Goal: Task Accomplishment & Management: Manage account settings

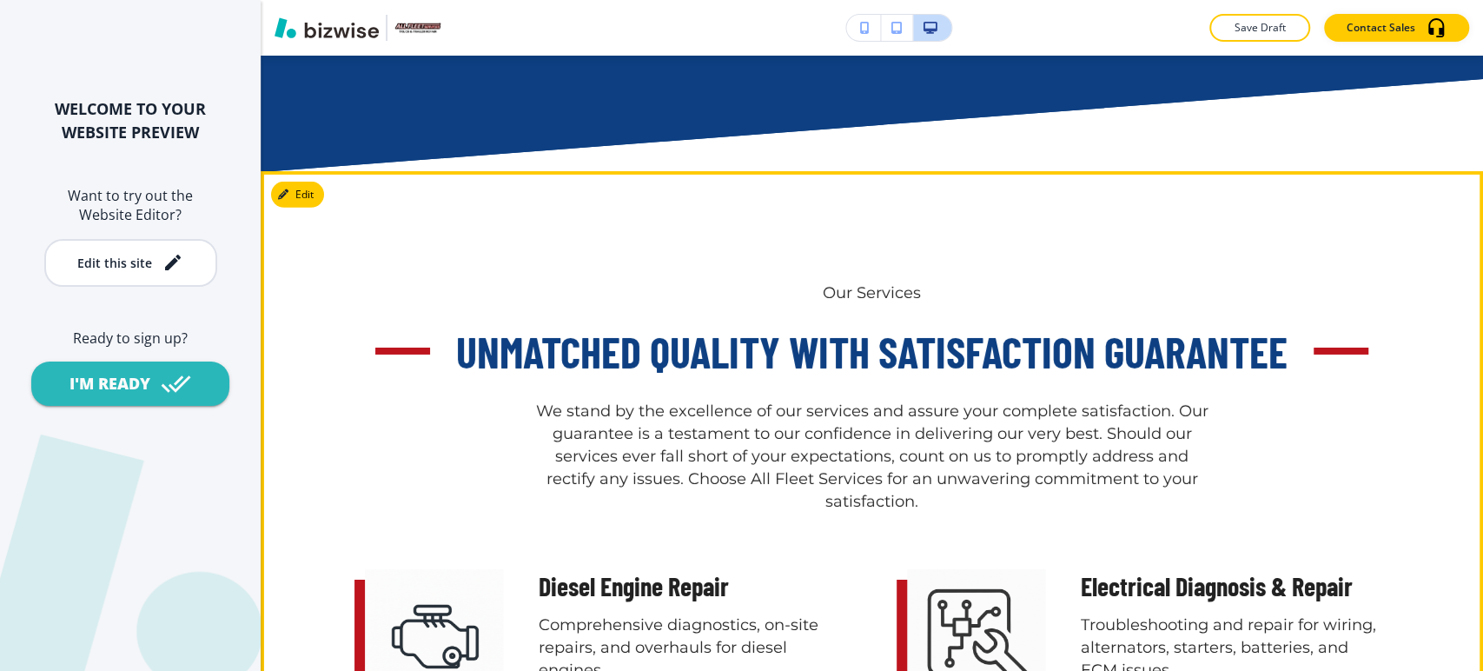
scroll to position [3669, 0]
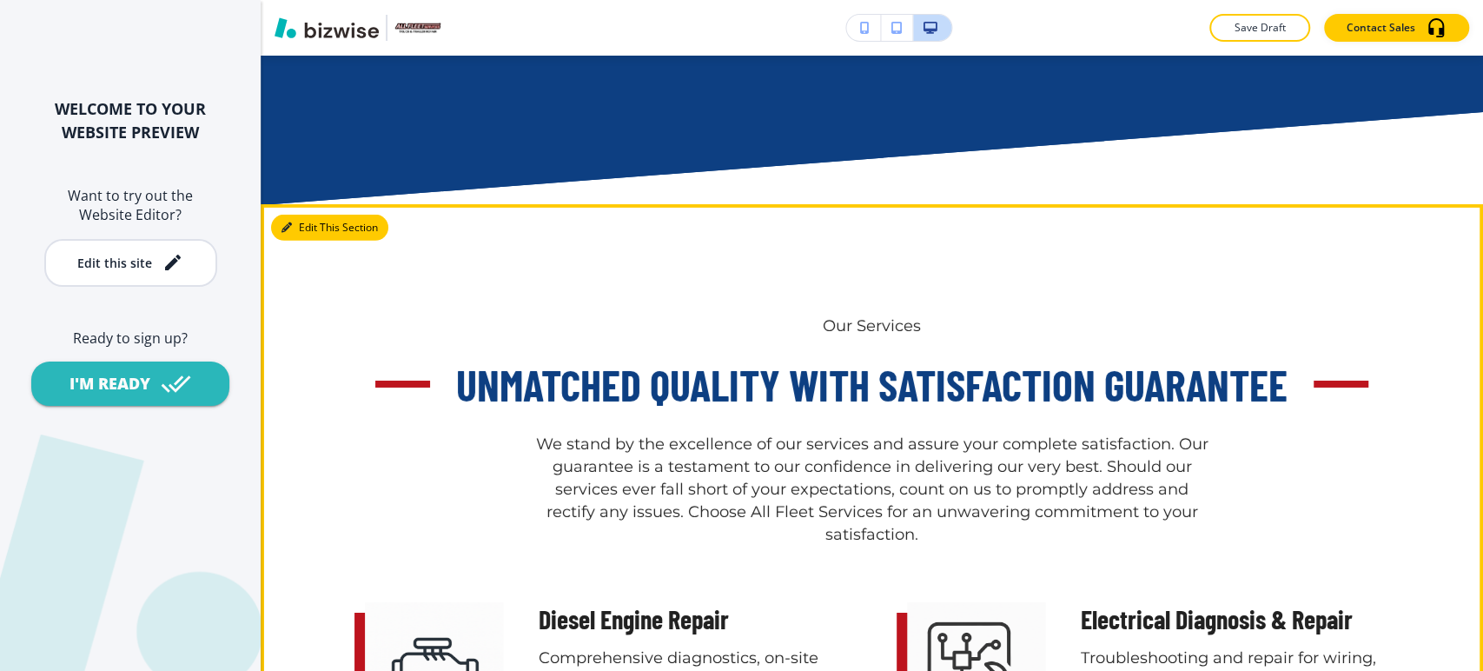
click at [303, 230] on button "Edit This Section" at bounding box center [329, 228] width 117 height 26
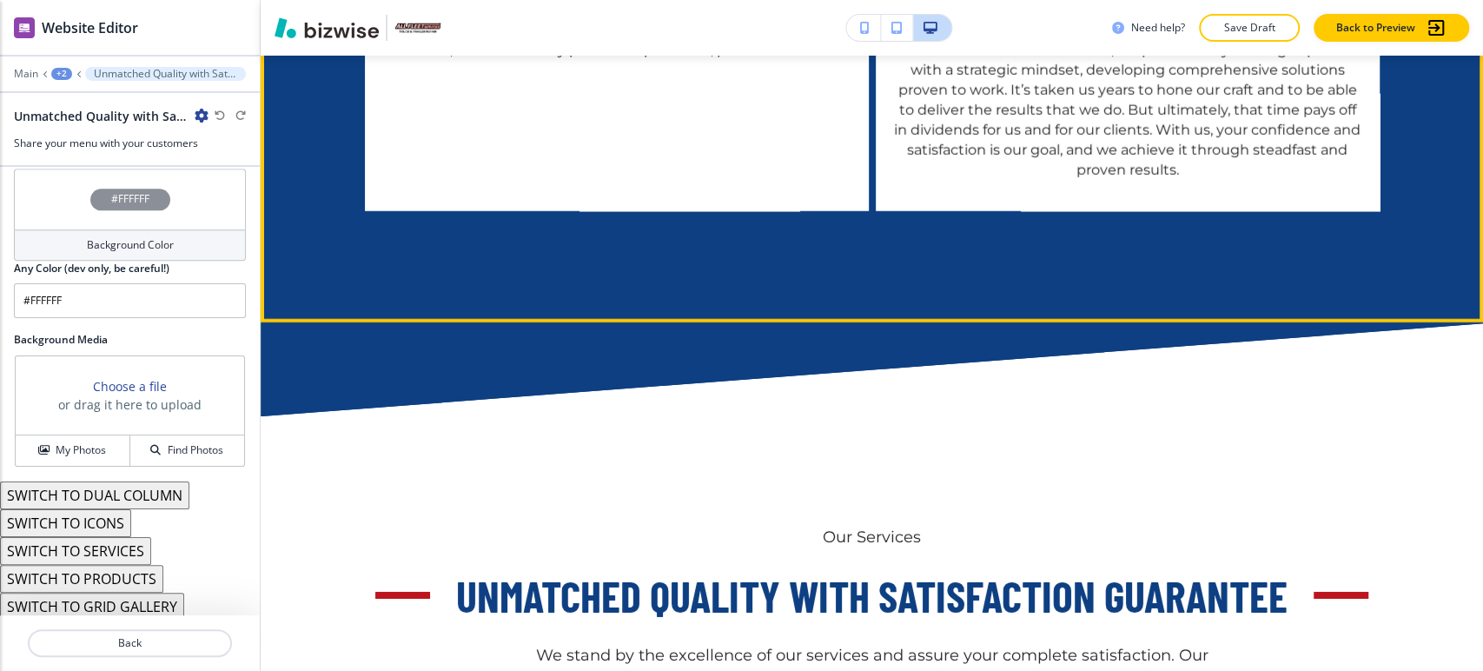
scroll to position [3719, 0]
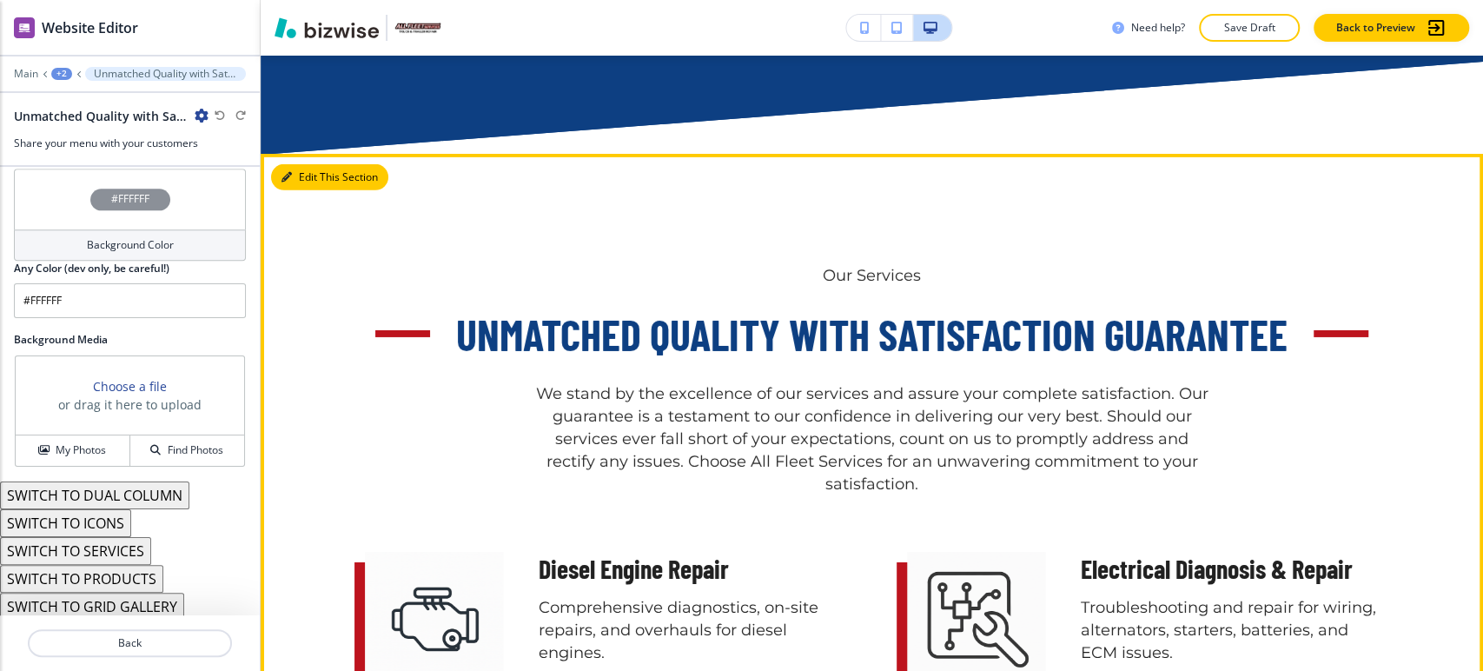
click at [304, 177] on button "Edit This Section" at bounding box center [329, 177] width 117 height 26
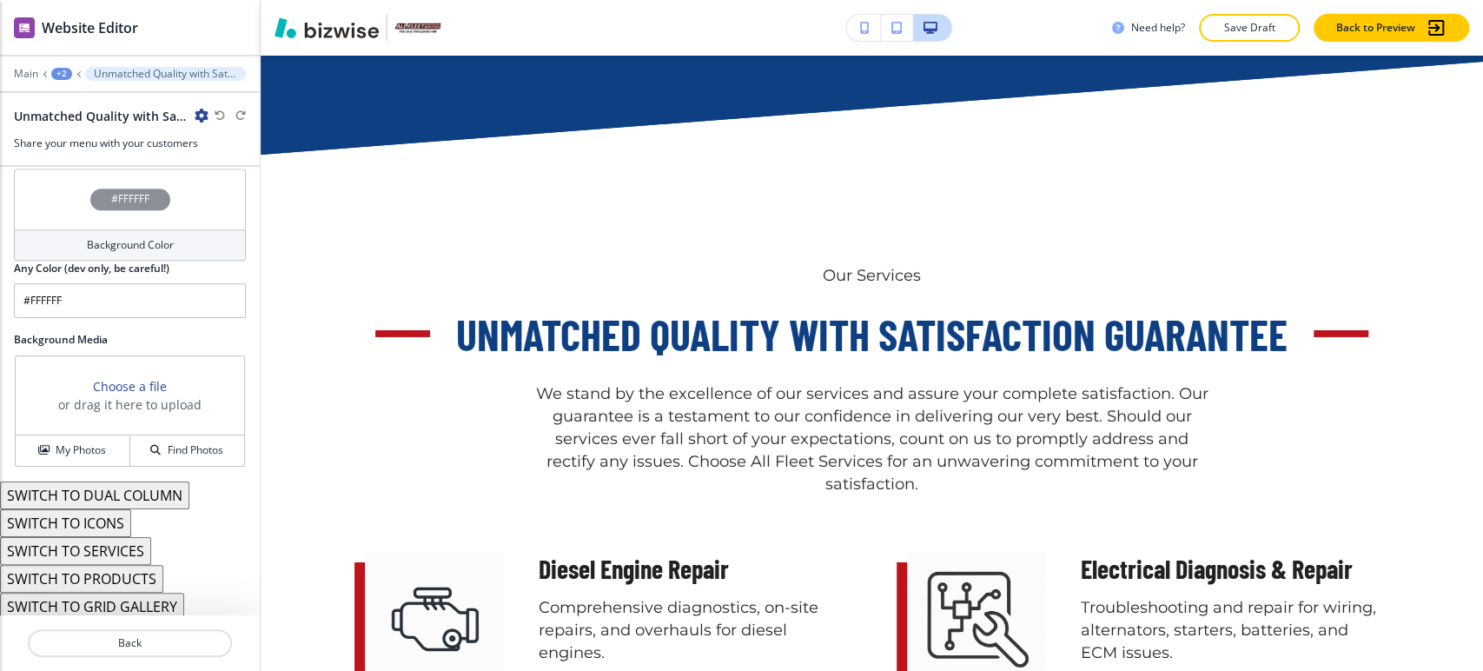
click at [116, 569] on button "SWITCH TO PRODUCTS" at bounding box center [81, 579] width 163 height 28
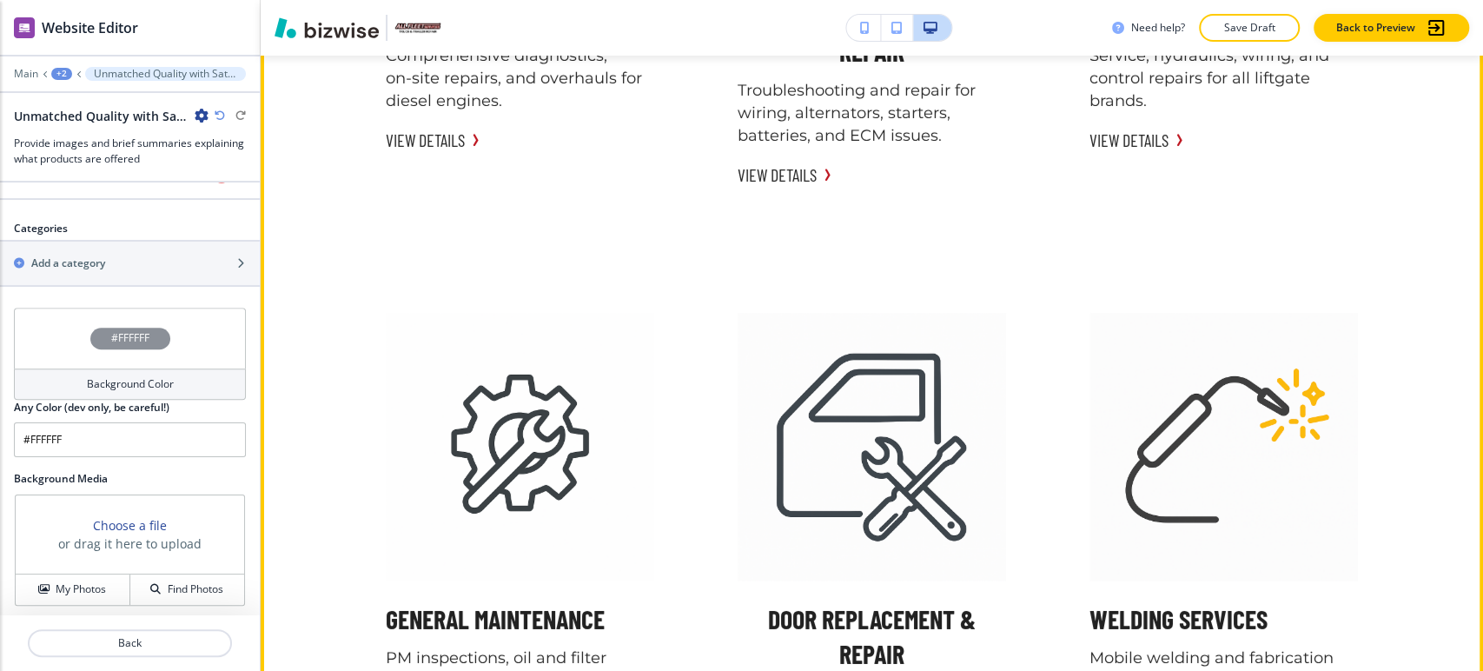
scroll to position [4395, 0]
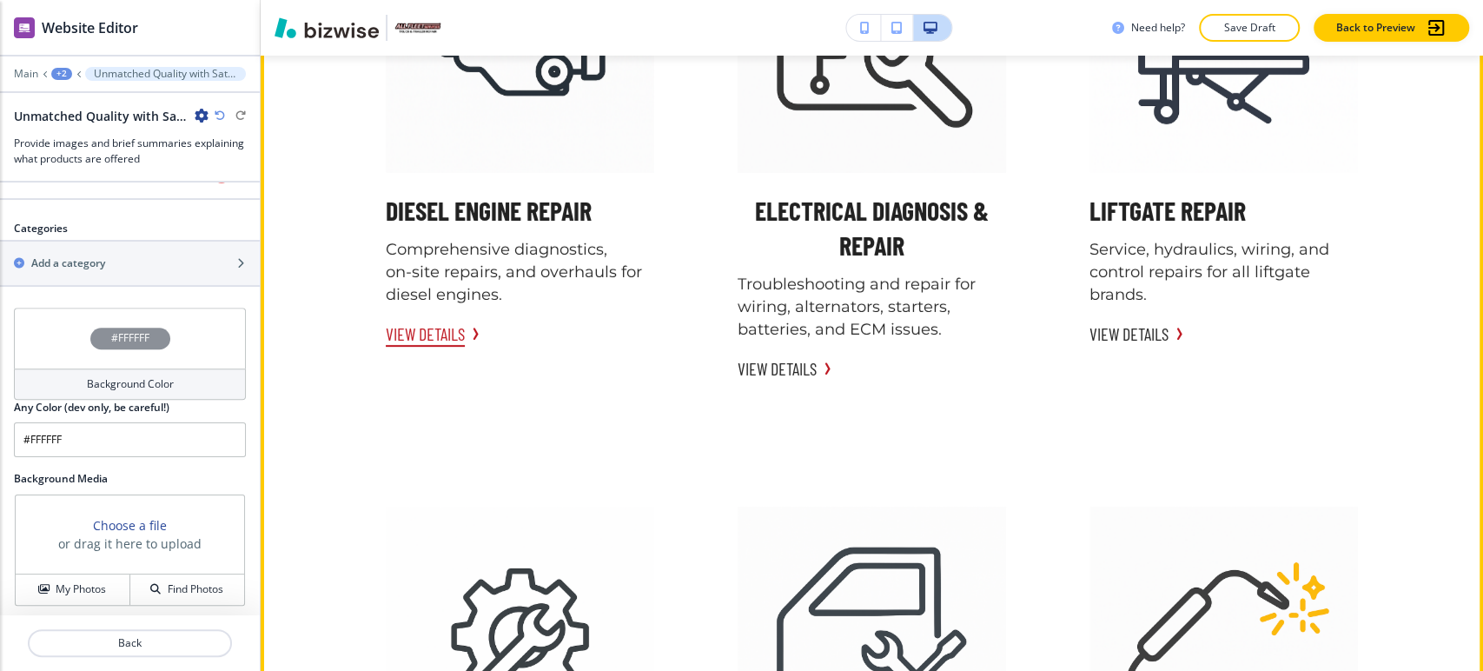
click at [457, 331] on button "VIEW DETAILS" at bounding box center [425, 334] width 79 height 26
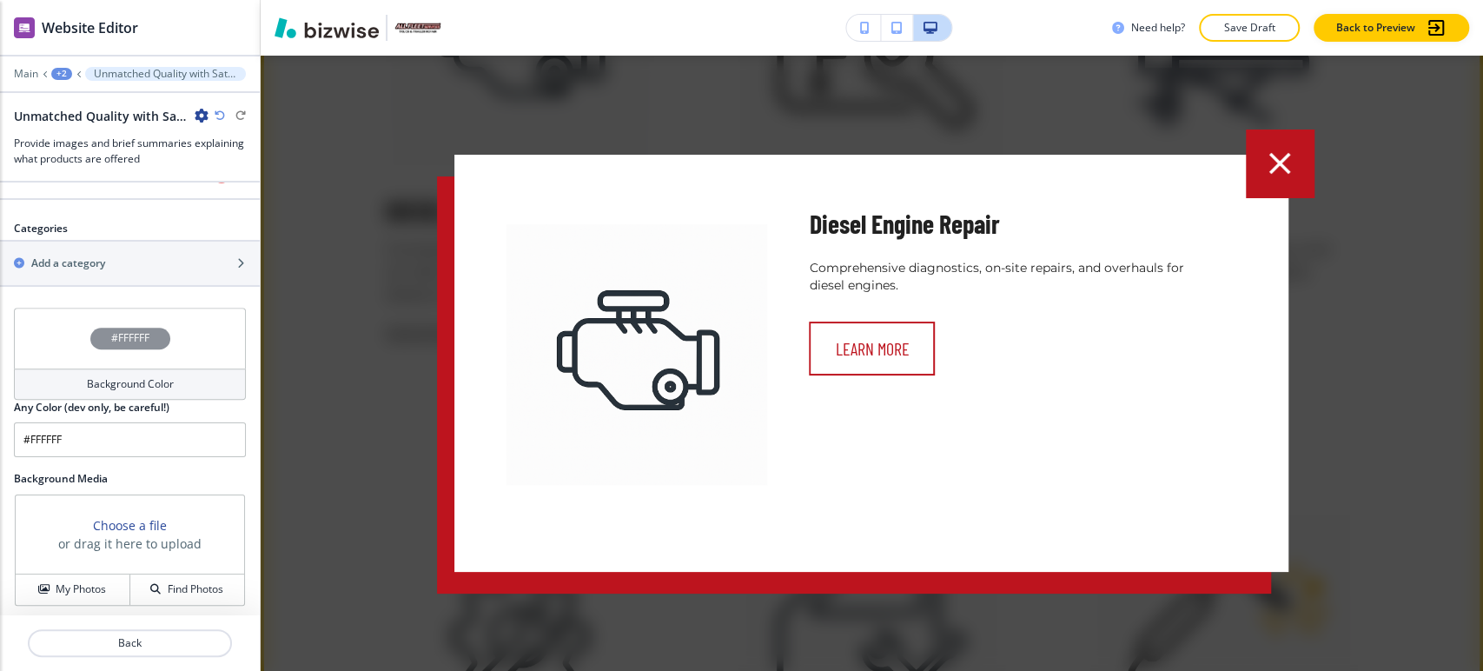
click at [861, 358] on button "Learn More" at bounding box center [872, 349] width 126 height 54
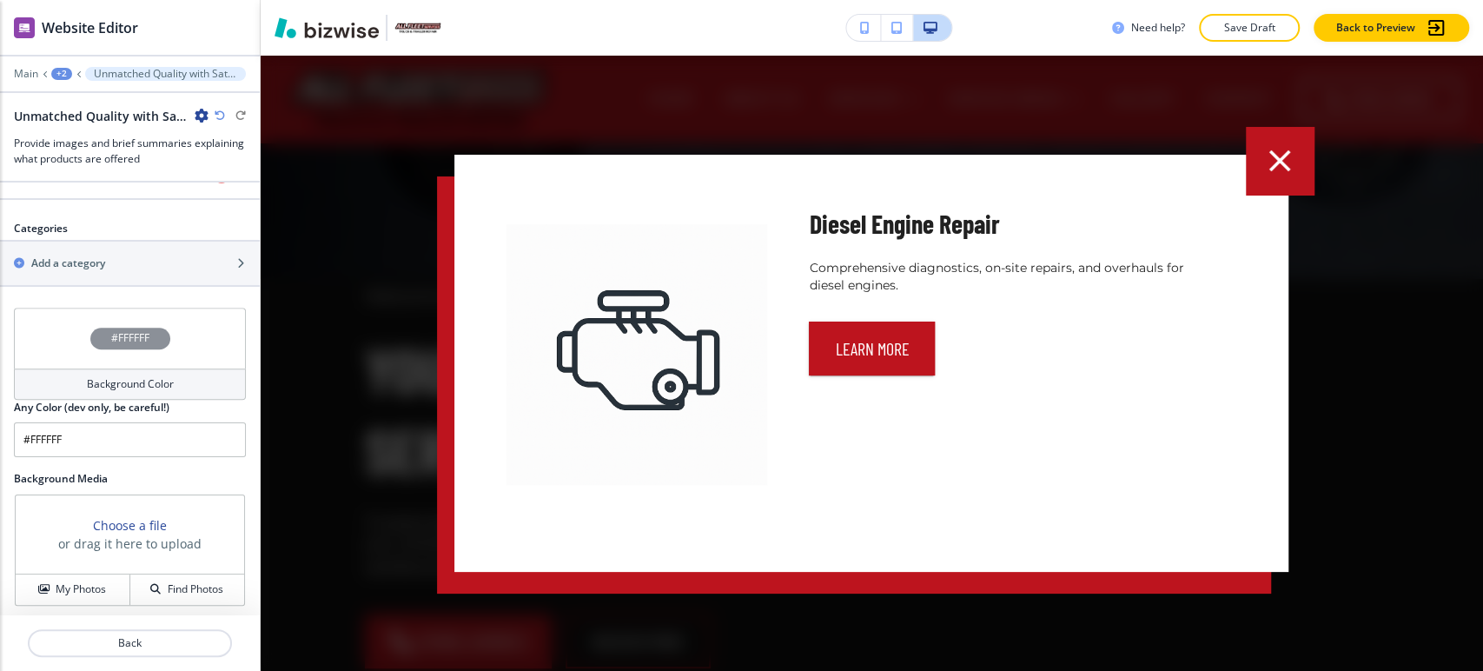
click at [1288, 153] on icon "button" at bounding box center [1281, 161] width 22 height 22
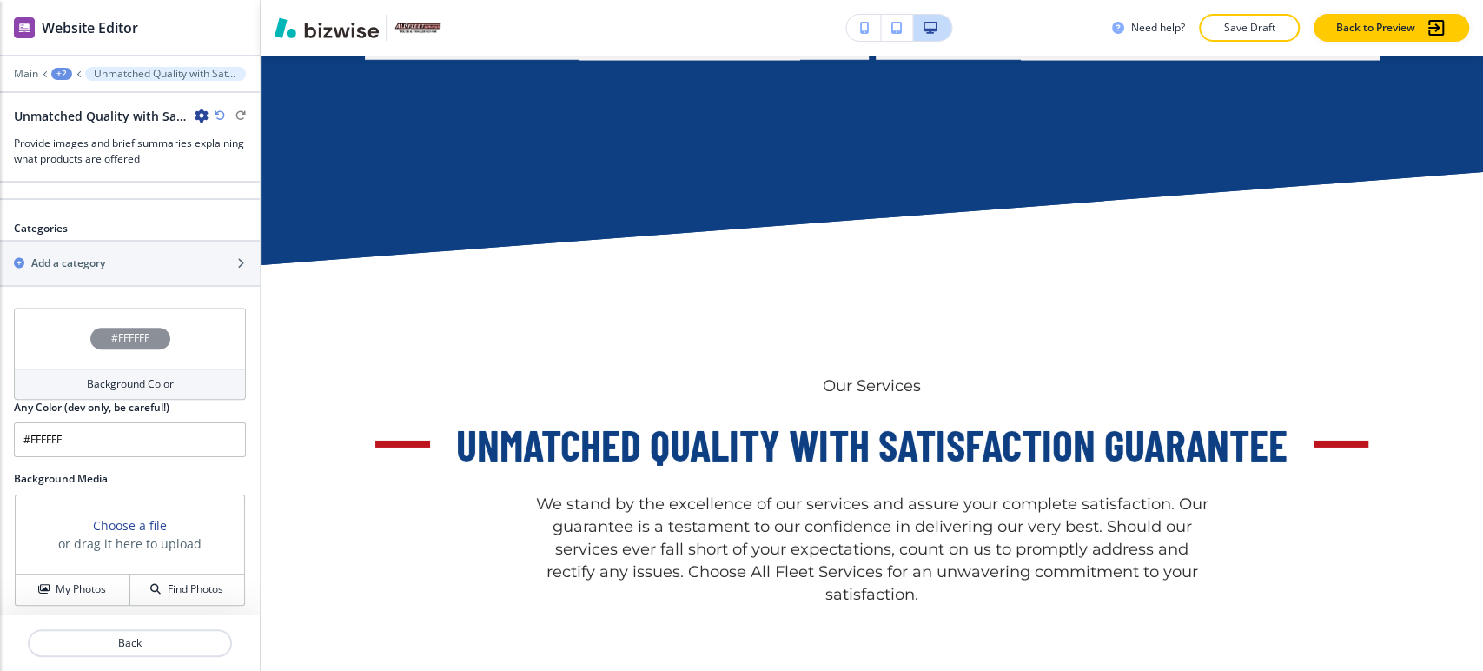
scroll to position [3687, 0]
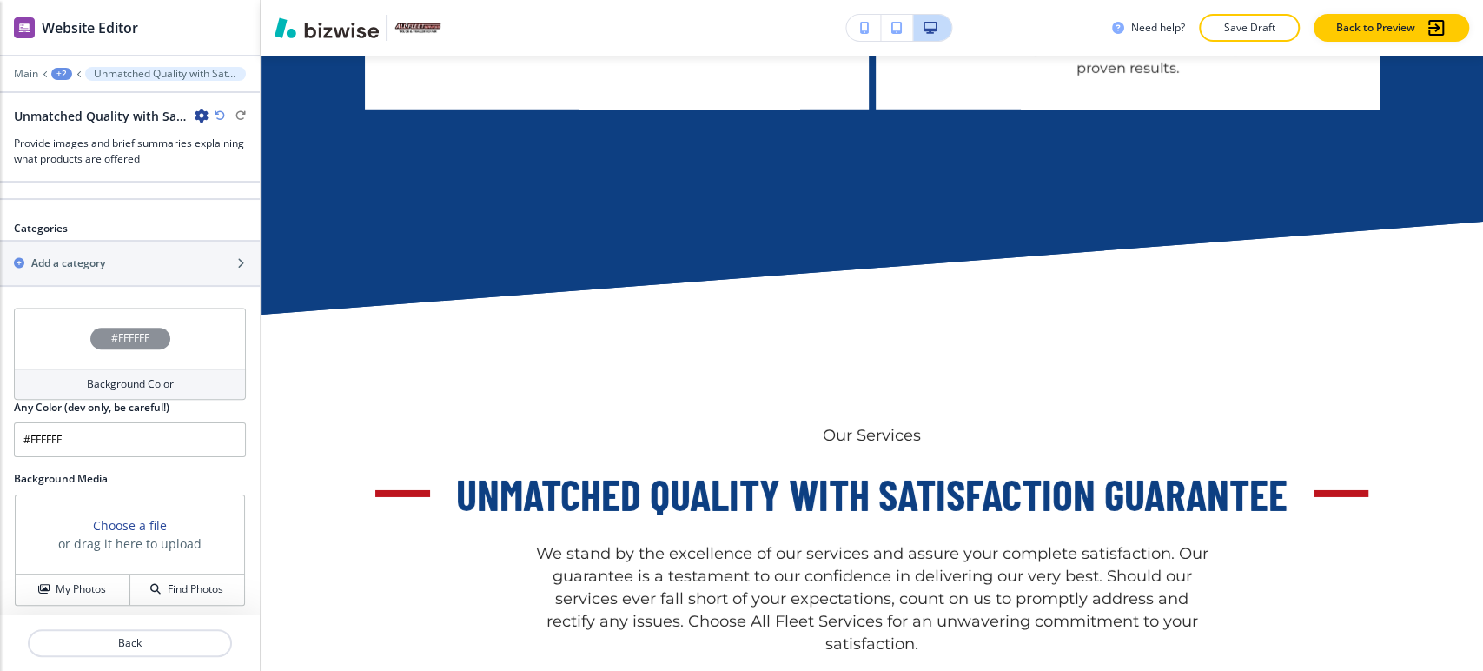
scroll to position [3494, 0]
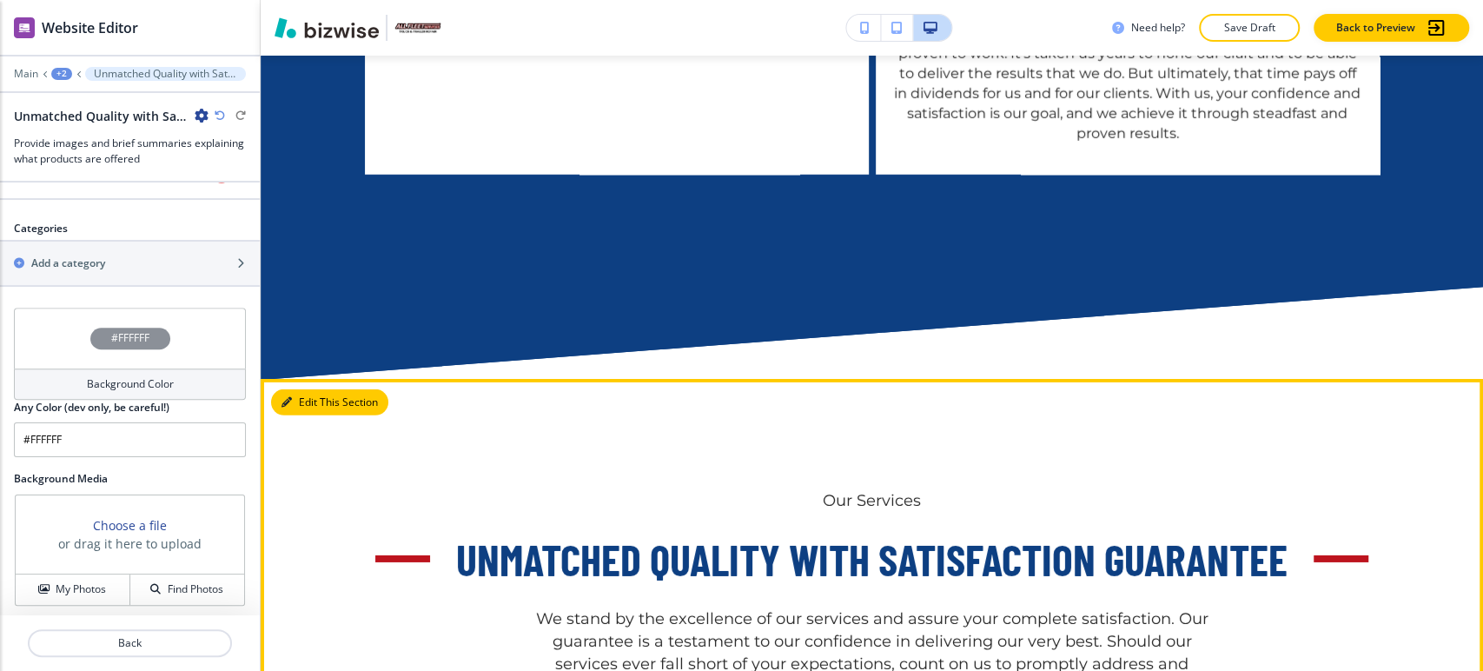
click at [299, 395] on button "Edit This Section" at bounding box center [329, 402] width 117 height 26
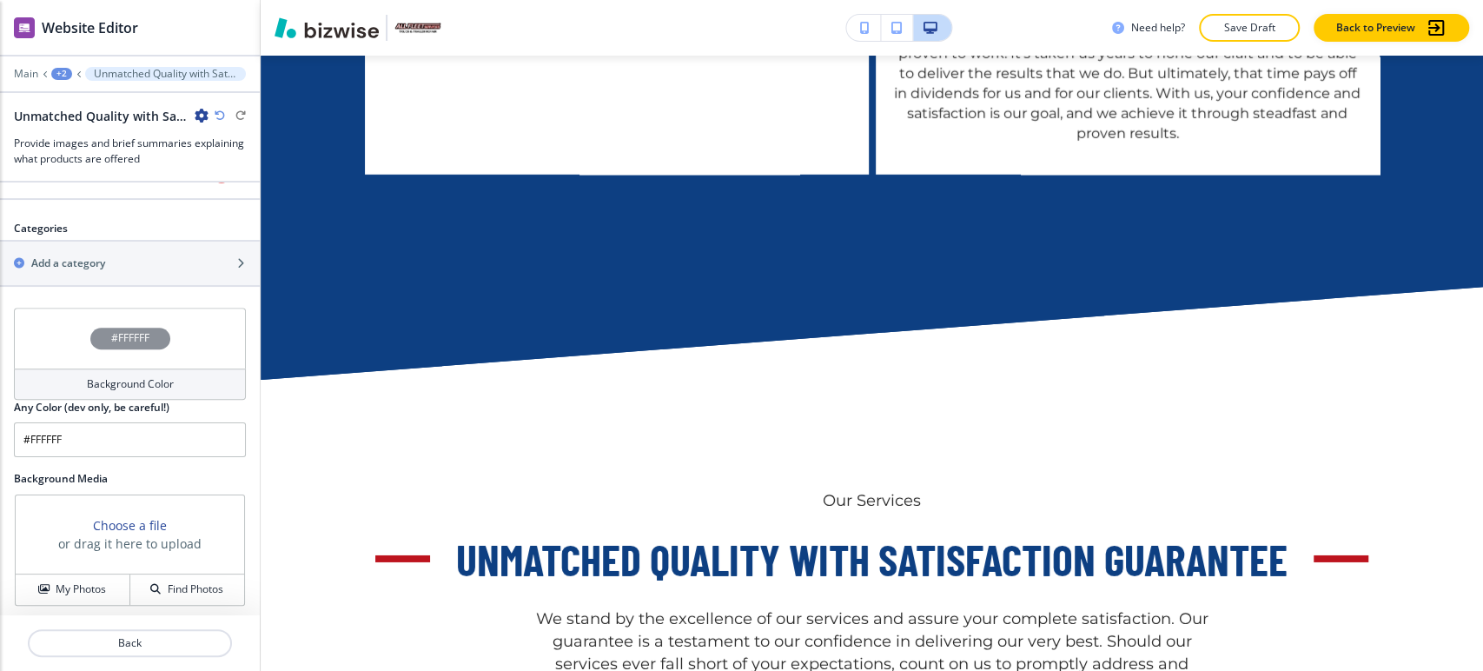
scroll to position [512, 0]
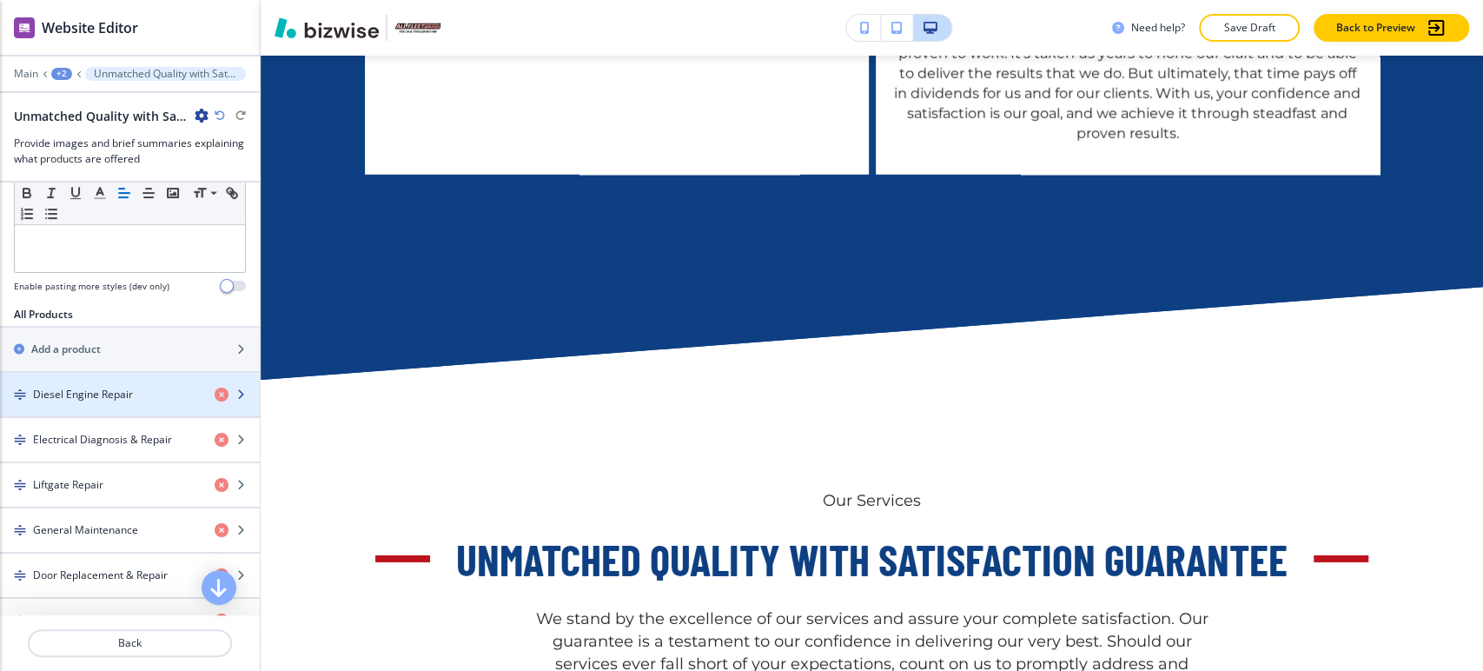
click at [143, 387] on div "Diesel Engine Repair" at bounding box center [100, 395] width 201 height 16
click at [143, 395] on div "Diesel Engine Repair" at bounding box center [100, 395] width 201 height 16
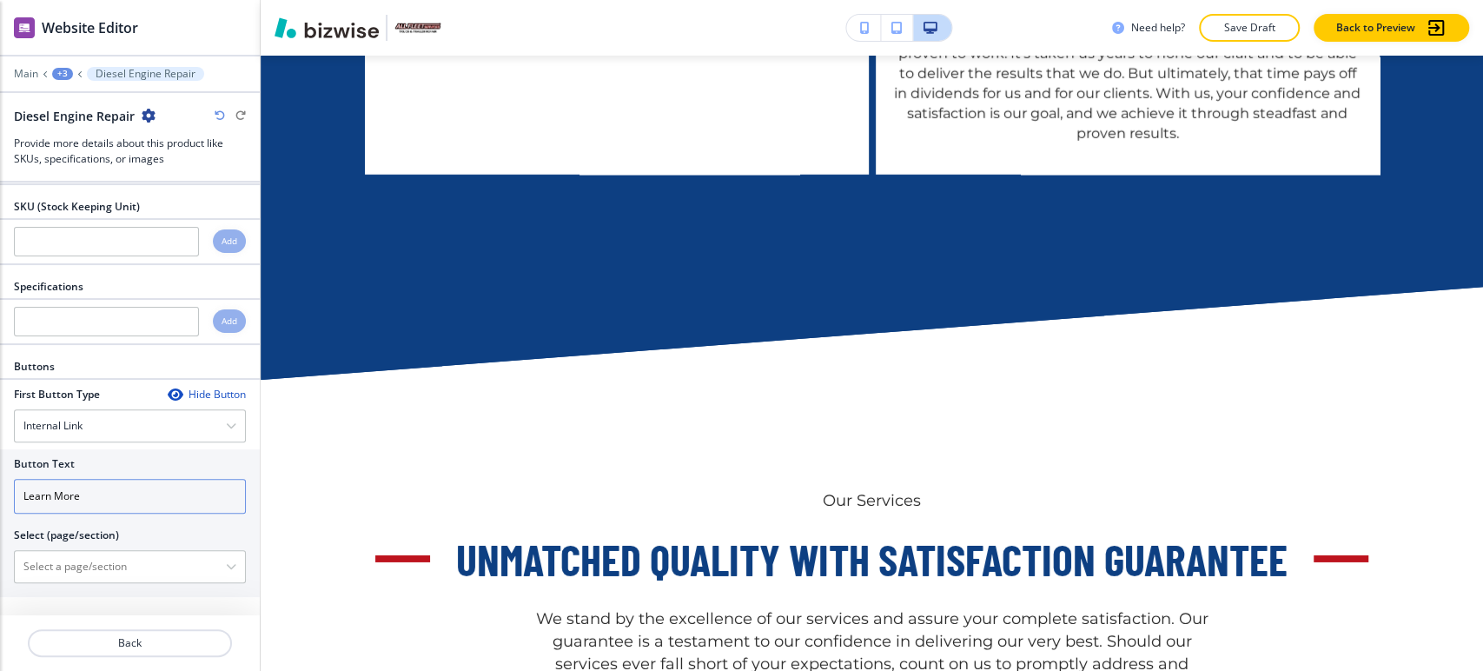
scroll to position [587, 0]
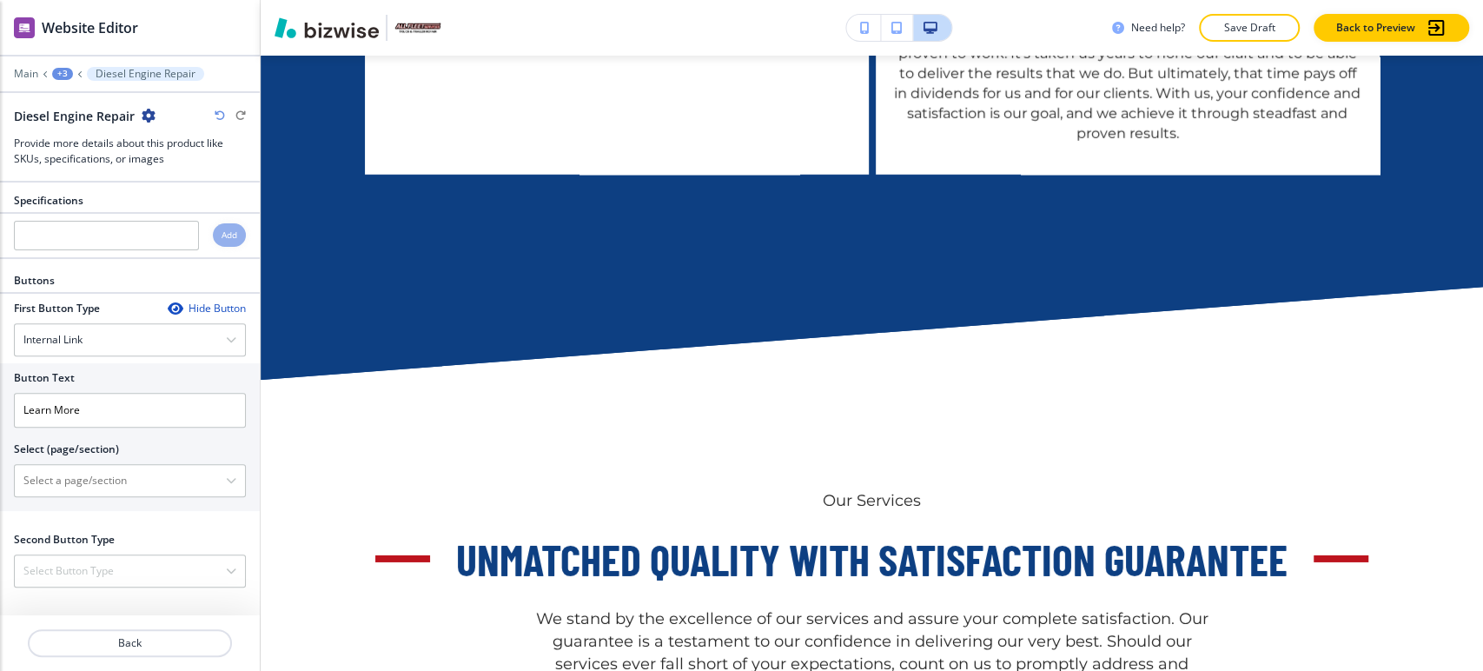
click at [168, 307] on icon "button" at bounding box center [175, 309] width 14 height 14
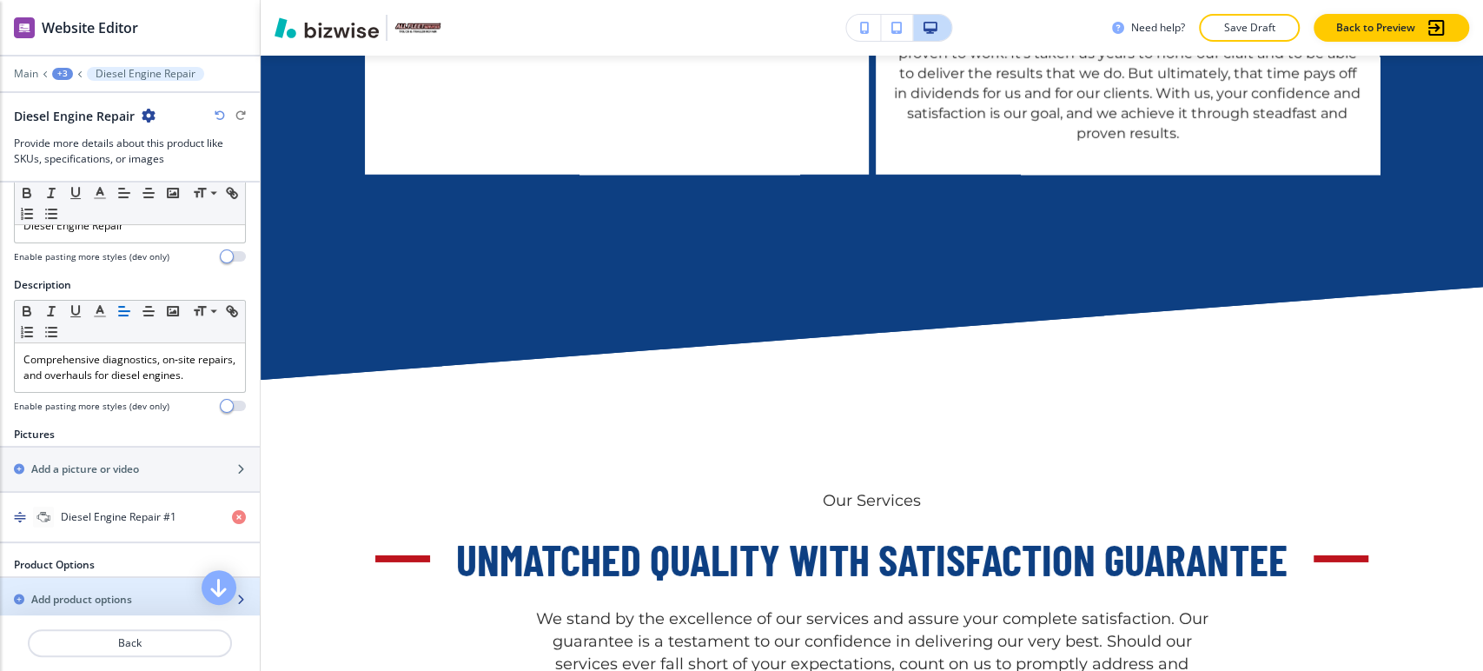
scroll to position [0, 0]
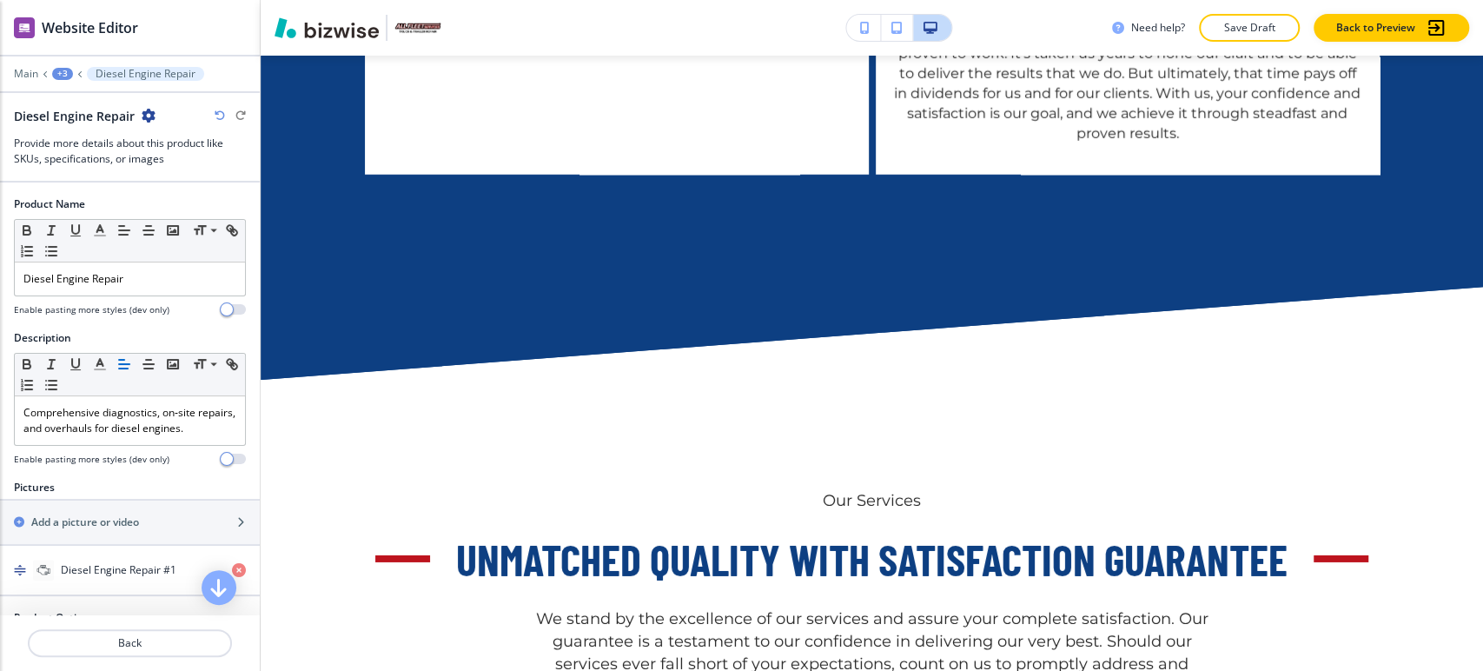
click at [65, 80] on div "Main +3 Diesel Engine Repair" at bounding box center [130, 74] width 232 height 14
click at [65, 72] on div "+3" at bounding box center [62, 74] width 21 height 12
click at [88, 158] on p "Unmatched Quality with Satisfaction Guarantee" at bounding box center [107, 164] width 89 height 16
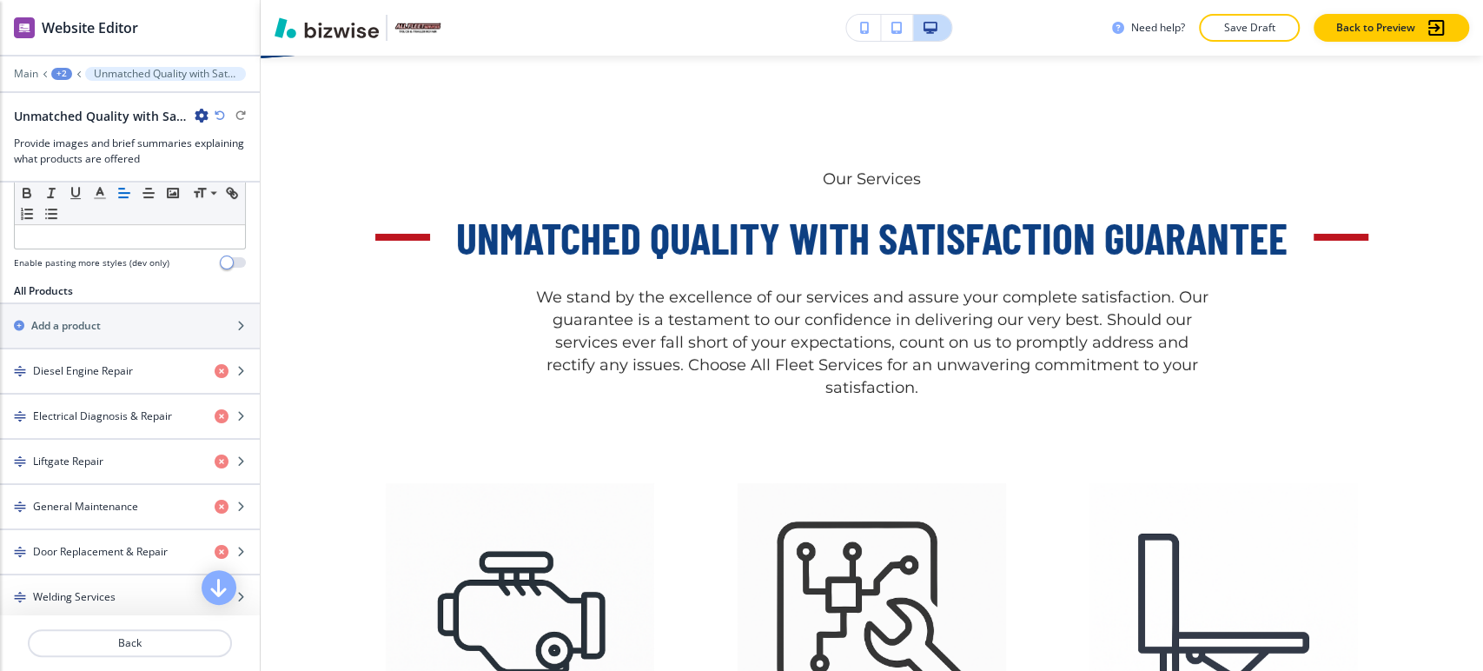
scroll to position [579, 0]
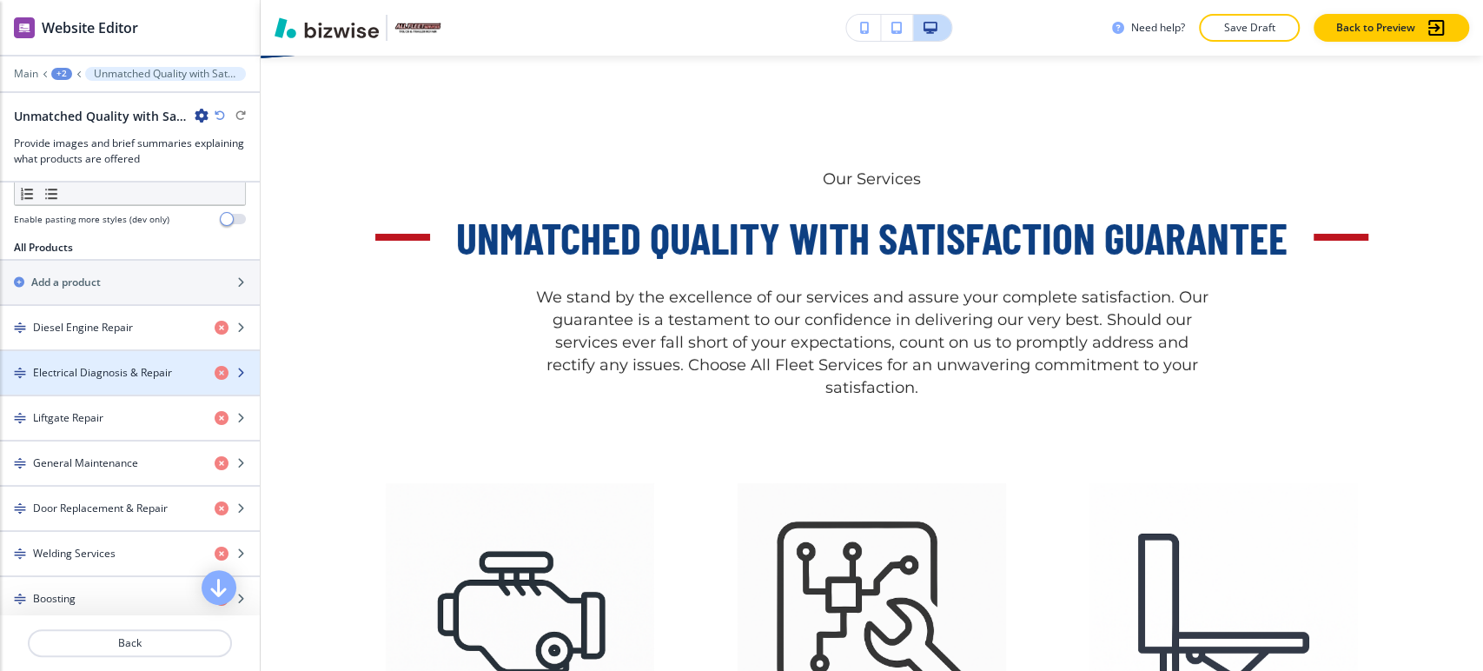
click at [124, 353] on div "button" at bounding box center [130, 358] width 260 height 14
click at [125, 381] on div "button" at bounding box center [130, 388] width 260 height 14
click at [156, 365] on h4 "Electrical Diagnosis & Repair" at bounding box center [102, 373] width 139 height 16
click at [182, 369] on div "Electrical Diagnosis & Repair" at bounding box center [100, 373] width 201 height 16
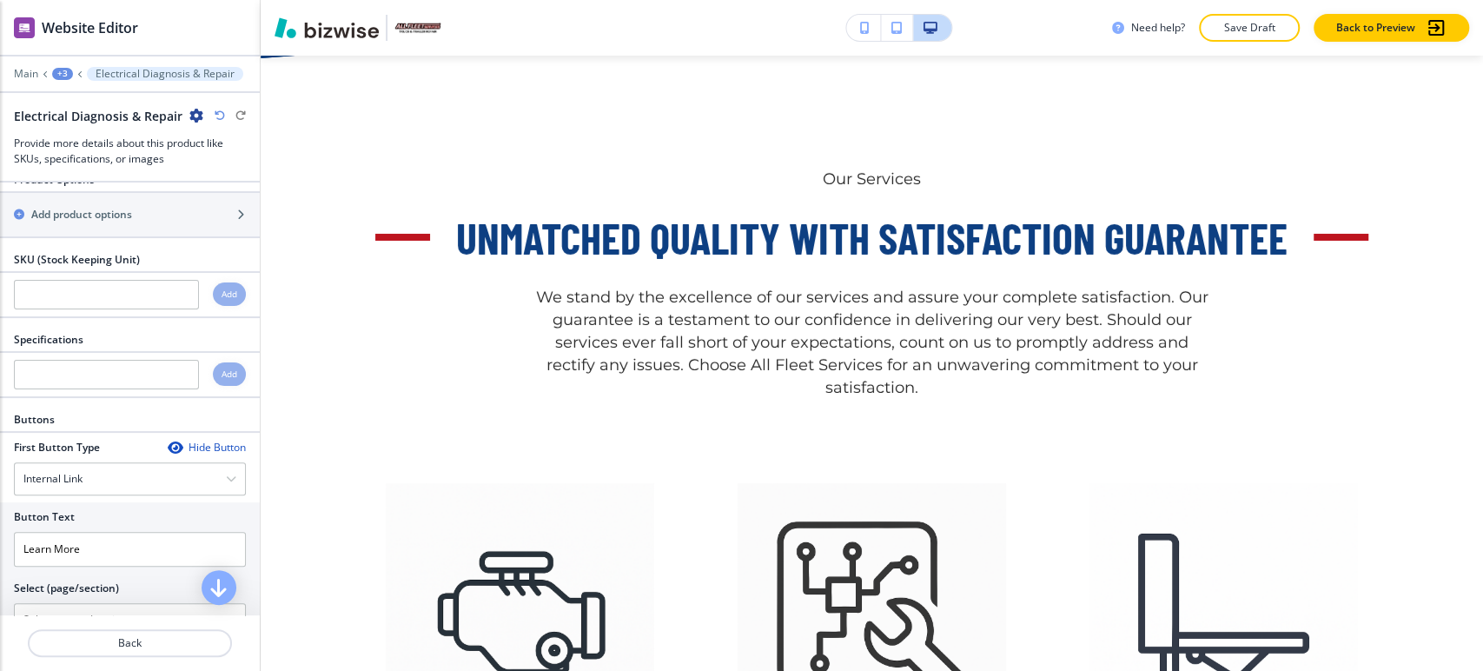
scroll to position [587, 0]
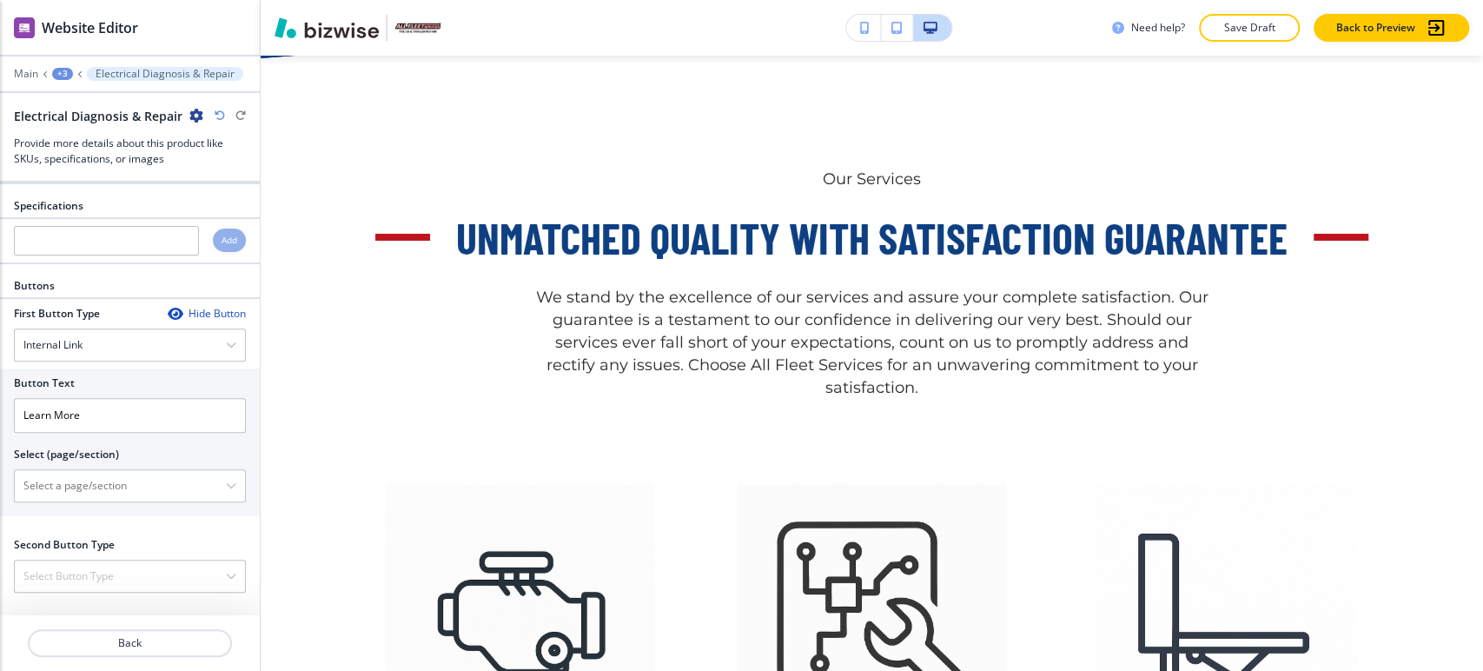
click at [185, 307] on div "Hide Button" at bounding box center [207, 314] width 78 height 14
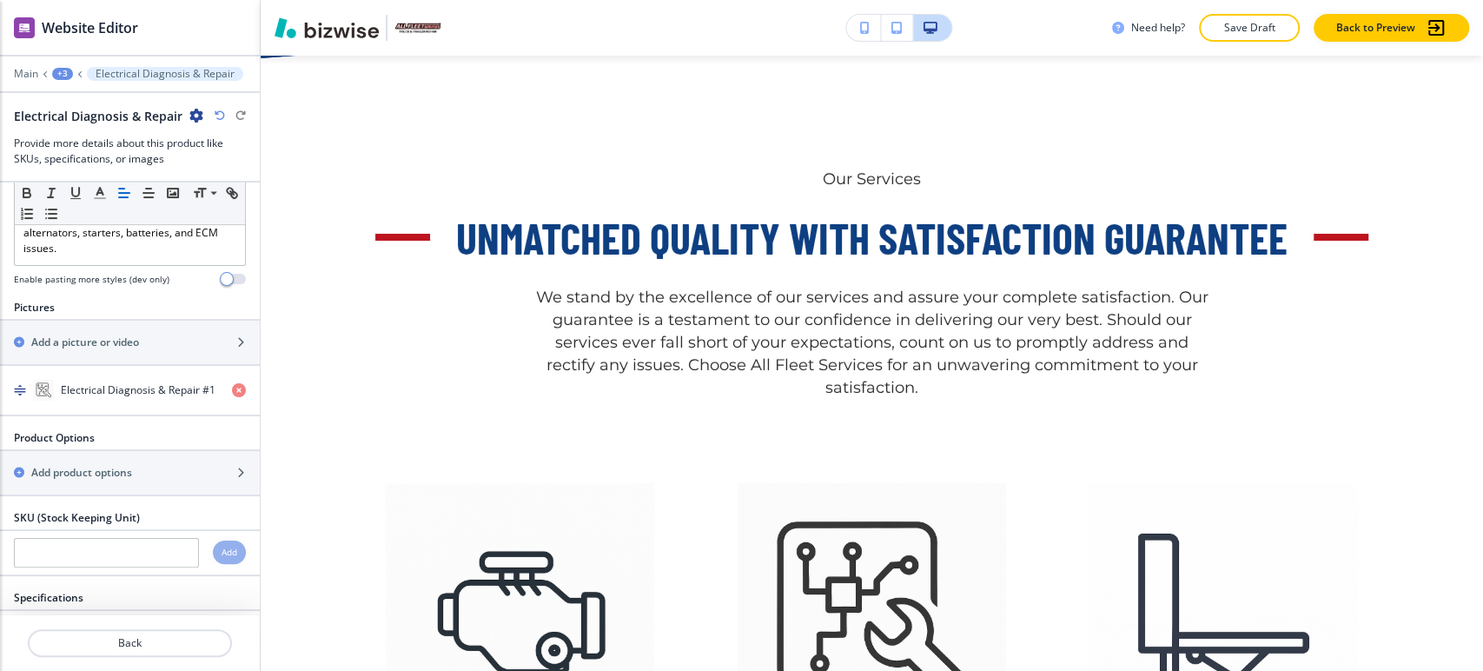
scroll to position [440, 0]
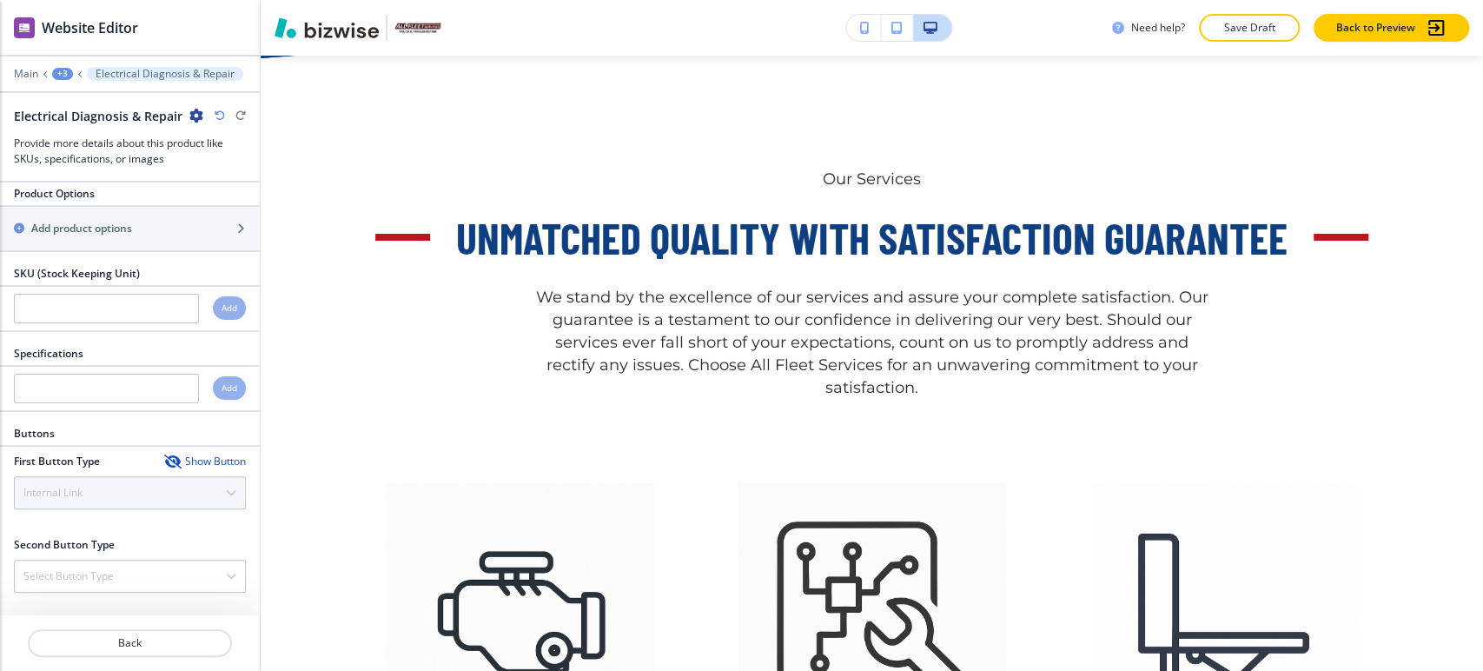
click at [164, 455] on icon "button" at bounding box center [171, 462] width 14 height 14
click at [181, 456] on div "Hide Button" at bounding box center [207, 462] width 78 height 14
click at [181, 456] on div "Show Button" at bounding box center [205, 462] width 82 height 14
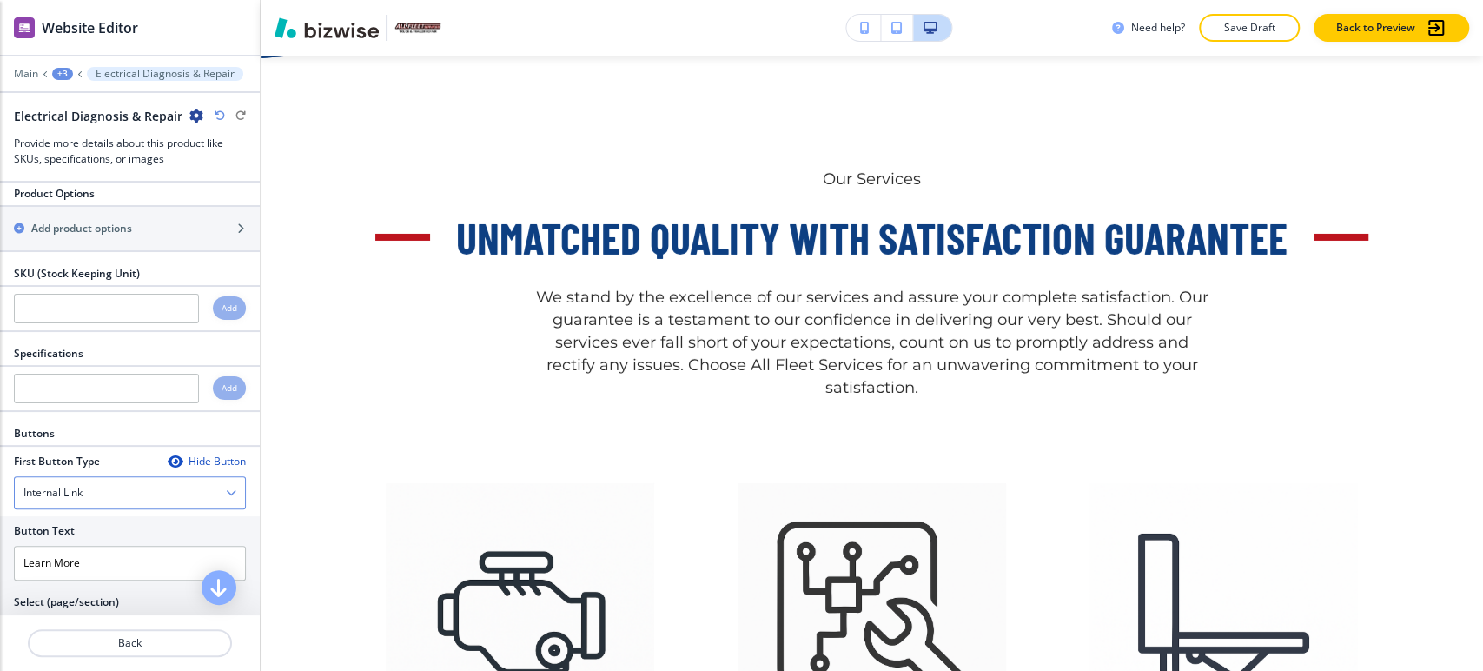
click at [124, 489] on div "Internal Link" at bounding box center [130, 492] width 230 height 31
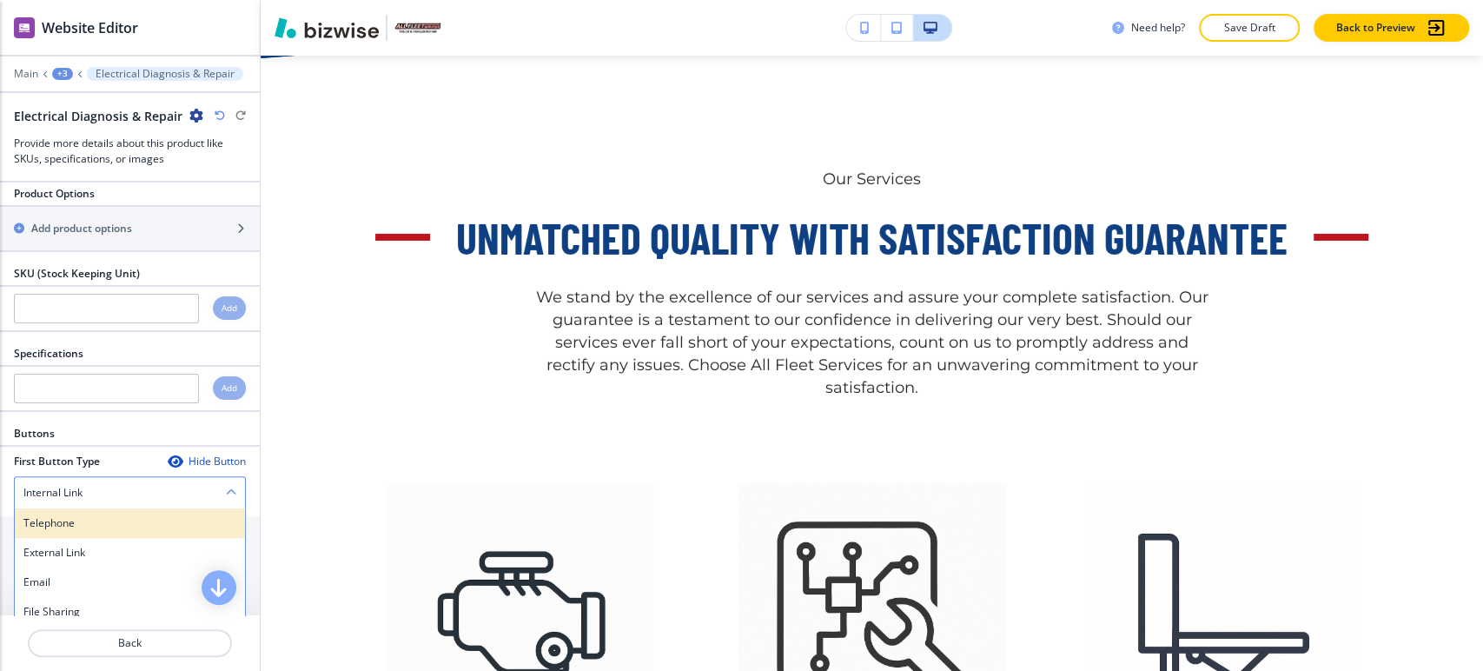
click at [125, 509] on div "Telephone" at bounding box center [130, 523] width 230 height 30
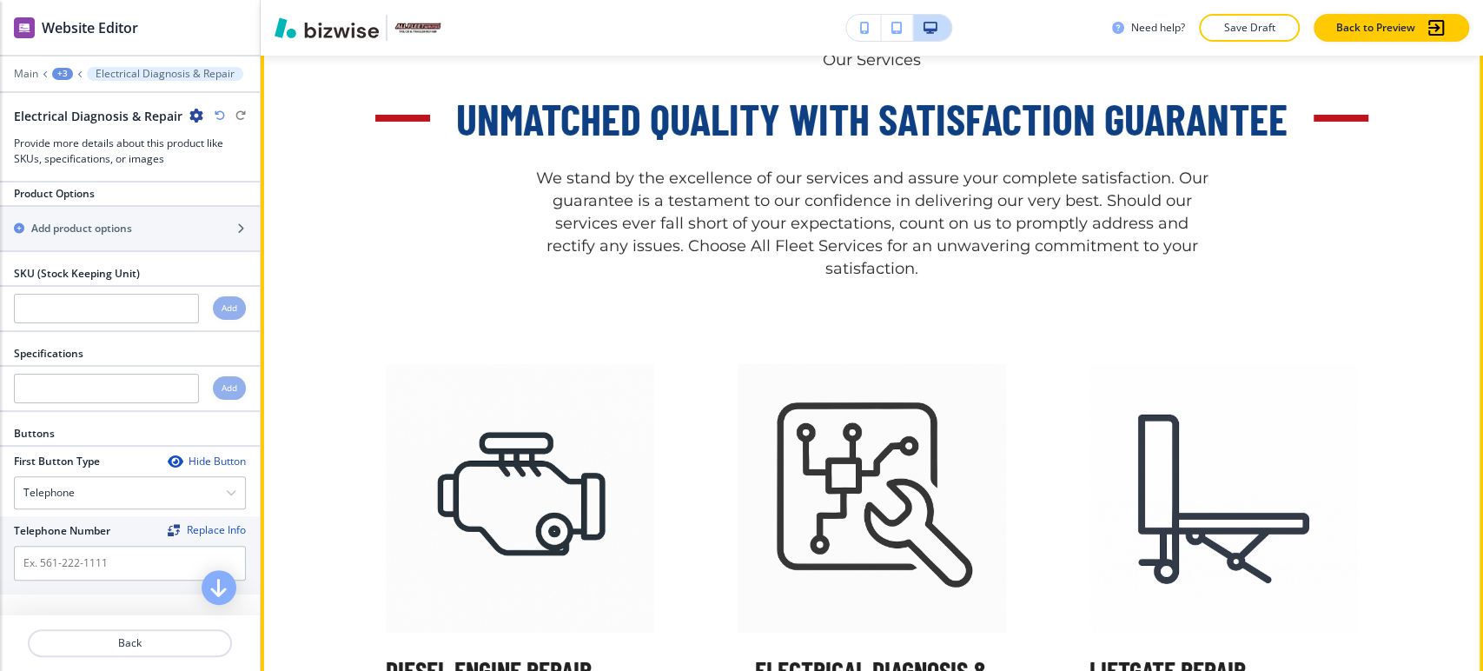
scroll to position [4105, 0]
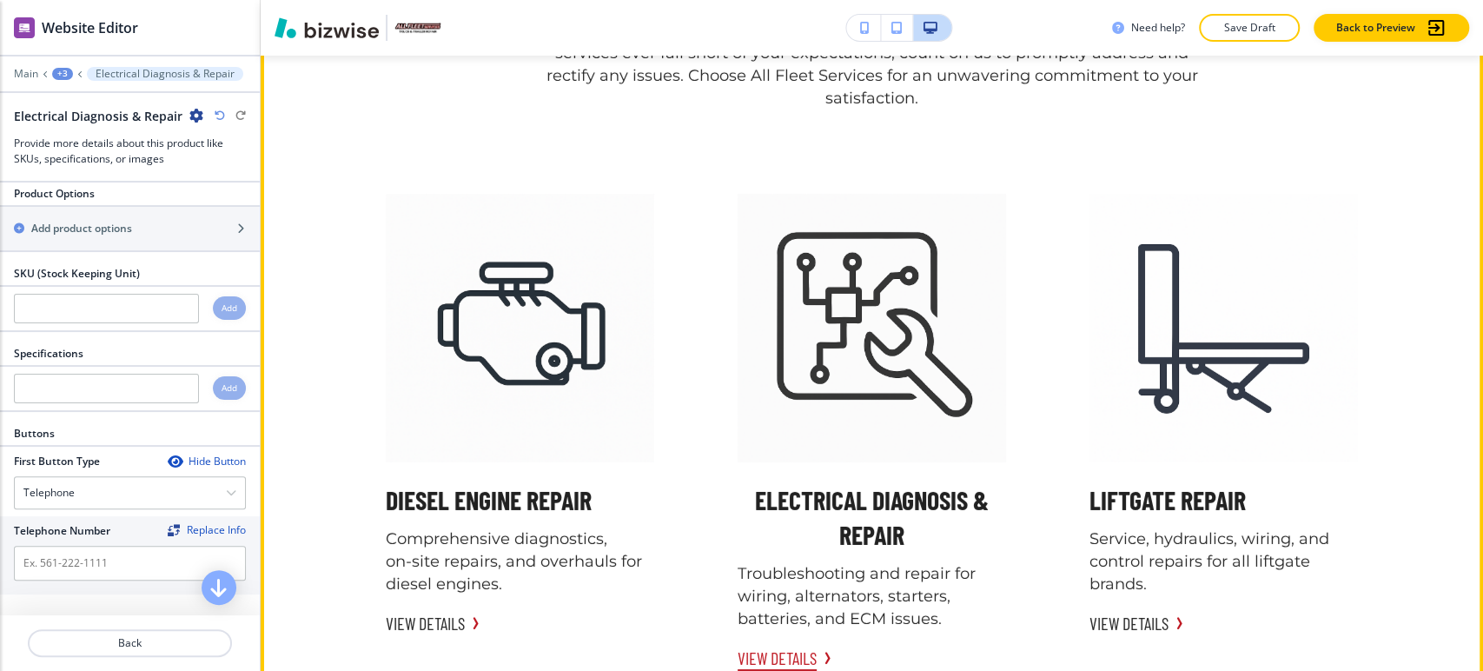
click at [806, 659] on button "VIEW DETAILS" at bounding box center [777, 658] width 79 height 26
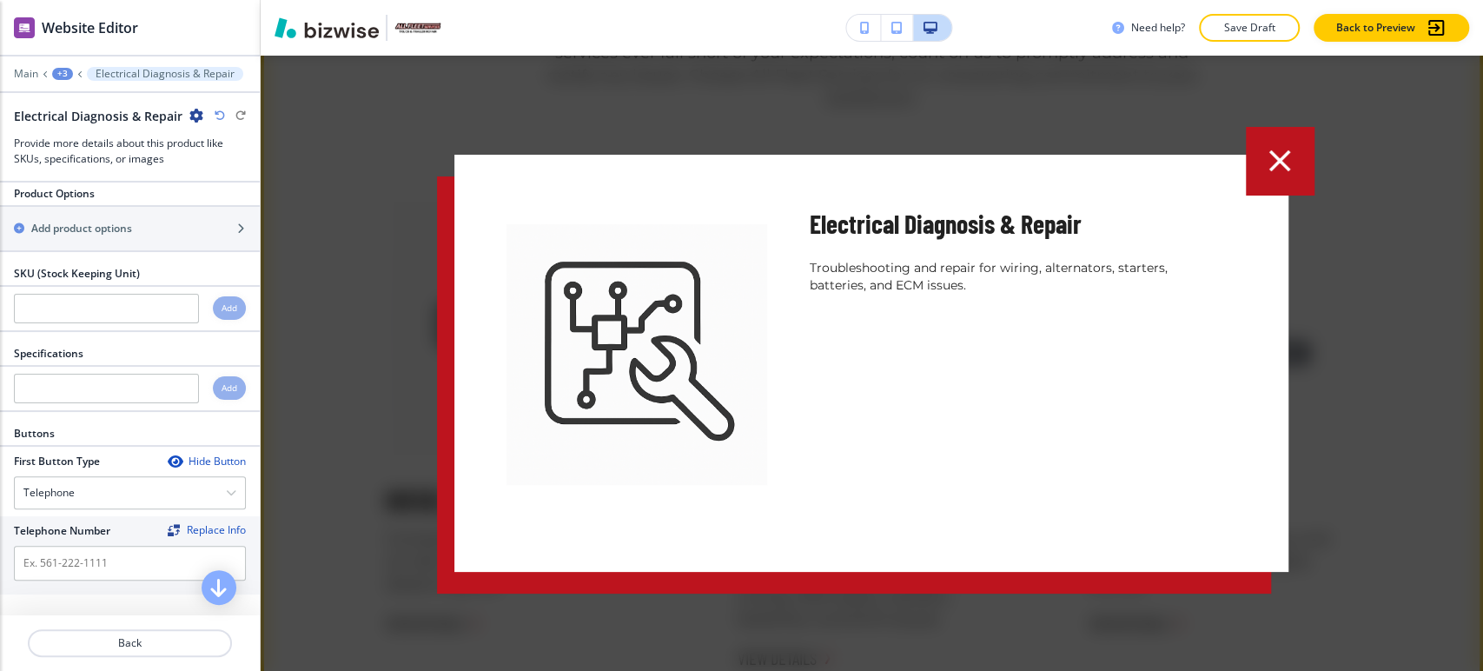
click at [1288, 149] on icon "button" at bounding box center [1280, 161] width 36 height 36
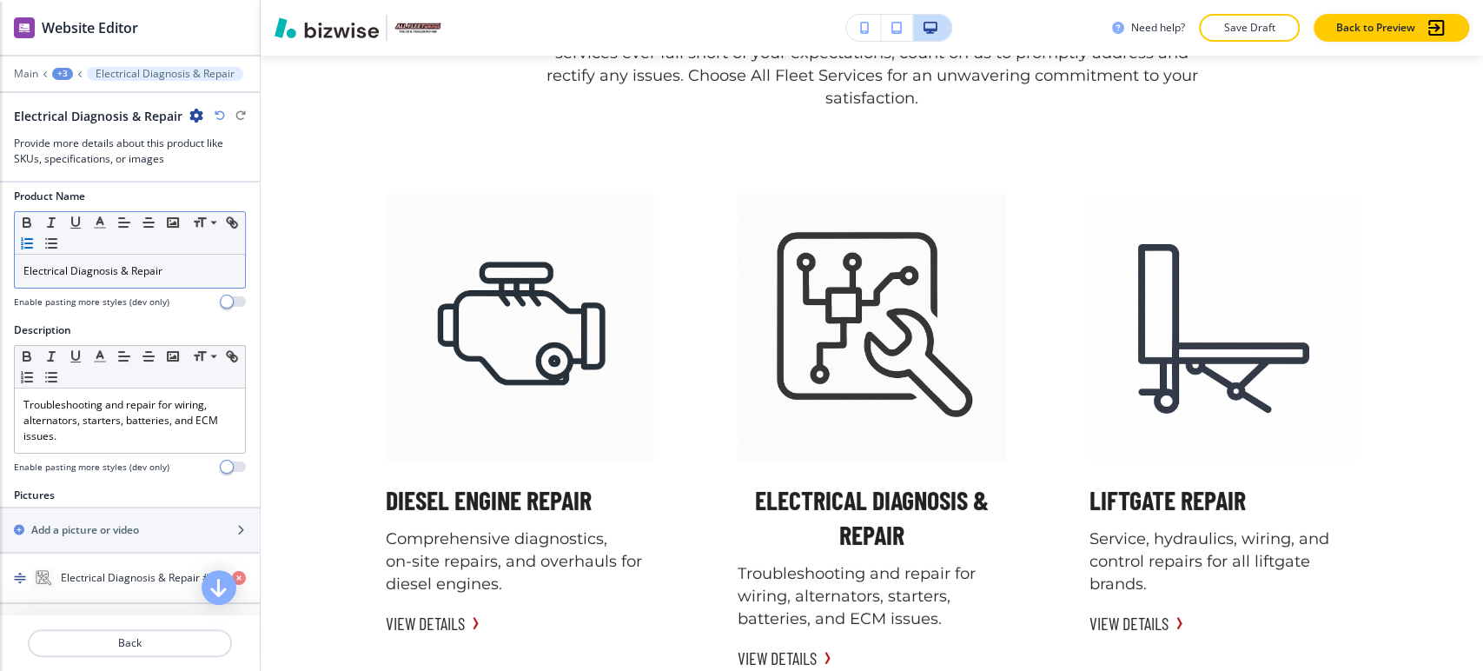
scroll to position [0, 0]
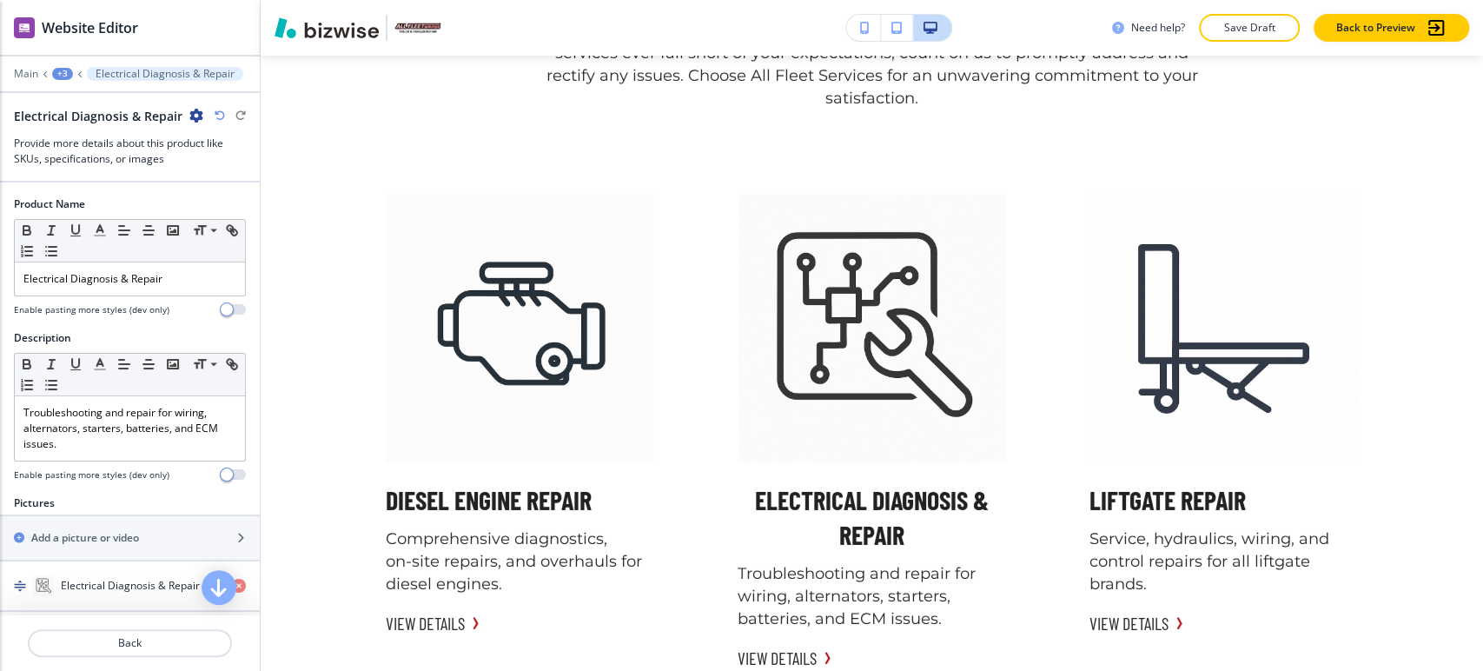
click at [60, 70] on div "+3" at bounding box center [62, 74] width 21 height 12
click at [85, 158] on p "Unmatched Quality with Satisfaction Guarantee" at bounding box center [107, 164] width 89 height 16
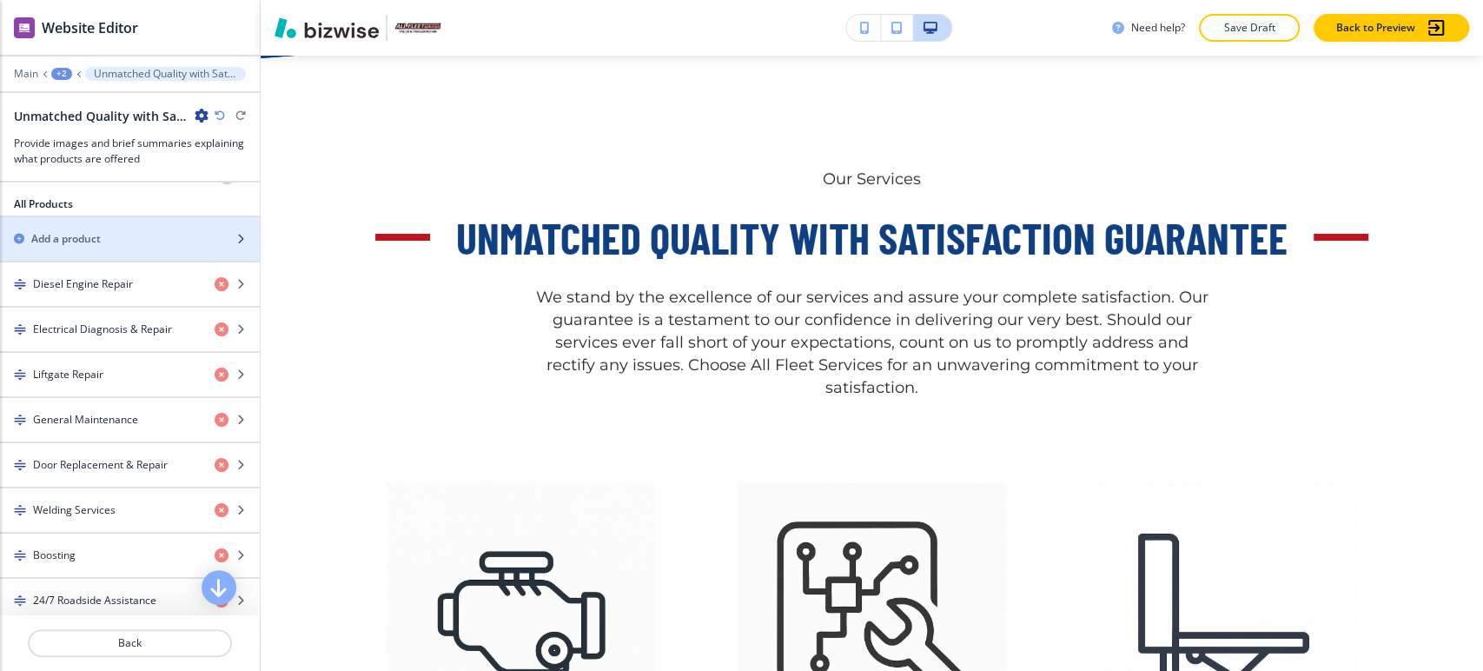
scroll to position [579, 0]
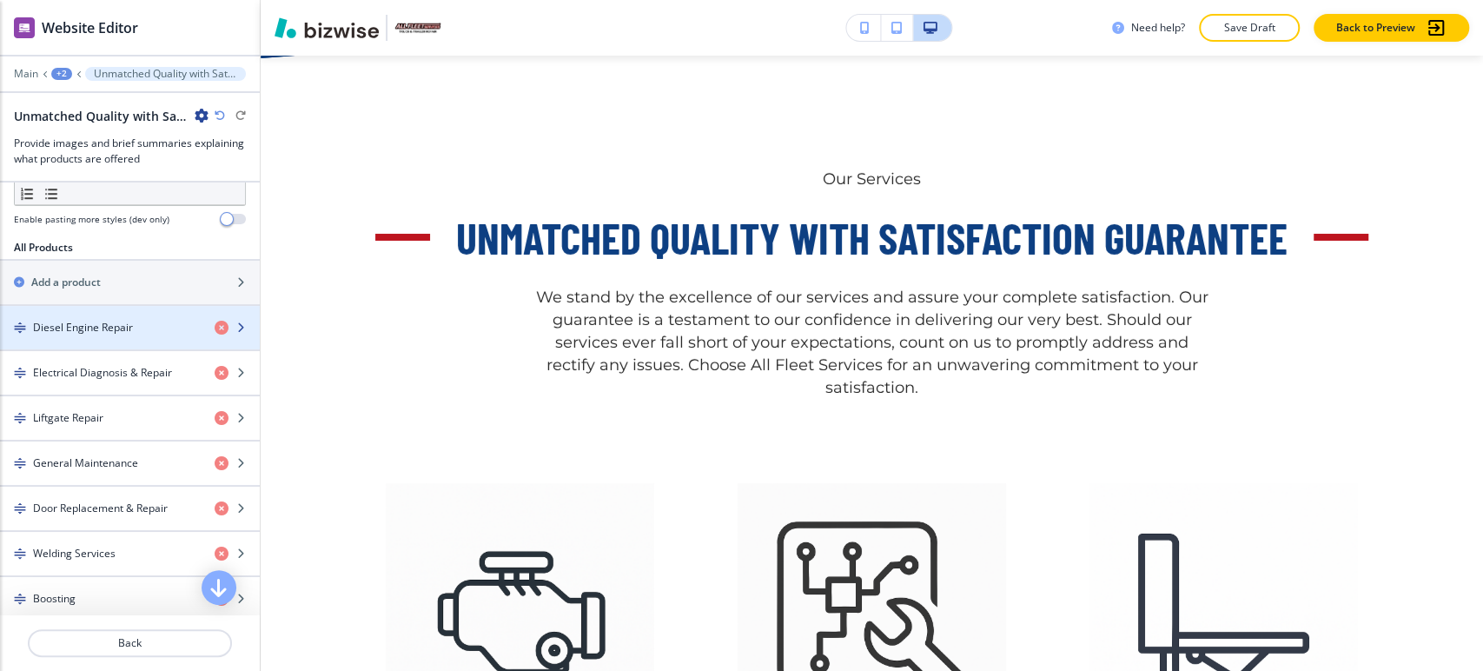
click at [129, 327] on h4 "Diesel Engine Repair" at bounding box center [83, 328] width 100 height 16
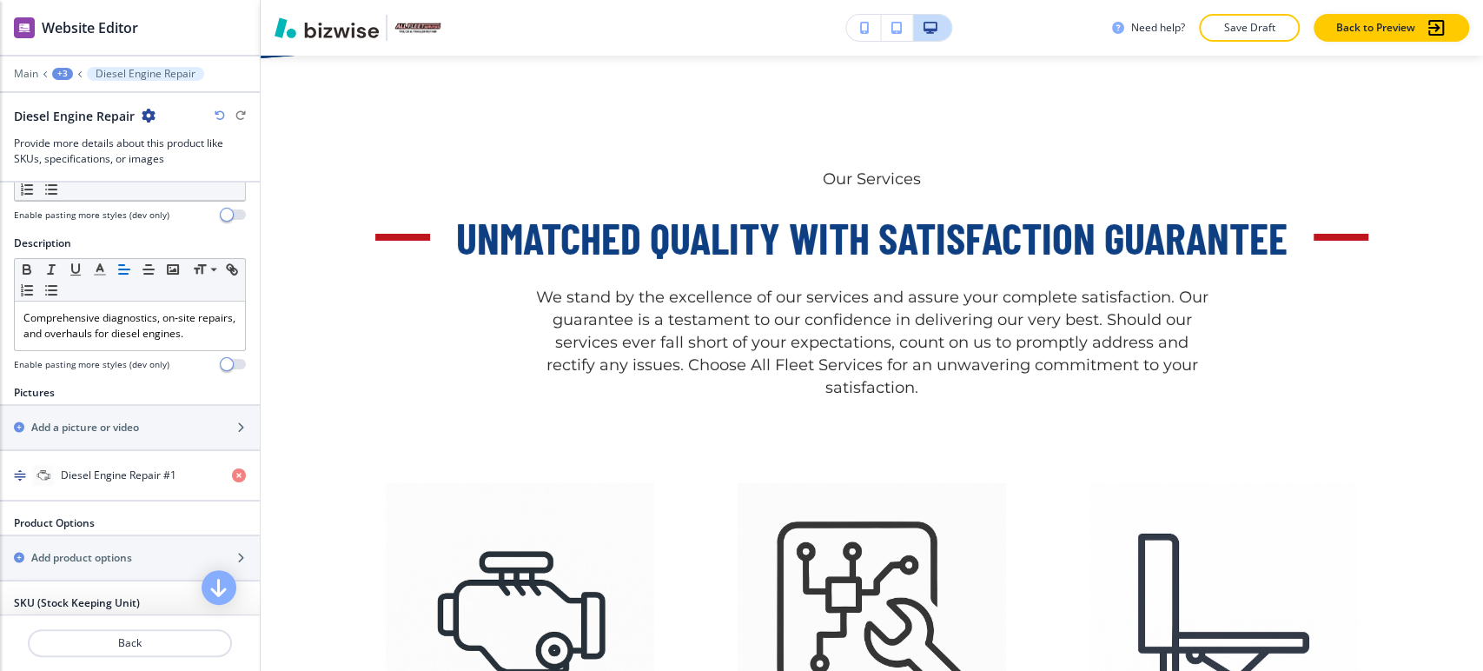
scroll to position [440, 0]
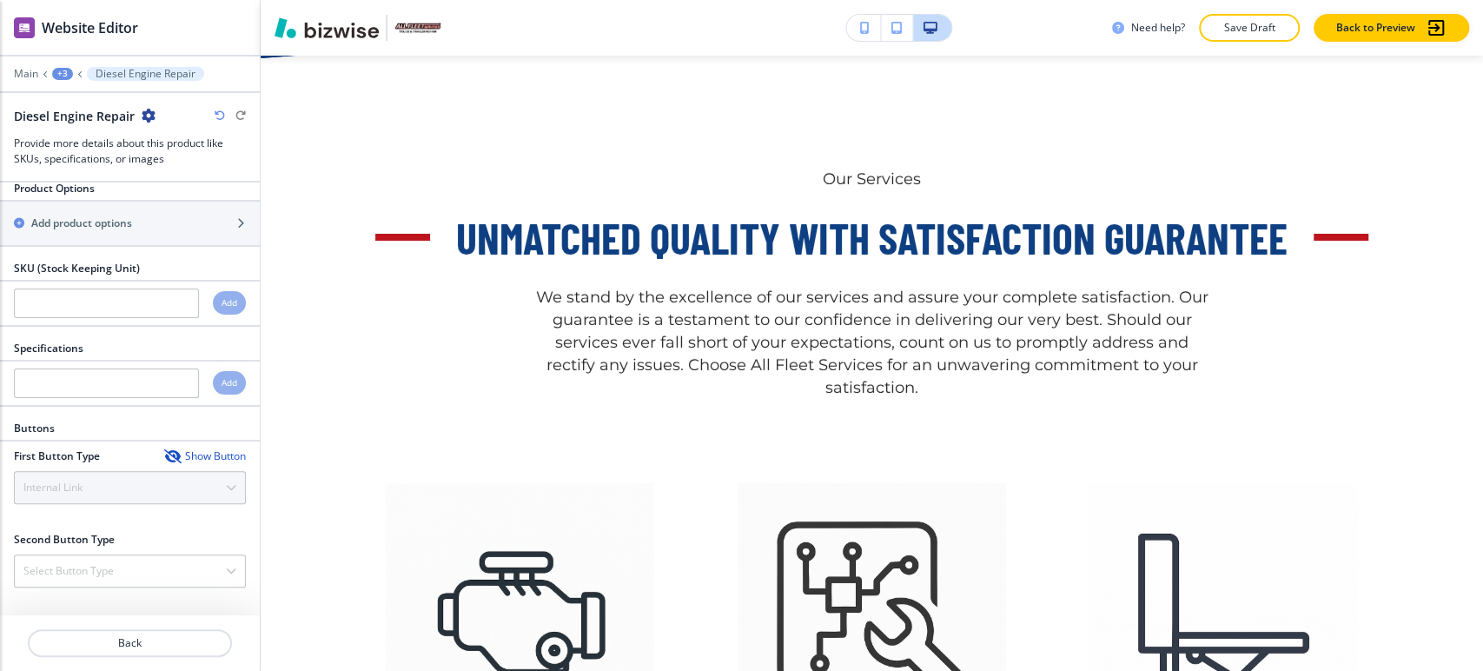
click at [101, 490] on div "First Button Type Show Button Internal Link Telephone External Link Email File …" at bounding box center [130, 476] width 232 height 56
click at [167, 457] on div "Show Button" at bounding box center [205, 456] width 82 height 14
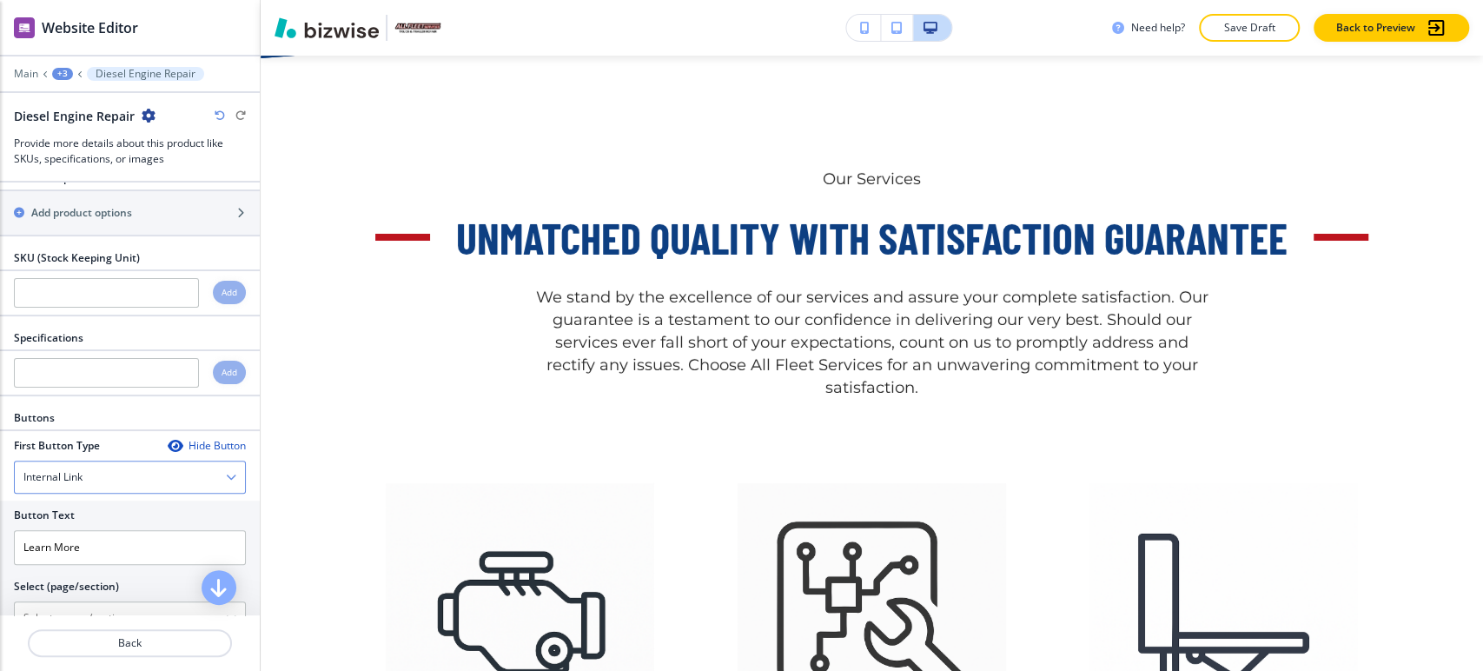
click at [148, 486] on div "Internal Link" at bounding box center [130, 476] width 230 height 31
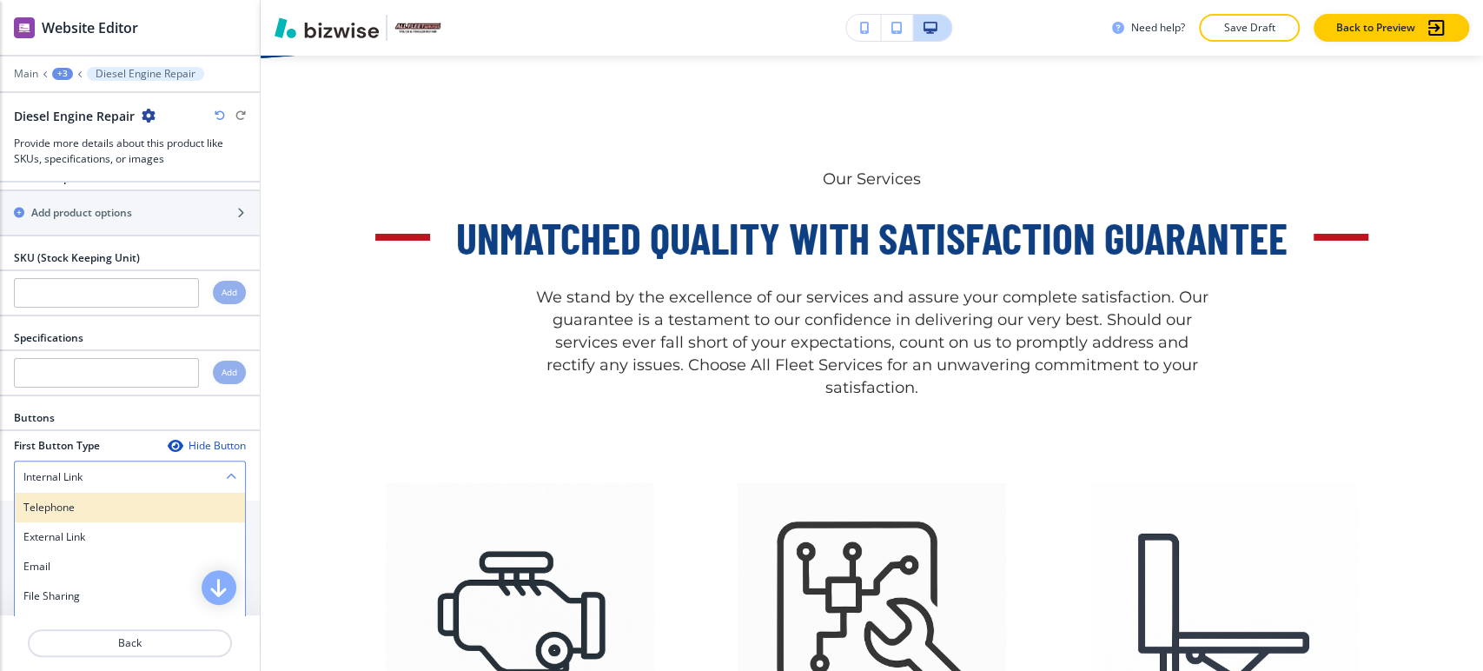
click at [109, 514] on h4 "Telephone" at bounding box center [129, 508] width 213 height 16
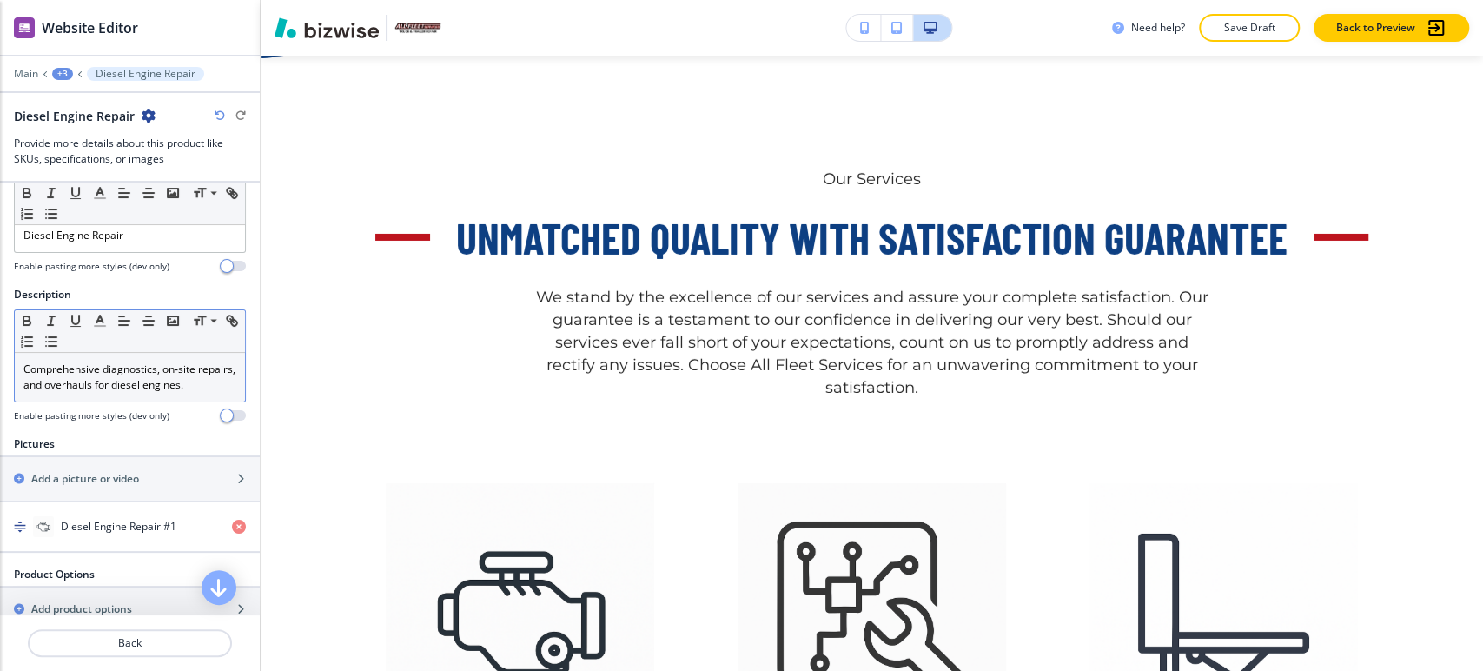
scroll to position [0, 0]
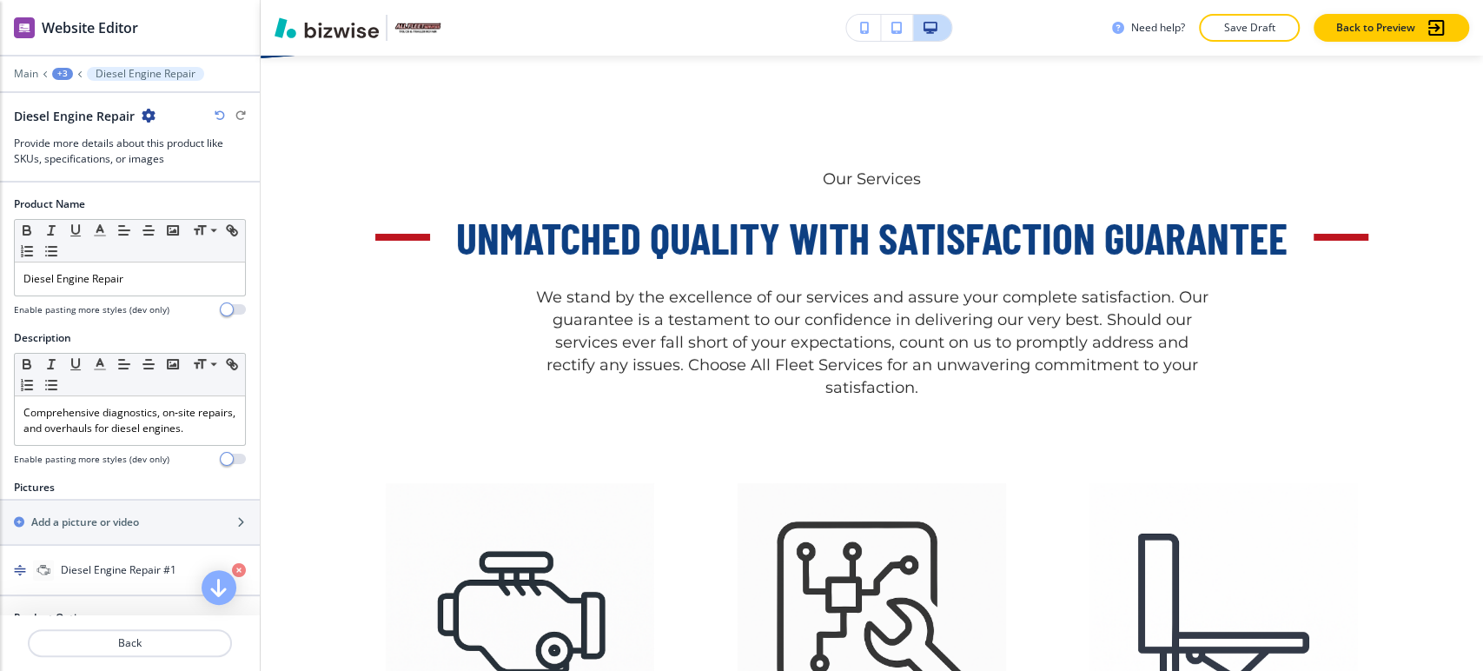
click at [63, 75] on div "+3" at bounding box center [62, 74] width 21 height 12
click at [79, 164] on p "Unmatched Quality with Satisfaction Guarantee" at bounding box center [107, 164] width 89 height 16
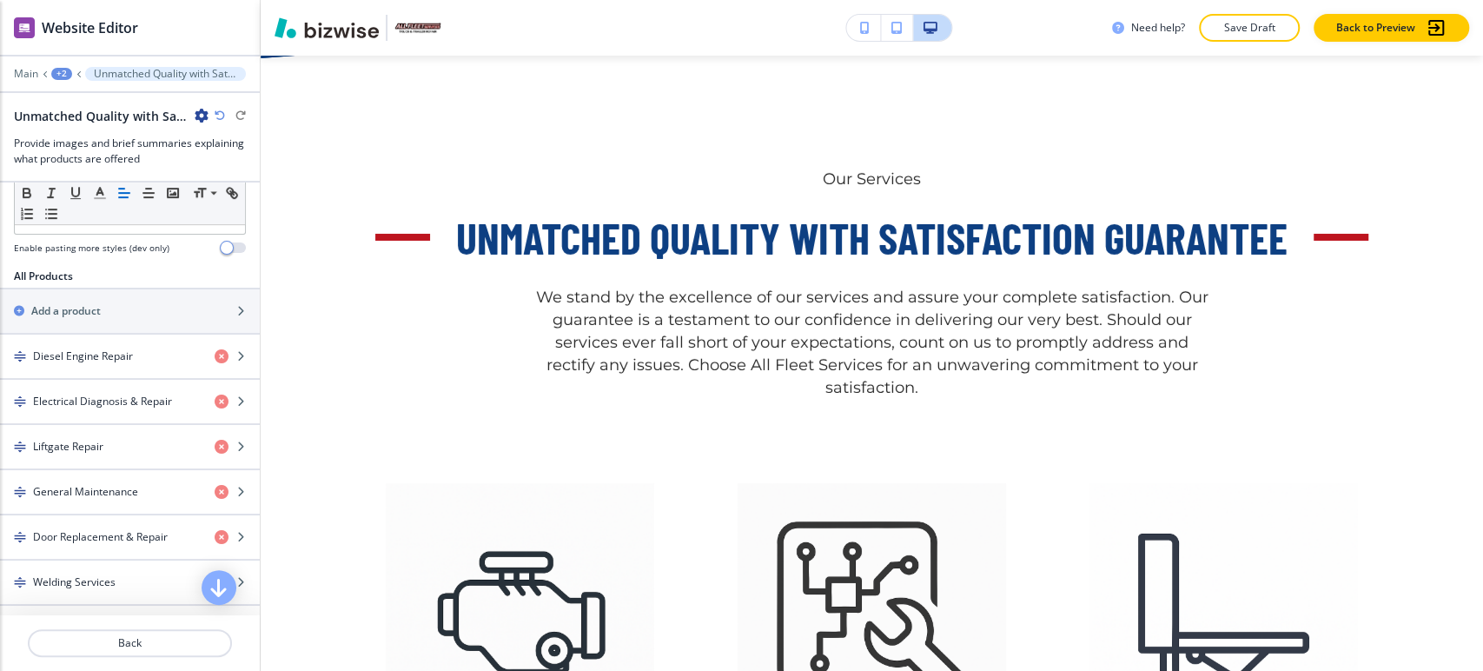
scroll to position [579, 0]
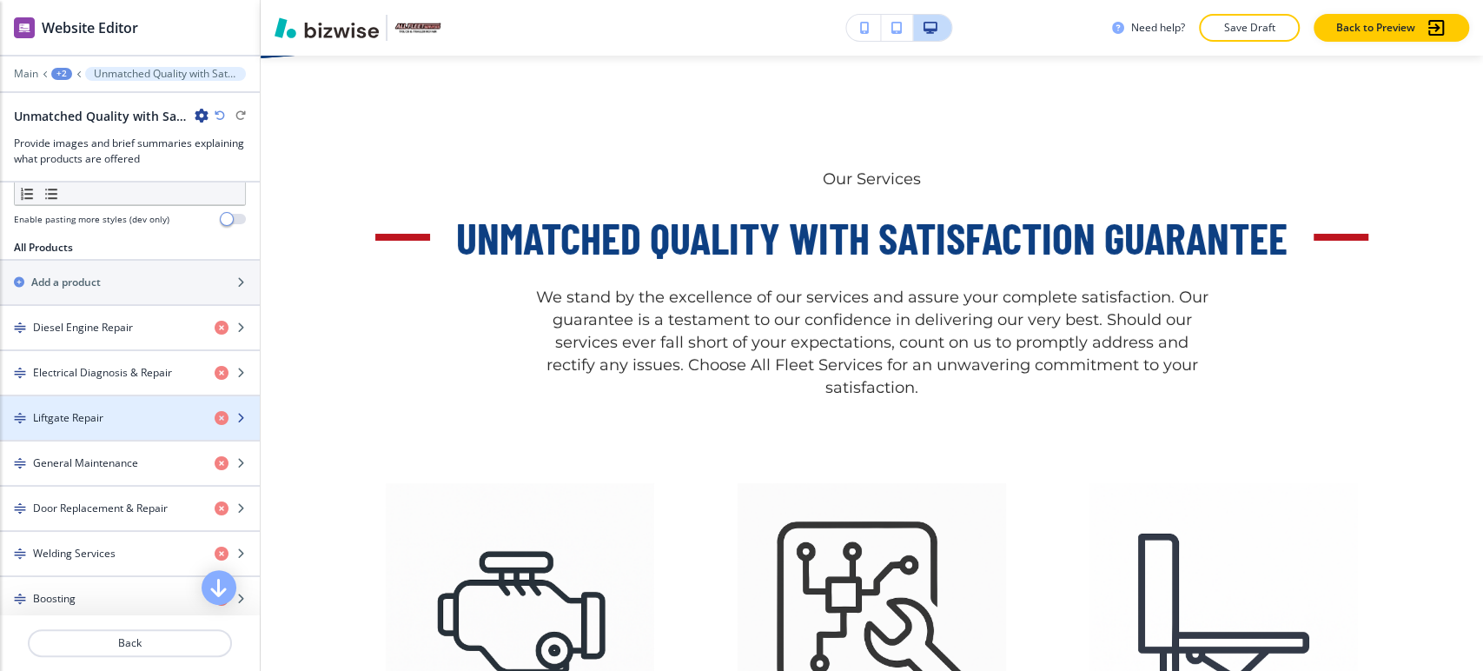
click at [90, 410] on h4 "Liftgate Repair" at bounding box center [68, 418] width 70 height 16
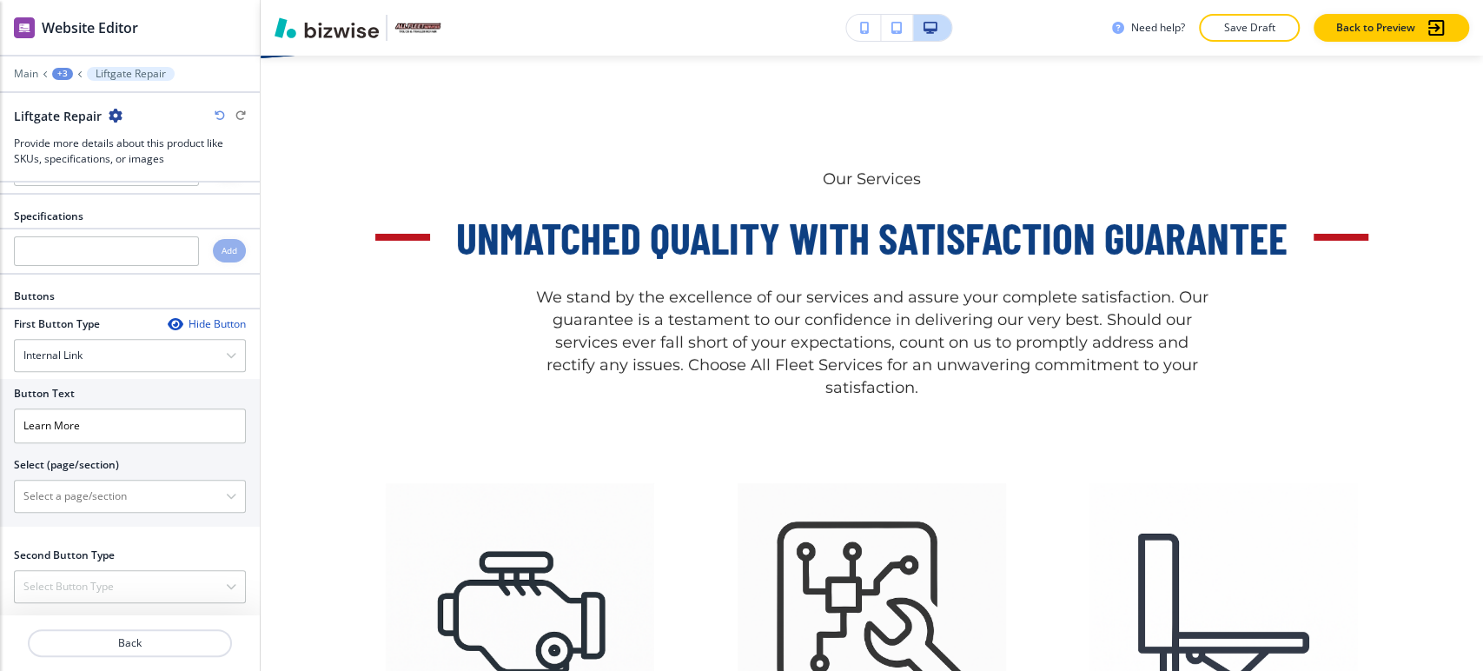
scroll to position [572, 0]
click at [122, 337] on div "Internal Link" at bounding box center [130, 344] width 230 height 31
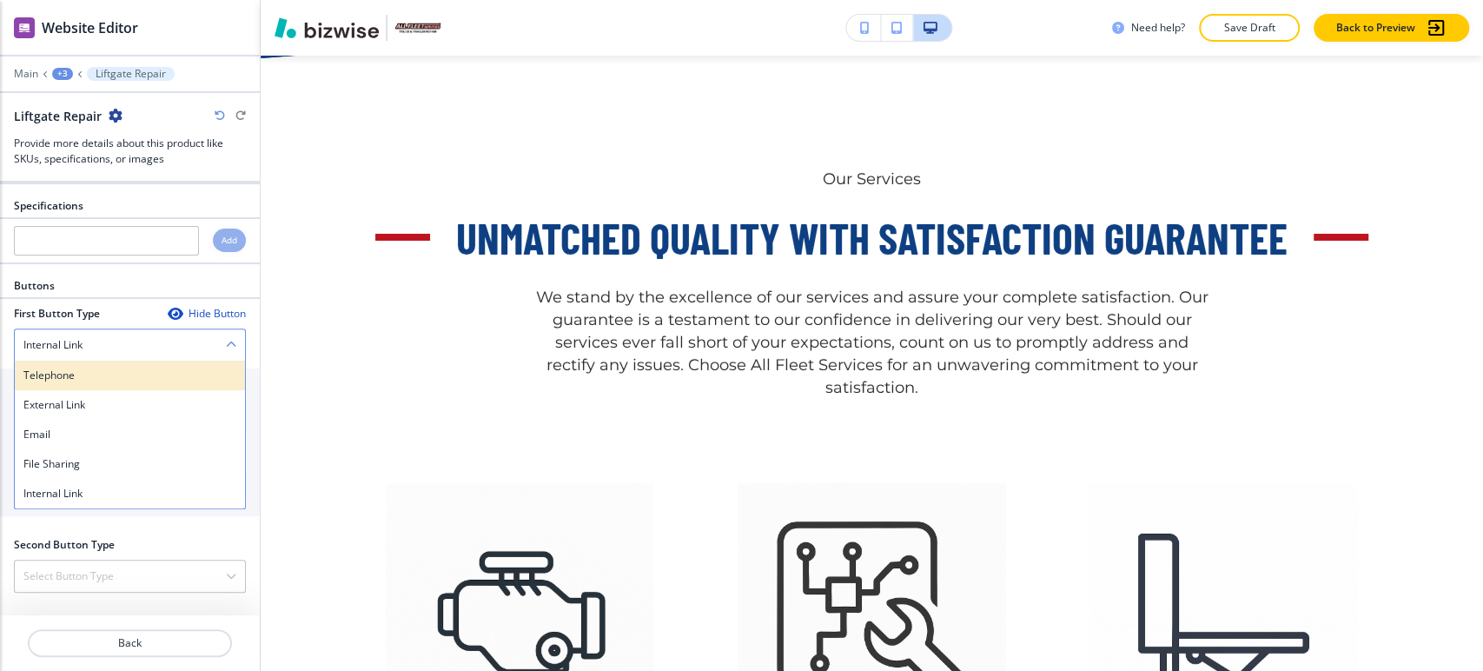
click at [104, 369] on h4 "Telephone" at bounding box center [129, 376] width 213 height 16
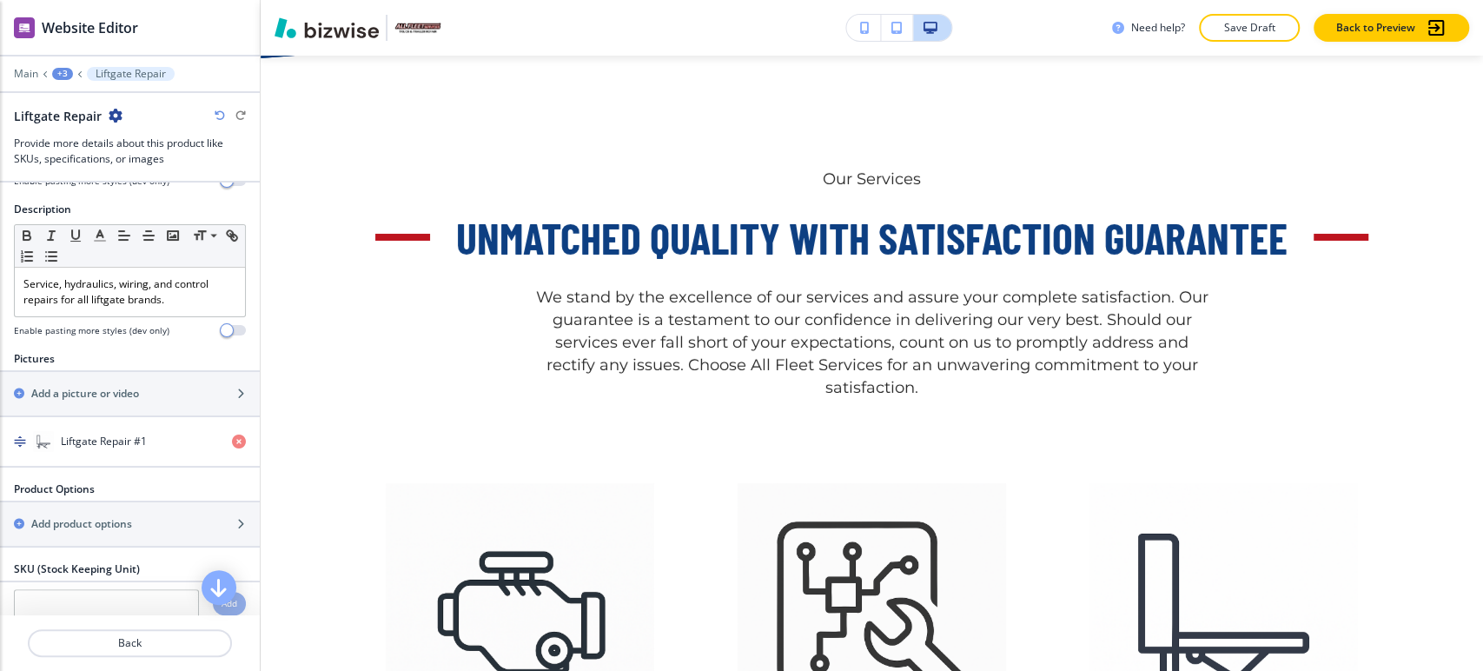
scroll to position [20, 0]
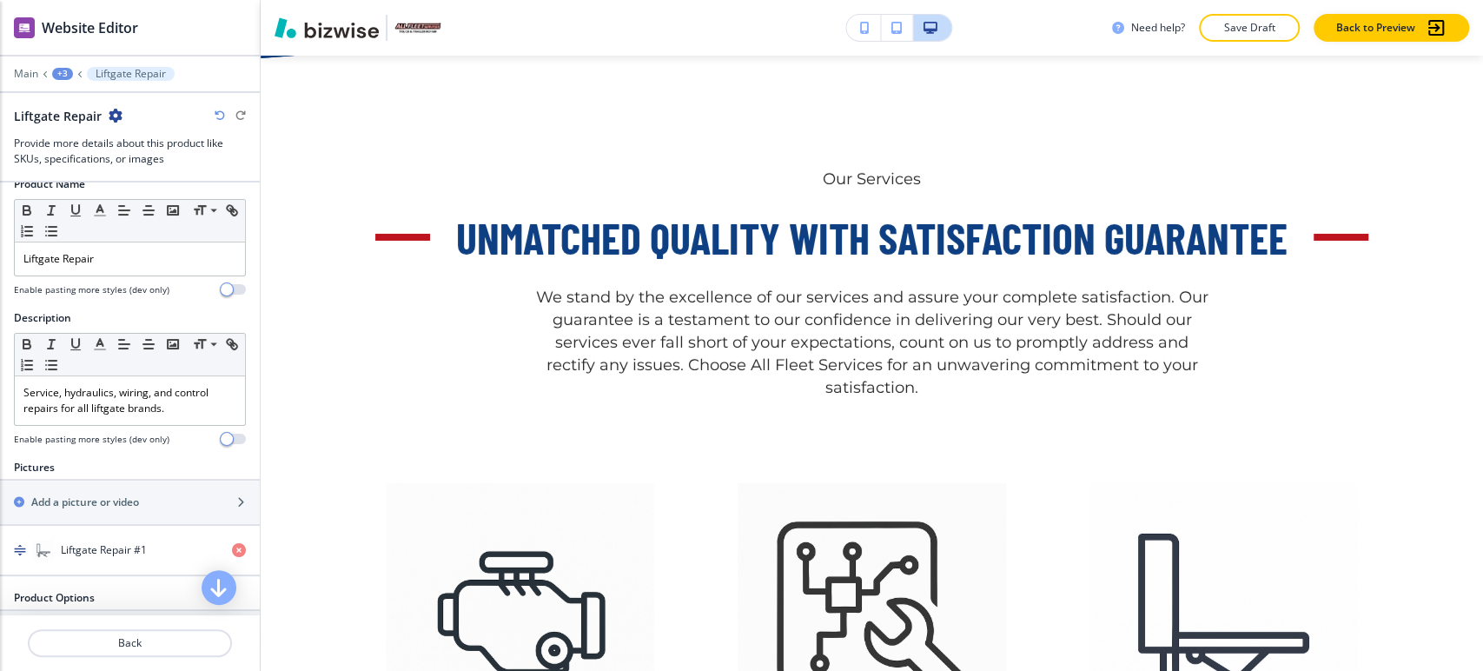
click at [65, 72] on div "+3" at bounding box center [62, 74] width 21 height 12
click at [87, 156] on p "Unmatched Quality with Satisfaction Guarantee" at bounding box center [107, 164] width 89 height 16
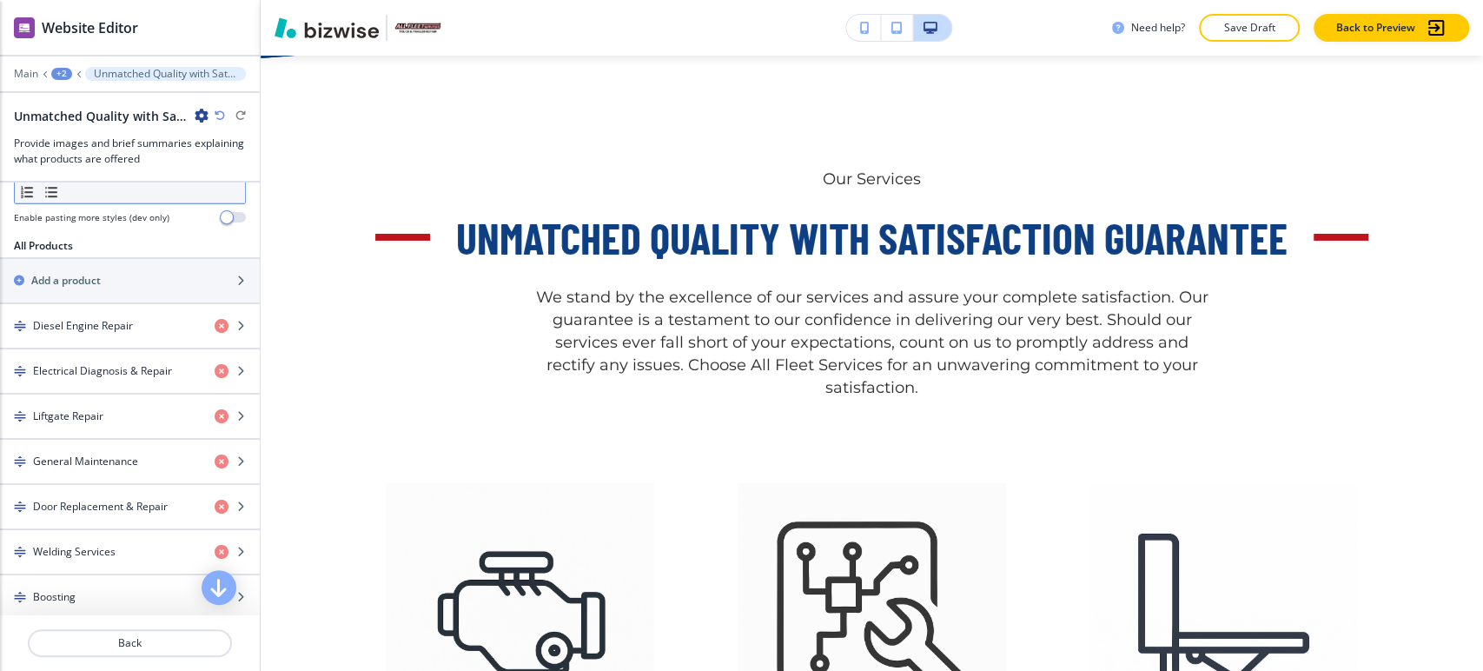
scroll to position [675, 0]
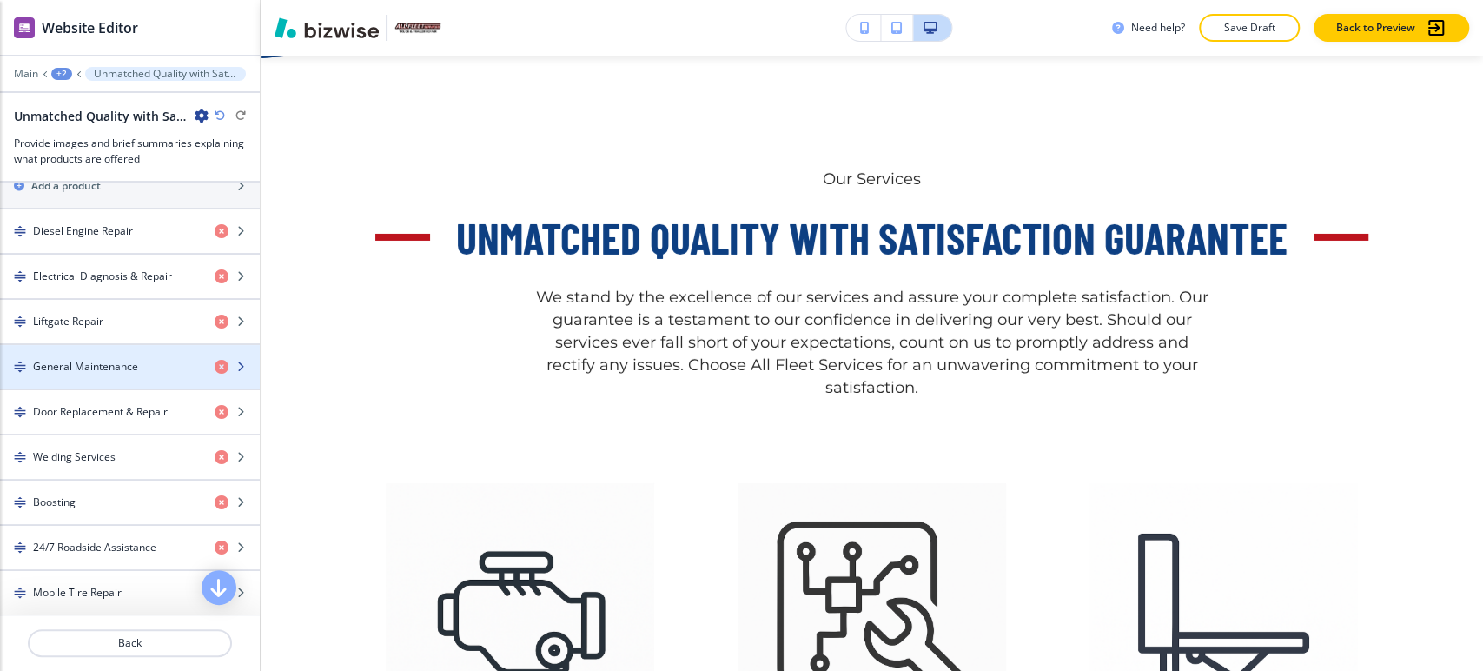
click at [105, 360] on h4 "General Maintenance" at bounding box center [85, 367] width 105 height 16
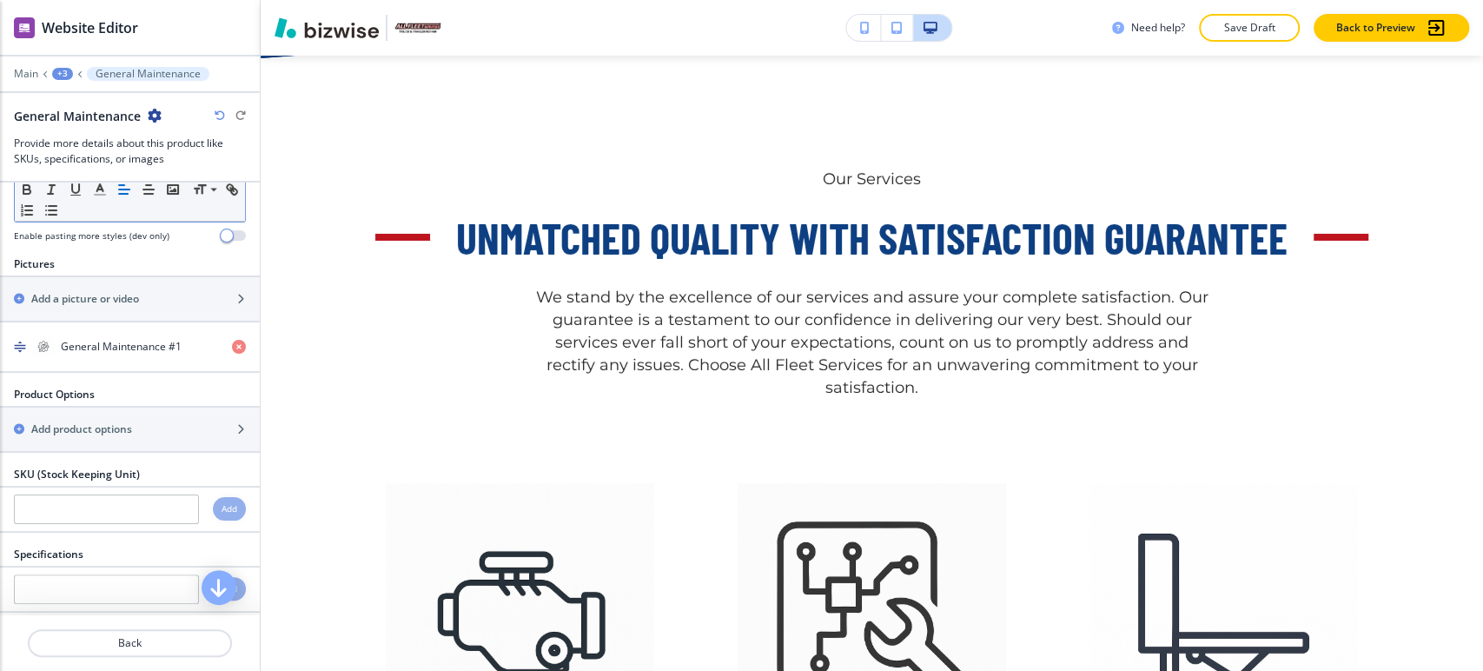
scroll to position [572, 0]
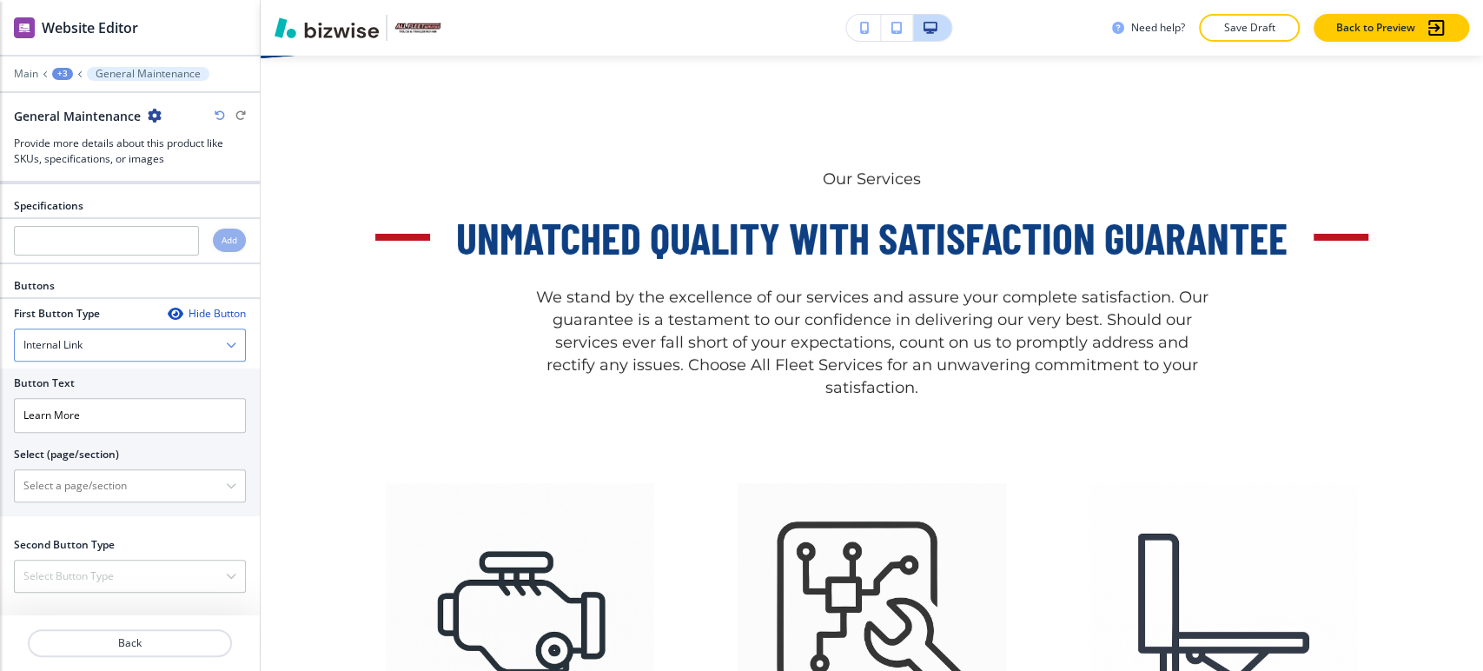
click at [104, 345] on div "Internal Link" at bounding box center [130, 344] width 230 height 31
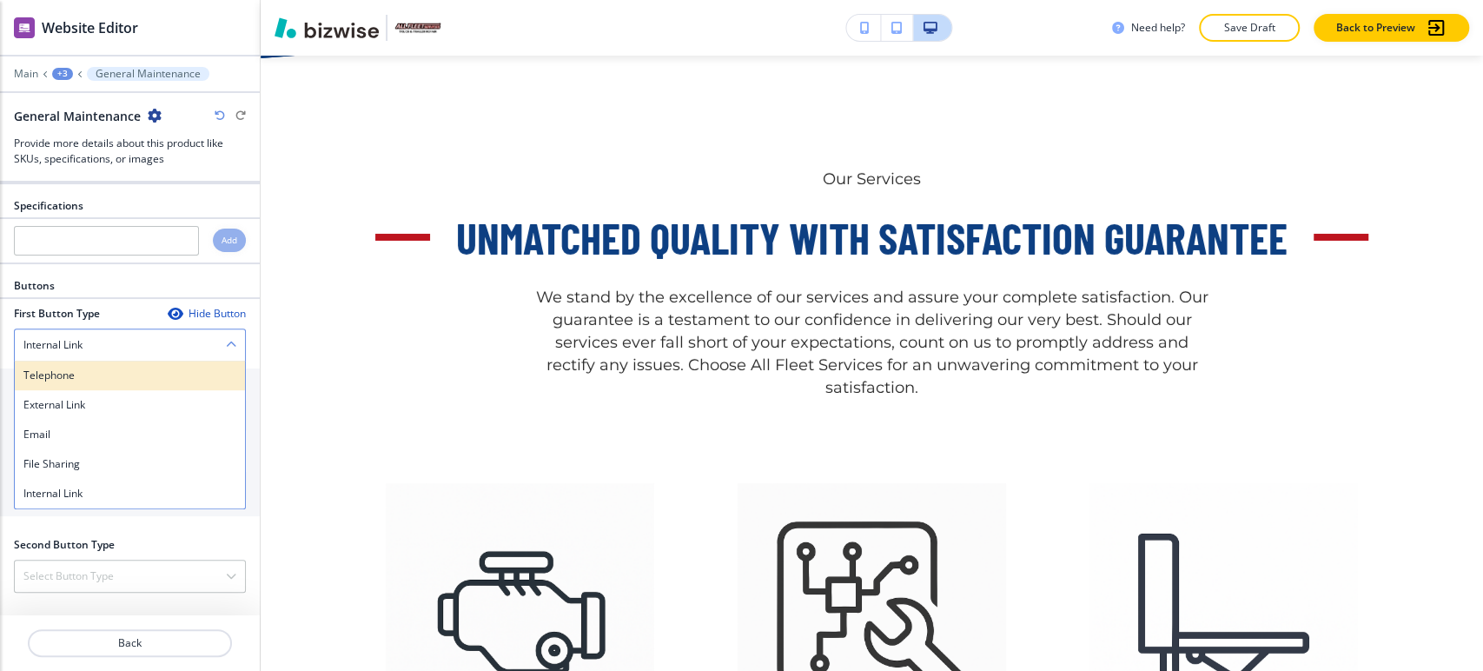
click at [94, 374] on h4 "Telephone" at bounding box center [129, 376] width 213 height 16
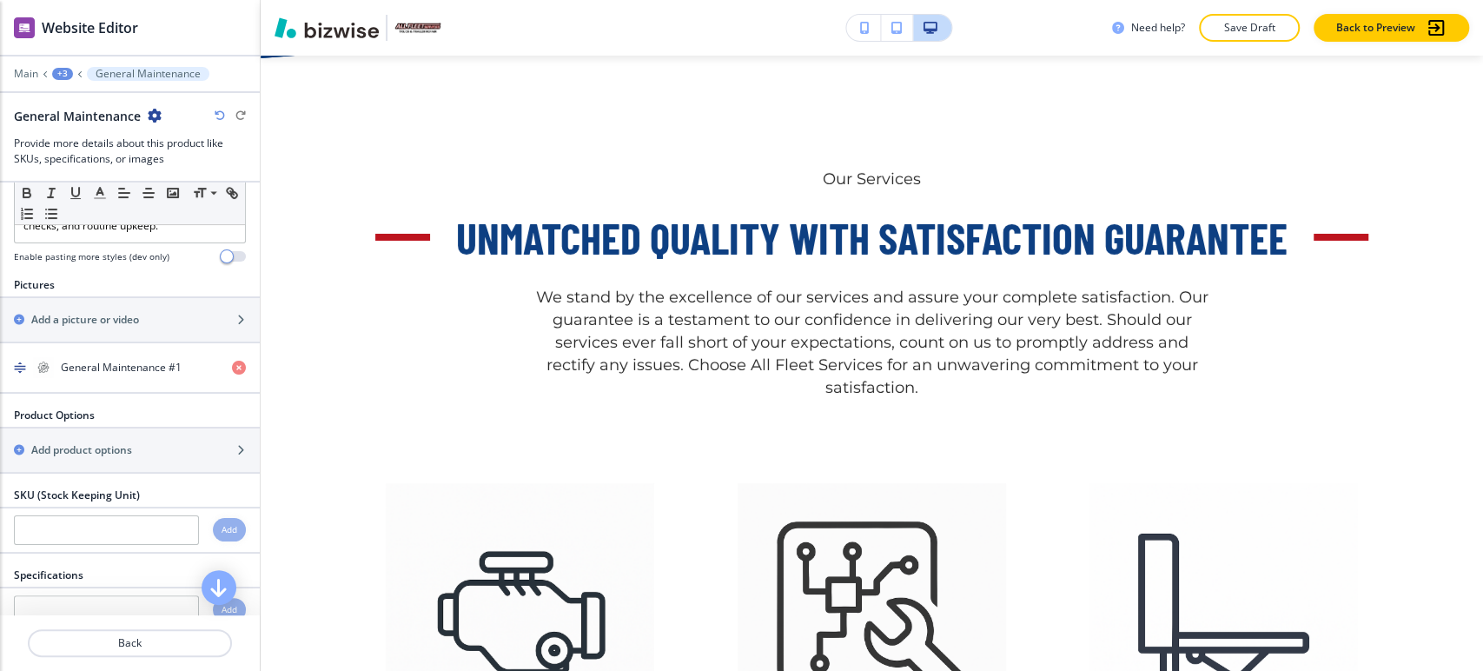
scroll to position [0, 0]
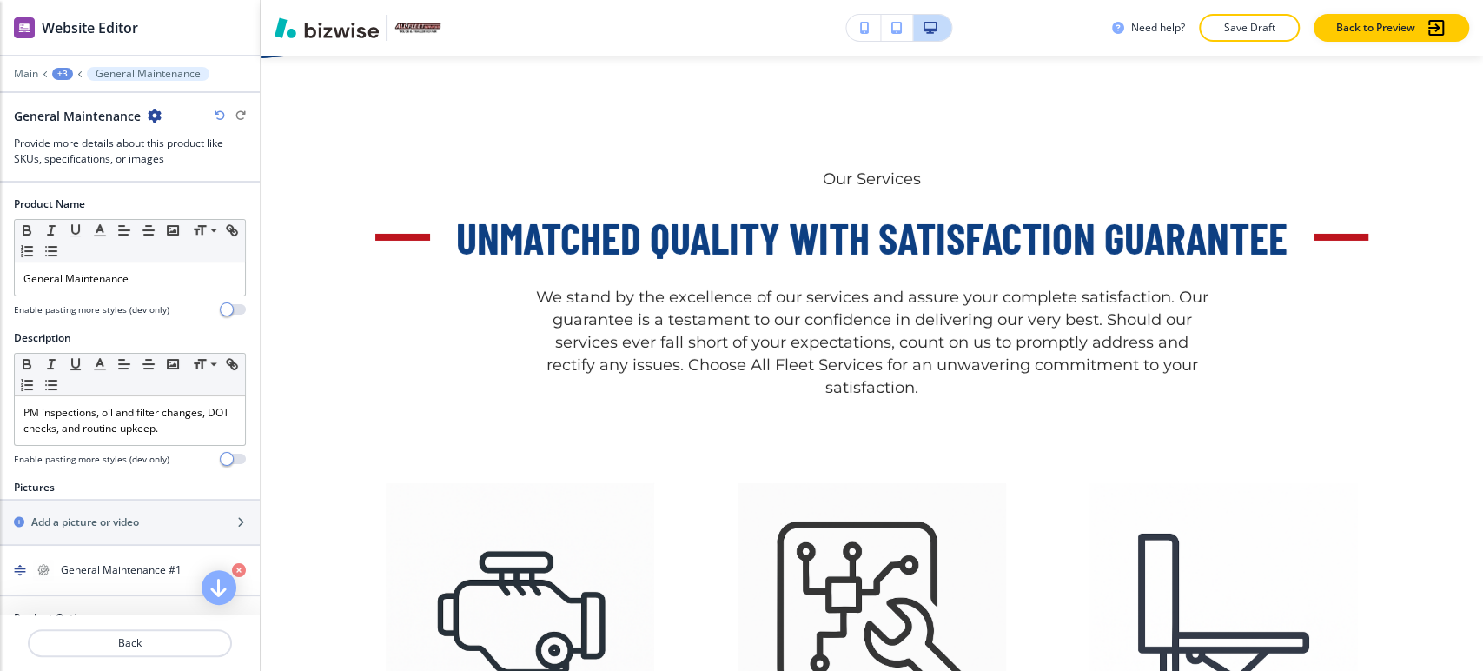
click at [68, 78] on div "+3" at bounding box center [62, 74] width 21 height 12
click at [90, 154] on button "Unmatched Quality with Satisfaction Guarantee" at bounding box center [107, 163] width 111 height 31
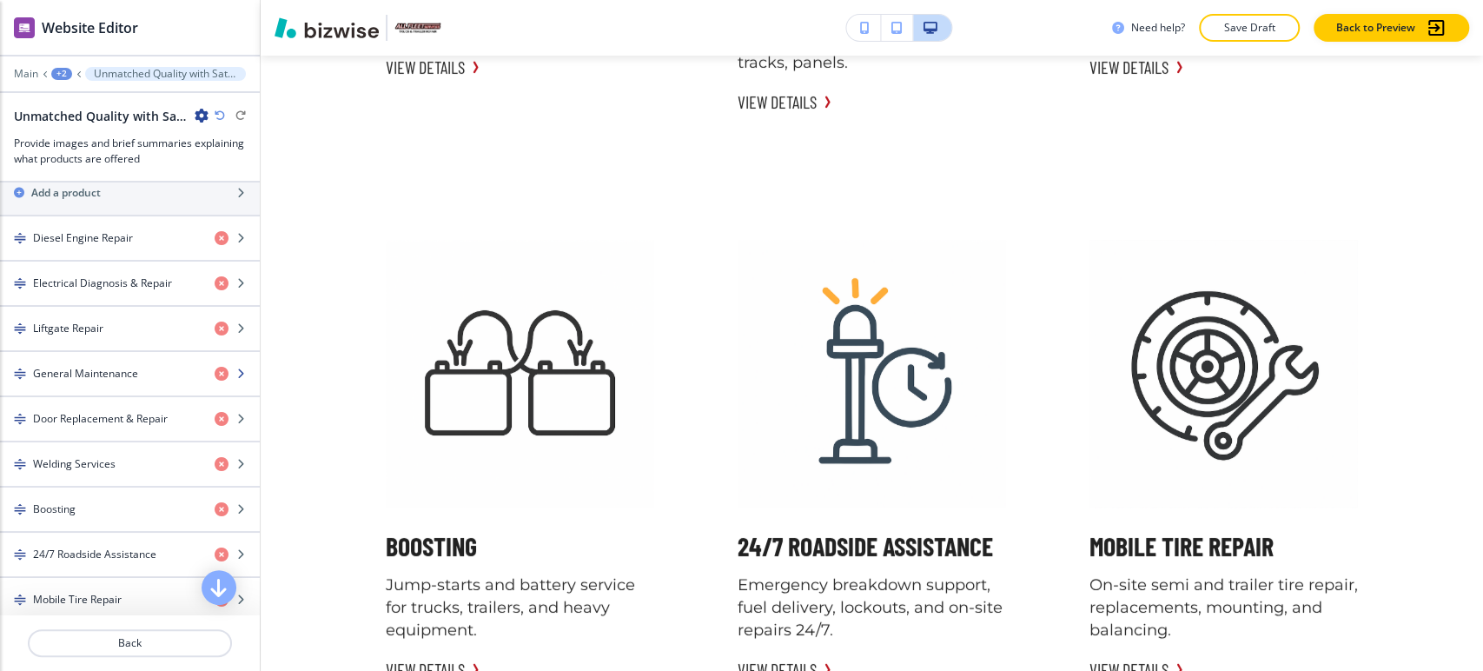
scroll to position [675, 0]
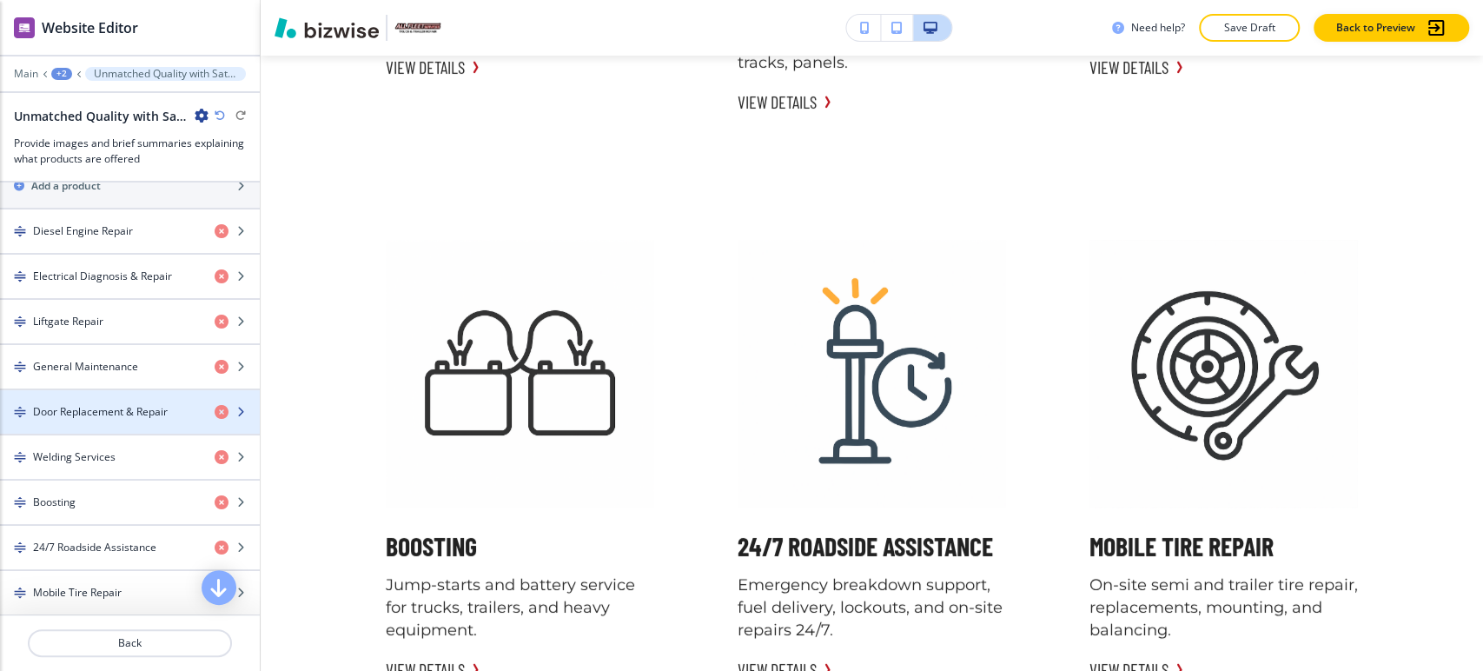
click at [129, 395] on div "button" at bounding box center [130, 397] width 260 height 14
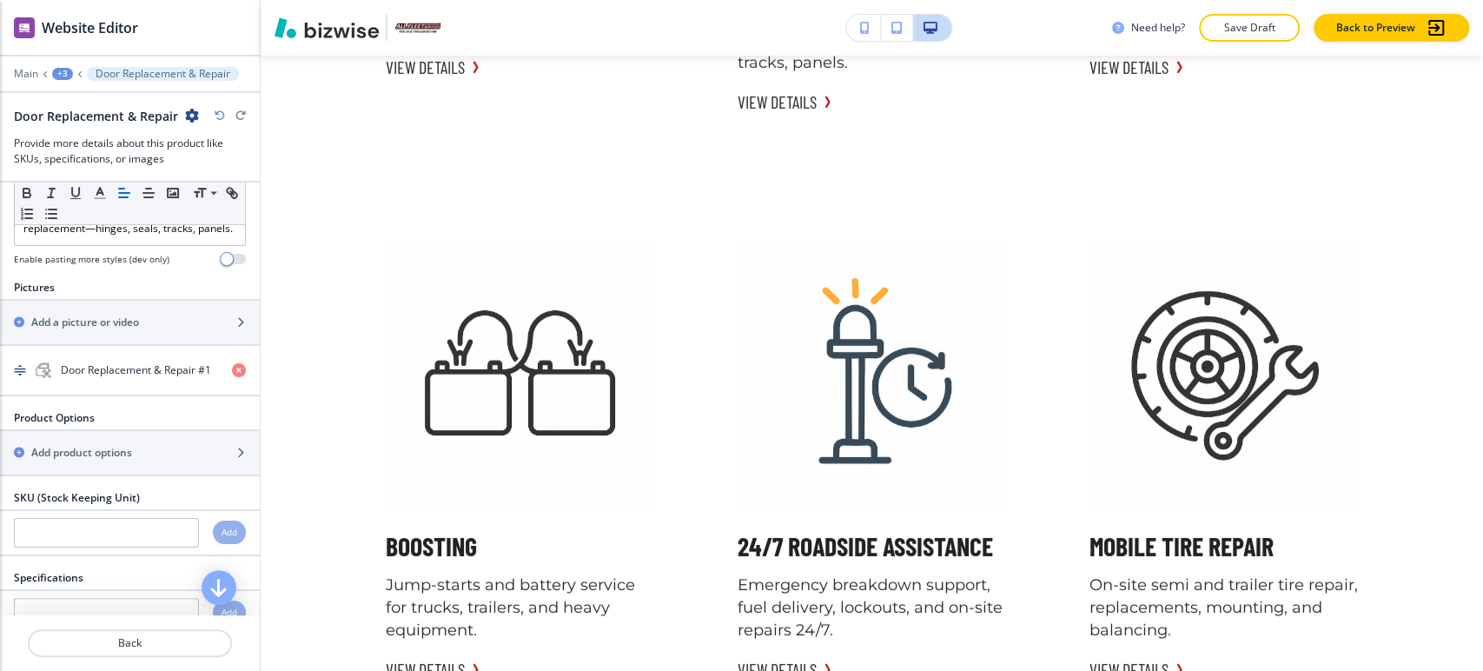
scroll to position [579, 0]
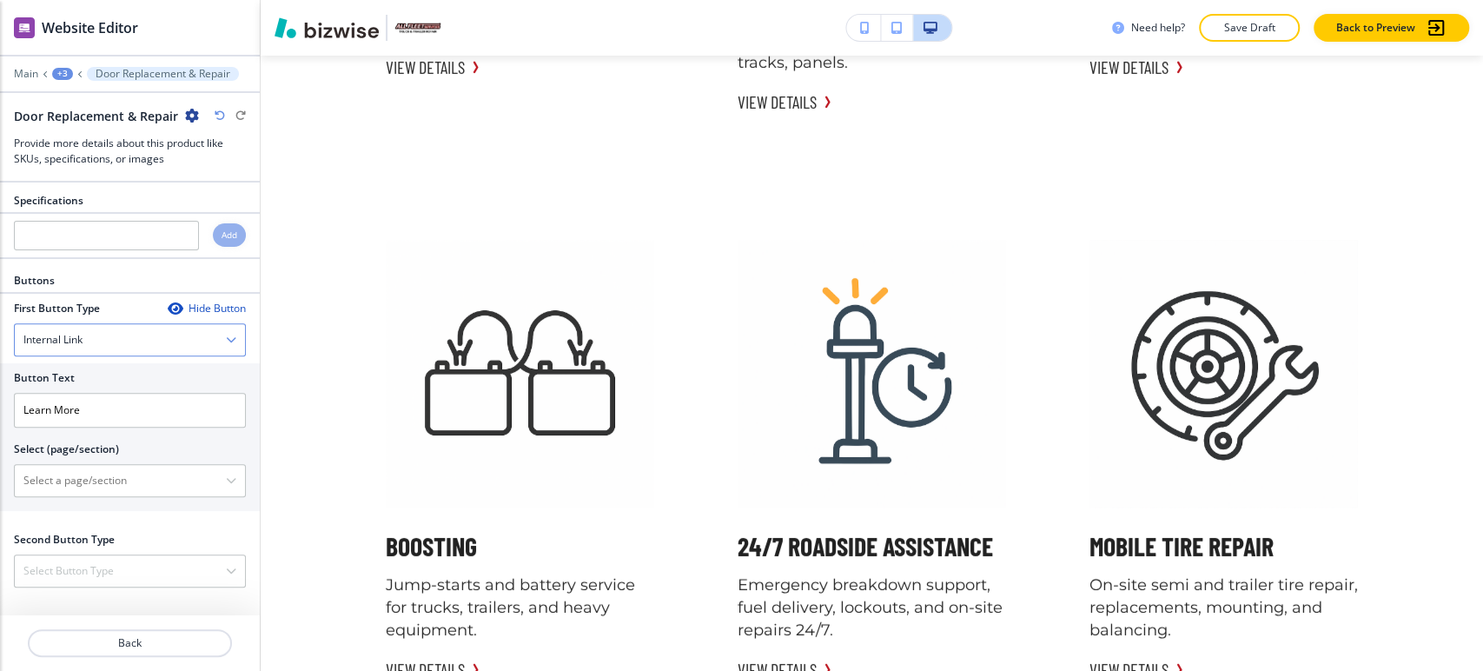
click at [133, 353] on div "Internal Link" at bounding box center [130, 339] width 230 height 31
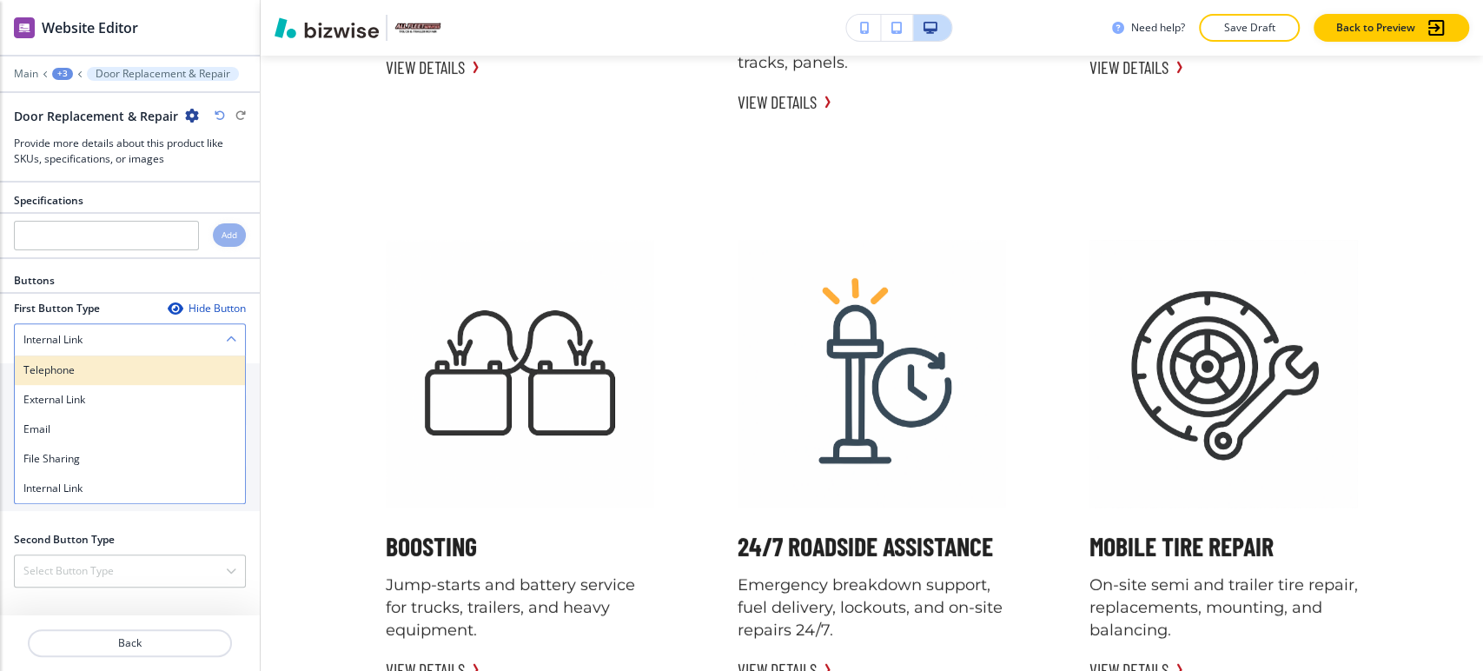
click at [124, 378] on h4 "Telephone" at bounding box center [129, 370] width 213 height 16
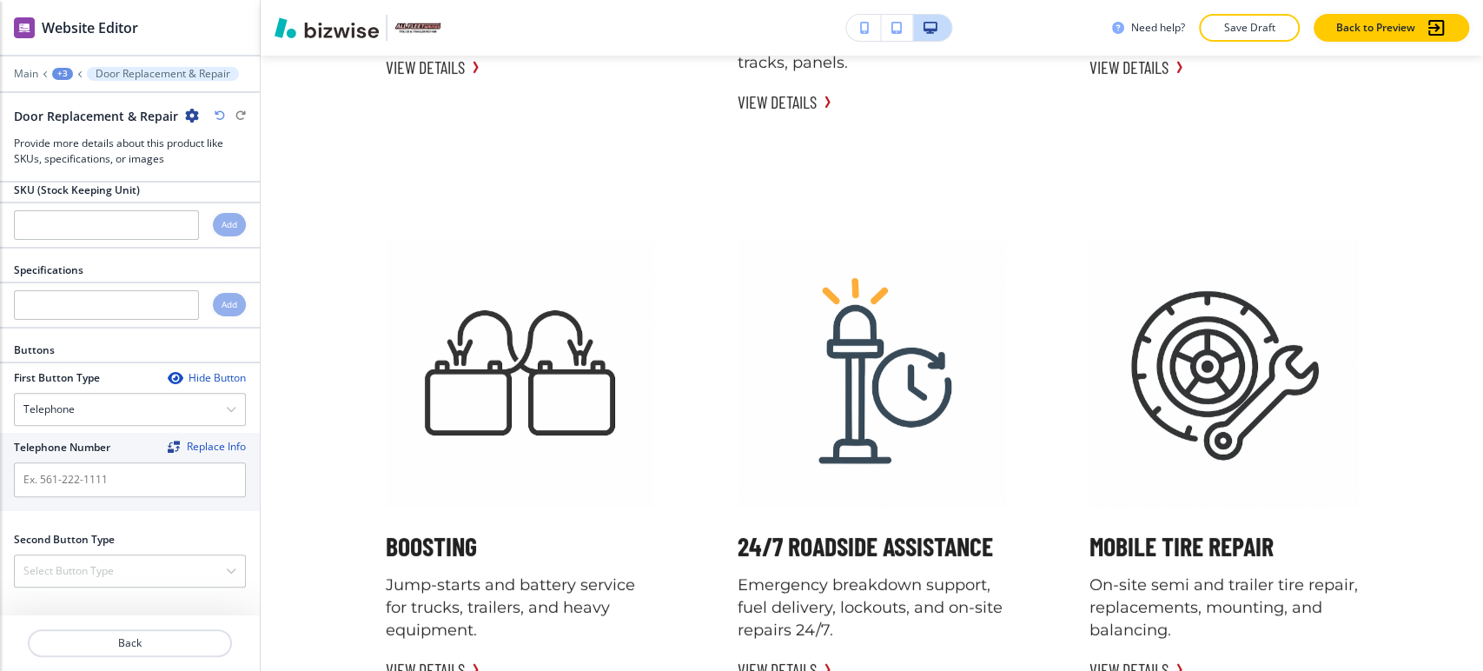
scroll to position [518, 0]
click at [63, 74] on div "+3" at bounding box center [62, 74] width 21 height 12
click at [108, 167] on p "Unmatched Quality with Satisfaction Guarantee" at bounding box center [107, 164] width 89 height 16
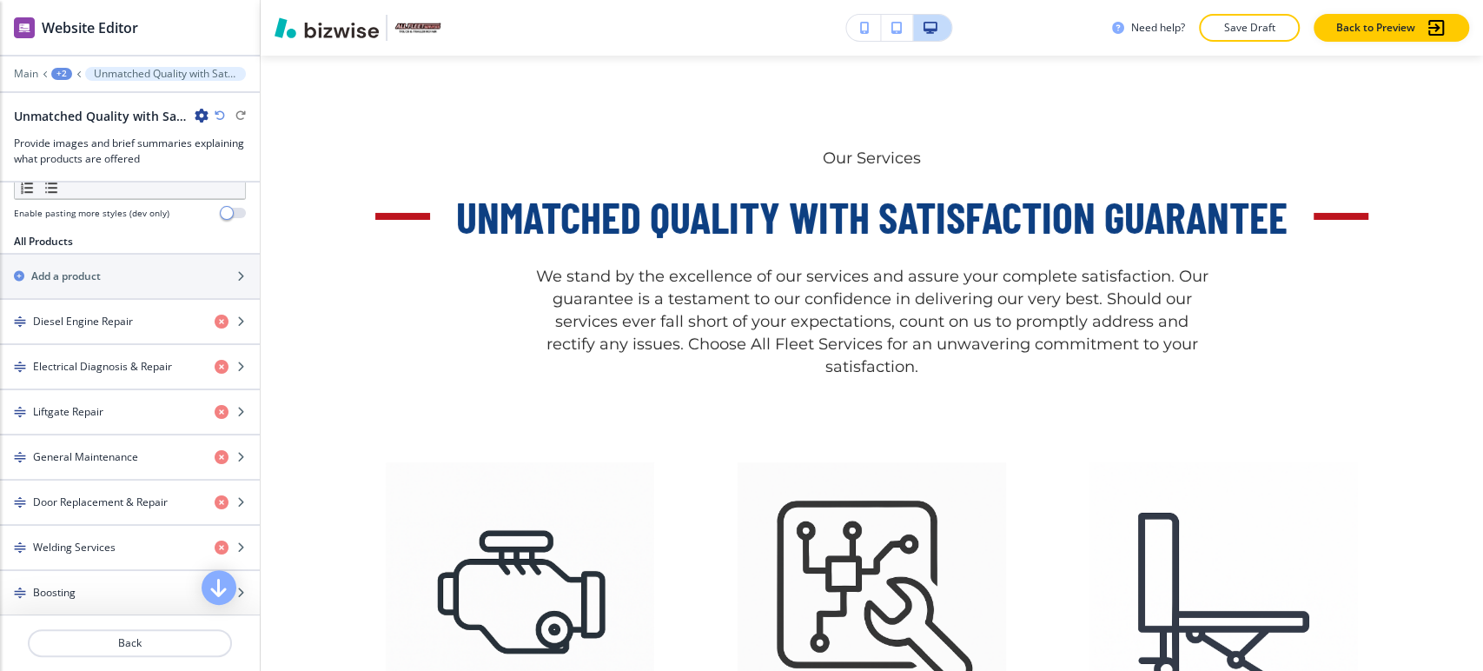
scroll to position [3816, 0]
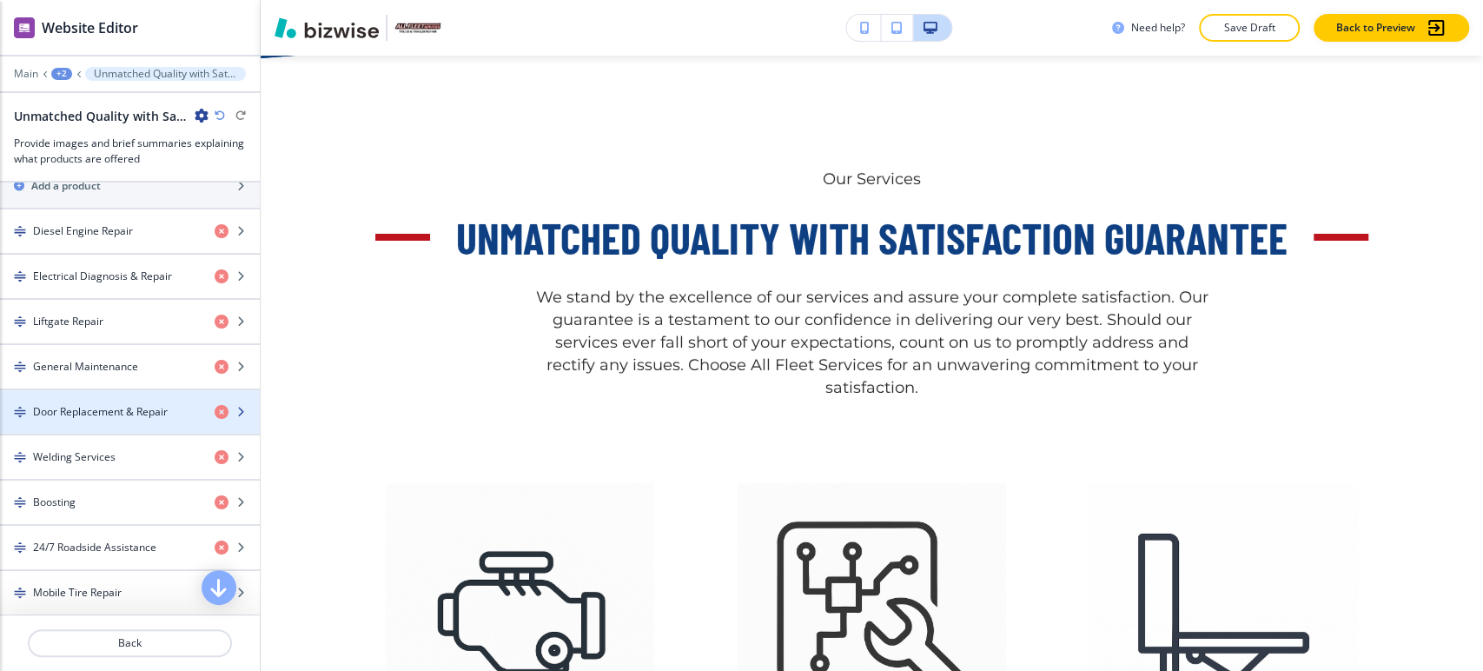
click at [112, 404] on h4 "Door Replacement & Repair" at bounding box center [100, 412] width 135 height 16
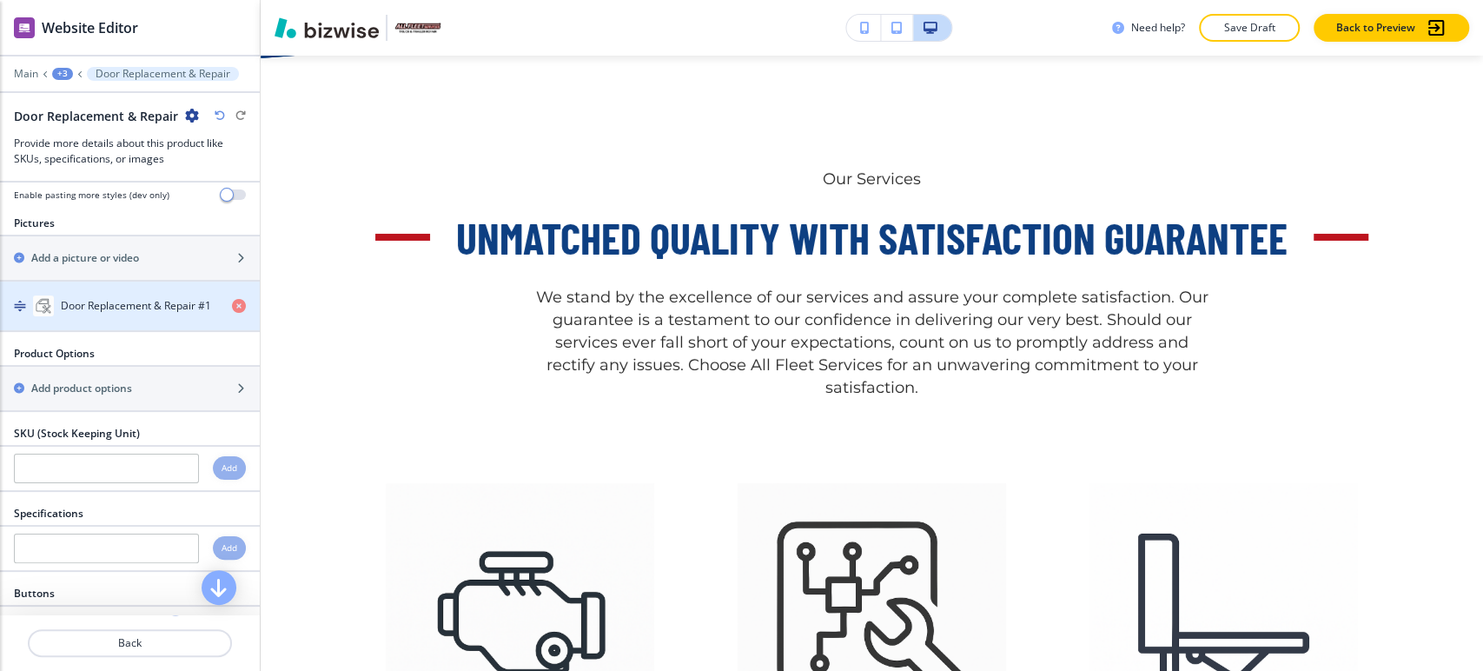
scroll to position [518, 0]
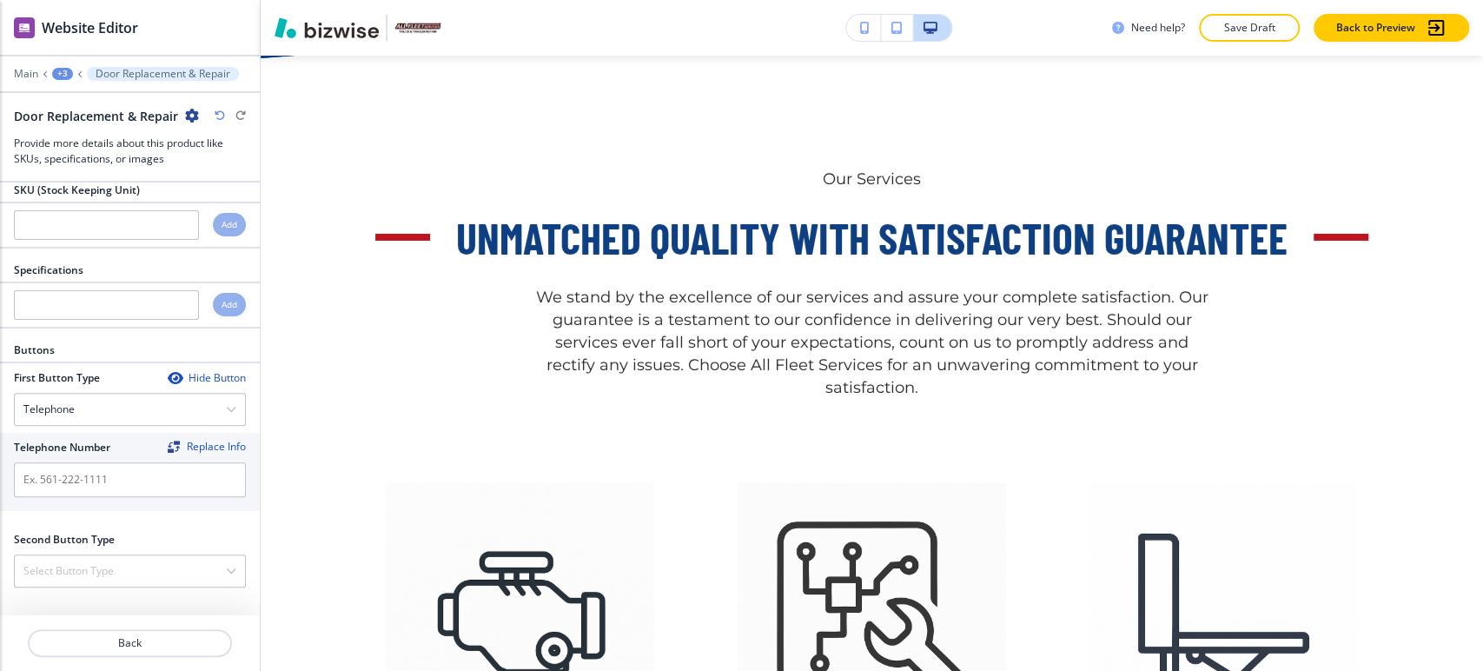
click at [67, 70] on div "+3" at bounding box center [62, 74] width 21 height 12
click at [91, 163] on p "Unmatched Quality with Satisfaction Guarantee" at bounding box center [107, 164] width 89 height 16
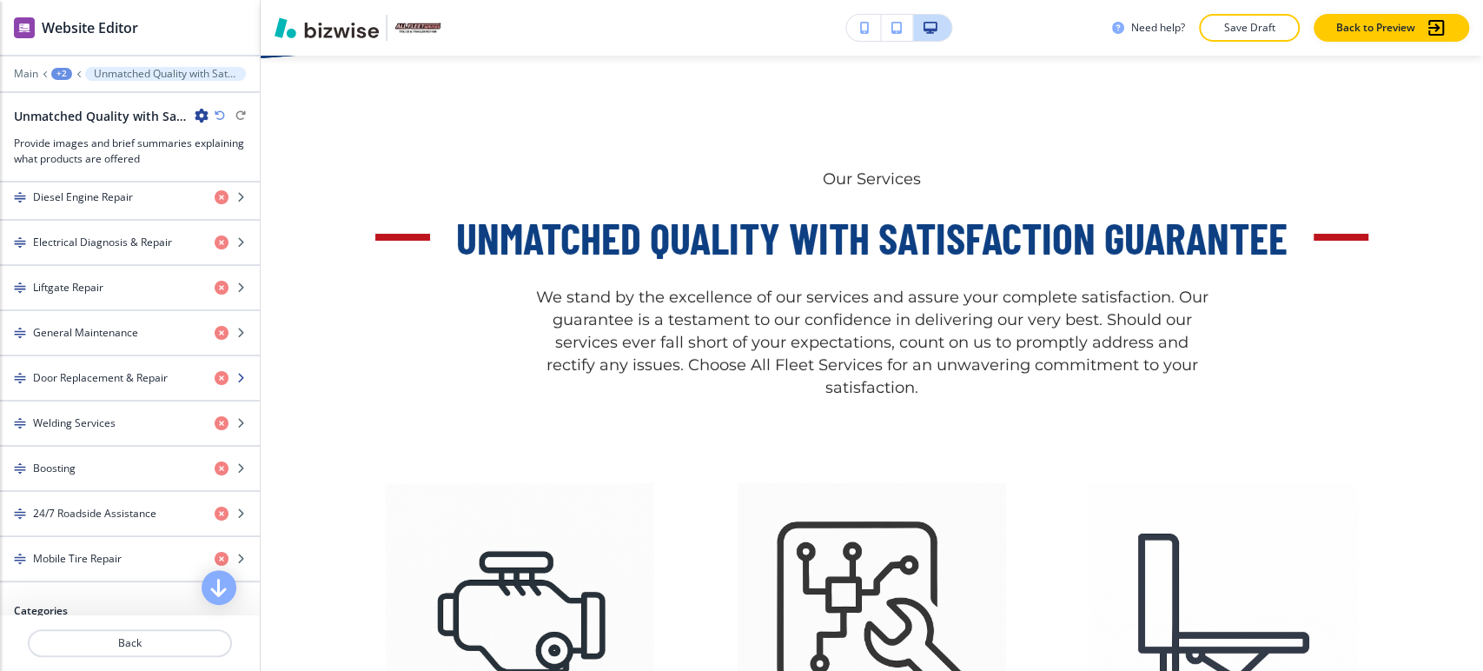
scroll to position [675, 0]
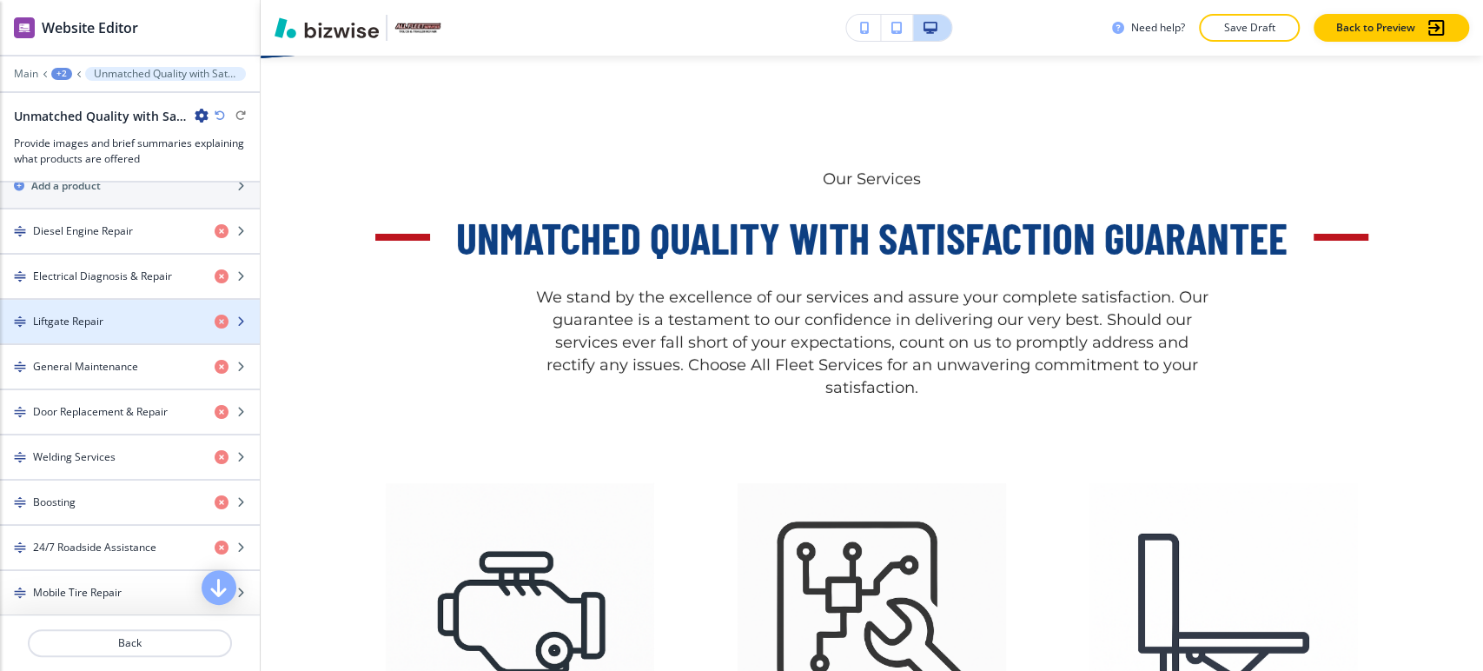
click at [118, 315] on div "Liftgate Repair" at bounding box center [100, 322] width 201 height 16
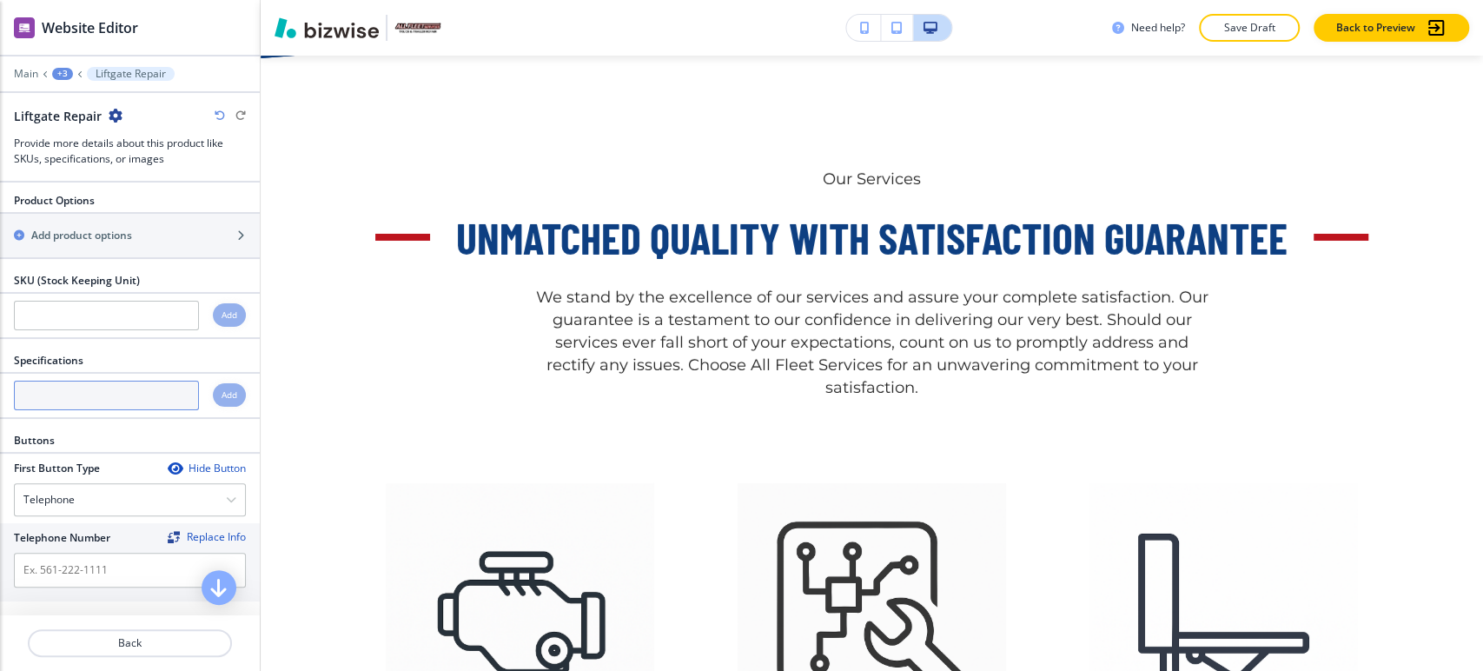
scroll to position [502, 0]
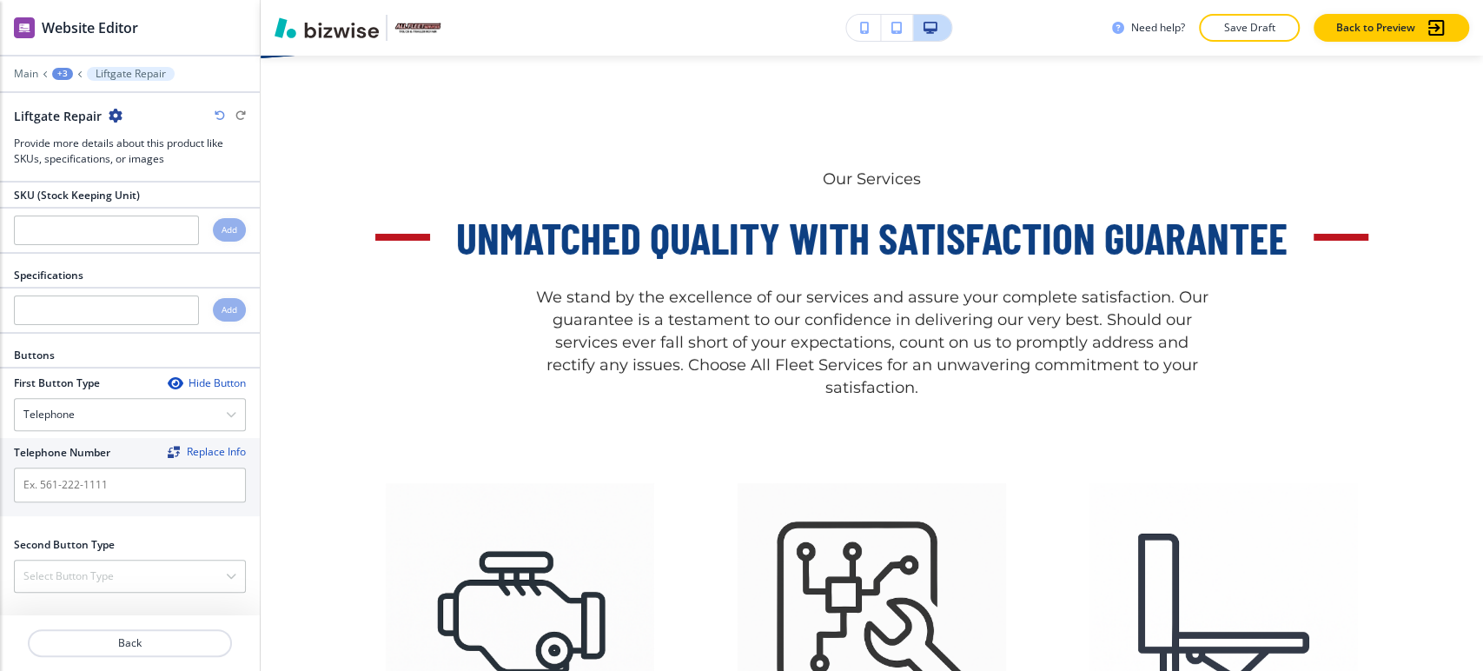
click at [66, 72] on div "+3" at bounding box center [62, 74] width 21 height 12
click at [103, 172] on button "Unmatched Quality with Satisfaction Guarantee" at bounding box center [107, 163] width 111 height 31
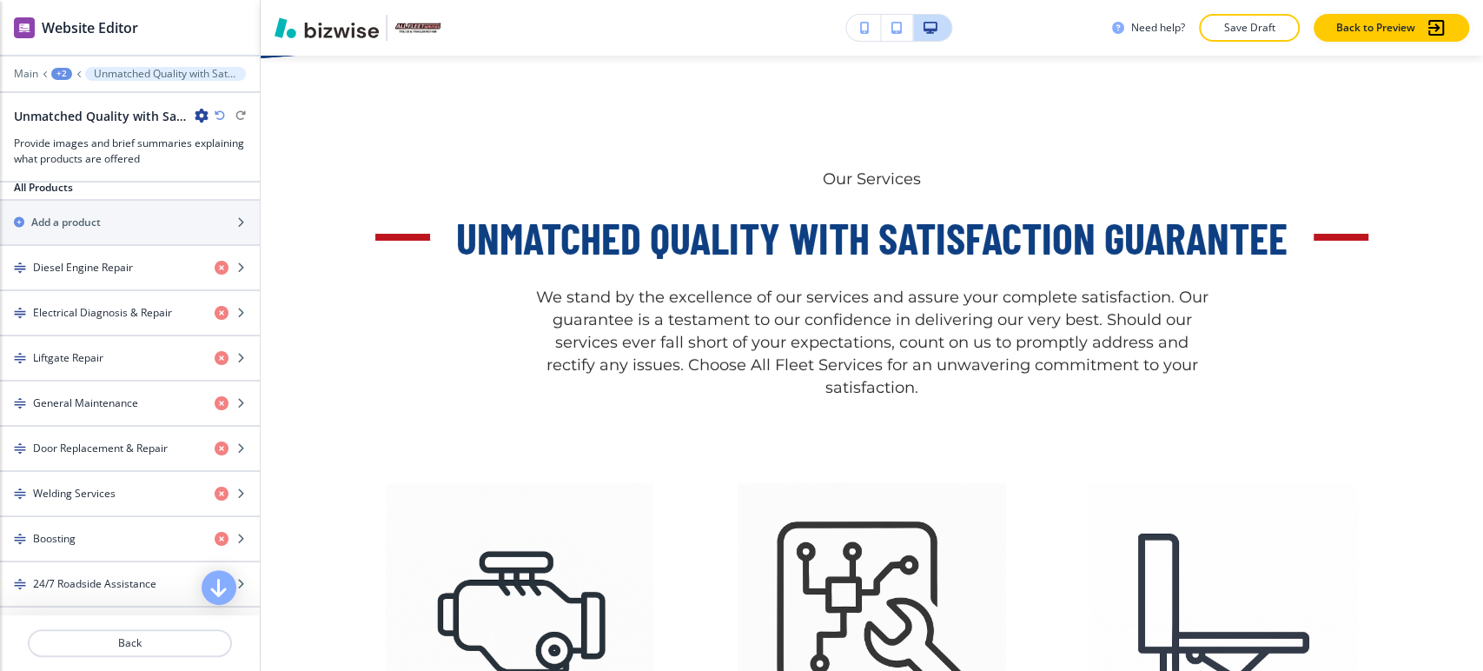
scroll to position [675, 0]
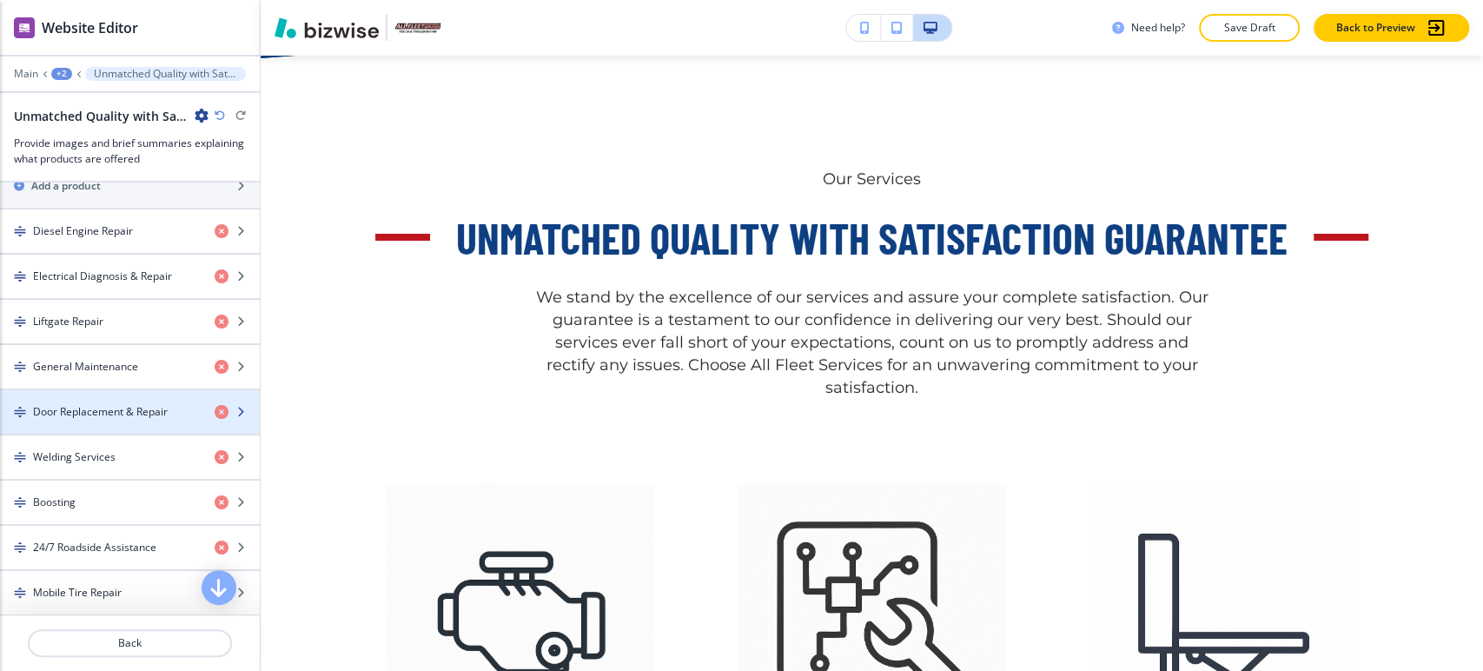
click at [141, 414] on h4 "Door Replacement & Repair" at bounding box center [100, 412] width 135 height 16
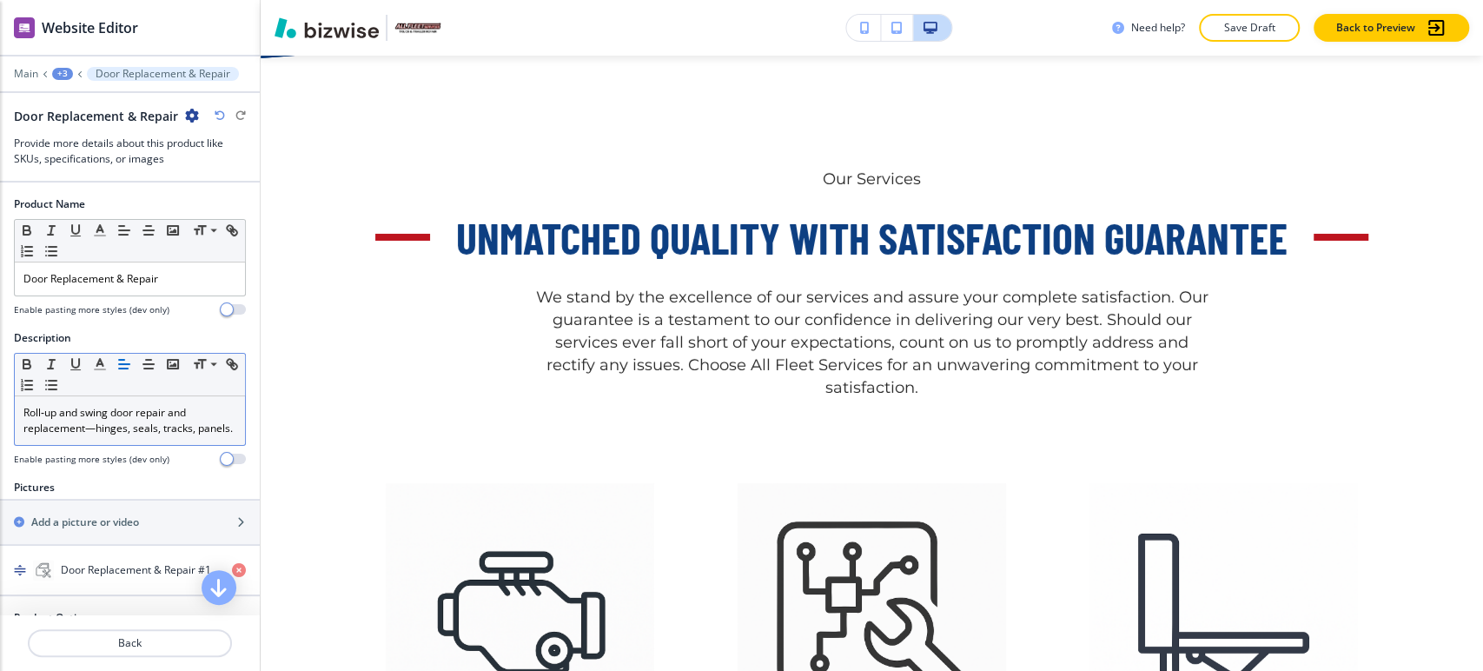
scroll to position [518, 0]
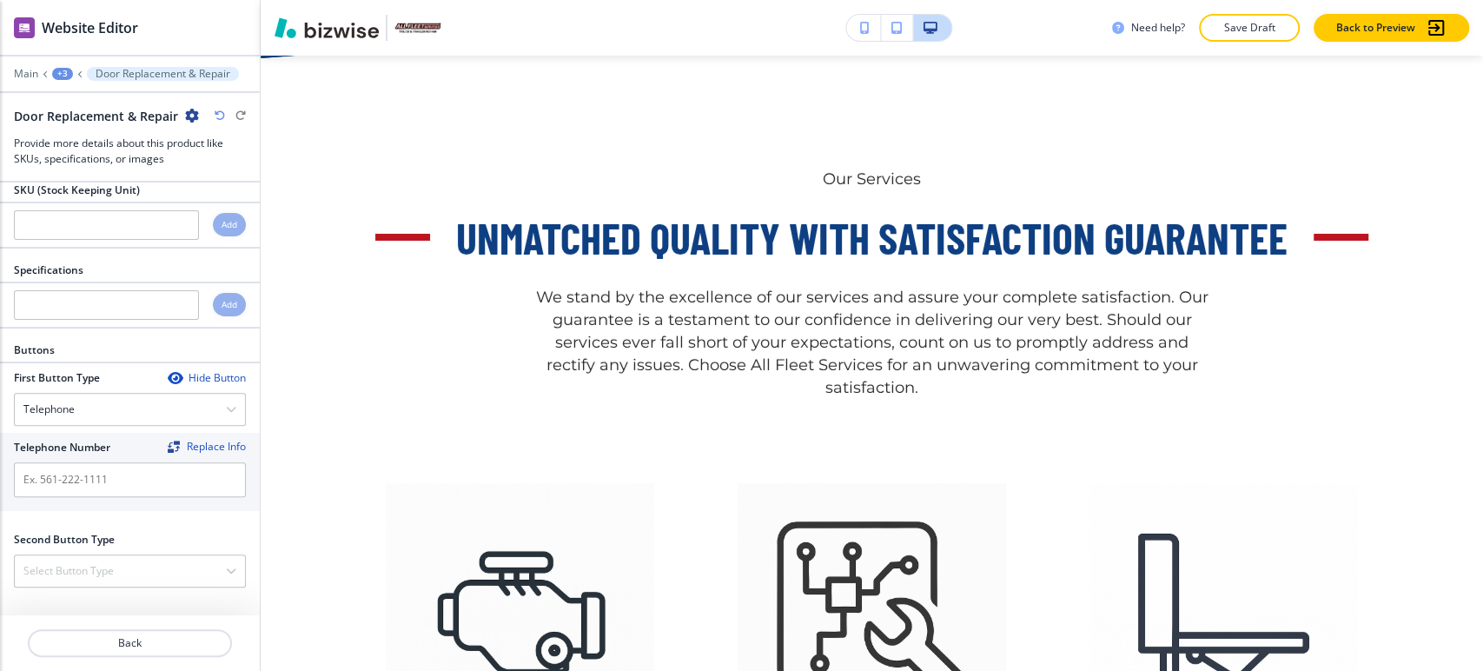
click at [69, 70] on div "+3" at bounding box center [62, 74] width 21 height 12
click at [93, 156] on p "Unmatched Quality with Satisfaction Guarantee" at bounding box center [107, 164] width 89 height 16
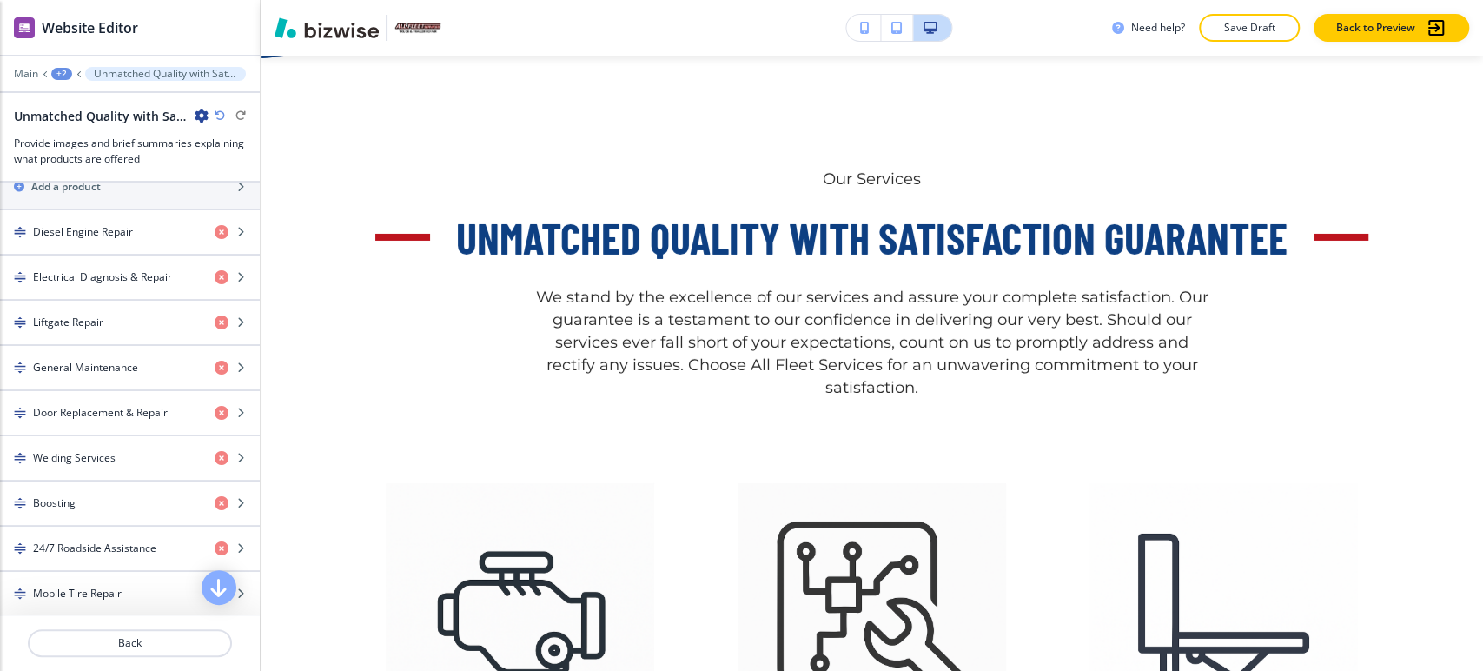
scroll to position [675, 0]
click at [123, 457] on div "Welding Services" at bounding box center [100, 457] width 201 height 16
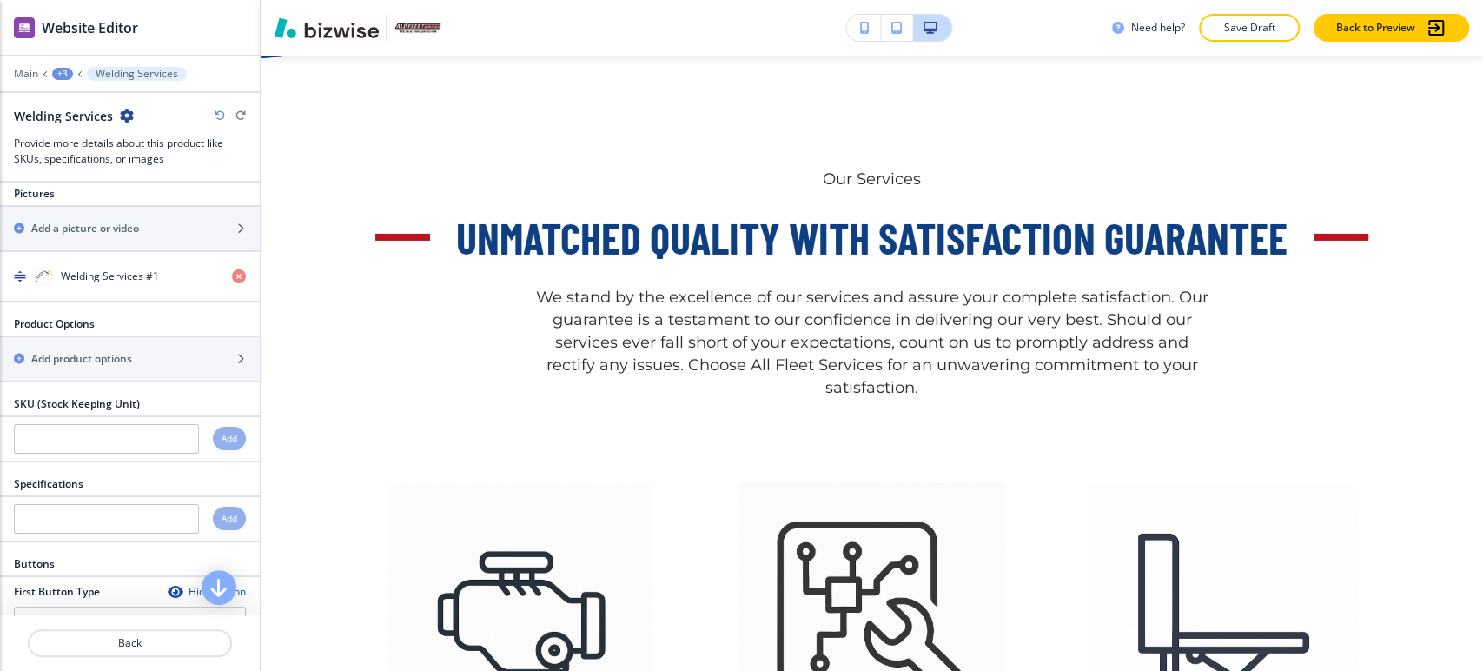
scroll to position [572, 0]
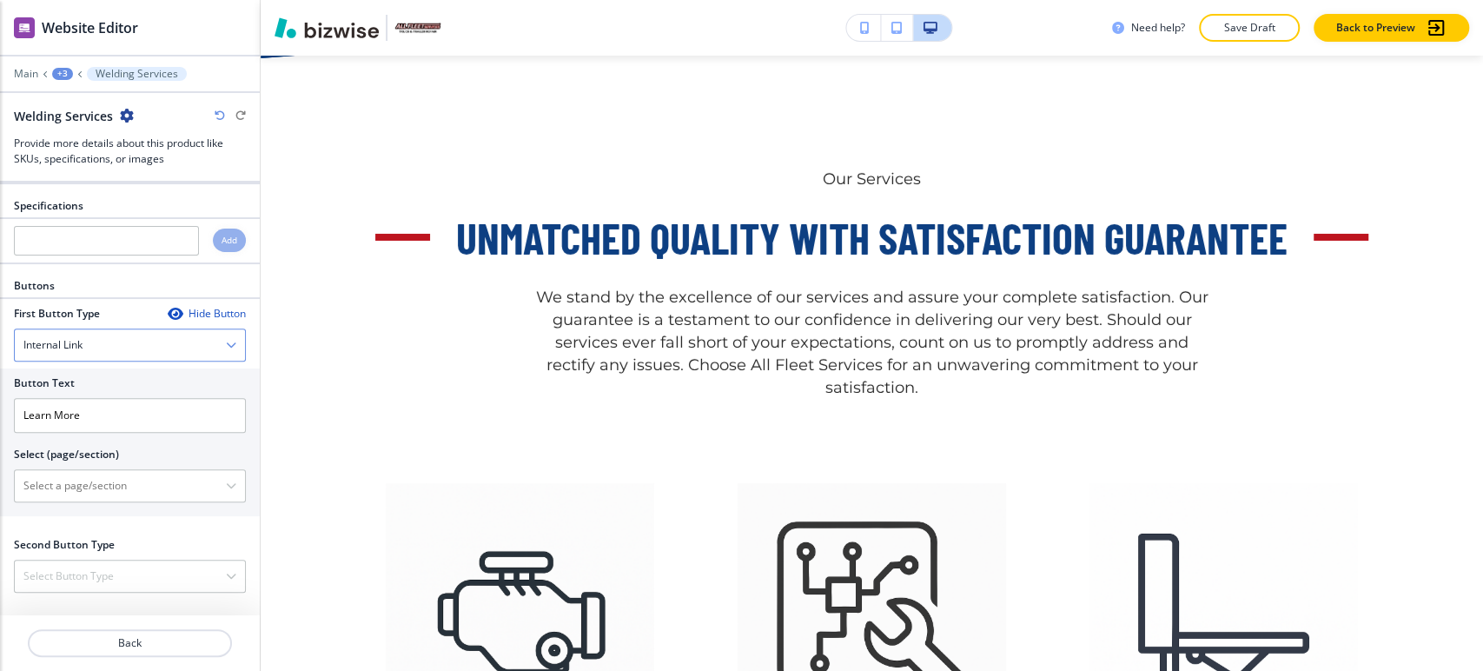
click at [125, 345] on div "Internal Link" at bounding box center [130, 344] width 230 height 31
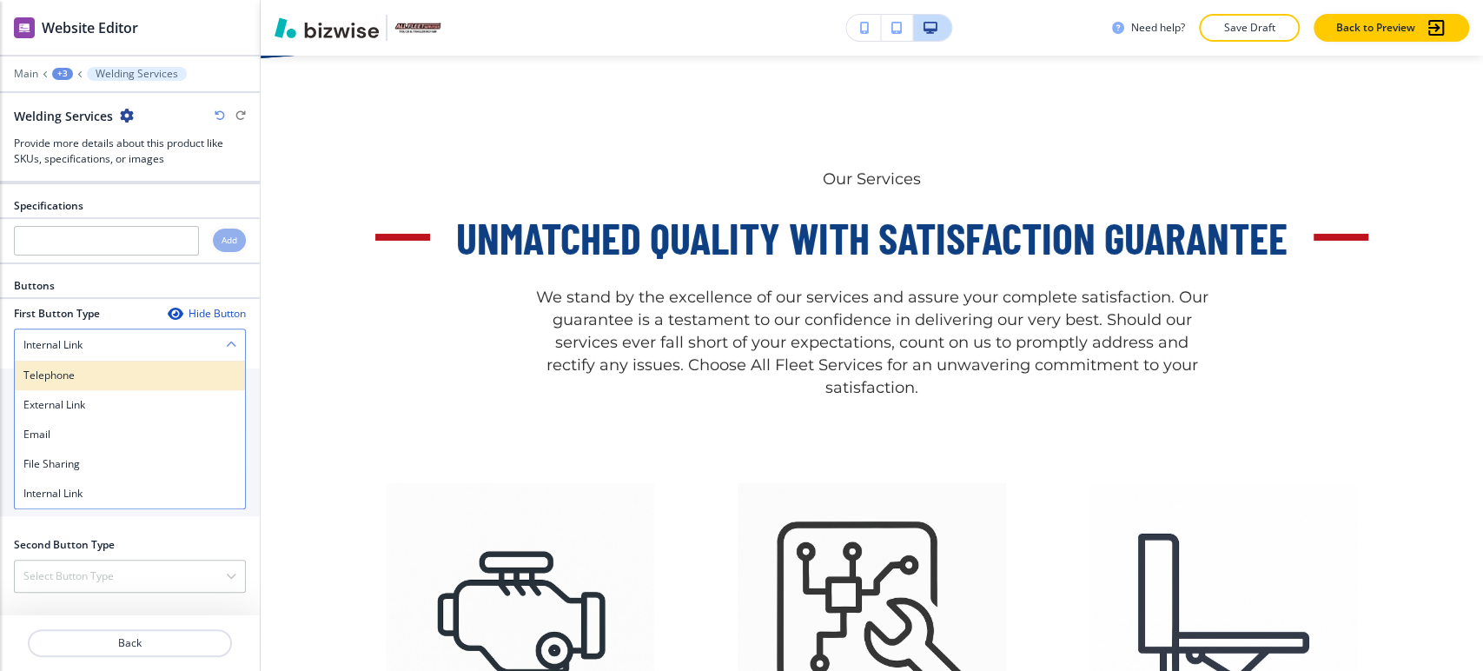
click at [118, 369] on h4 "Telephone" at bounding box center [129, 376] width 213 height 16
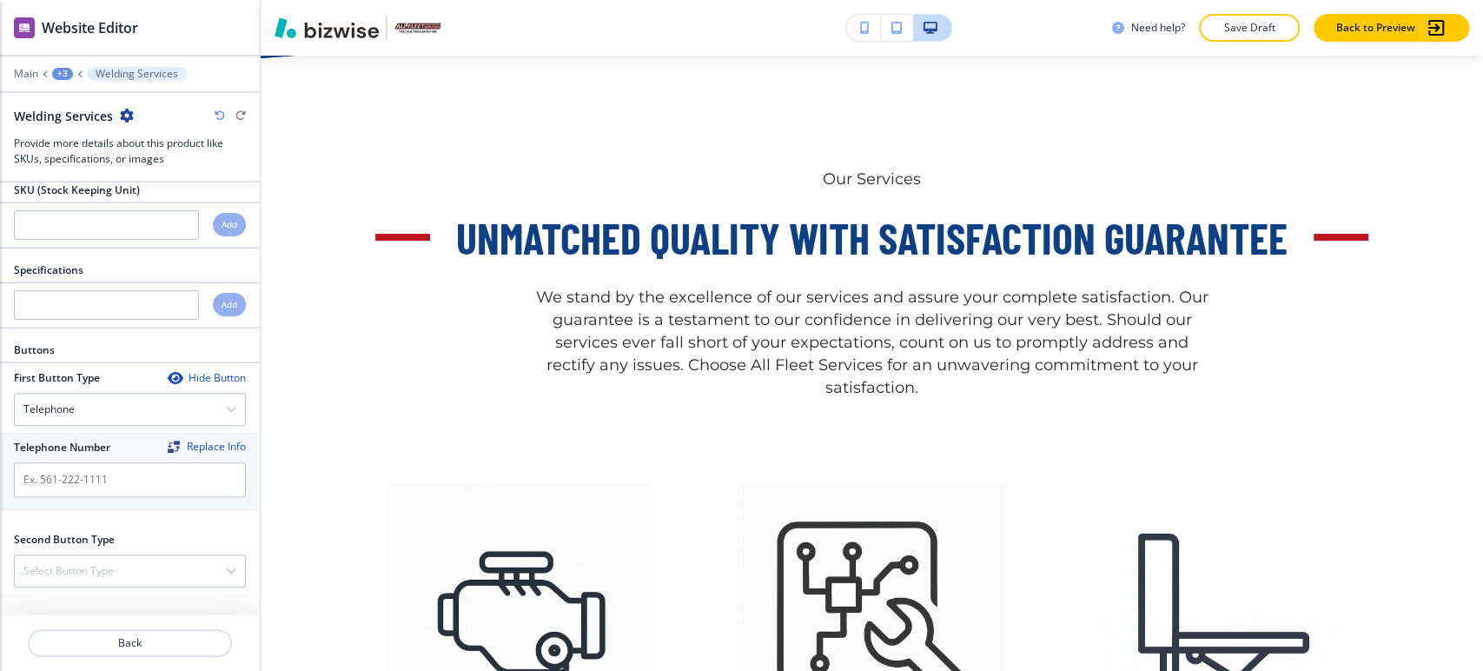
scroll to position [502, 0]
click at [65, 71] on div "+3" at bounding box center [62, 74] width 21 height 12
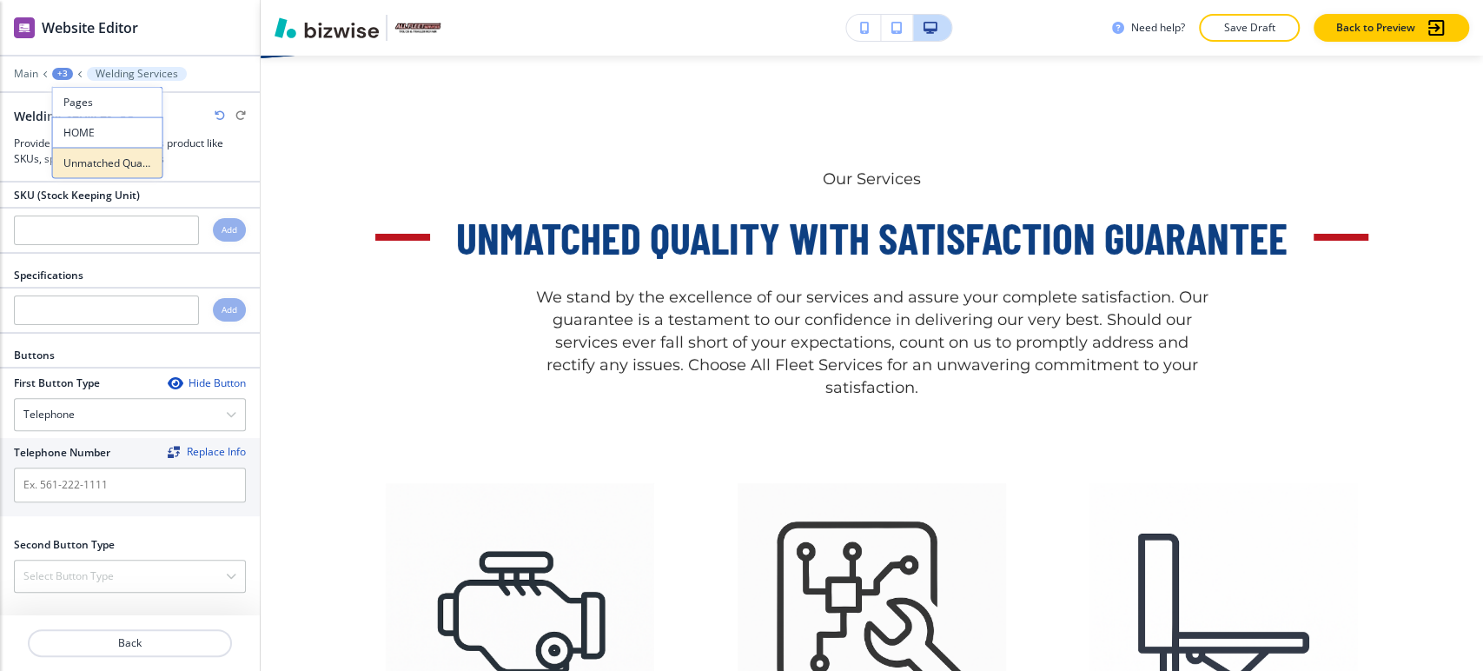
click at [92, 156] on p "Unmatched Quality with Satisfaction Guarantee" at bounding box center [107, 164] width 89 height 16
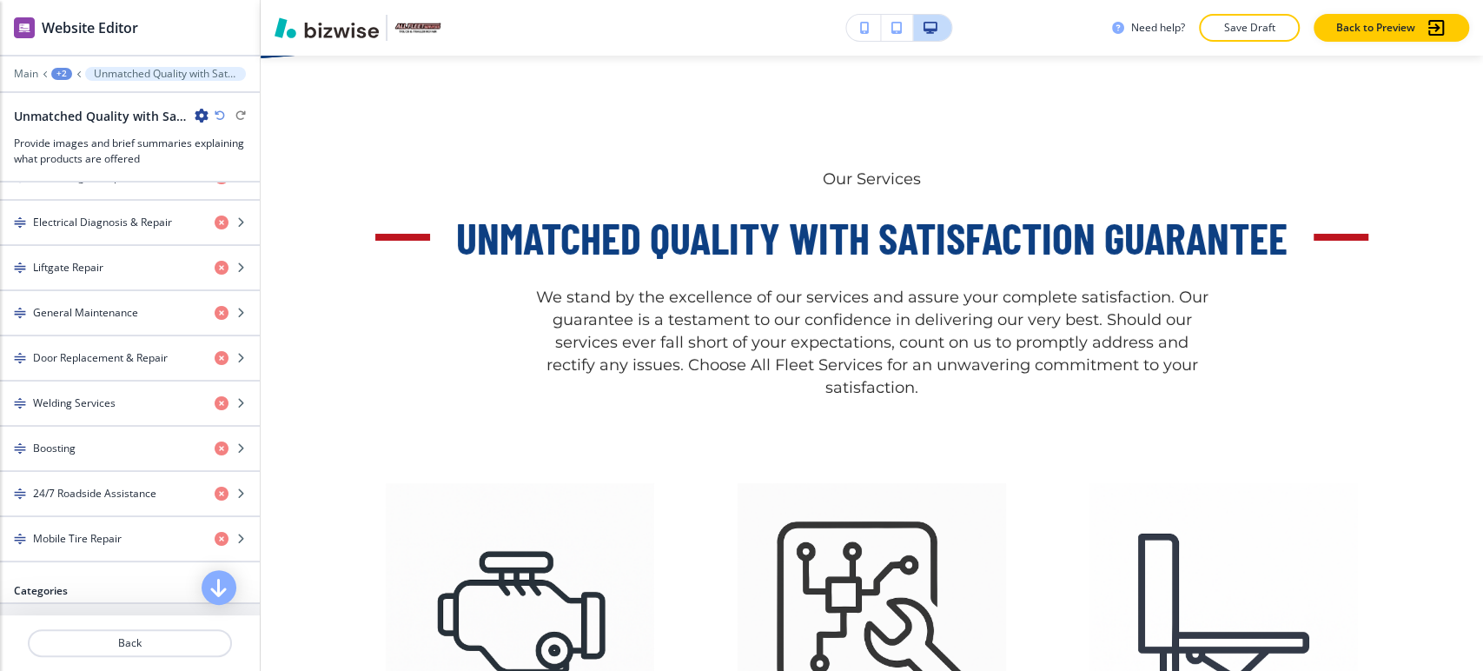
scroll to position [772, 0]
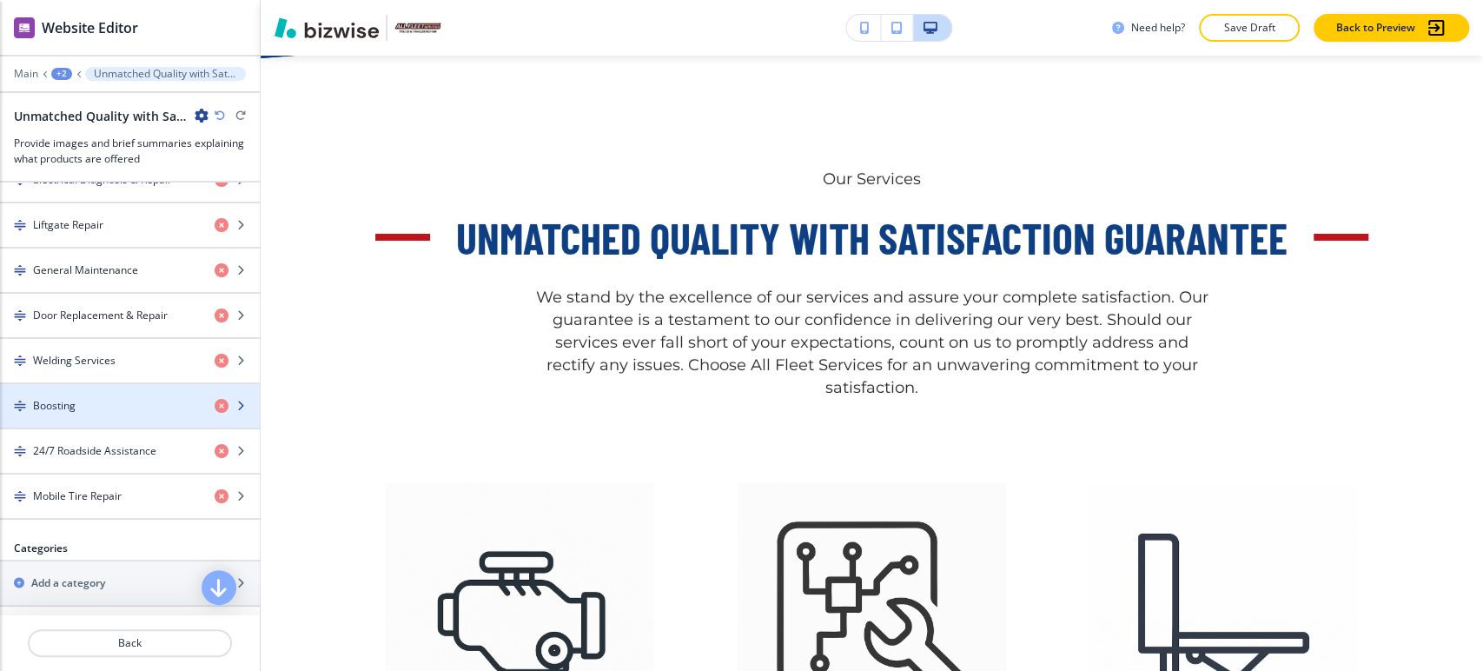
click at [105, 398] on div "Boosting" at bounding box center [100, 406] width 201 height 16
click at [105, 400] on div "Boosting" at bounding box center [100, 406] width 201 height 16
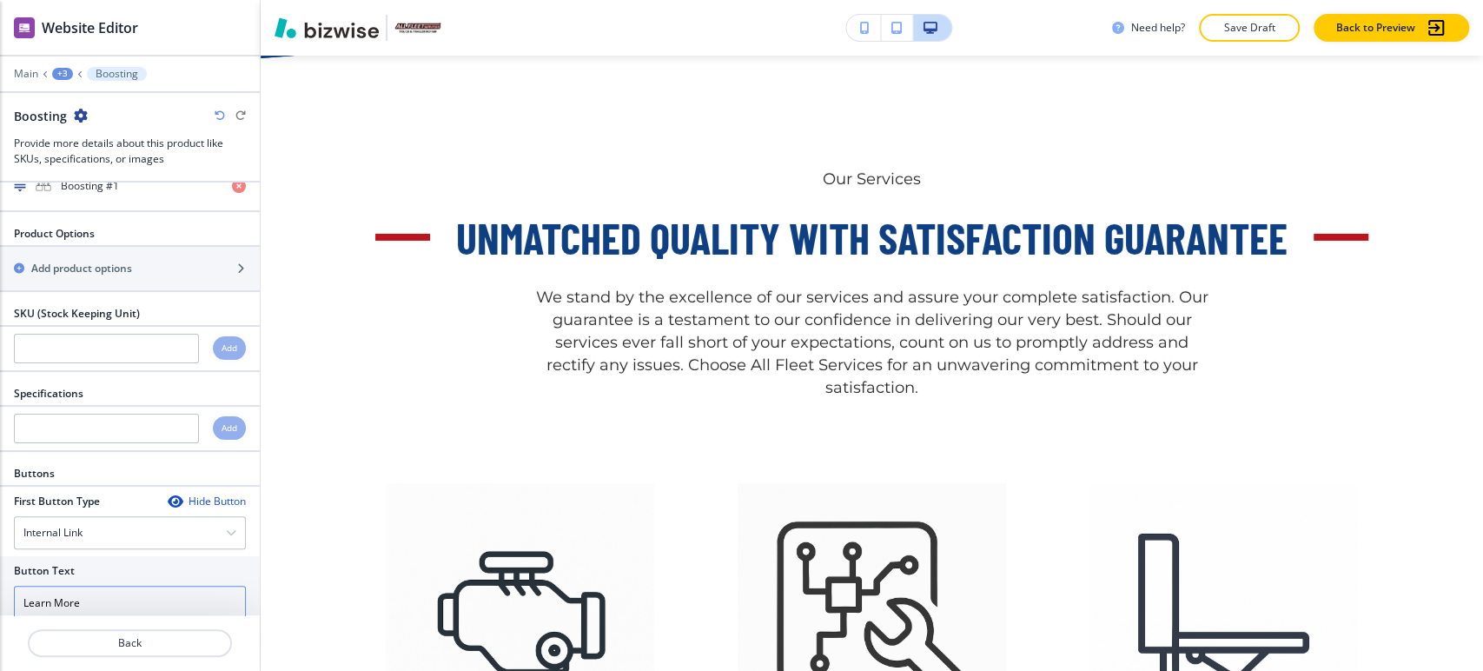
scroll to position [572, 0]
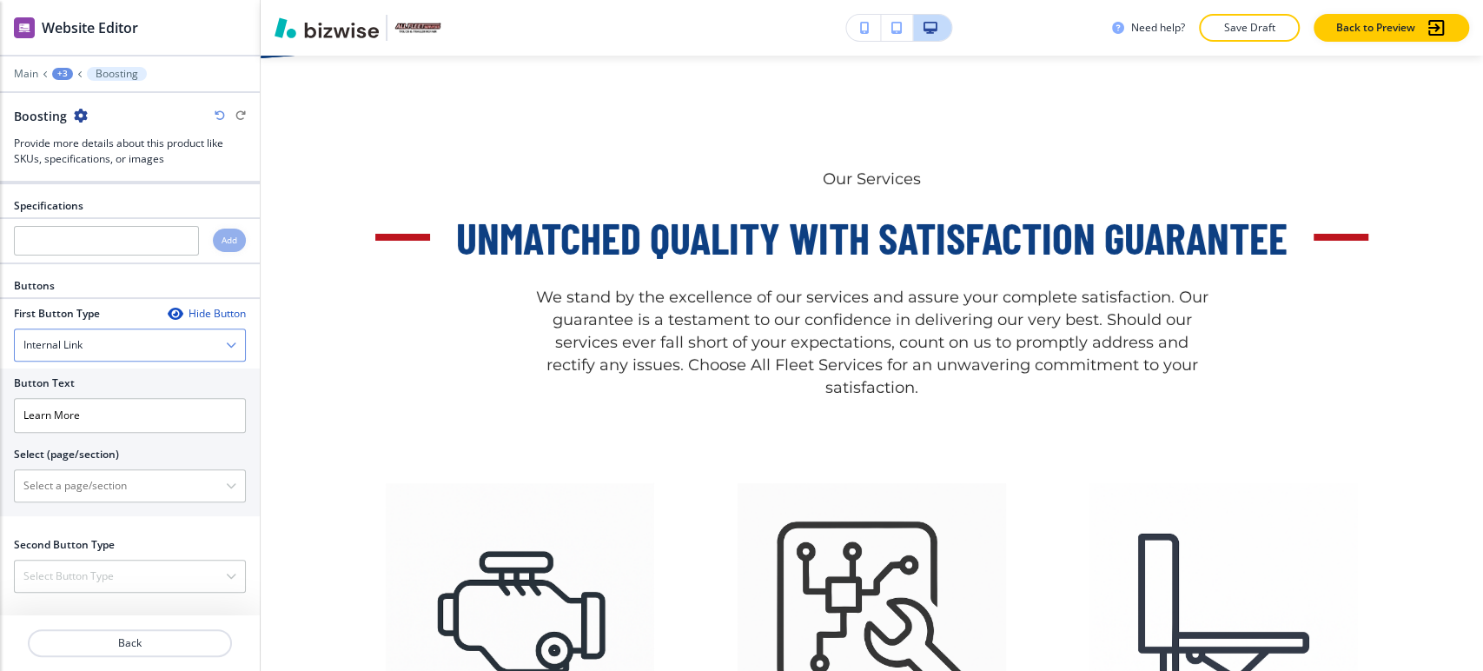
click at [127, 338] on div "Internal Link" at bounding box center [130, 344] width 230 height 31
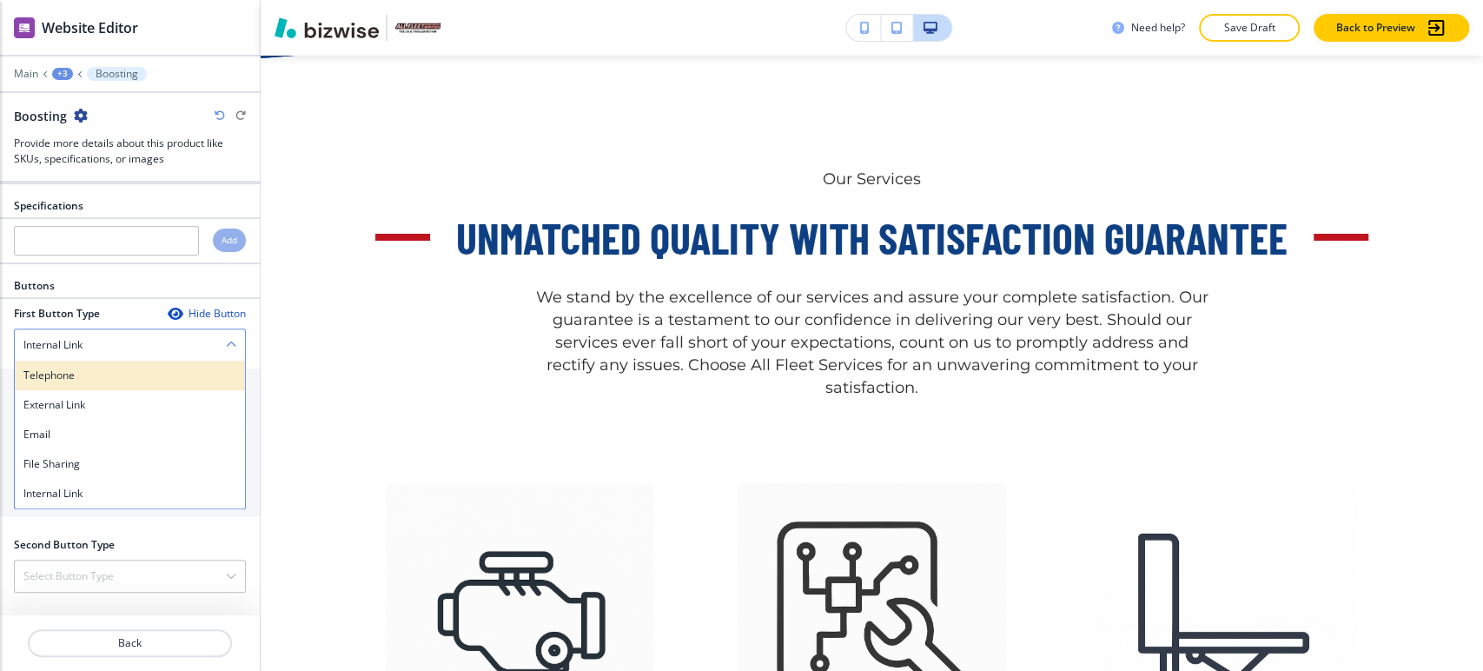
click at [112, 374] on h4 "Telephone" at bounding box center [129, 376] width 213 height 16
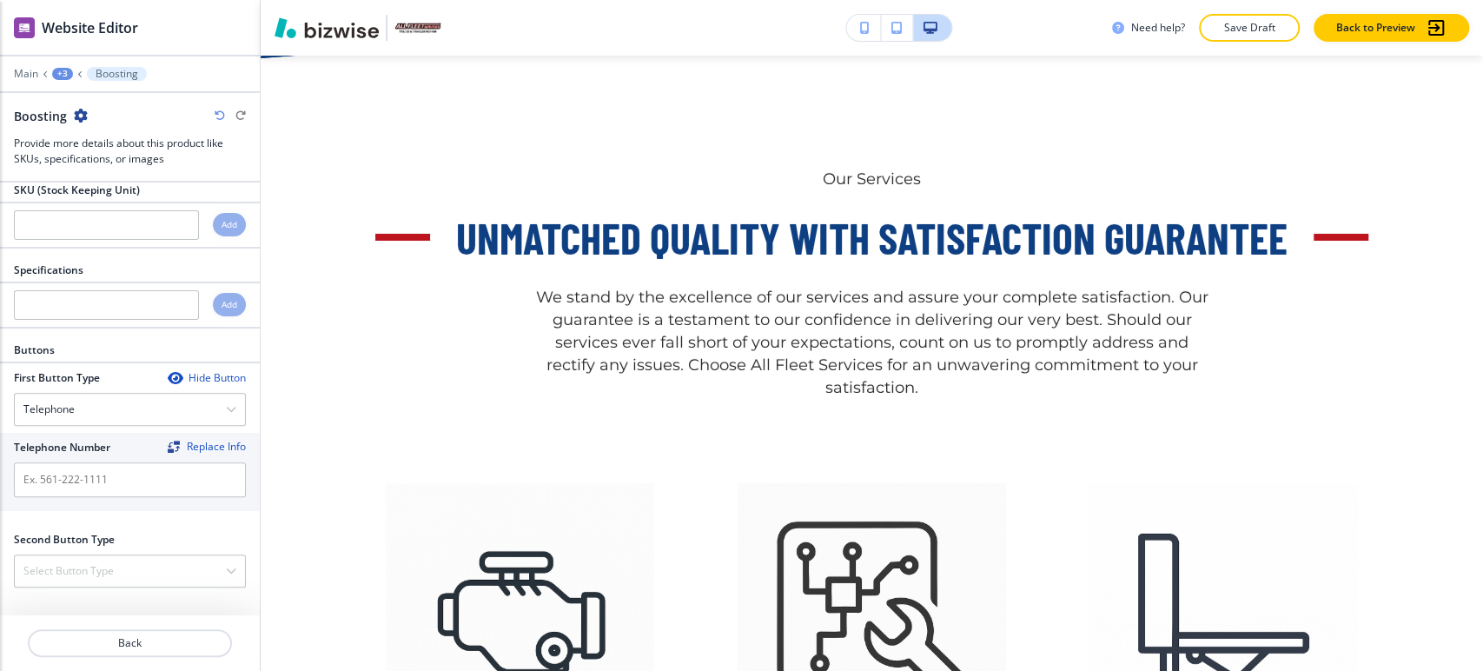
scroll to position [502, 0]
click at [66, 70] on div "+3" at bounding box center [62, 74] width 21 height 12
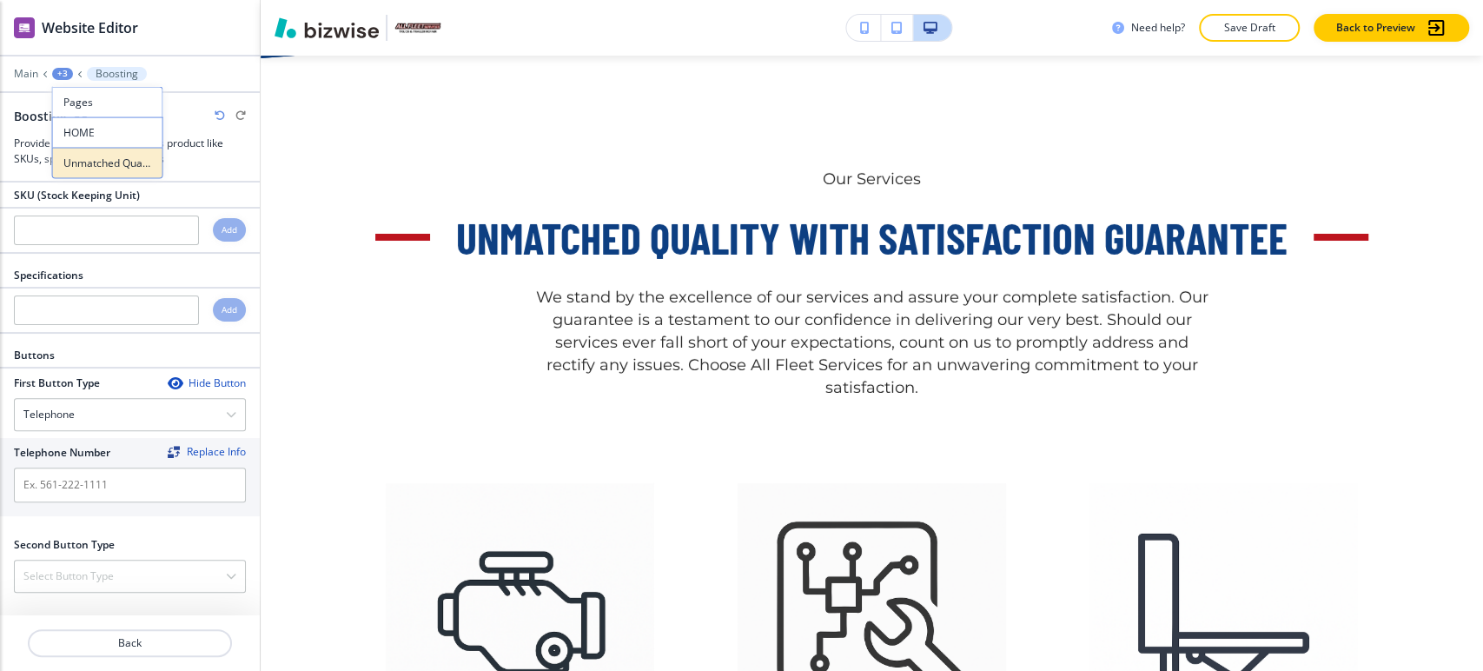
click at [93, 163] on p "Unmatched Quality with Satisfaction Guarantee" at bounding box center [107, 164] width 89 height 16
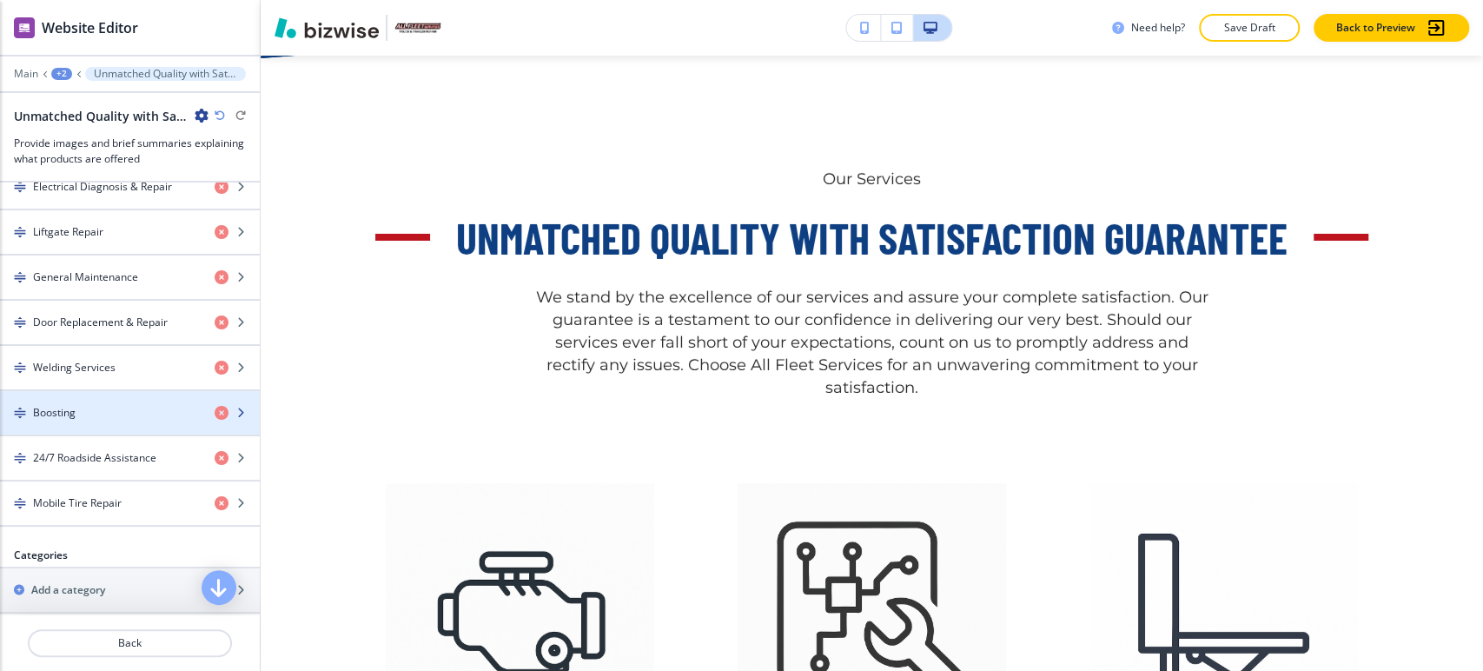
scroll to position [772, 0]
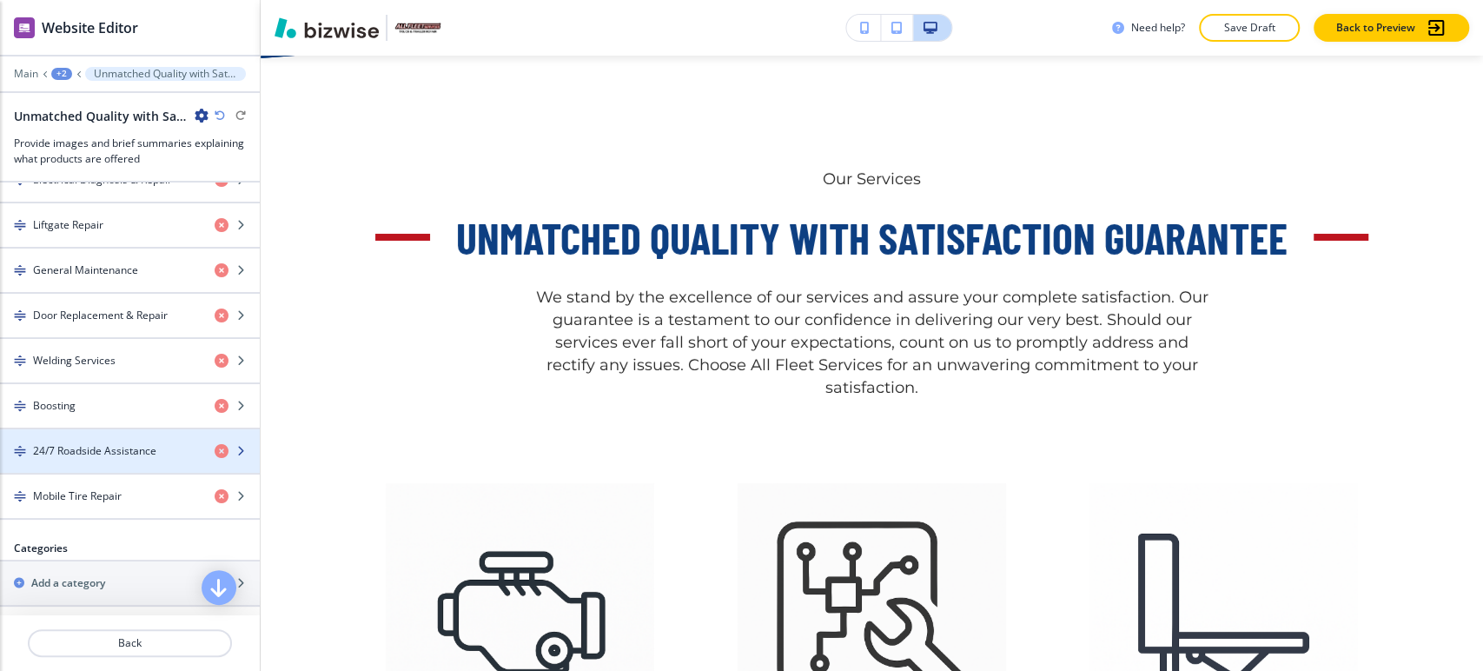
click at [125, 443] on h4 "24/7 Roadside Assistance" at bounding box center [94, 451] width 123 height 16
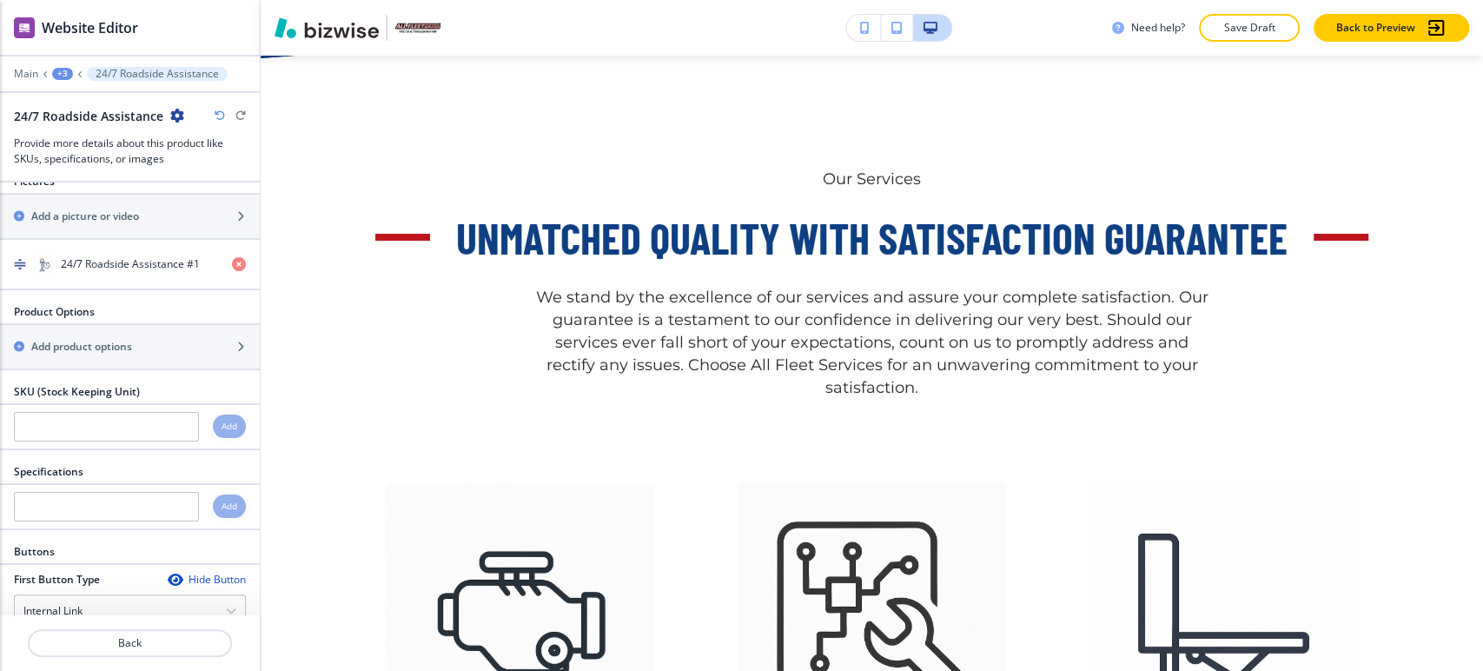
scroll to position [587, 0]
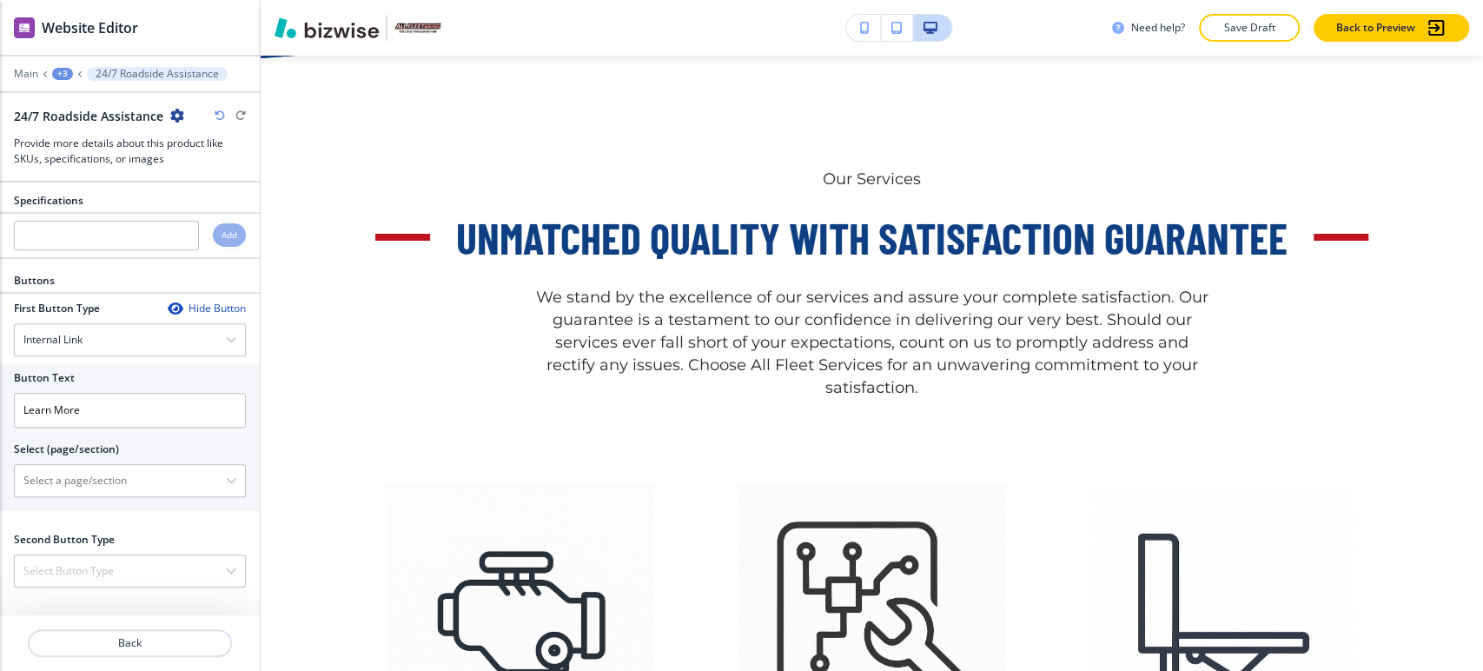
click at [131, 357] on div "First Button Type Hide Button Internal Link Telephone External Link Email File …" at bounding box center [130, 409] width 232 height 217
click at [139, 346] on div "Internal Link" at bounding box center [130, 339] width 230 height 31
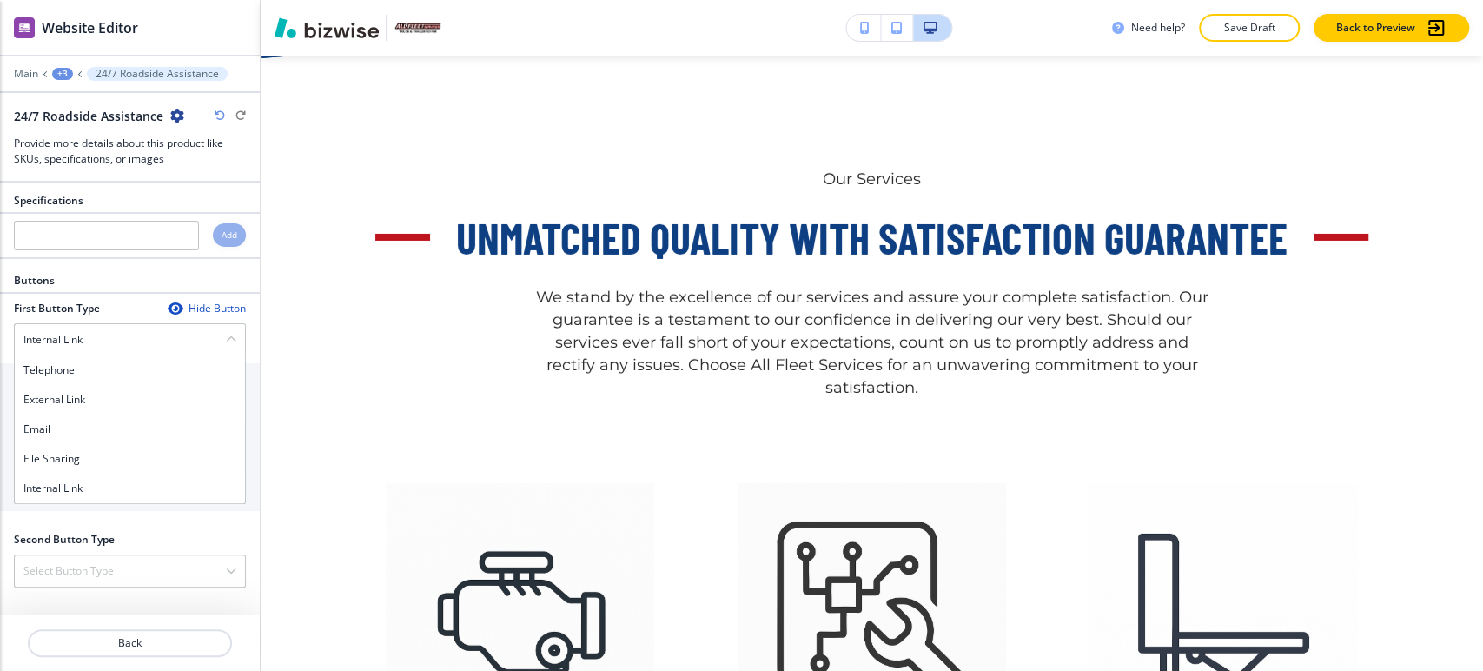
click at [119, 375] on h4 "Telephone" at bounding box center [129, 370] width 213 height 16
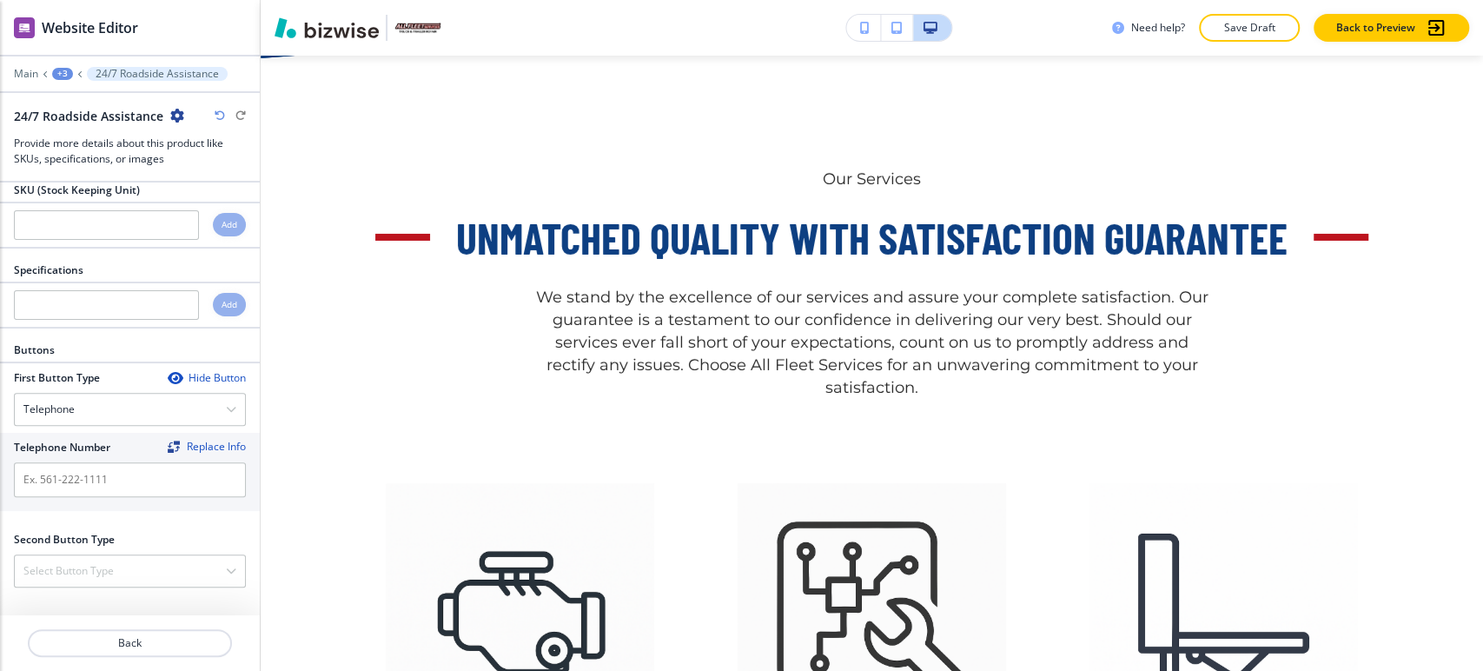
click at [67, 76] on div "+3" at bounding box center [62, 74] width 21 height 12
click at [97, 156] on p "Unmatched Quality with Satisfaction Guarantee" at bounding box center [107, 164] width 89 height 16
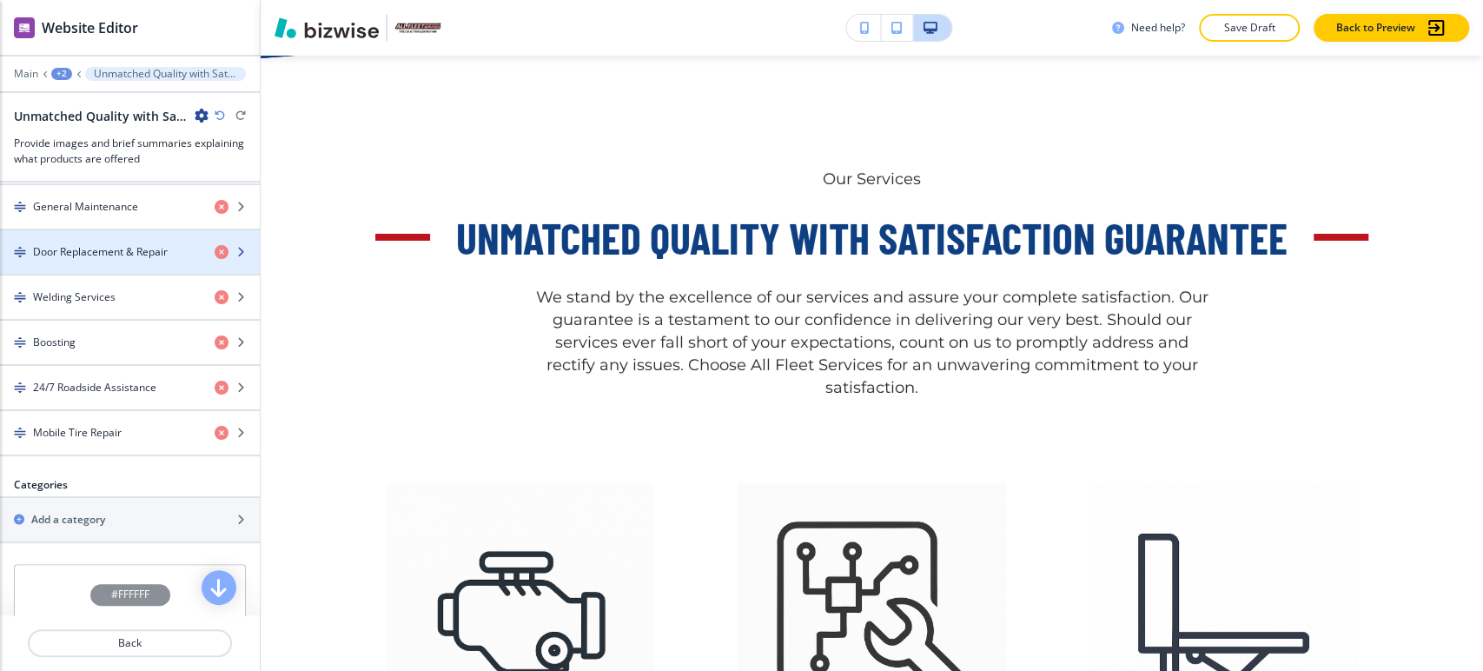
scroll to position [869, 0]
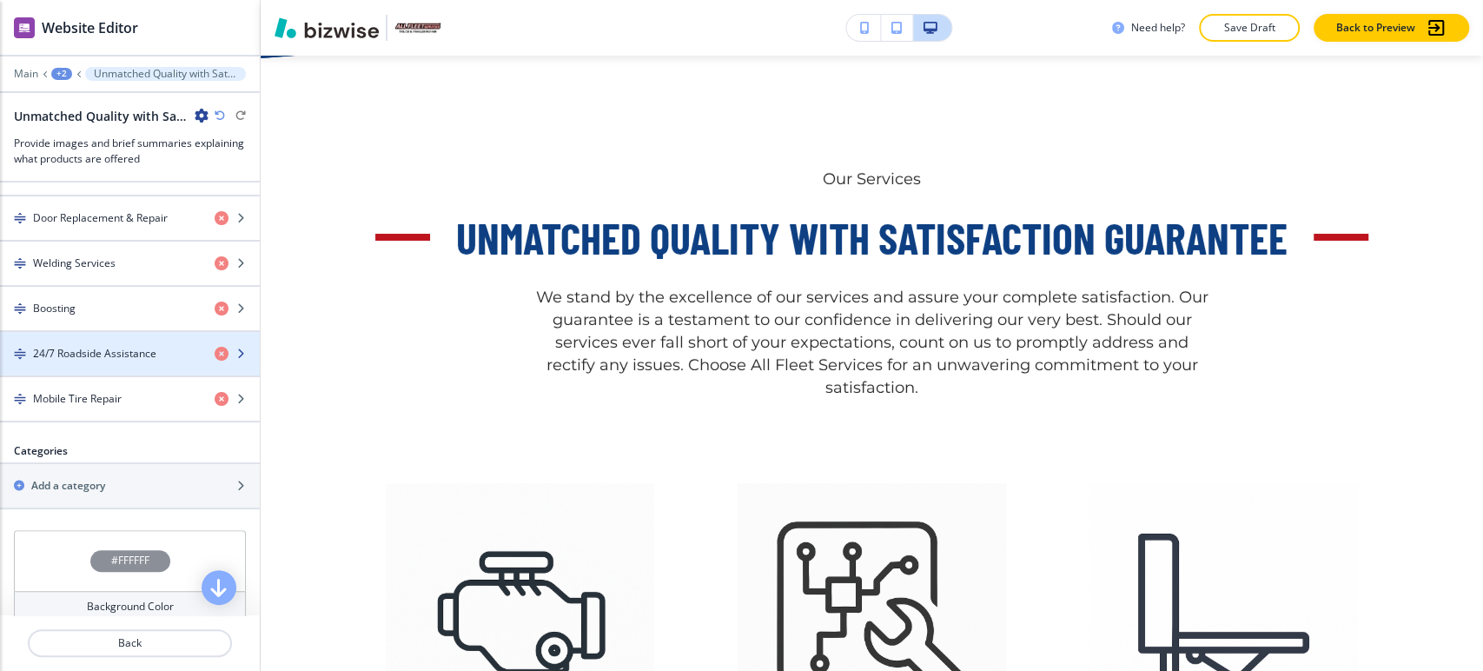
click at [105, 346] on h4 "24/7 Roadside Assistance" at bounding box center [94, 354] width 123 height 16
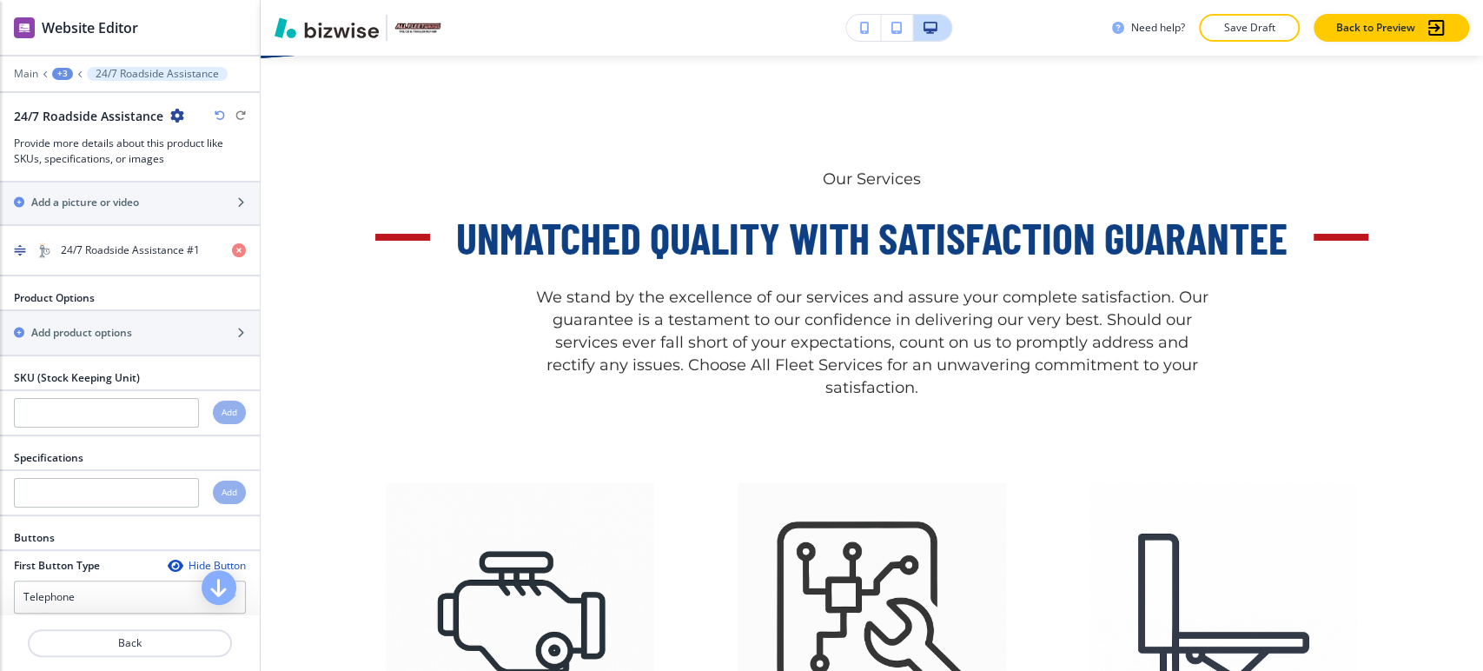
scroll to position [518, 0]
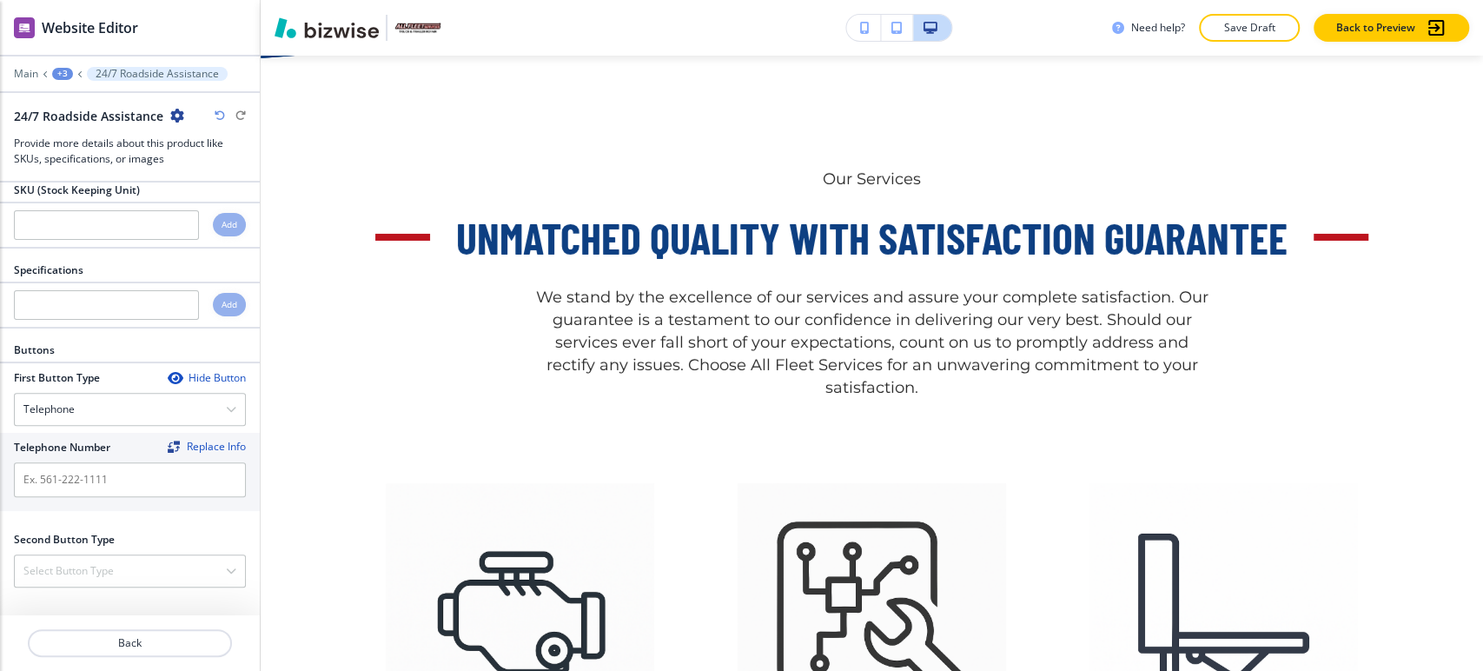
click at [70, 75] on div "+3" at bounding box center [62, 74] width 21 height 12
click at [105, 181] on div at bounding box center [130, 182] width 260 height 2
click at [66, 74] on div "+3" at bounding box center [62, 74] width 21 height 12
click at [100, 156] on p "Unmatched Quality with Satisfaction Guarantee" at bounding box center [107, 164] width 89 height 16
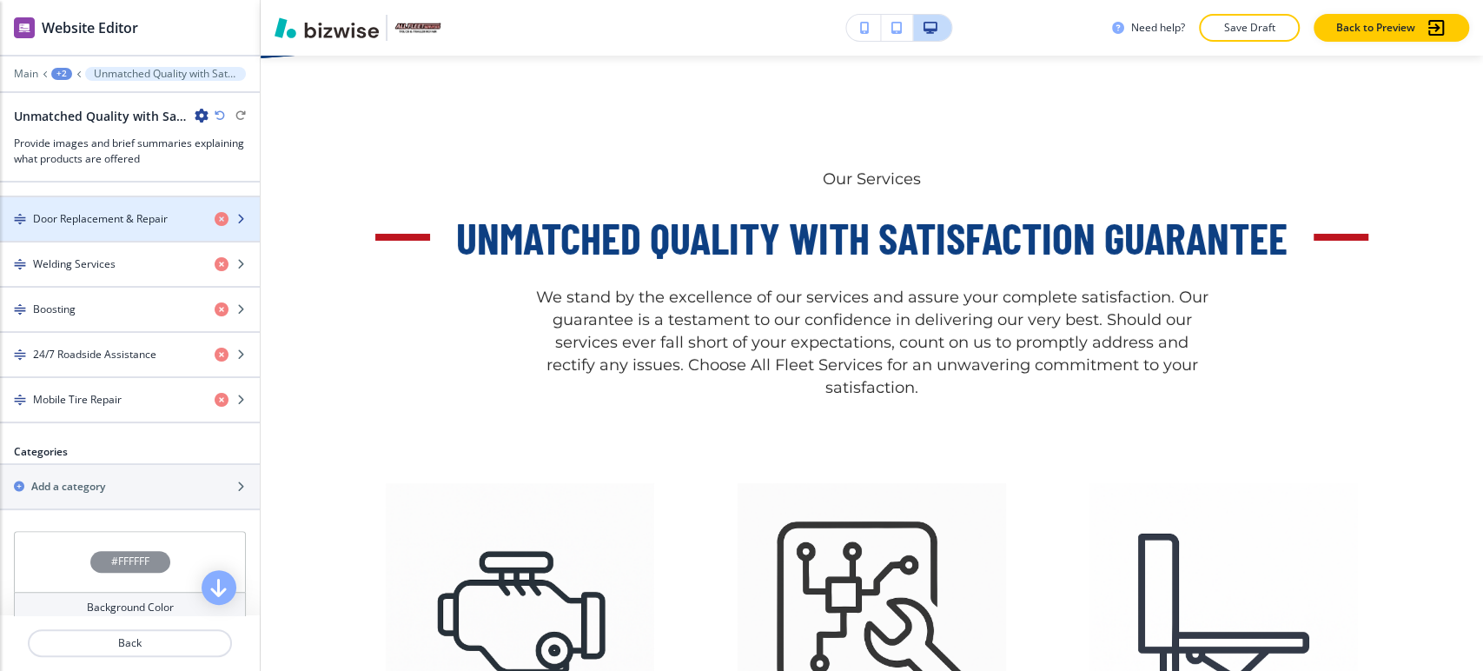
scroll to position [869, 0]
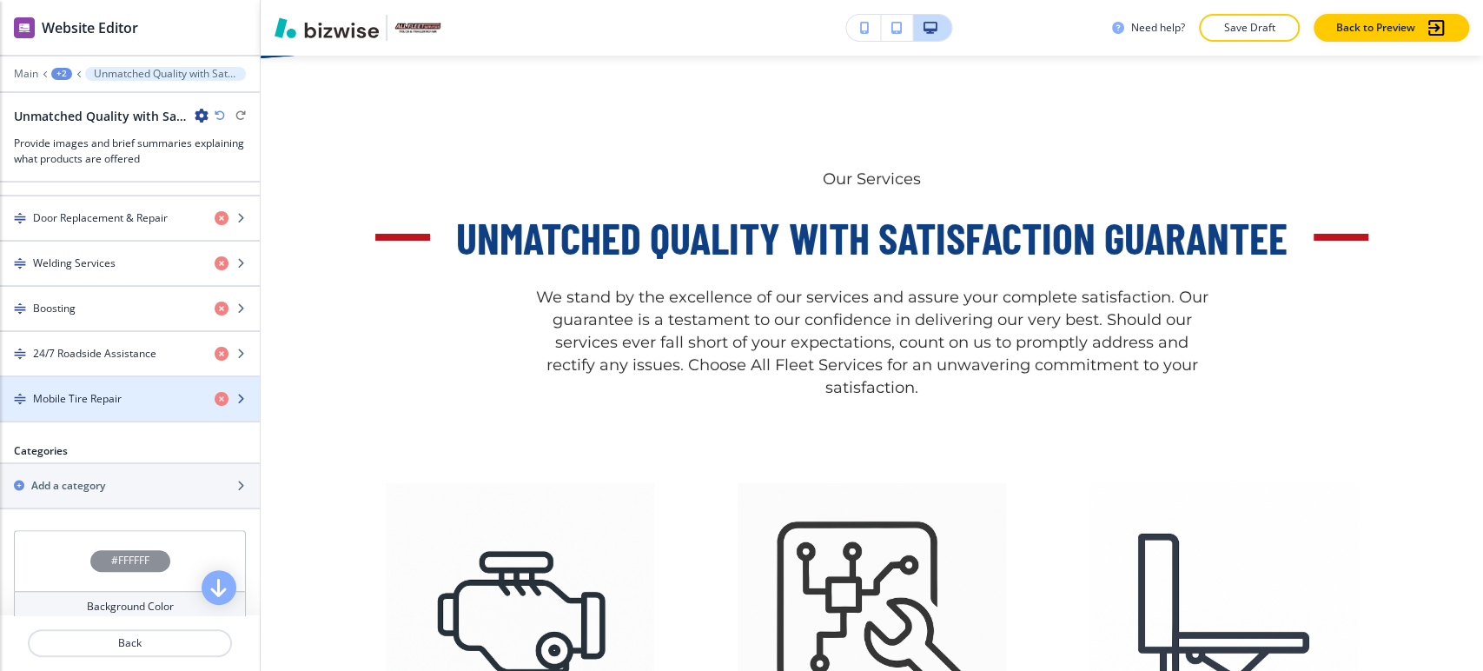
click at [87, 391] on h4 "Mobile Tire Repair" at bounding box center [77, 399] width 89 height 16
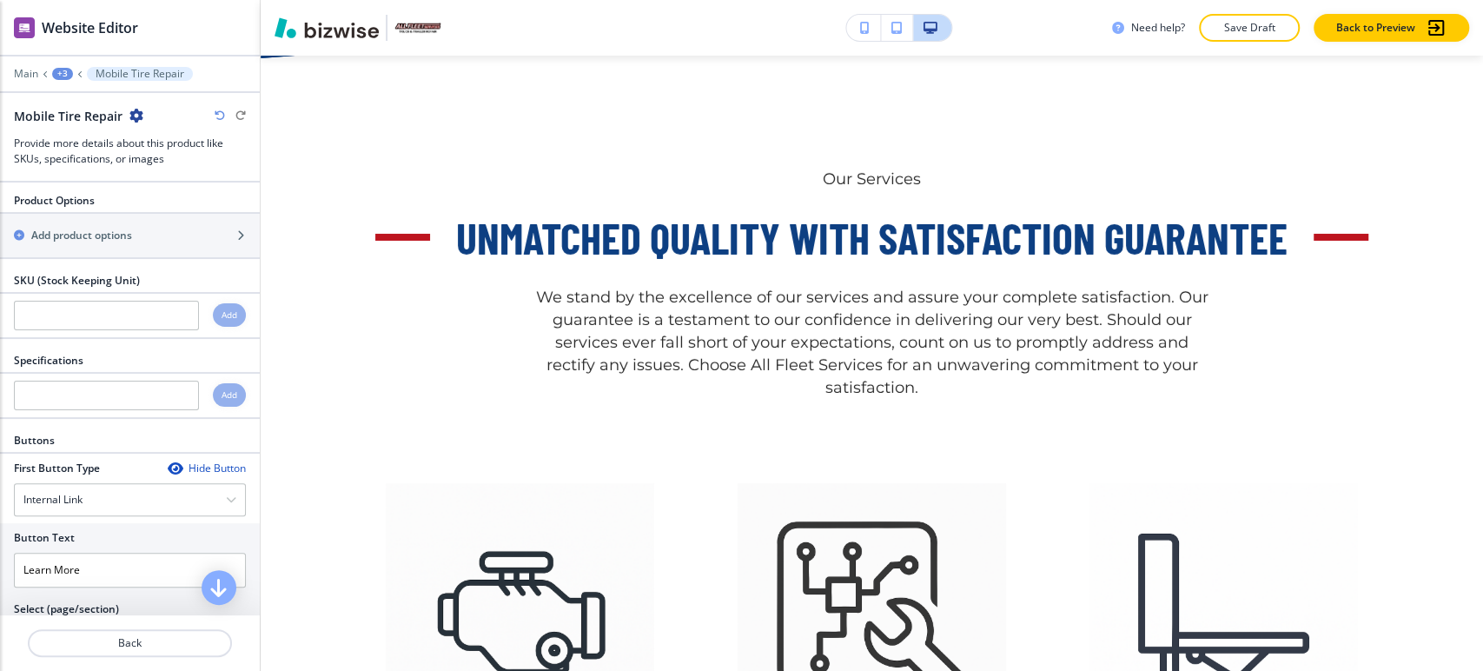
scroll to position [572, 0]
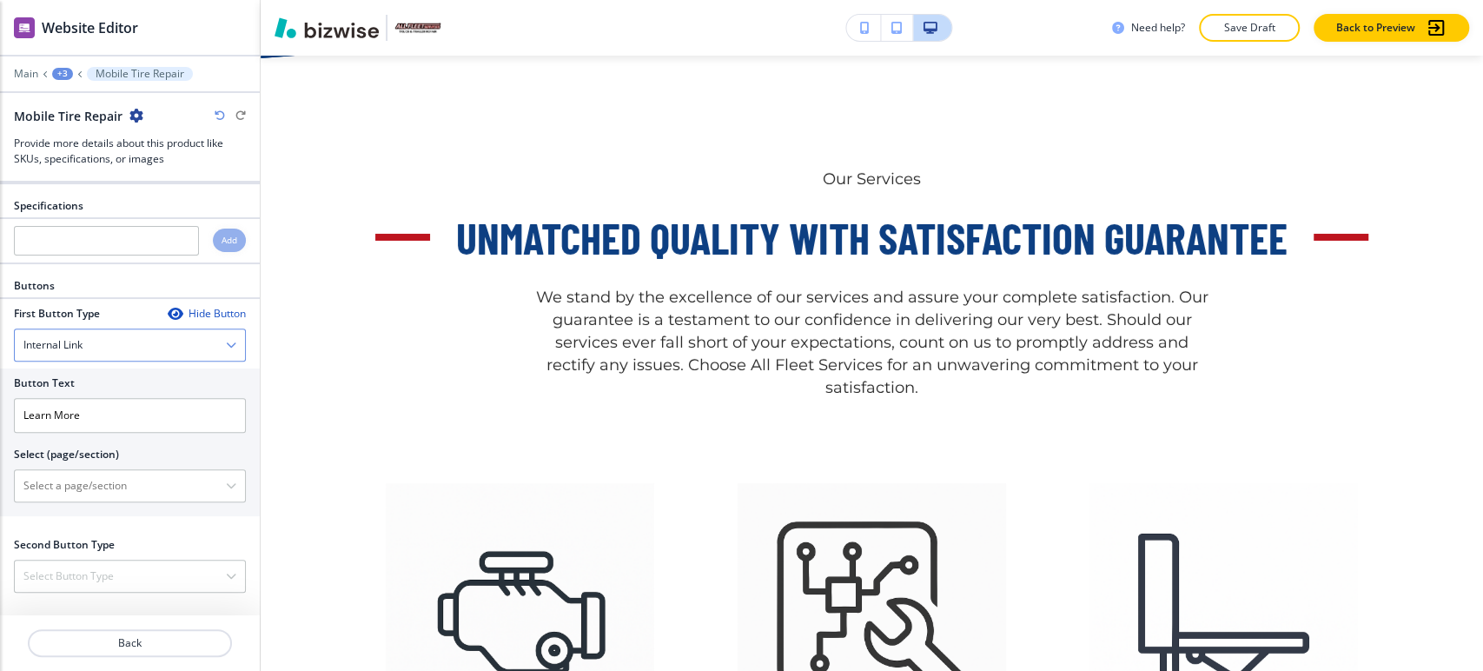
click at [103, 347] on div "Internal Link" at bounding box center [130, 344] width 230 height 31
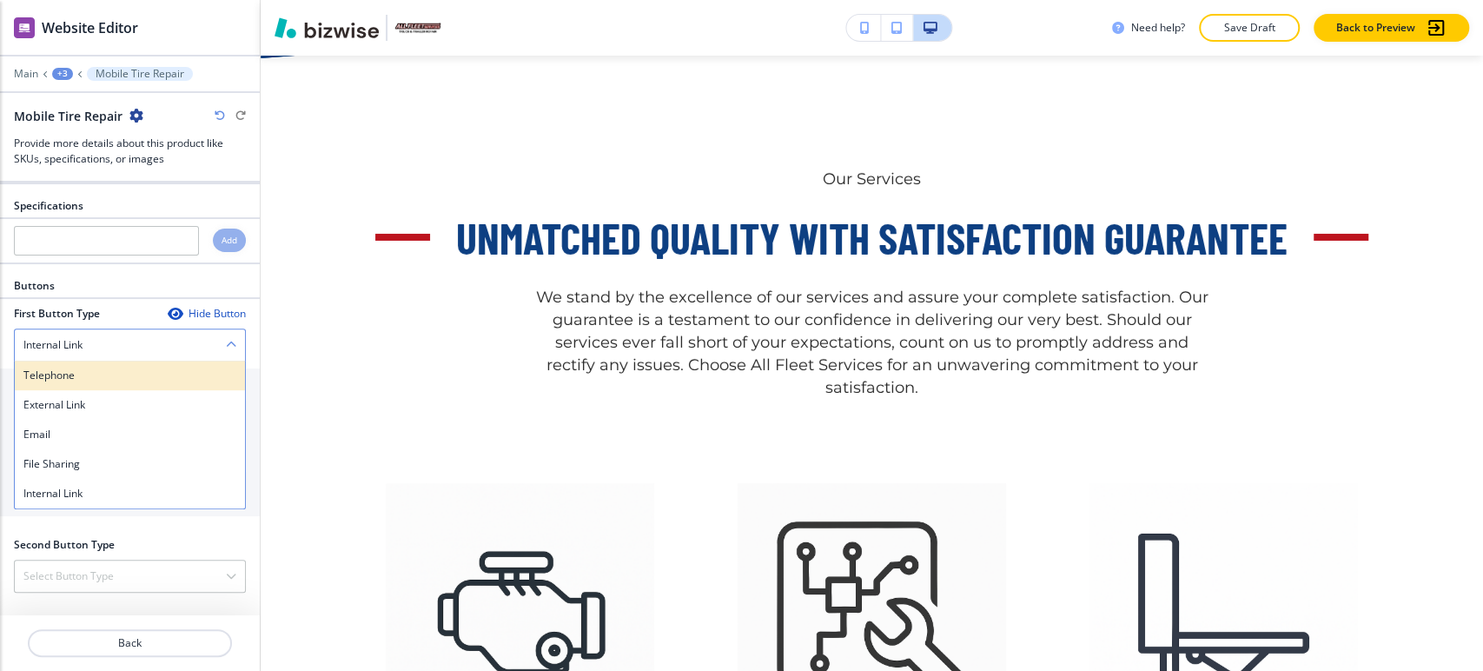
click at [93, 368] on h4 "Telephone" at bounding box center [129, 376] width 213 height 16
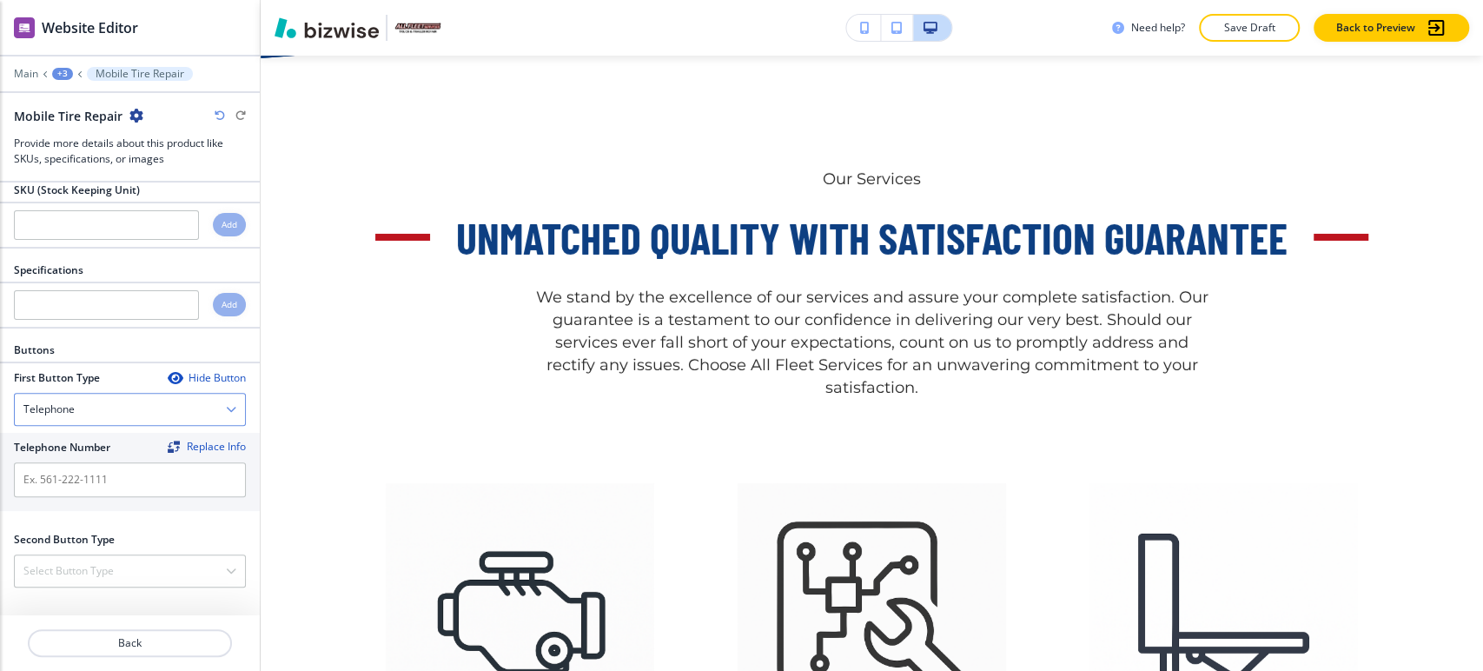
scroll to position [502, 0]
click at [63, 67] on div "Main +3 Mobile Tire Repair" at bounding box center [130, 74] width 232 height 14
click at [66, 75] on div "+3" at bounding box center [62, 74] width 21 height 12
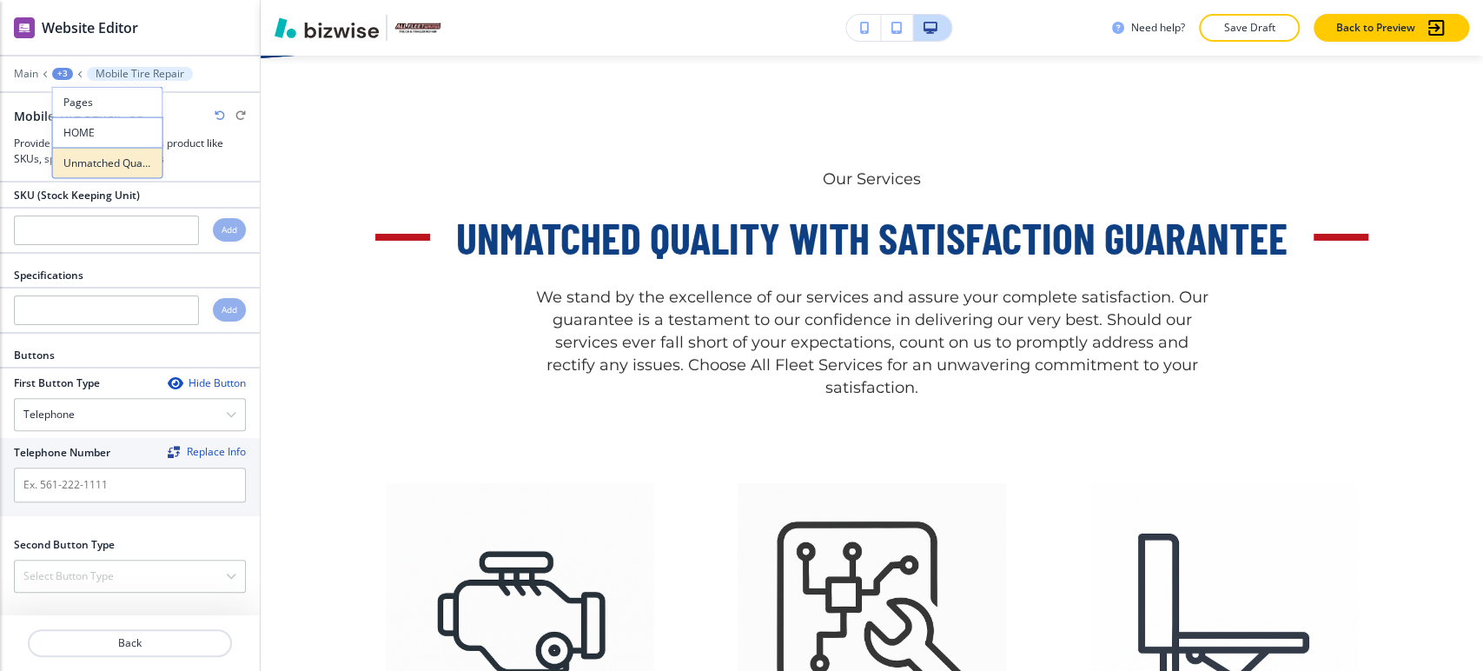
click at [86, 163] on p "Unmatched Quality with Satisfaction Guarantee" at bounding box center [107, 164] width 89 height 16
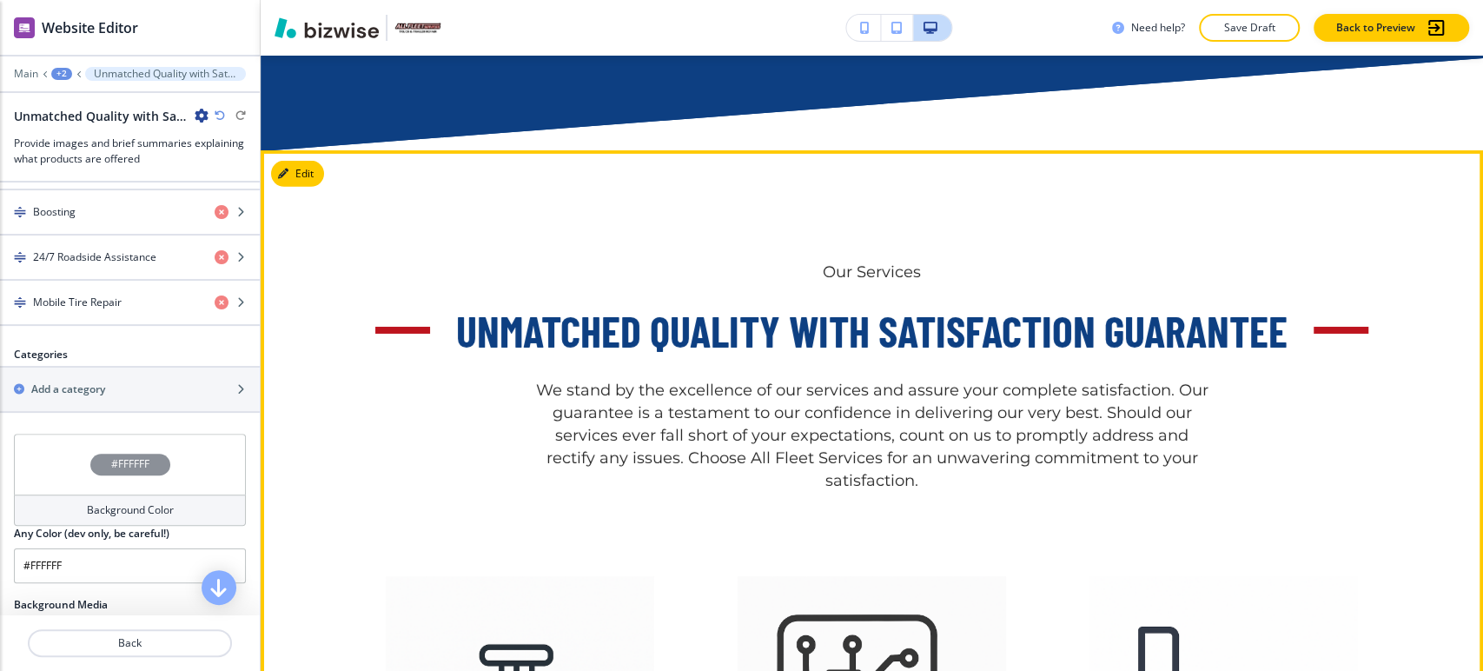
scroll to position [3719, 0]
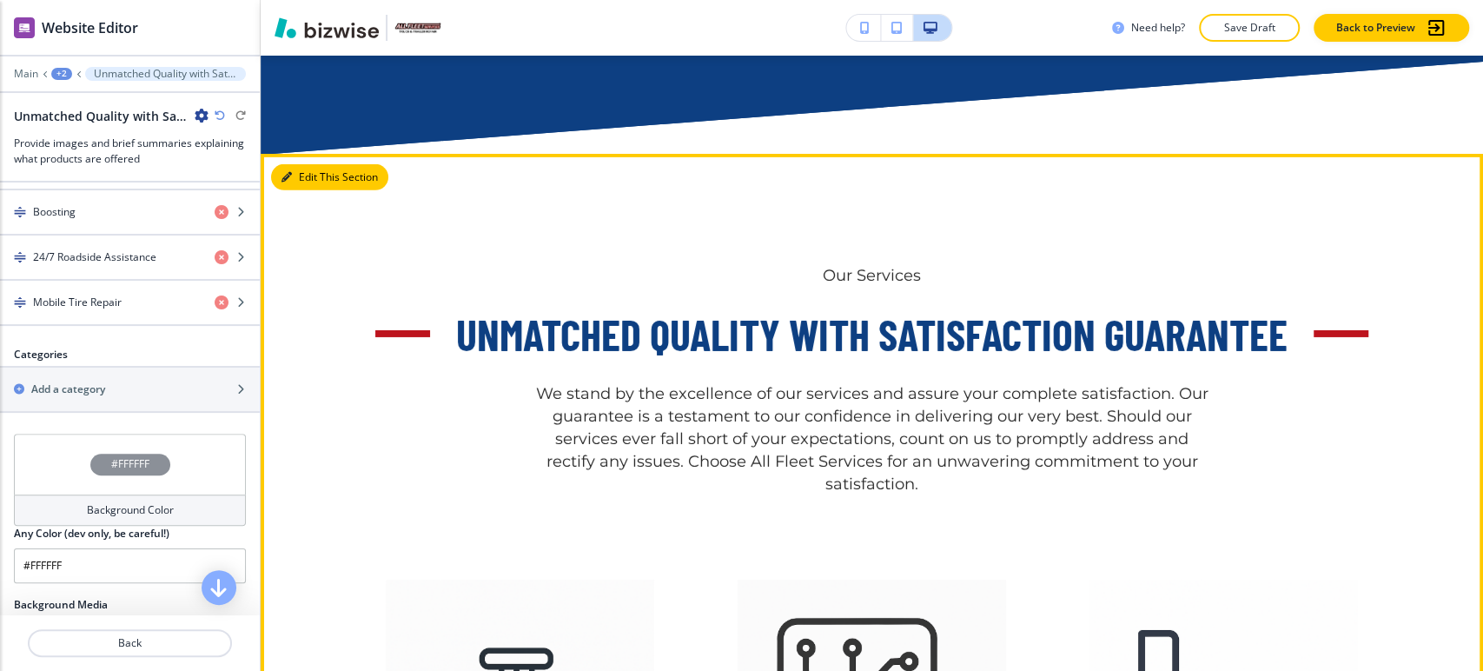
click at [294, 177] on button "Edit This Section" at bounding box center [329, 177] width 117 height 26
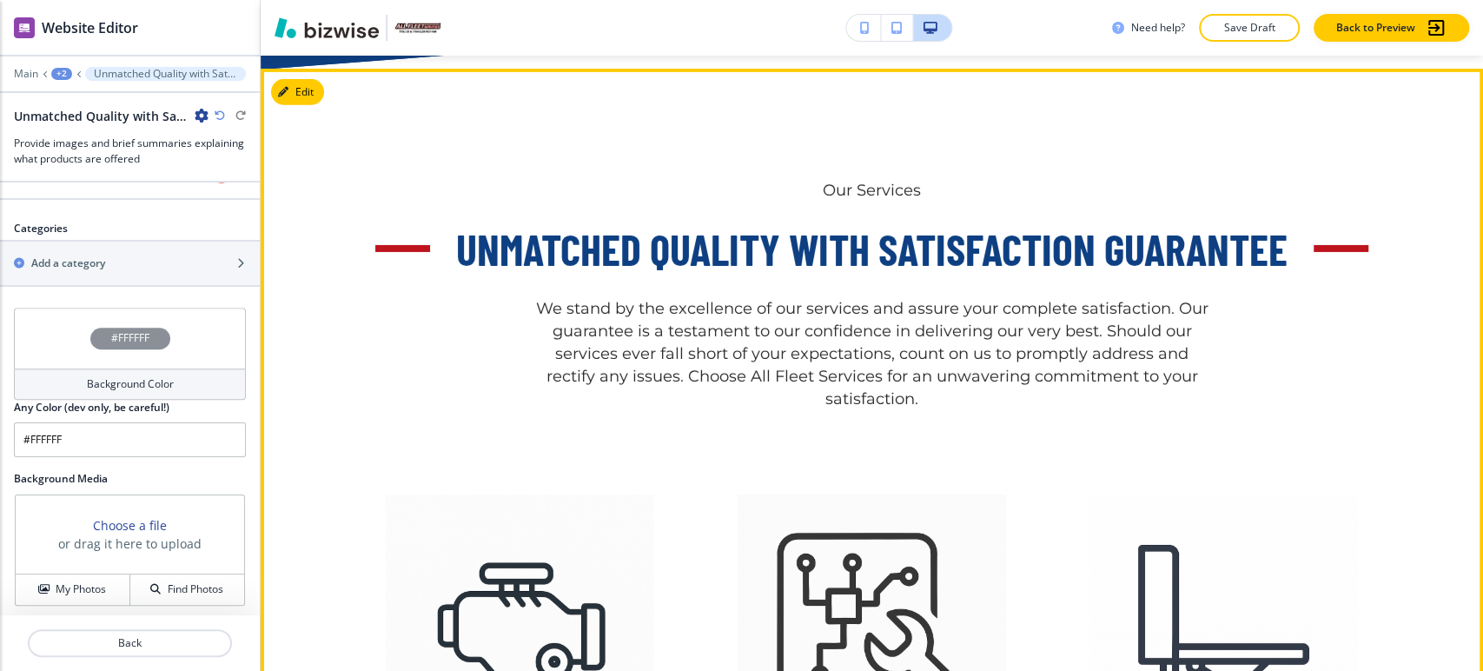
scroll to position [3526, 0]
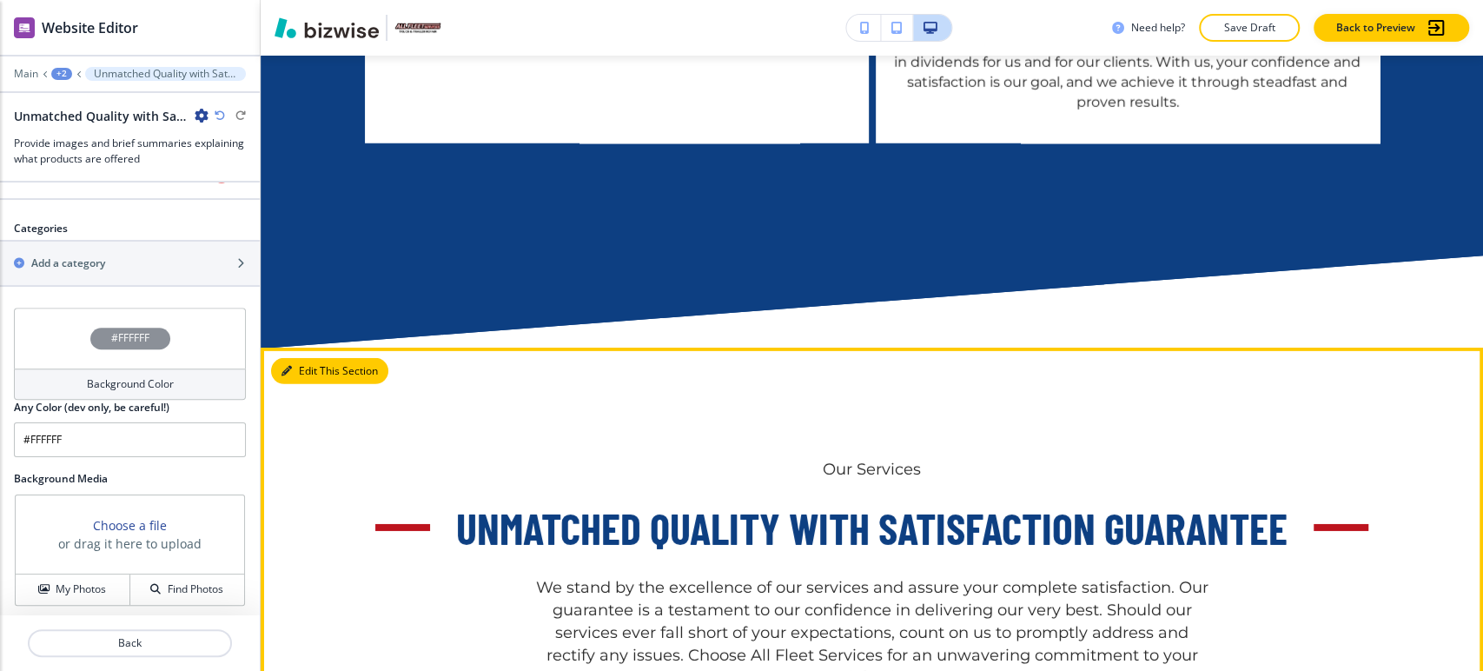
click at [313, 370] on button "Edit This Section" at bounding box center [329, 371] width 117 height 26
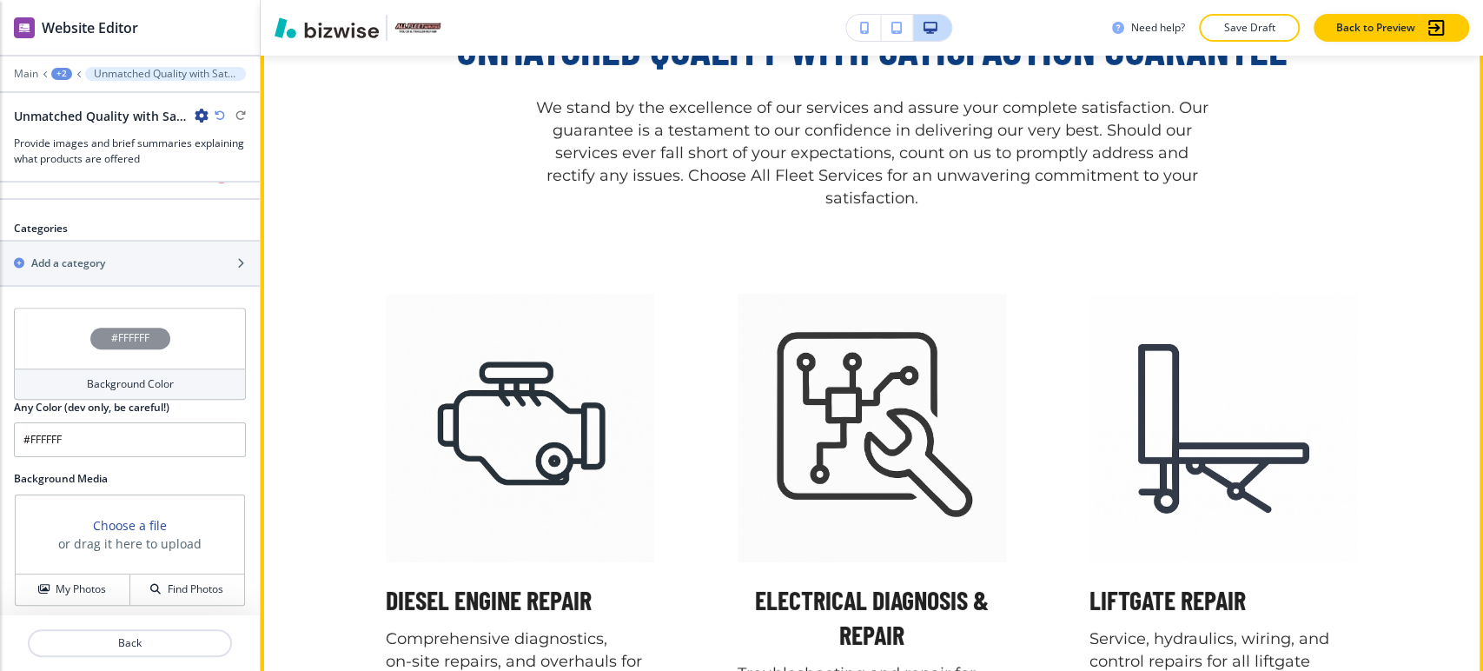
scroll to position [4009, 0]
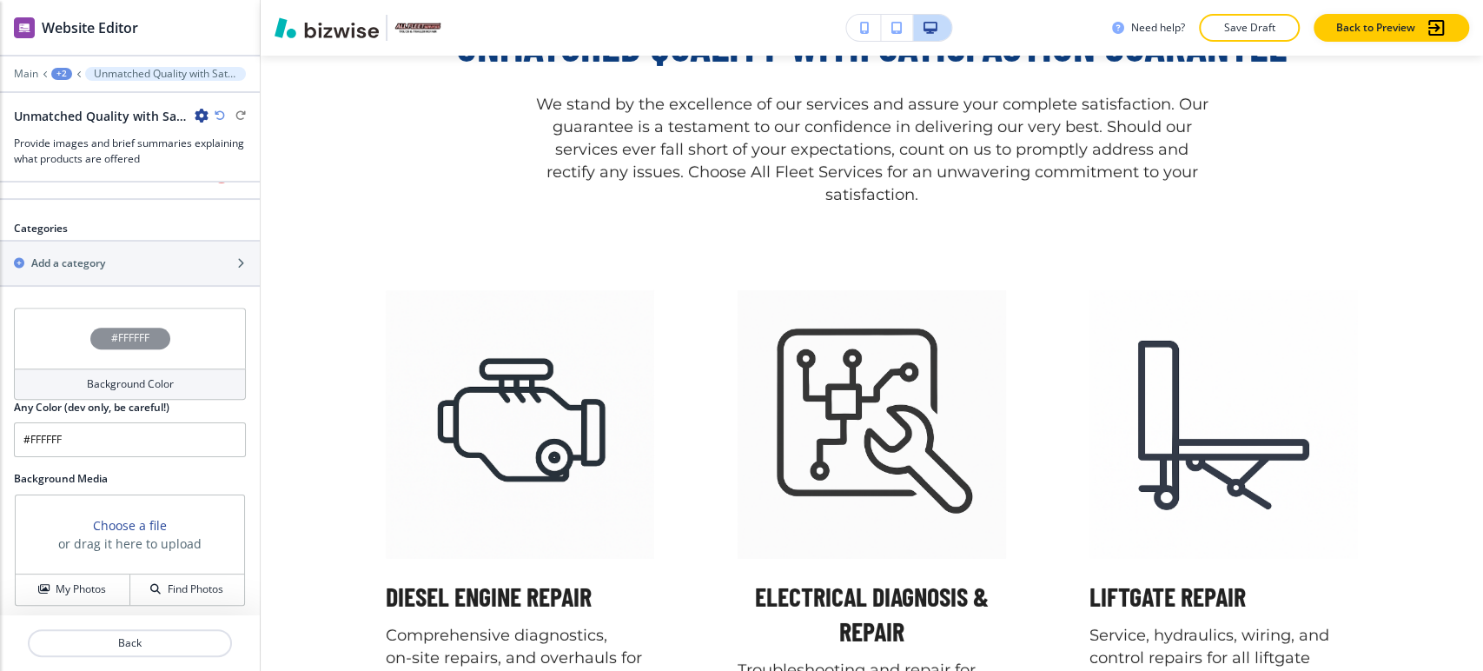
click at [188, 377] on div "Background Color" at bounding box center [130, 383] width 232 height 31
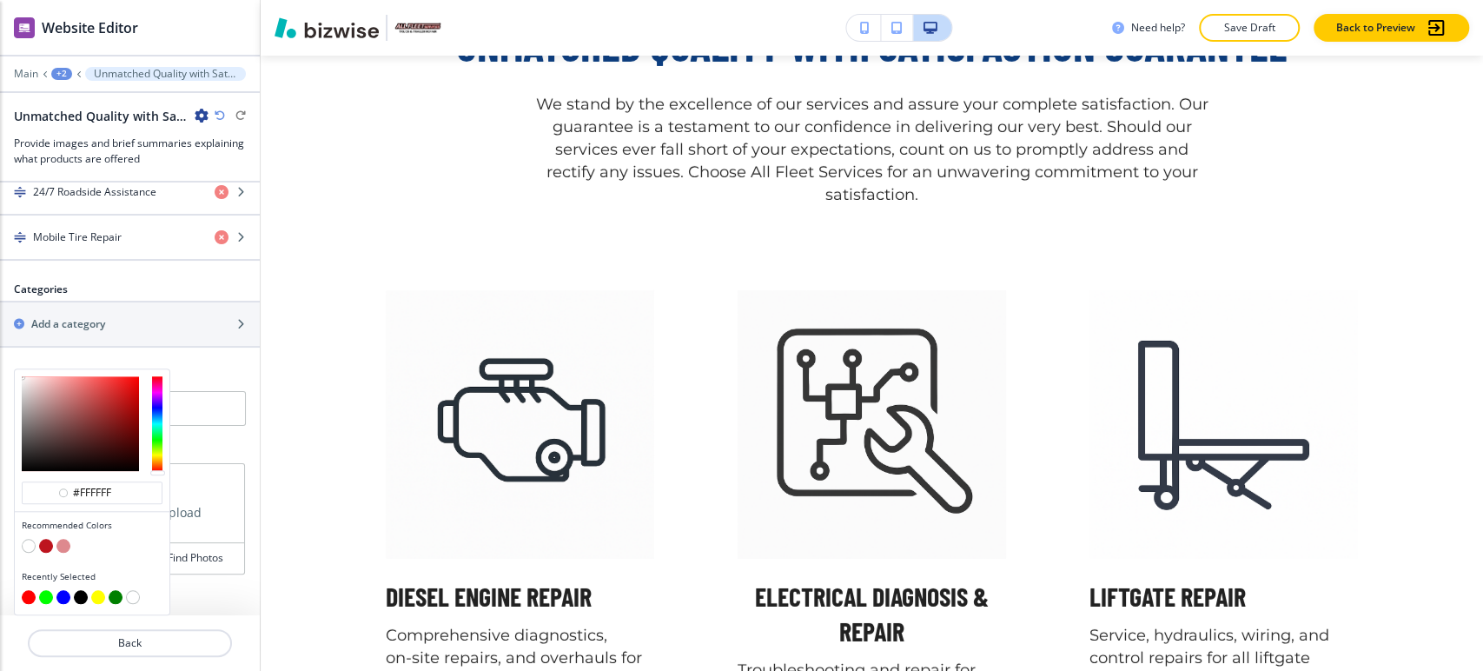
scroll to position [1025, 0]
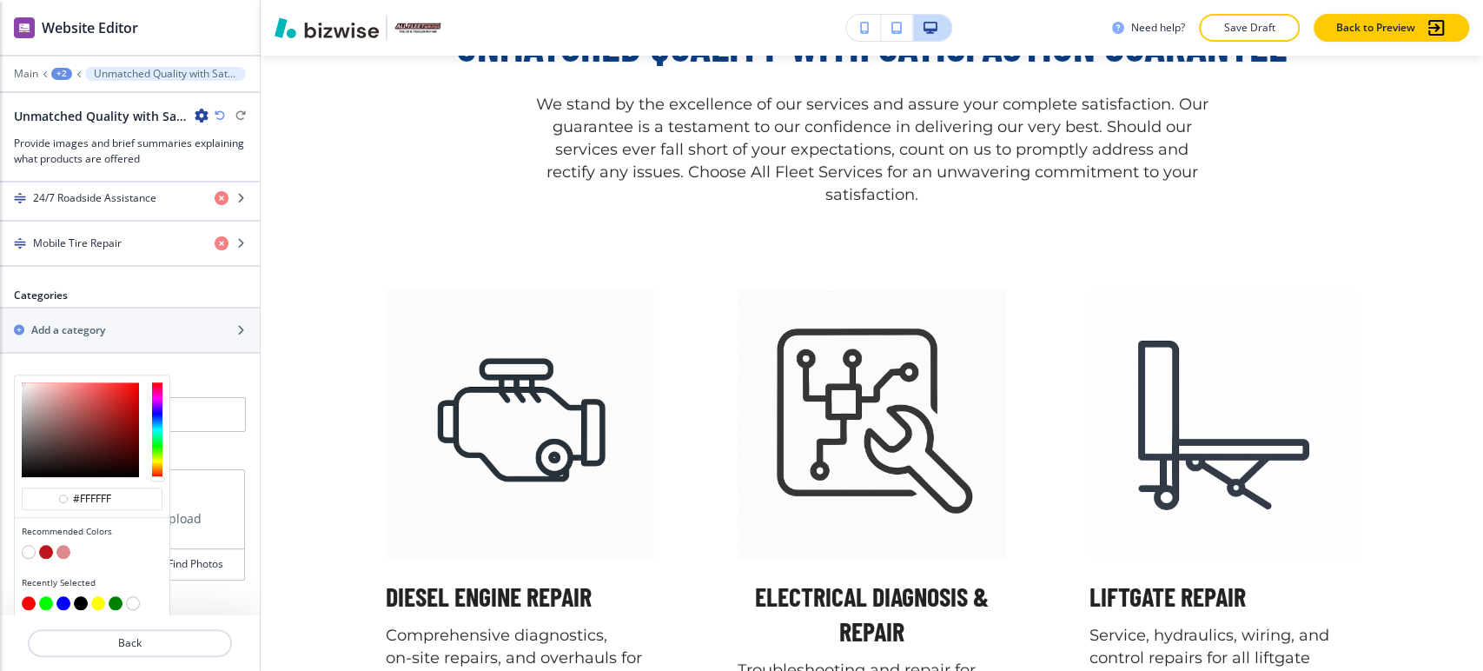
click at [63, 546] on button "button" at bounding box center [63, 552] width 14 height 14
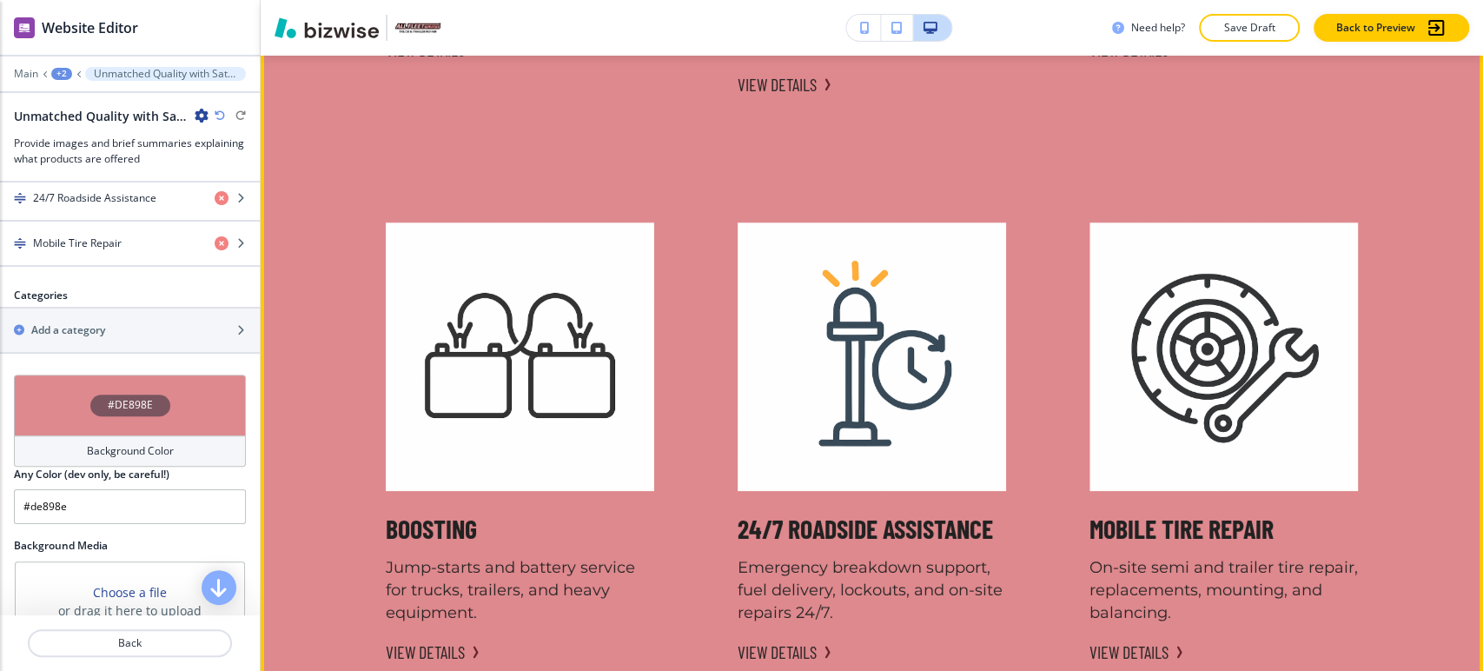
scroll to position [4878, 0]
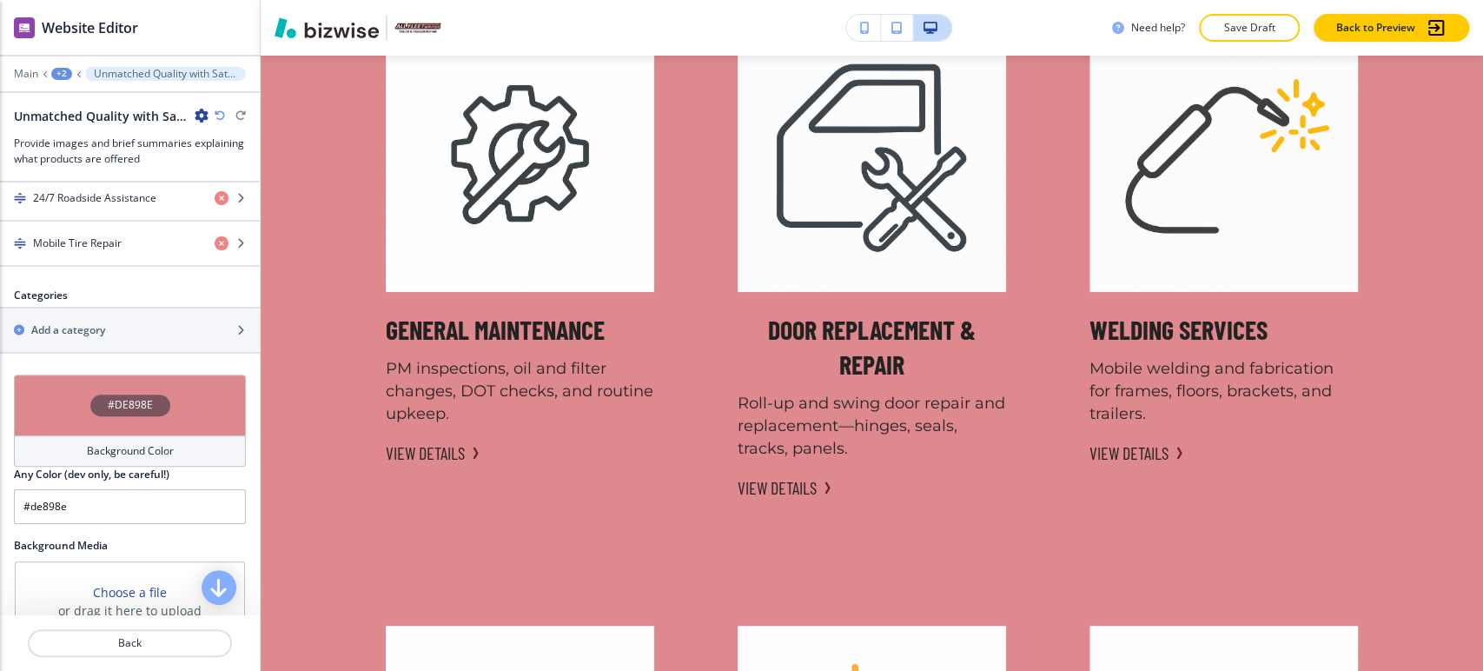
click at [111, 444] on h4 "Background Color" at bounding box center [130, 451] width 87 height 16
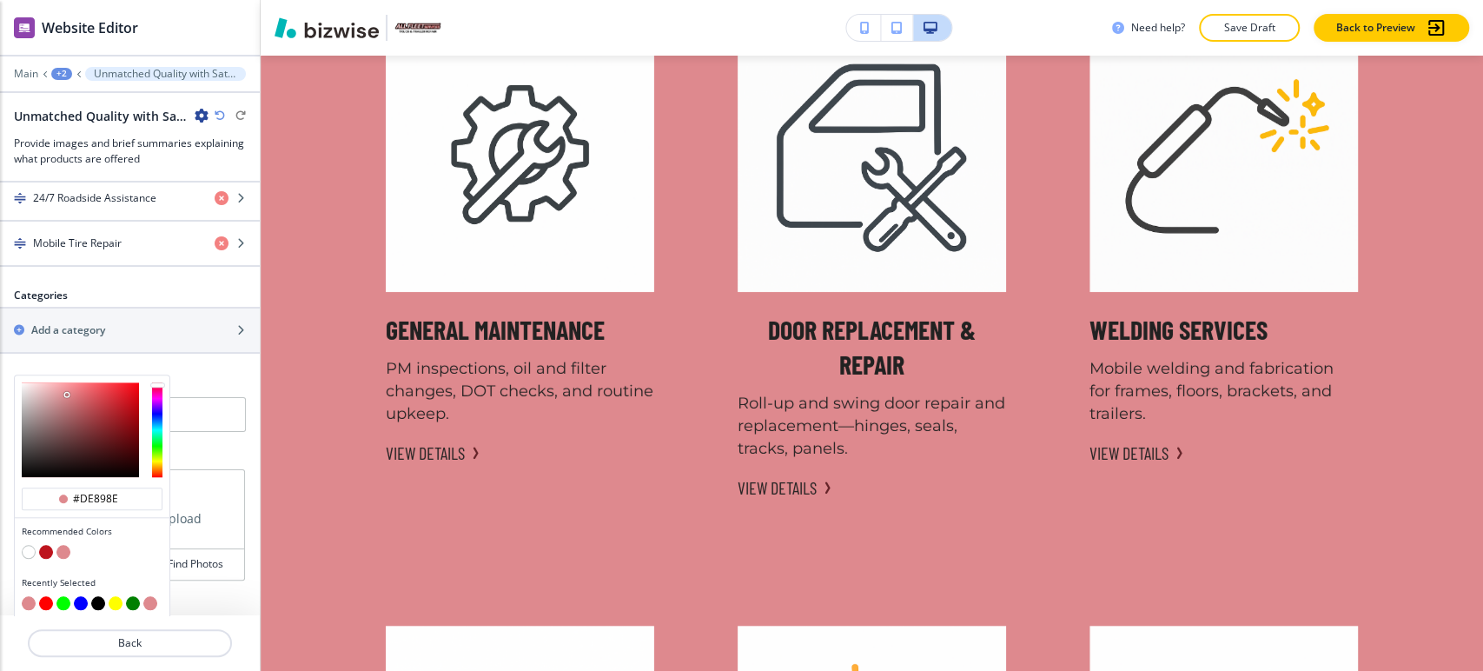
click at [24, 547] on button "button" at bounding box center [29, 552] width 14 height 14
type input "#FFFFFF"
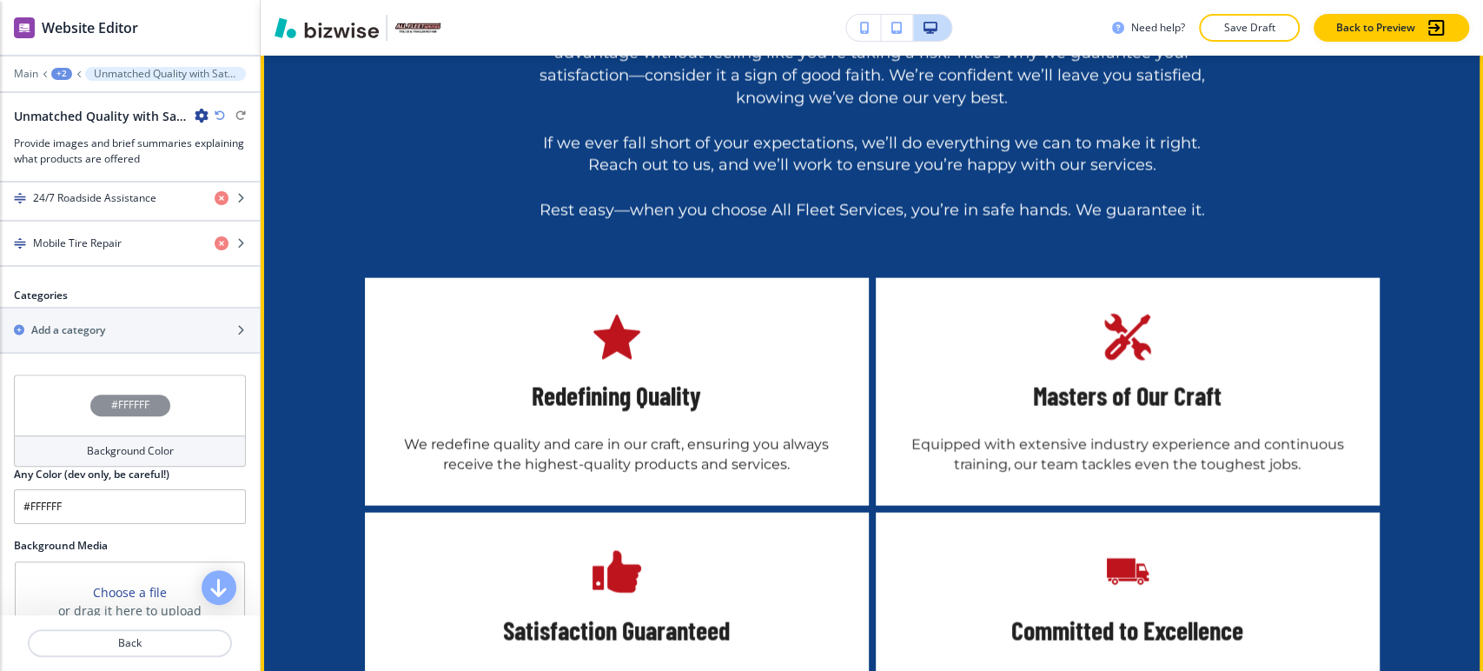
scroll to position [6905, 0]
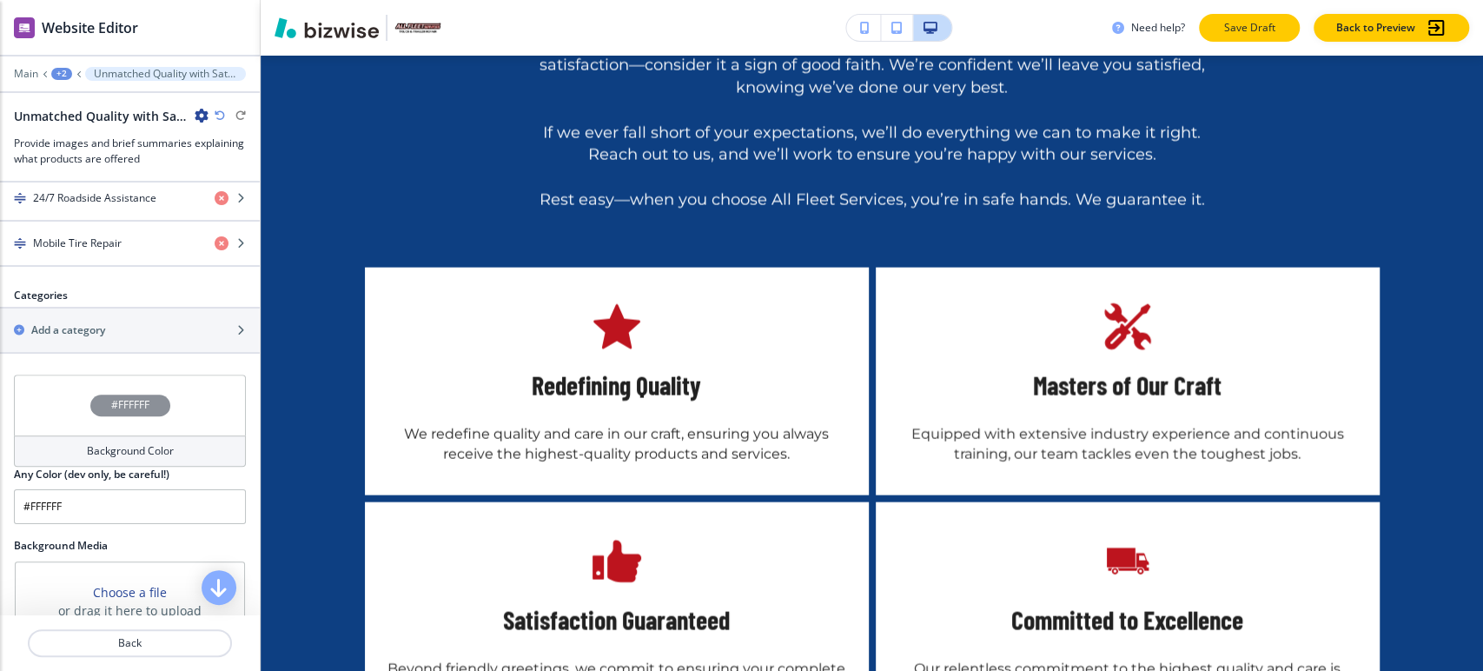
click at [1255, 25] on p "Save Draft" at bounding box center [1250, 28] width 56 height 16
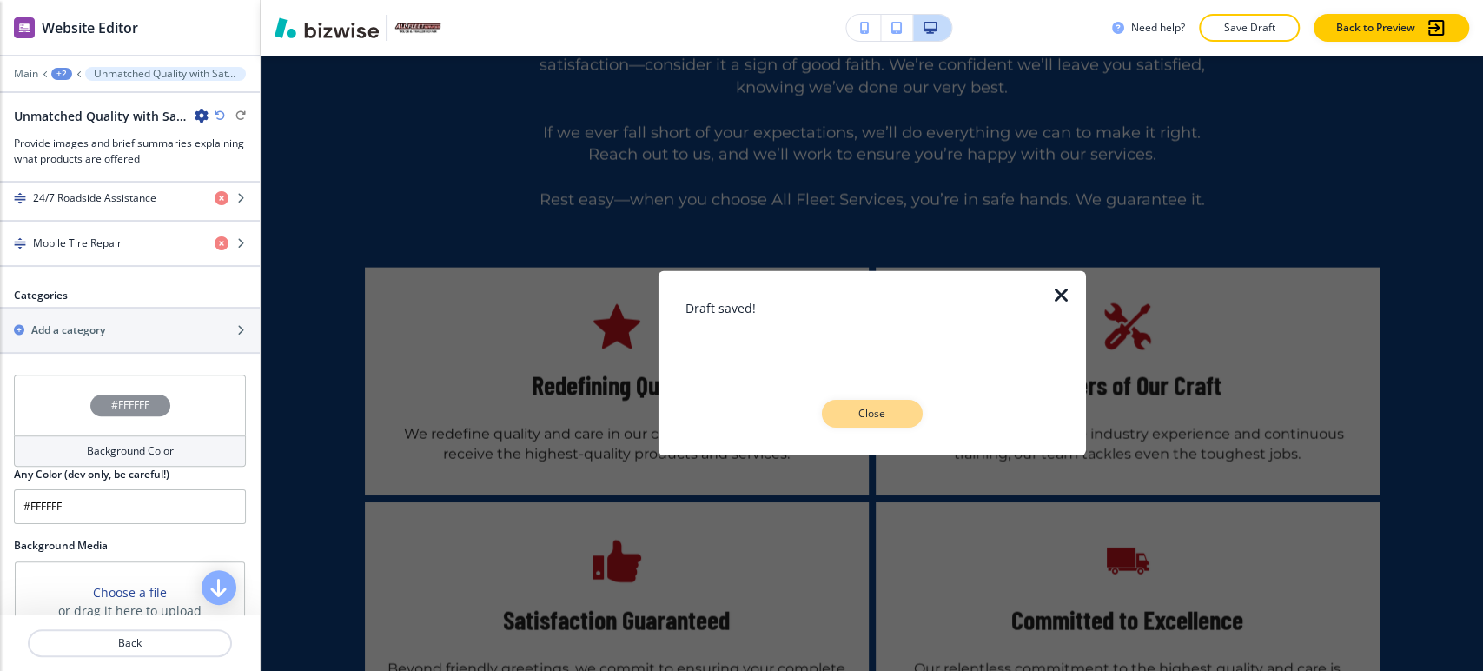
click at [897, 415] on p "Close" at bounding box center [873, 414] width 56 height 16
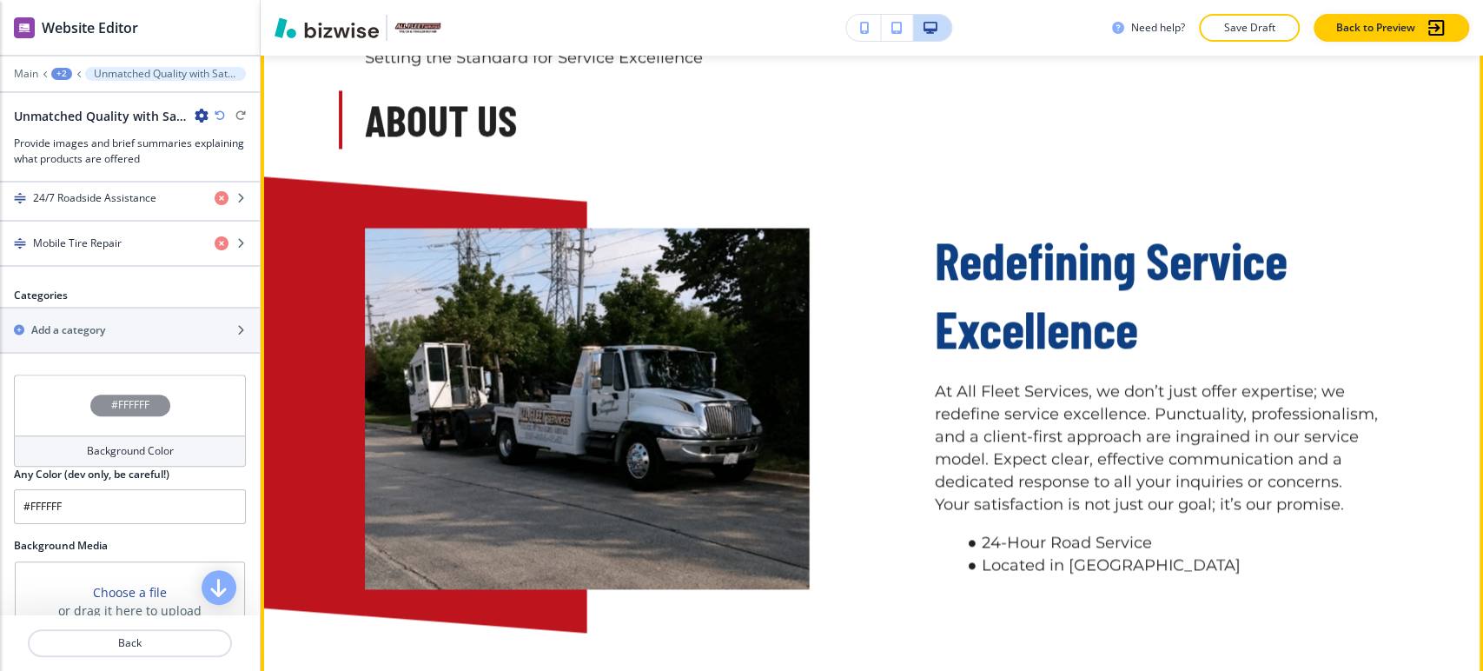
scroll to position [1498, 0]
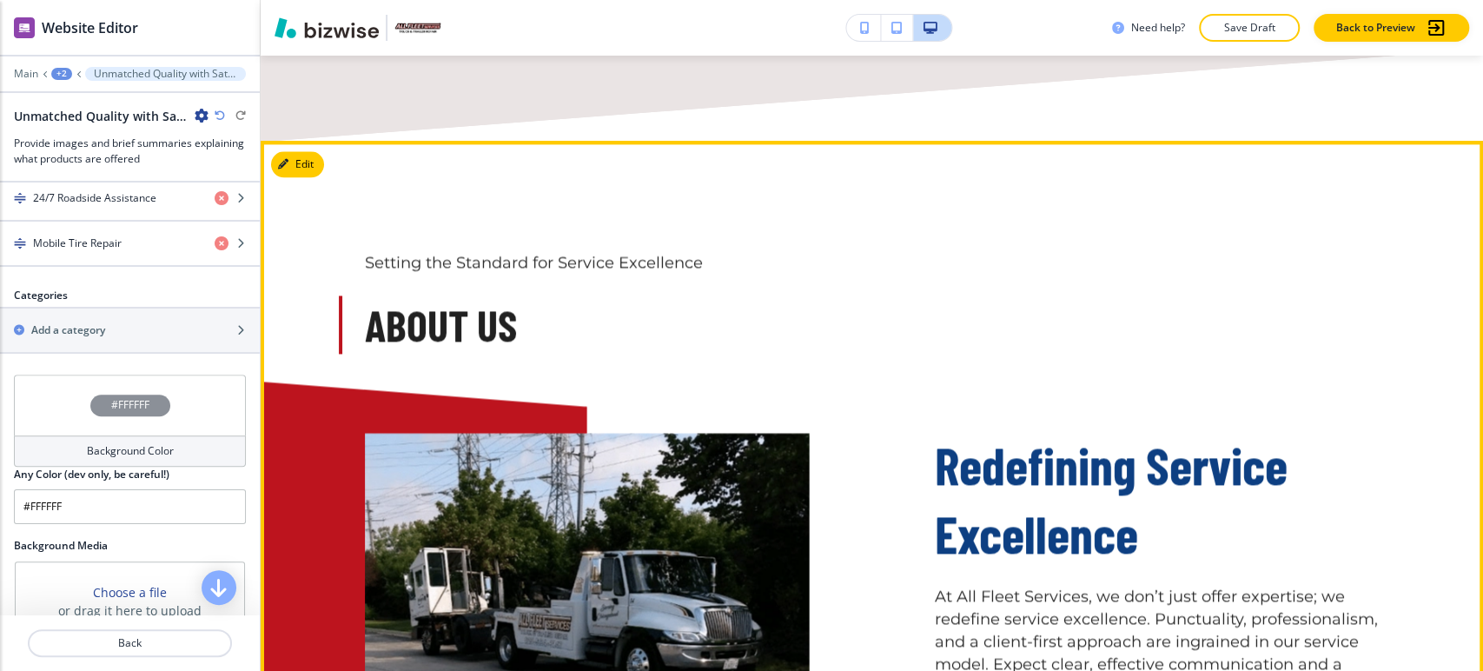
click at [309, 166] on button "Edit This Section" at bounding box center [329, 164] width 117 height 26
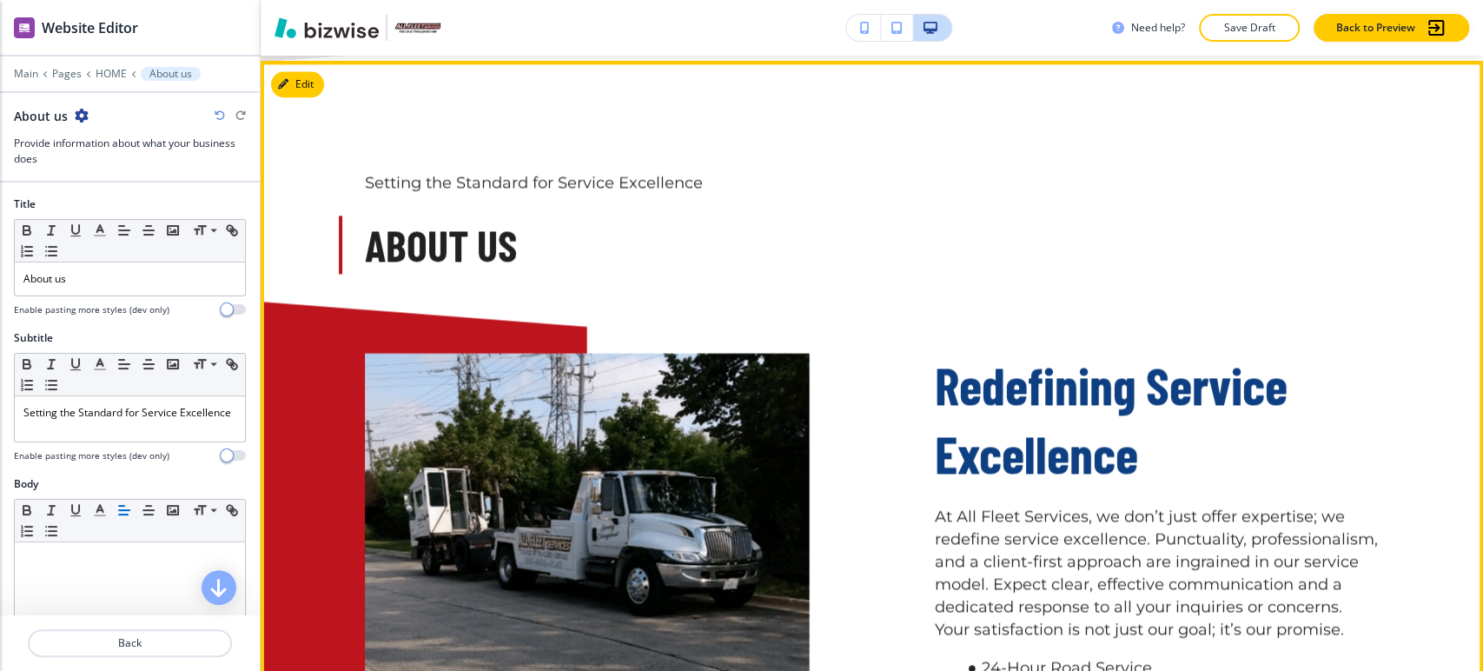
scroll to position [1583, 0]
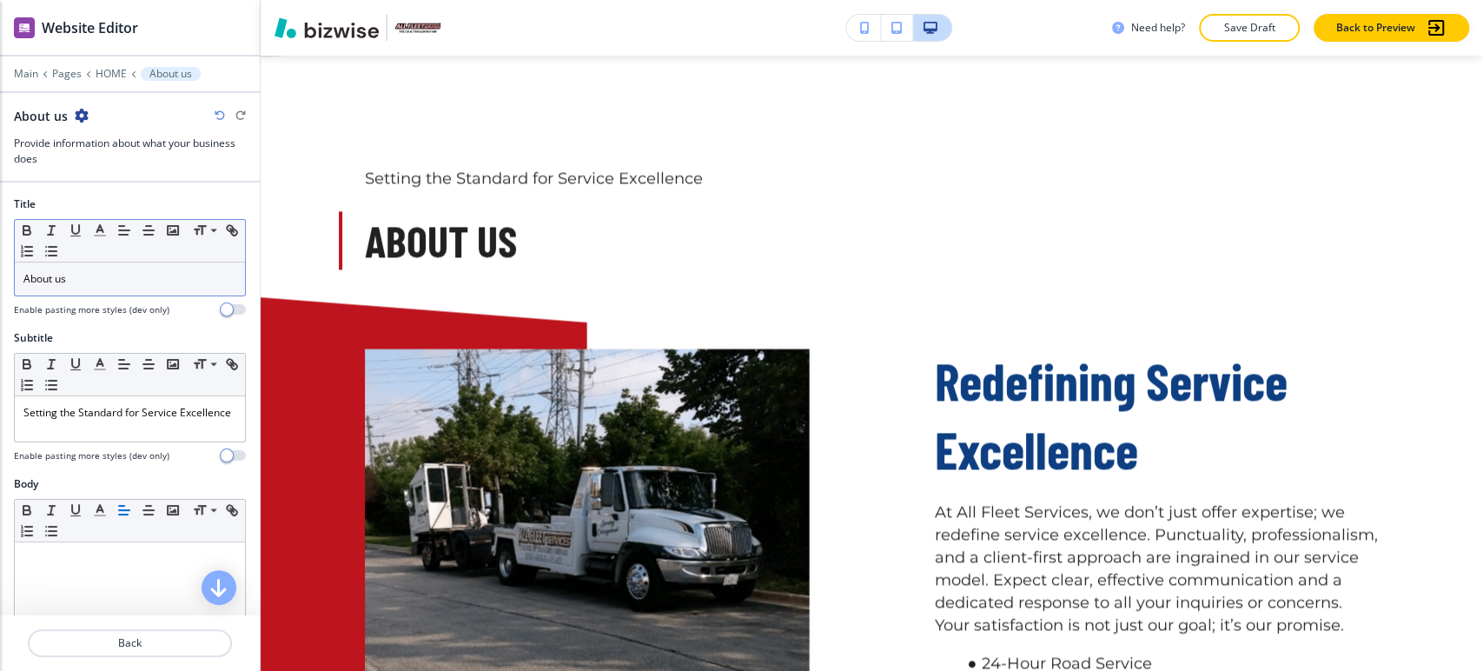
click at [136, 272] on p "About us" at bounding box center [129, 279] width 213 height 16
click at [77, 275] on p "About us" at bounding box center [129, 279] width 213 height 16
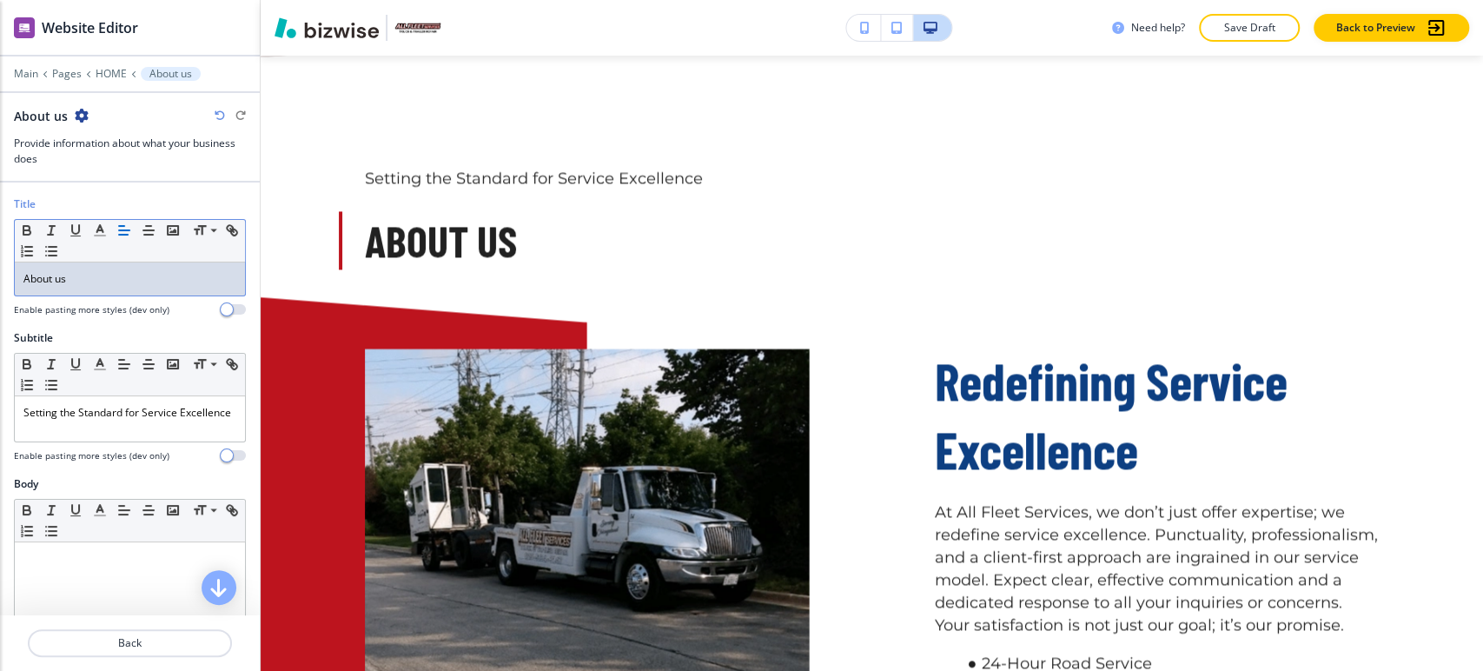
click at [65, 278] on p "About us" at bounding box center [129, 279] width 213 height 16
click at [64, 278] on p "About us" at bounding box center [129, 279] width 213 height 16
click at [63, 278] on p "About us" at bounding box center [129, 279] width 213 height 16
click at [100, 222] on icon "button" at bounding box center [100, 230] width 16 height 16
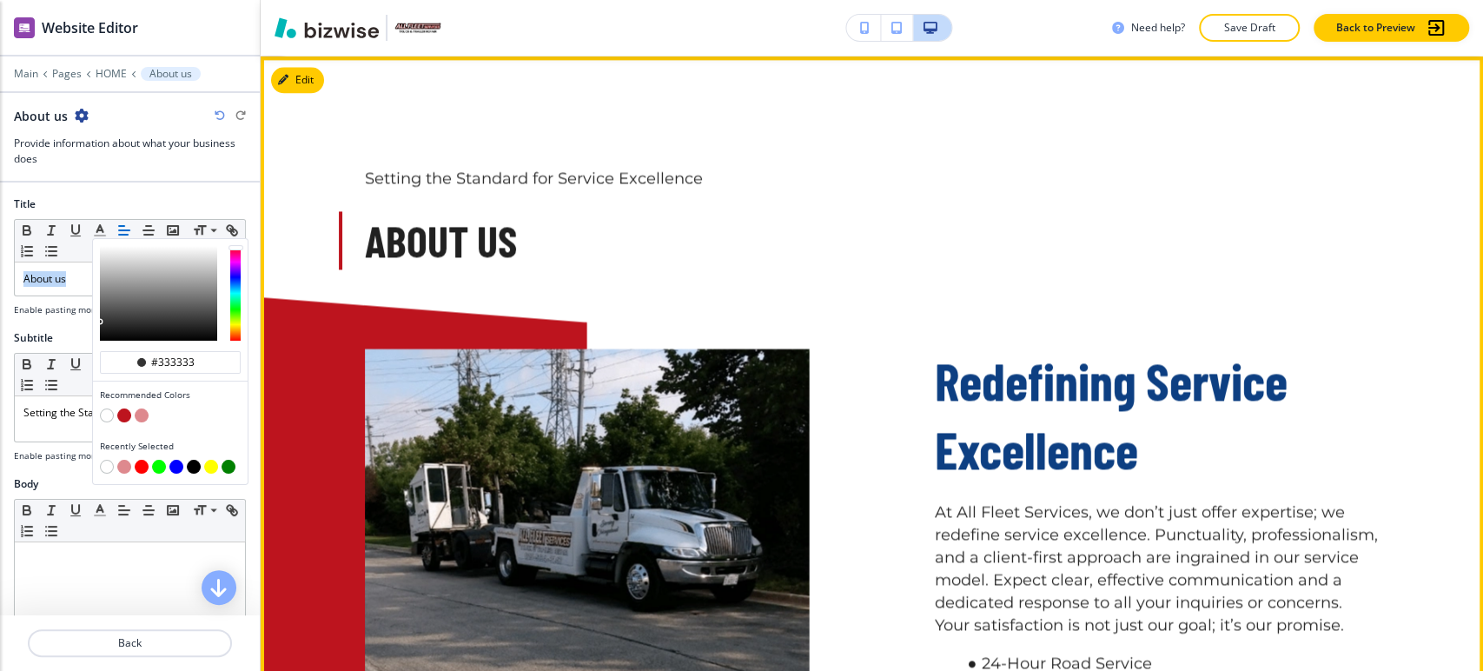
click at [1108, 388] on span "Redefining Service Excellence" at bounding box center [1116, 414] width 363 height 132
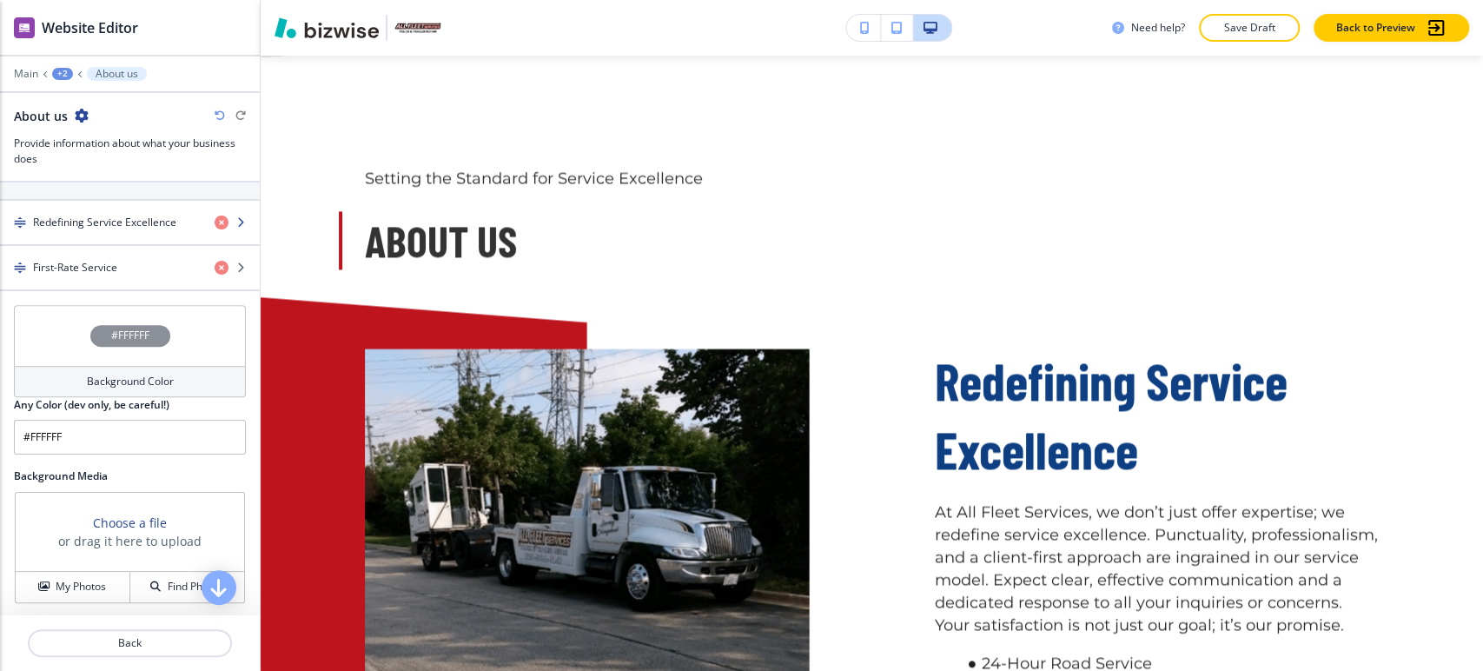
scroll to position [675, 0]
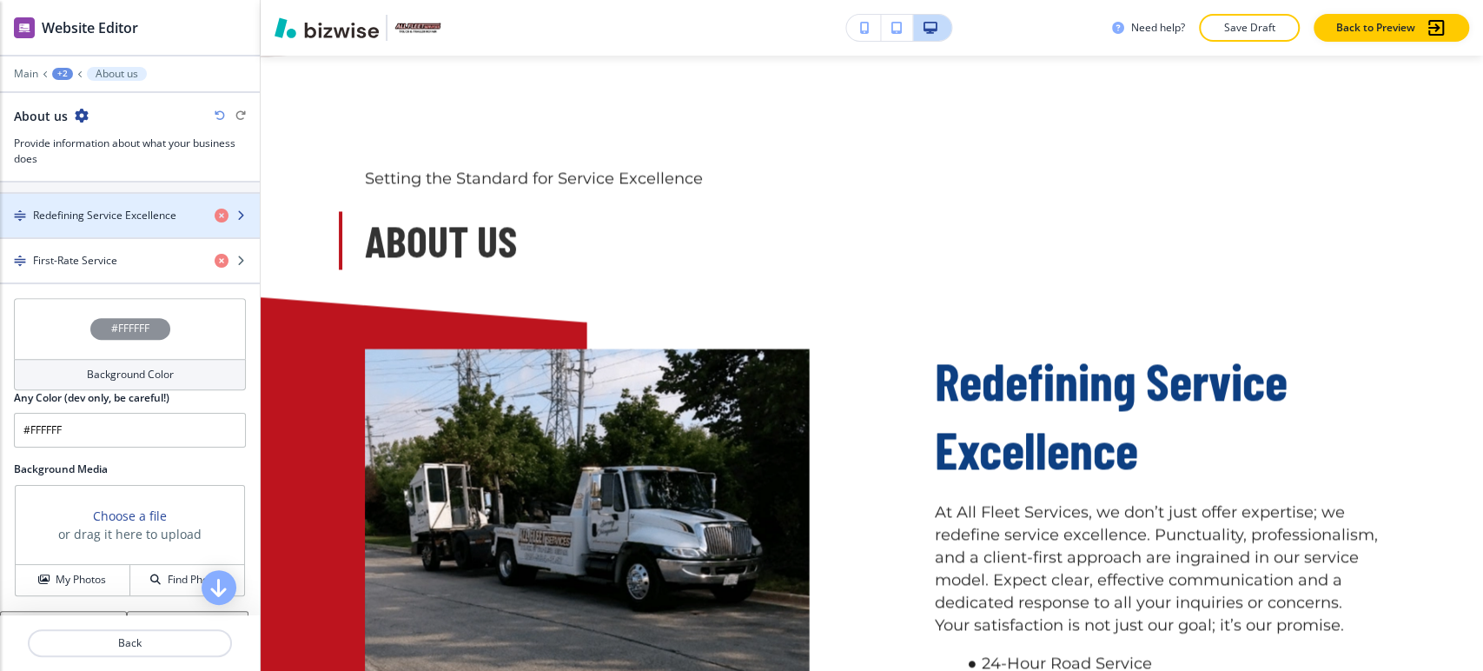
click at [136, 219] on h4 "Redefining Service Excellence" at bounding box center [104, 216] width 143 height 16
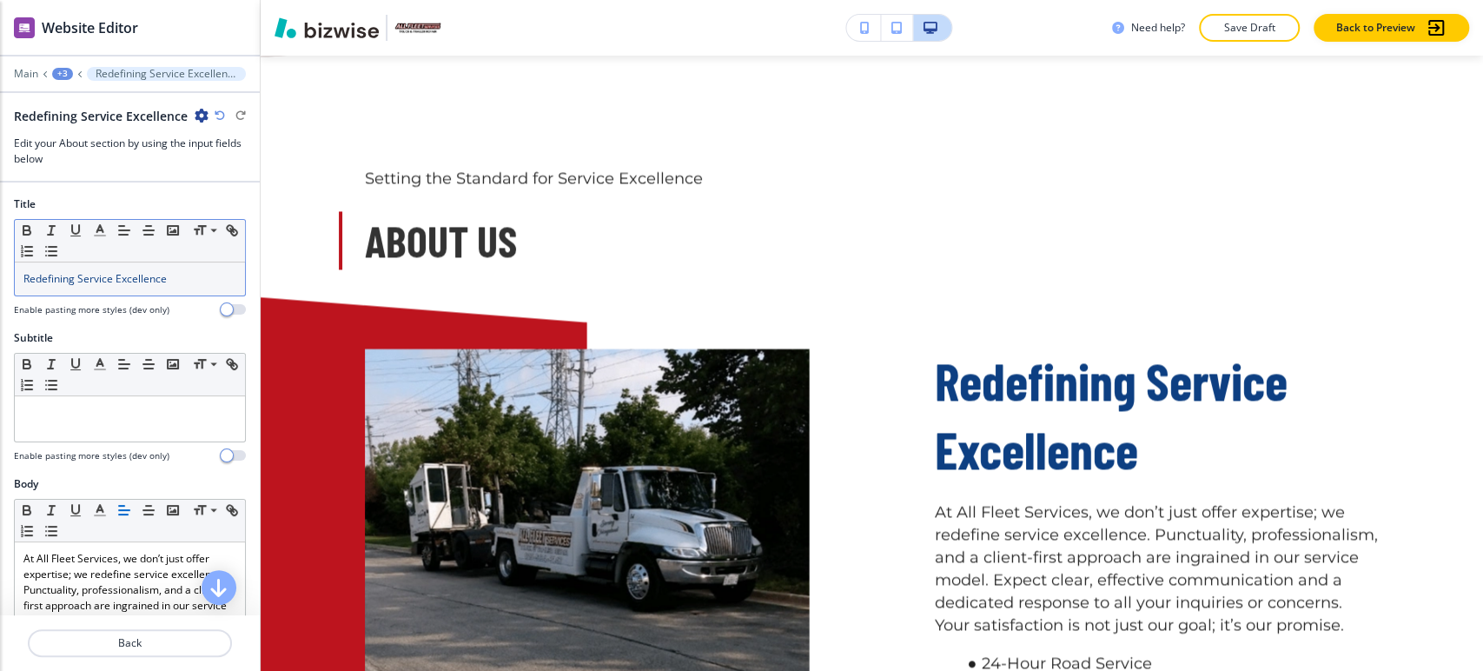
click at [129, 271] on span "Redefining Service Excellence" at bounding box center [94, 278] width 143 height 15
click at [130, 271] on span "Redefining Service Excellence" at bounding box center [94, 278] width 143 height 15
click at [104, 236] on line "button" at bounding box center [100, 236] width 10 height 0
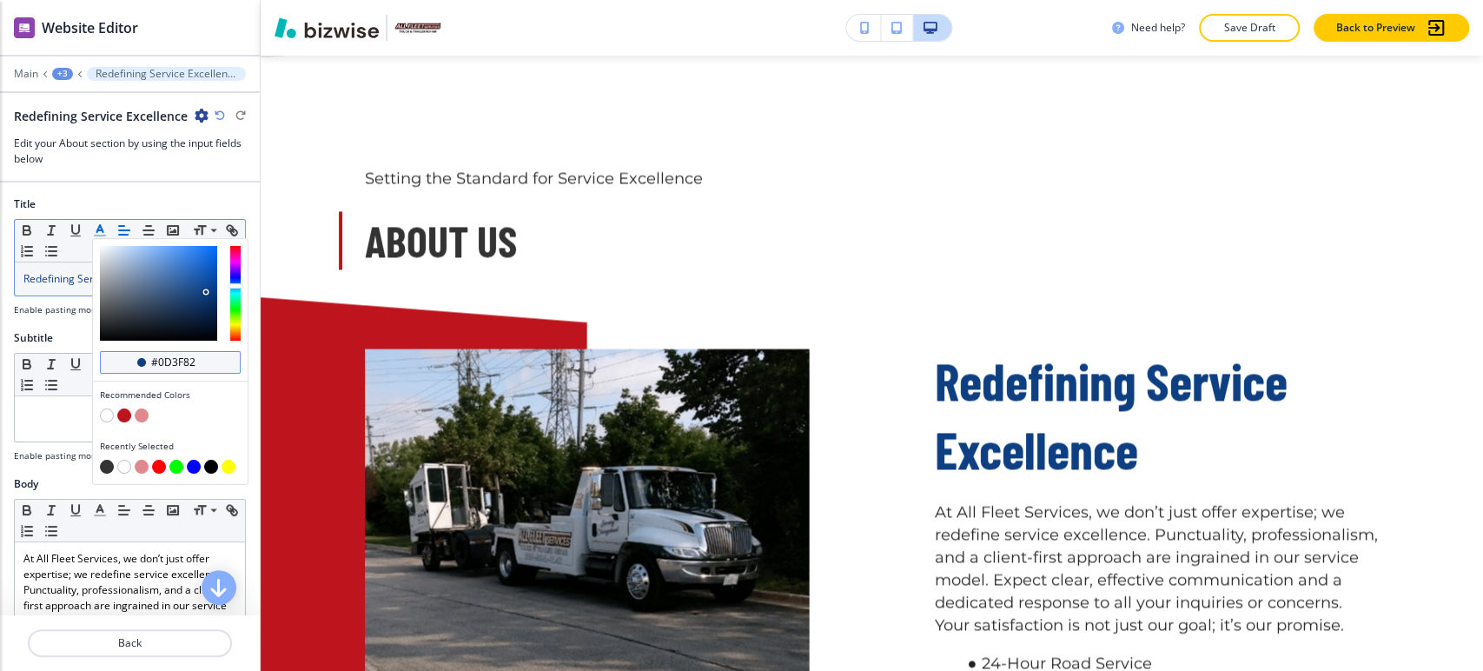
click at [164, 360] on input "#0d3f82" at bounding box center [179, 362] width 61 height 14
click at [58, 71] on div "+3" at bounding box center [62, 74] width 21 height 12
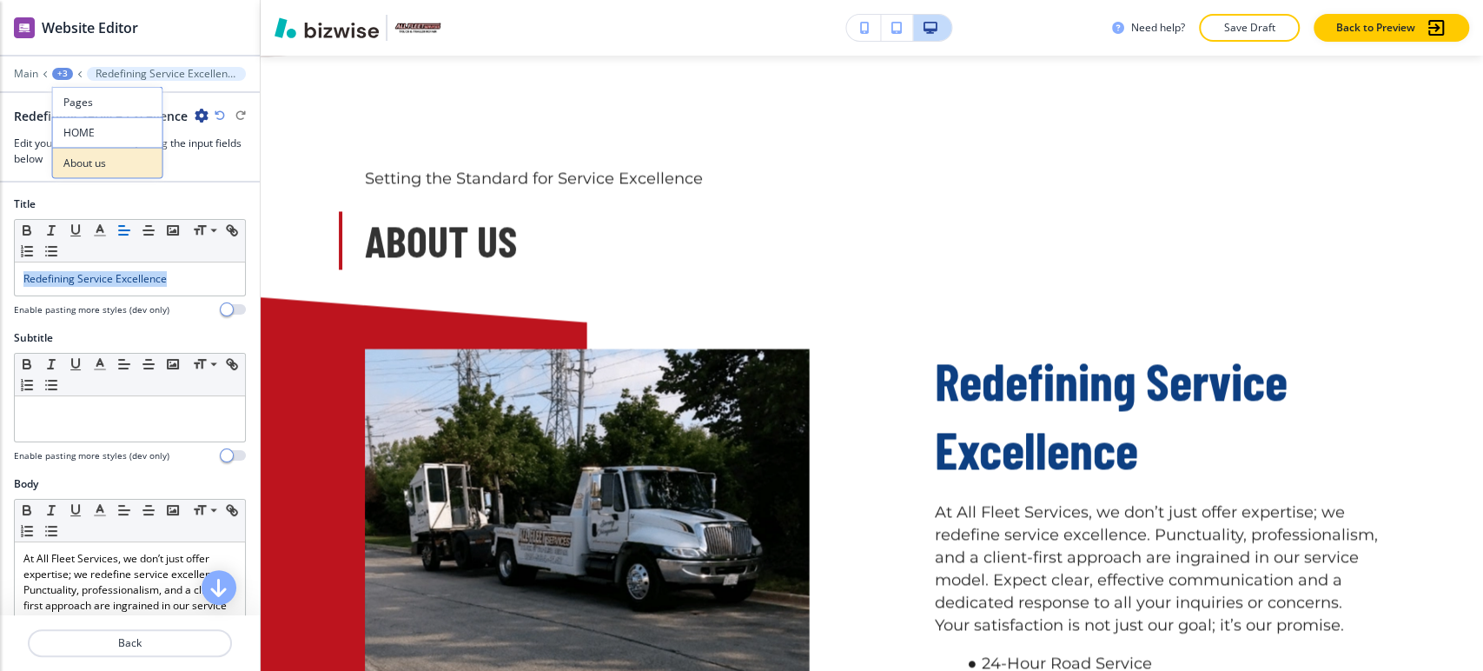
click at [109, 174] on button "About us" at bounding box center [107, 163] width 111 height 31
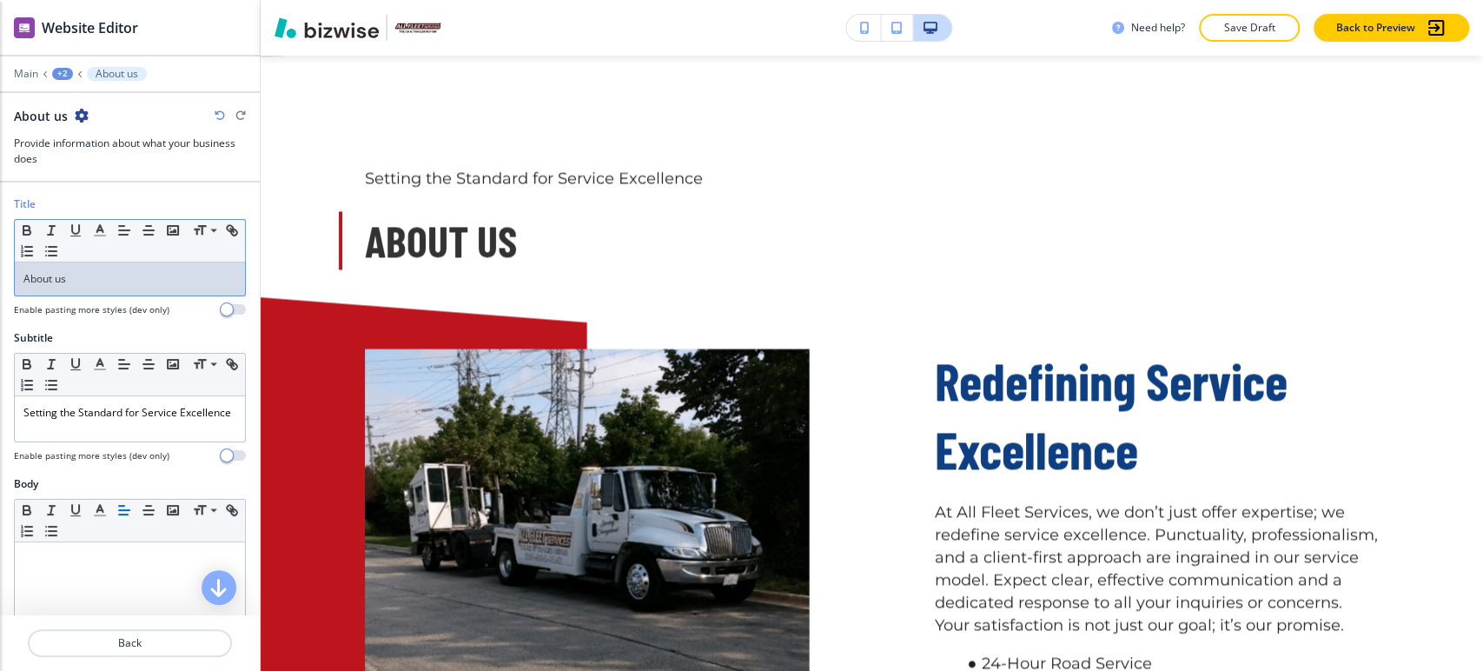
click at [48, 275] on span "About us" at bounding box center [44, 278] width 43 height 15
click at [104, 231] on icon "button" at bounding box center [100, 230] width 16 height 16
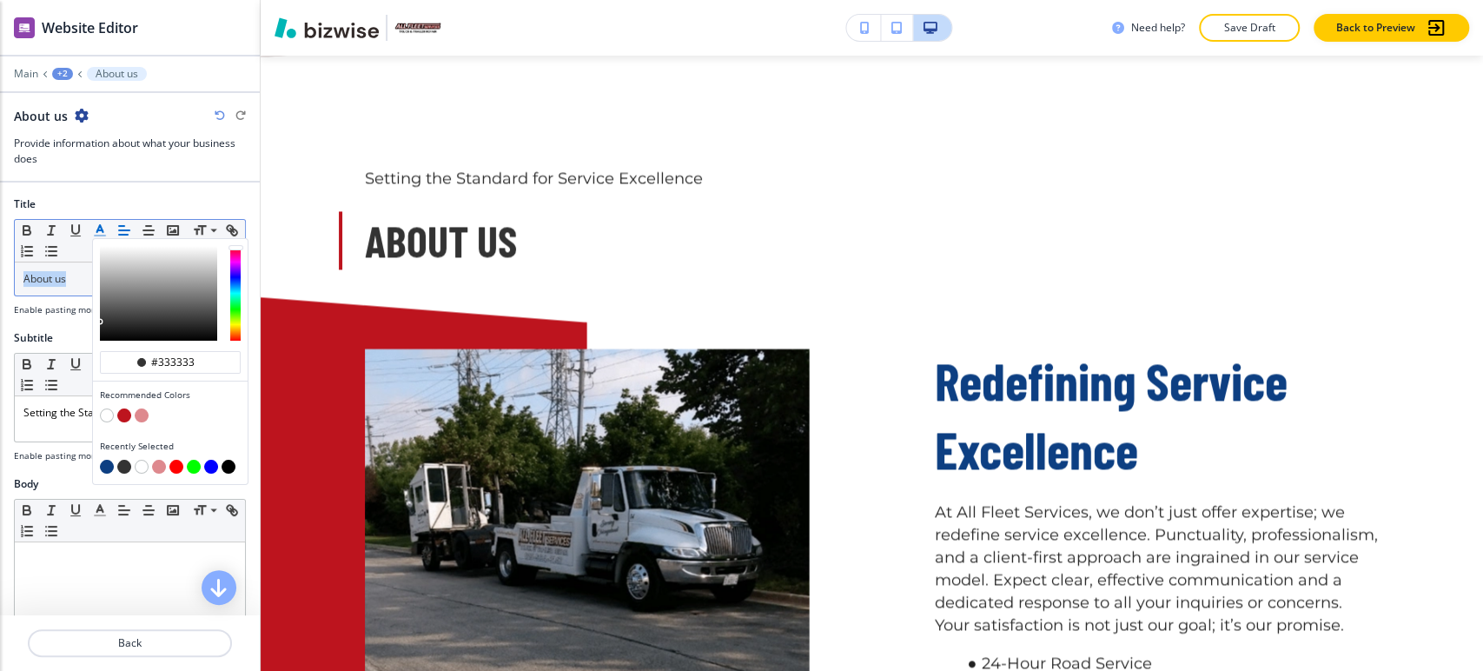
click at [108, 463] on button "button" at bounding box center [107, 467] width 14 height 14
type input "#0d3f82"
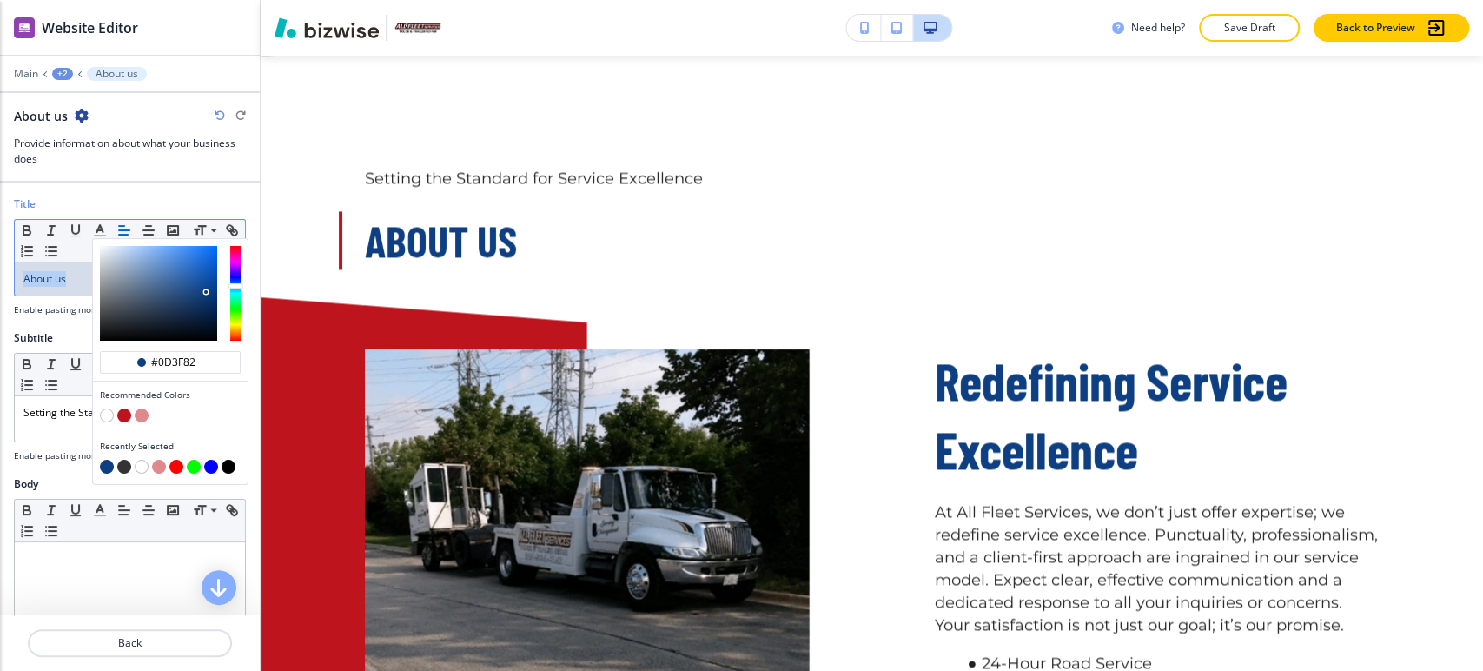
click at [76, 279] on p "About us" at bounding box center [129, 279] width 213 height 16
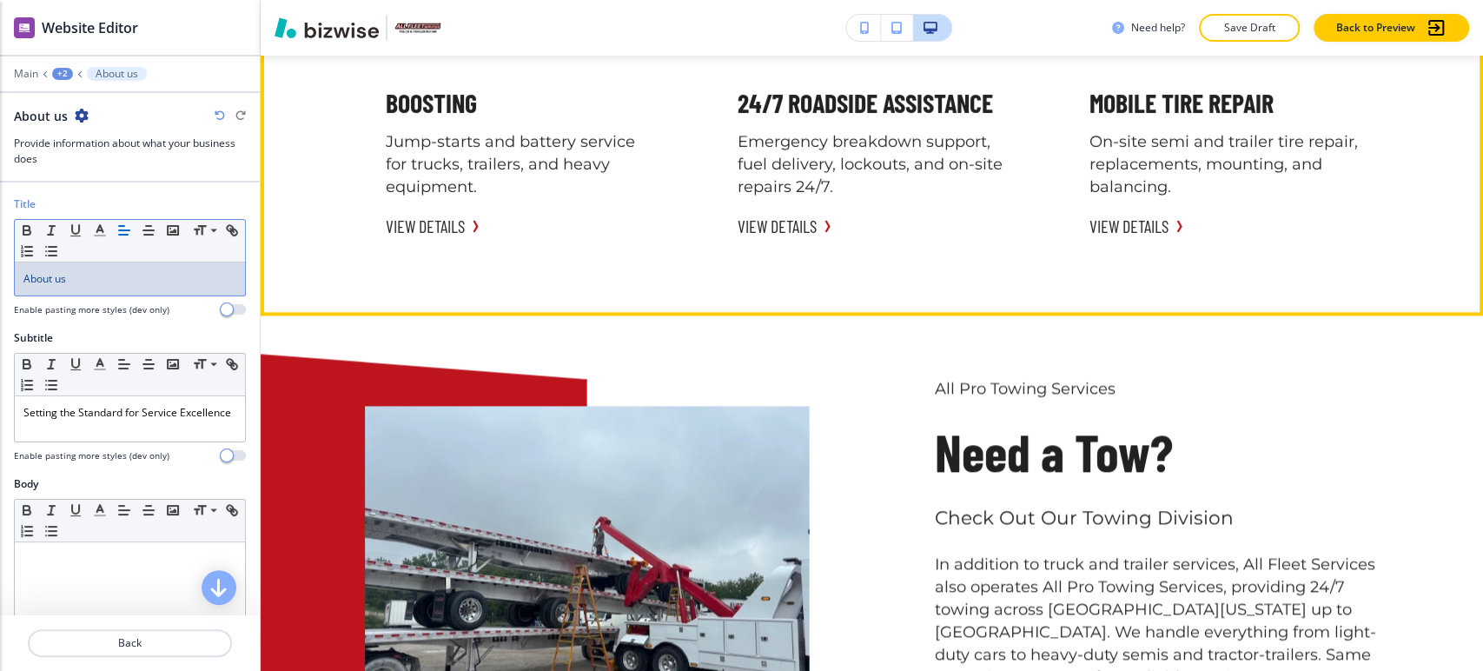
scroll to position [5735, 0]
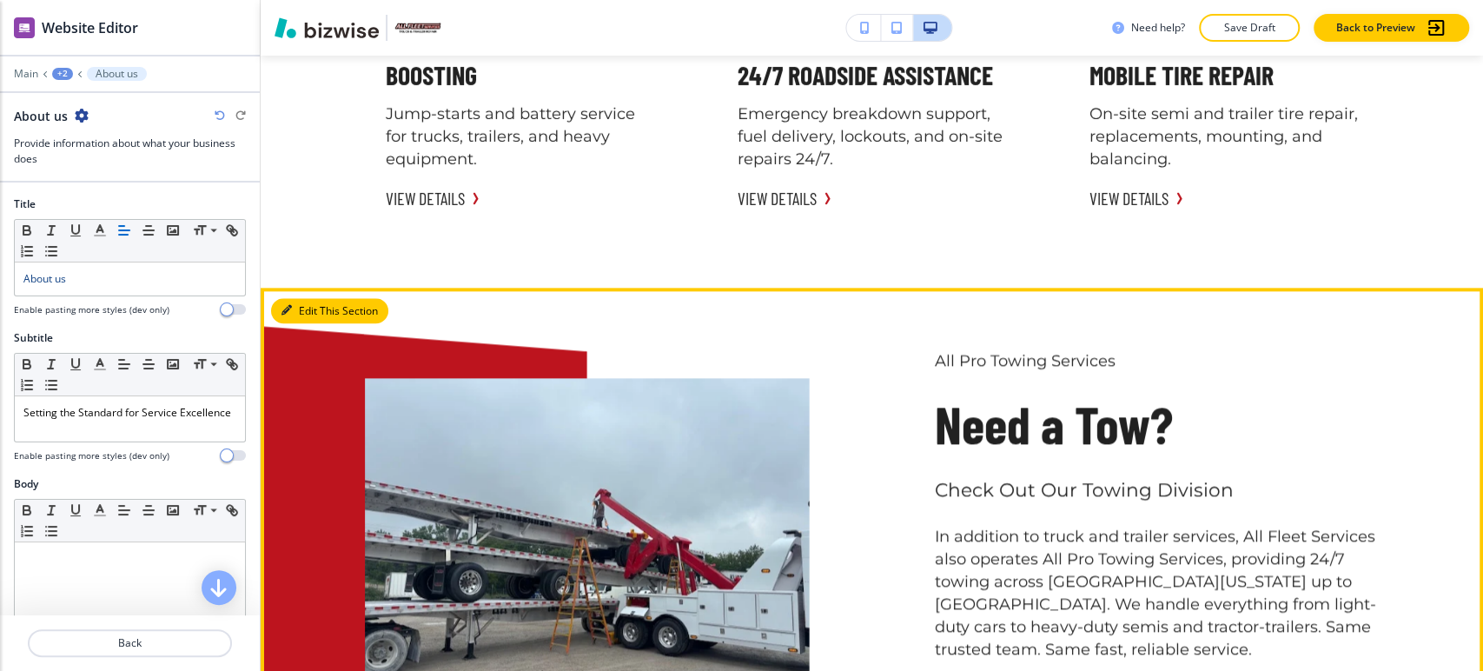
click at [306, 303] on button "Edit This Section" at bounding box center [329, 311] width 117 height 26
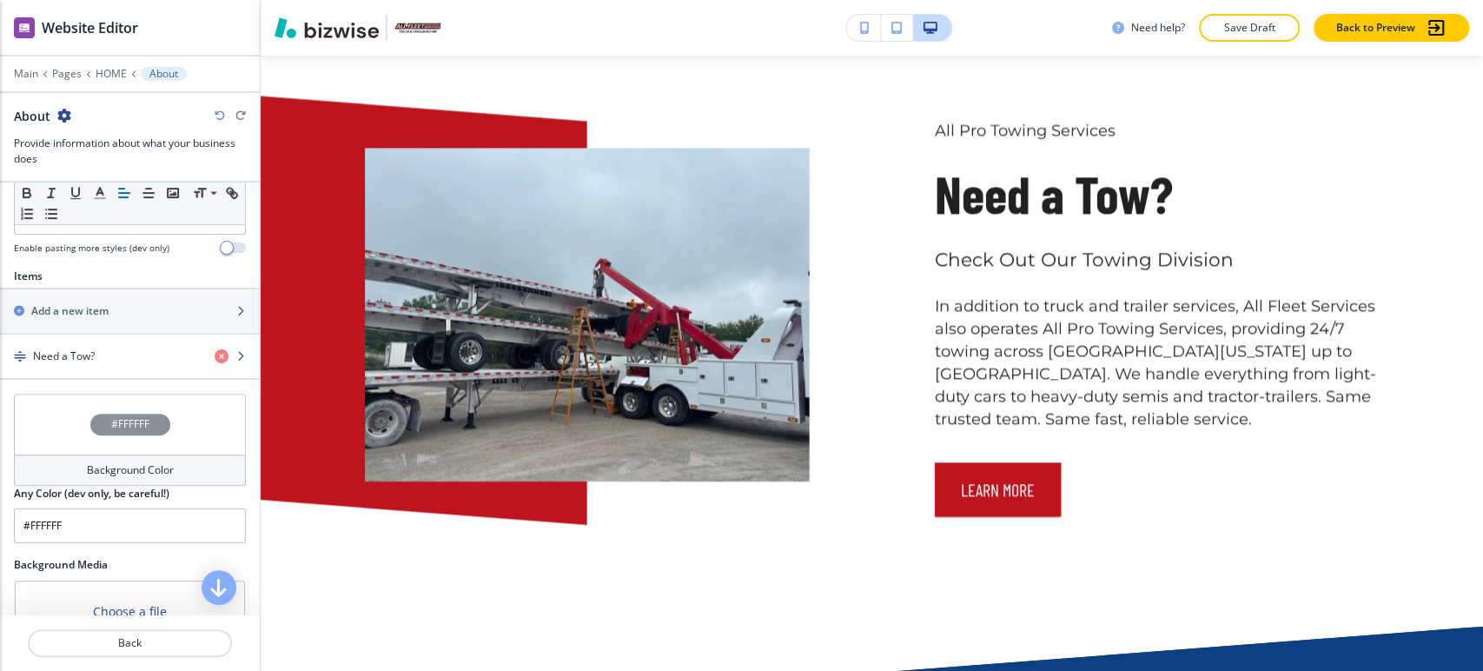
scroll to position [579, 0]
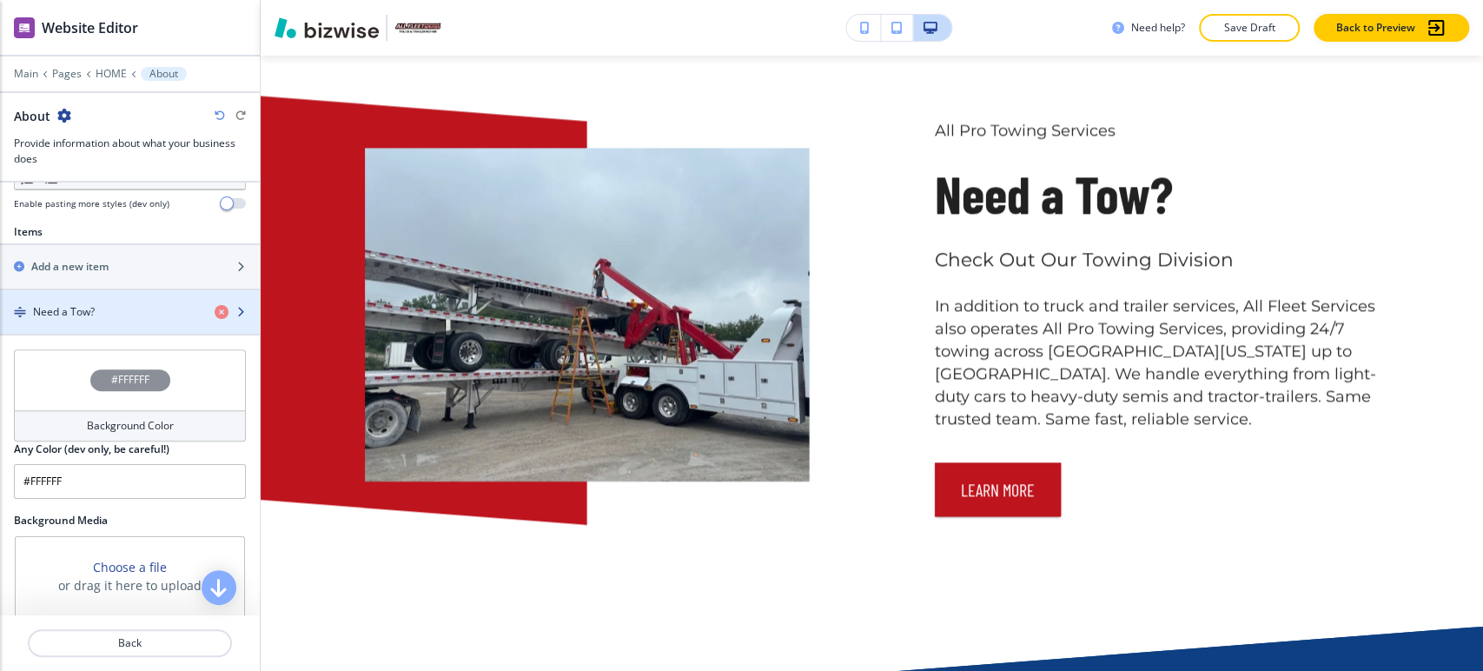
click at [111, 311] on div "Need a Tow?" at bounding box center [100, 312] width 201 height 16
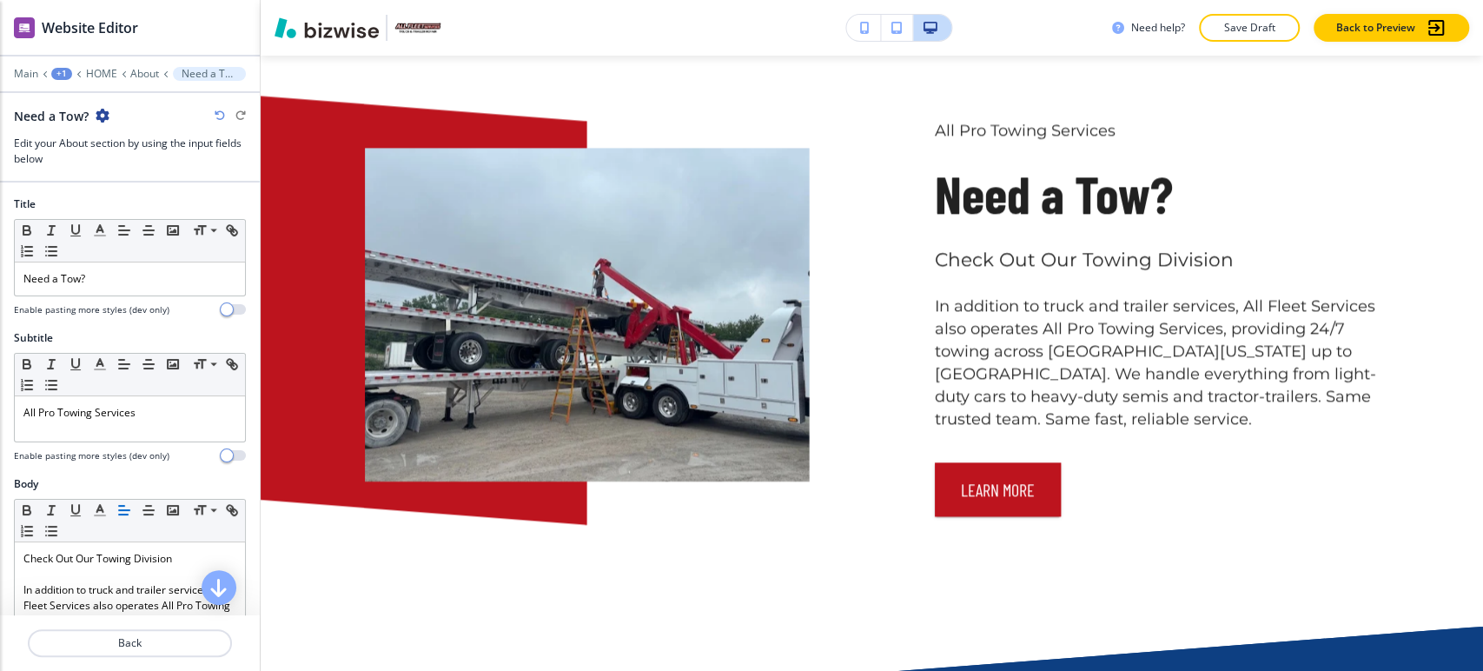
scroll to position [5937, 0]
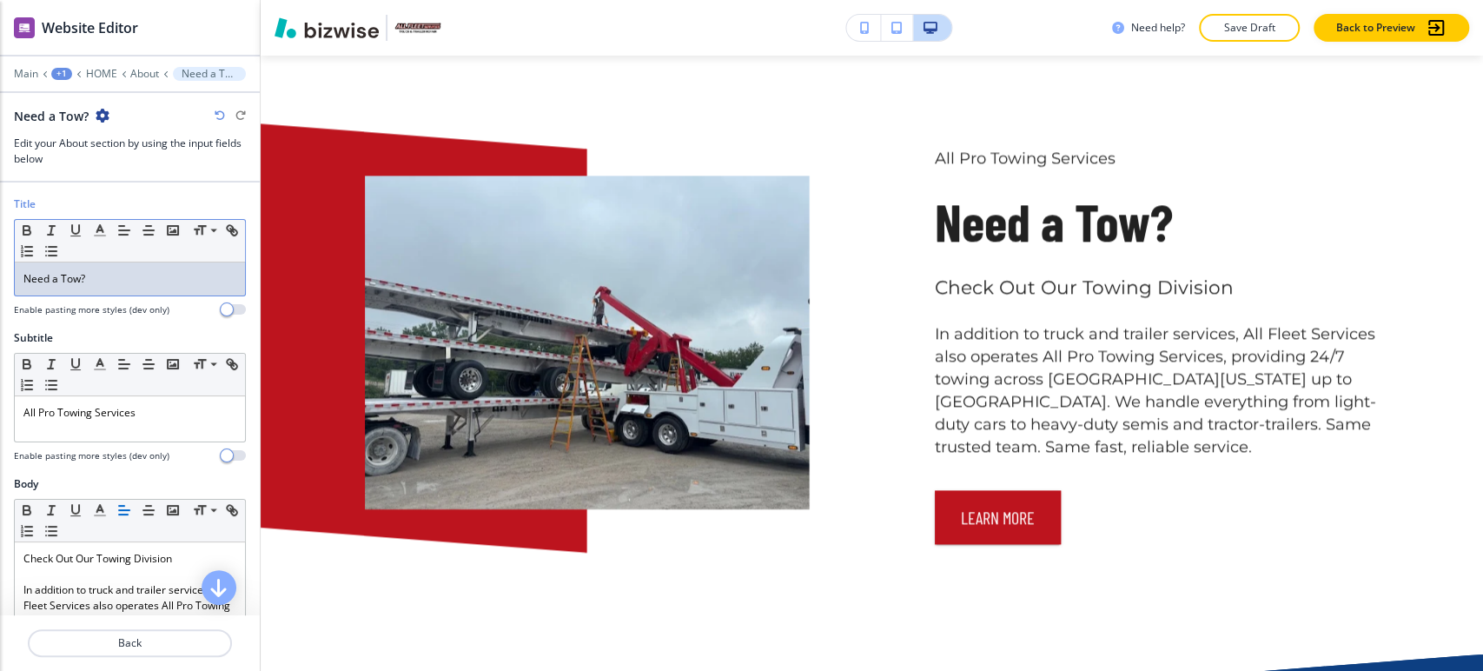
click at [63, 283] on p "Need a Tow?" at bounding box center [129, 279] width 213 height 16
click at [104, 235] on icon "button" at bounding box center [100, 230] width 16 height 16
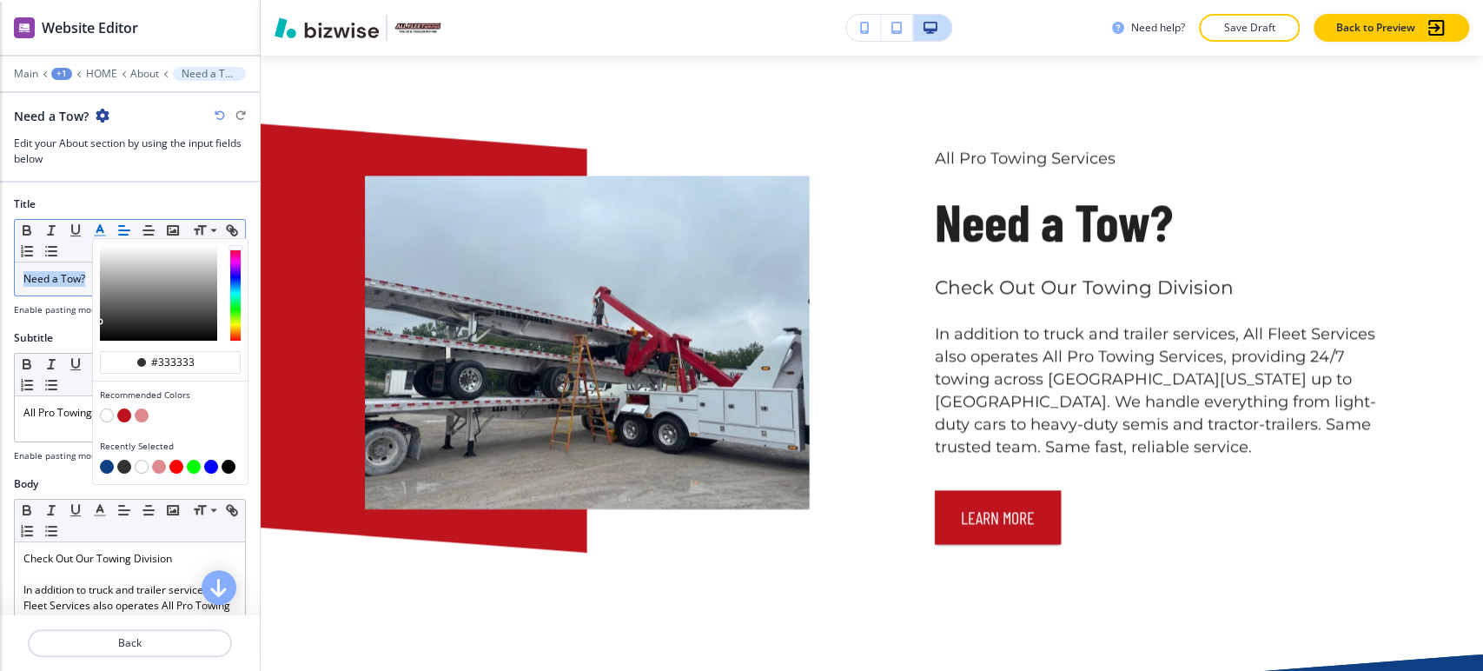
click at [105, 463] on button "button" at bounding box center [107, 467] width 14 height 14
type input "#0d3f82"
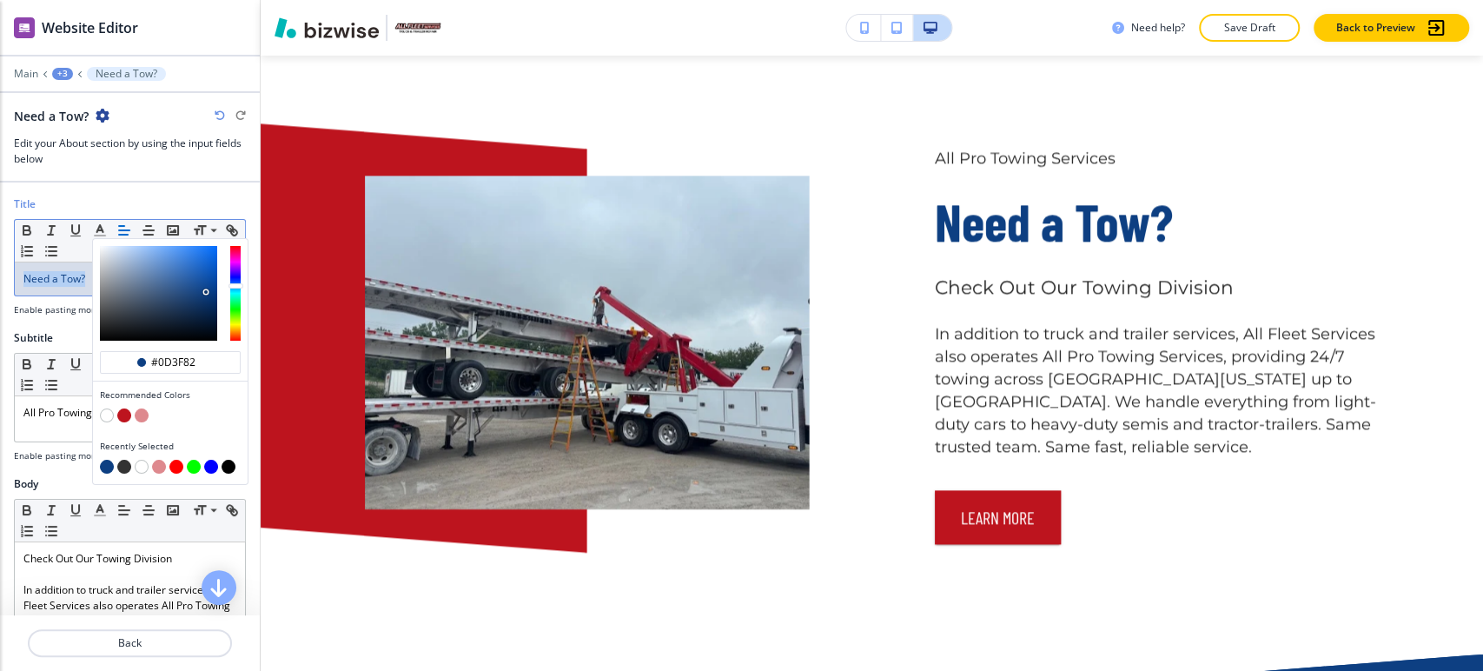
click at [62, 283] on span "Need a Tow?" at bounding box center [54, 278] width 62 height 15
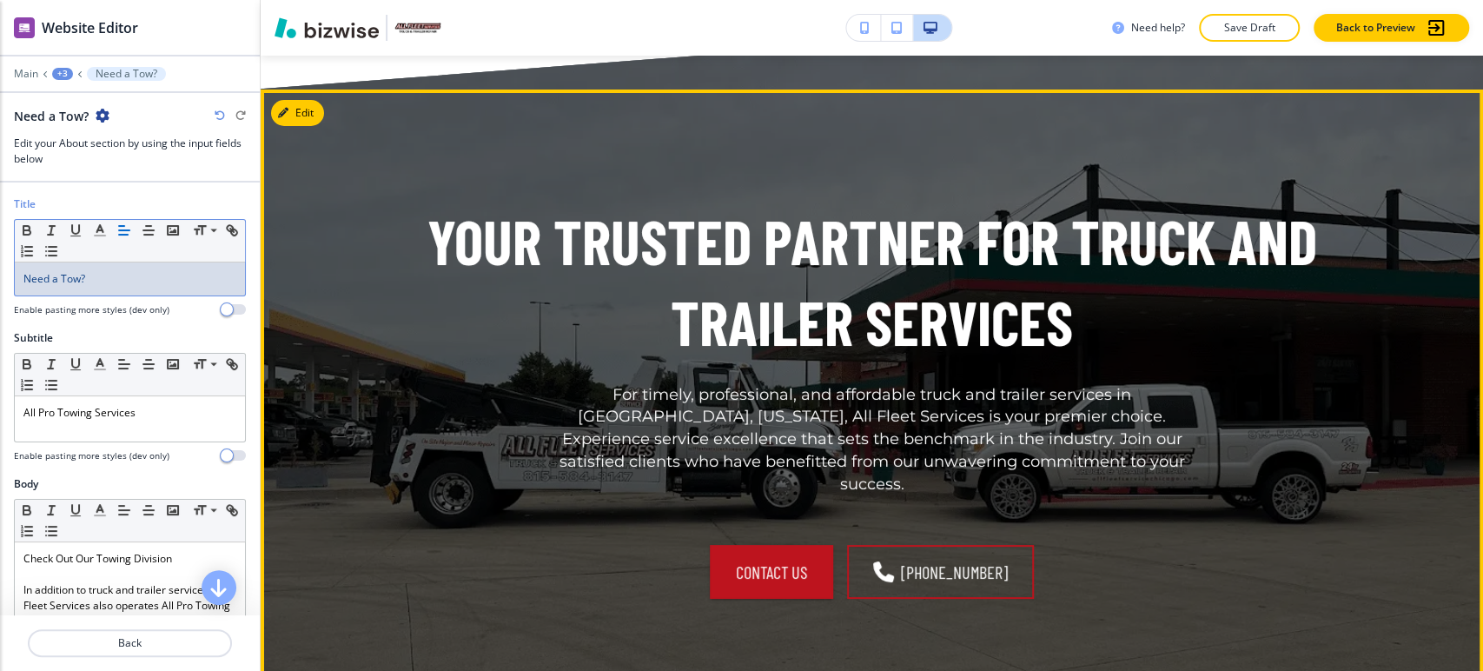
scroll to position [8641, 0]
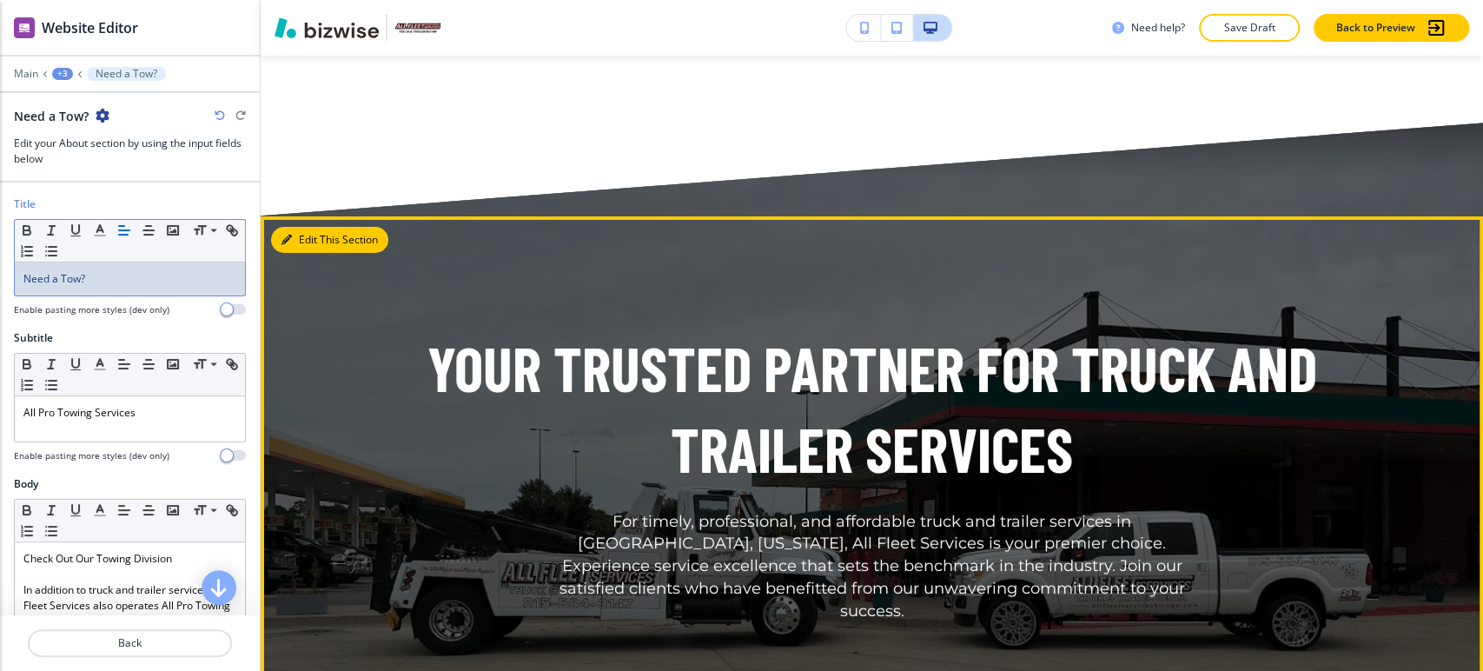
click at [306, 232] on button "Edit This Section" at bounding box center [329, 240] width 117 height 26
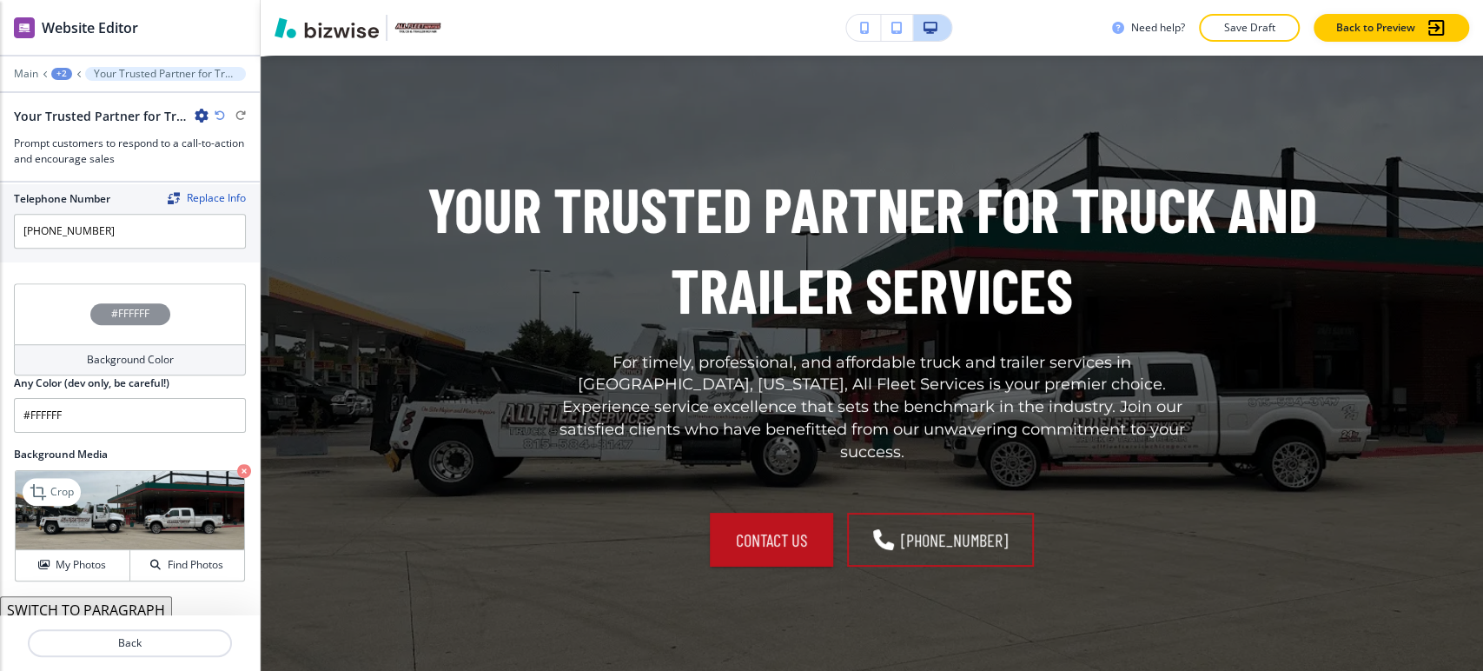
scroll to position [960, 0]
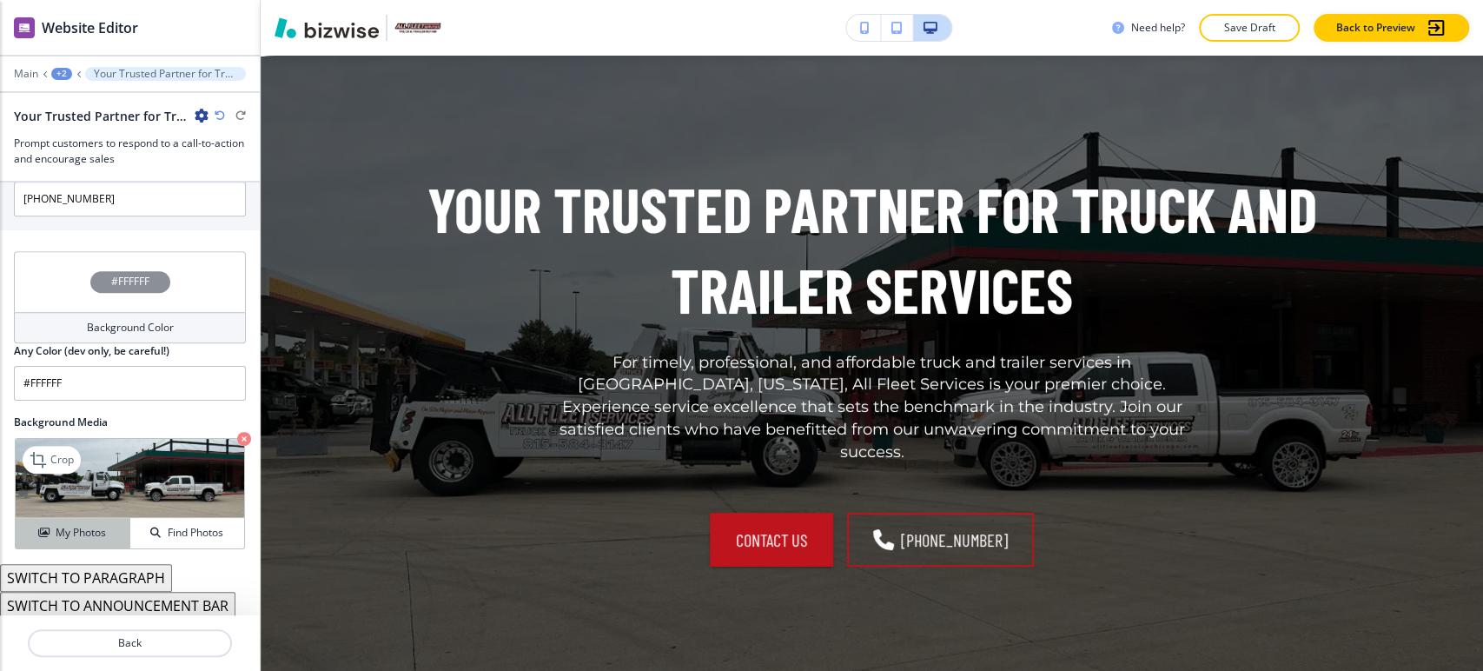
click at [83, 539] on button "My Photos" at bounding box center [73, 533] width 115 height 30
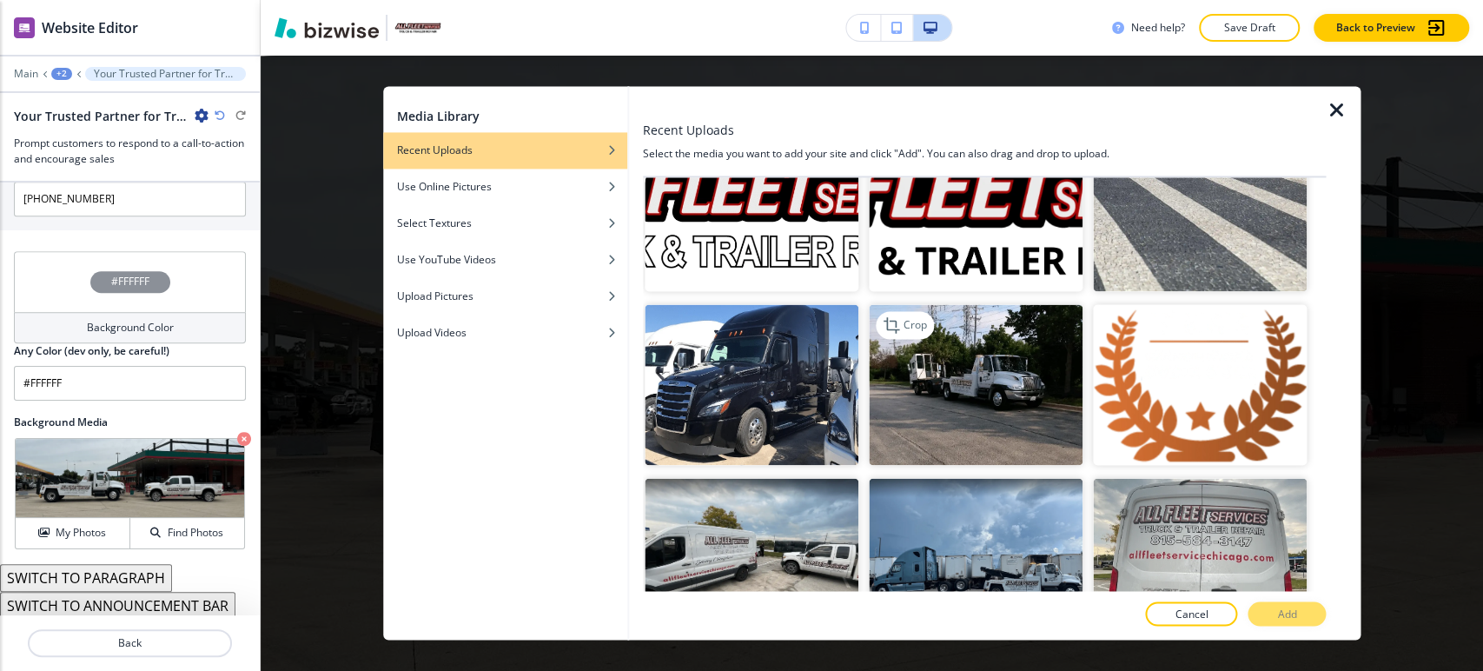
scroll to position [2220, 0]
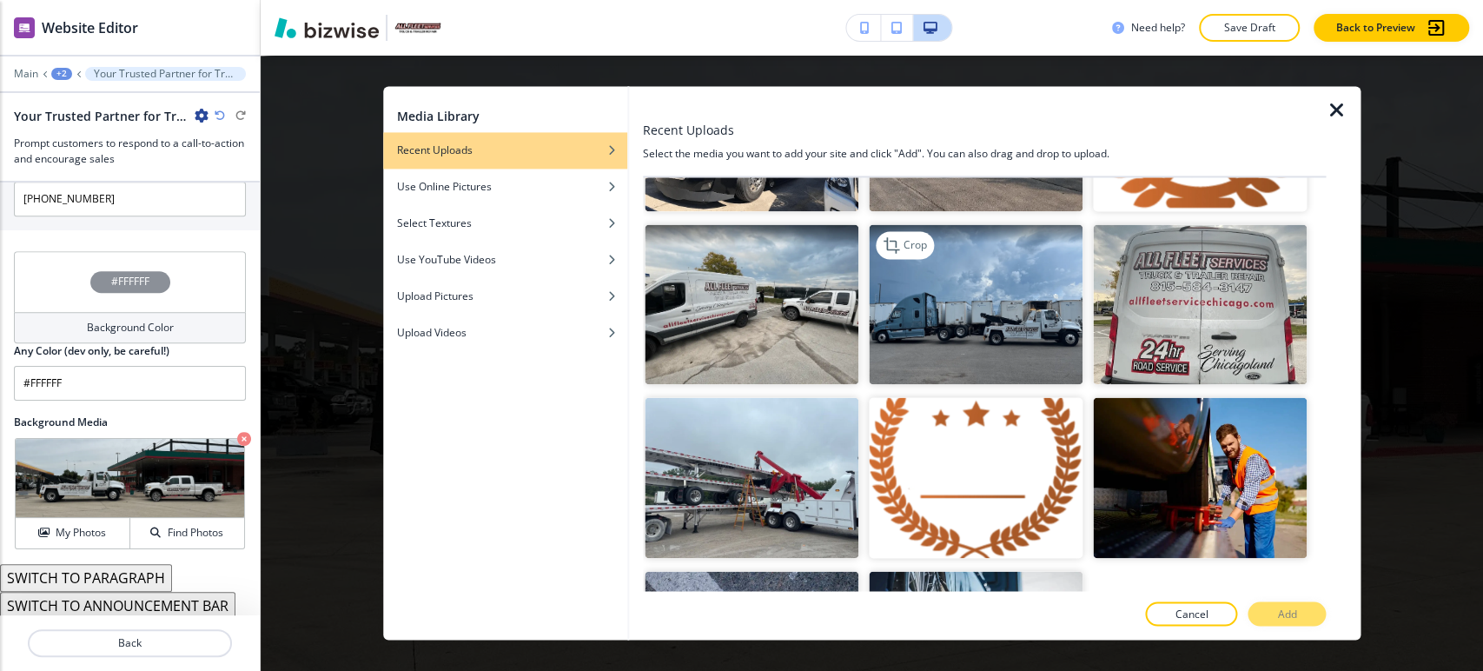
click at [1001, 282] on img "button" at bounding box center [976, 304] width 214 height 161
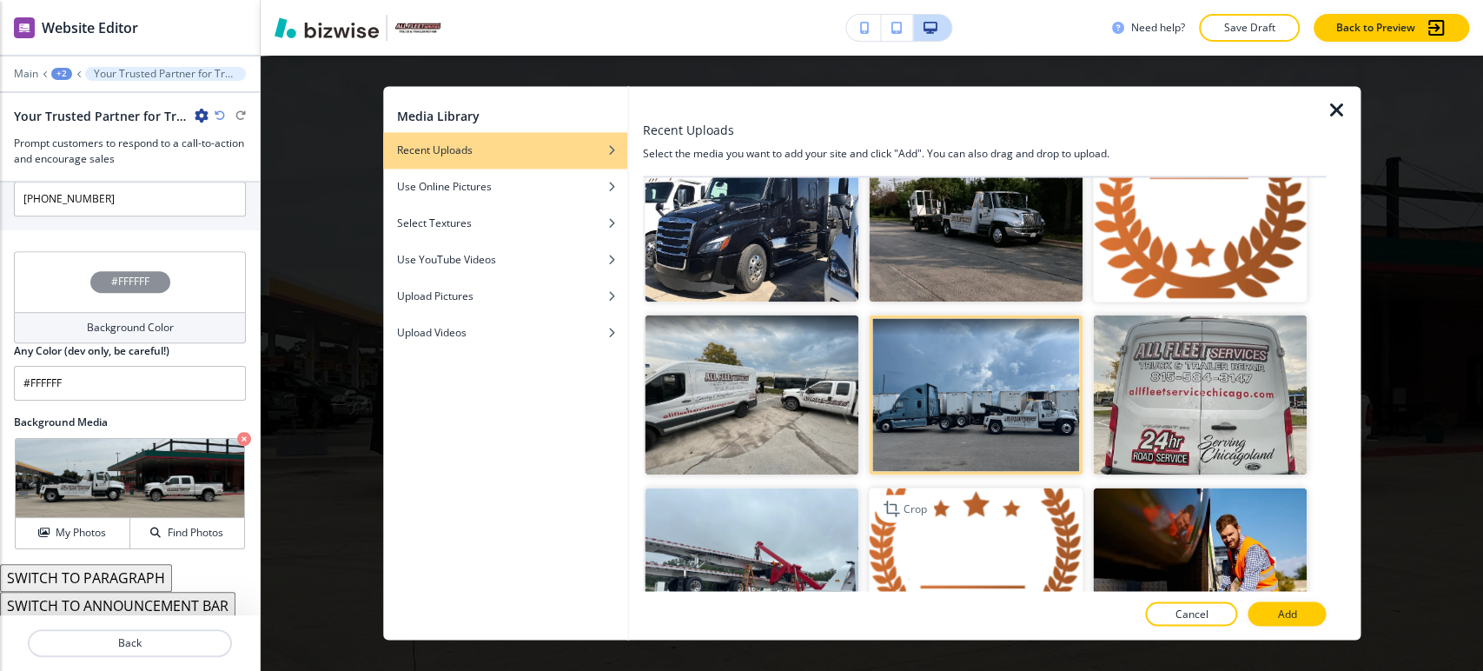
scroll to position [2120, 0]
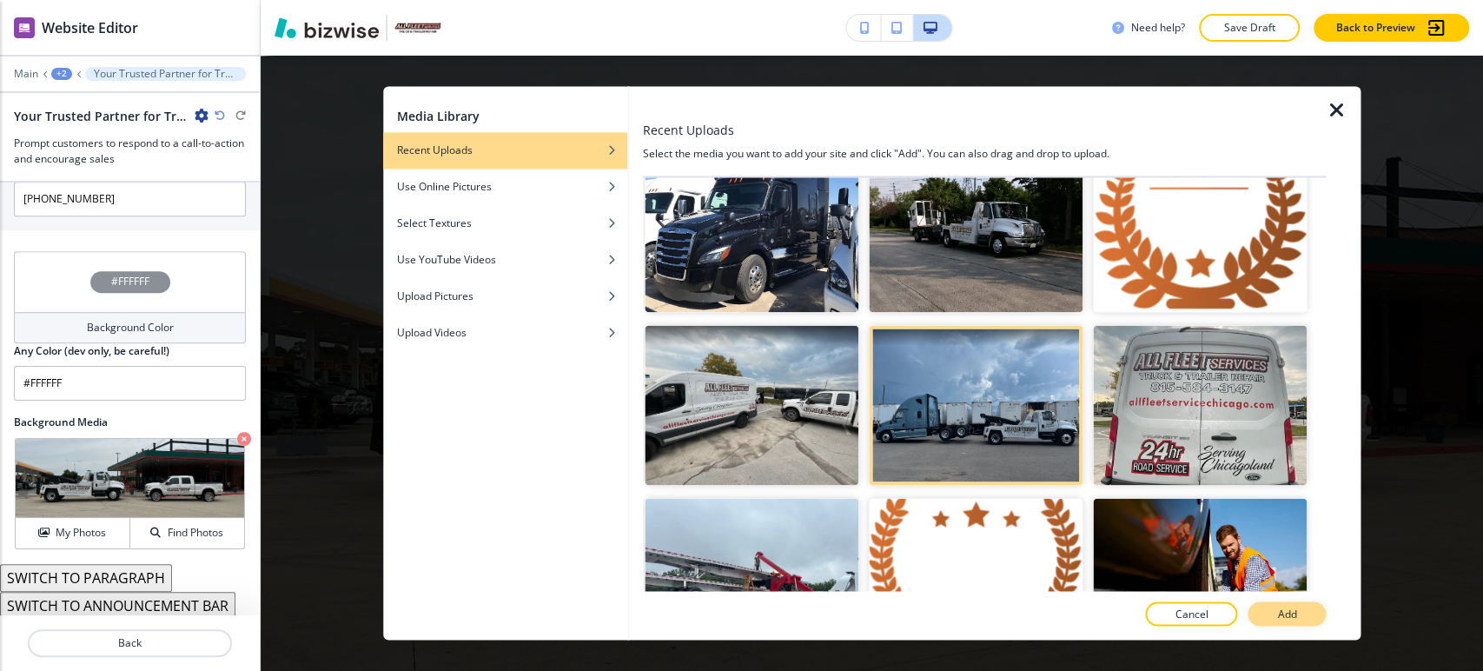
click at [1296, 620] on p "Add" at bounding box center [1286, 615] width 19 height 16
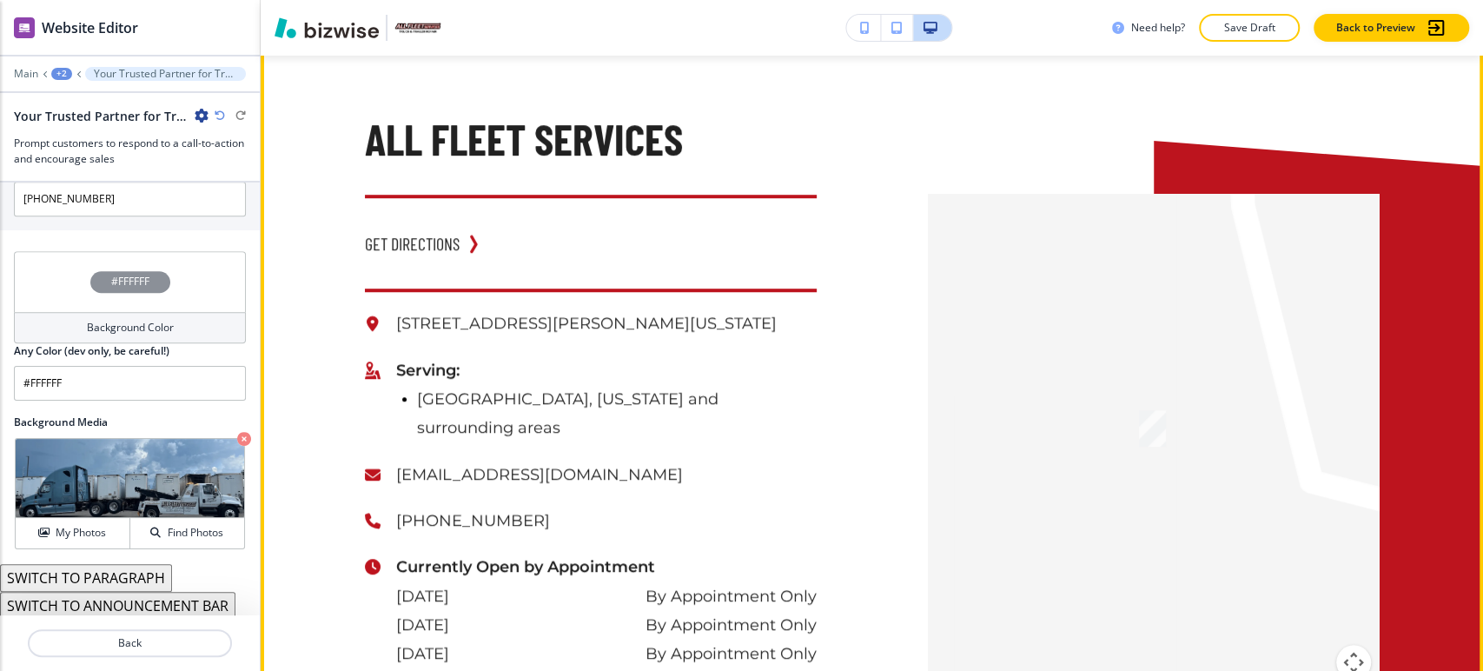
scroll to position [9282, 0]
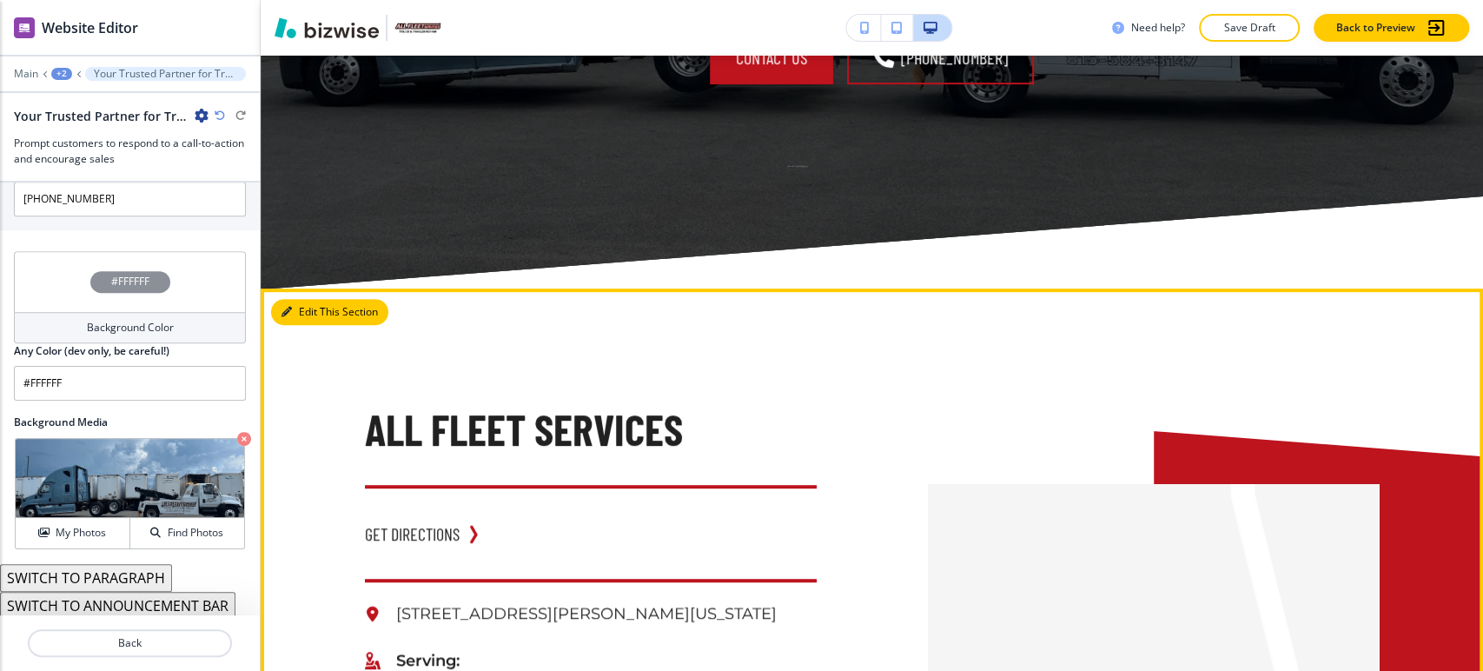
click at [303, 299] on button "Edit This Section" at bounding box center [329, 312] width 117 height 26
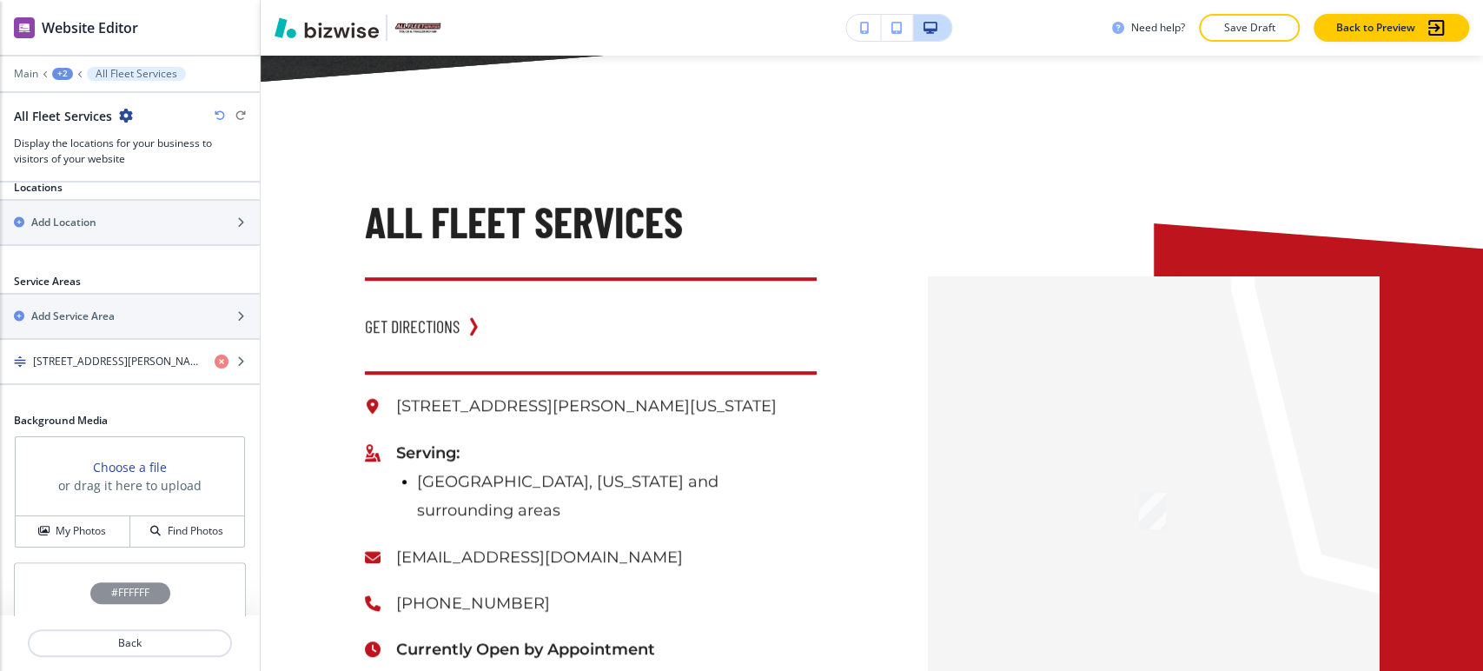
scroll to position [730, 0]
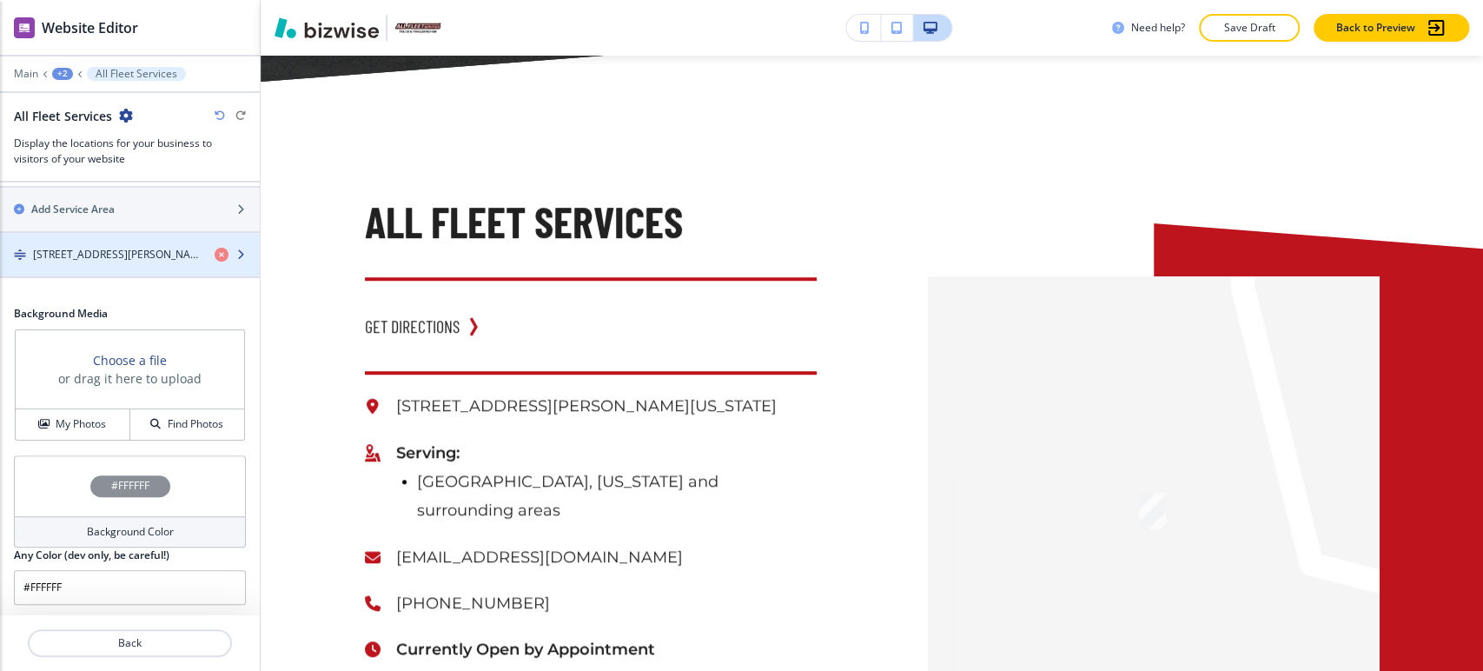
click at [150, 256] on h4 "[STREET_ADDRESS][PERSON_NAME][US_STATE]" at bounding box center [117, 255] width 168 height 16
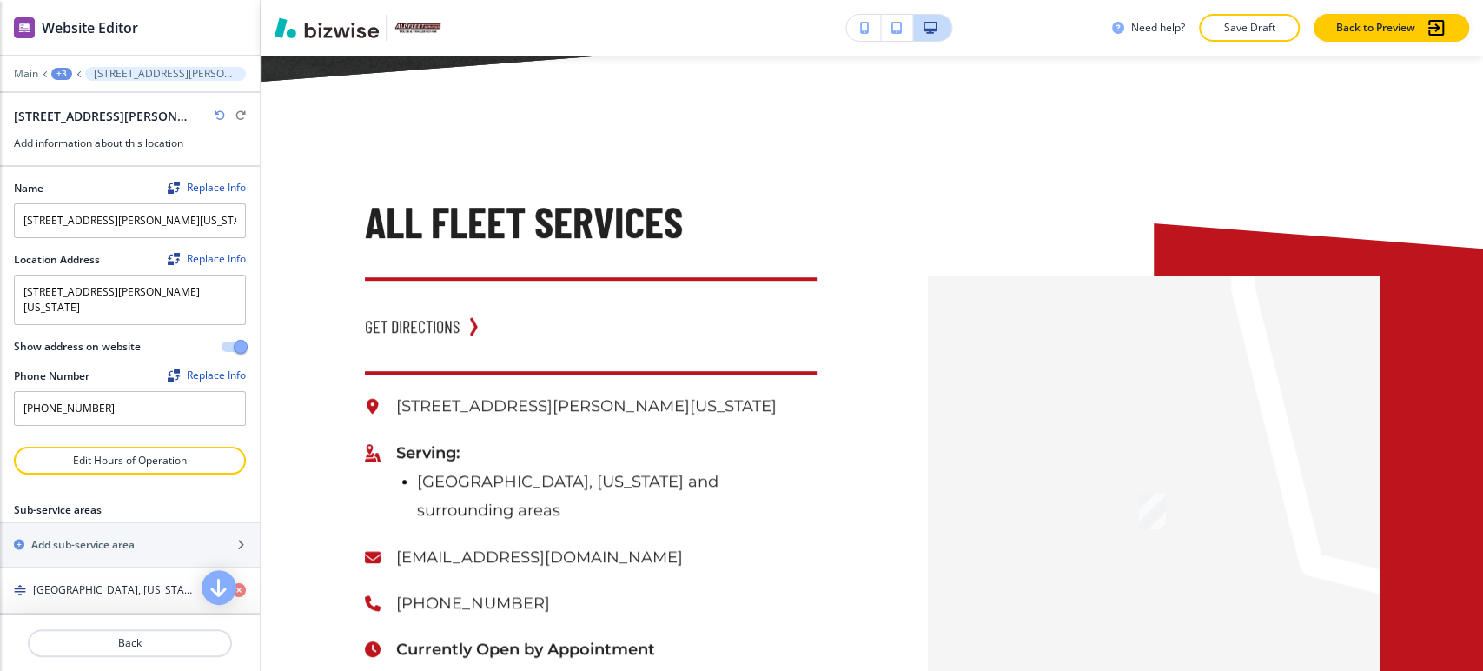
scroll to position [136, 0]
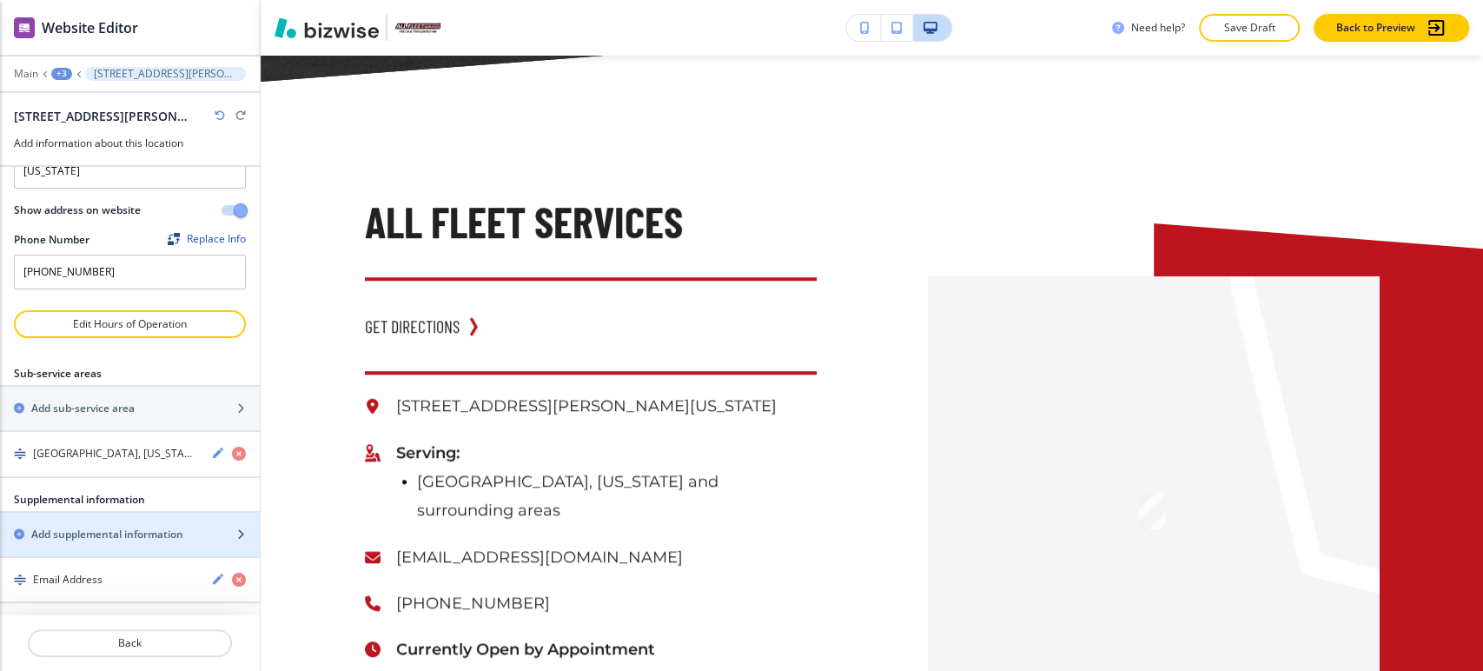
click at [148, 542] on div "button" at bounding box center [130, 549] width 260 height 14
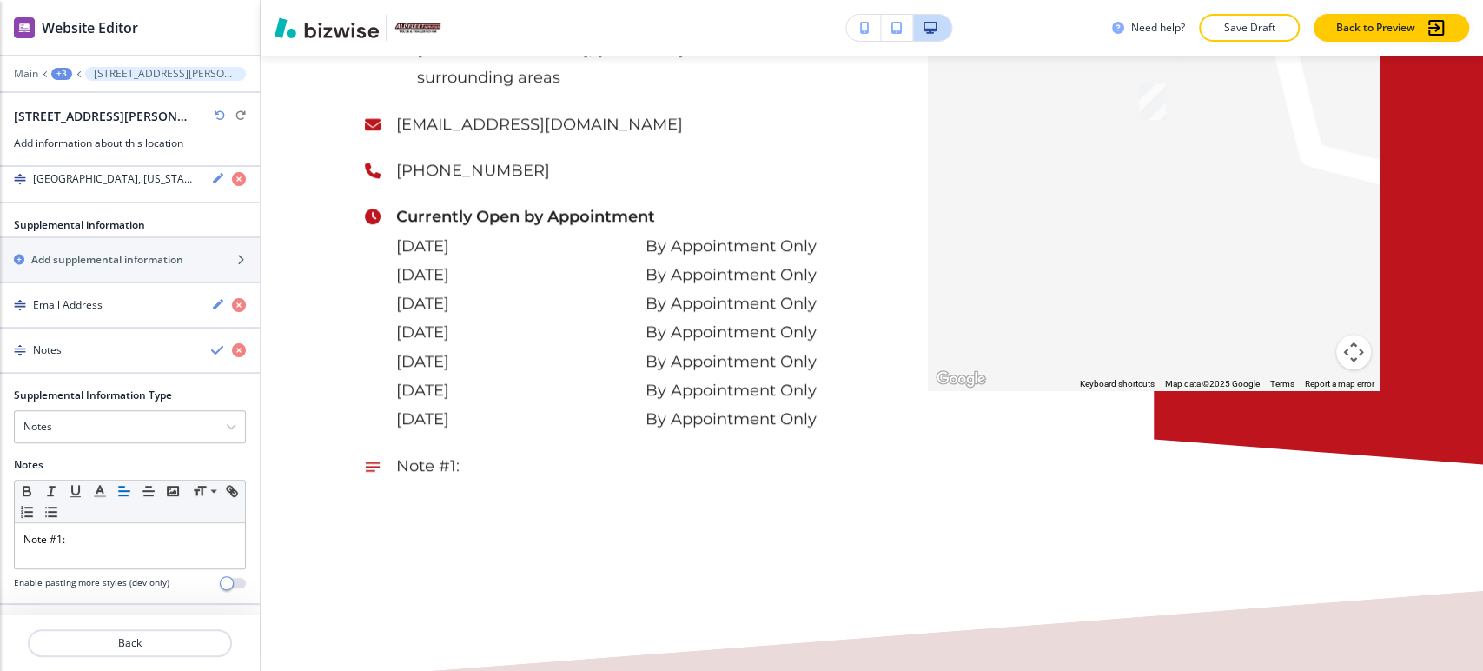
scroll to position [9973, 0]
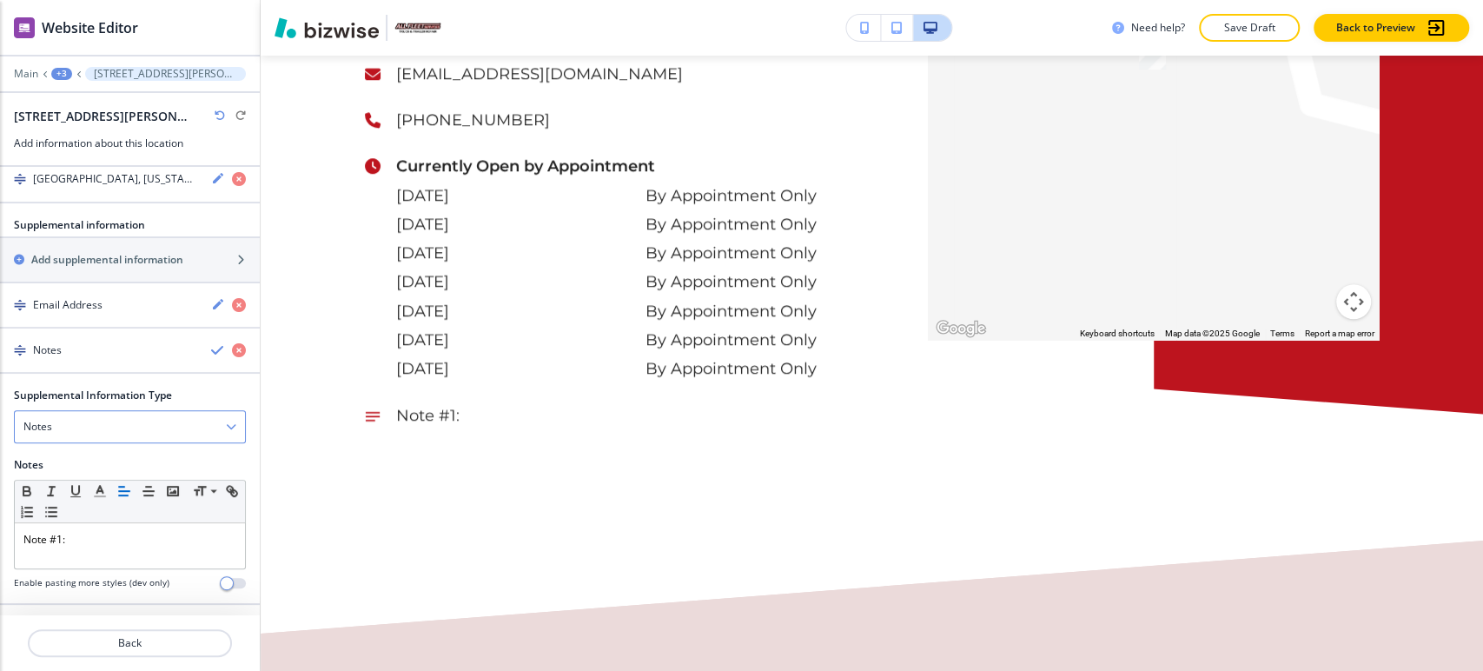
click at [128, 425] on div "Notes" at bounding box center [130, 426] width 230 height 31
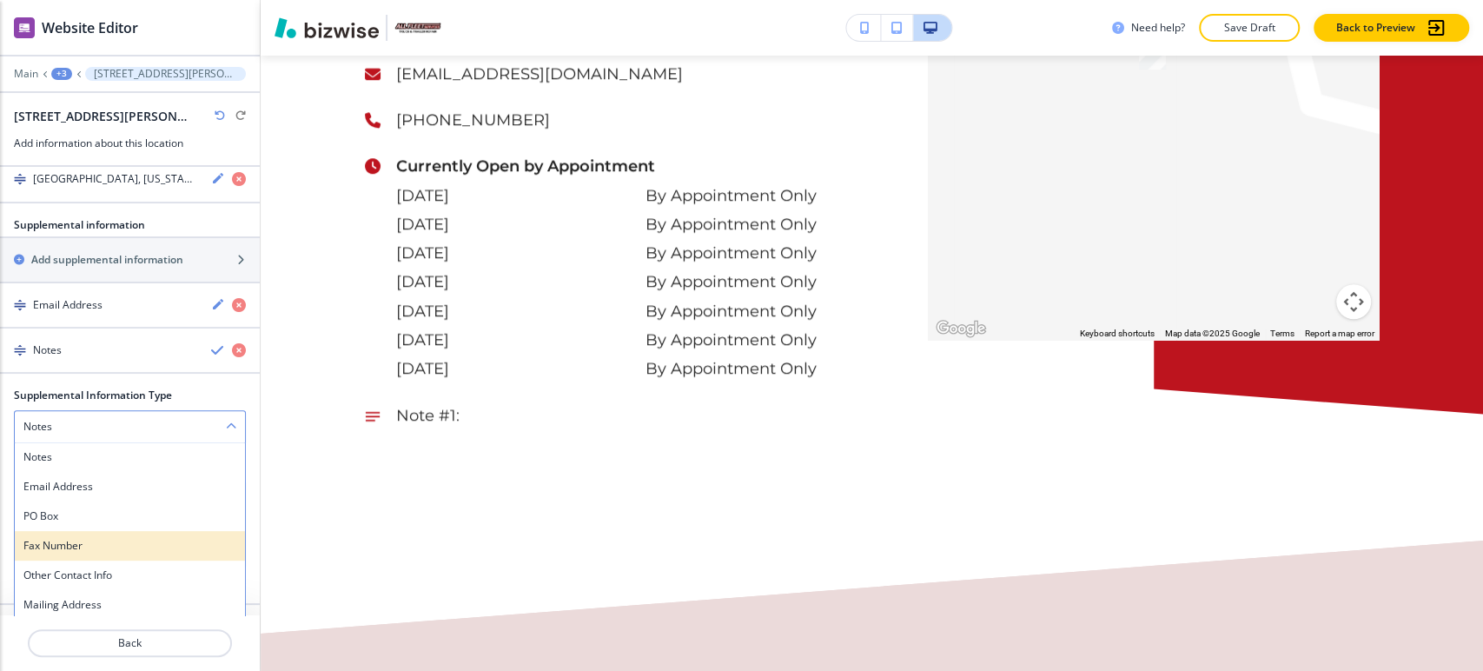
scroll to position [414, 0]
click at [136, 415] on div "Notes" at bounding box center [130, 423] width 230 height 31
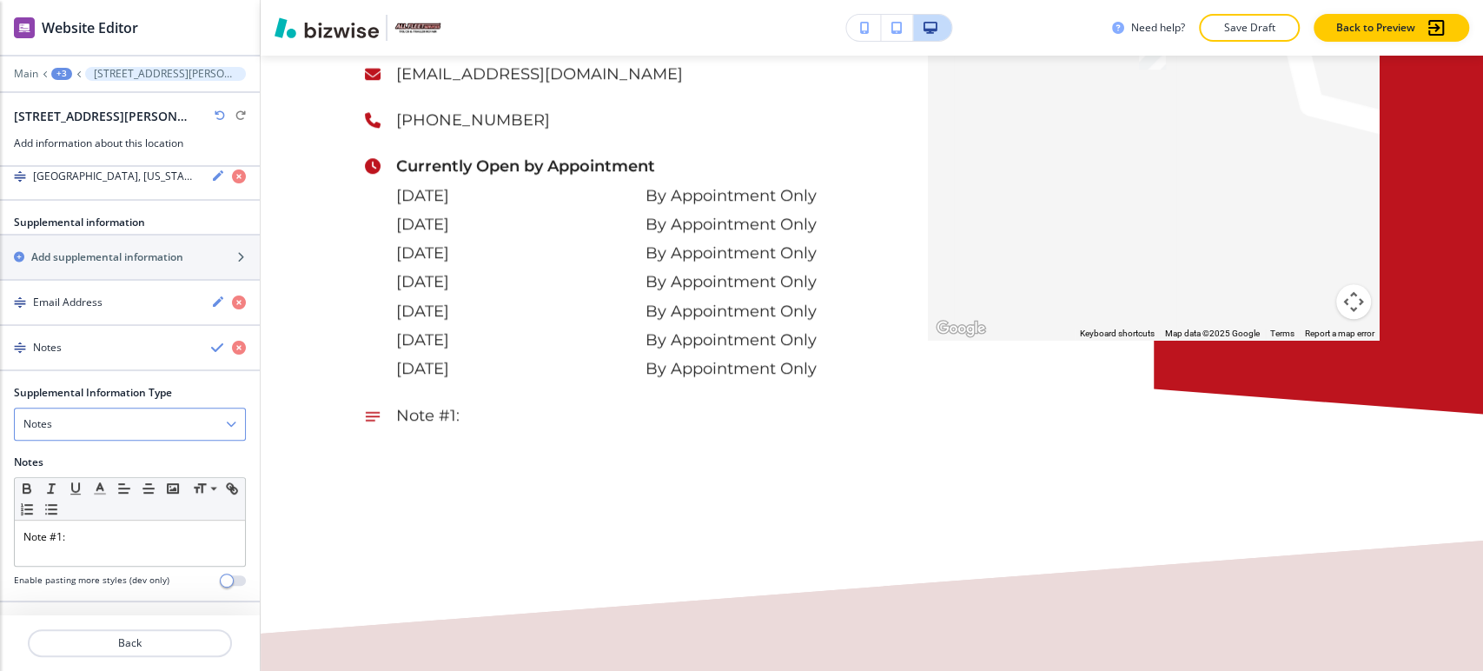
scroll to position [411, 0]
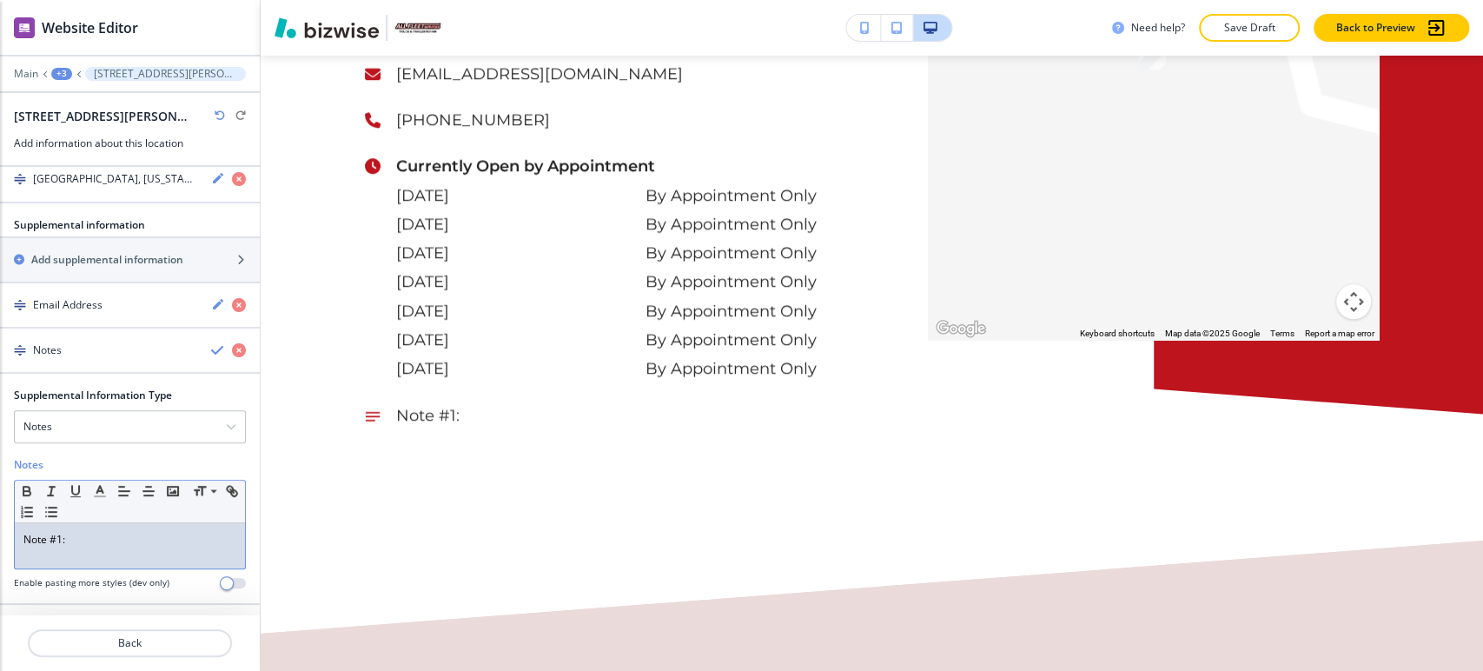
click at [104, 546] on div "Note #1:" at bounding box center [130, 545] width 230 height 45
click at [105, 546] on div "Note #1:" at bounding box center [130, 545] width 230 height 45
click at [107, 545] on div "Note #1:" at bounding box center [130, 545] width 230 height 45
drag, startPoint x: 109, startPoint y: 541, endPoint x: -9, endPoint y: 551, distance: 118.6
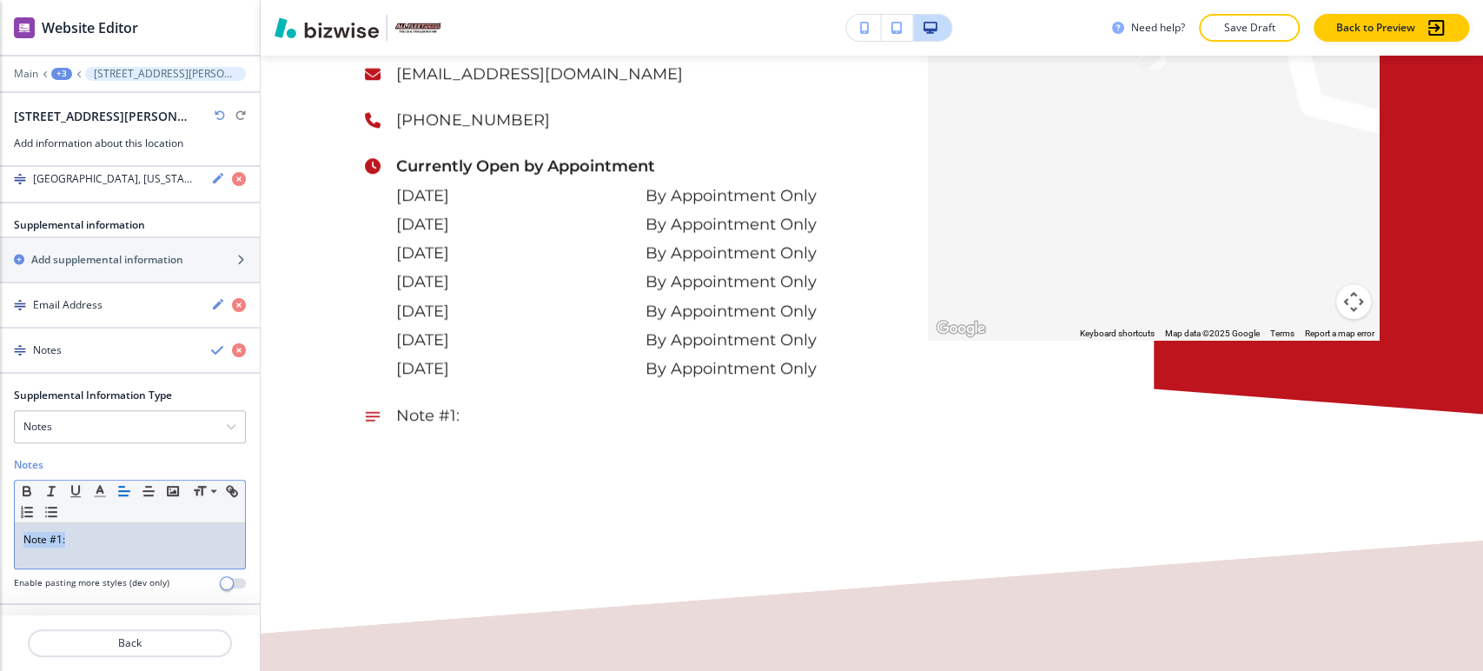
click at [0, 0] on html "WELCOME TO YOUR WEBSITE PREVIEW Want to try out the Website Editor? Edit this s…" at bounding box center [741, 0] width 1483 height 0
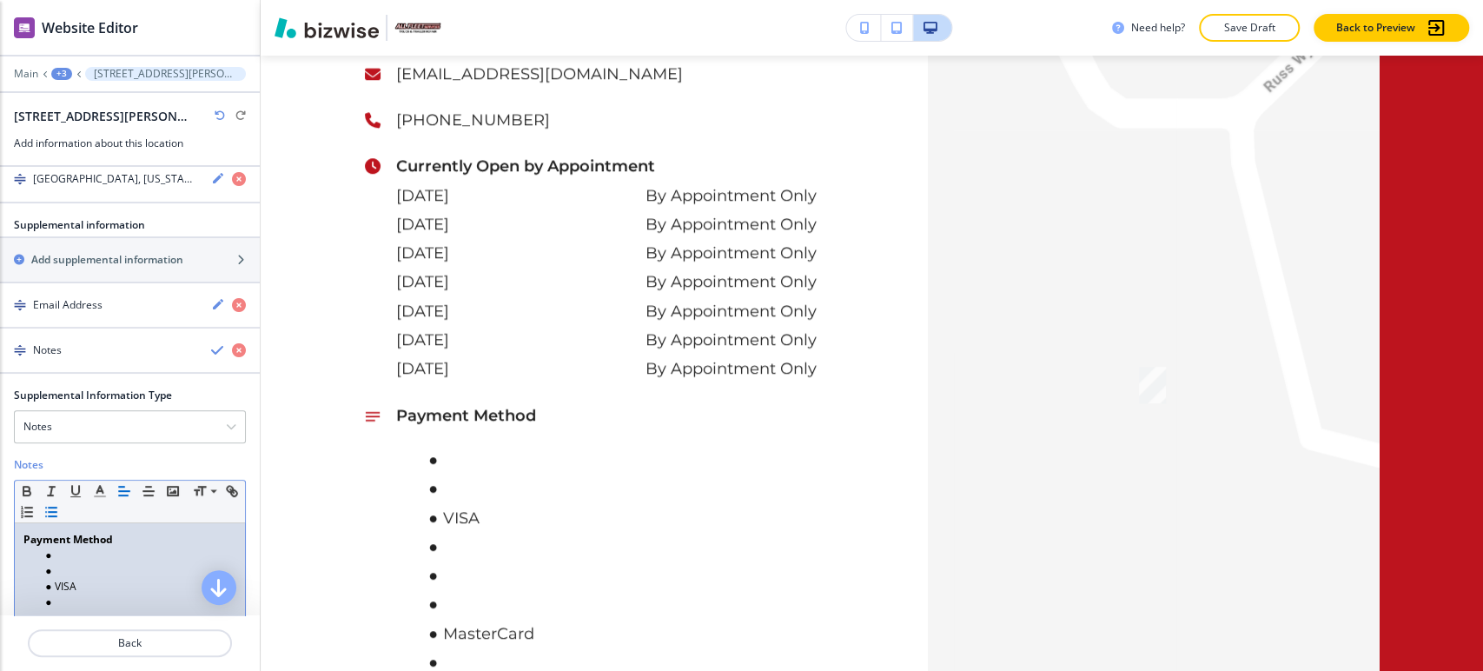
click at [56, 563] on li at bounding box center [137, 571] width 197 height 16
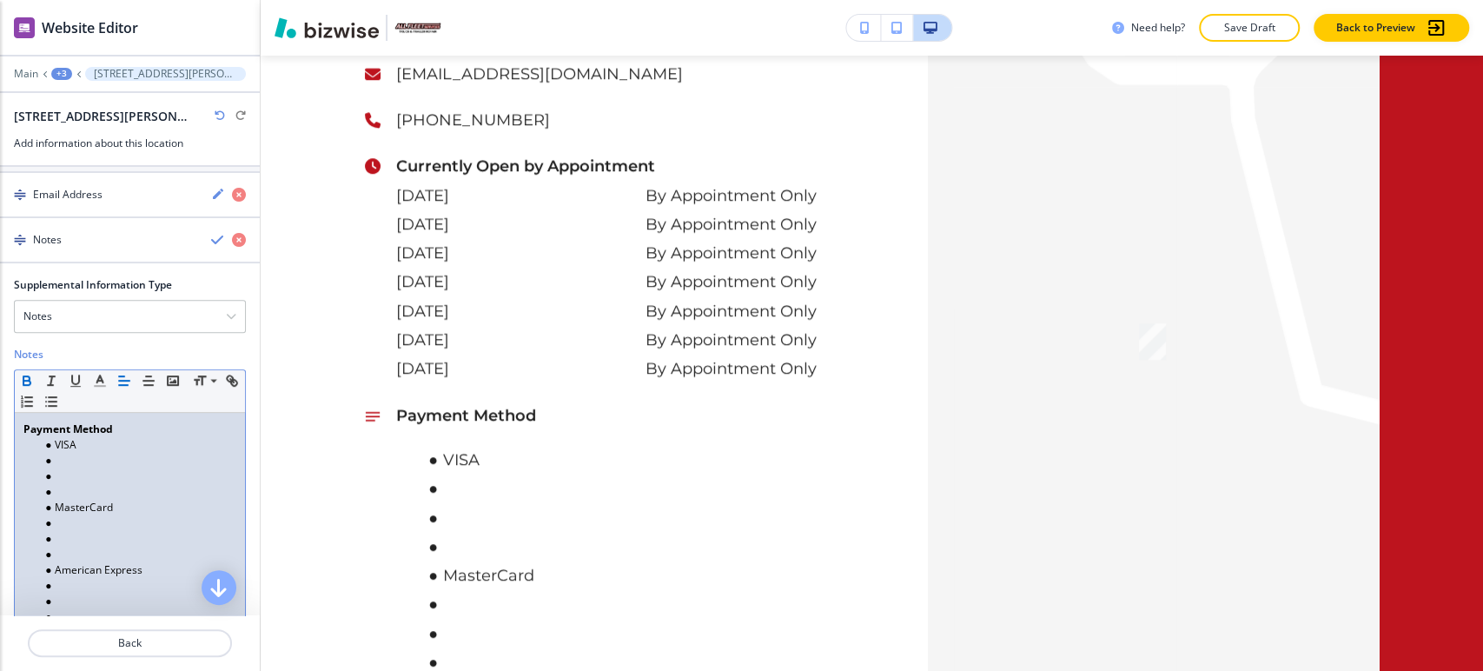
scroll to position [686, 0]
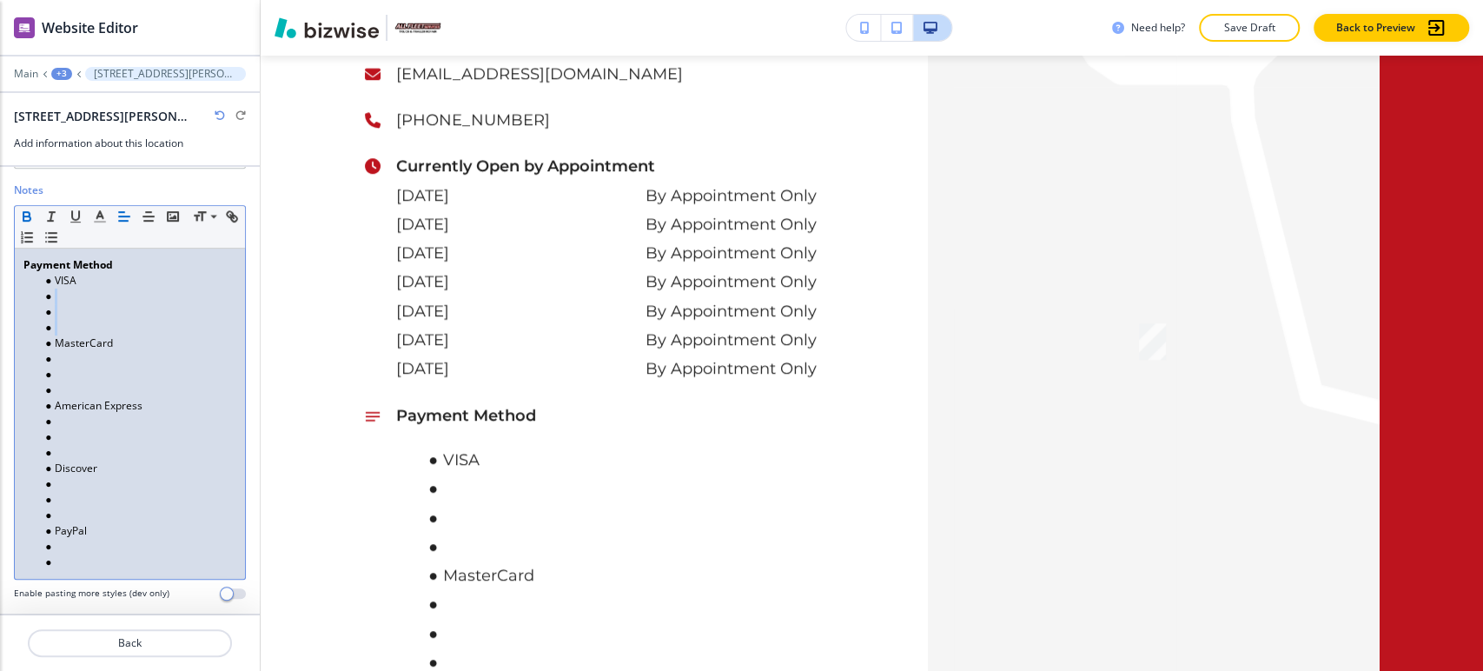
drag, startPoint x: 71, startPoint y: 325, endPoint x: 35, endPoint y: 301, distance: 43.9
click at [35, 301] on ul "VISA MasterCard American Express Discover PayPal" at bounding box center [129, 421] width 213 height 297
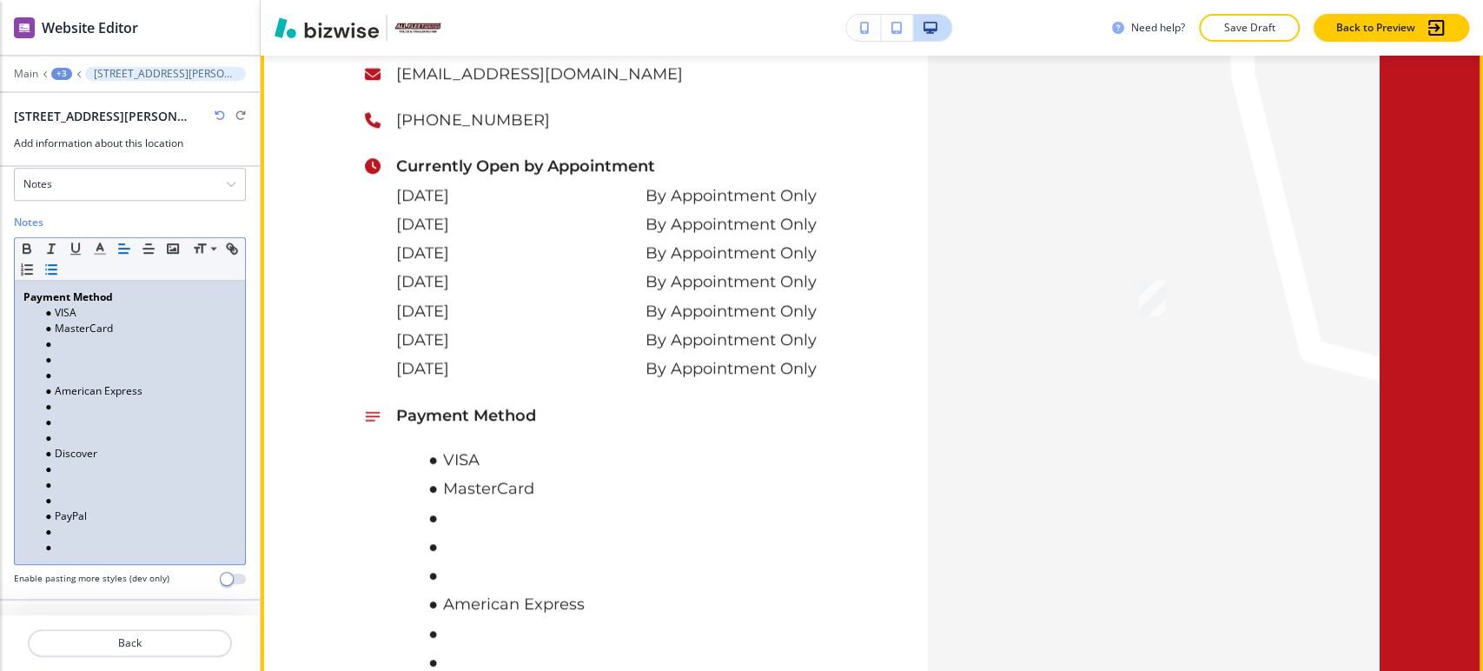
scroll to position [649, 0]
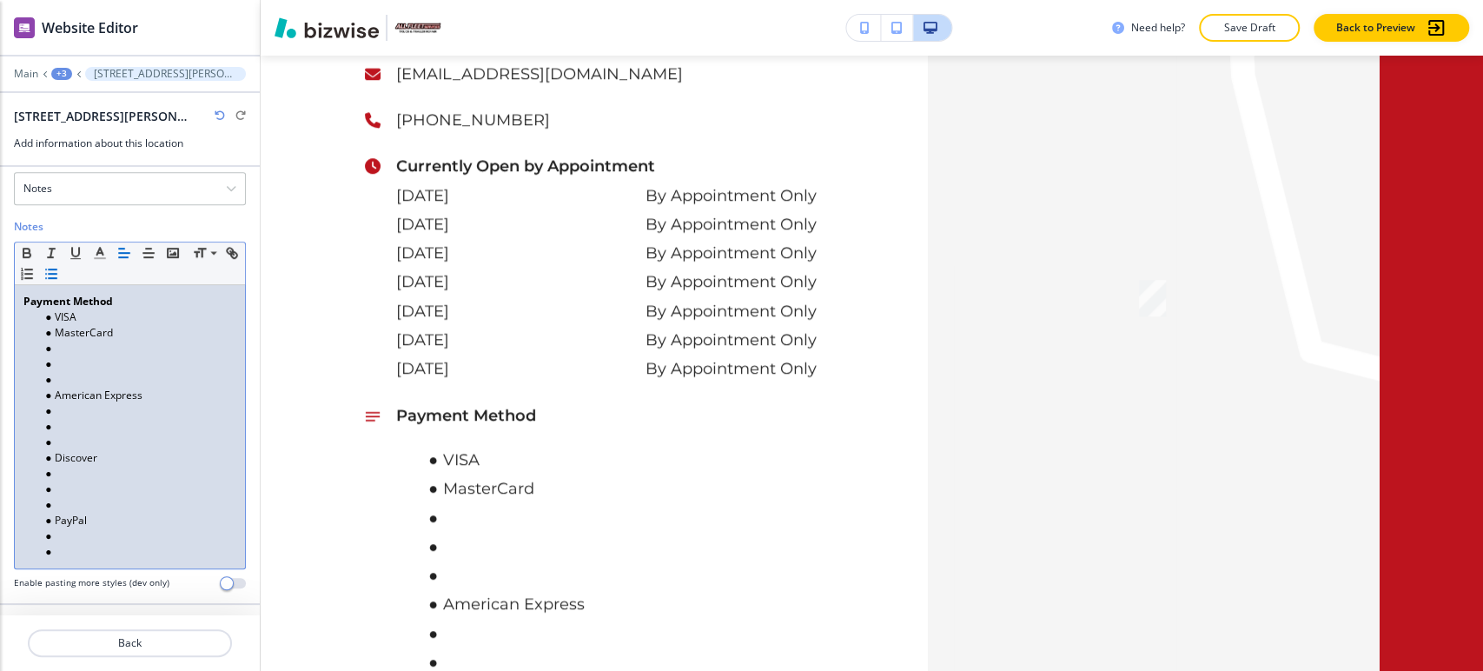
click at [76, 379] on li at bounding box center [137, 380] width 197 height 16
drag, startPoint x: 75, startPoint y: 373, endPoint x: 77, endPoint y: 346, distance: 27.1
click at [77, 346] on ul "VISA MasterCard American Express Discover PayPal" at bounding box center [129, 434] width 213 height 250
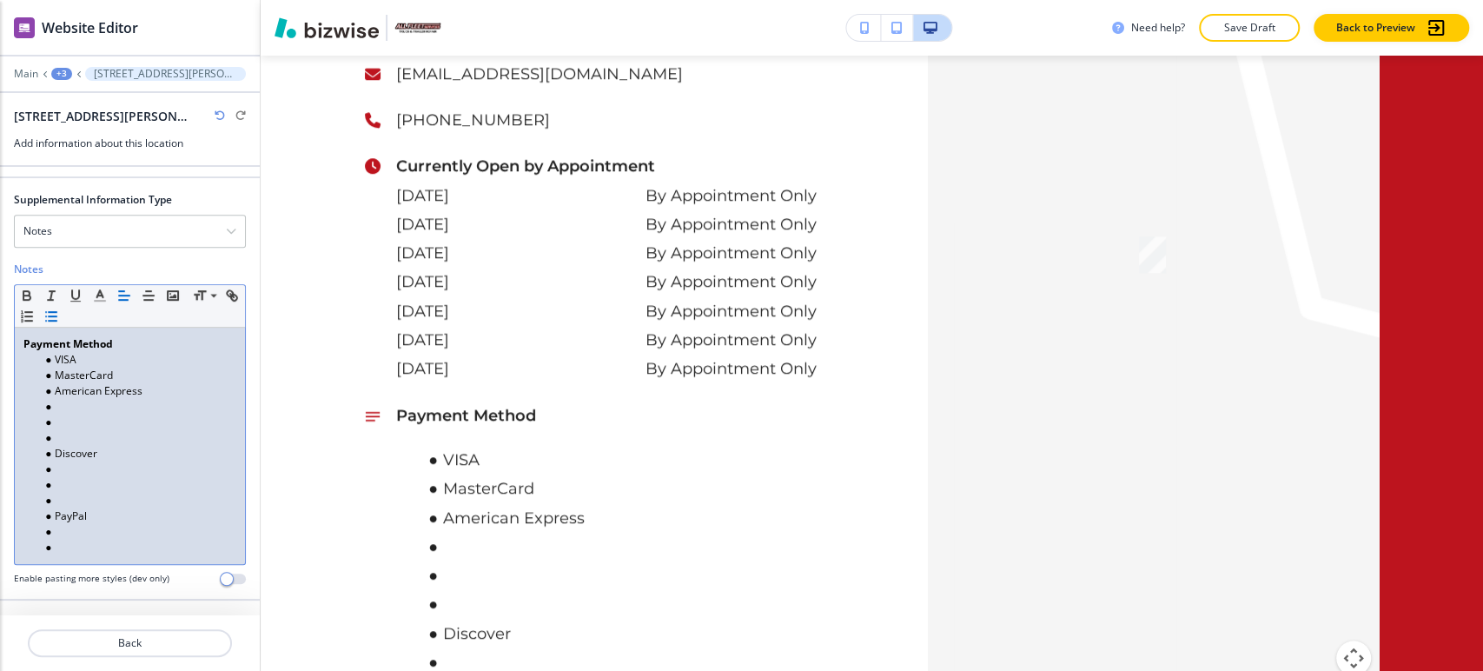
scroll to position [603, 0]
drag, startPoint x: 73, startPoint y: 435, endPoint x: 69, endPoint y: 404, distance: 30.7
click at [69, 404] on ul "VISA MasterCard American Express Discover PayPal" at bounding box center [129, 456] width 213 height 203
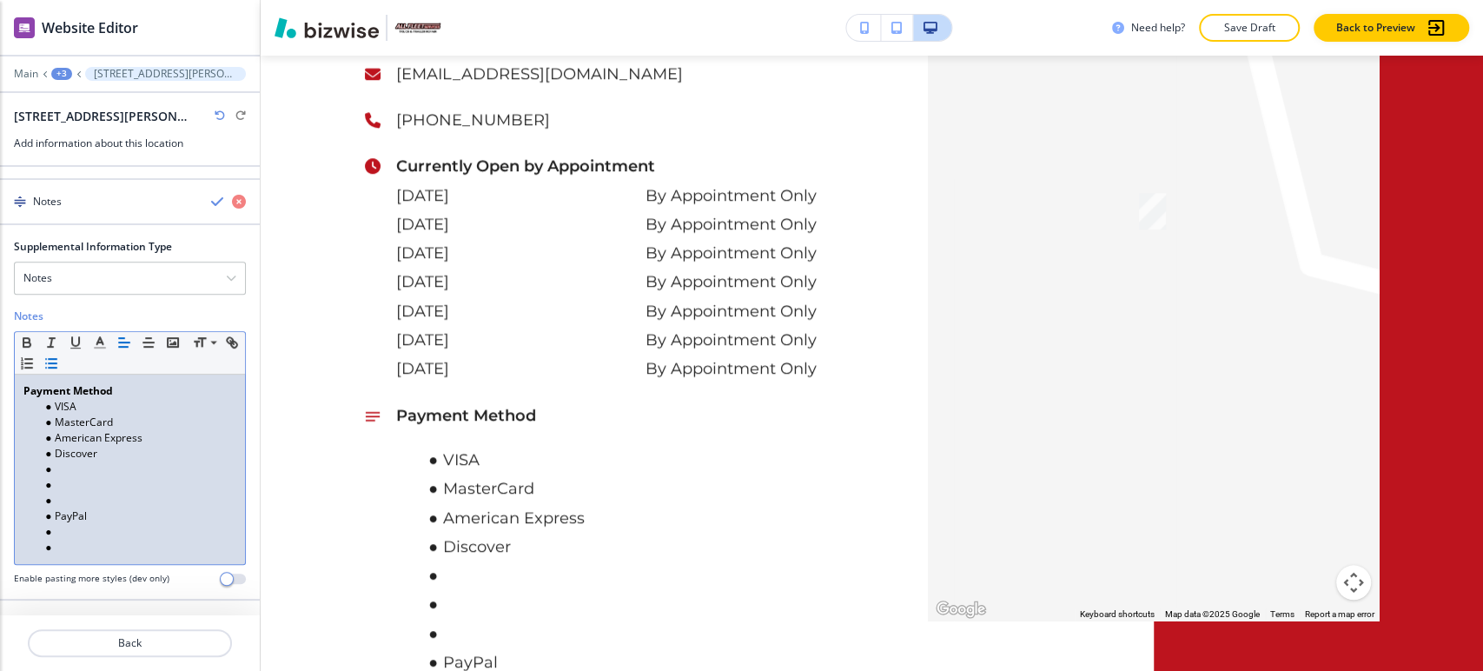
scroll to position [556, 0]
drag, startPoint x: 76, startPoint y: 499, endPoint x: 50, endPoint y: 467, distance: 41.9
click at [50, 467] on ul "VISA MasterCard American Express Discover PayPal" at bounding box center [129, 480] width 213 height 156
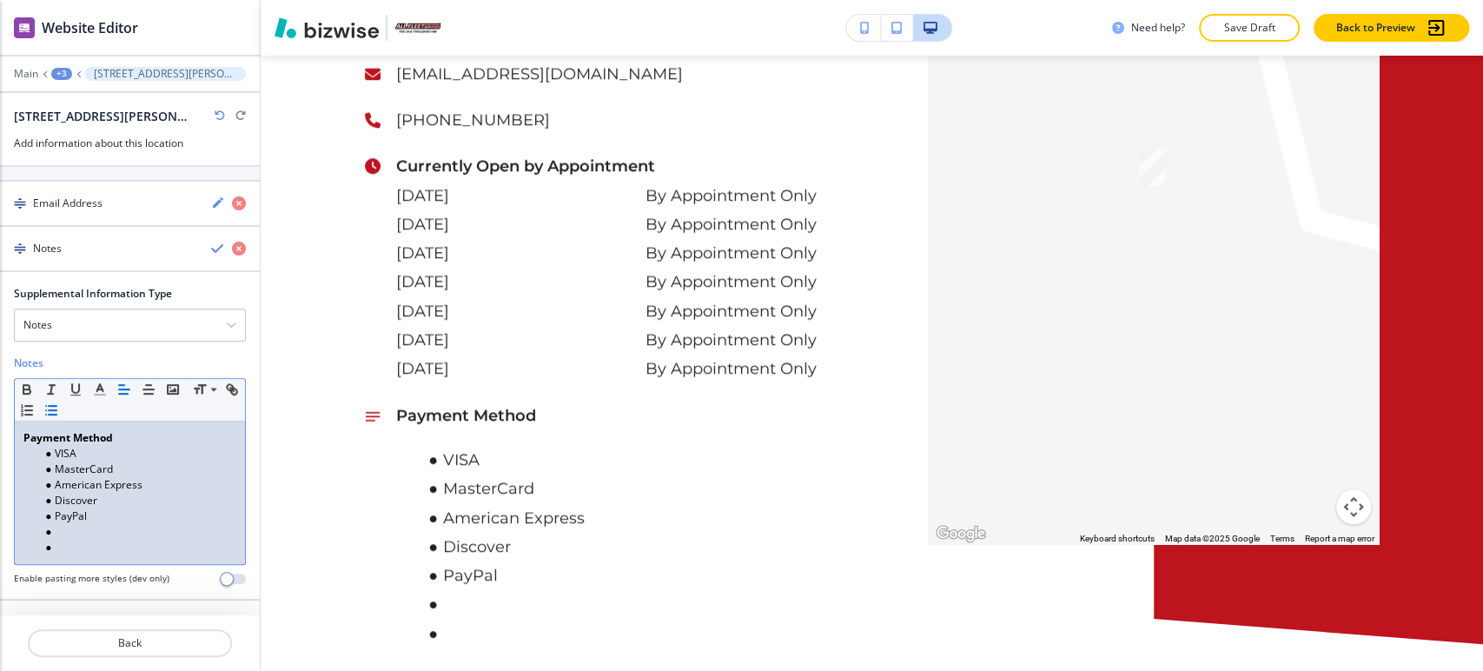
scroll to position [508, 0]
drag, startPoint x: 74, startPoint y: 551, endPoint x: 52, endPoint y: 528, distance: 32.0
click at [52, 528] on ul "VISA MasterCard American Express Discover PayPal" at bounding box center [129, 504] width 213 height 109
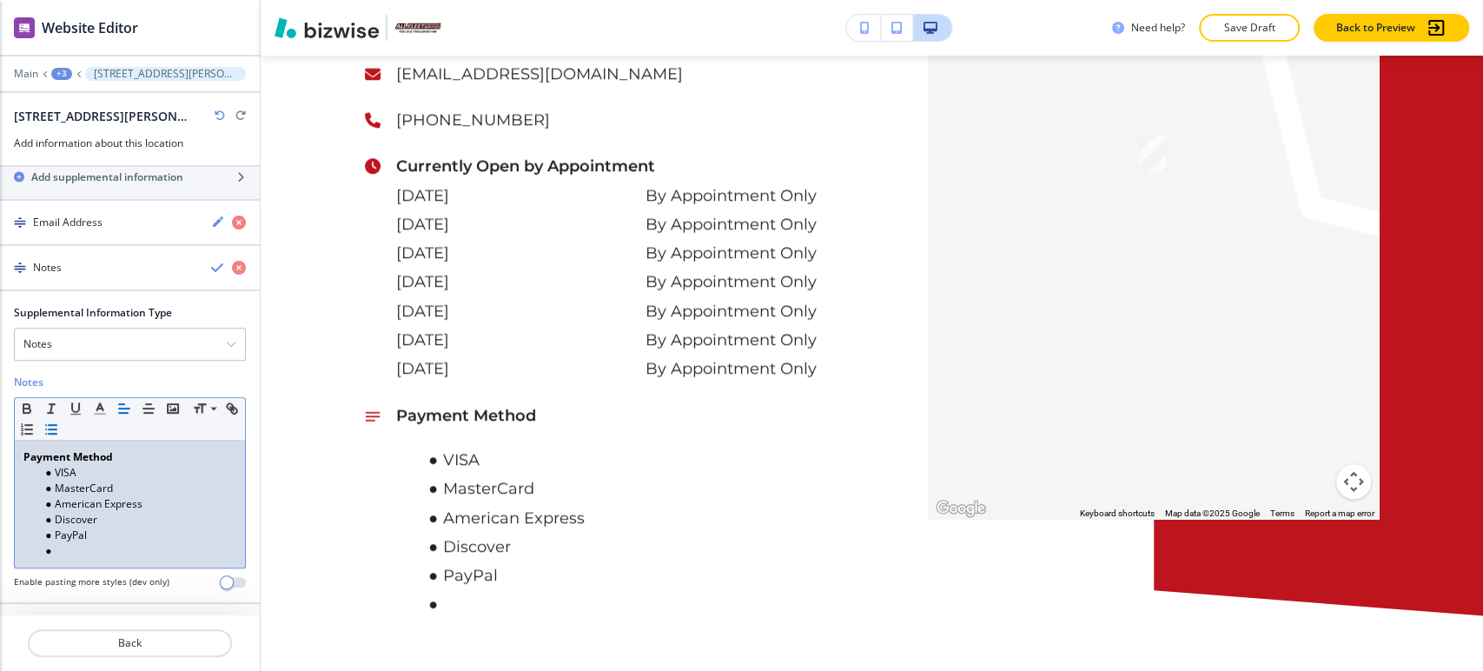
click at [64, 552] on li at bounding box center [137, 551] width 197 height 16
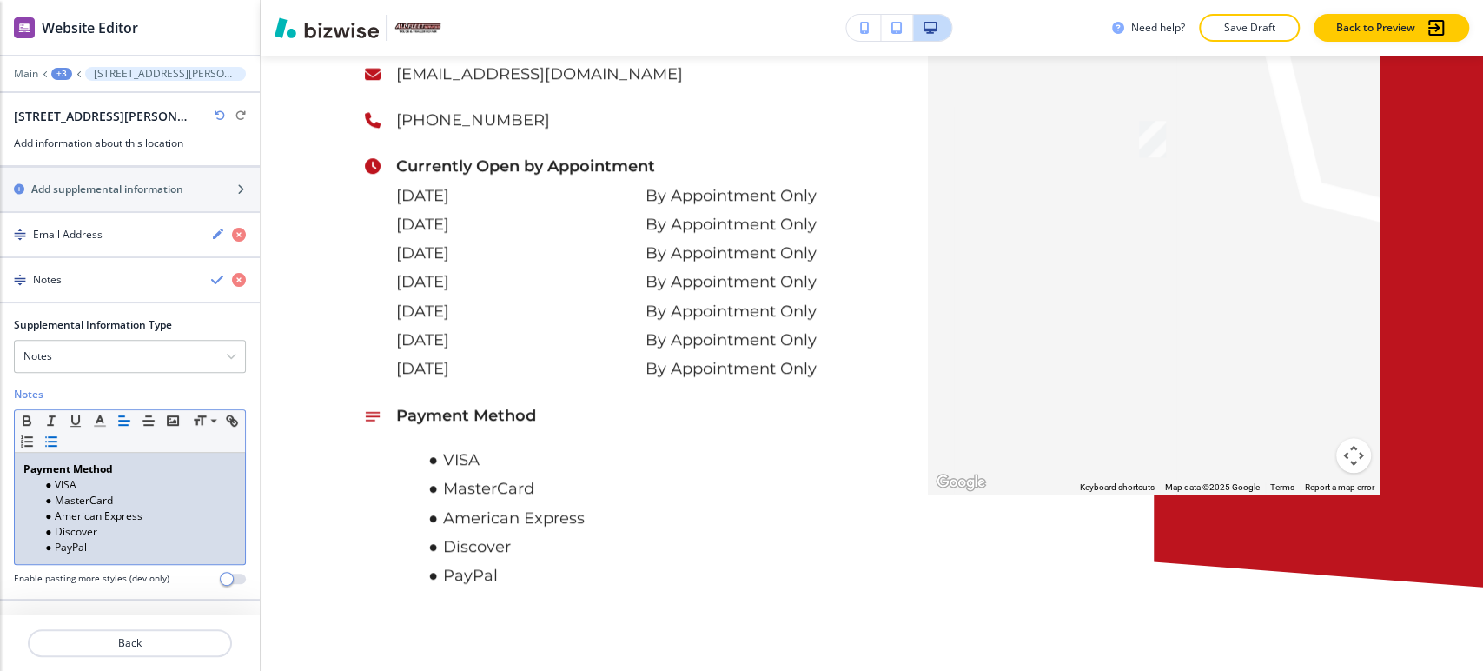
scroll to position [478, 0]
drag, startPoint x: 147, startPoint y: 471, endPoint x: -7, endPoint y: 470, distance: 153.8
click at [0, 0] on html "WELCOME TO YOUR WEBSITE PREVIEW Want to try out the Website Editor? Edit this s…" at bounding box center [741, 0] width 1483 height 0
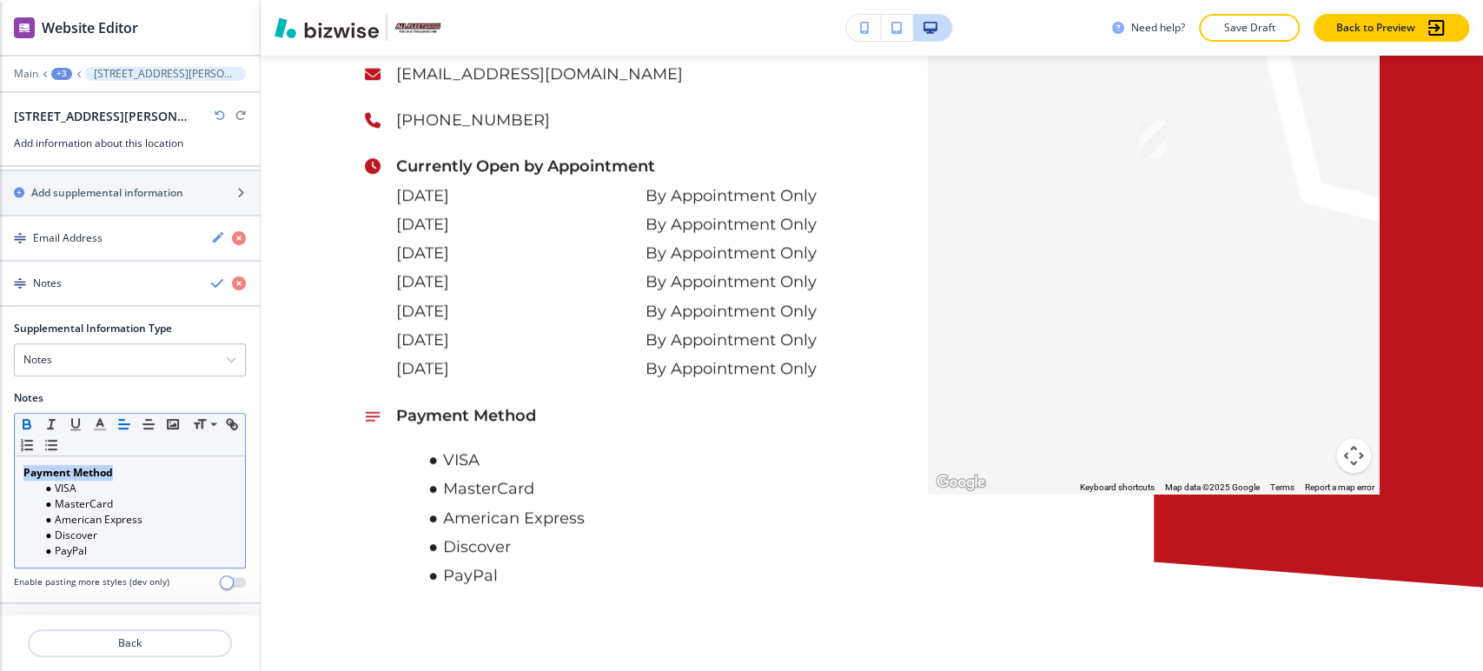
click at [27, 424] on icon "button" at bounding box center [26, 426] width 7 height 4
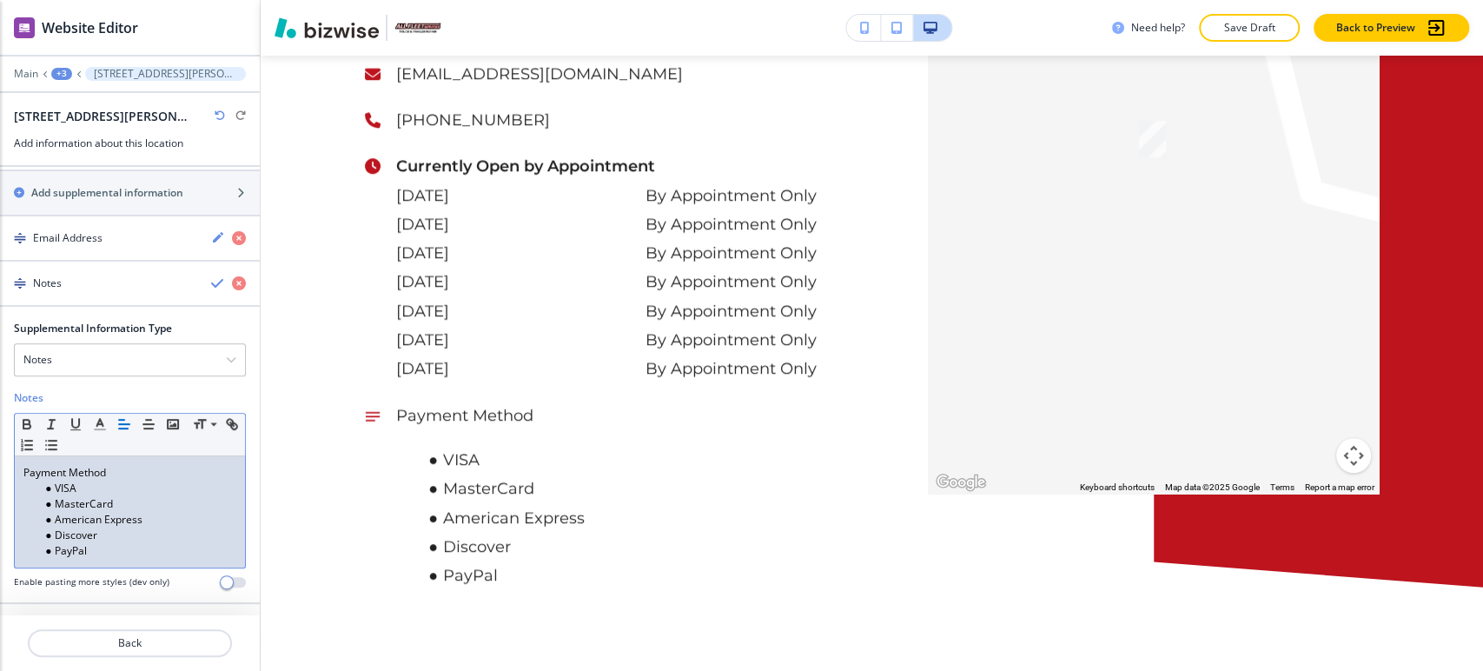
click at [156, 481] on li "VISA" at bounding box center [137, 489] width 197 height 16
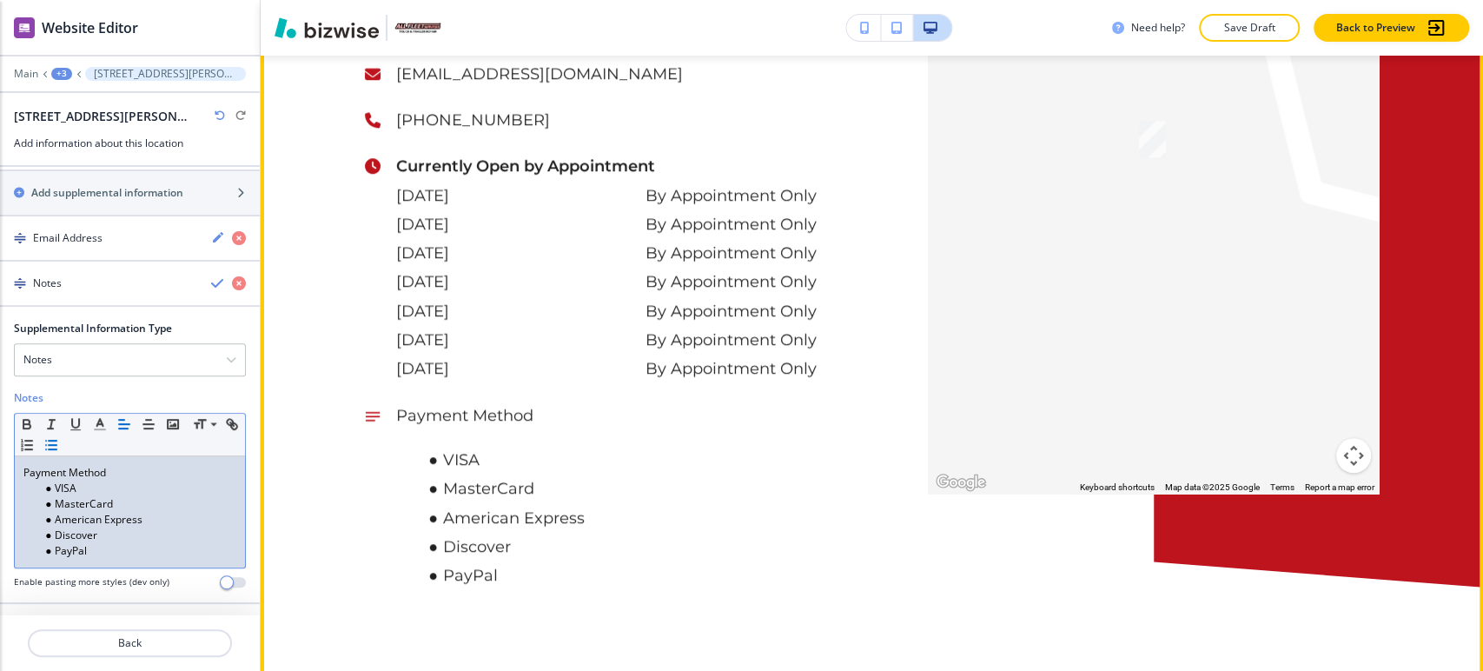
scroll to position [10166, 0]
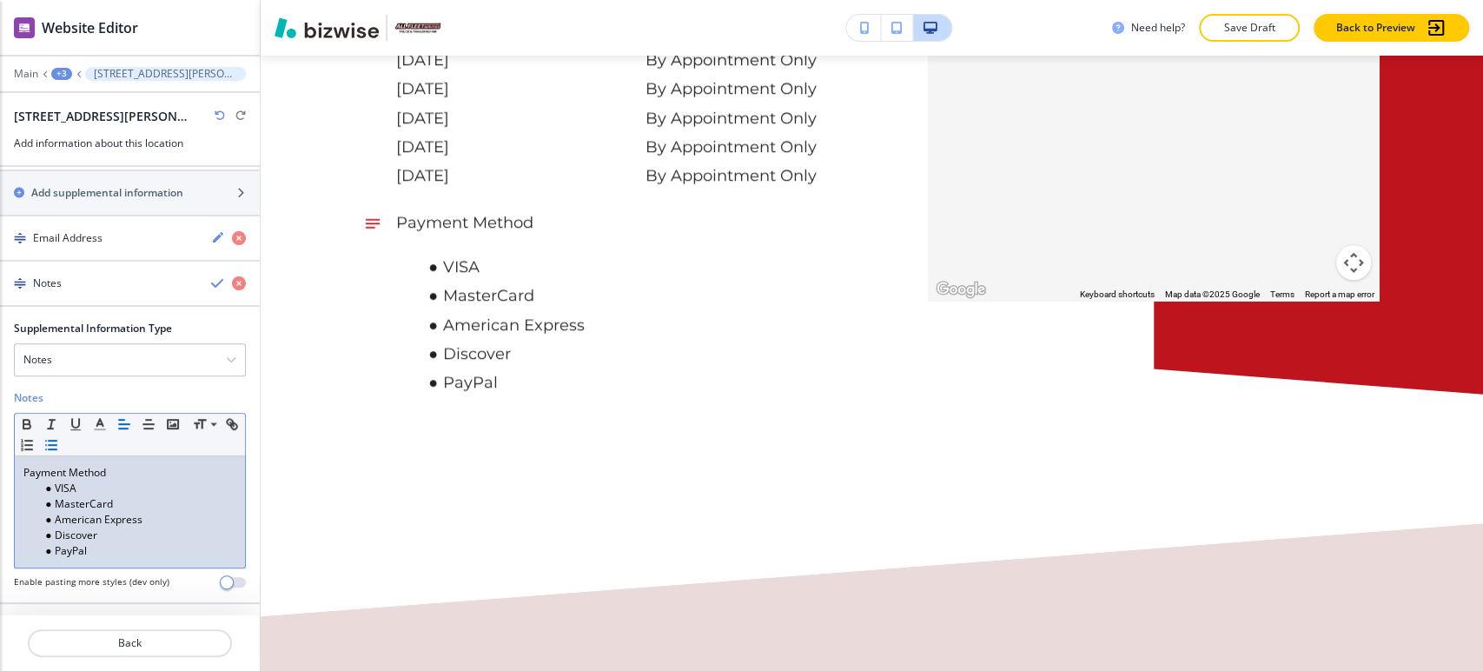
click at [55, 488] on li "VISA" at bounding box center [137, 489] width 197 height 16
click at [49, 499] on li "MasterCard" at bounding box center [137, 504] width 197 height 16
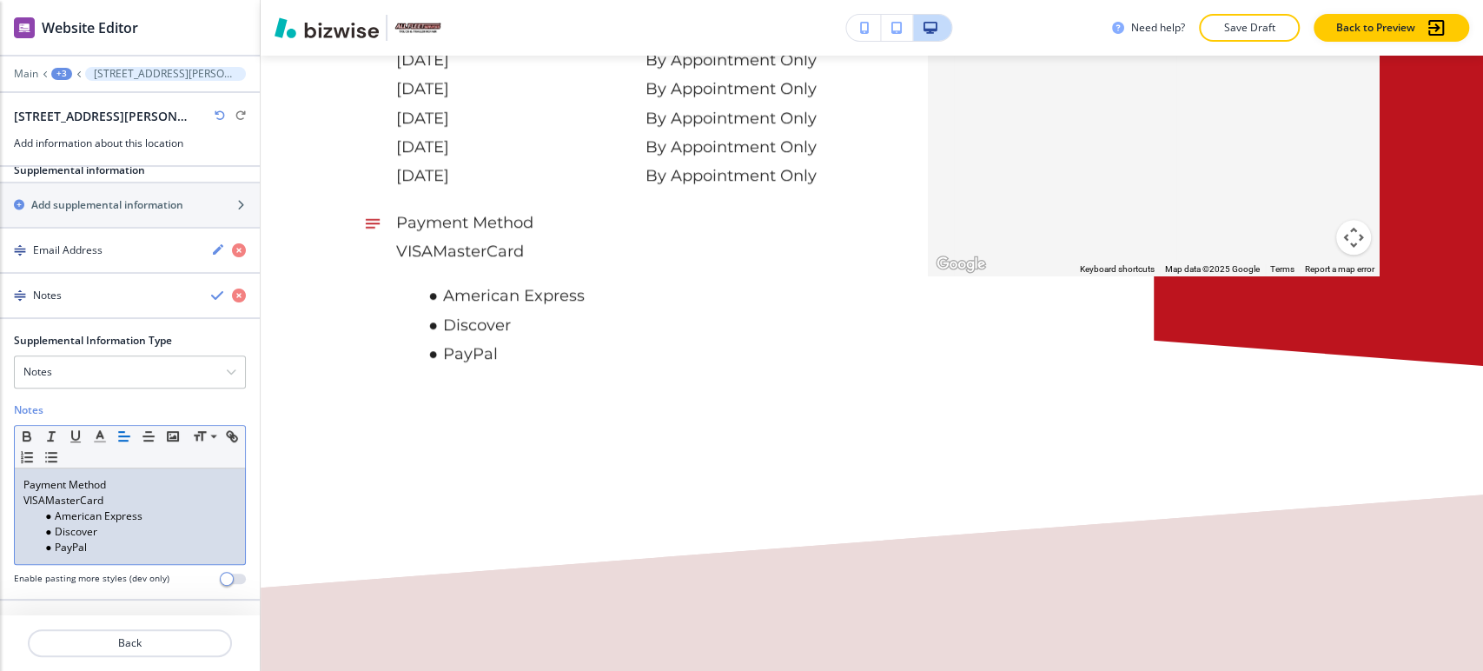
scroll to position [461, 0]
click at [24, 501] on p "VISA MasterCard" at bounding box center [129, 505] width 213 height 16
drag, startPoint x: 55, startPoint y: 504, endPoint x: 76, endPoint y: 501, distance: 21.9
click at [56, 504] on p "• VISA MasterCard" at bounding box center [129, 505] width 213 height 16
drag, startPoint x: 52, startPoint y: 515, endPoint x: 83, endPoint y: 514, distance: 31.3
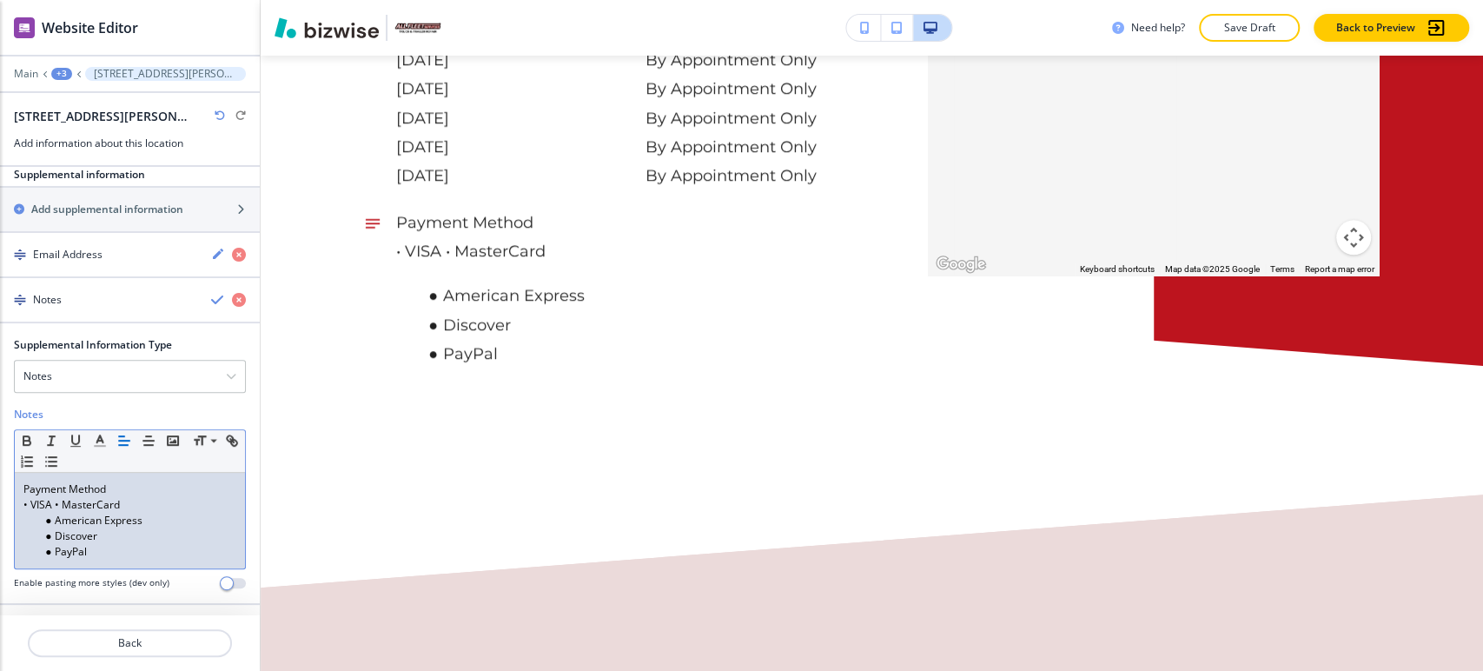
click at [54, 515] on li "American Express" at bounding box center [137, 521] width 197 height 16
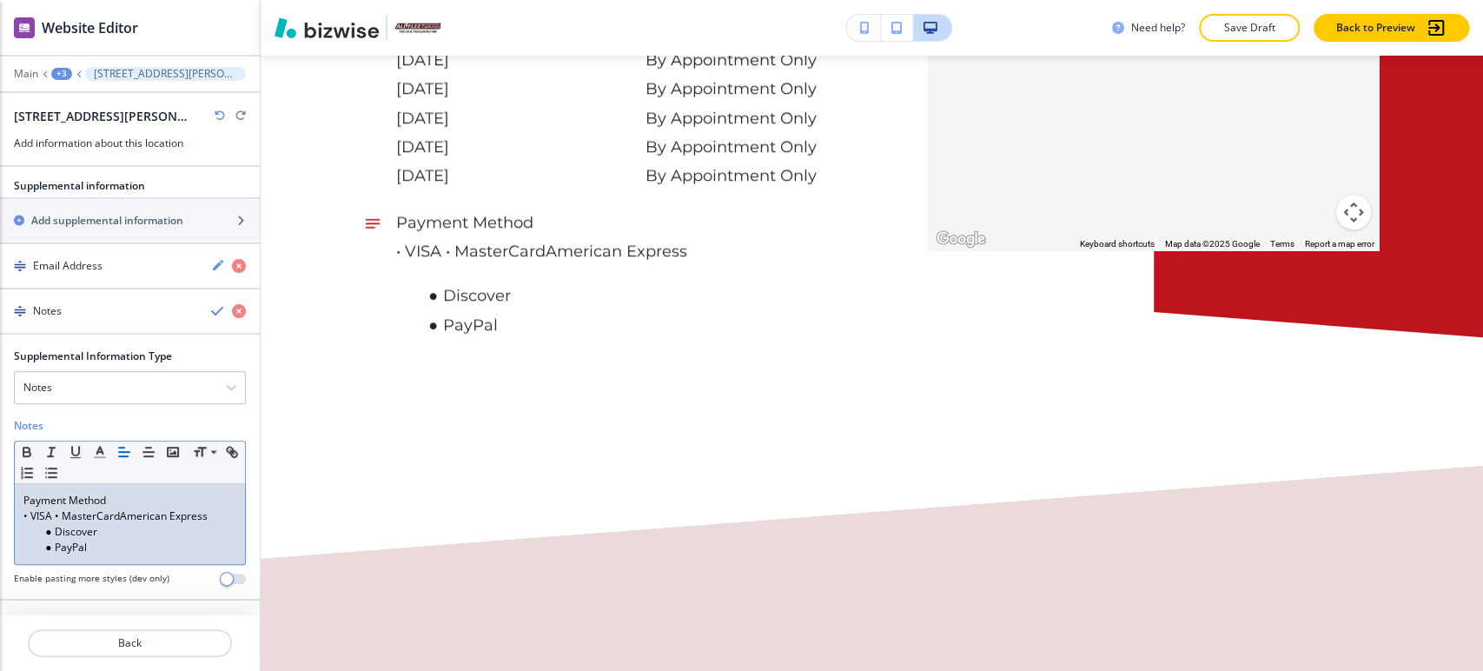
scroll to position [446, 0]
click at [56, 534] on li "Discover" at bounding box center [137, 536] width 197 height 16
click at [53, 547] on li "PayPal" at bounding box center [137, 552] width 197 height 16
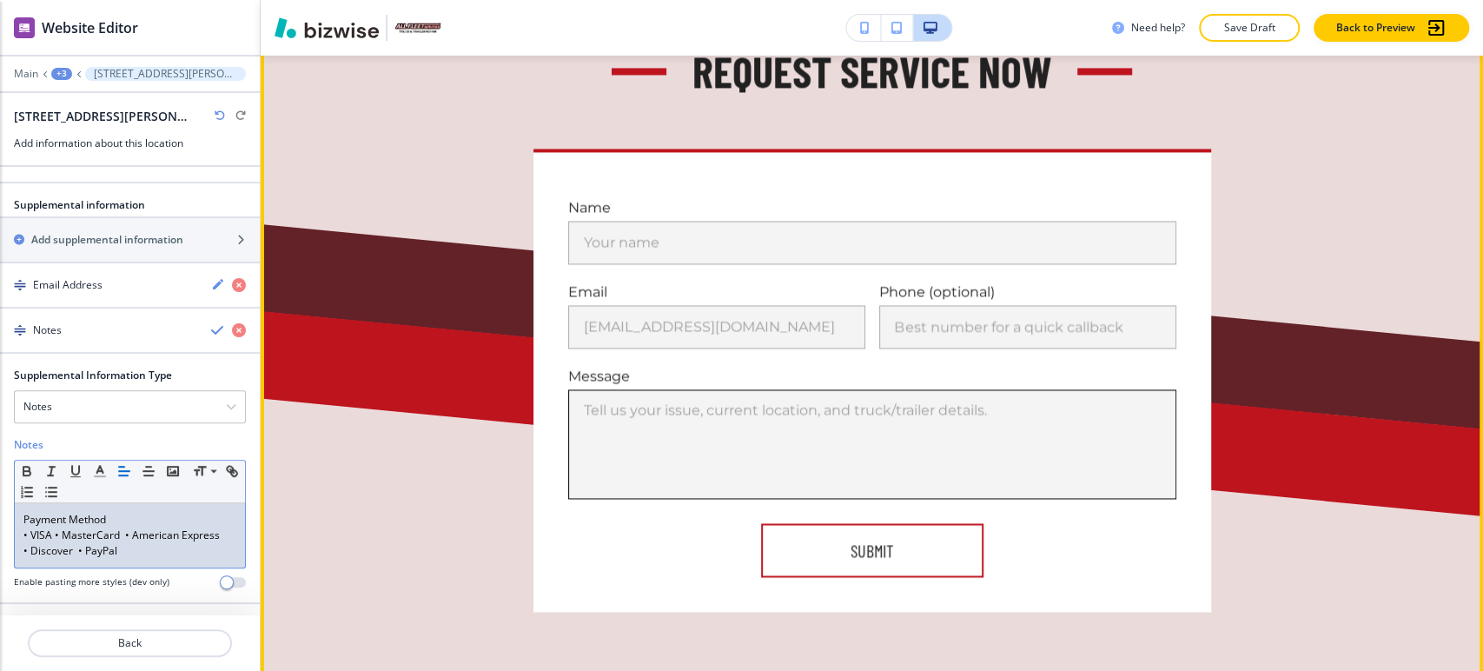
scroll to position [10746, 0]
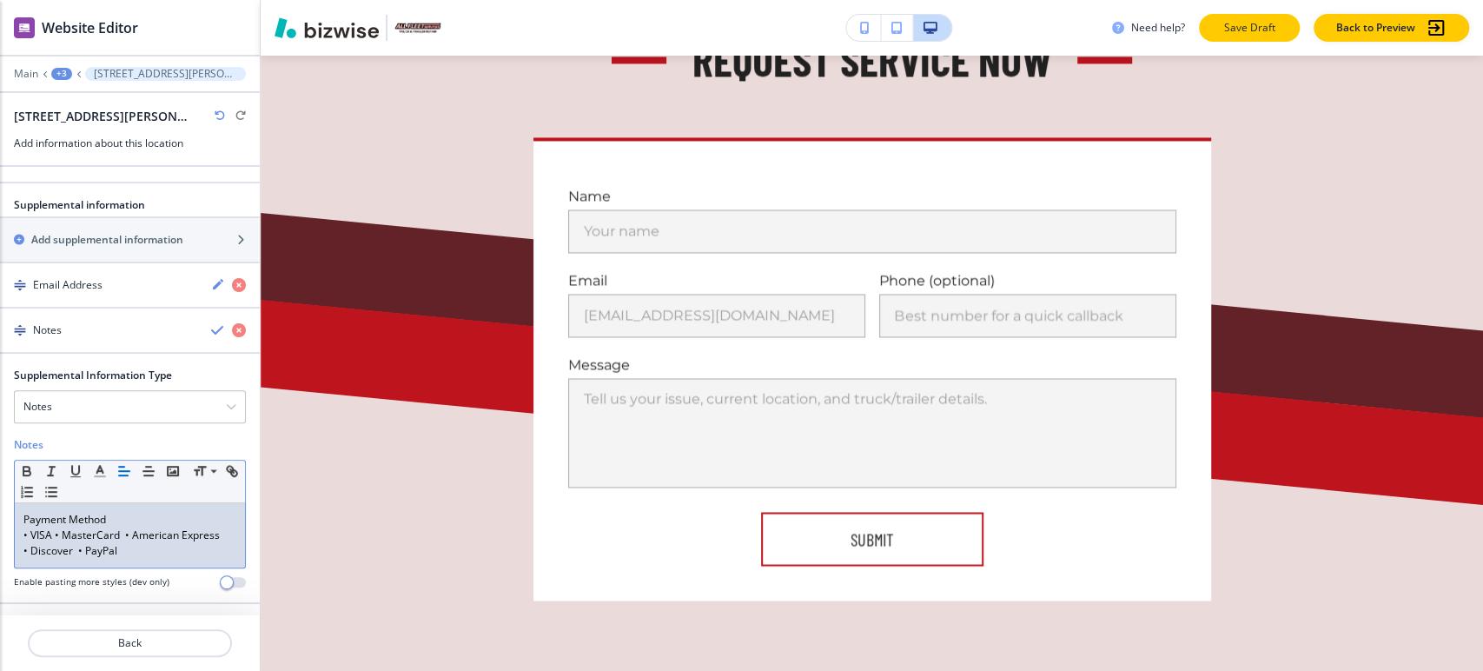
click at [1278, 31] on button "Save Draft" at bounding box center [1249, 28] width 101 height 28
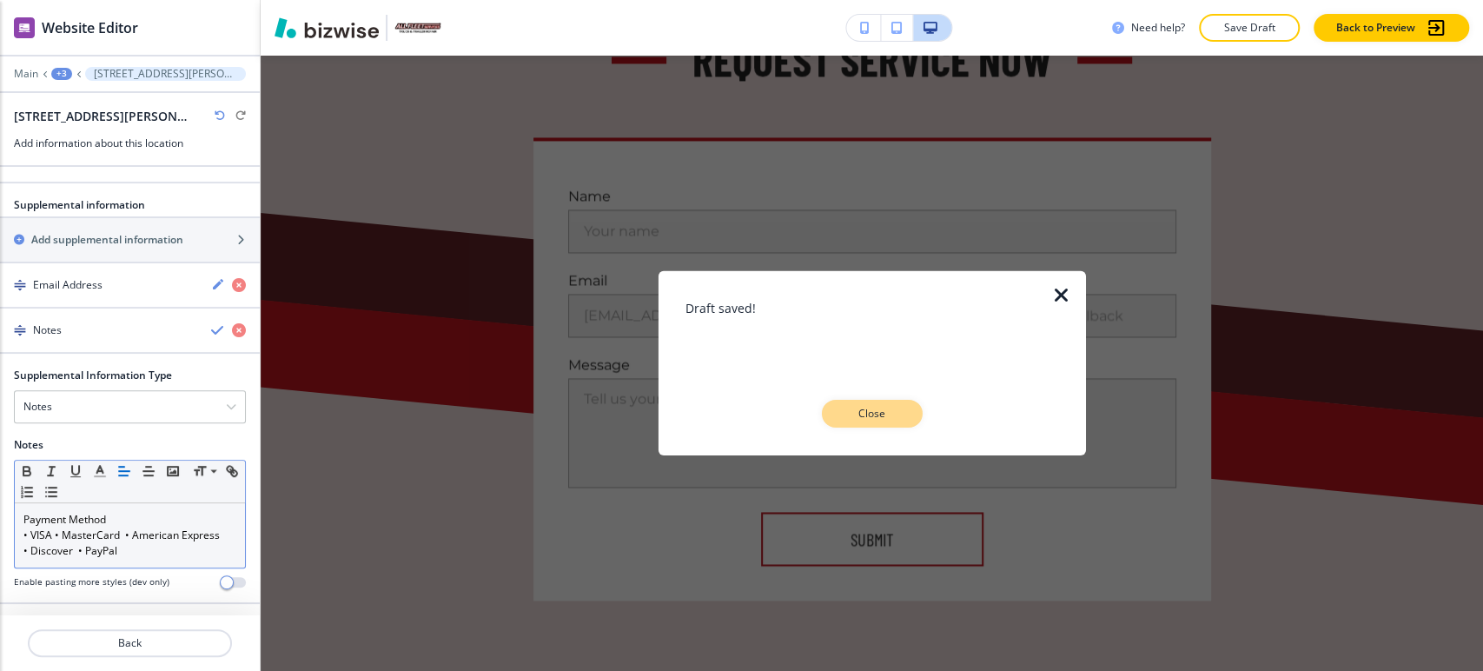
click at [863, 410] on p "Close" at bounding box center [873, 414] width 56 height 16
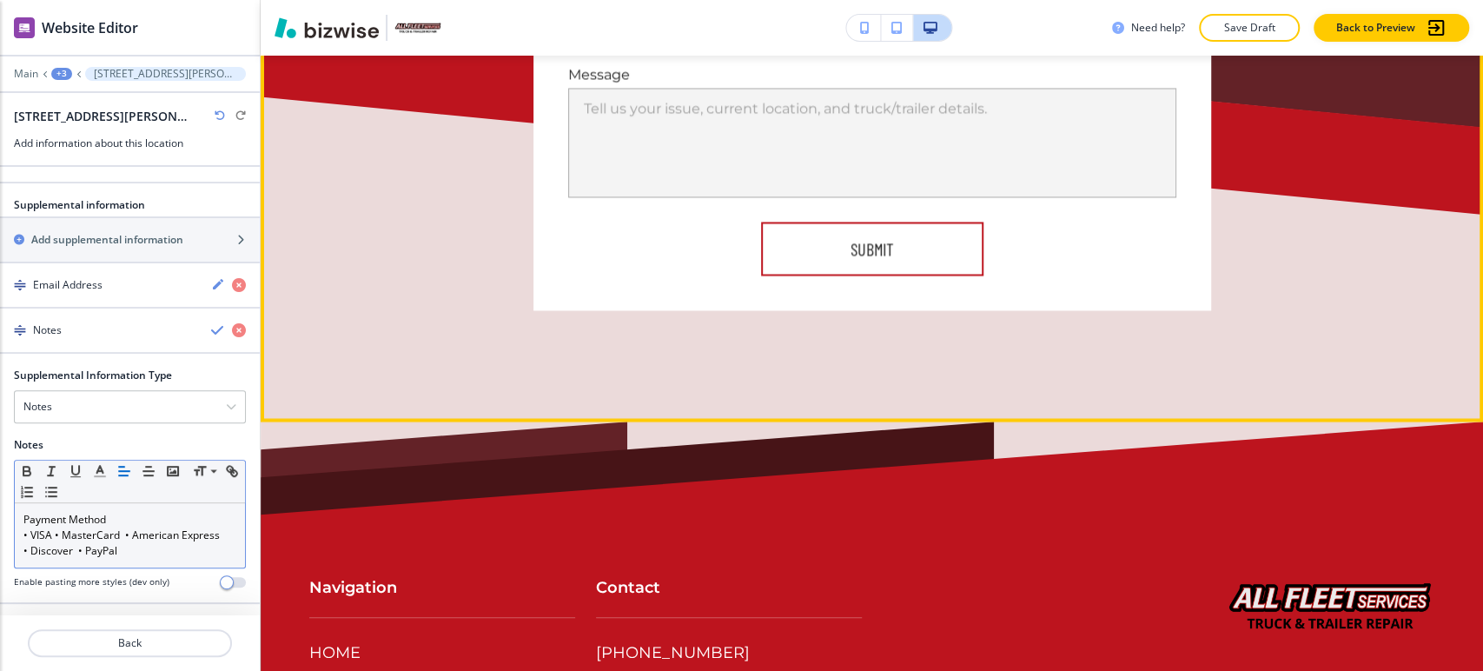
scroll to position [11226, 0]
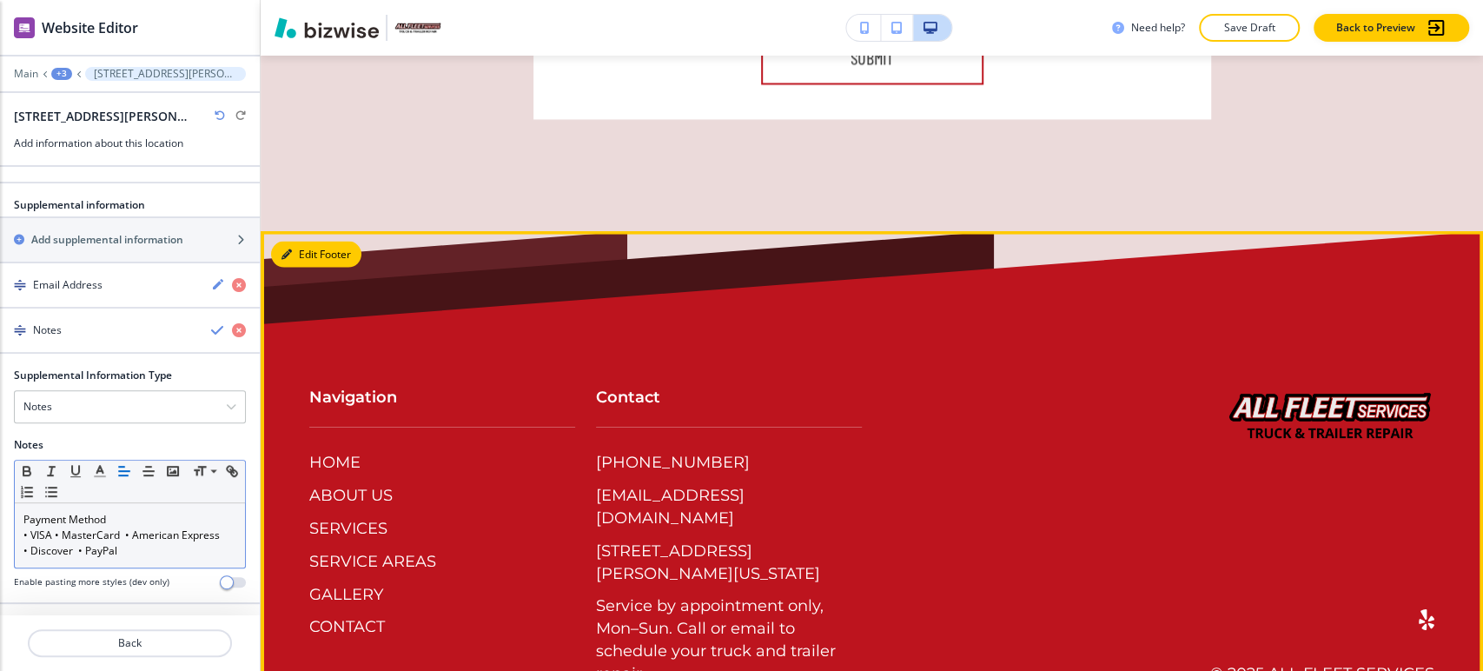
click at [295, 242] on button "Edit Footer" at bounding box center [316, 255] width 90 height 26
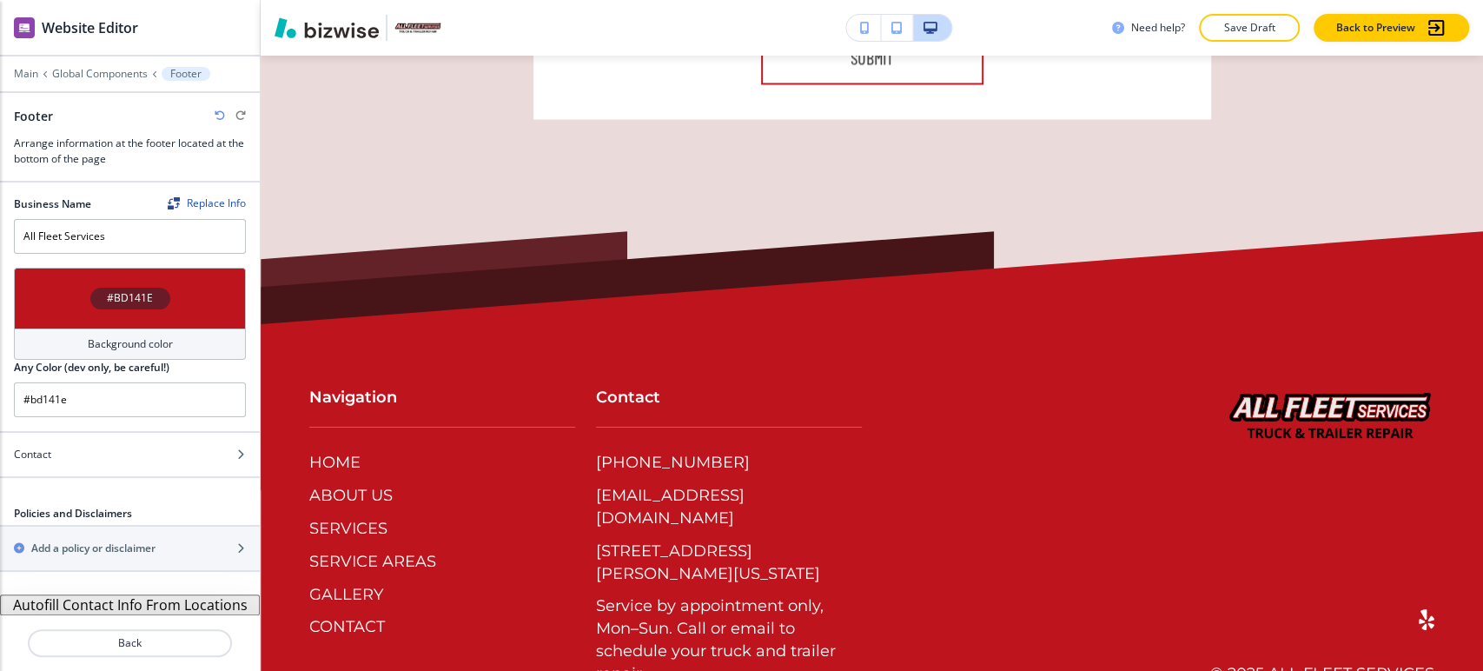
click at [89, 601] on button "Autofill Contact Info From Locations" at bounding box center [130, 604] width 260 height 21
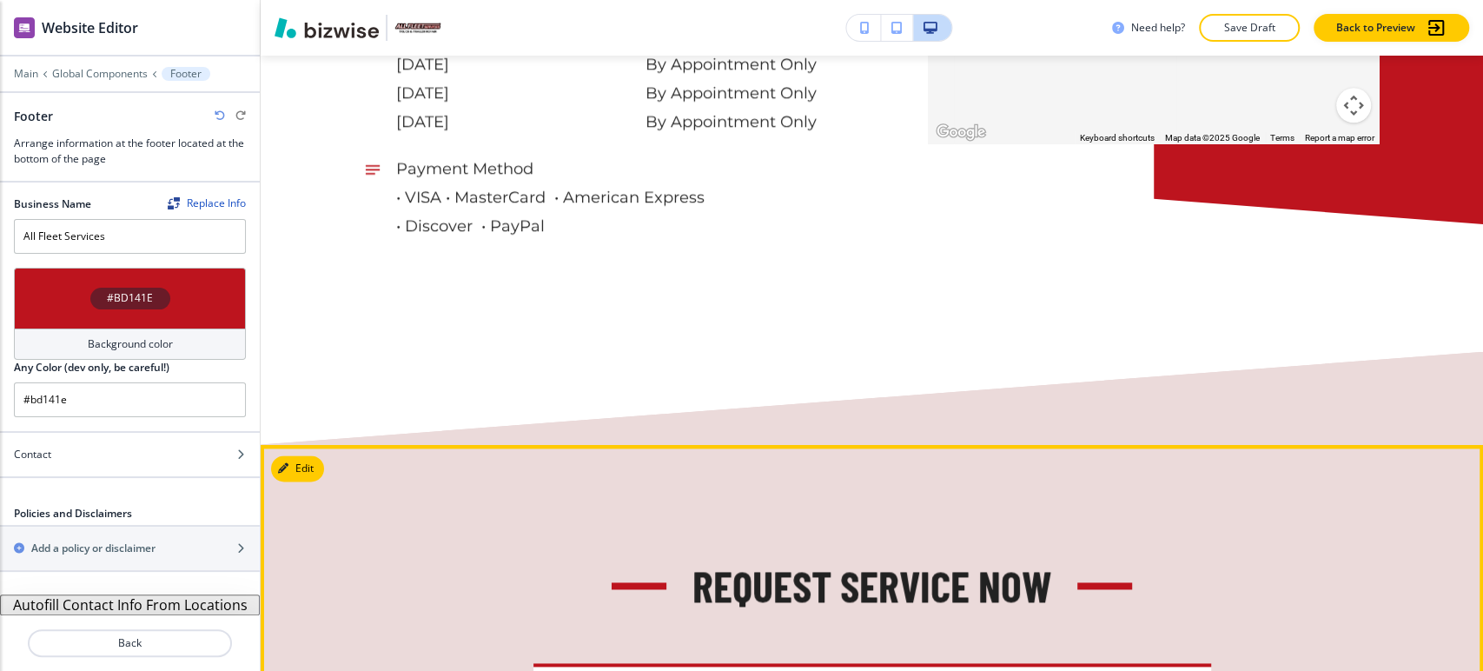
scroll to position [10067, 0]
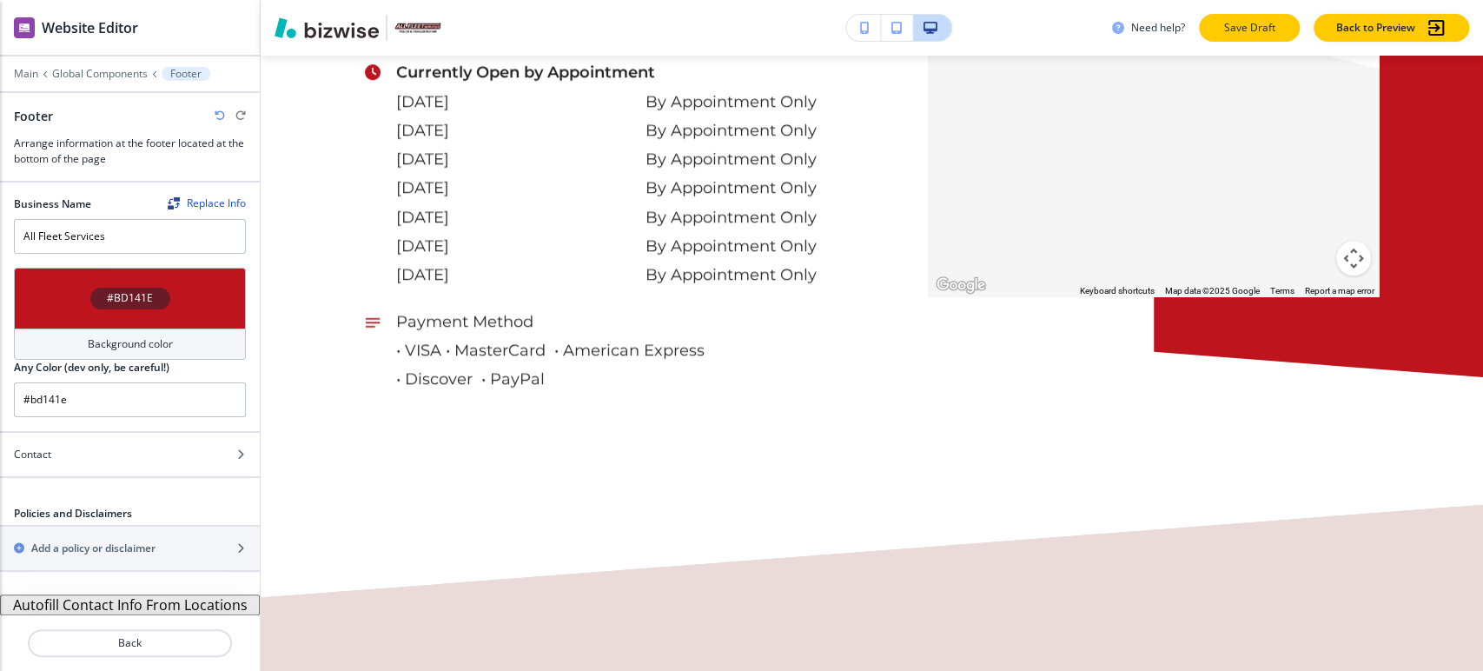
click at [1225, 23] on p "Save Draft" at bounding box center [1250, 28] width 56 height 16
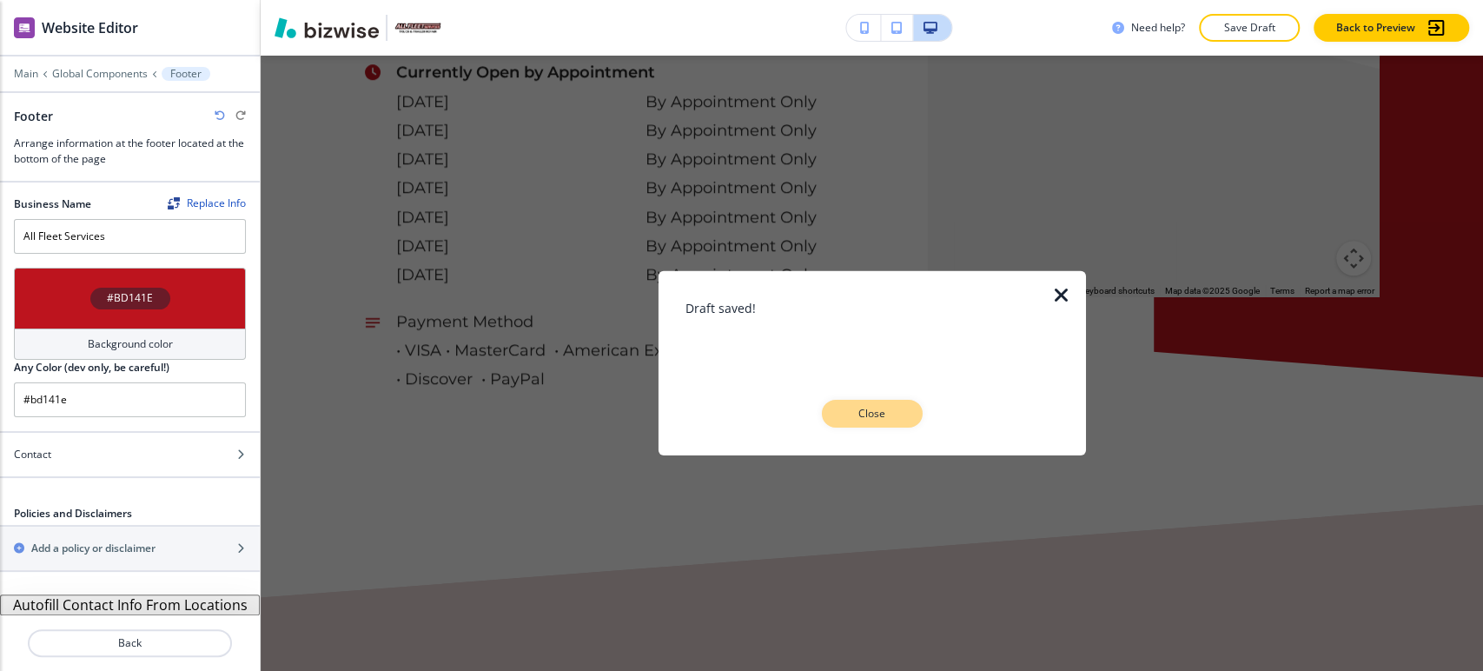
click at [903, 418] on button "Close" at bounding box center [872, 414] width 101 height 28
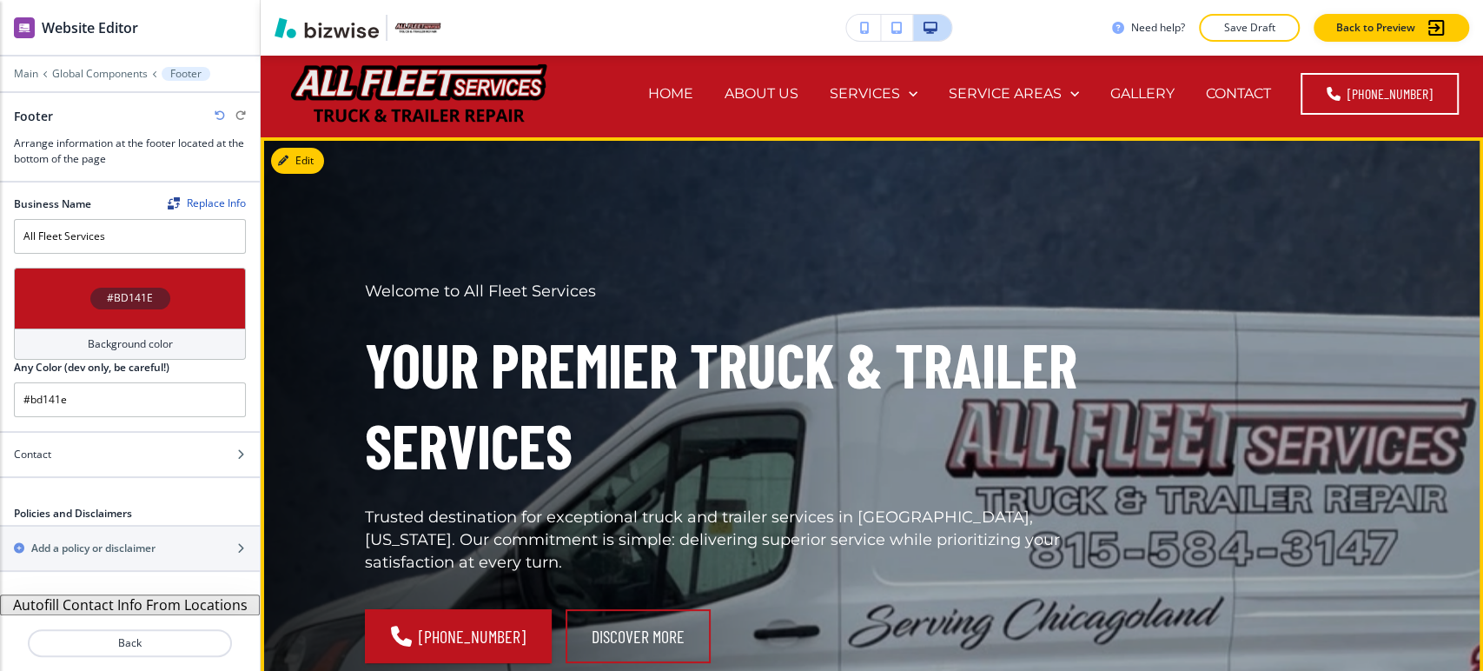
scroll to position [0, 0]
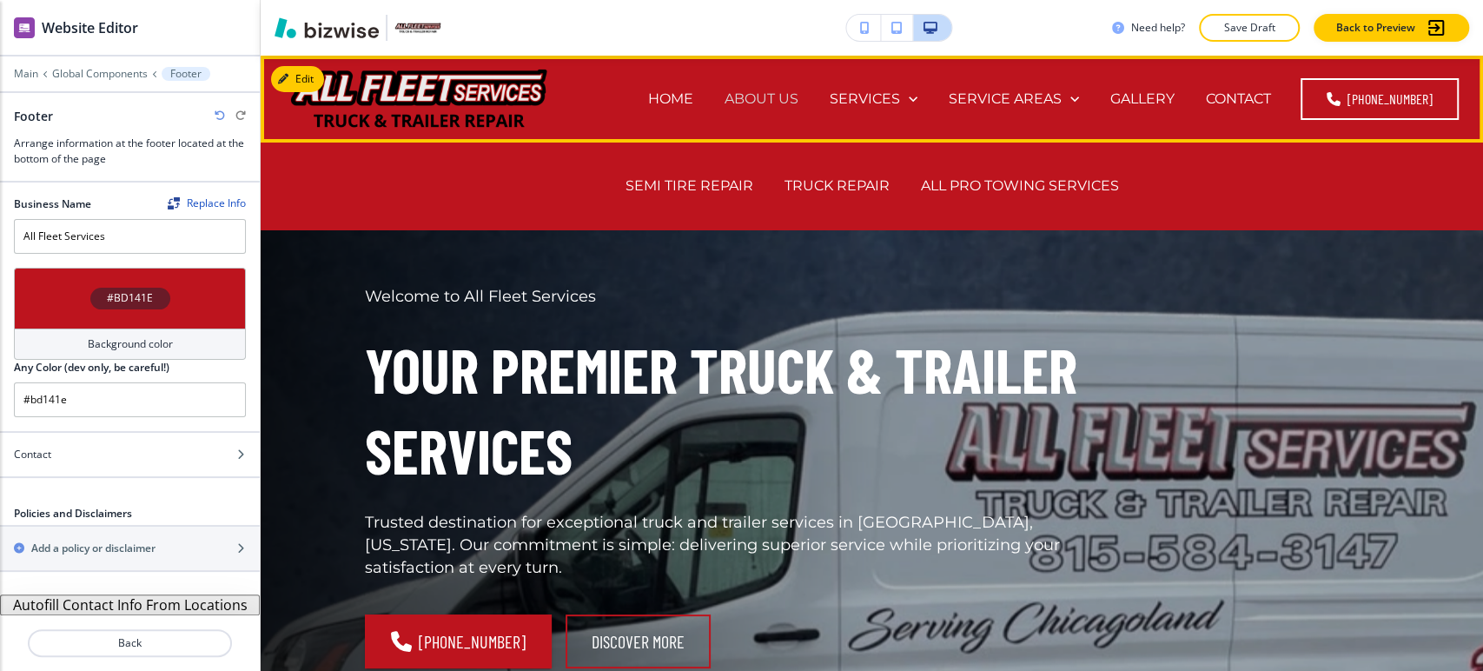
click at [755, 94] on p "ABOUT US" at bounding box center [762, 99] width 74 height 20
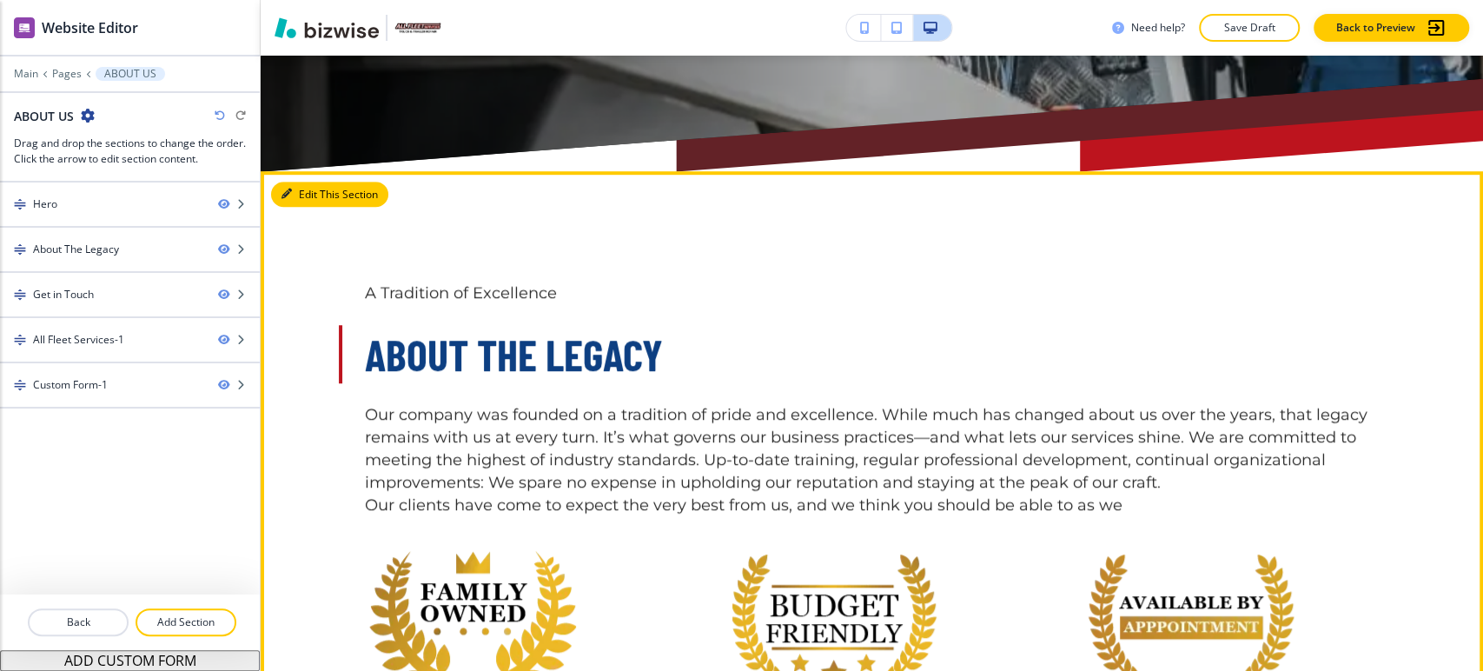
click at [285, 189] on icon "button" at bounding box center [287, 194] width 10 height 10
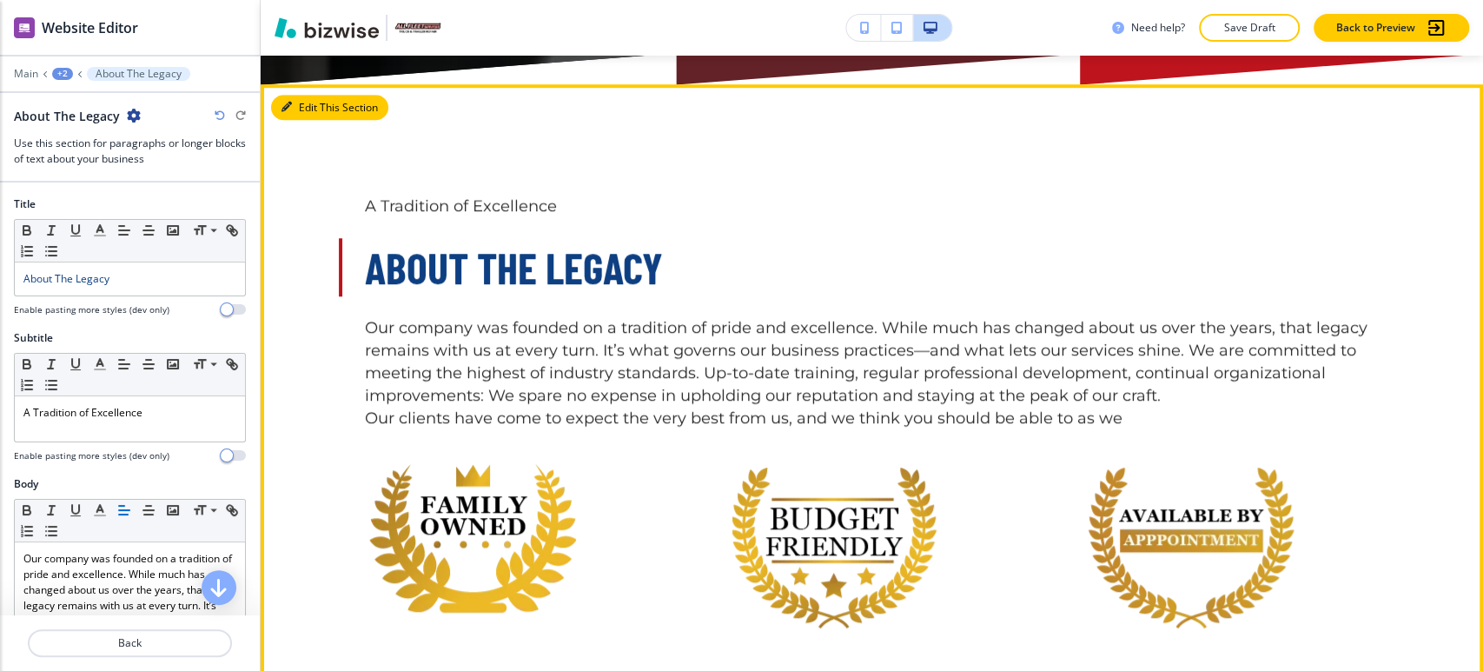
scroll to position [767, 0]
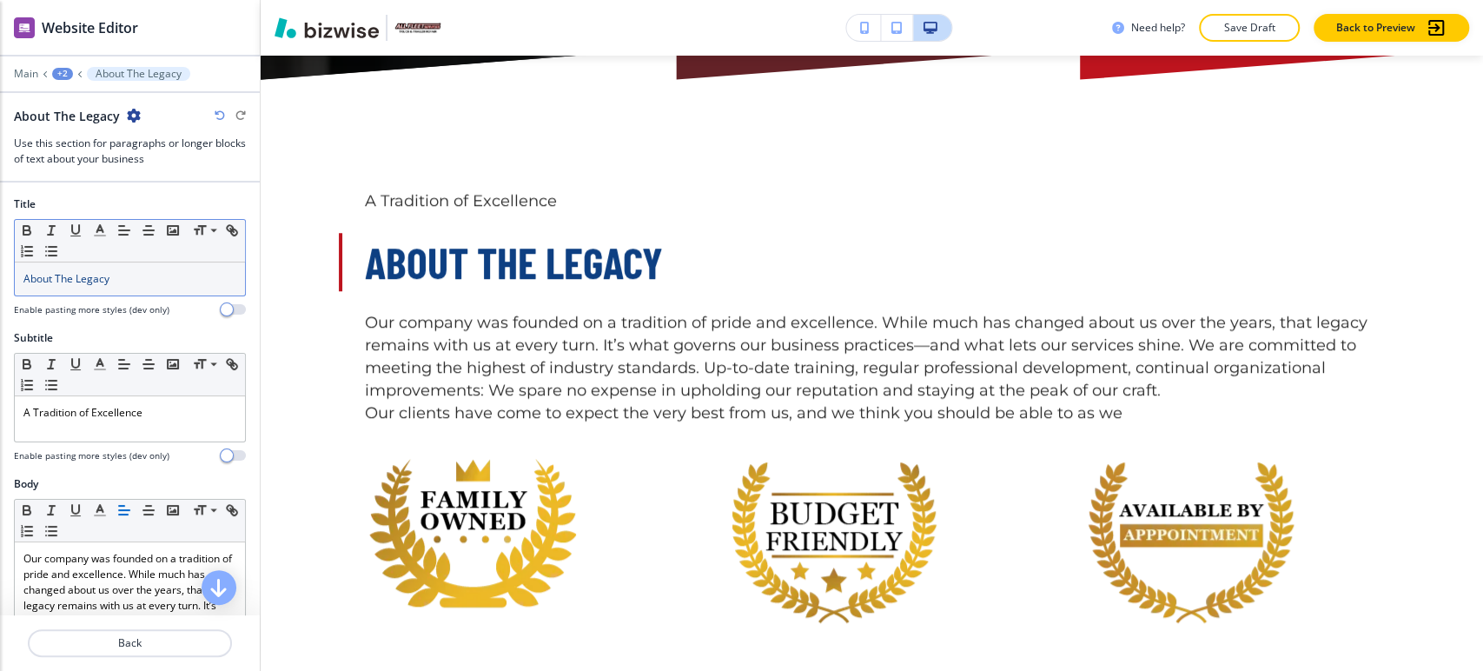
click at [141, 282] on p "About The Legacy" at bounding box center [129, 279] width 213 height 16
copy span "About The Legacy"
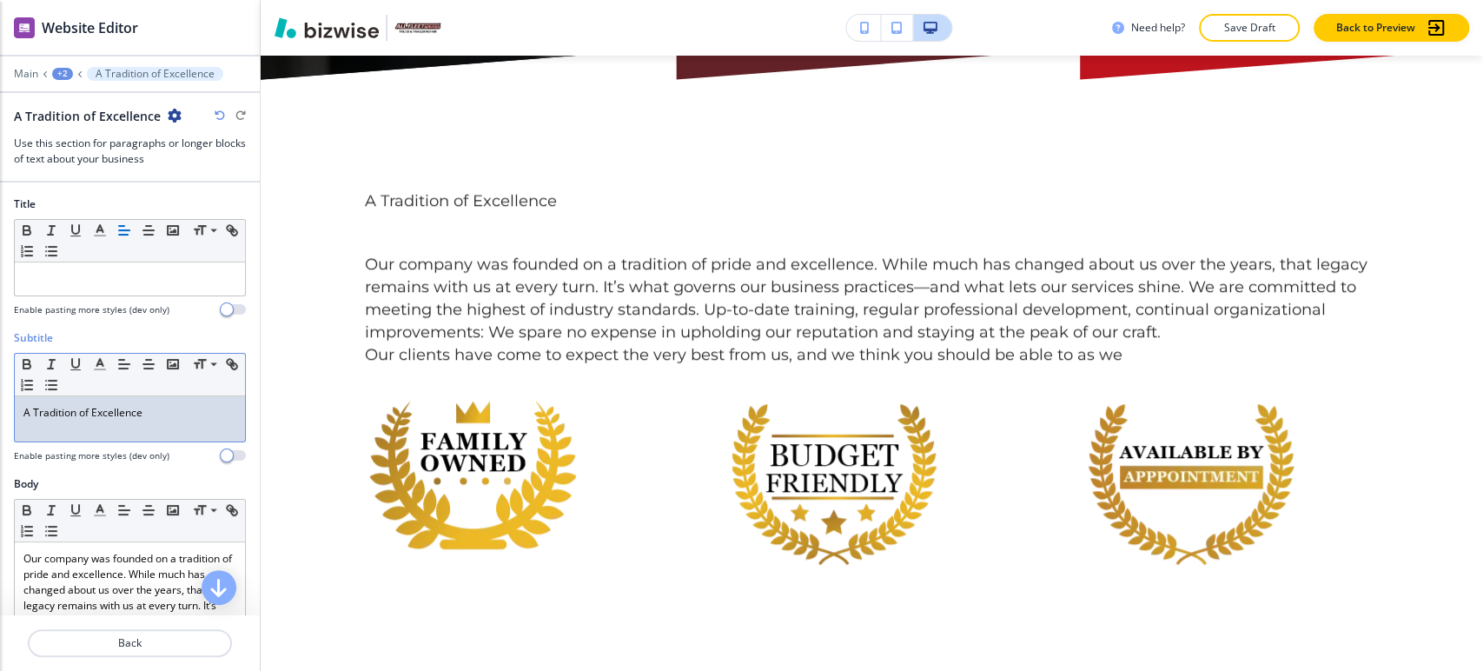
click at [162, 411] on p "A Tradition of Excellence" at bounding box center [129, 413] width 213 height 16
drag, startPoint x: 143, startPoint y: 410, endPoint x: 182, endPoint y: 431, distance: 43.6
click at [182, 421] on p "A Tradition of Excellence About The Legacy" at bounding box center [129, 413] width 213 height 16
click at [99, 364] on line "button" at bounding box center [99, 364] width 4 height 0
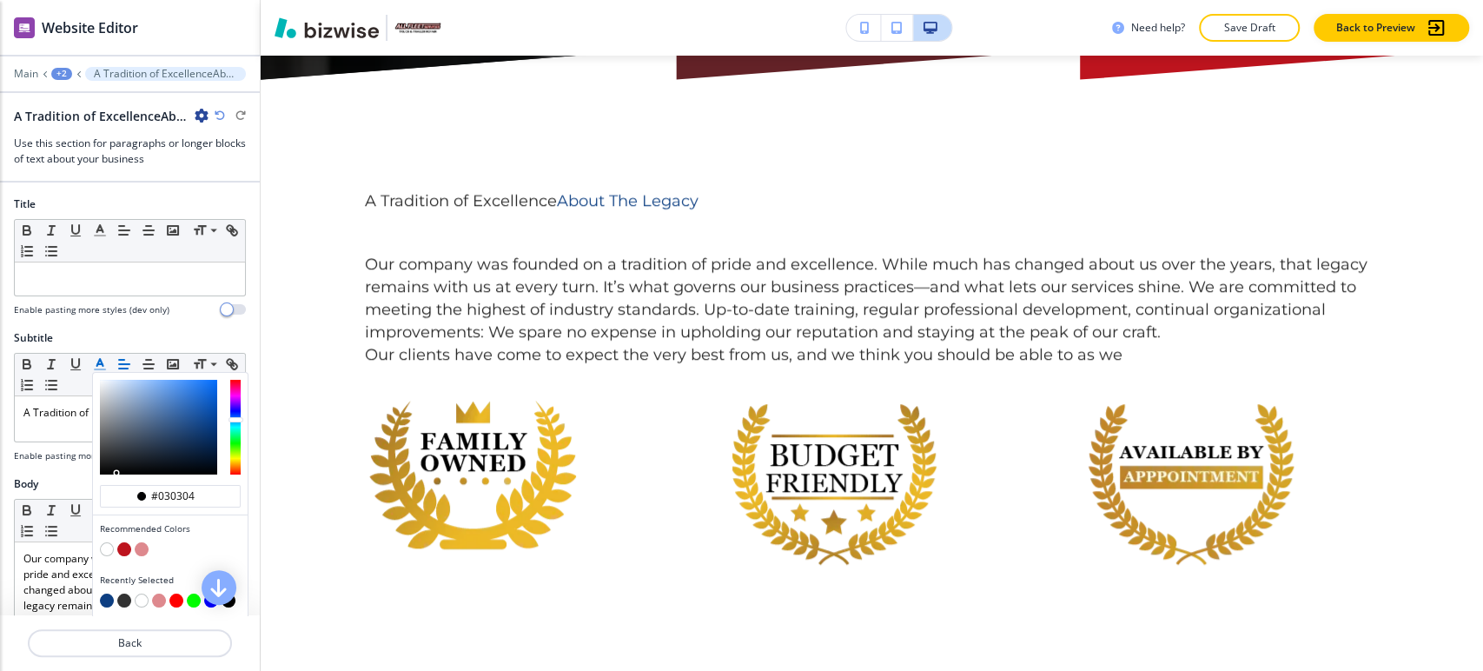
drag, startPoint x: 164, startPoint y: 436, endPoint x: 86, endPoint y: 481, distance: 90.3
click at [83, 487] on div "Title Small Normal Large Huge Enable pasting more styles (dev only) Subtitle #0…" at bounding box center [130, 398] width 260 height 433
drag, startPoint x: 103, startPoint y: 465, endPoint x: 100, endPoint y: 478, distance: 13.5
click at [100, 478] on div "button" at bounding box center [170, 427] width 155 height 109
drag, startPoint x: 102, startPoint y: 471, endPoint x: 127, endPoint y: 488, distance: 30.6
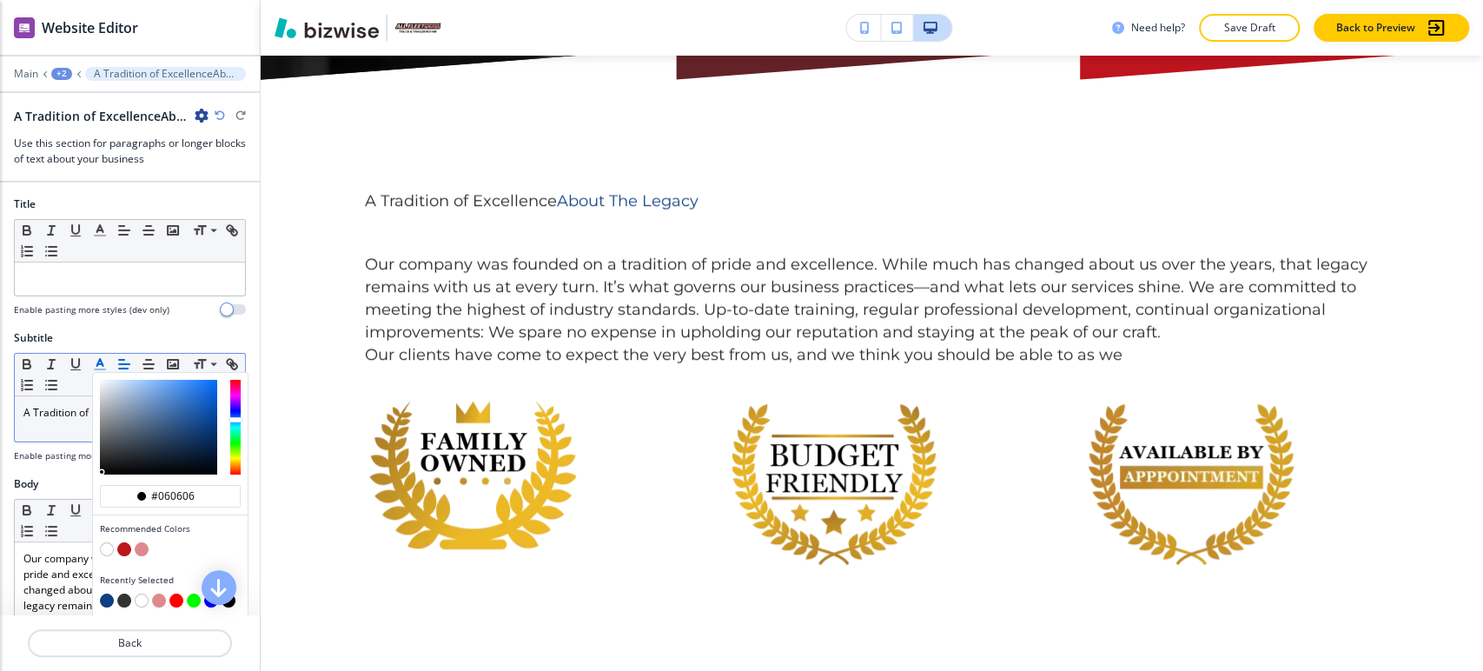
click at [97, 492] on div "#060606 Recommended Colors Recently Selected" at bounding box center [170, 495] width 155 height 245
drag, startPoint x: 176, startPoint y: 490, endPoint x: 202, endPoint y: 490, distance: 26.1
click at [202, 490] on input "#060606" at bounding box center [179, 496] width 61 height 14
type input "#0000"
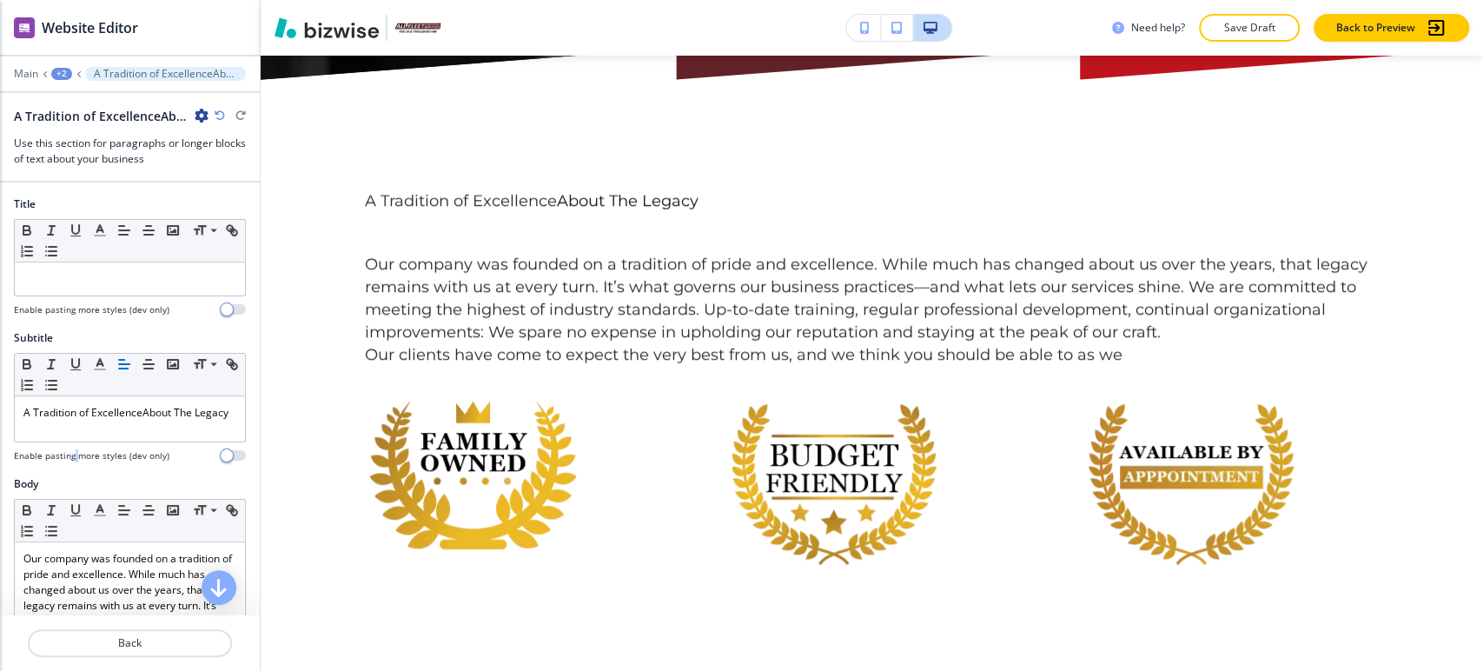
click at [75, 476] on div "Subtitle Small Normal Large Huge A Tradition of Excellence About The Legacy Ena…" at bounding box center [130, 403] width 260 height 146
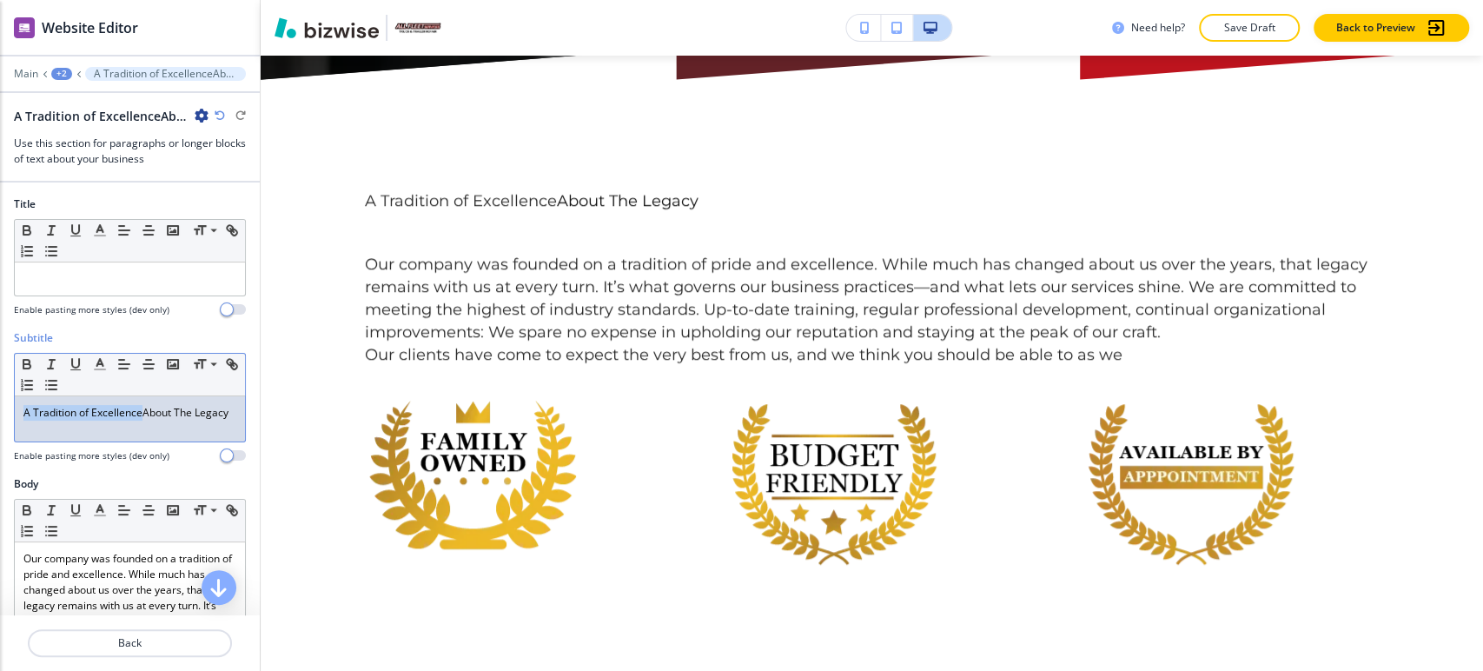
drag, startPoint x: 140, startPoint y: 412, endPoint x: 13, endPoint y: 411, distance: 126.9
click at [13, 411] on div "Subtitle Small Normal Large Huge A Tradition of Excellence About The Legacy Ena…" at bounding box center [130, 403] width 260 height 146
copy p "A Tradition of Excellence"
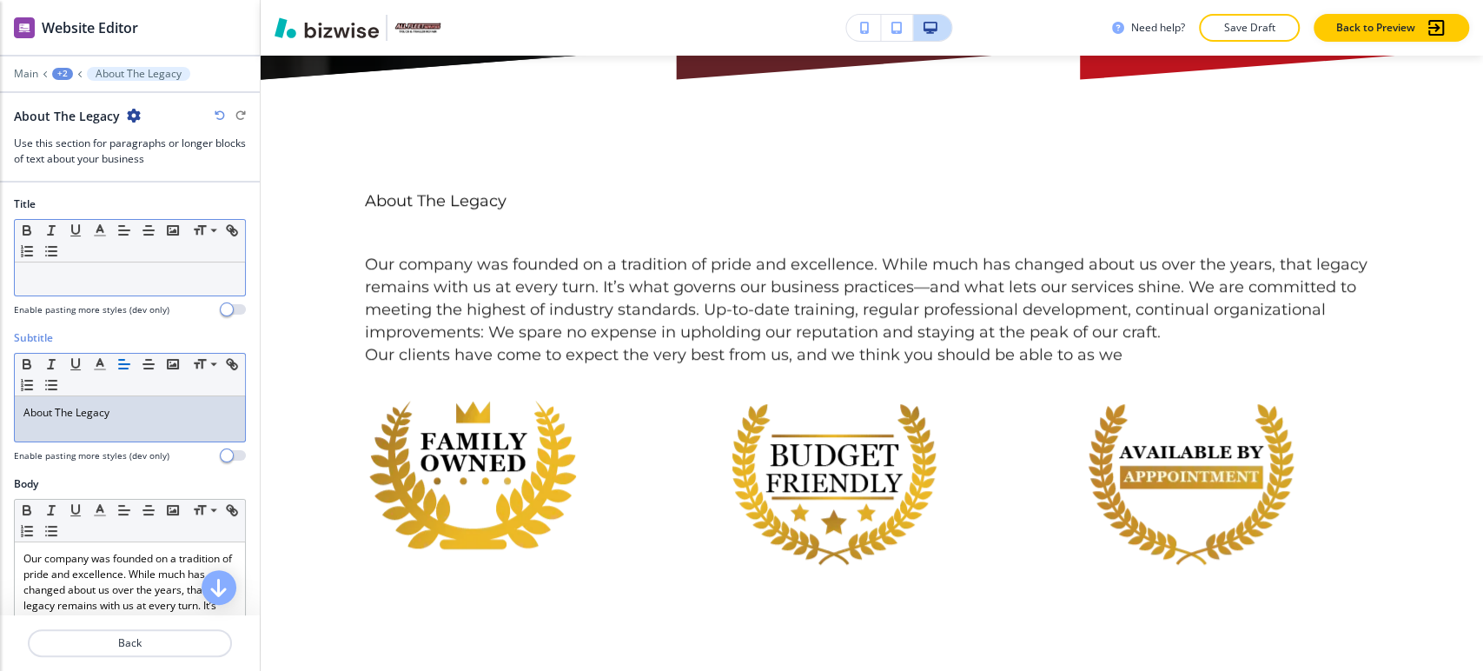
click at [131, 264] on div at bounding box center [130, 278] width 230 height 33
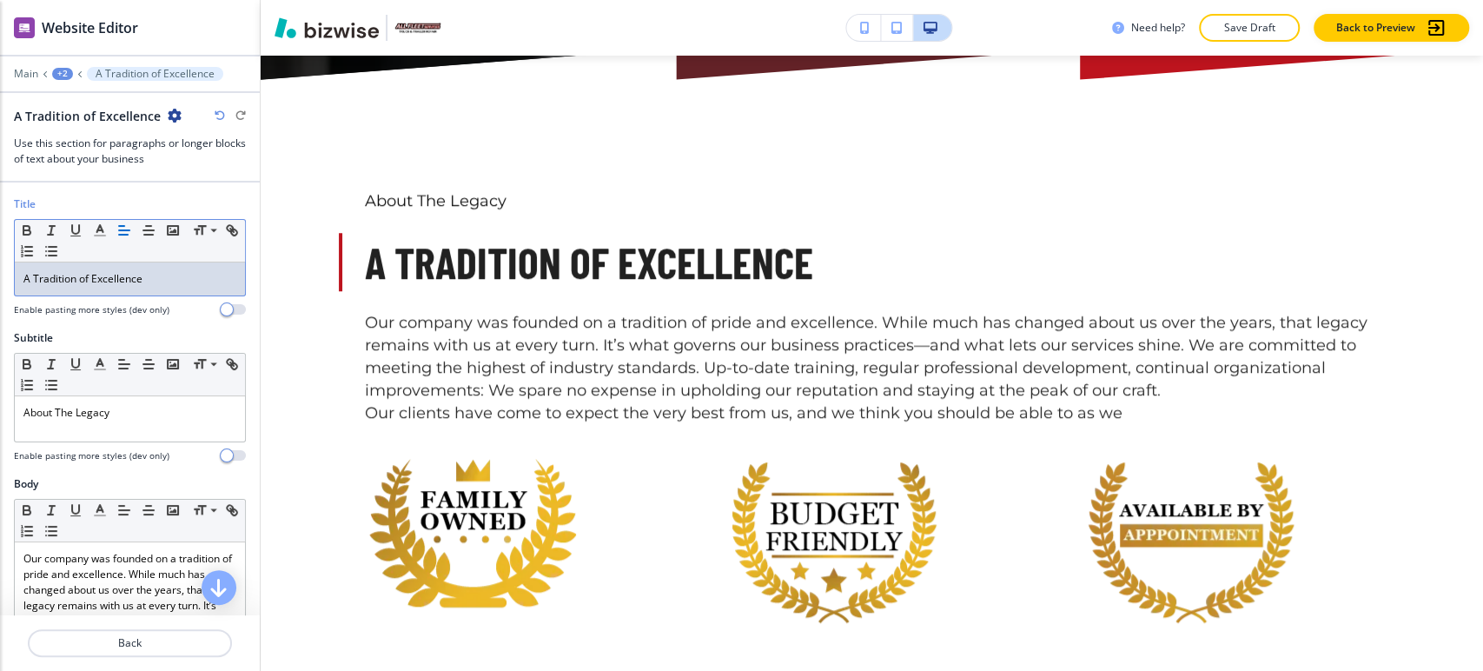
click at [90, 276] on p "A Tradition of Excellence" at bounding box center [129, 279] width 213 height 16
click at [104, 228] on icon "button" at bounding box center [100, 230] width 16 height 16
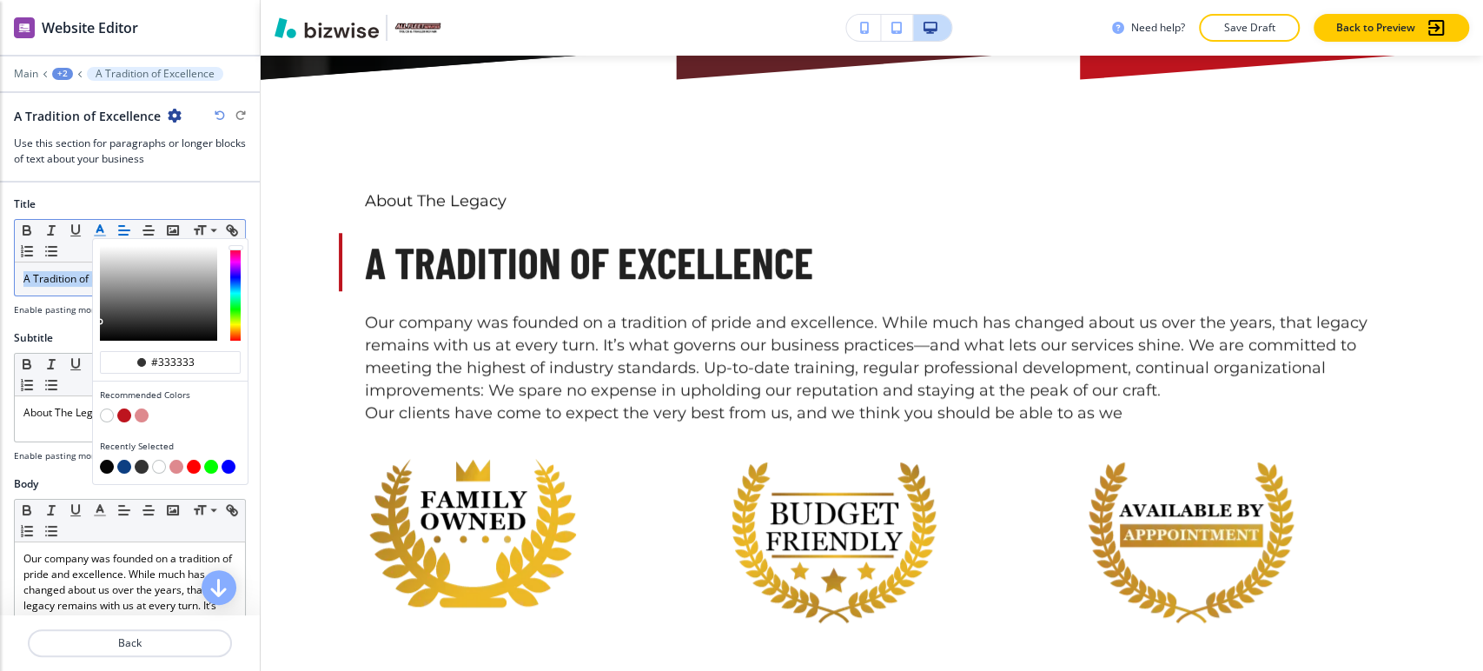
click at [125, 469] on button "button" at bounding box center [124, 467] width 14 height 14
type input "#0d3f82"
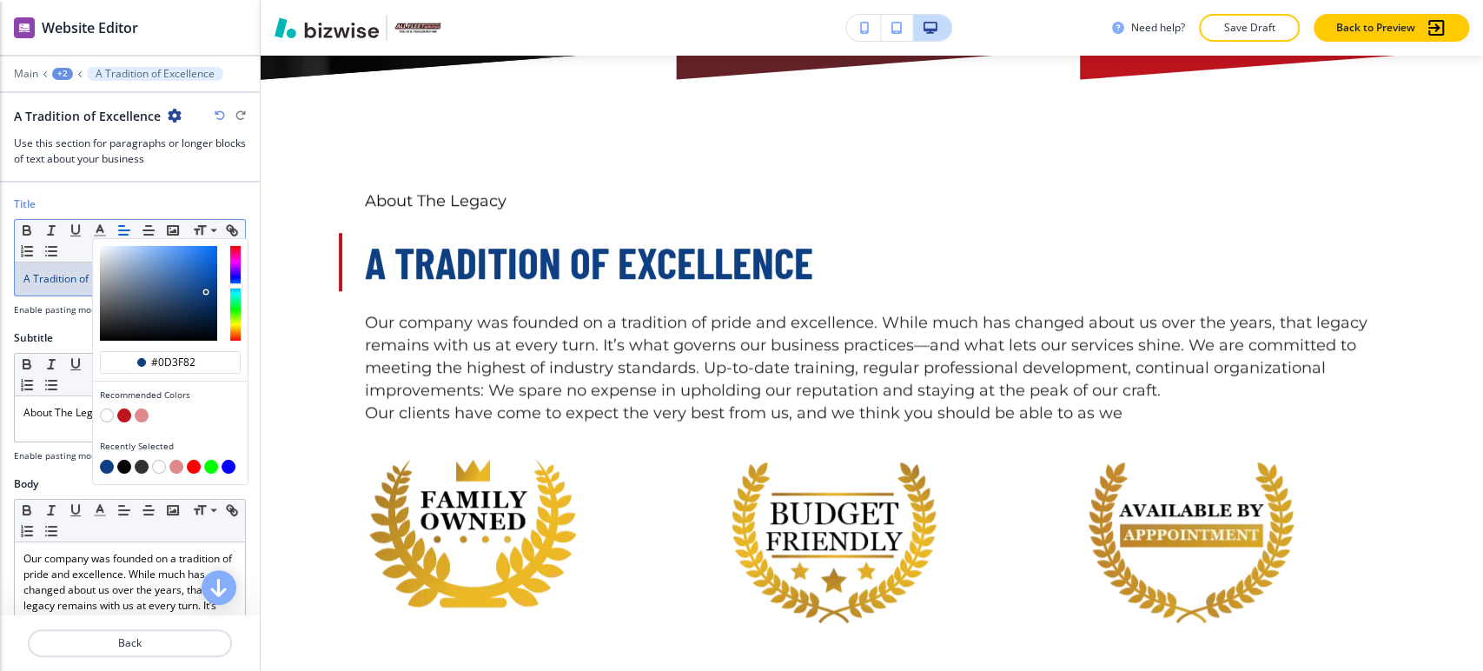
click at [62, 277] on span "A Tradition of Excellence" at bounding box center [82, 278] width 119 height 15
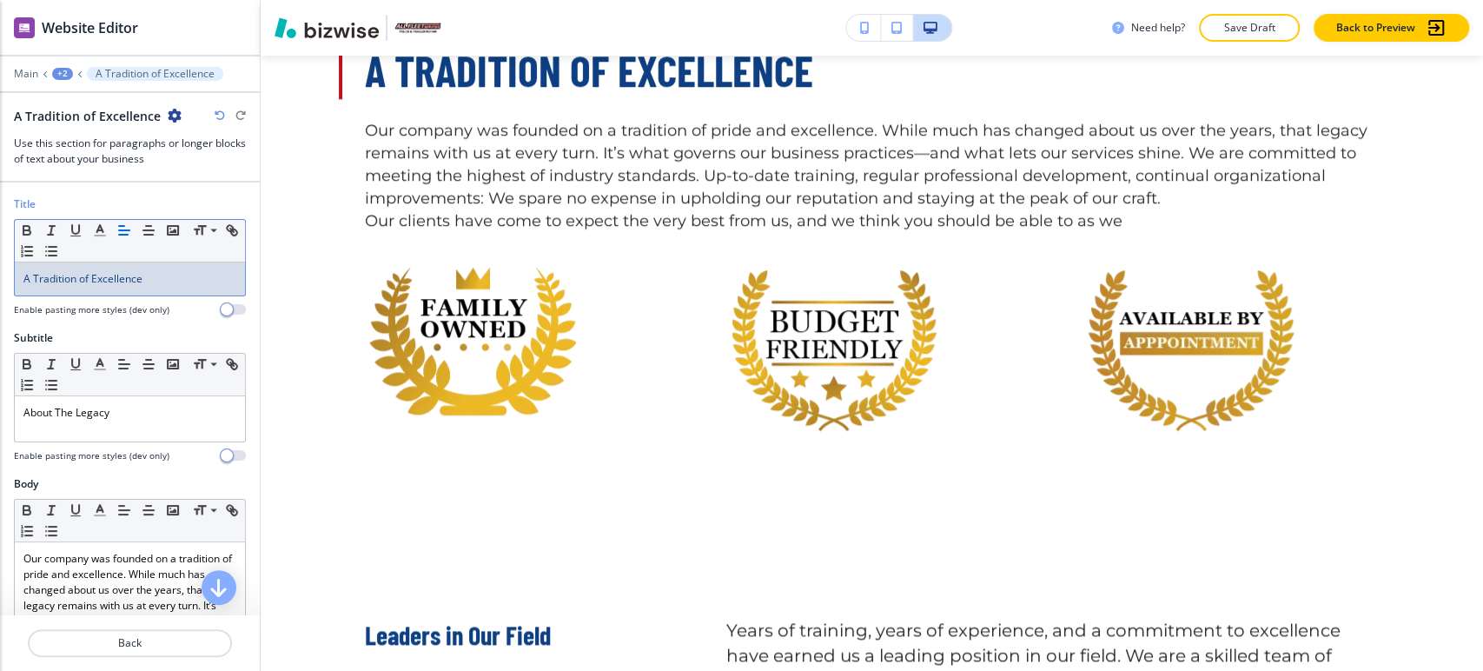
scroll to position [960, 0]
click at [862, 26] on icon "button" at bounding box center [865, 28] width 10 height 12
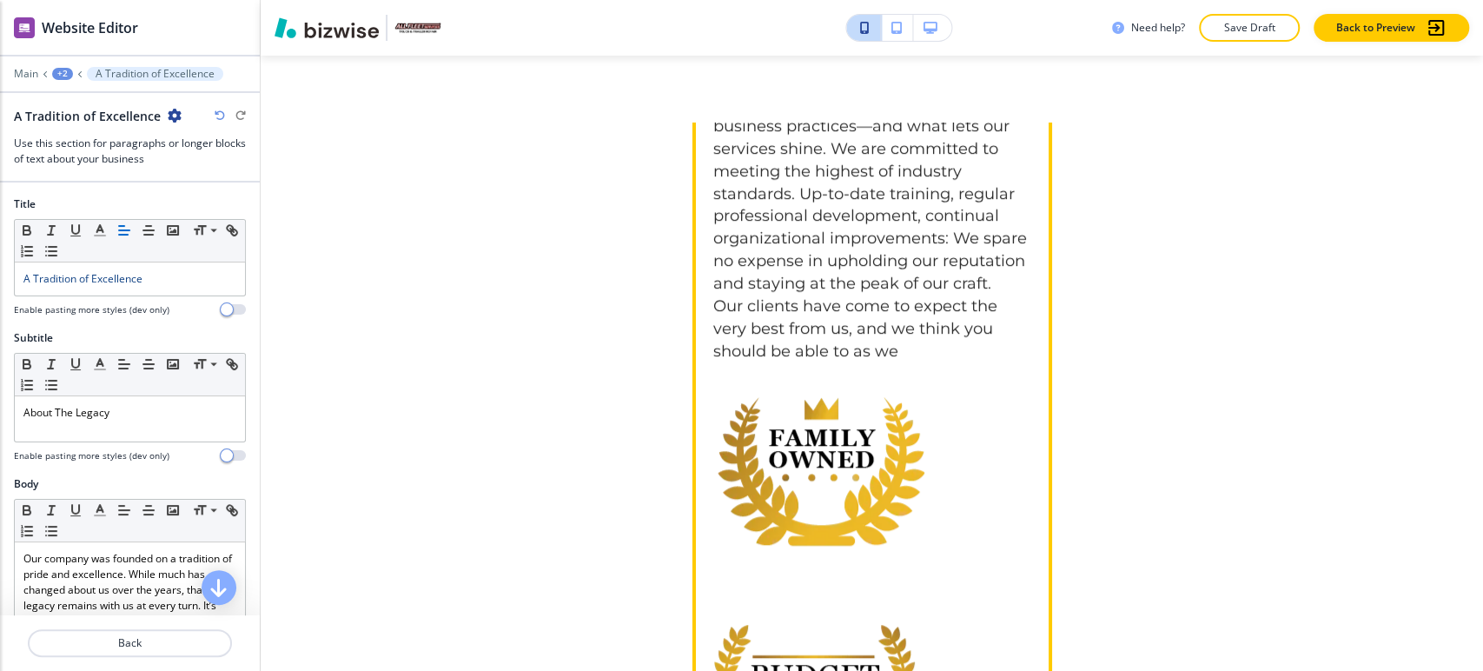
scroll to position [1224, 0]
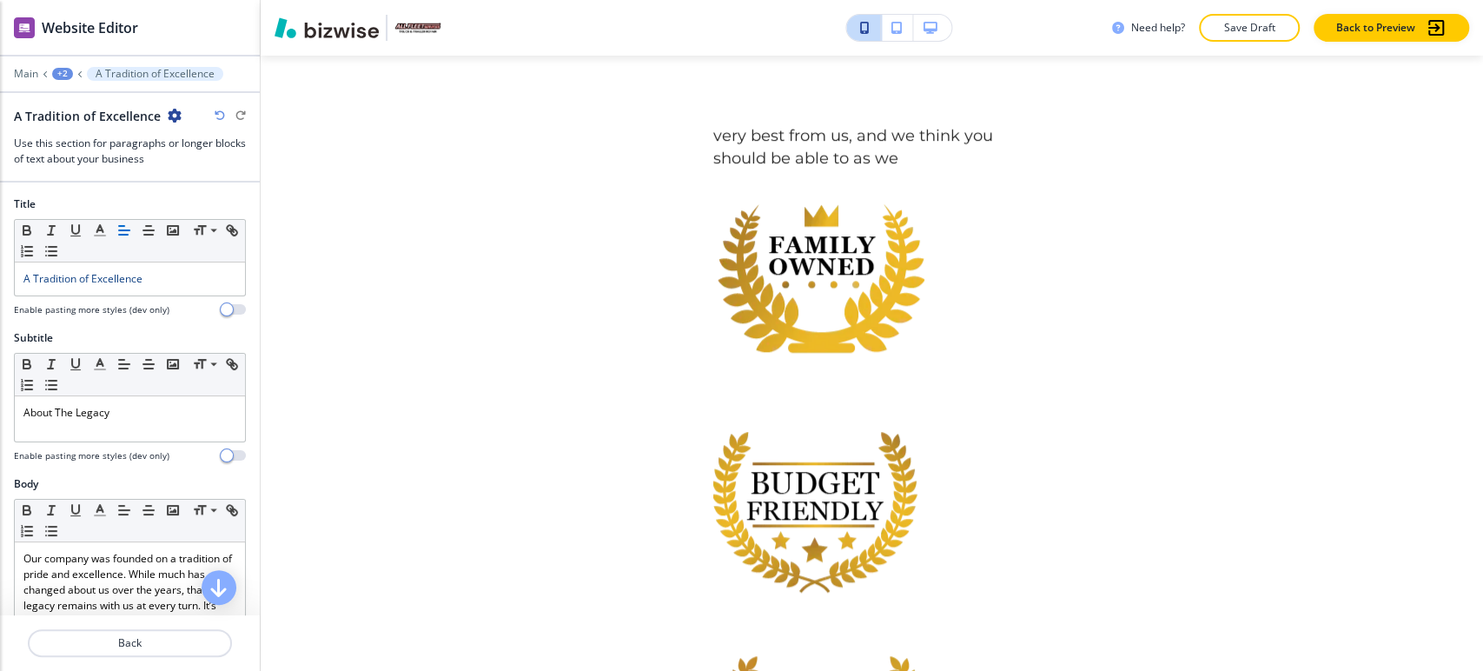
click at [901, 29] on icon "button" at bounding box center [897, 28] width 10 height 12
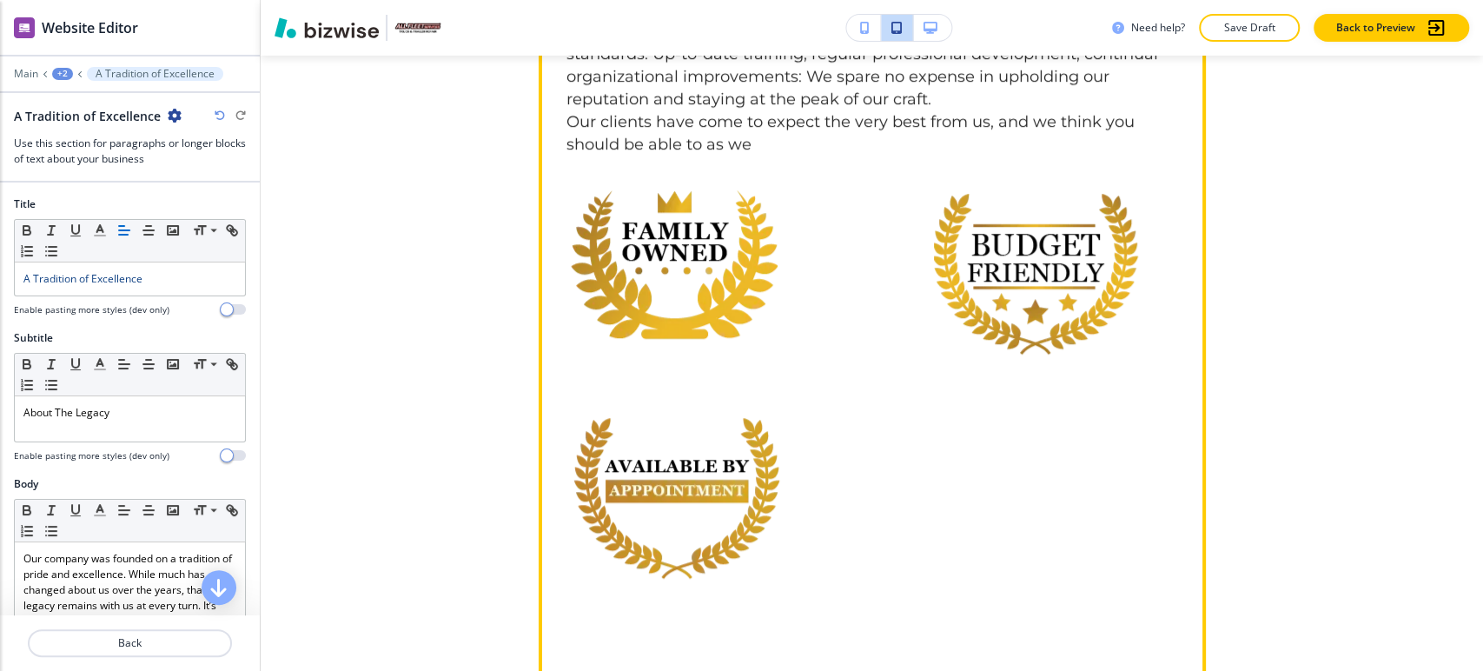
scroll to position [1171, 0]
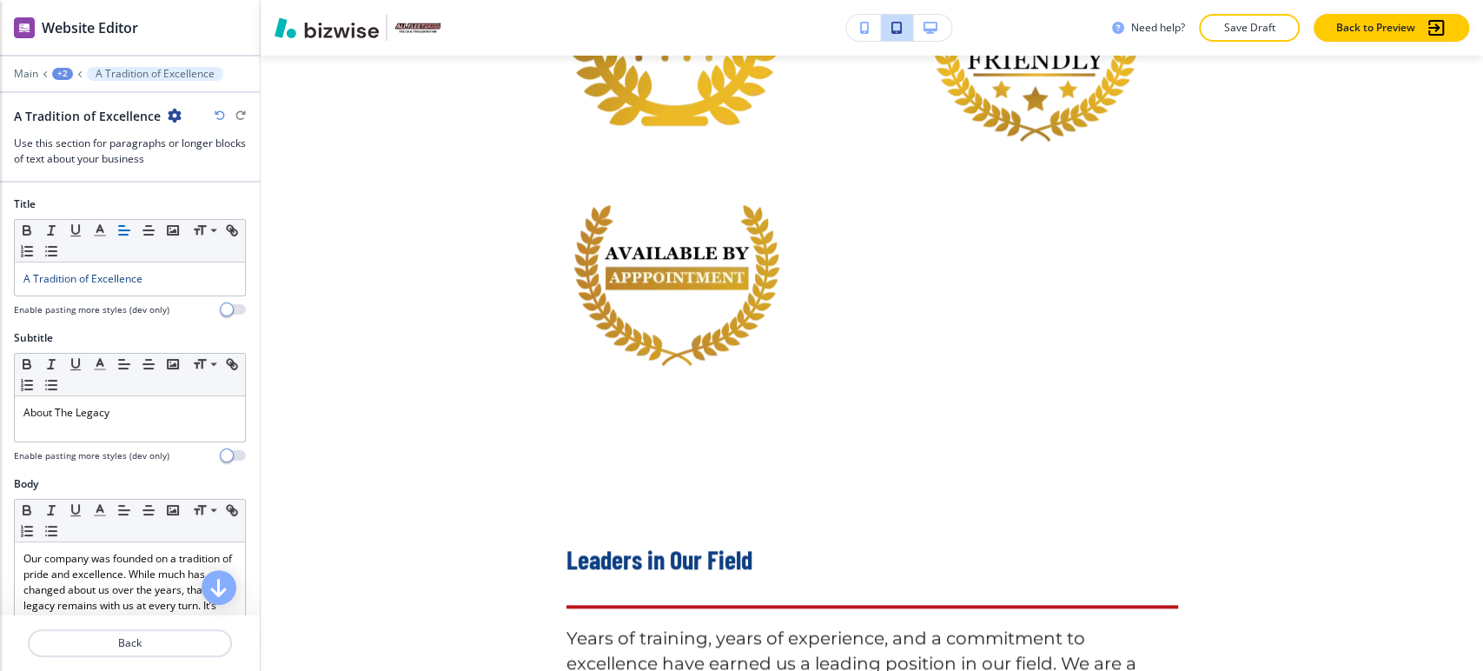
click at [924, 25] on icon "button" at bounding box center [931, 28] width 14 height 12
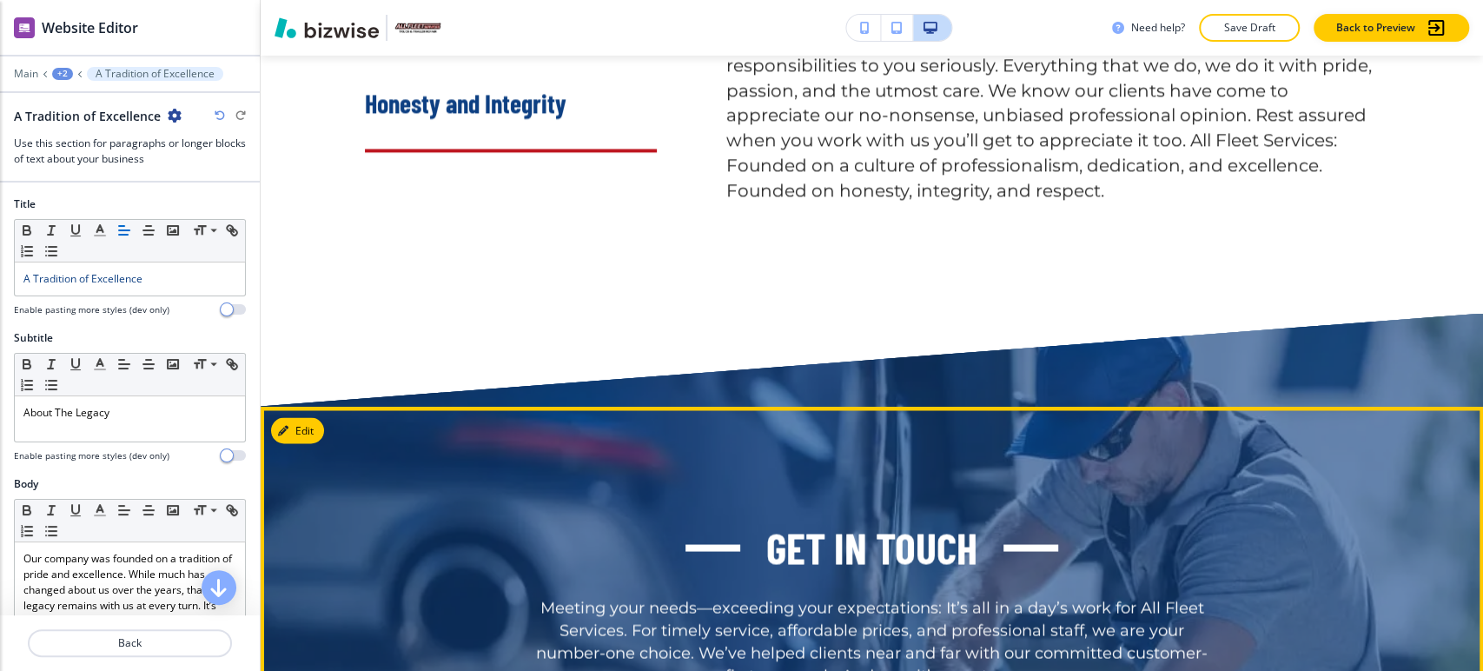
scroll to position [1987, 0]
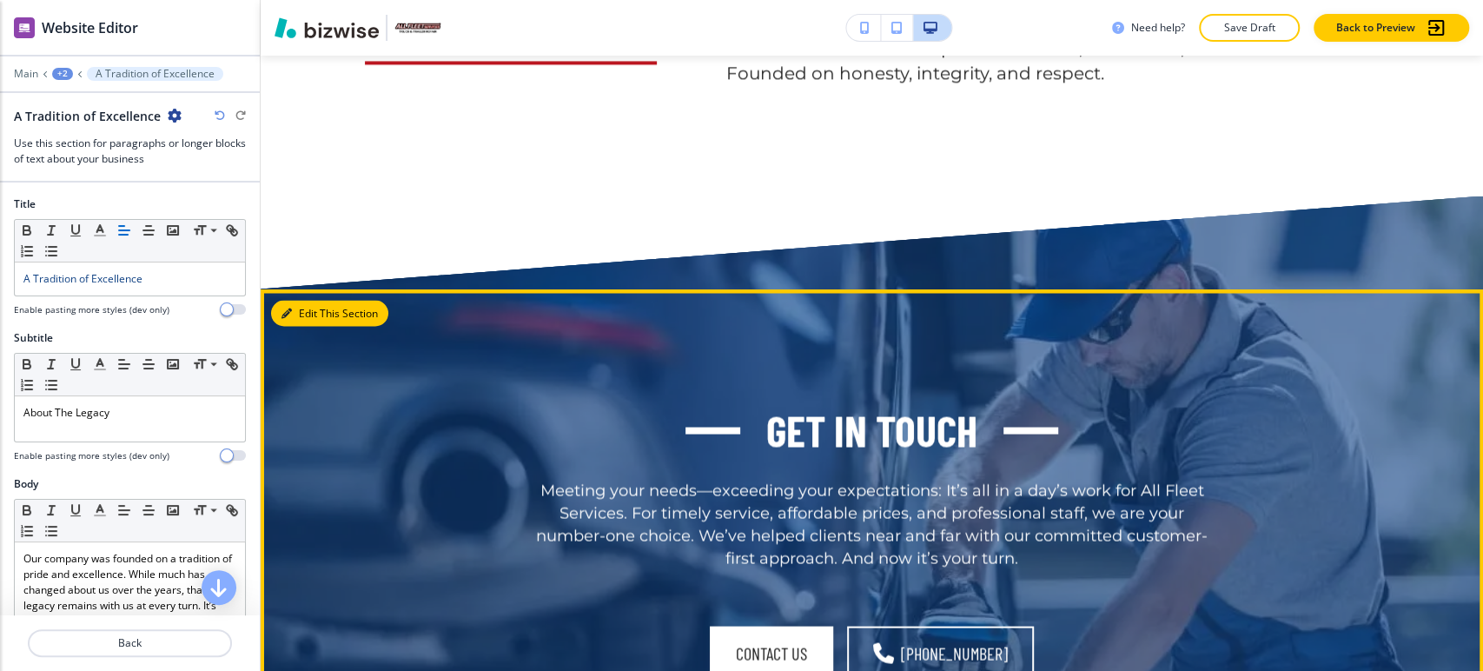
click at [296, 300] on button "Edit This Section" at bounding box center [329, 313] width 117 height 26
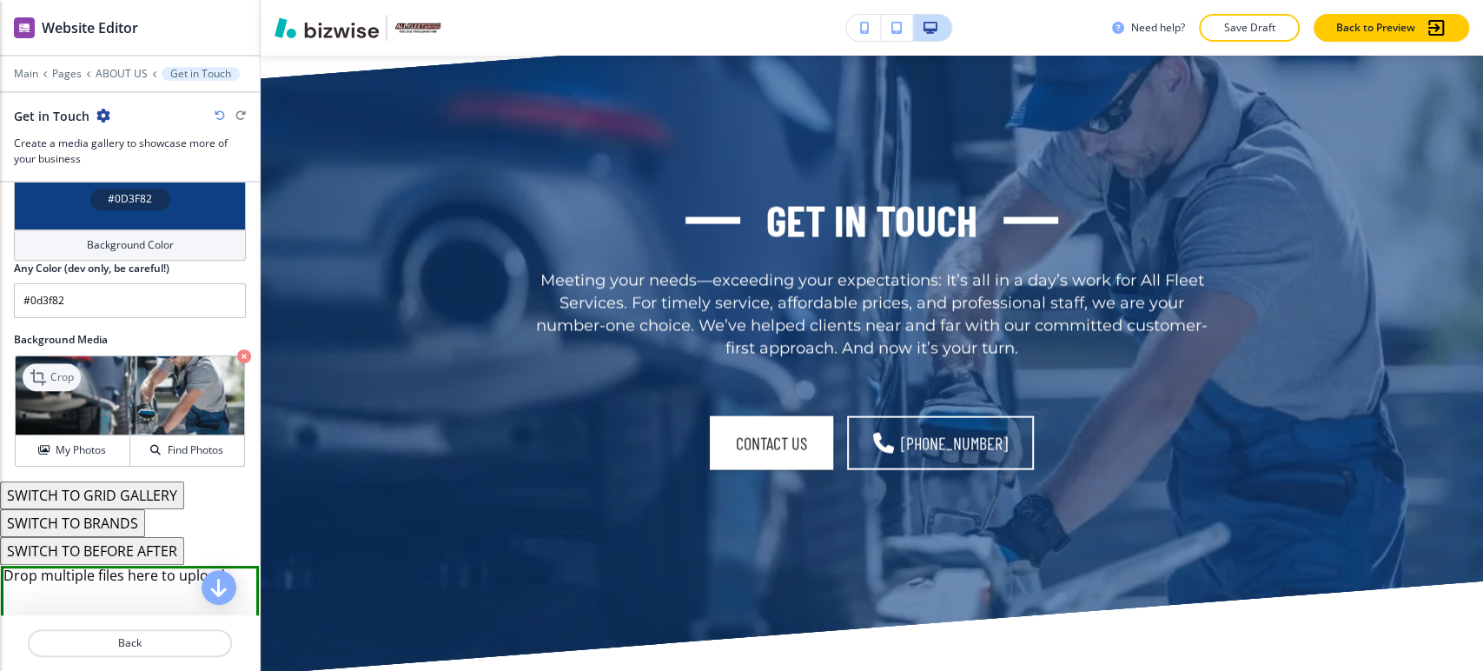
scroll to position [1193, 0]
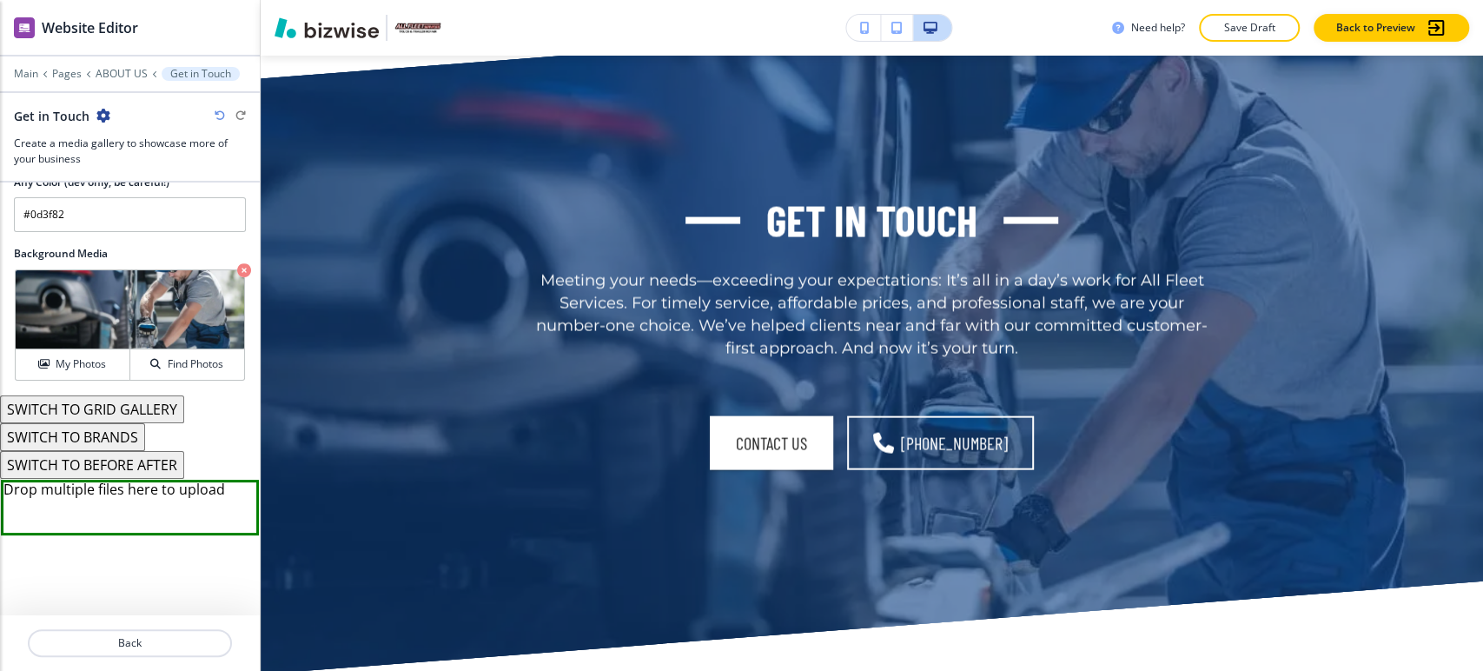
click at [134, 403] on button "SWITCH TO GRID GALLERY" at bounding box center [92, 409] width 184 height 28
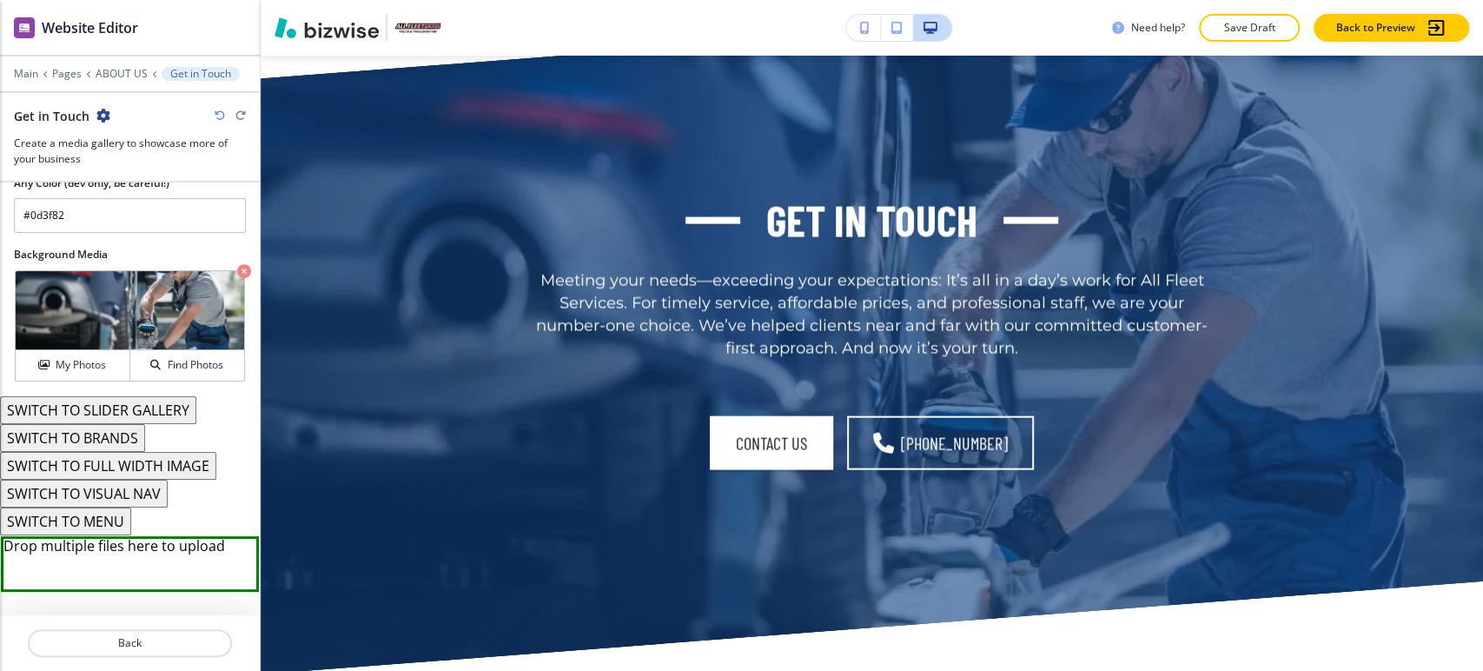
click at [114, 514] on button "SWITCH TO MENU" at bounding box center [65, 522] width 131 height 28
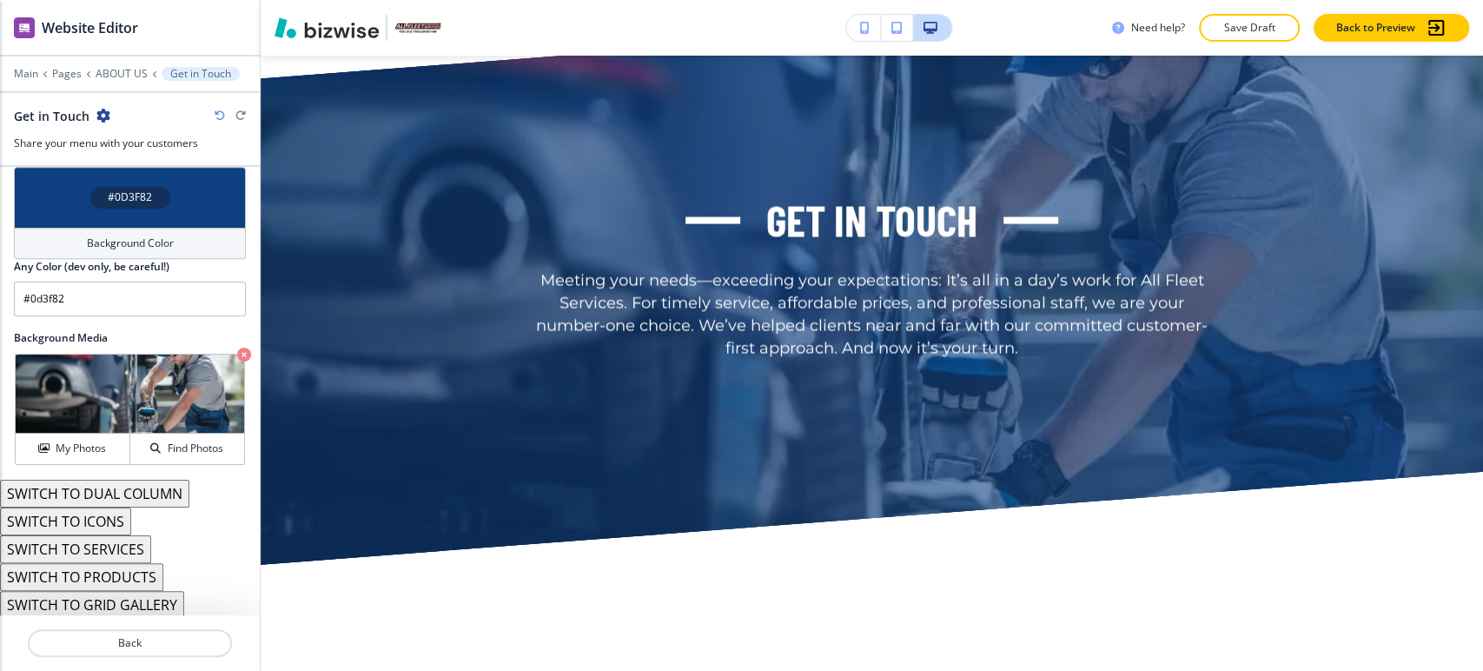
click at [128, 496] on button "SWITCH TO DUAL COLUMN" at bounding box center [94, 494] width 189 height 28
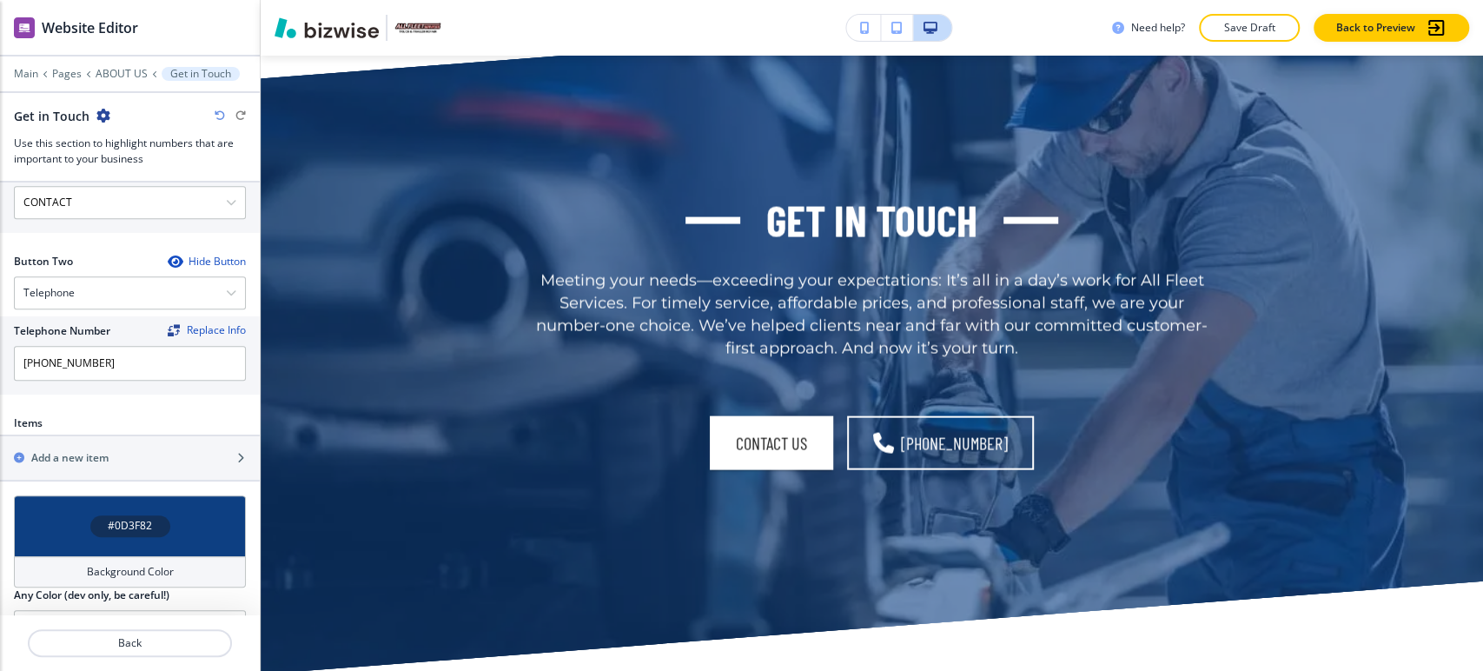
scroll to position [1080, 0]
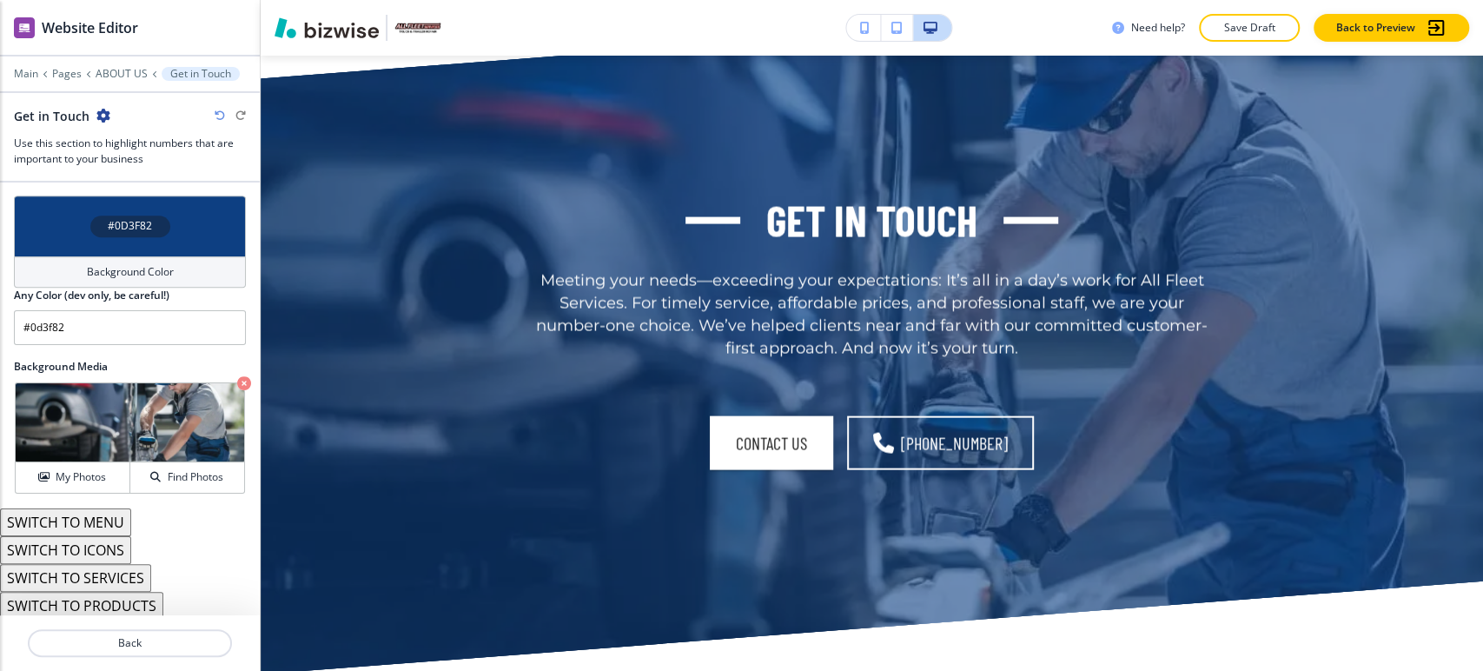
click at [136, 577] on button "SWITCH TO SERVICES" at bounding box center [75, 578] width 151 height 28
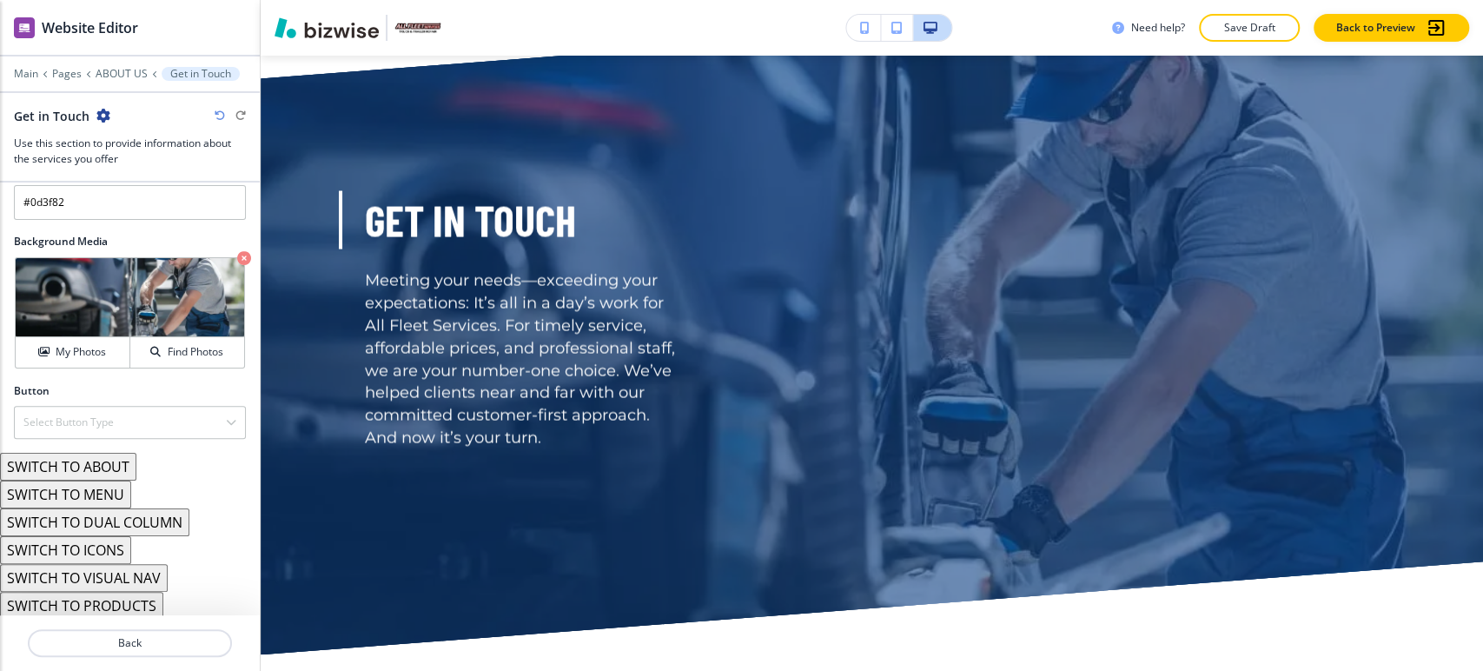
scroll to position [841, 0]
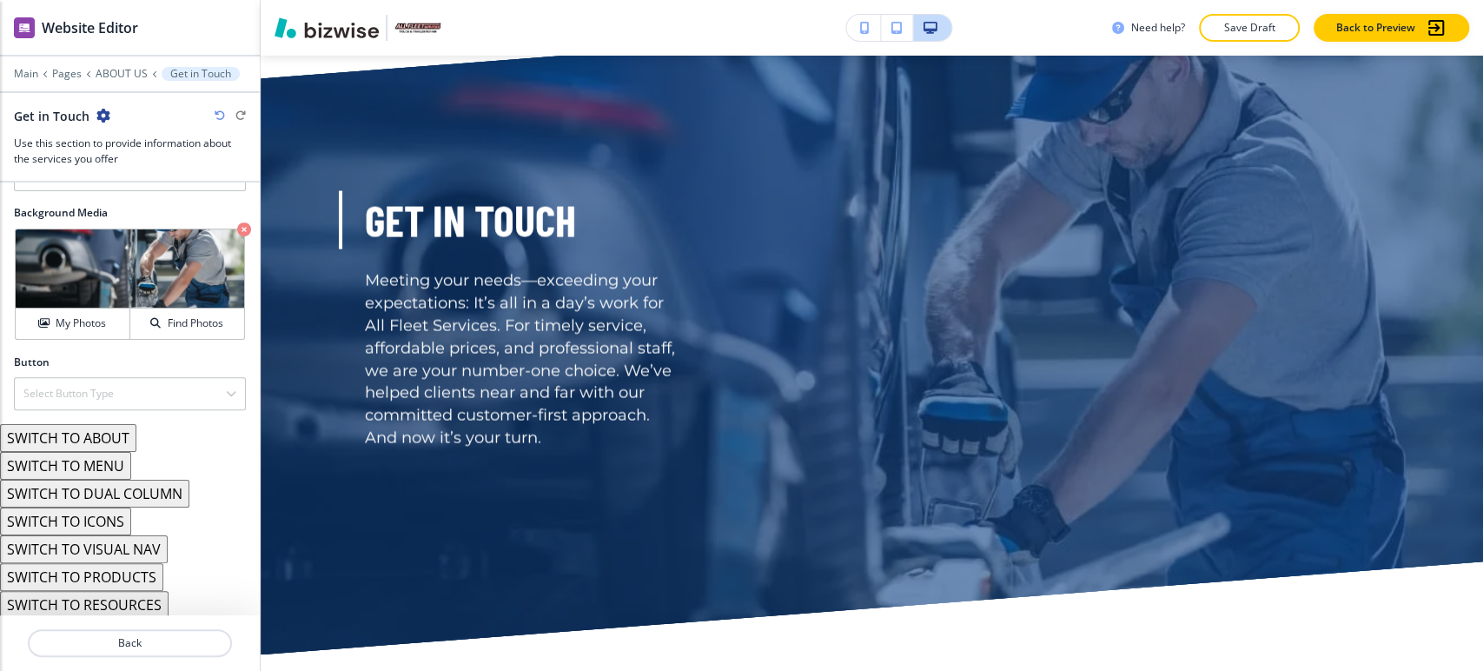
click at [119, 515] on button "SWITCH TO ICONS" at bounding box center [65, 522] width 131 height 28
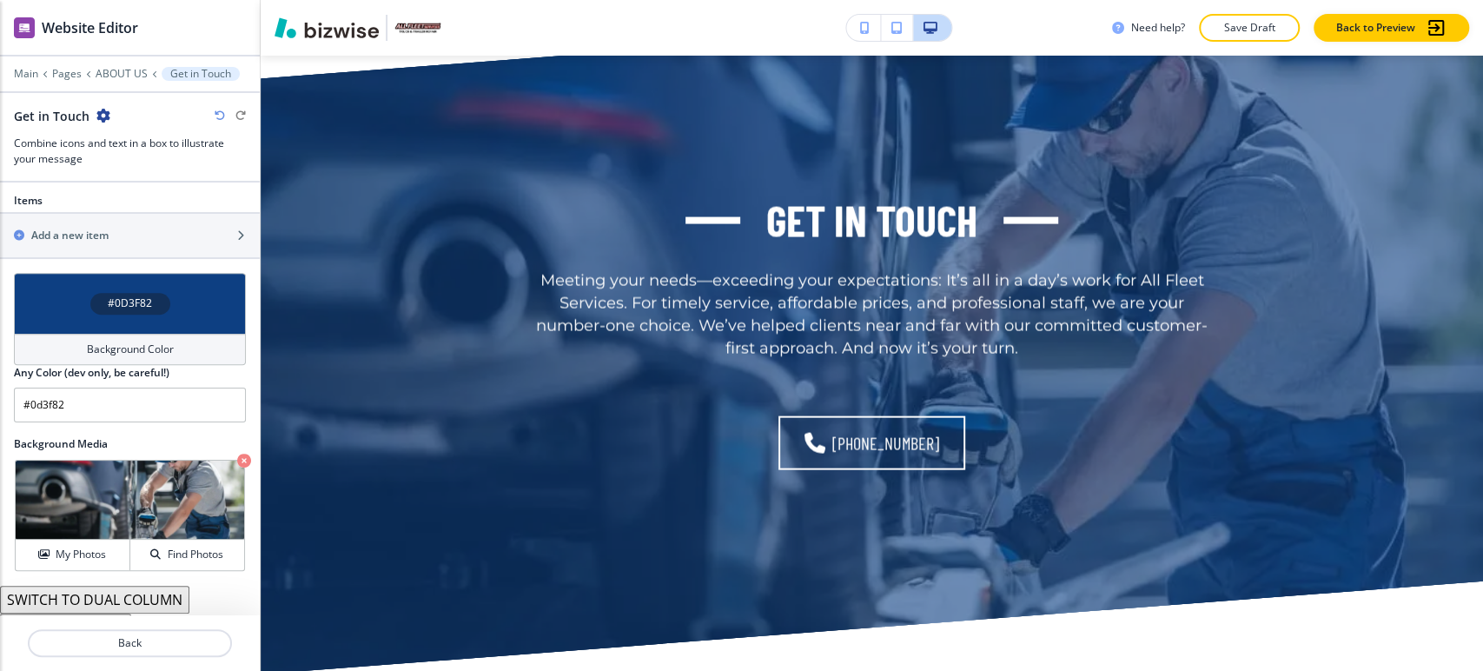
scroll to position [919, 0]
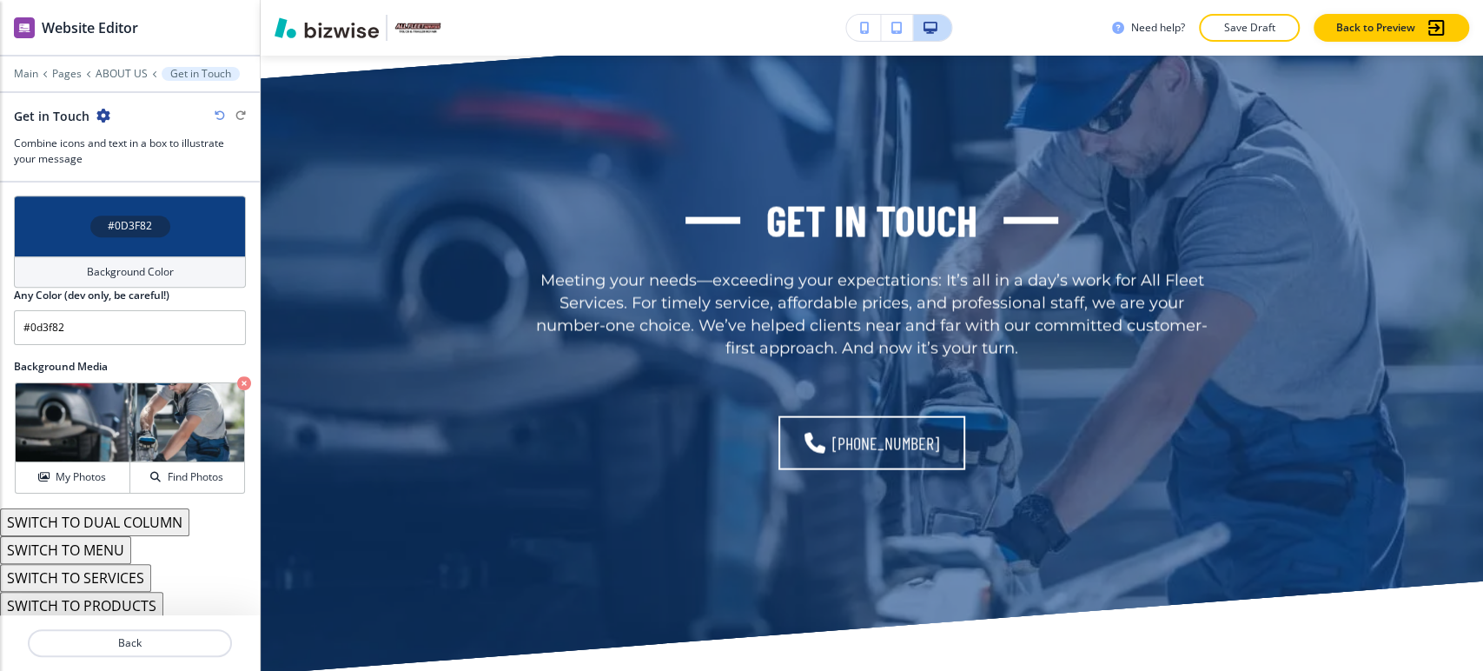
click at [122, 567] on button "SWITCH TO SERVICES" at bounding box center [75, 578] width 151 height 28
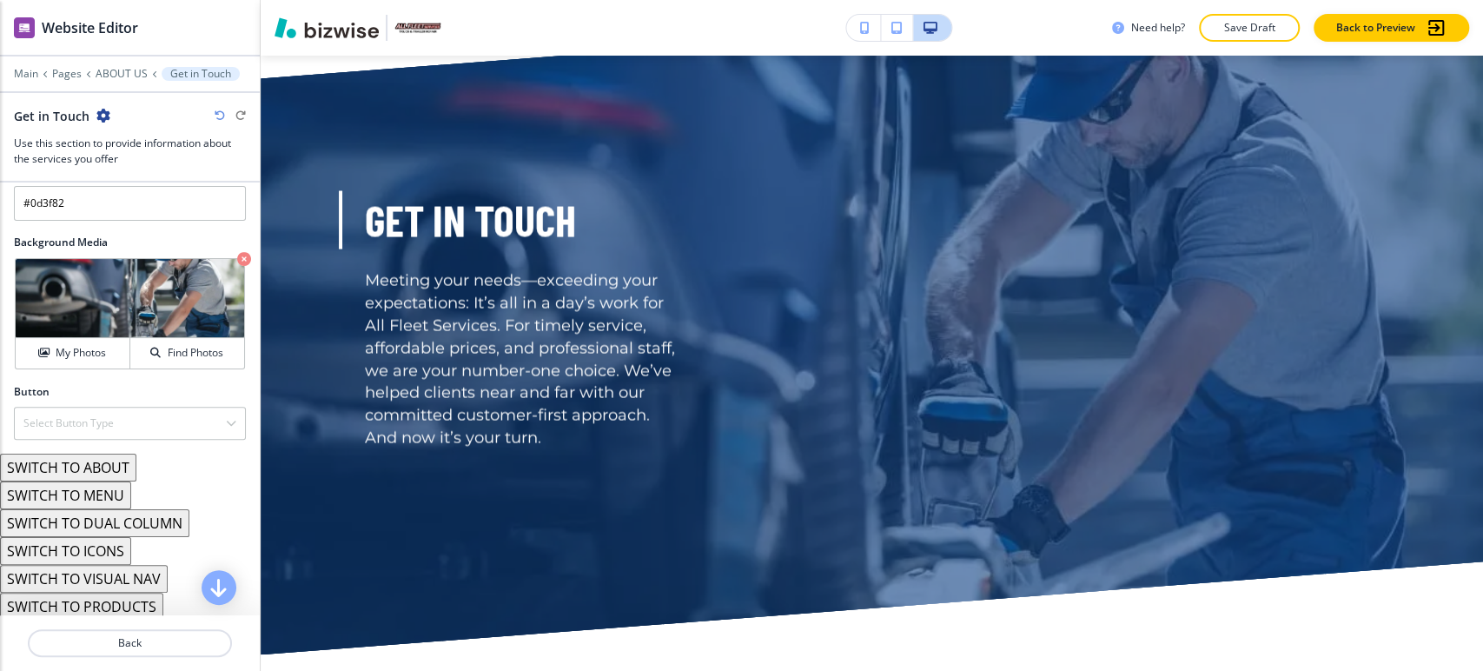
scroll to position [841, 0]
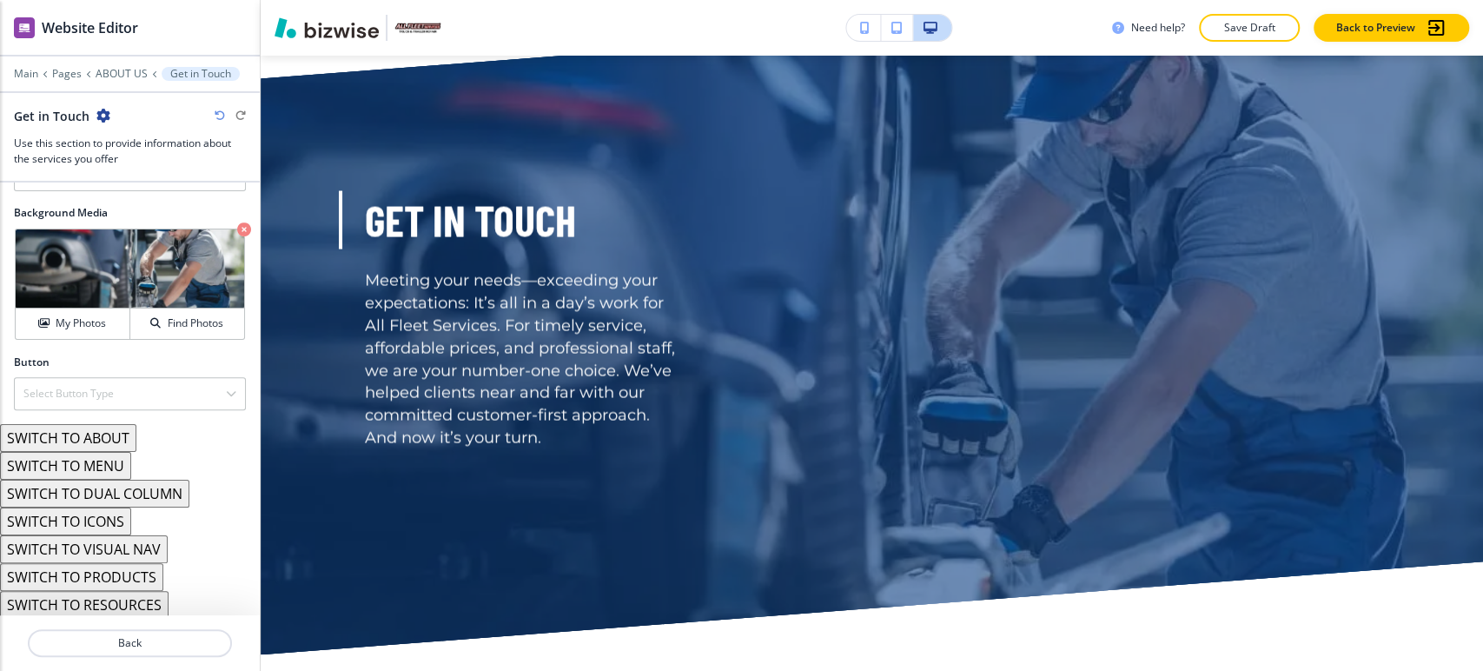
click at [137, 541] on button "SWITCH TO VISUAL NAV" at bounding box center [84, 549] width 168 height 28
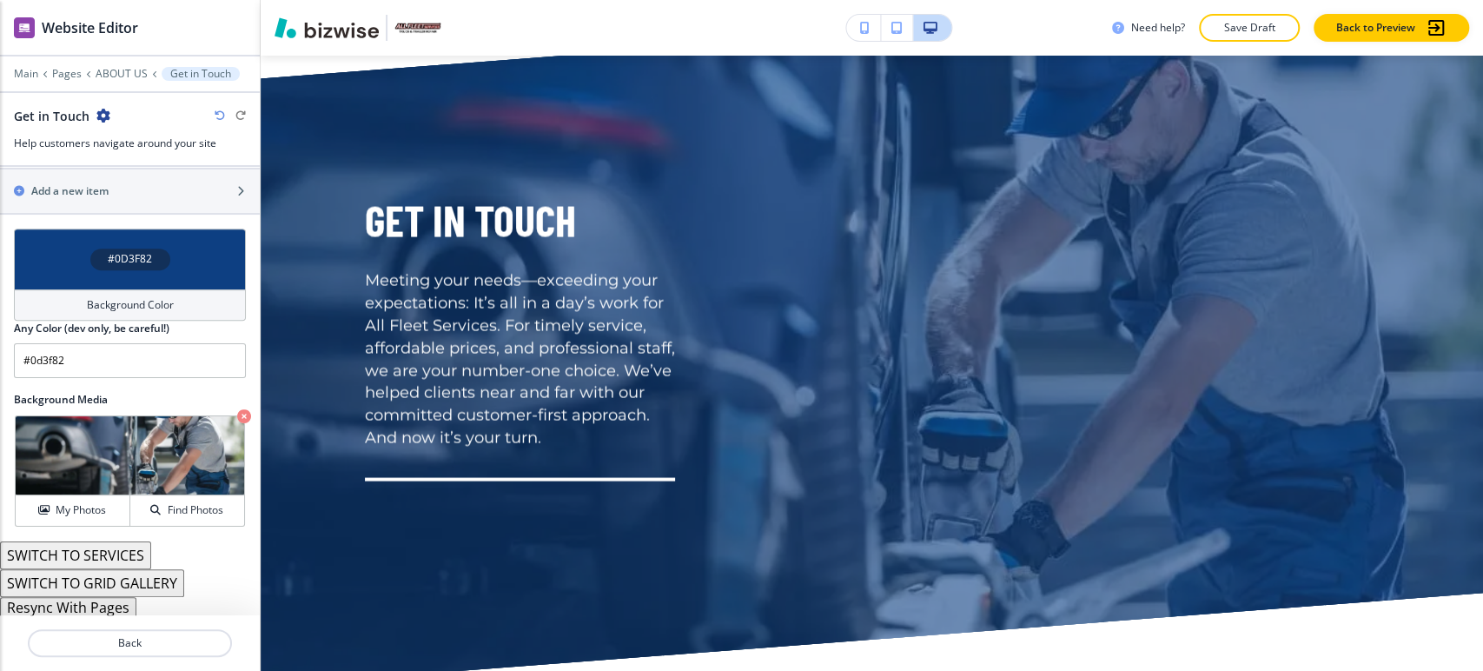
click at [115, 544] on button "SWITCH TO SERVICES" at bounding box center [75, 555] width 151 height 28
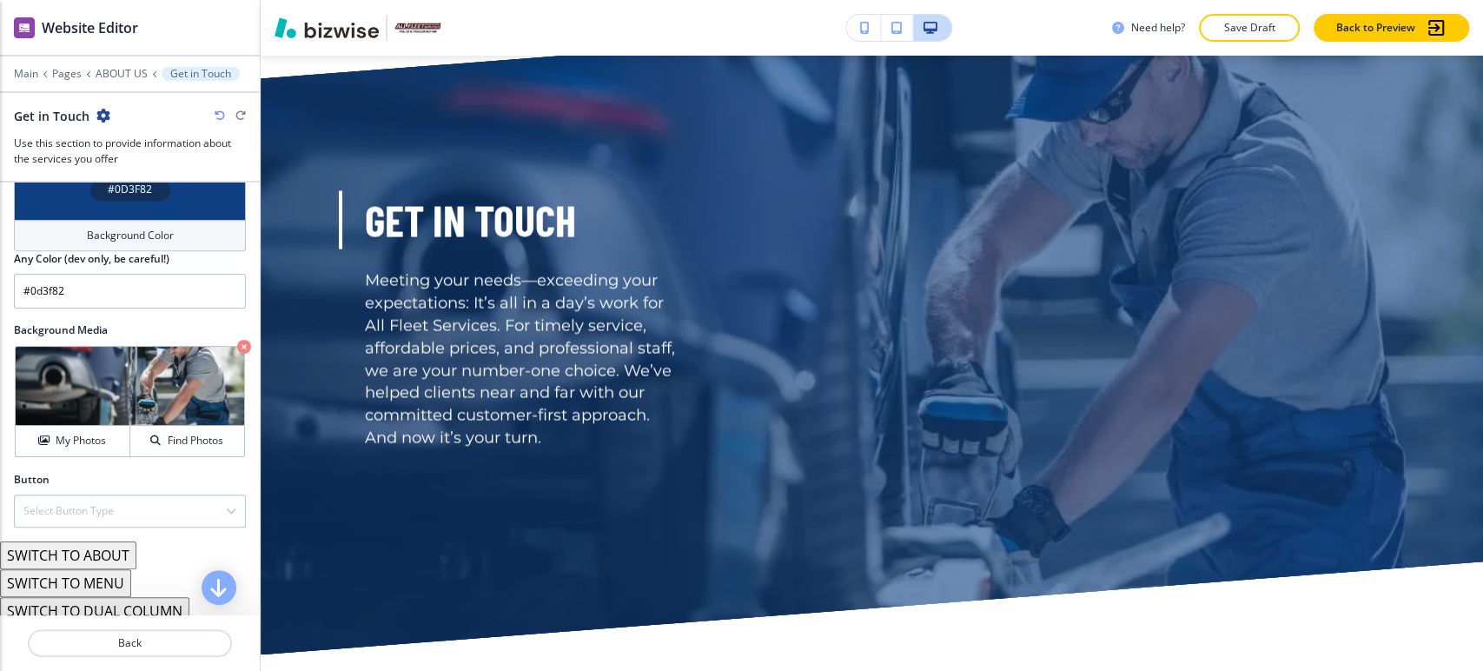
scroll to position [841, 0]
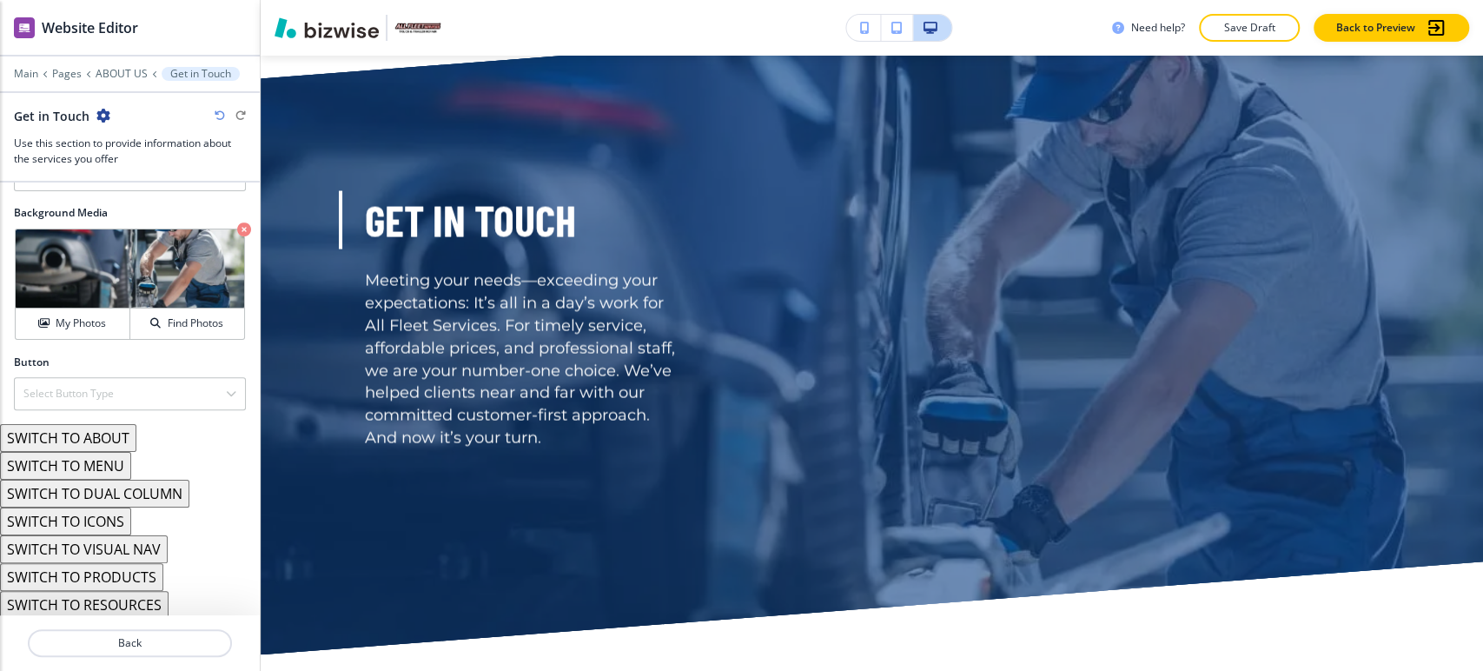
click at [125, 438] on button "SWITCH TO ABOUT" at bounding box center [68, 438] width 136 height 28
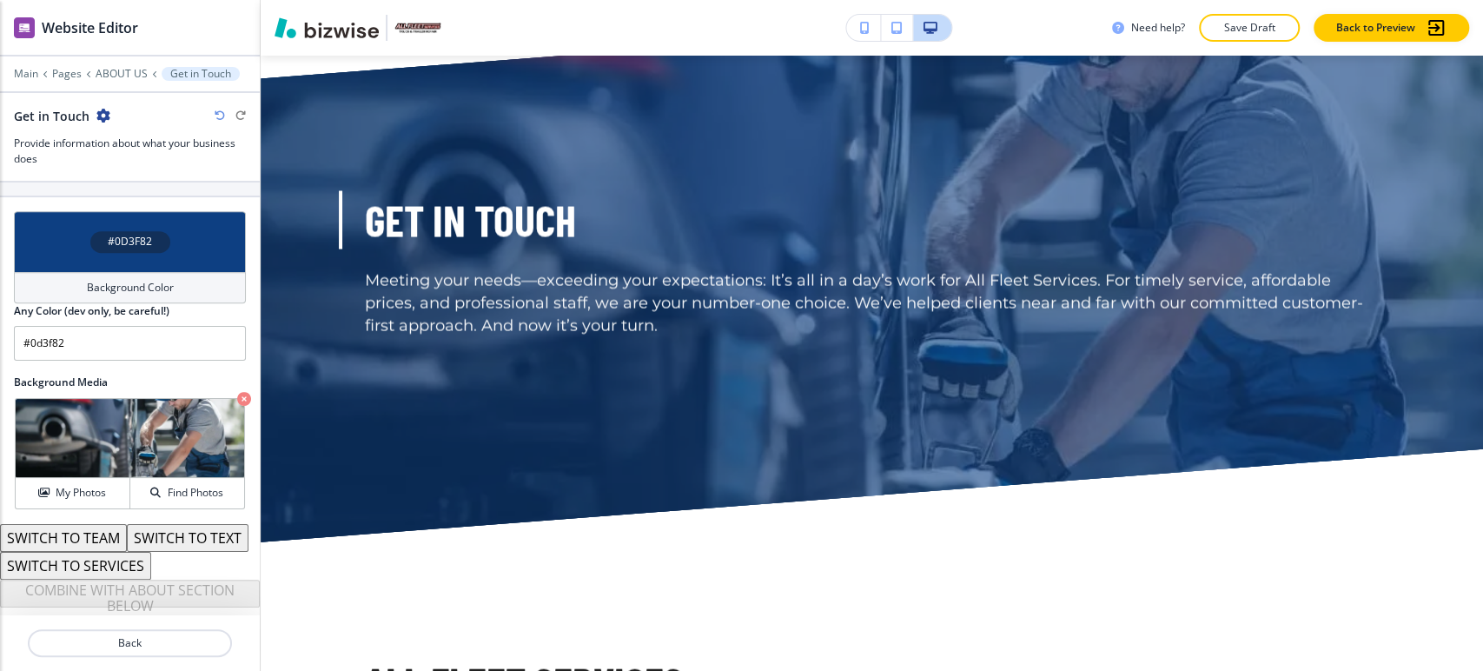
scroll to position [695, 0]
click at [108, 567] on button "SWITCH TO SERVICES" at bounding box center [75, 566] width 151 height 28
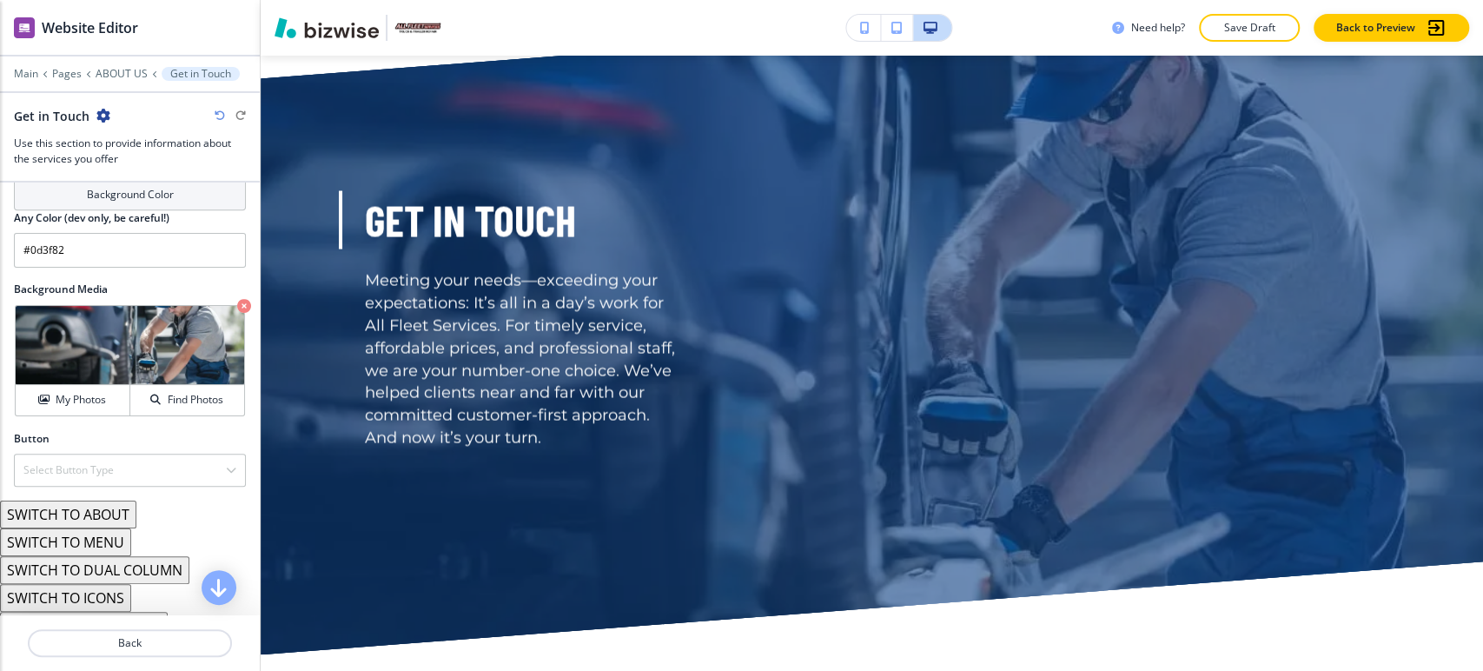
scroll to position [841, 0]
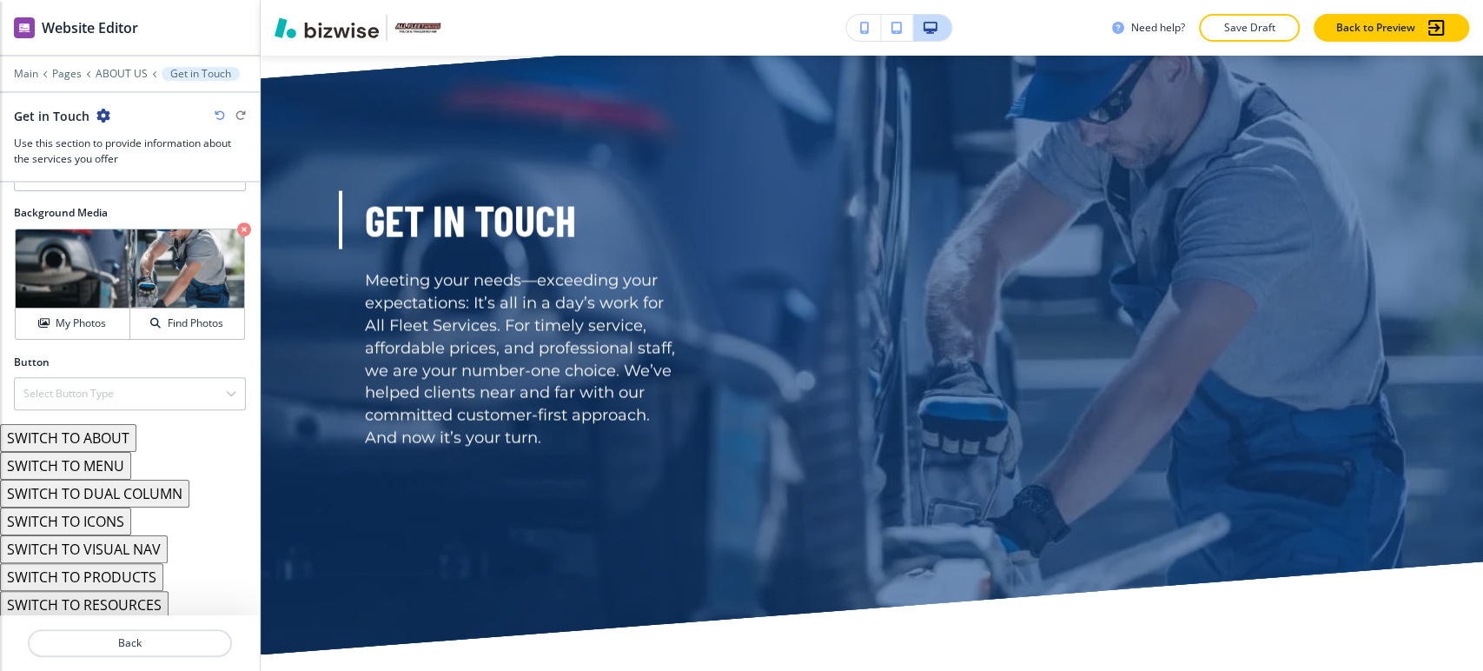
click at [125, 439] on button "SWITCH TO ABOUT" at bounding box center [68, 438] width 136 height 28
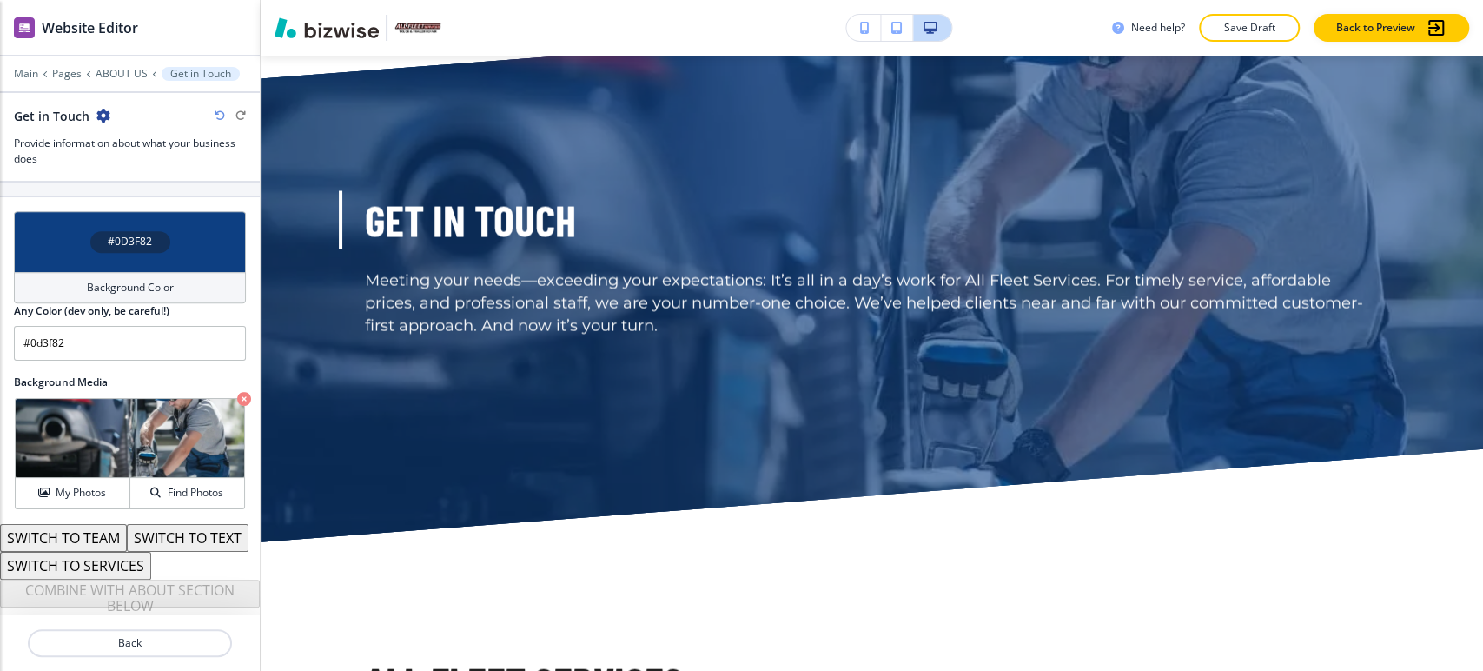
click at [127, 541] on button "SWITCH TO TEXT" at bounding box center [188, 538] width 122 height 28
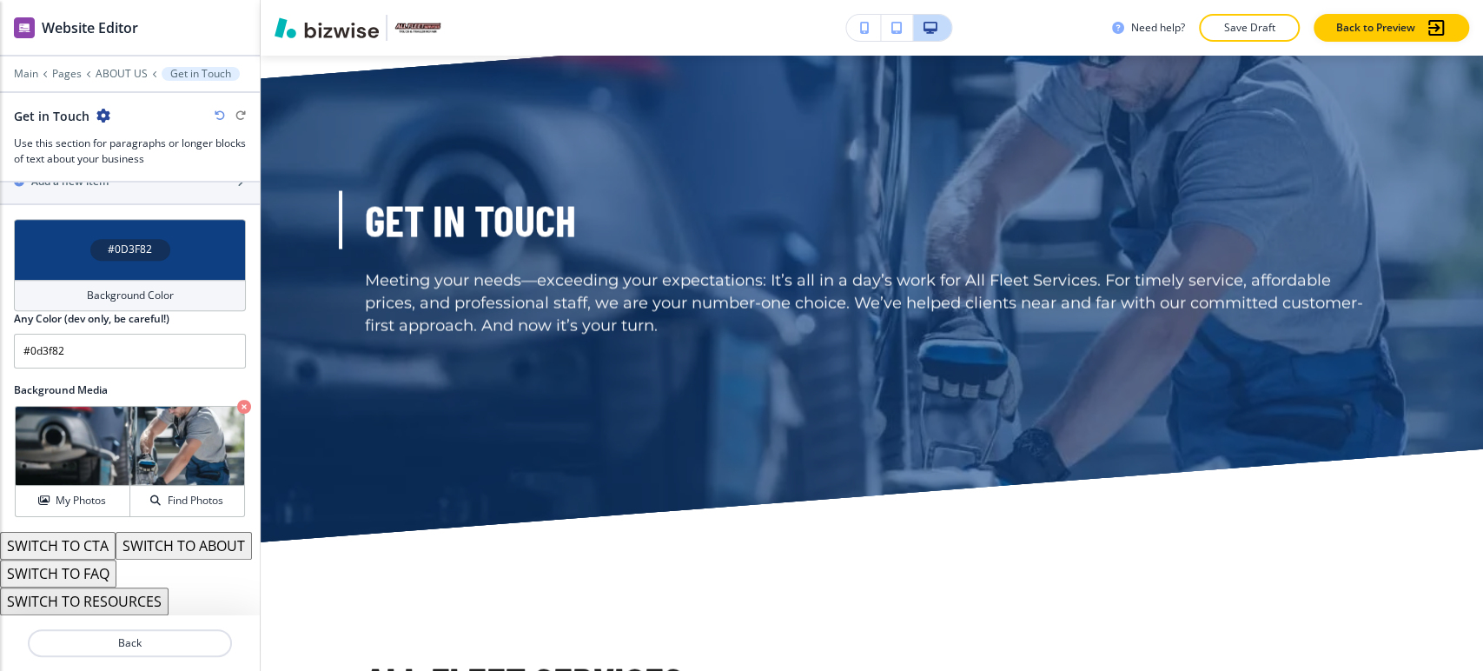
scroll to position [688, 0]
click at [97, 532] on button "SWITCH TO CTA" at bounding box center [58, 546] width 116 height 28
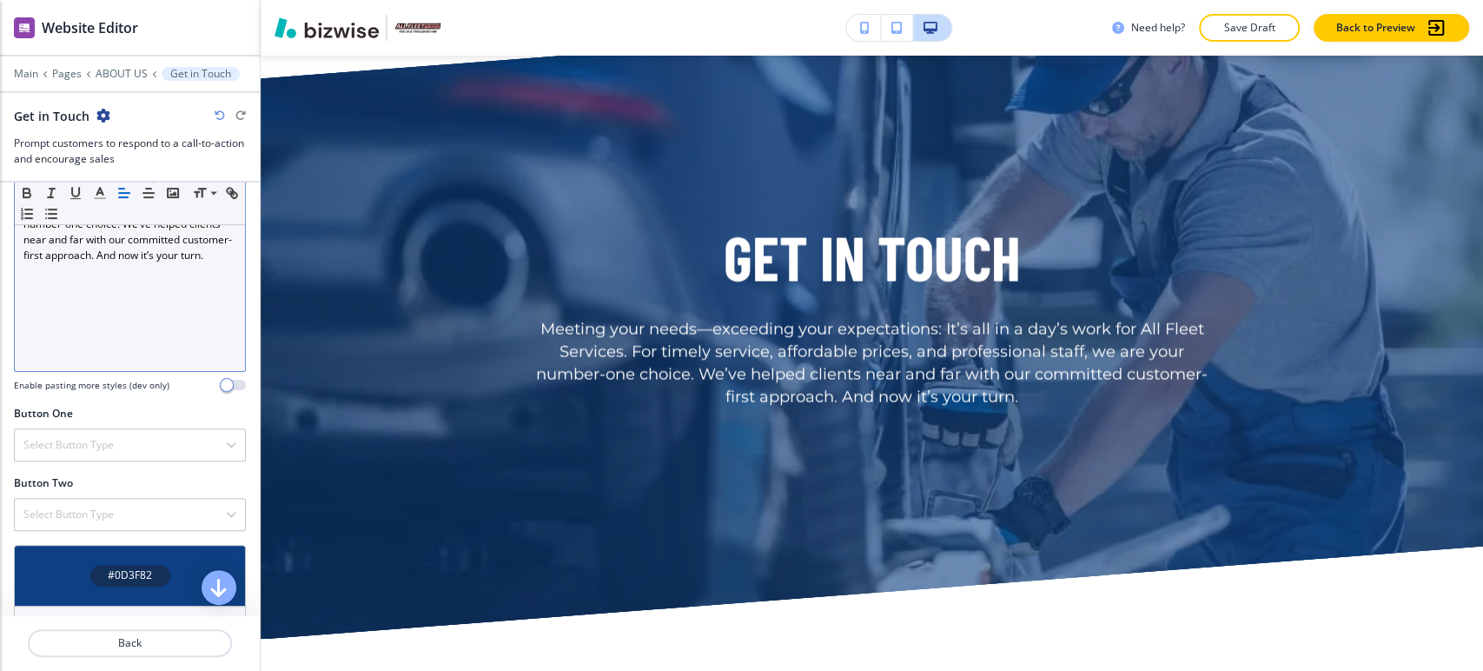
scroll to position [499, 0]
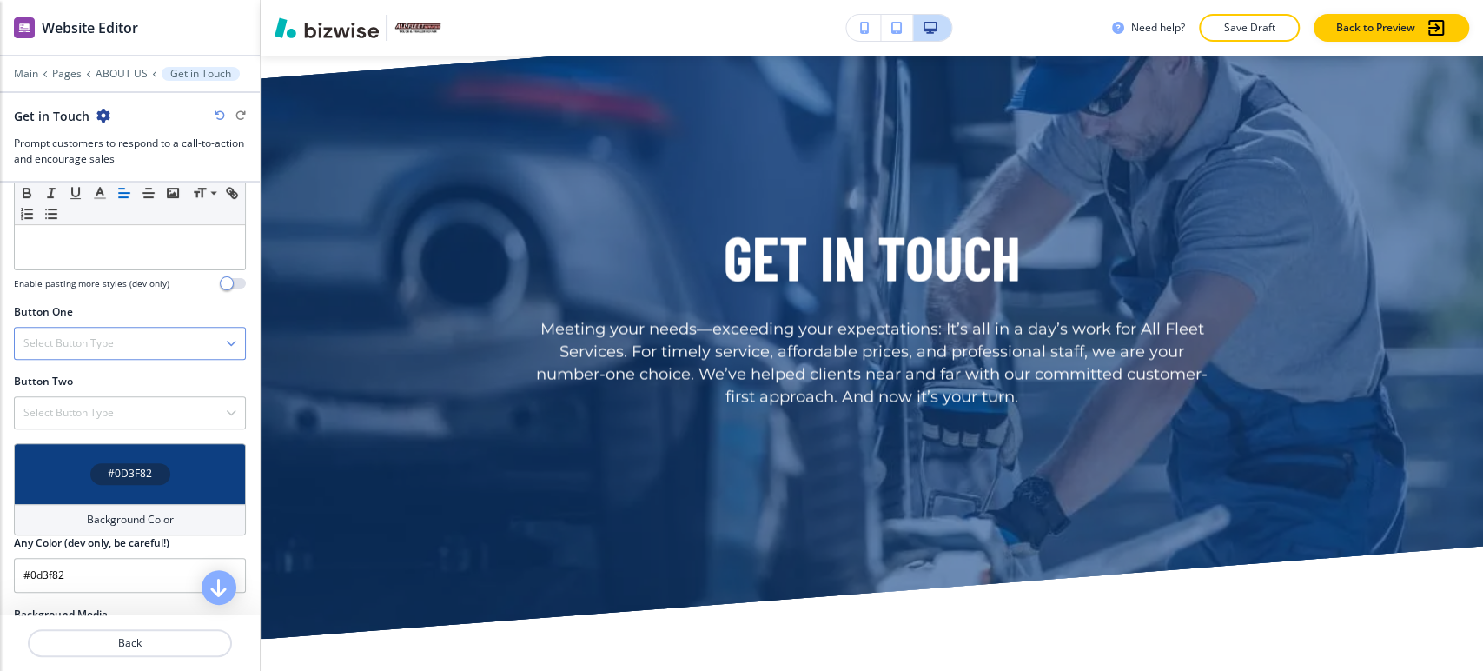
click at [140, 353] on div "Select Button Type" at bounding box center [130, 343] width 230 height 31
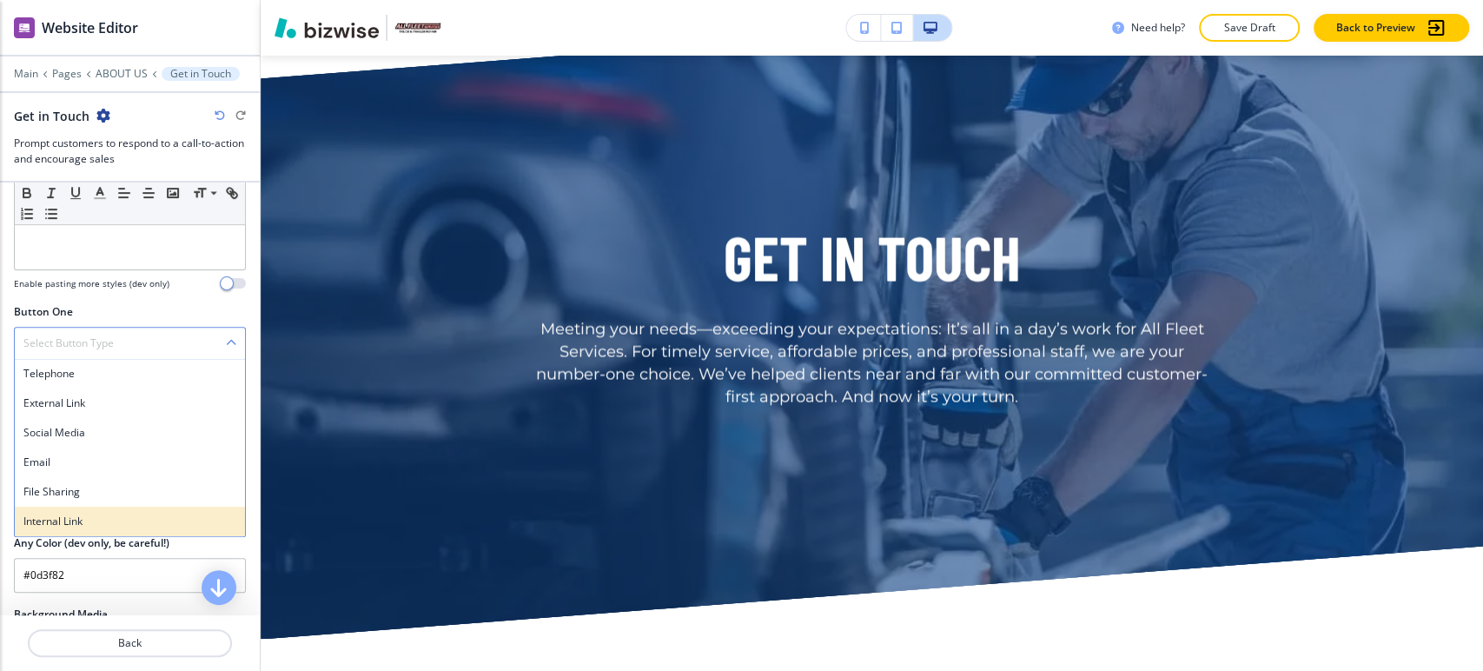
click at [89, 514] on h4 "Internal Link" at bounding box center [129, 522] width 213 height 16
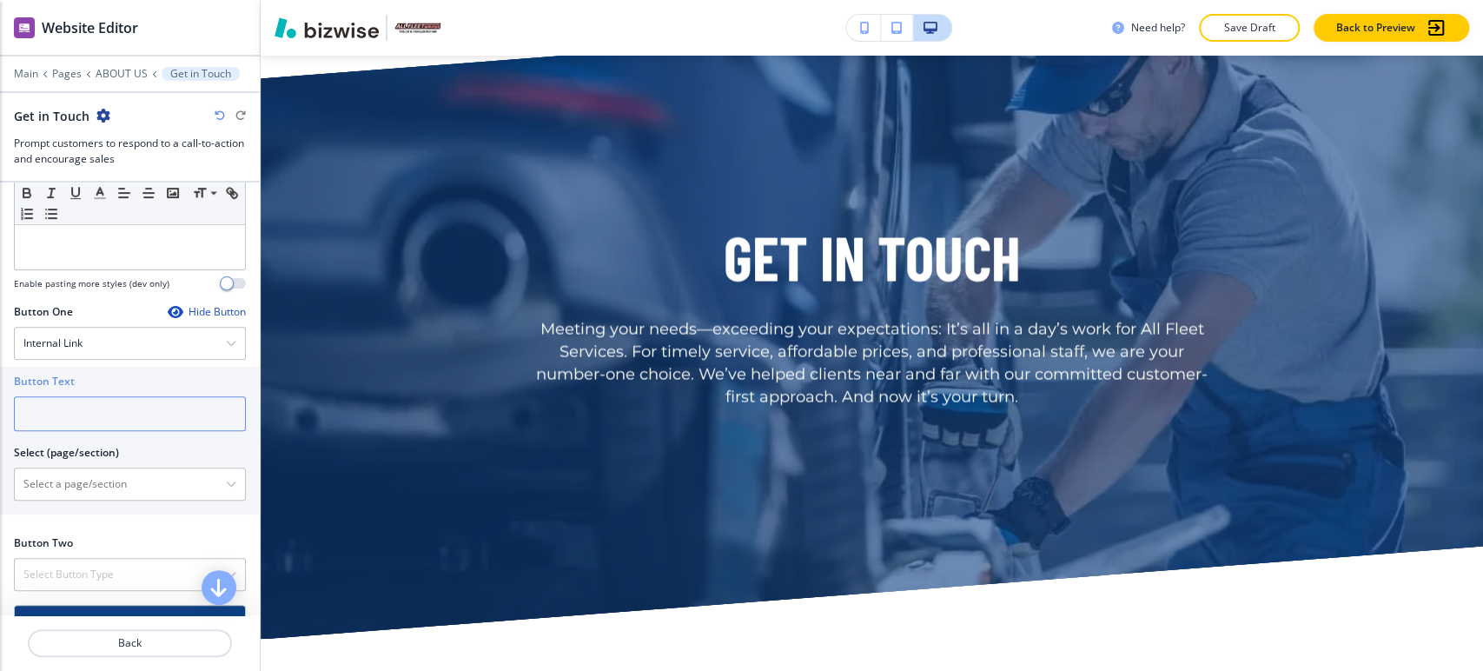
click at [136, 424] on input "text" at bounding box center [130, 413] width 232 height 35
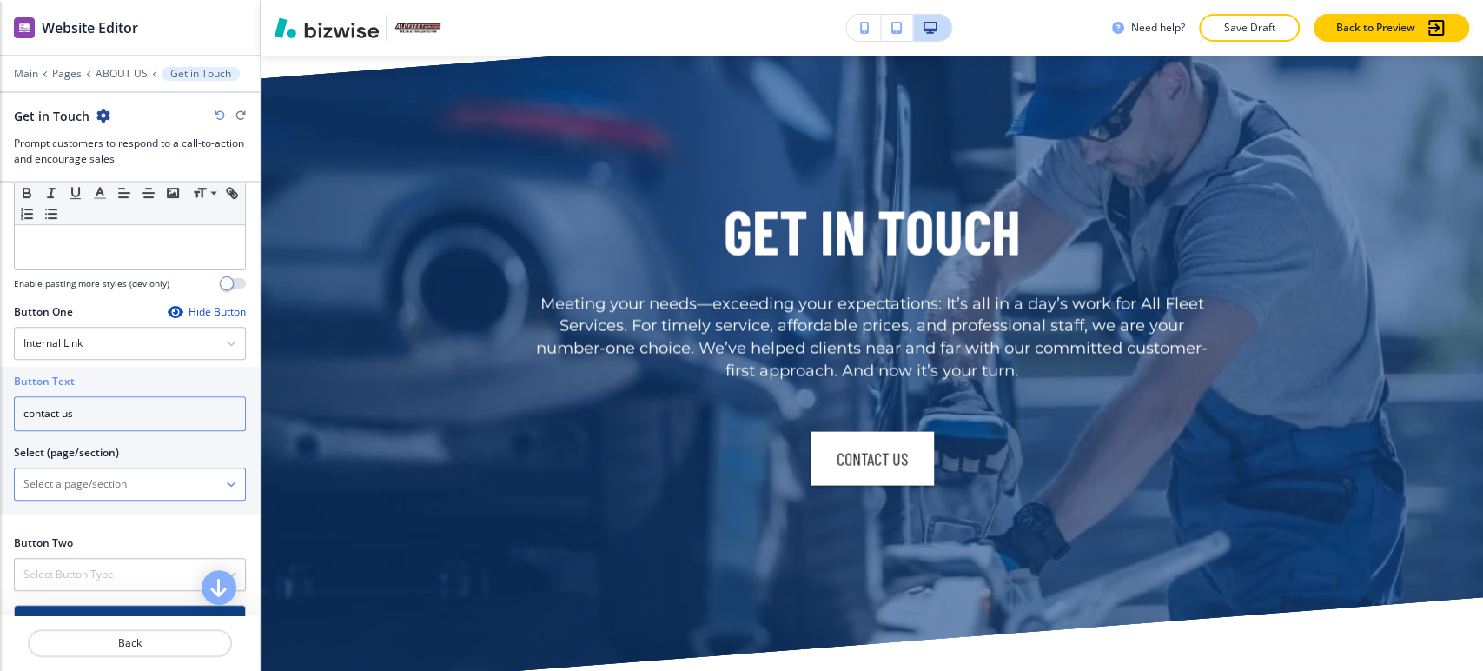
type input "contact us"
click at [100, 484] on \(page\/section\) "Manual Input" at bounding box center [120, 484] width 211 height 30
type \(page\/section\) "CONTACT"
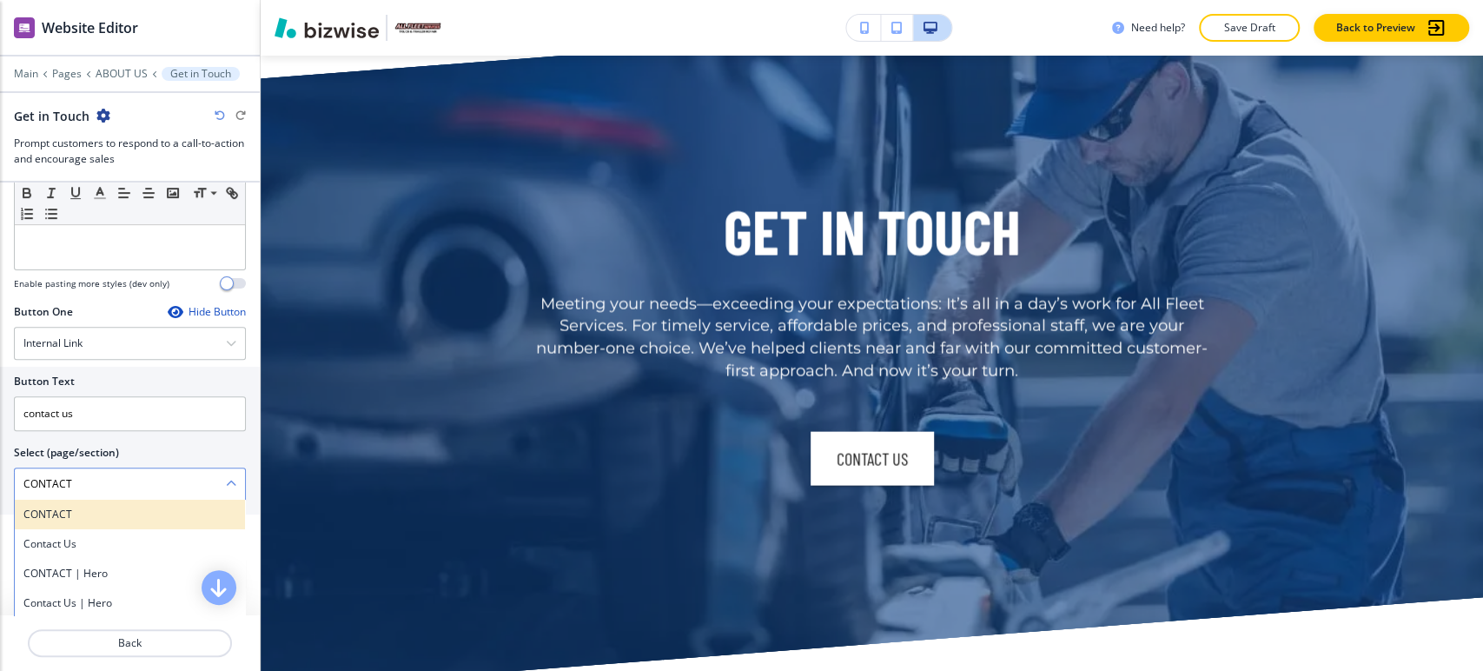
click at [83, 507] on h4 "CONTACT" at bounding box center [129, 515] width 213 height 16
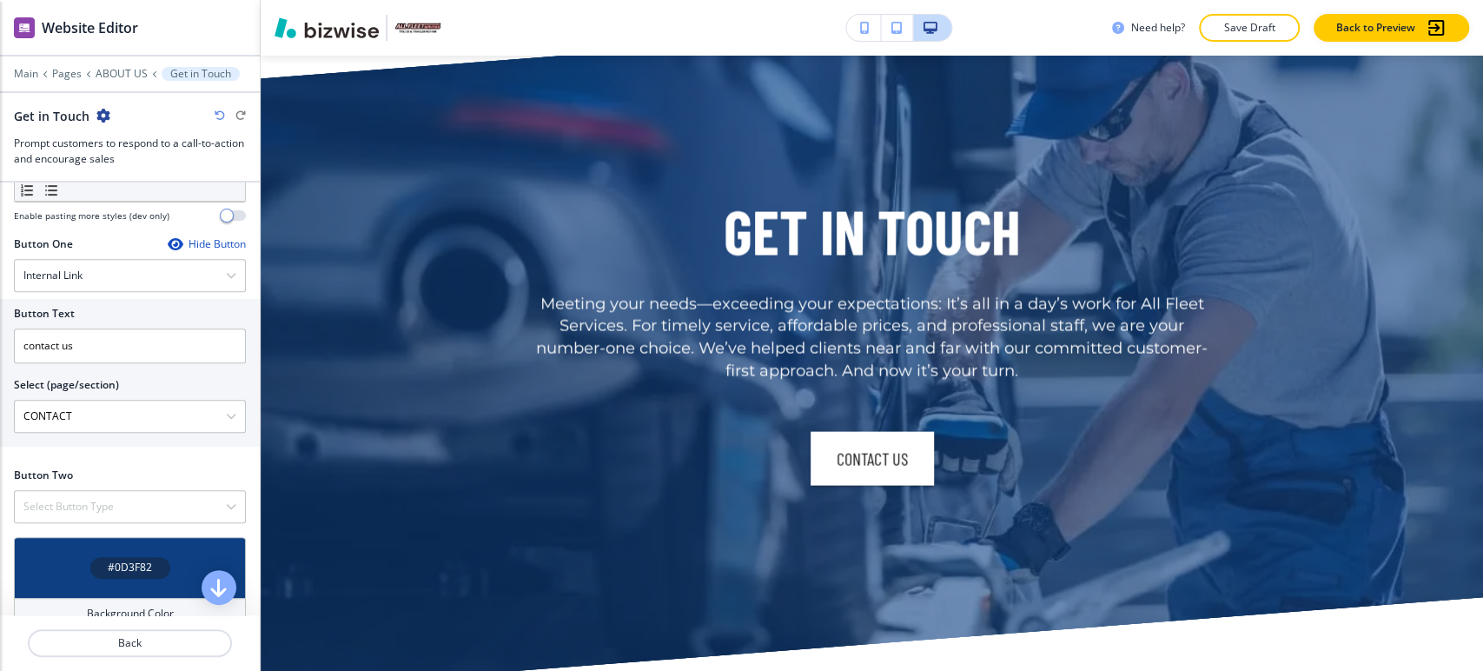
scroll to position [595, 0]
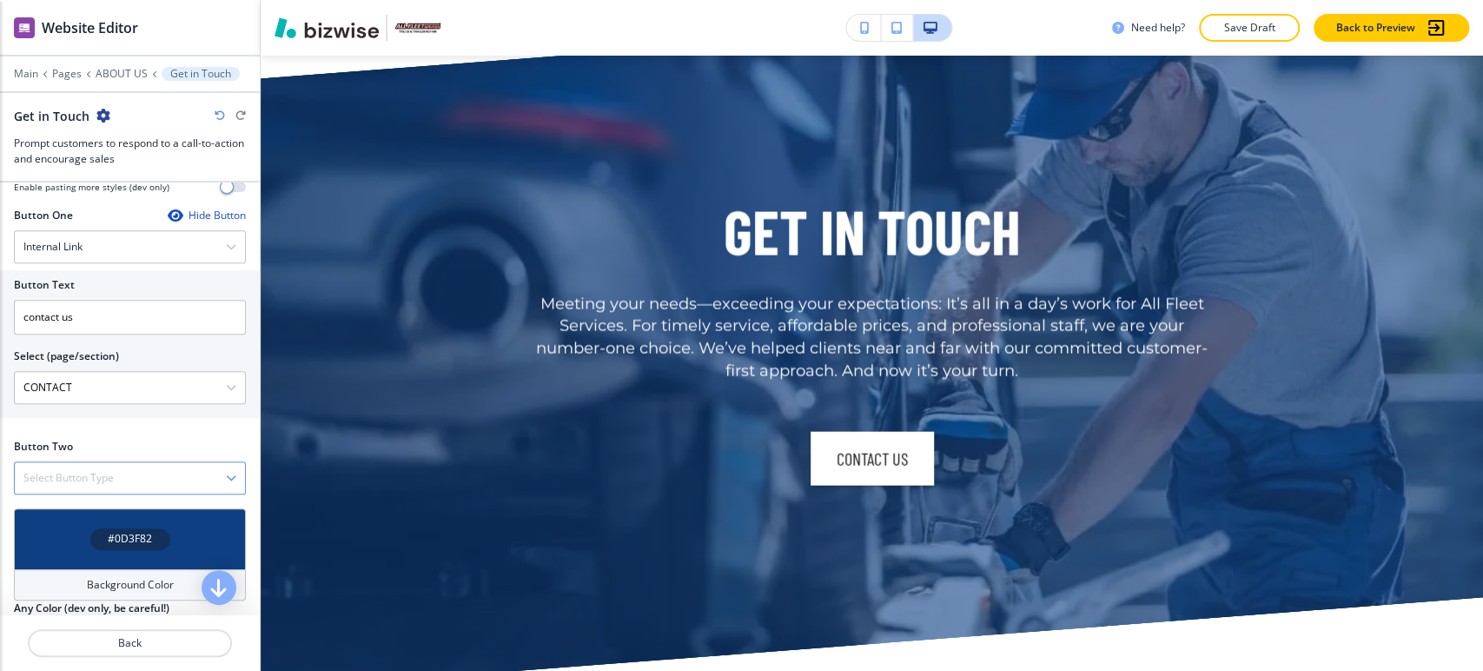
click at [107, 464] on div "Select Button Type" at bounding box center [130, 477] width 230 height 31
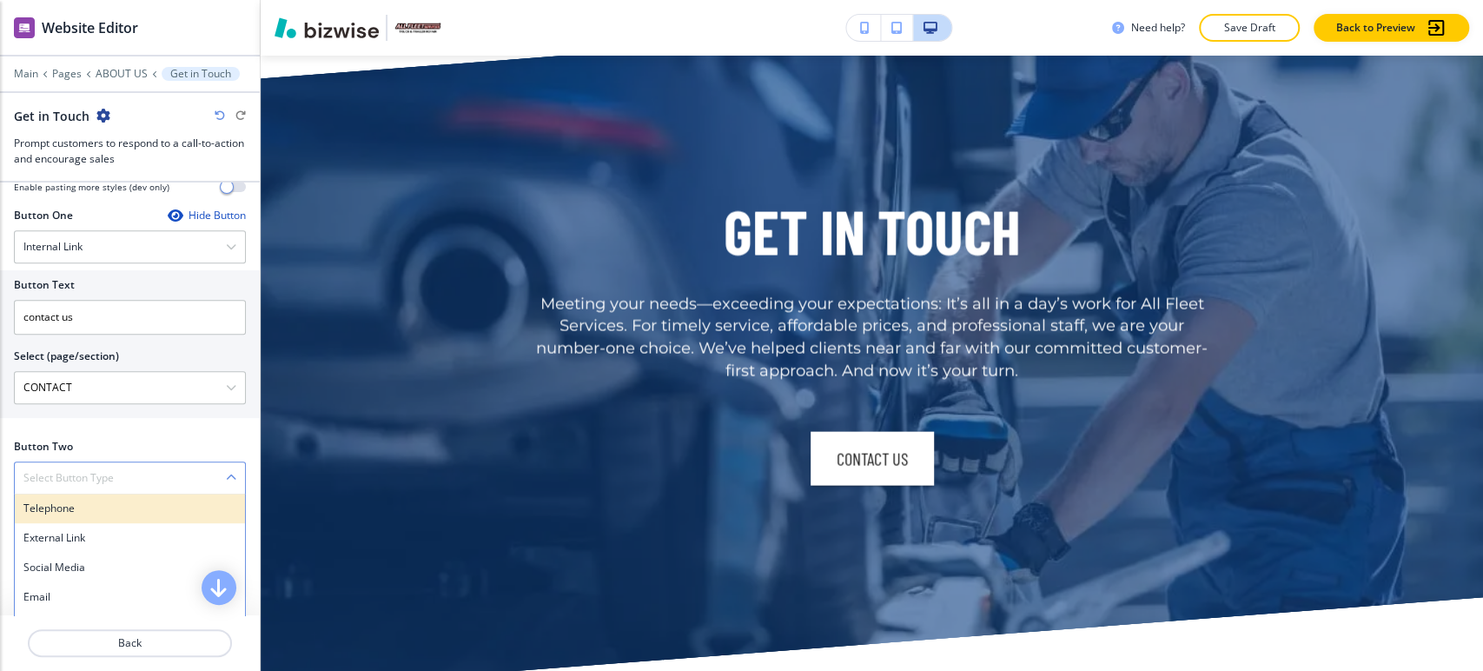
click at [103, 508] on h4 "Telephone" at bounding box center [129, 509] width 213 height 16
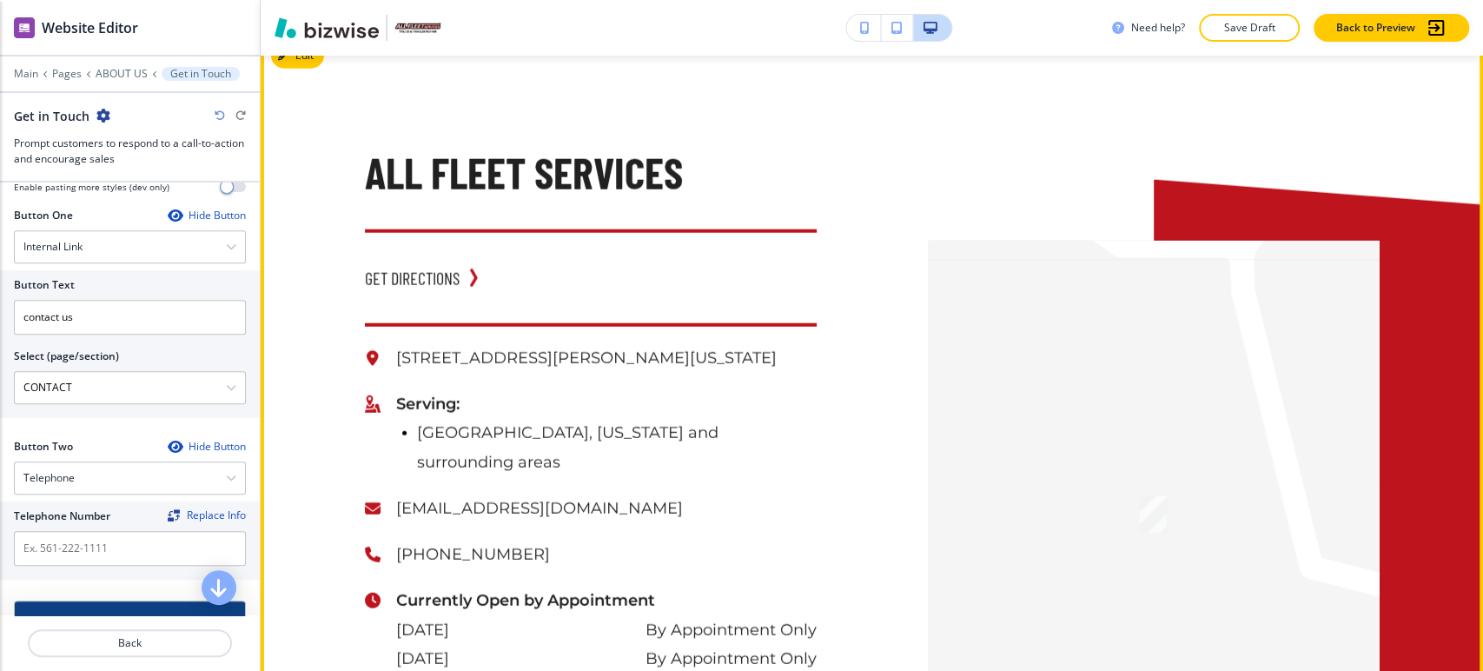
scroll to position [2872, 0]
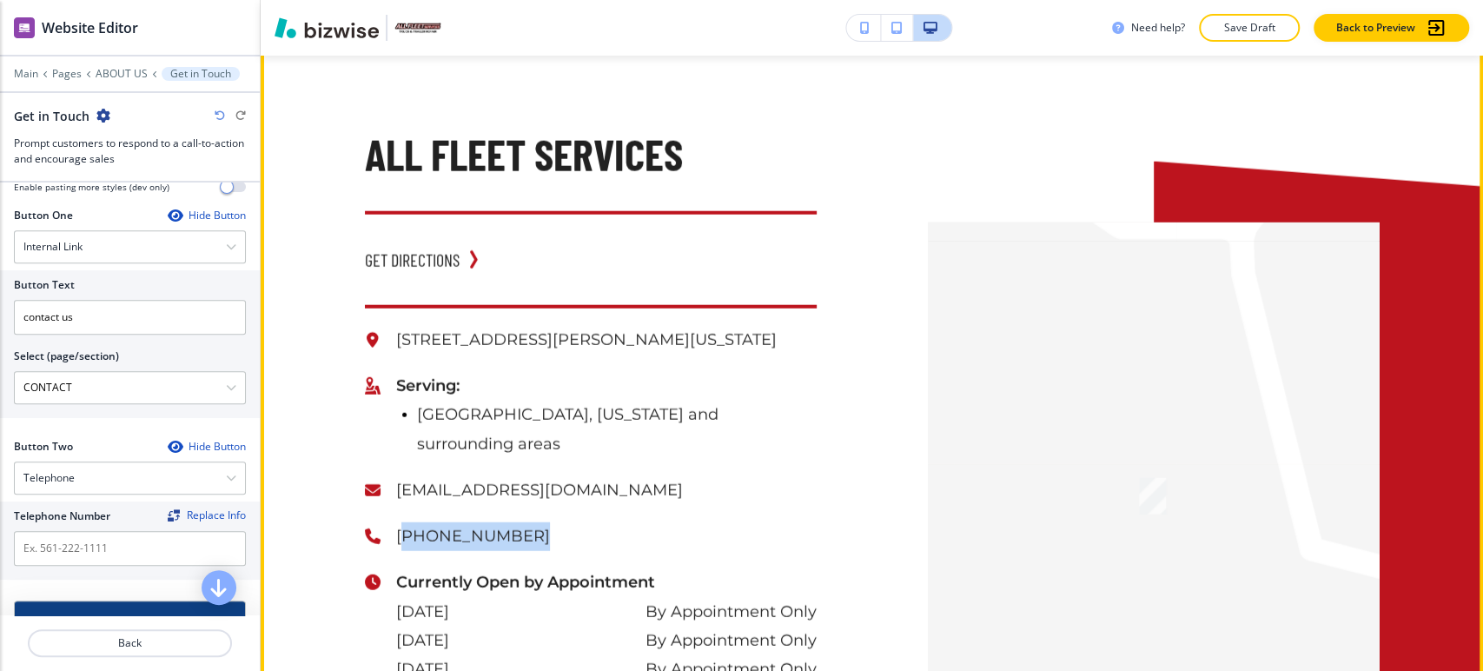
drag, startPoint x: 503, startPoint y: 468, endPoint x: 392, endPoint y: 474, distance: 111.4
click at [392, 474] on div "[STREET_ADDRESS][PERSON_NAME][US_STATE] Serving: [GEOGRAPHIC_DATA], [US_STATE] …" at bounding box center [591, 615] width 452 height 579
drag, startPoint x: 388, startPoint y: 476, endPoint x: 491, endPoint y: 481, distance: 103.5
click at [491, 522] on p "[PHONE_NUMBER]" at bounding box center [606, 536] width 421 height 29
copy p "[PHONE_NUMBER]"
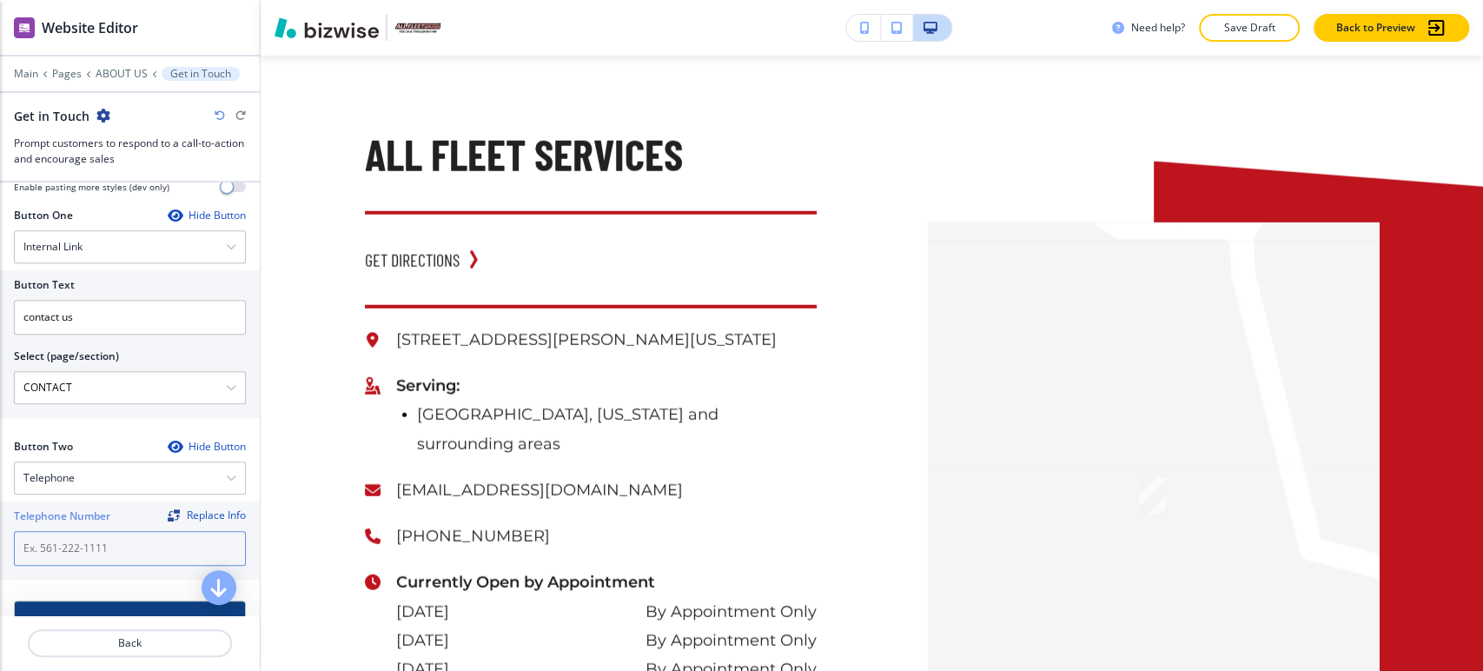
click at [98, 541] on input "text" at bounding box center [130, 548] width 232 height 35
paste input "[PHONE_NUMBER]"
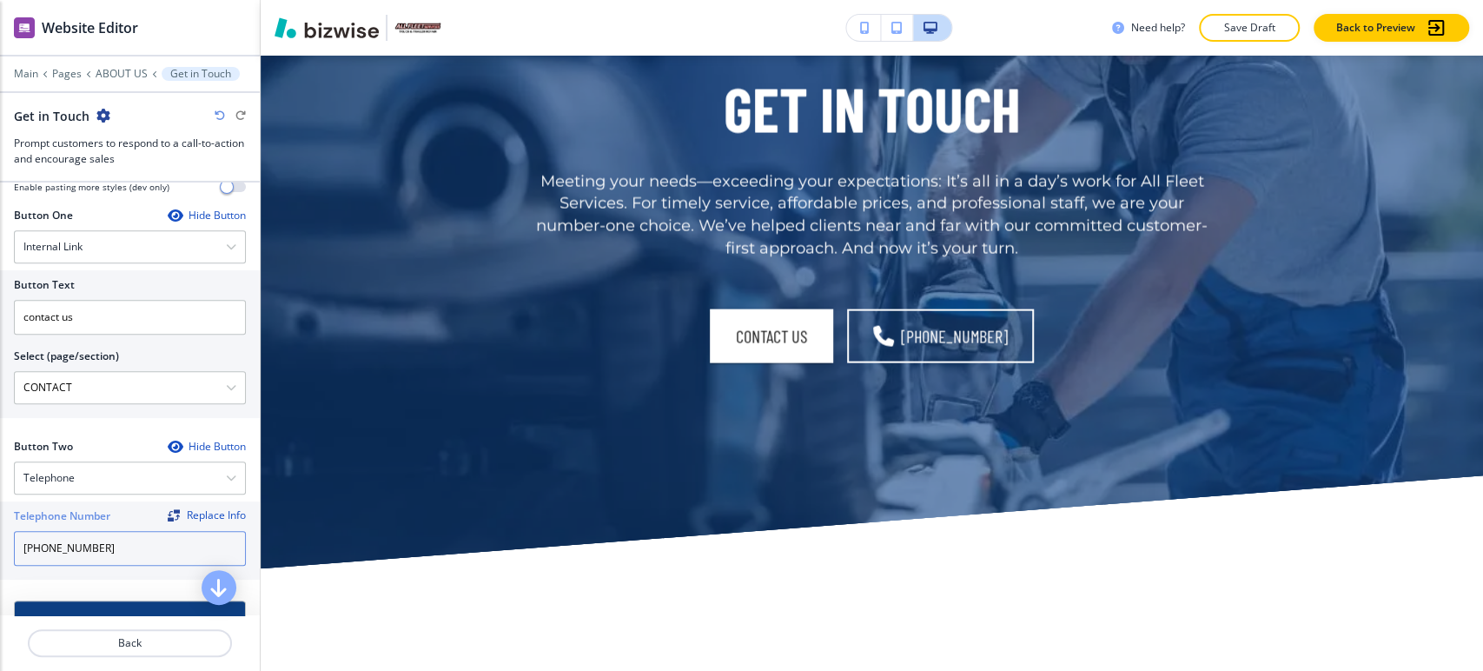
scroll to position [2293, 0]
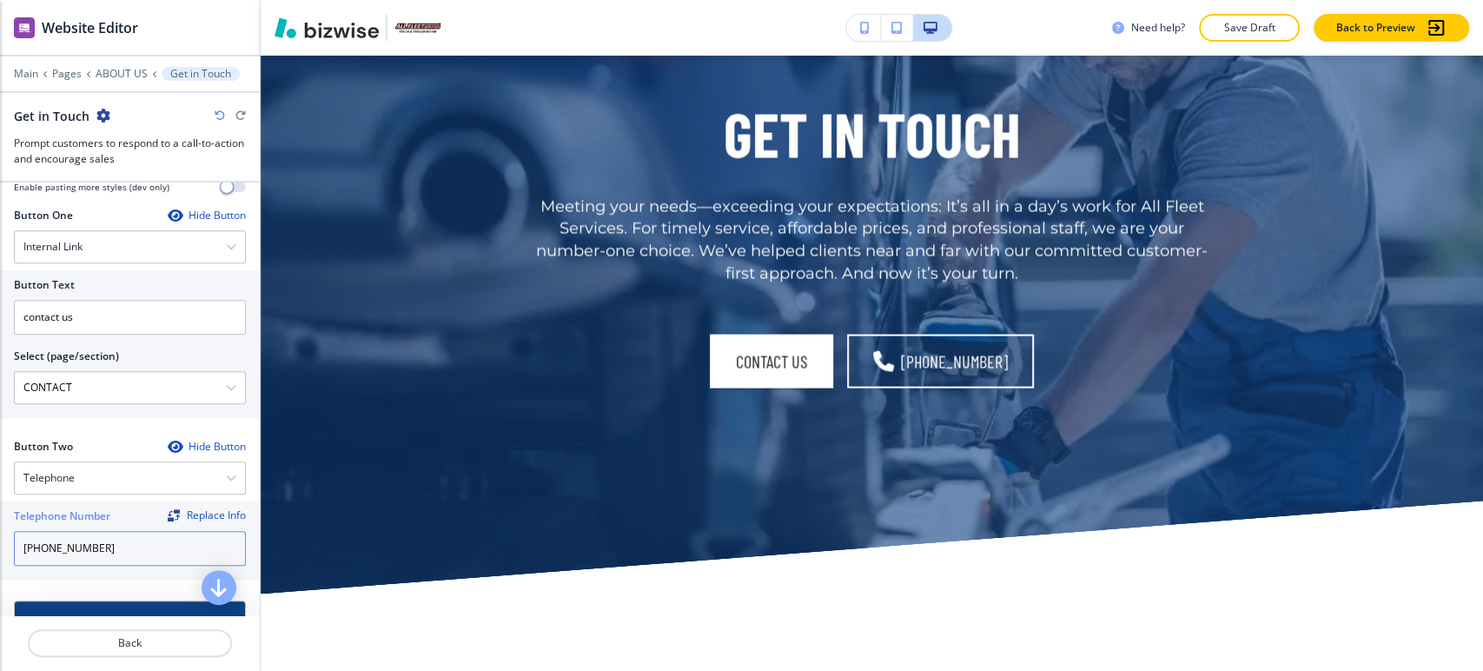
type input "[PHONE_NUMBER]"
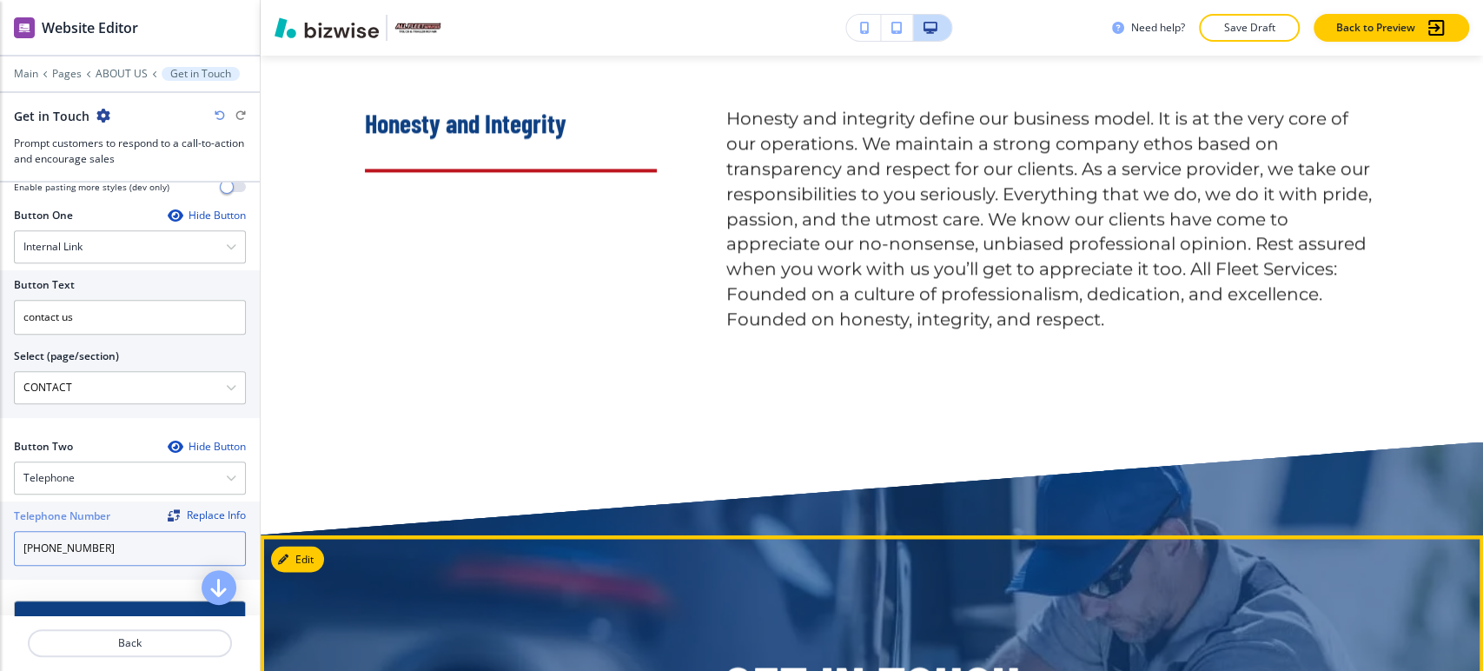
scroll to position [1424, 0]
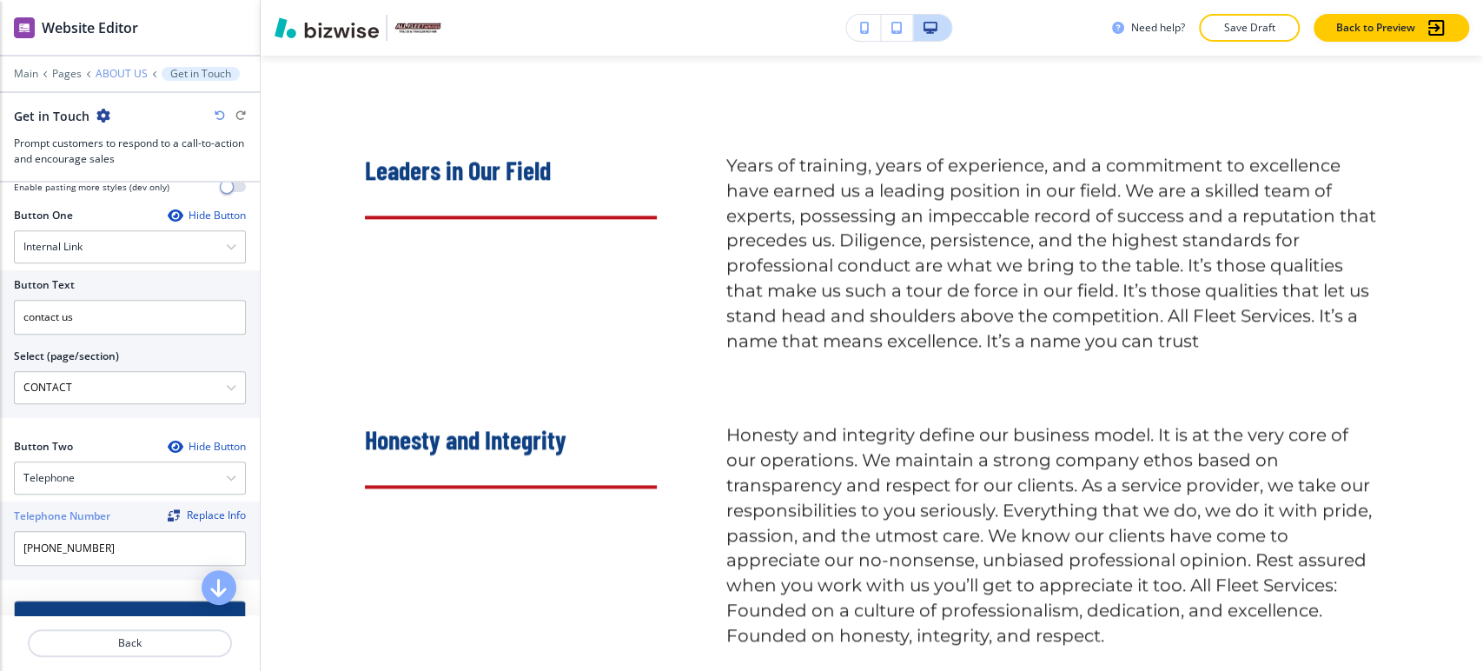
click at [125, 75] on p "ABOUT US" at bounding box center [122, 74] width 52 height 12
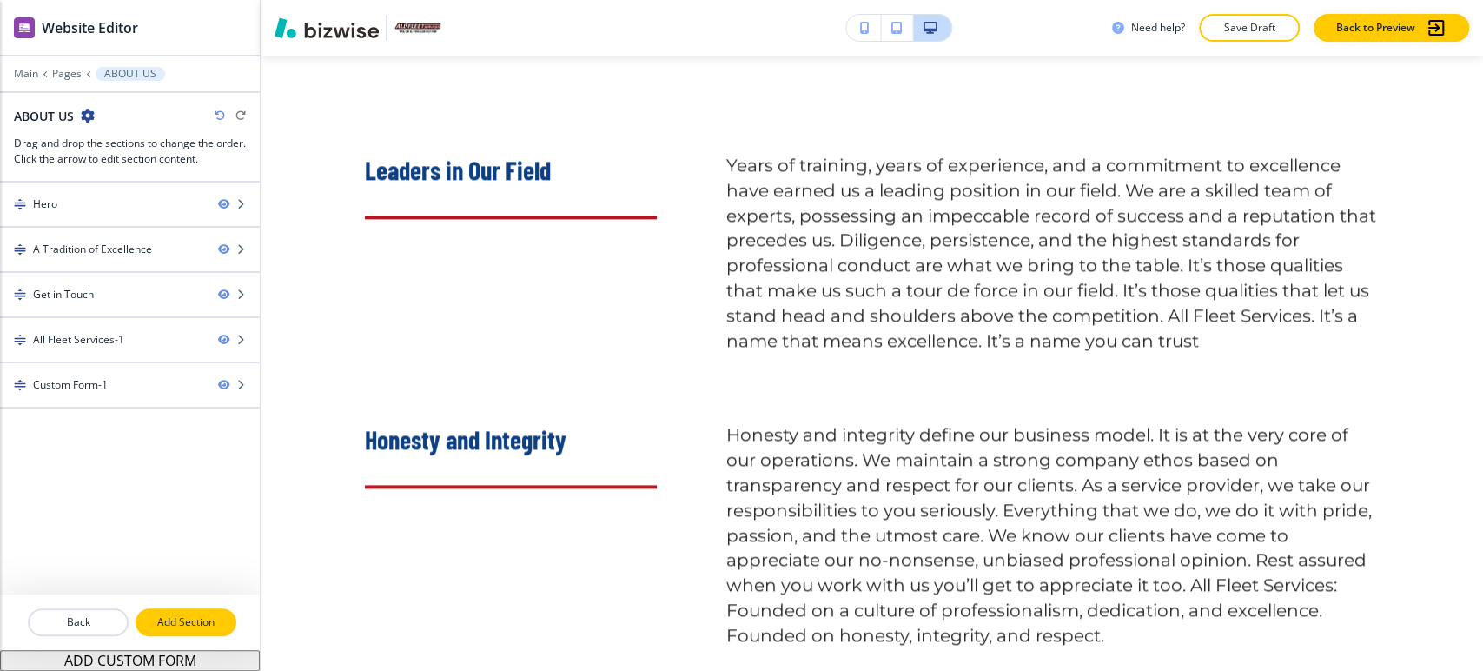
click at [197, 625] on p "Add Section" at bounding box center [185, 622] width 97 height 16
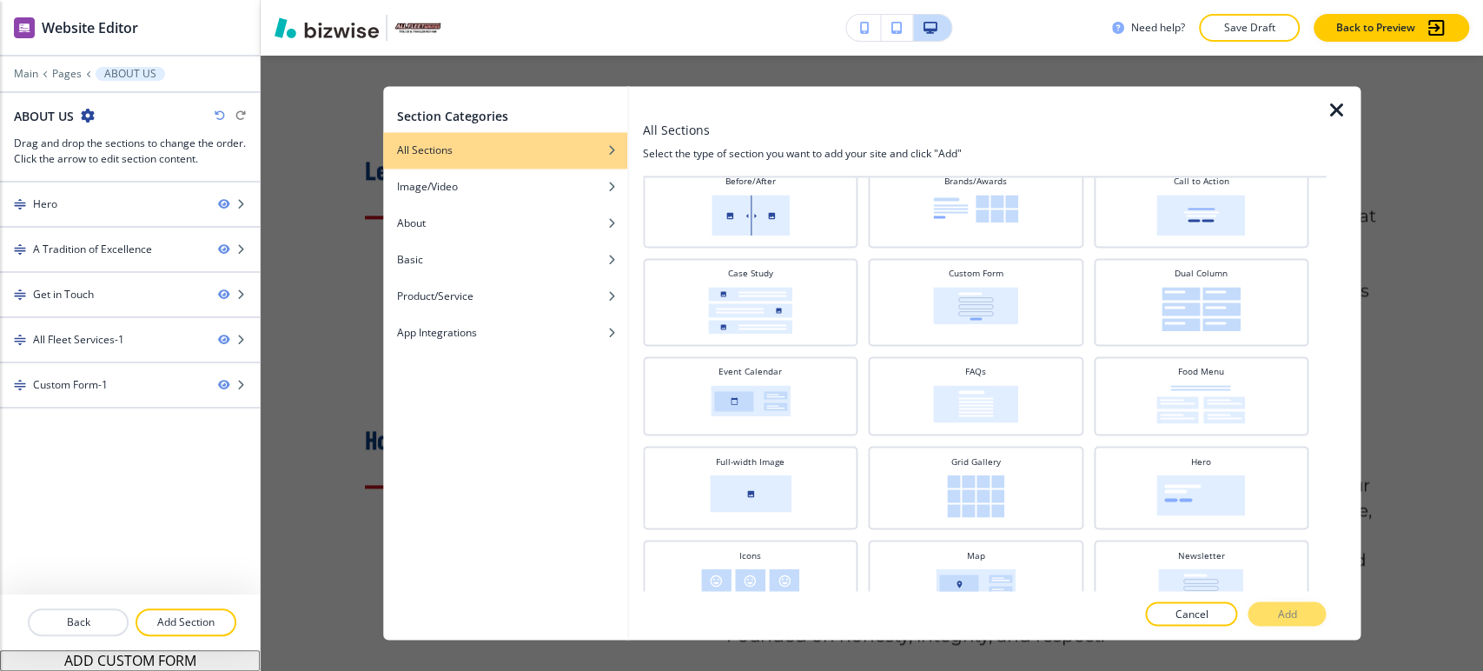
scroll to position [62, 0]
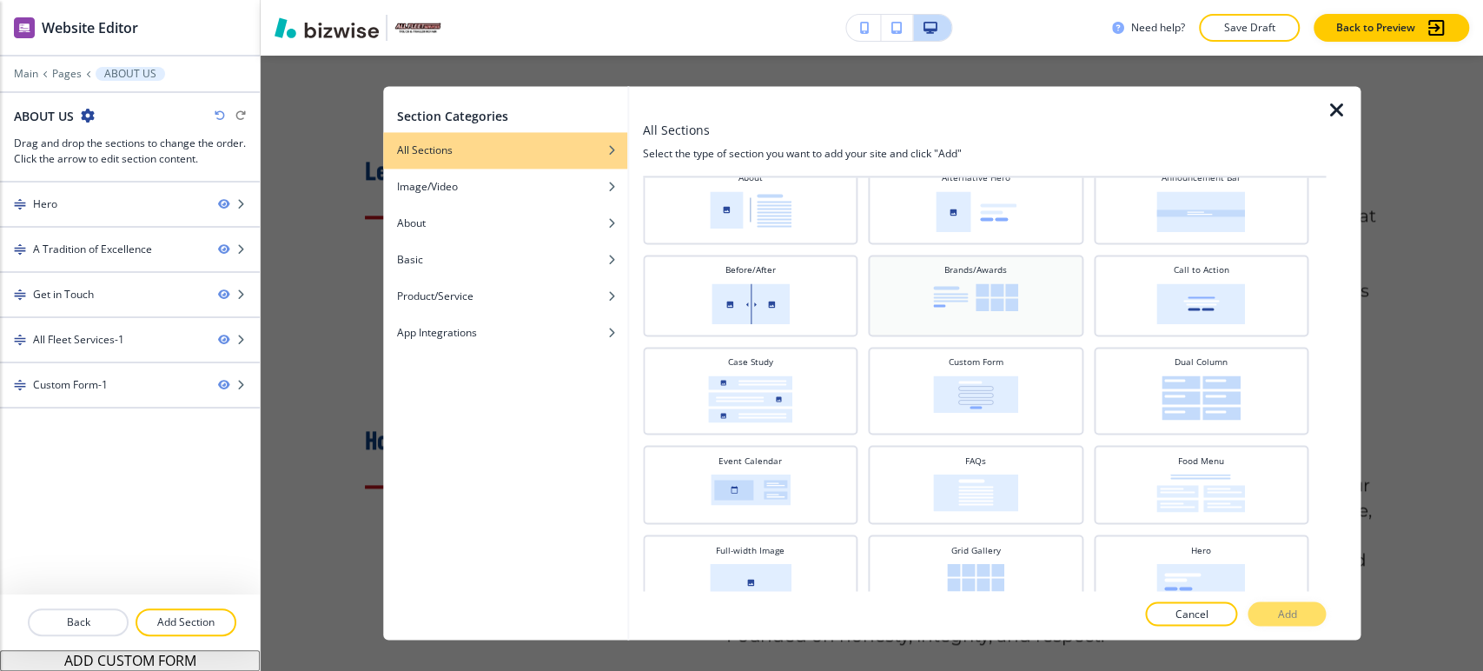
click at [972, 295] on img at bounding box center [975, 297] width 85 height 28
click at [1290, 619] on p "Add" at bounding box center [1286, 615] width 19 height 16
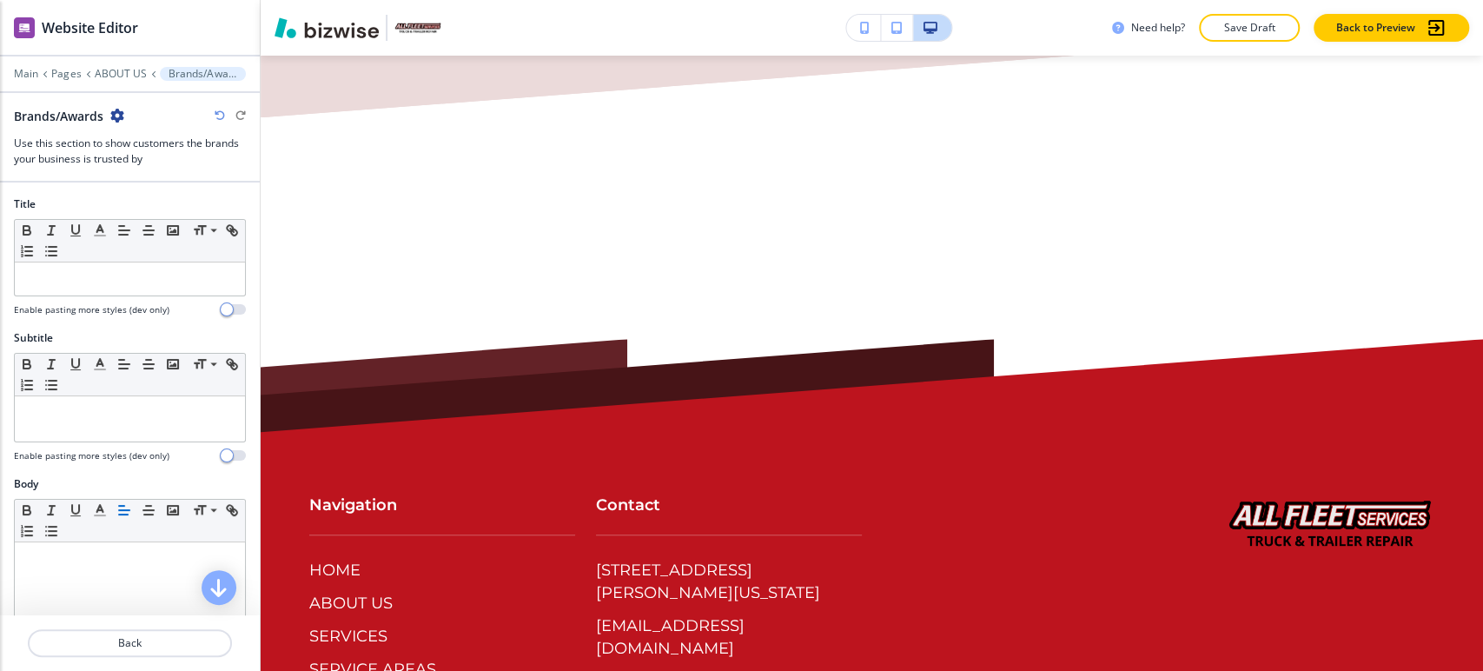
scroll to position [4755, 0]
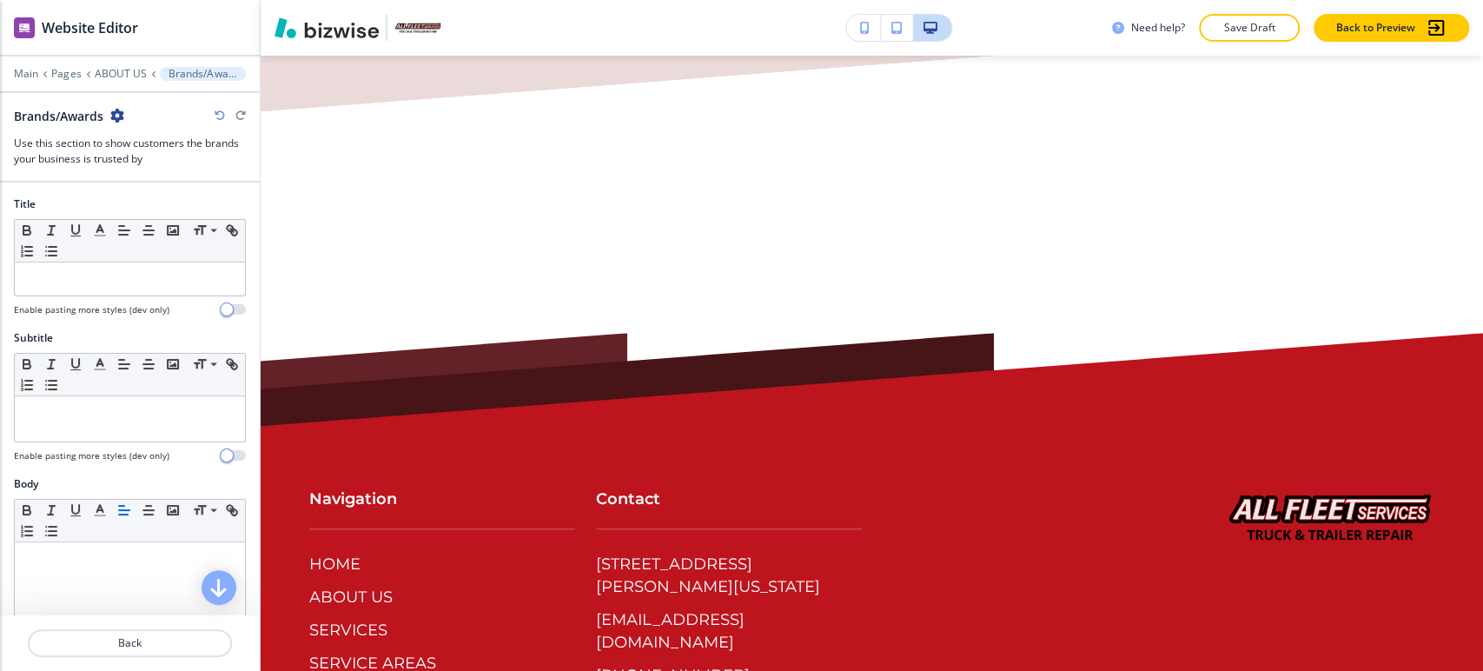
click at [122, 80] on div "Main Pages ABOUT US Brands/Awards" at bounding box center [130, 74] width 232 height 14
click at [122, 76] on p "ABOUT US" at bounding box center [121, 74] width 52 height 12
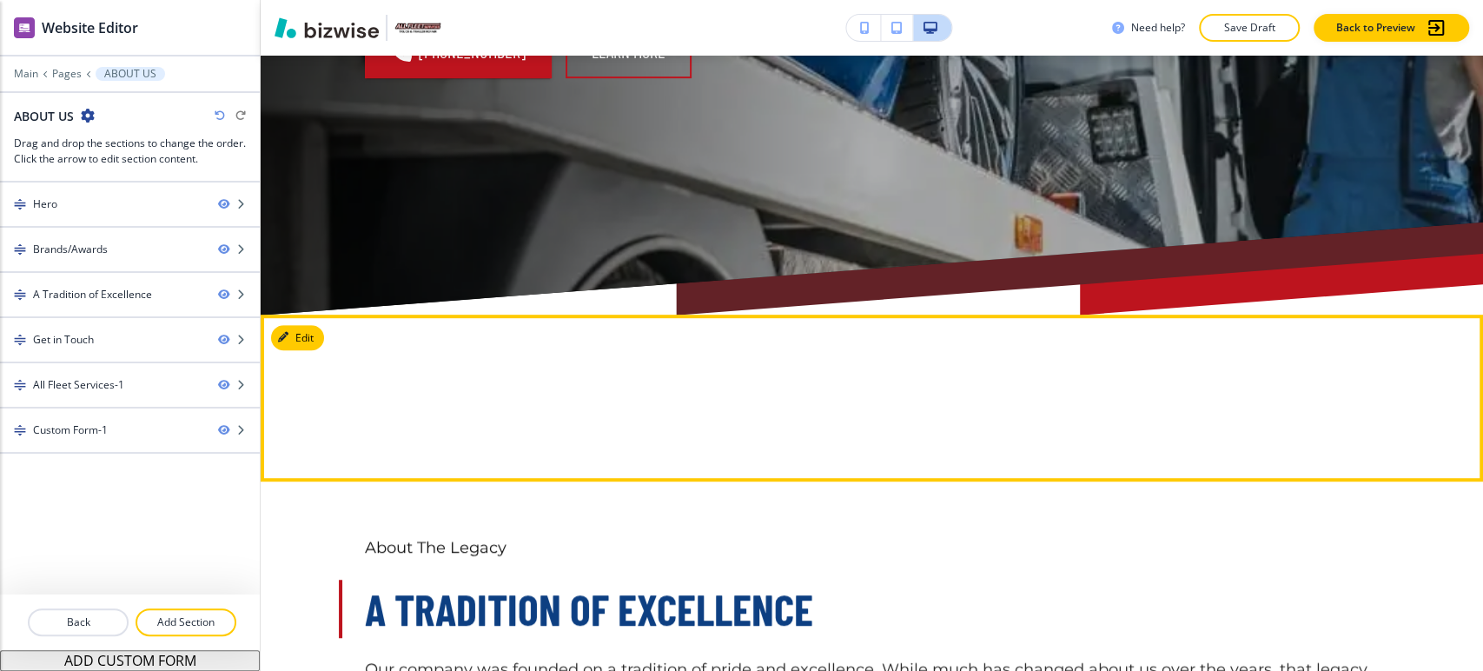
scroll to position [574, 0]
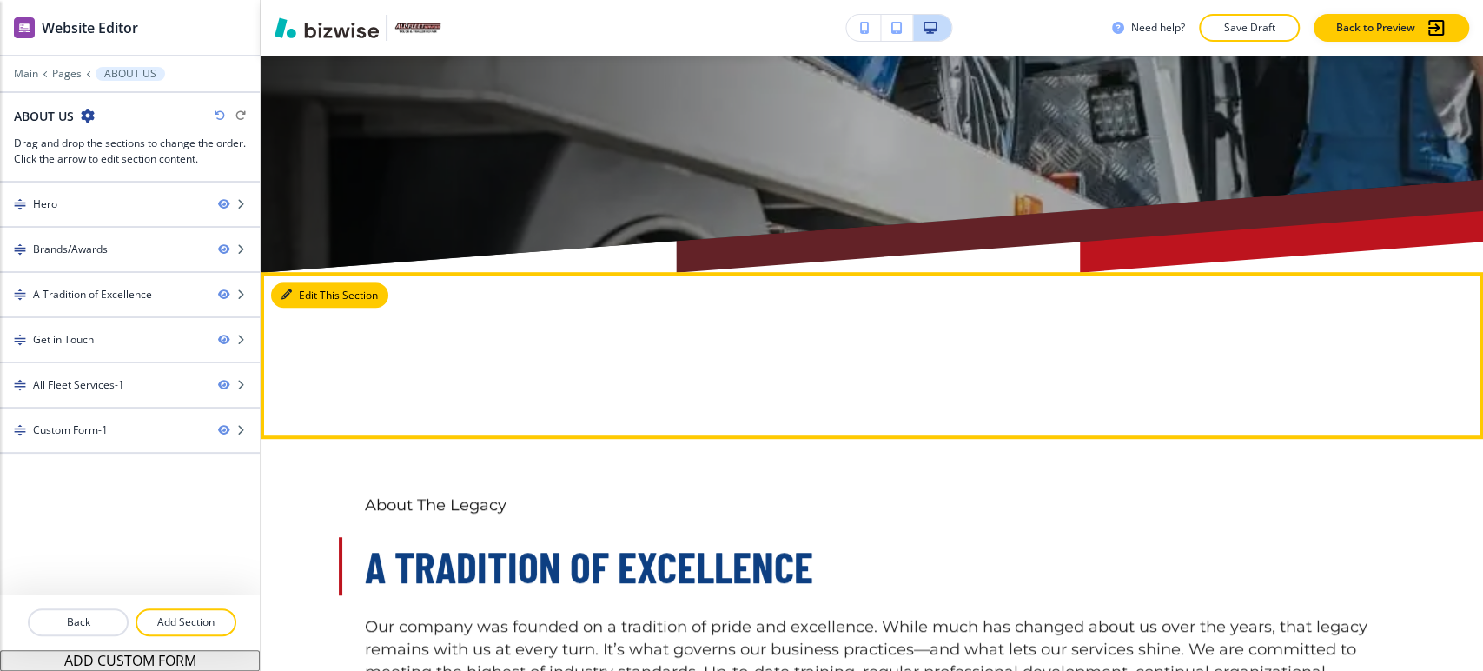
click at [299, 282] on button "Edit This Section" at bounding box center [329, 295] width 117 height 26
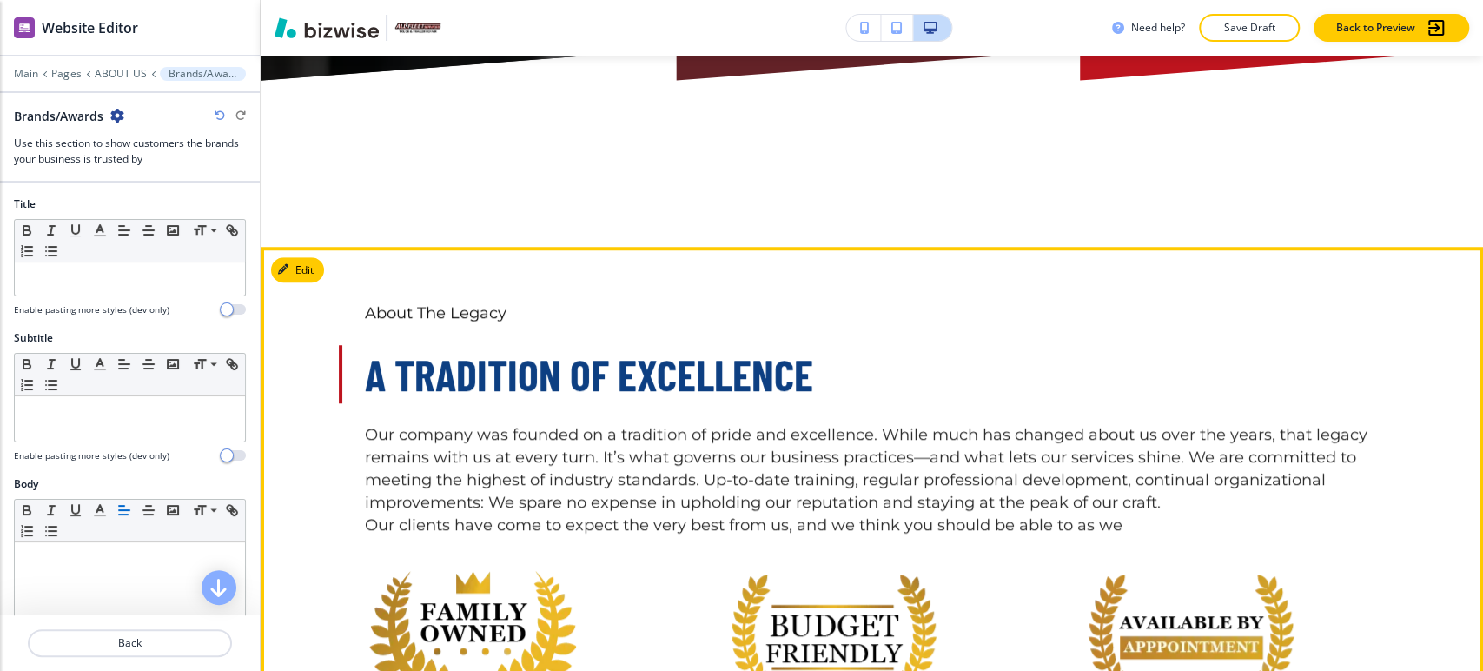
scroll to position [767, 0]
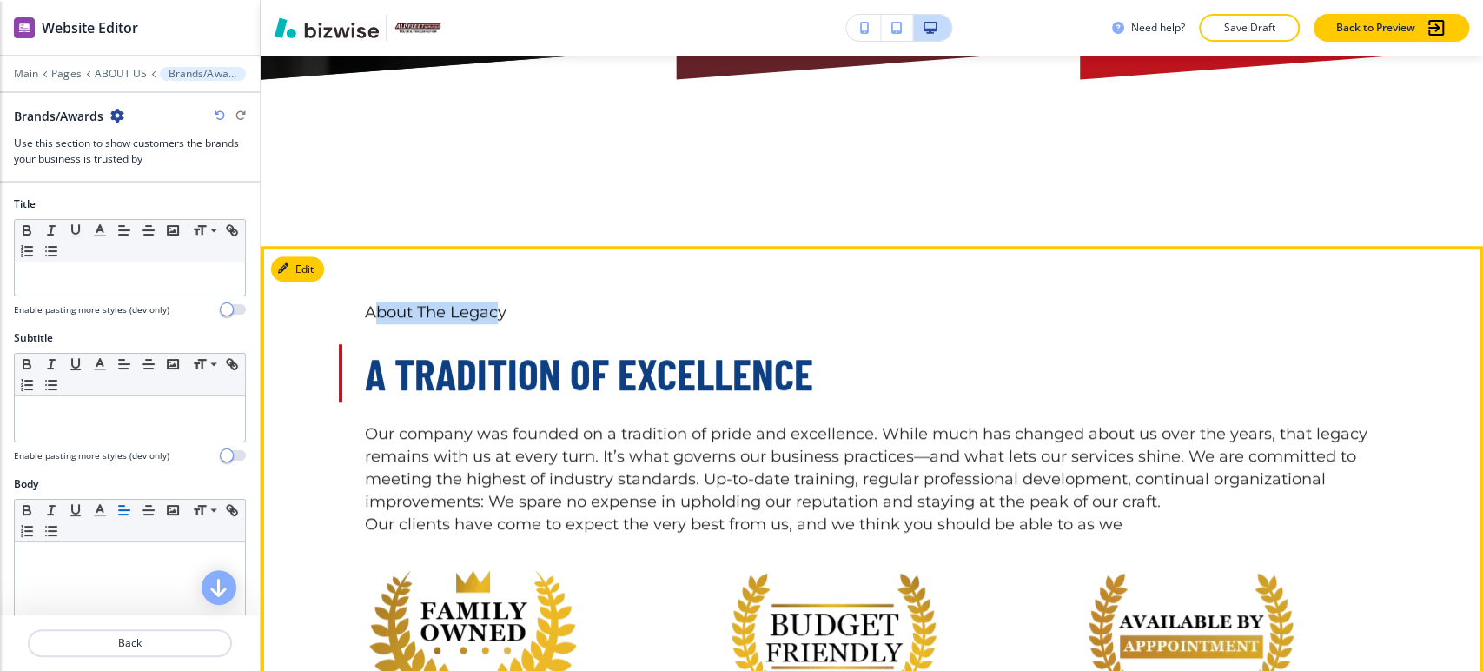
drag, startPoint x: 363, startPoint y: 290, endPoint x: 460, endPoint y: 287, distance: 96.5
click at [468, 302] on span "About The Legacy" at bounding box center [436, 311] width 142 height 19
drag, startPoint x: 355, startPoint y: 287, endPoint x: 501, endPoint y: 290, distance: 146.0
copy span "About The Legacy"
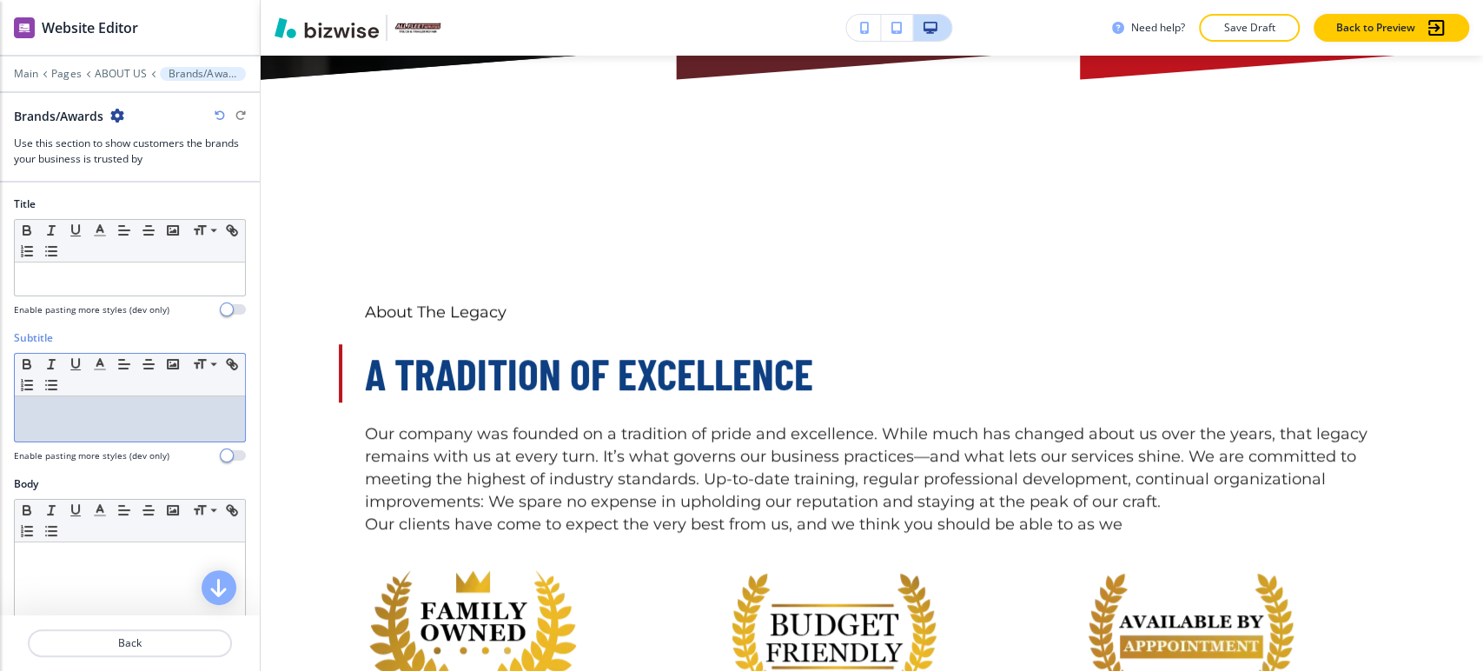
click at [144, 410] on p at bounding box center [129, 413] width 213 height 16
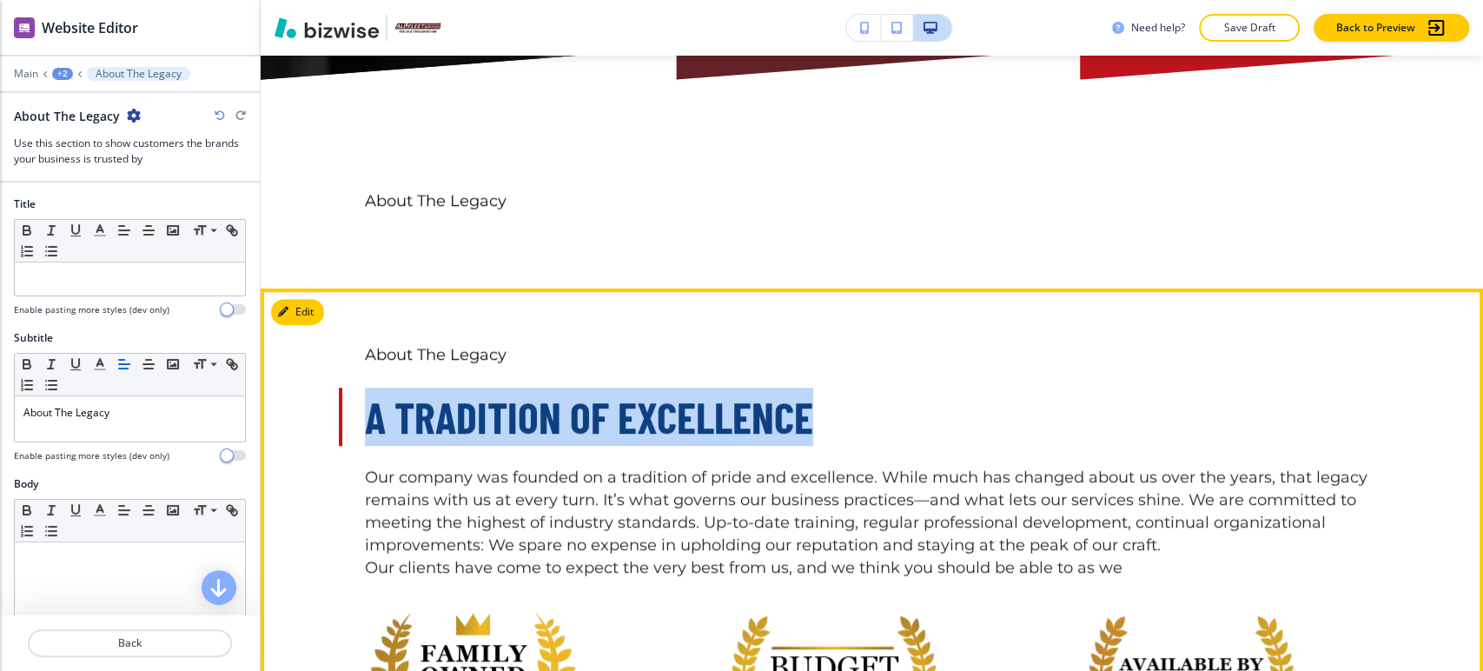
drag, startPoint x: 361, startPoint y: 388, endPoint x: 734, endPoint y: 400, distance: 373.9
click at [852, 401] on p "A Tradition of Excellence" at bounding box center [872, 417] width 1015 height 58
copy span "A Tradition of Excellence"
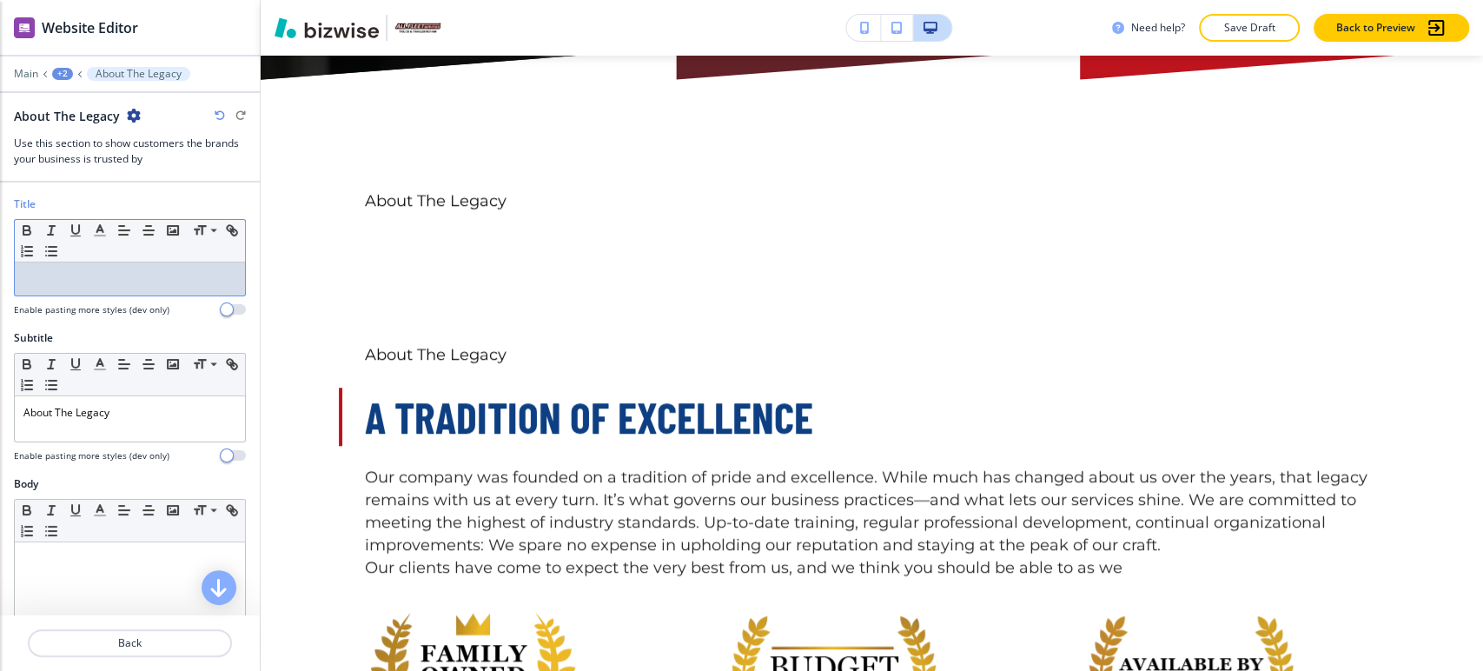
click at [68, 286] on div at bounding box center [130, 278] width 230 height 33
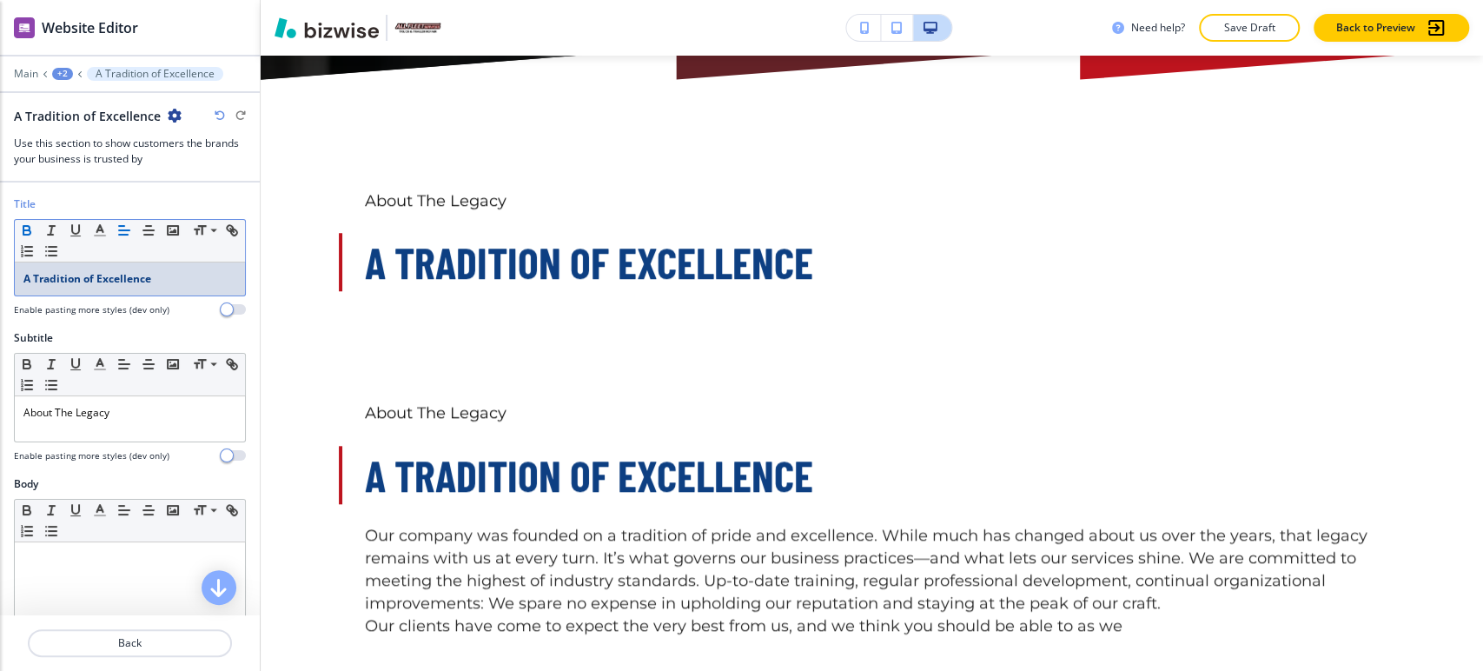
click at [95, 281] on strong "A Tradition of Excellence" at bounding box center [87, 278] width 128 height 15
click at [95, 282] on strong "A Tradition of Excellence" at bounding box center [87, 278] width 128 height 15
click at [28, 230] on icon "button" at bounding box center [26, 232] width 7 height 4
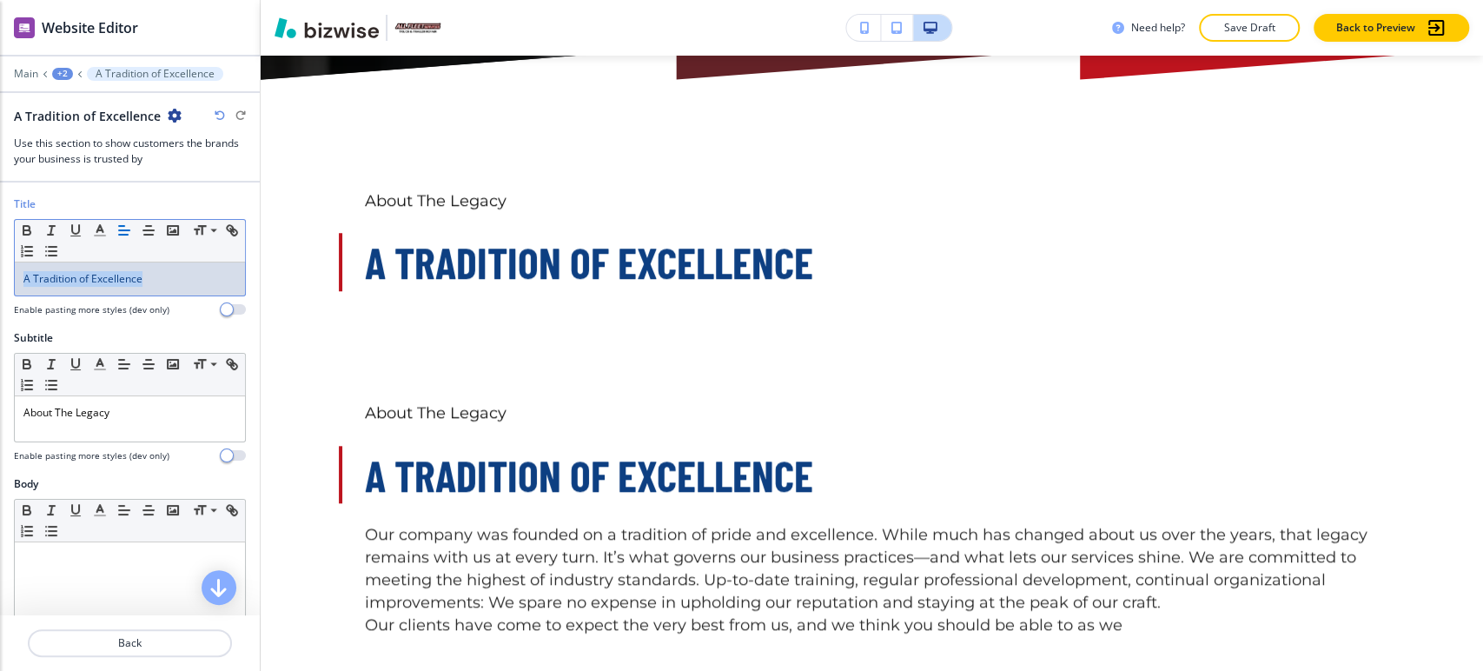
click at [167, 288] on div "A Tradition of Excellence" at bounding box center [130, 278] width 230 height 33
drag, startPoint x: 164, startPoint y: 282, endPoint x: 7, endPoint y: 281, distance: 157.3
click at [7, 281] on div "Title Small Normal Large Huge A Tradition of Excellence Enable pasting more sty…" at bounding box center [130, 263] width 260 height 134
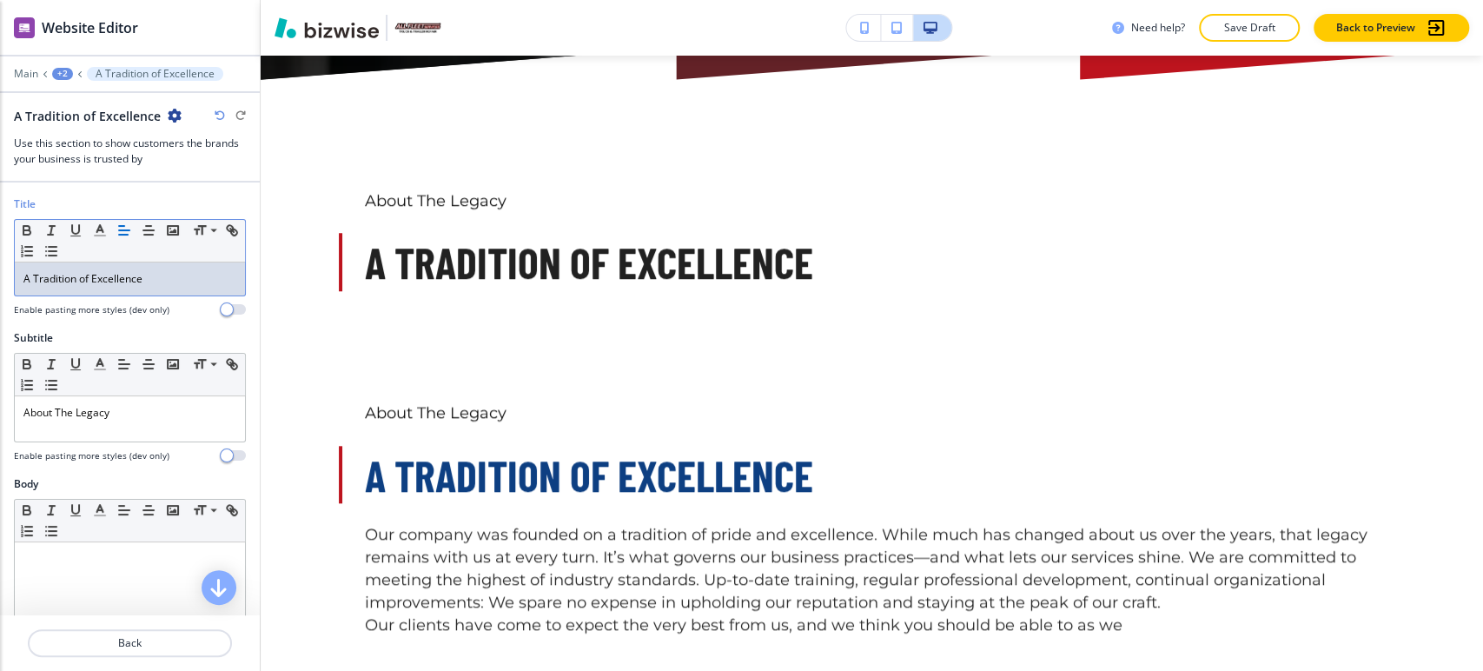
click at [116, 282] on p "A Tradition of Excellence" at bounding box center [129, 279] width 213 height 16
click at [96, 230] on icon "button" at bounding box center [100, 230] width 16 height 16
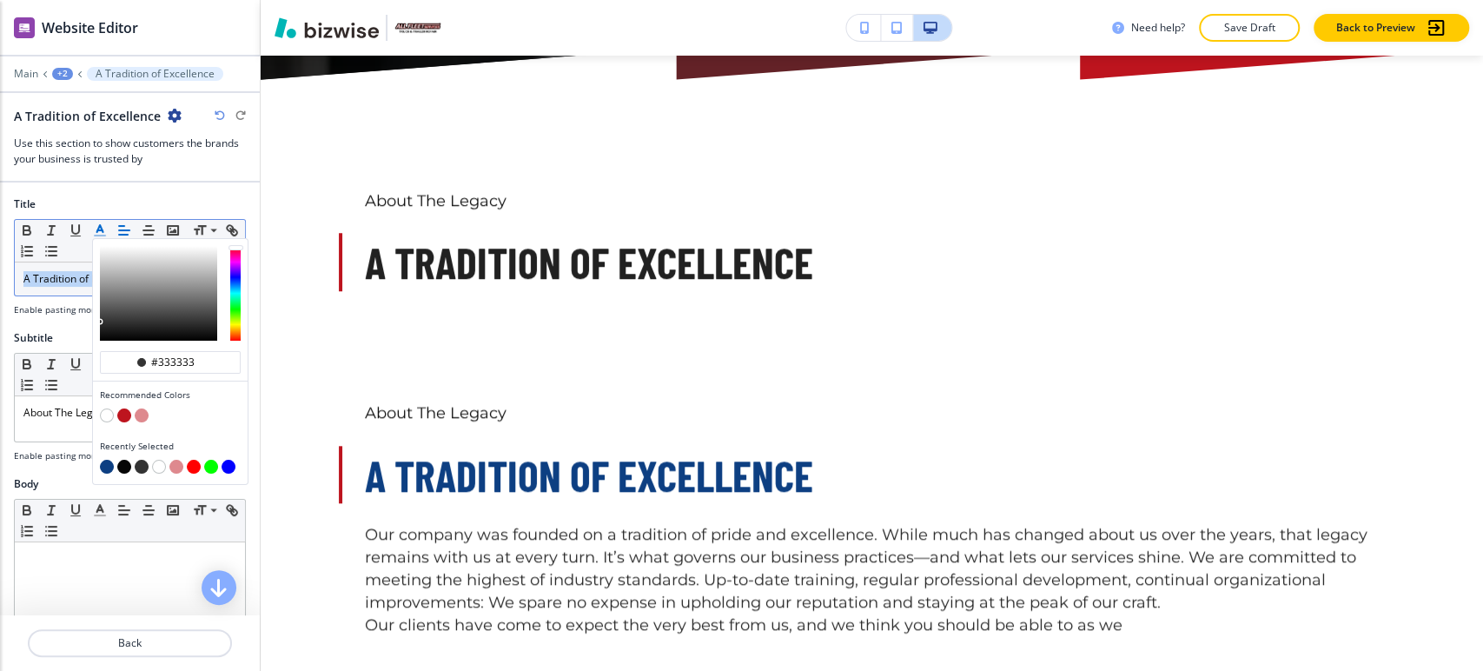
click at [111, 466] on button "button" at bounding box center [107, 467] width 14 height 14
type input "#0d3f82"
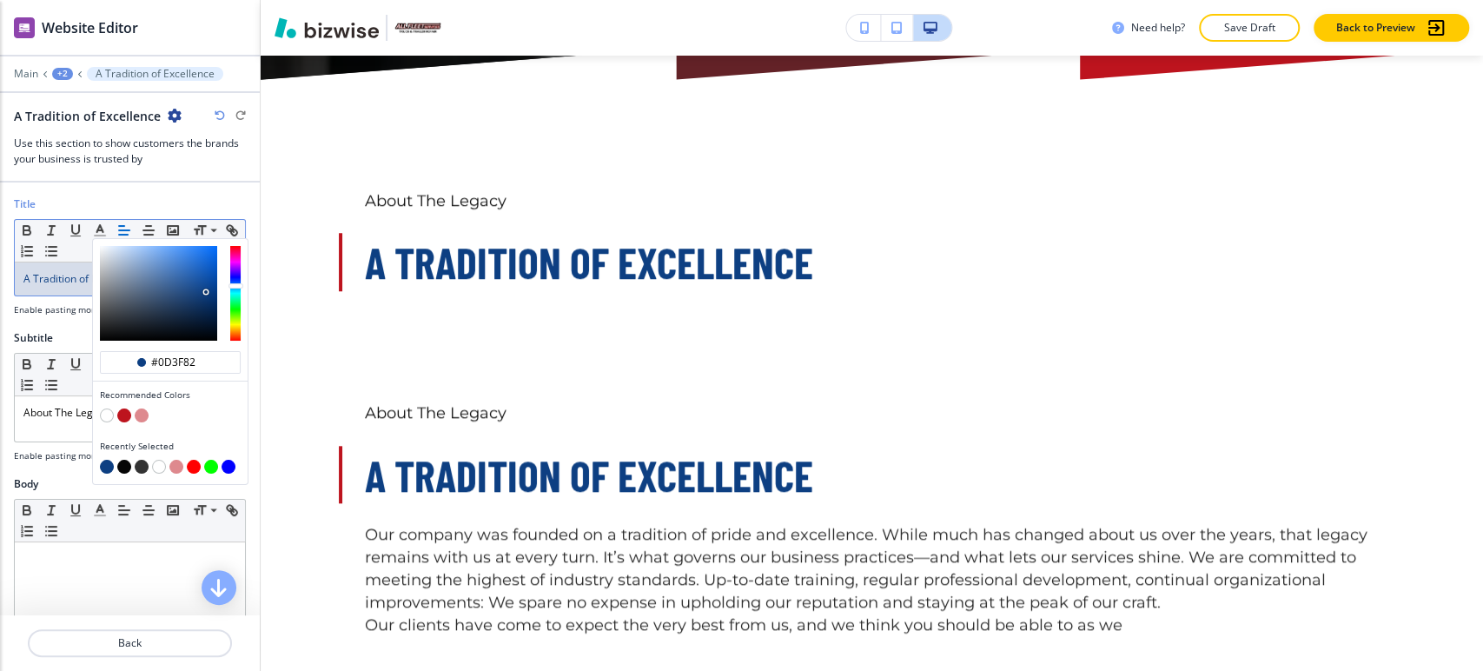
click at [70, 287] on div "A Tradition of Excellence" at bounding box center [130, 278] width 230 height 33
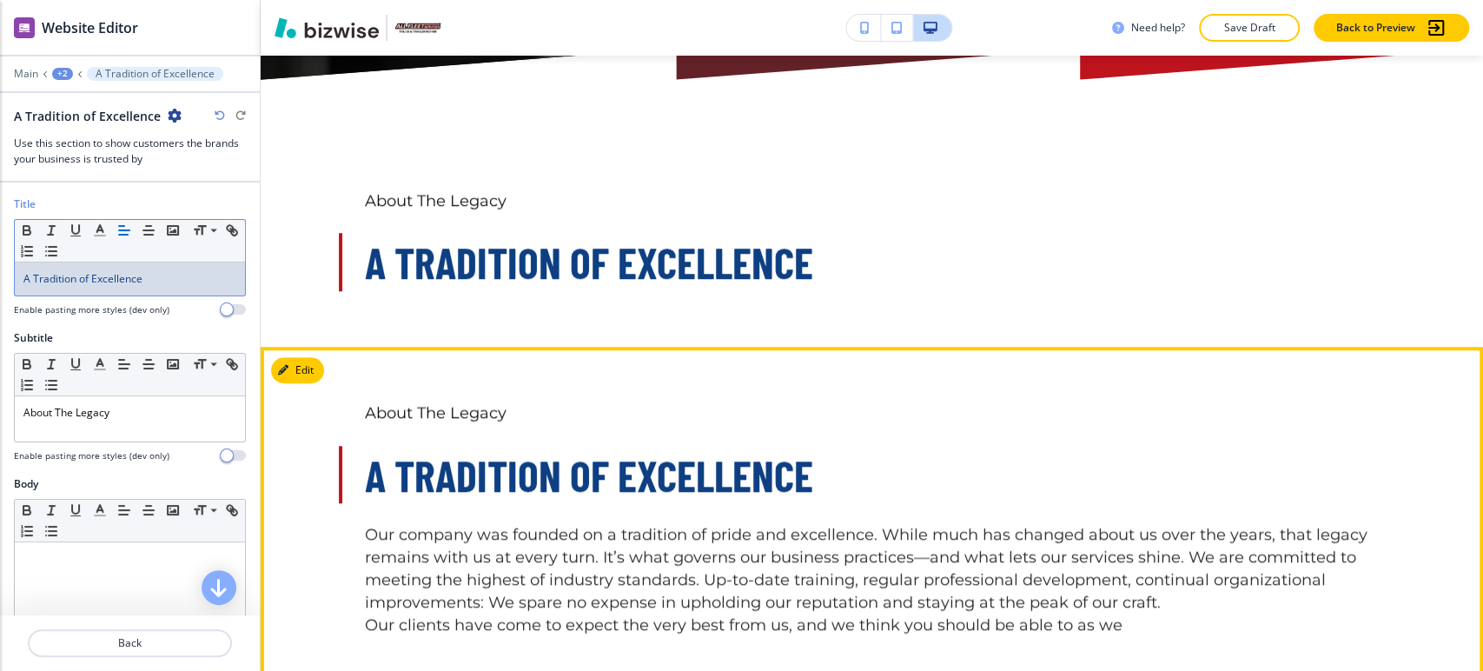
scroll to position [1057, 0]
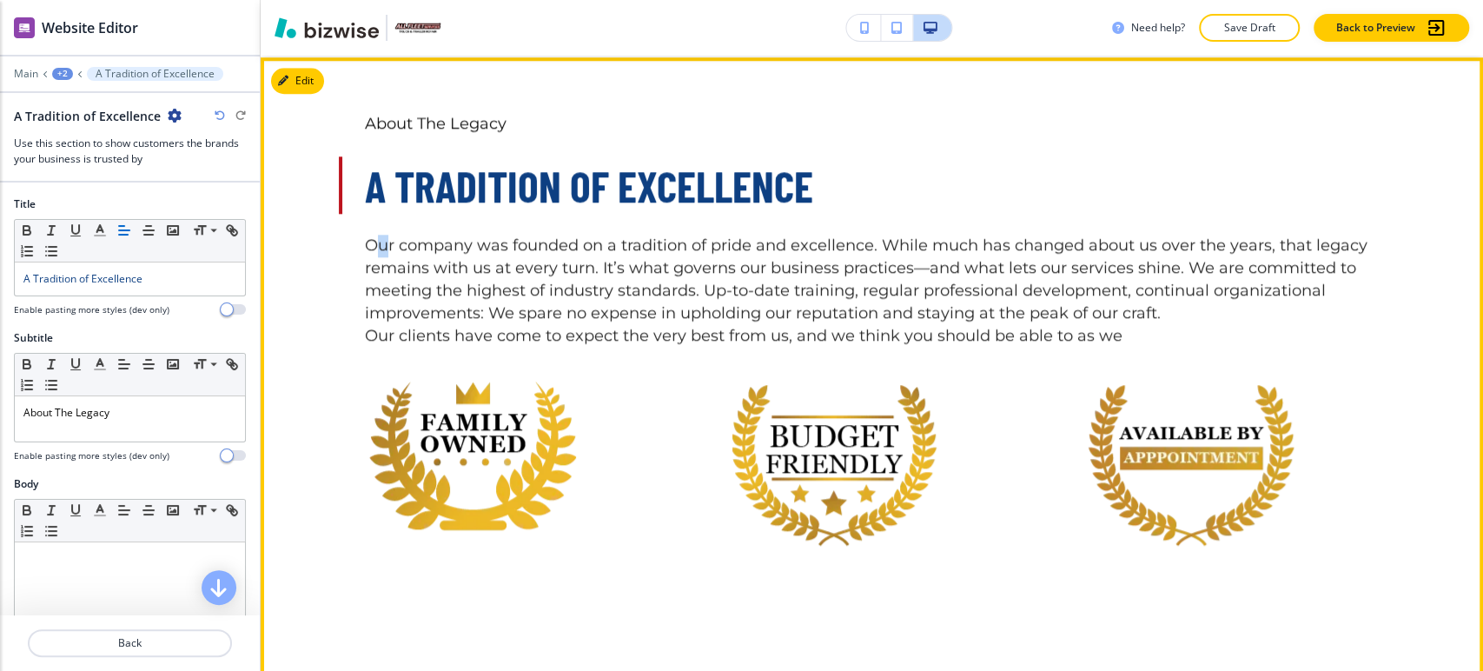
drag, startPoint x: 368, startPoint y: 227, endPoint x: 378, endPoint y: 229, distance: 9.7
click at [378, 235] on p "Our company was founded on a tradition of pride and excellence. While much has …" at bounding box center [872, 280] width 1015 height 90
click at [355, 229] on div "About The Legacy A Tradition of Excellence Our company was founded on a traditi…" at bounding box center [872, 670] width 1112 height 1115
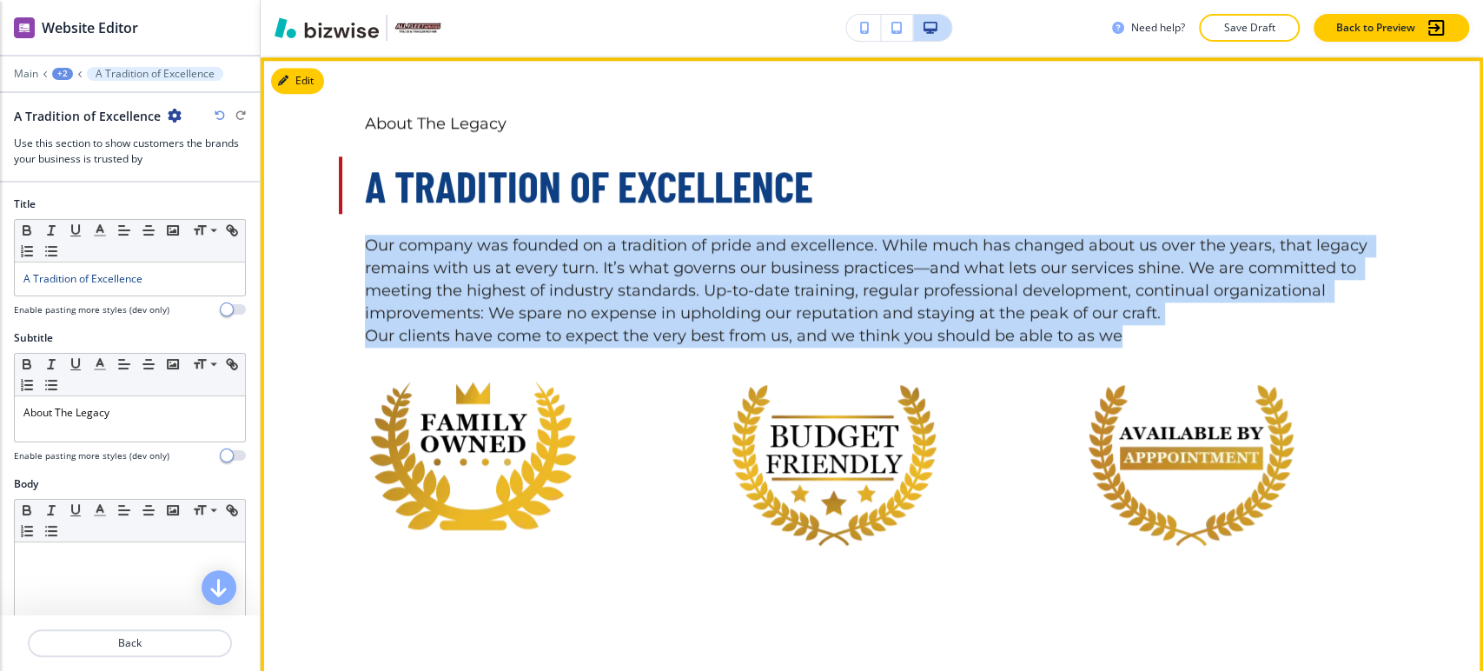
drag, startPoint x: 355, startPoint y: 223, endPoint x: 1124, endPoint y: 302, distance: 773.1
click at [1124, 302] on div "About The Legacy A Tradition of Excellence Our company was founded on a traditi…" at bounding box center [872, 670] width 1112 height 1115
copy p "Our company was founded on a tradition of pride and excellence. While much has …"
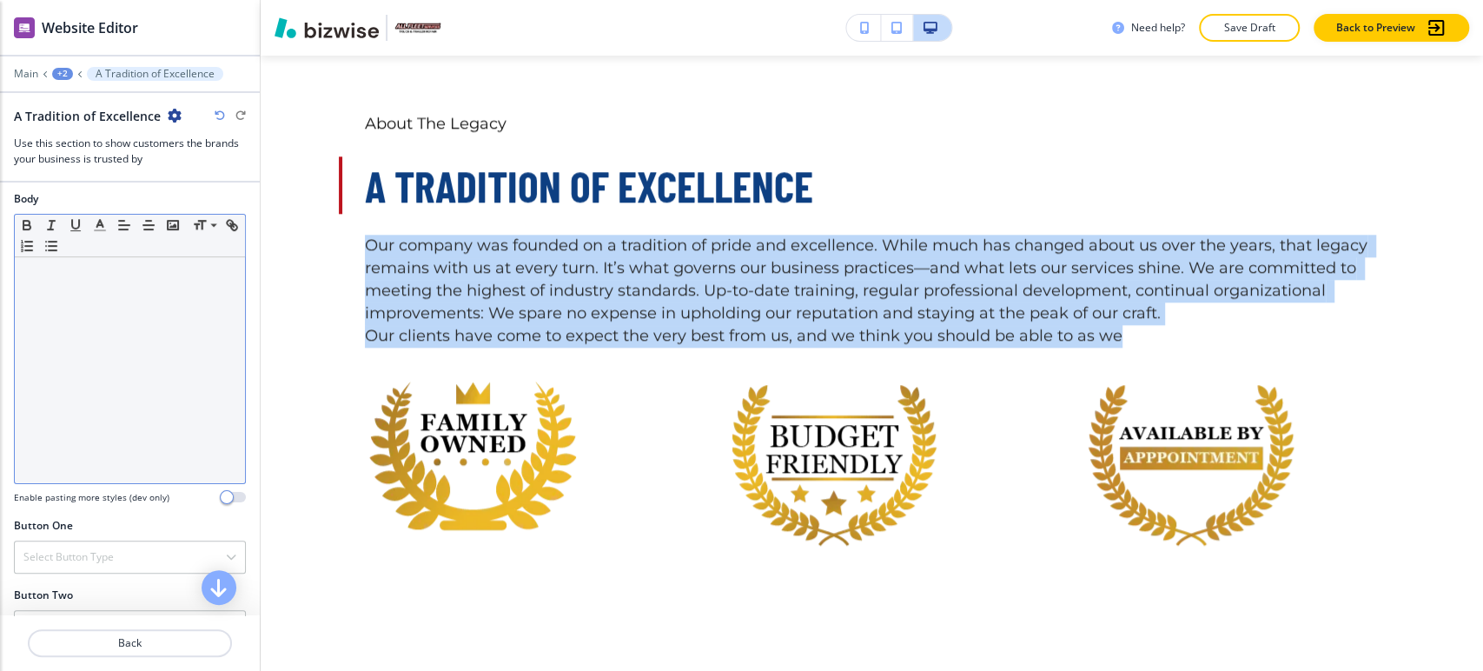
scroll to position [289, 0]
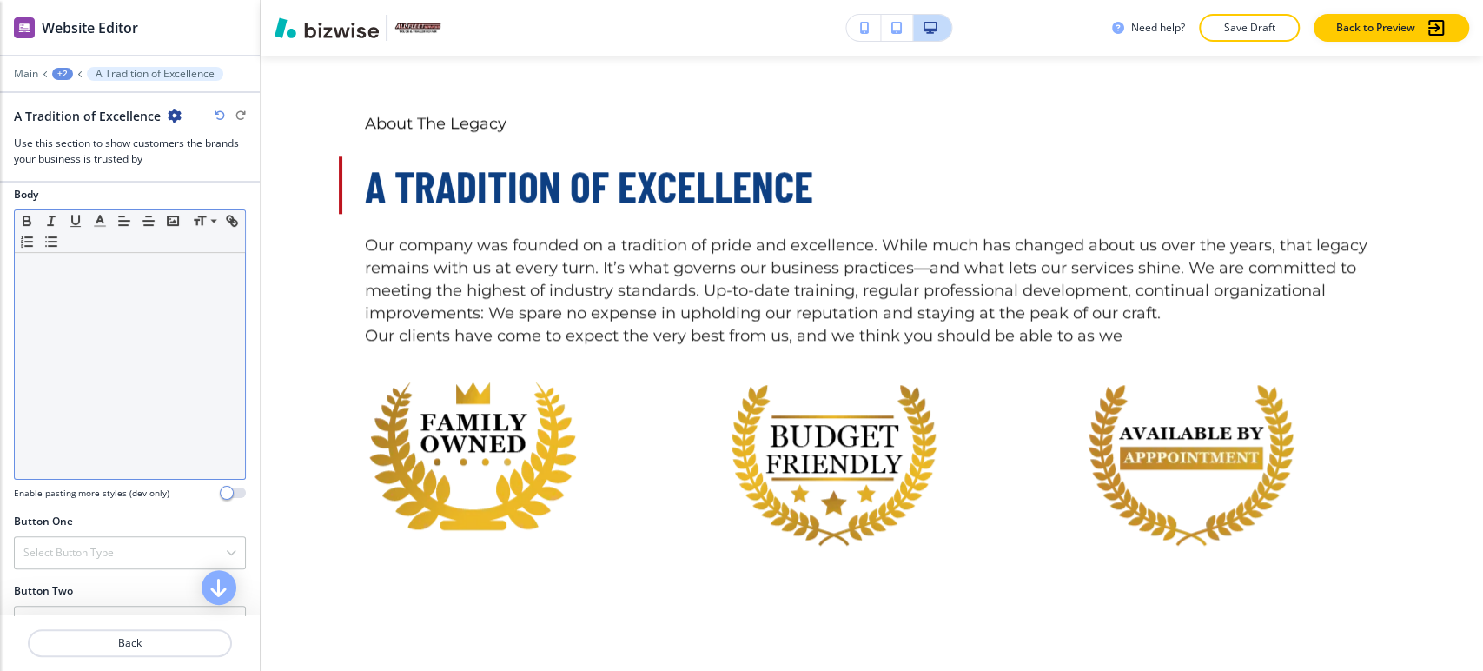
click at [78, 278] on div at bounding box center [130, 366] width 230 height 226
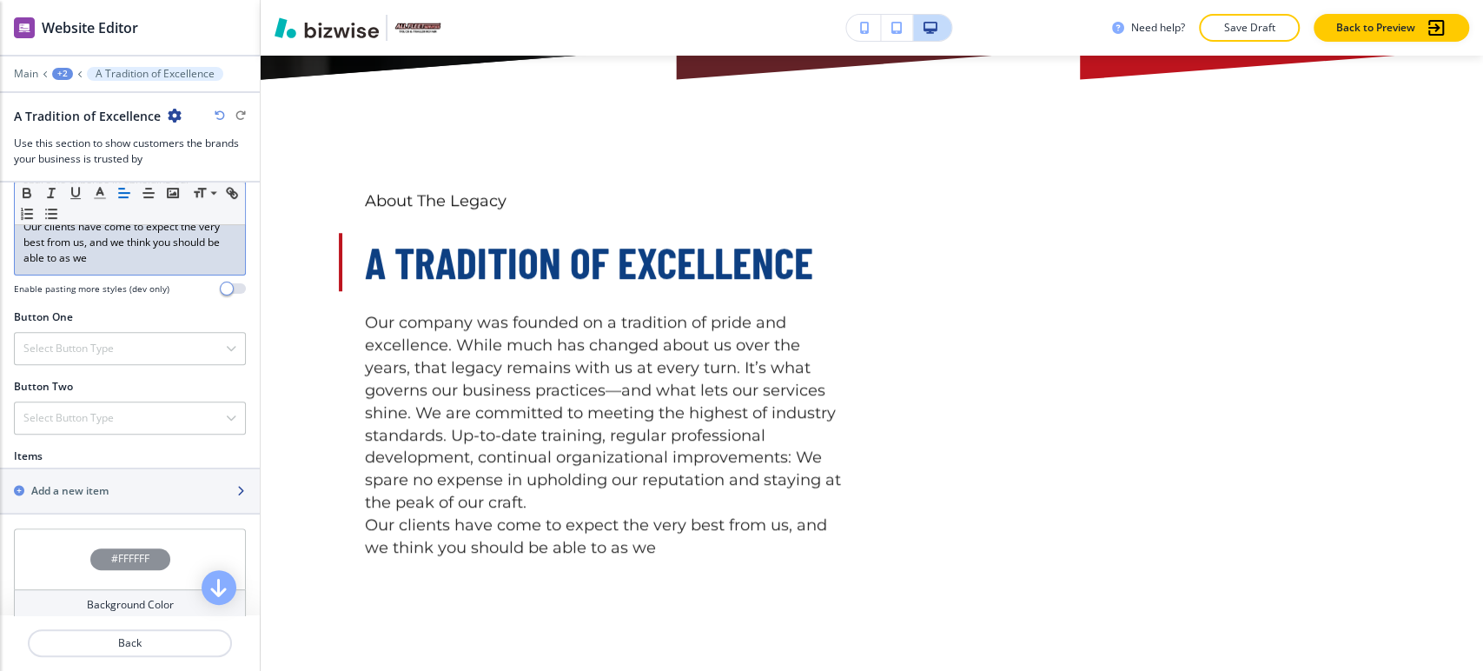
scroll to position [579, 0]
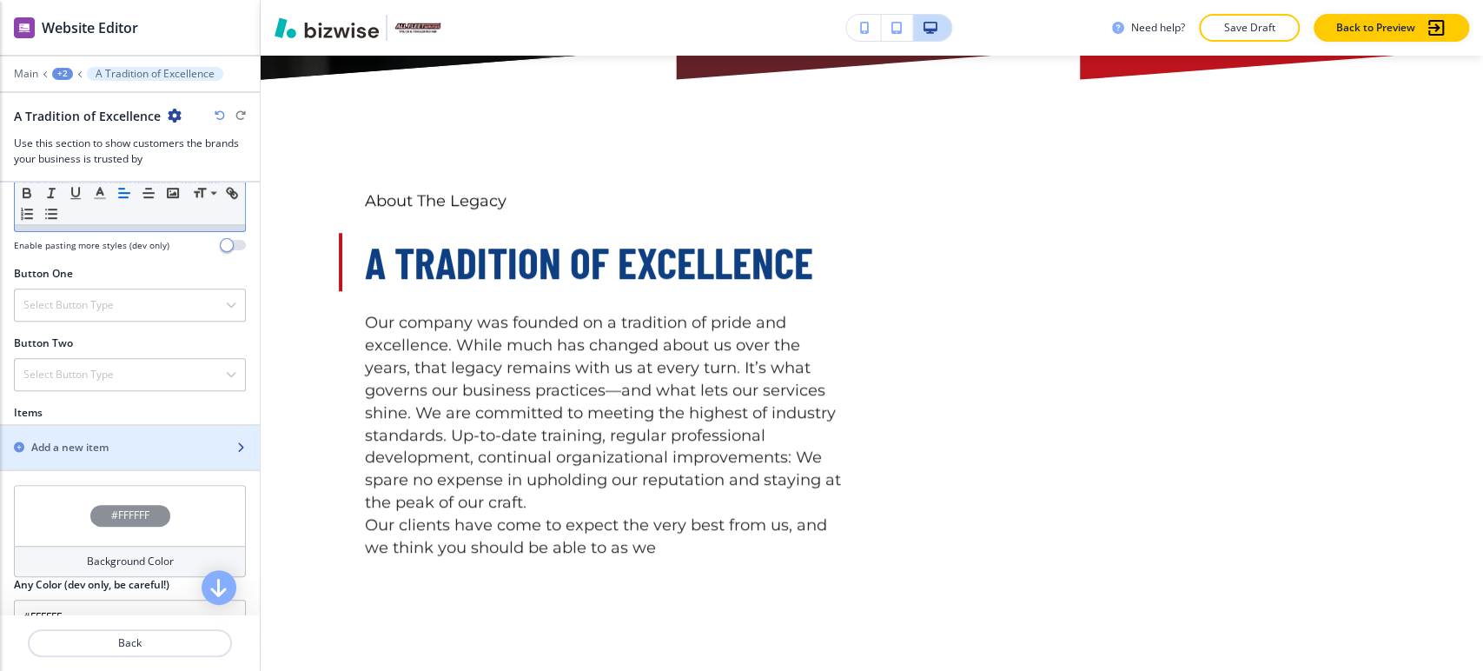
click at [111, 457] on div "button" at bounding box center [130, 462] width 260 height 14
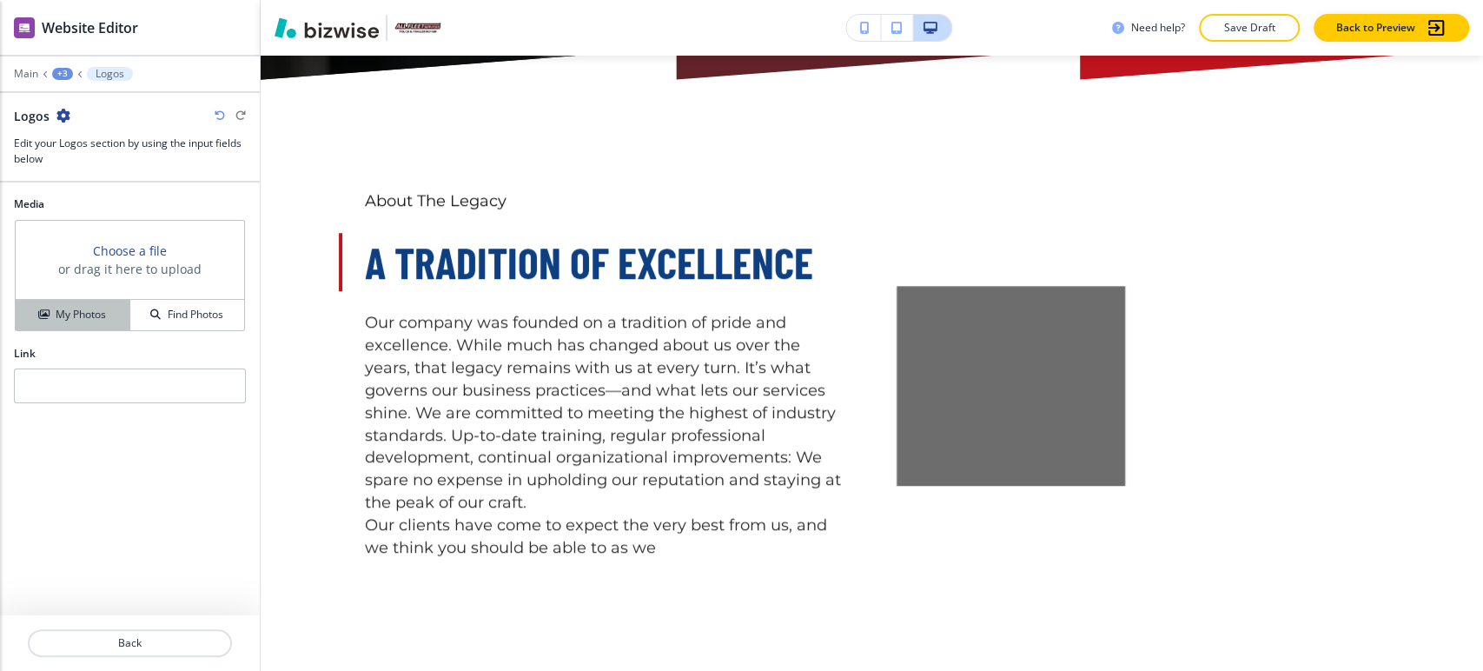
click at [91, 318] on h4 "My Photos" at bounding box center [81, 315] width 50 height 16
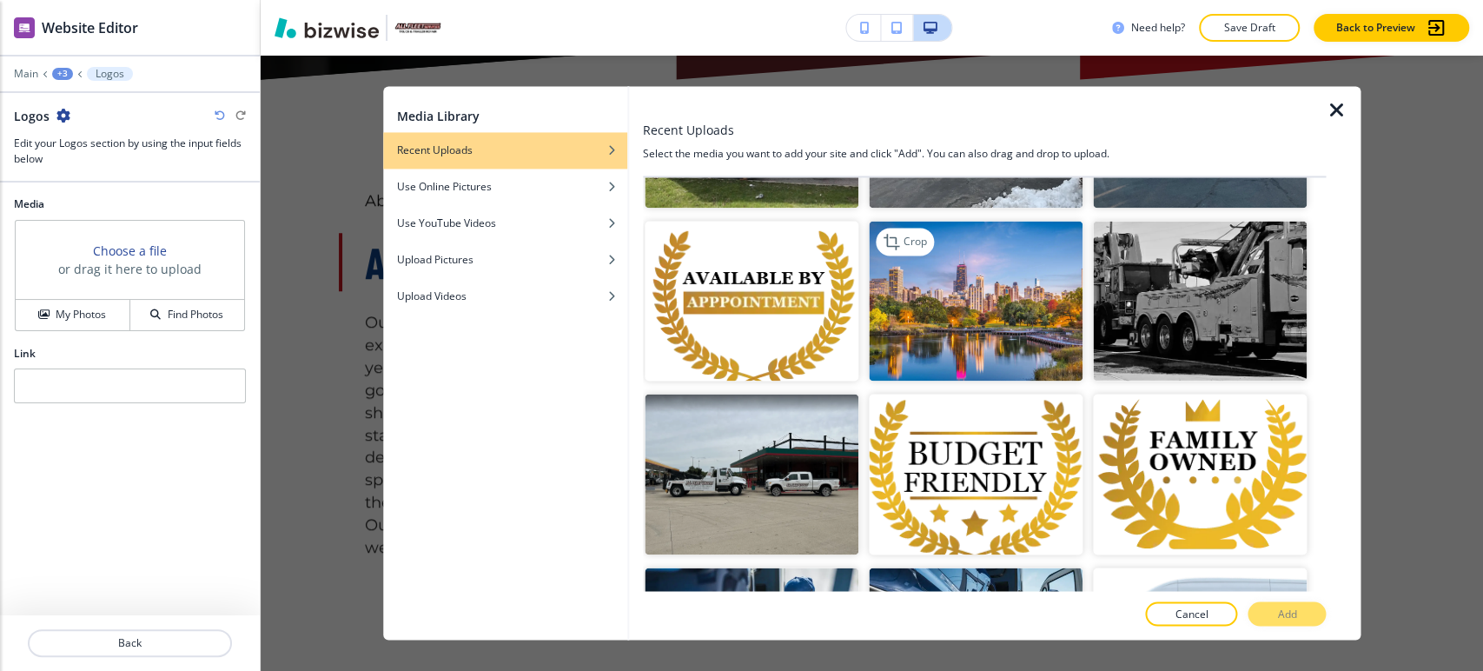
scroll to position [1255, 0]
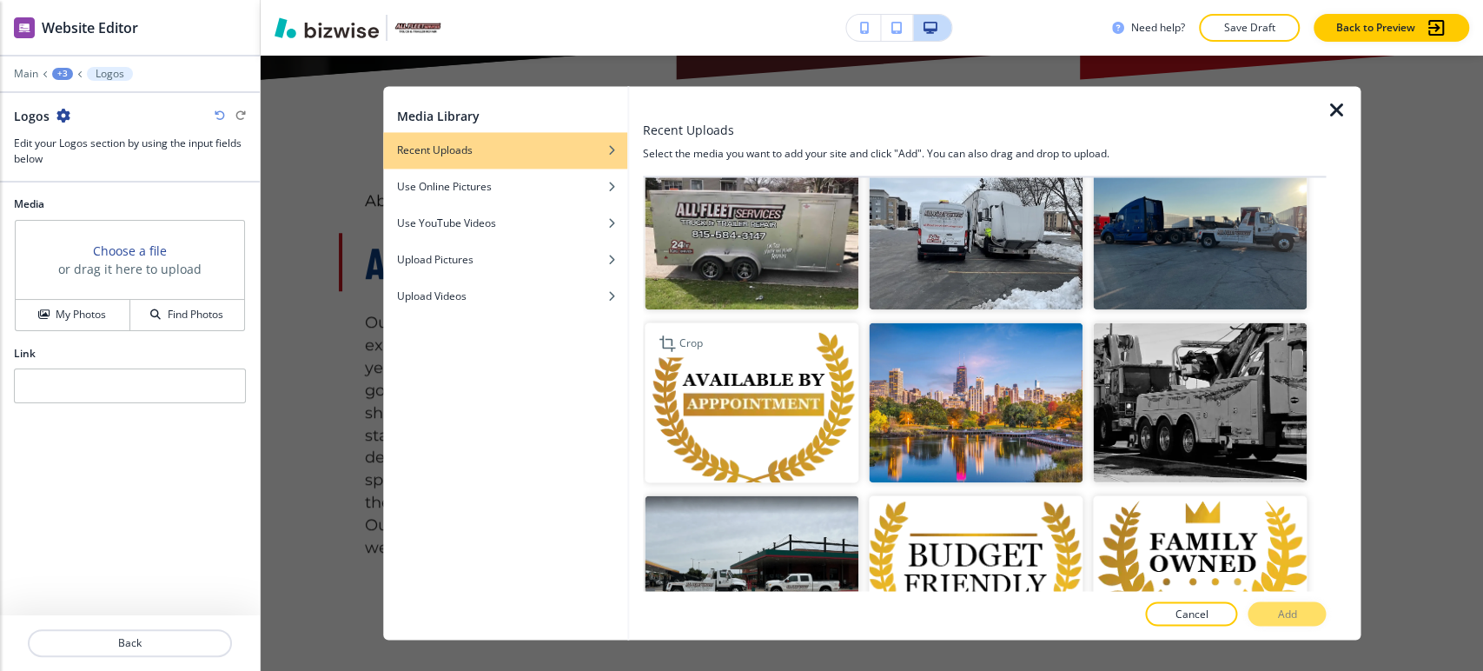
click at [744, 374] on img "button" at bounding box center [752, 402] width 214 height 161
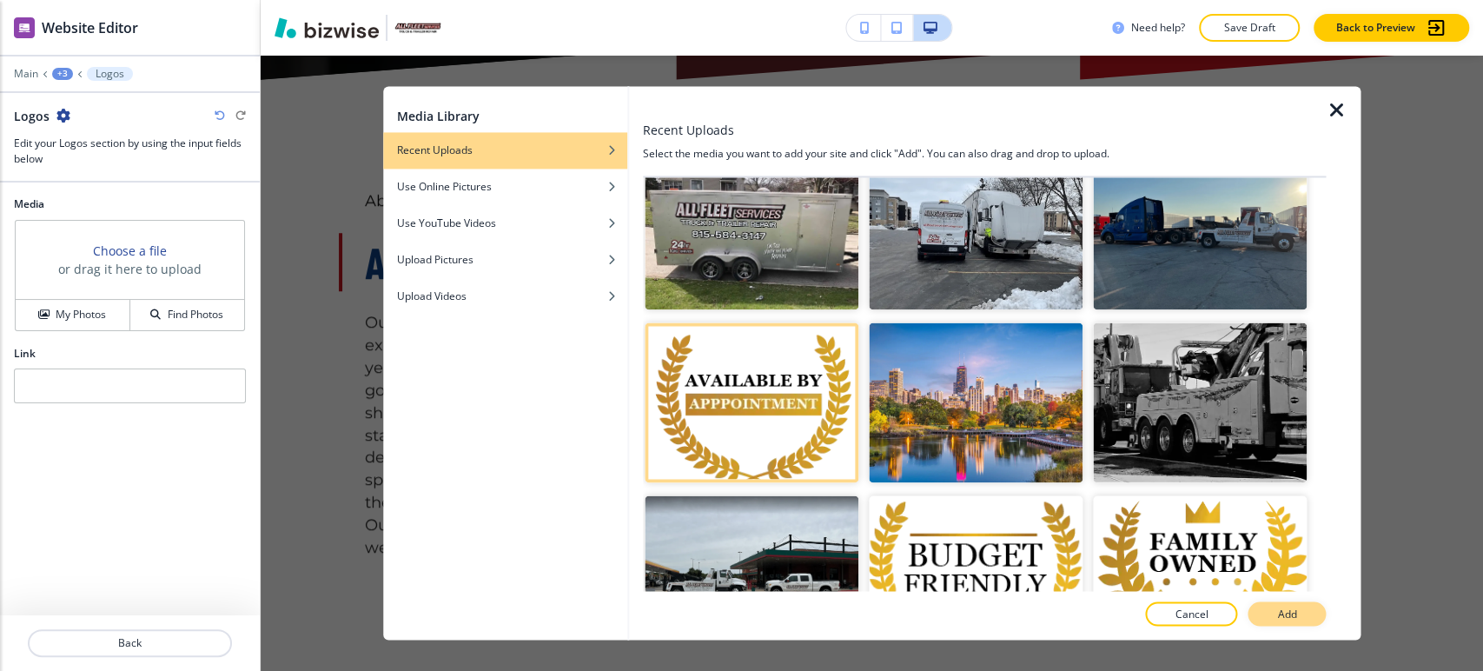
click at [1293, 607] on p "Add" at bounding box center [1286, 615] width 19 height 16
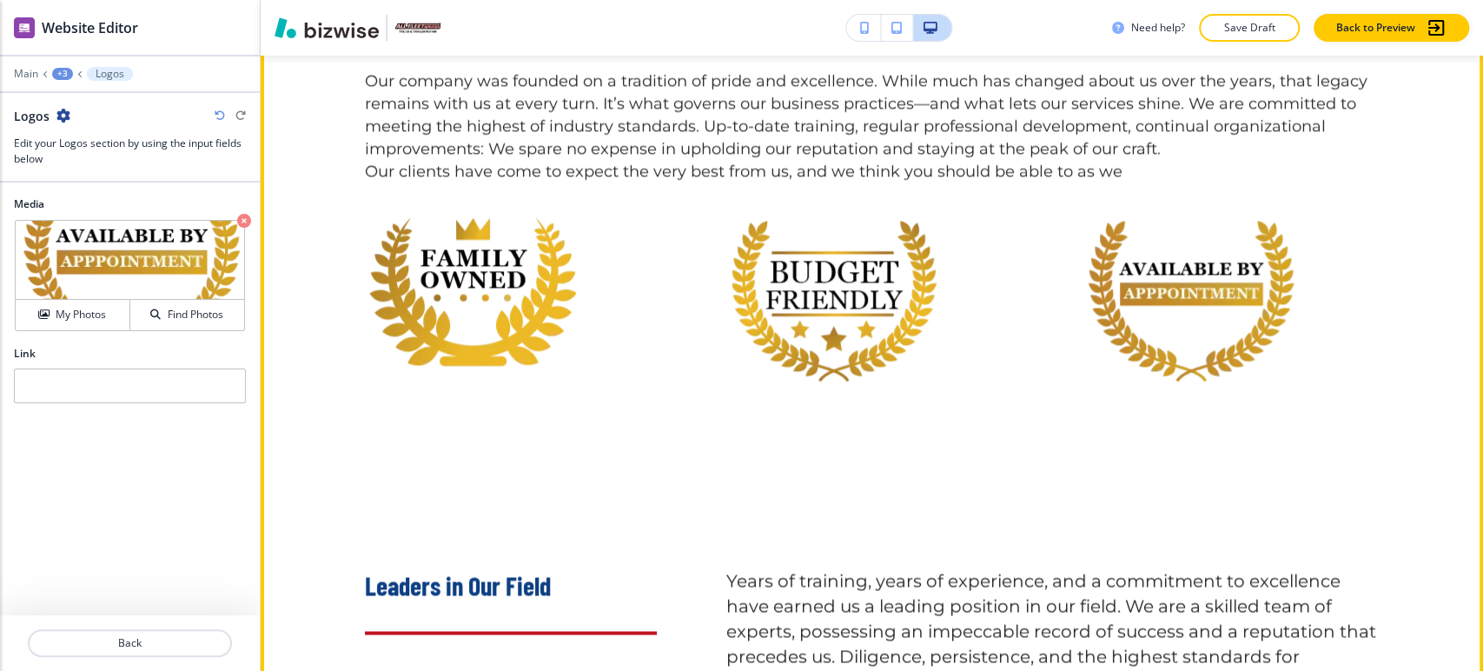
scroll to position [1540, 0]
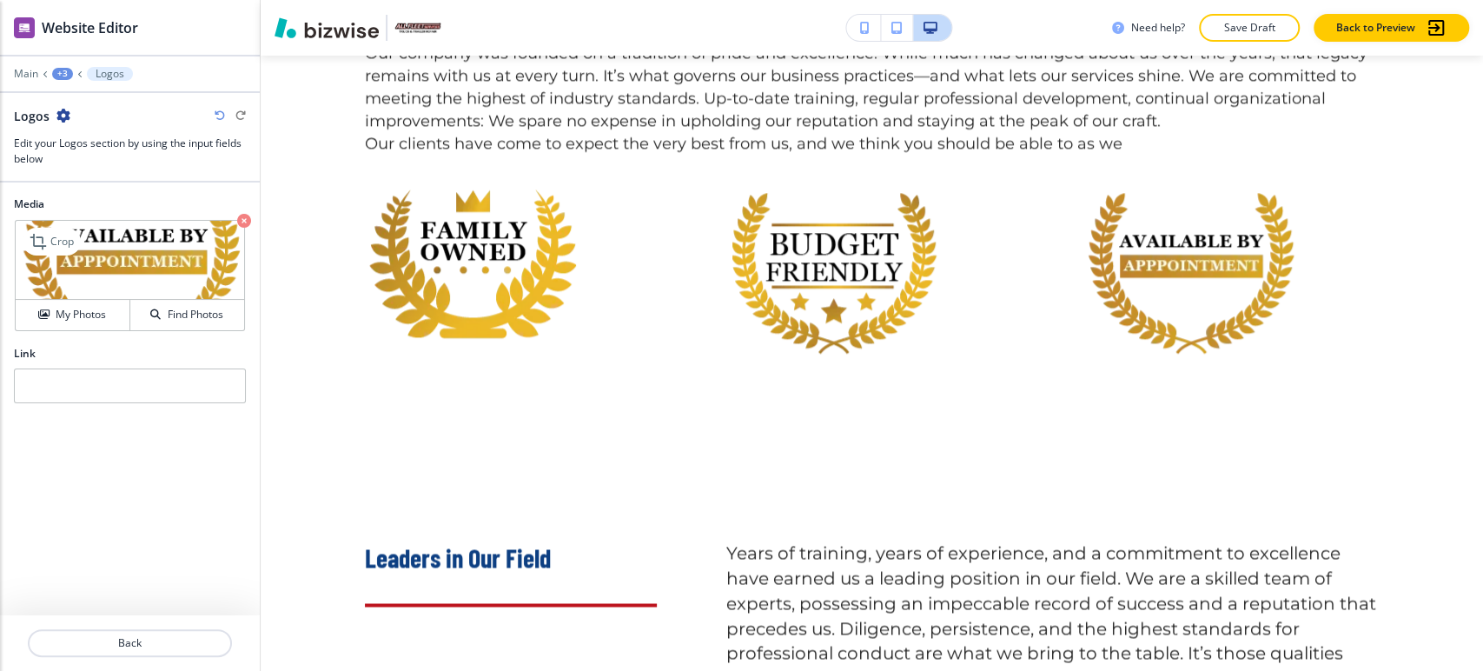
click at [243, 222] on icon "button" at bounding box center [244, 221] width 14 height 14
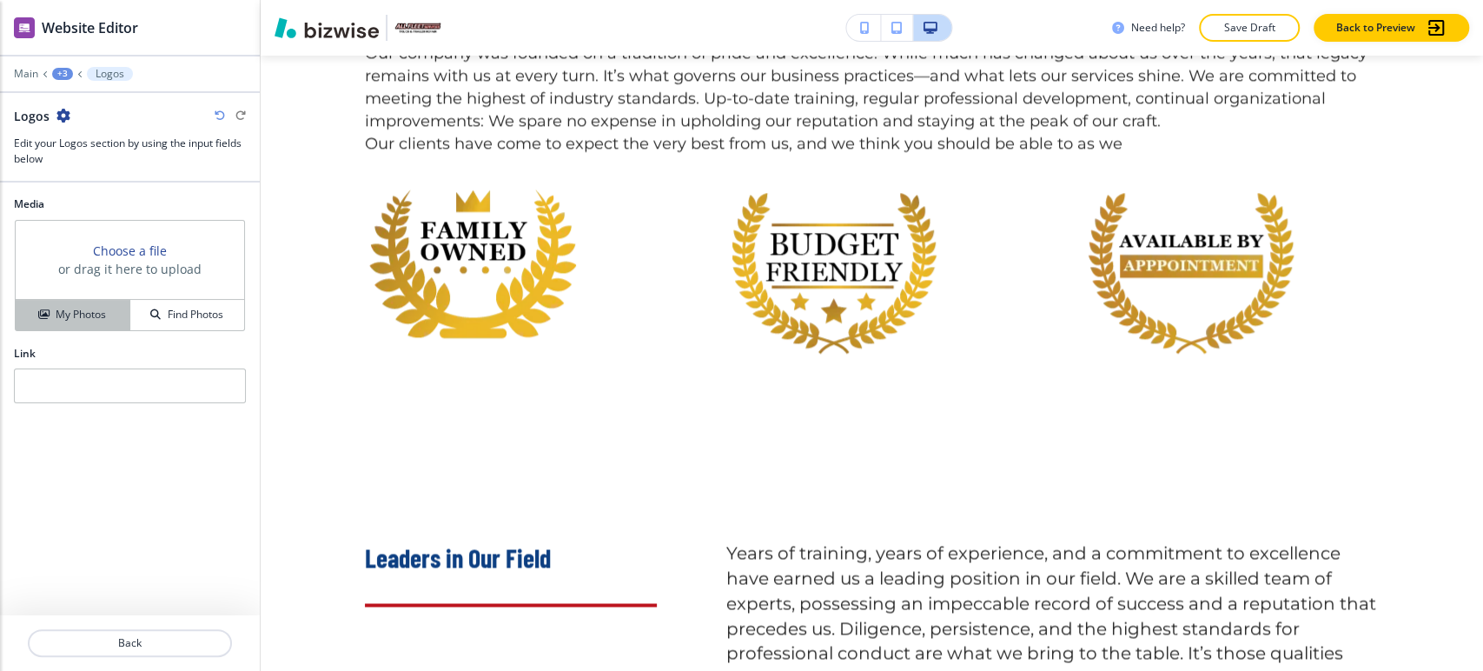
click at [73, 322] on button "My Photos" at bounding box center [73, 315] width 115 height 30
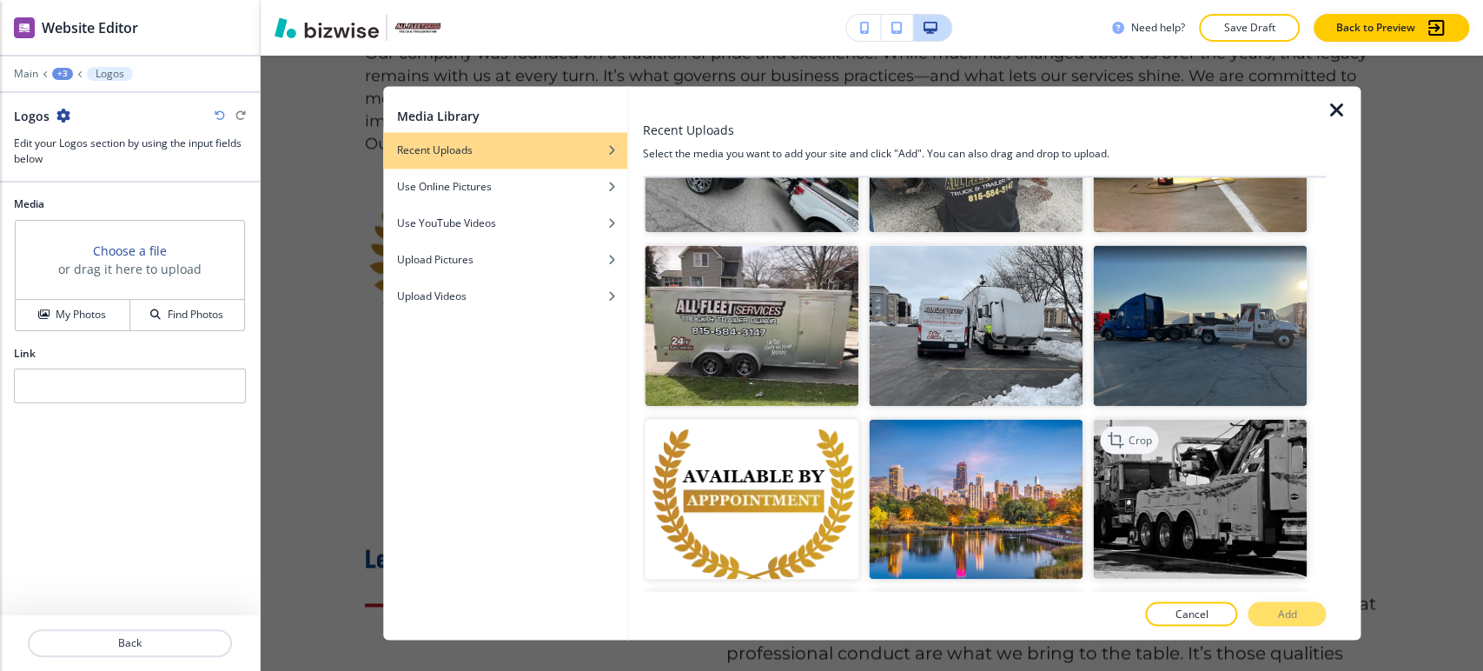
scroll to position [1448, 0]
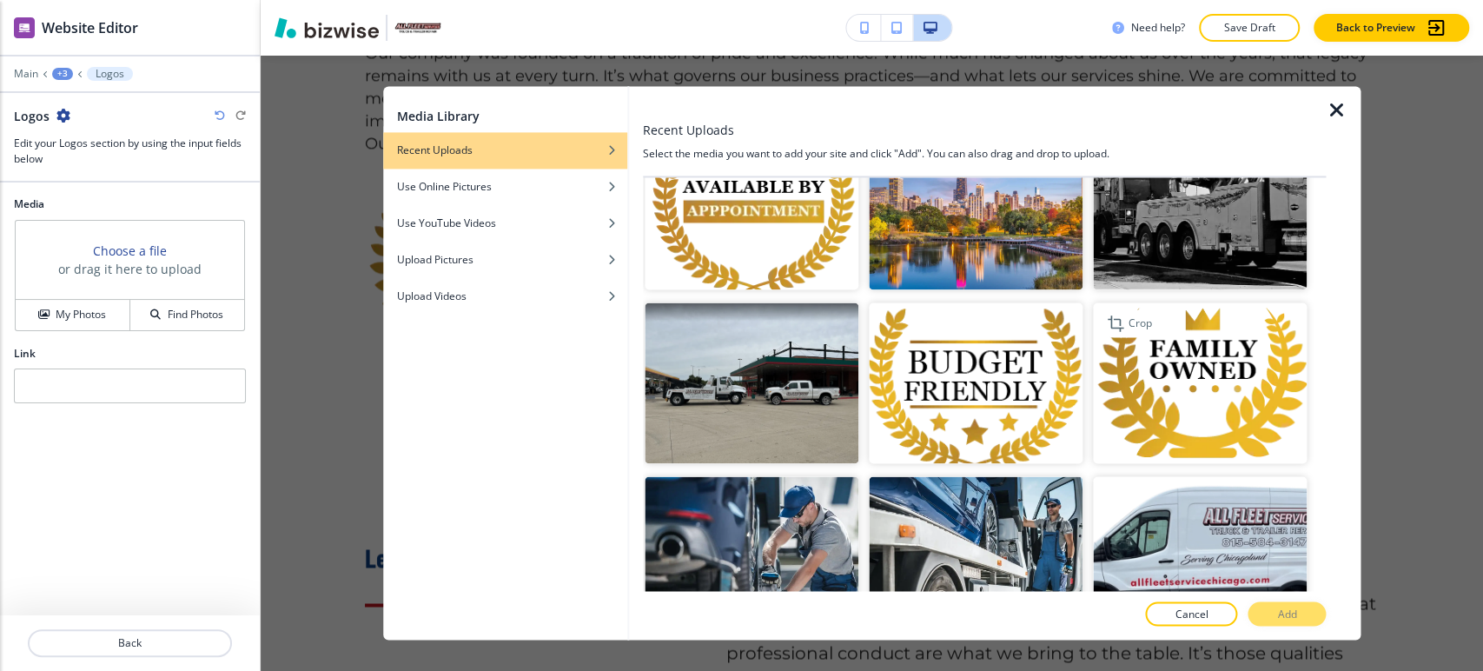
click at [1189, 377] on img "button" at bounding box center [1200, 383] width 214 height 161
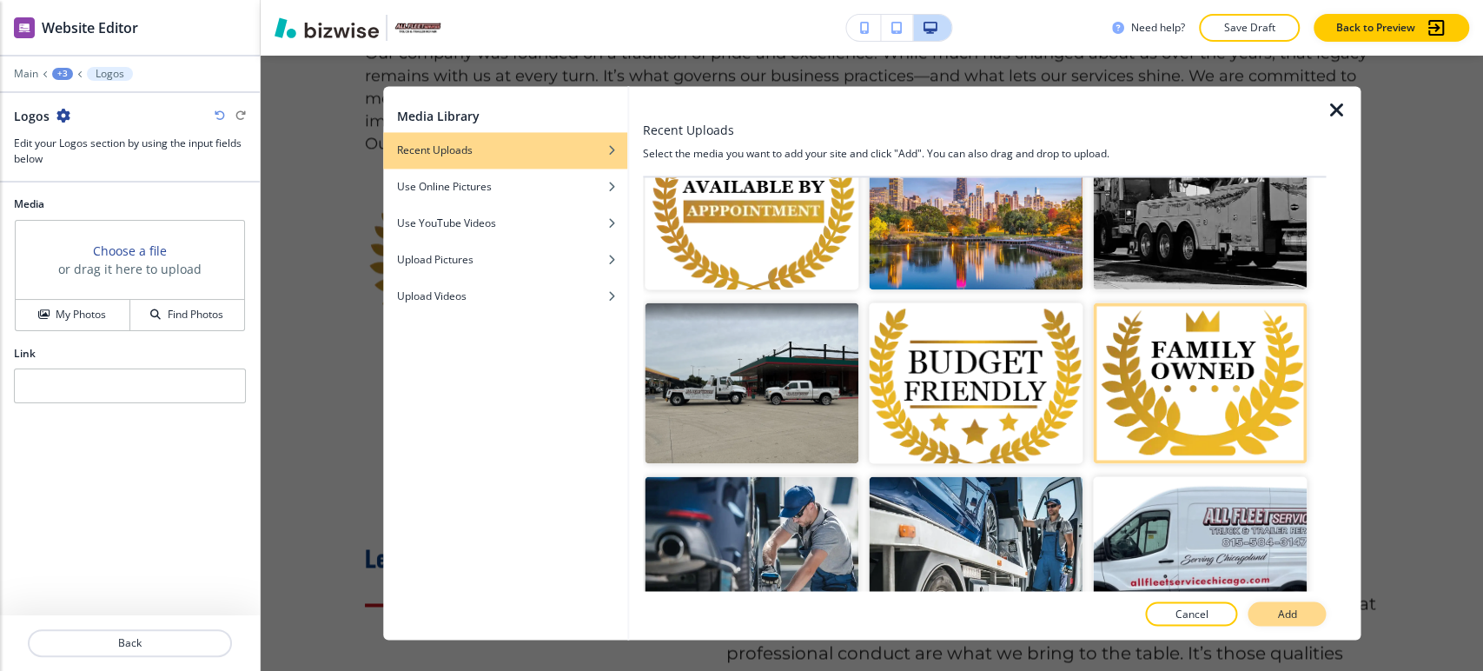
drag, startPoint x: 1300, startPoint y: 614, endPoint x: 1268, endPoint y: 600, distance: 35.0
click at [1299, 614] on button "Add" at bounding box center [1287, 614] width 78 height 24
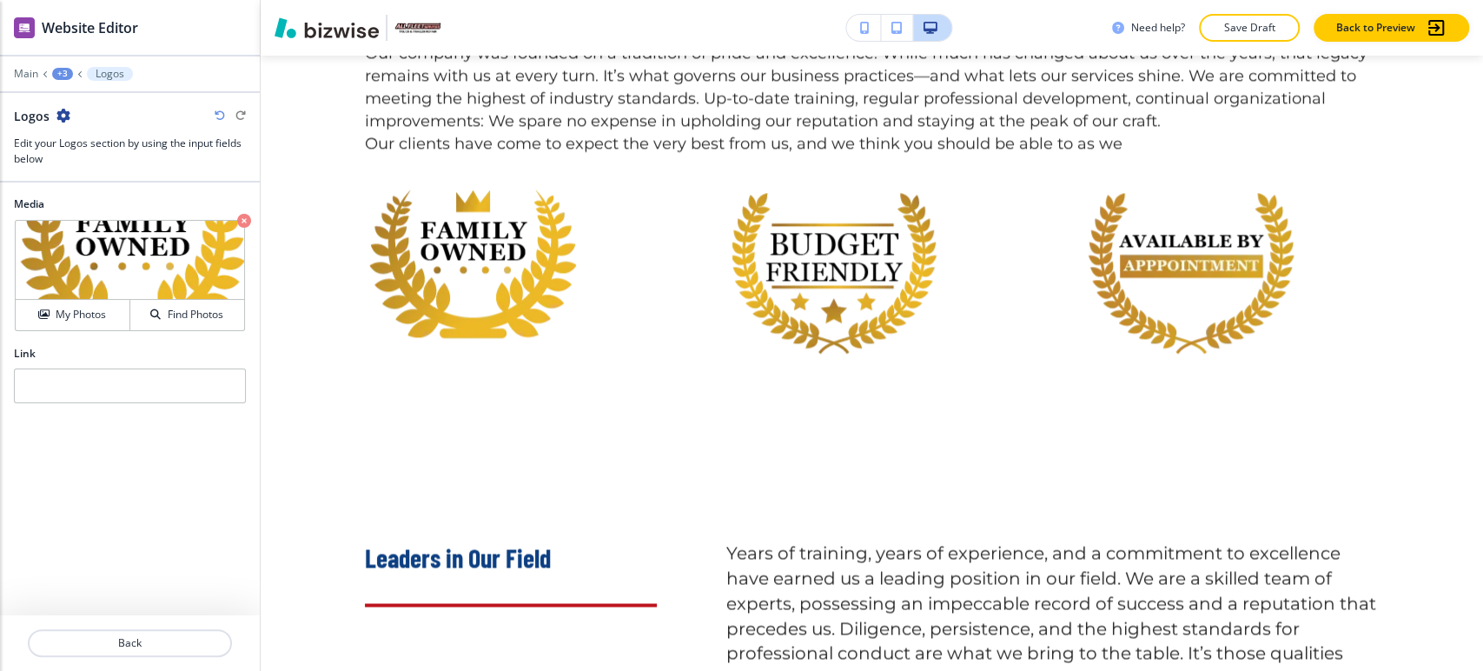
click at [63, 73] on div "+3" at bounding box center [62, 74] width 21 height 12
click at [104, 159] on p "A Tradition of Excellence" at bounding box center [107, 164] width 89 height 16
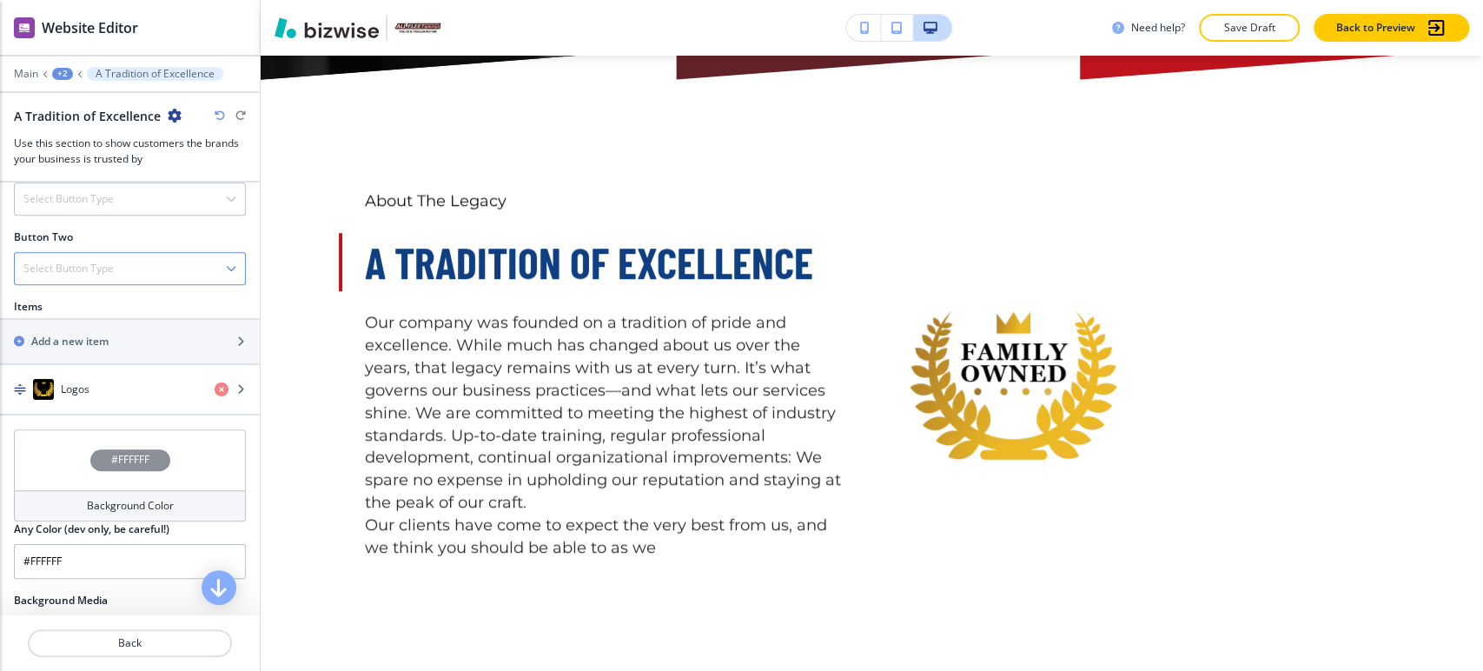
scroll to position [772, 0]
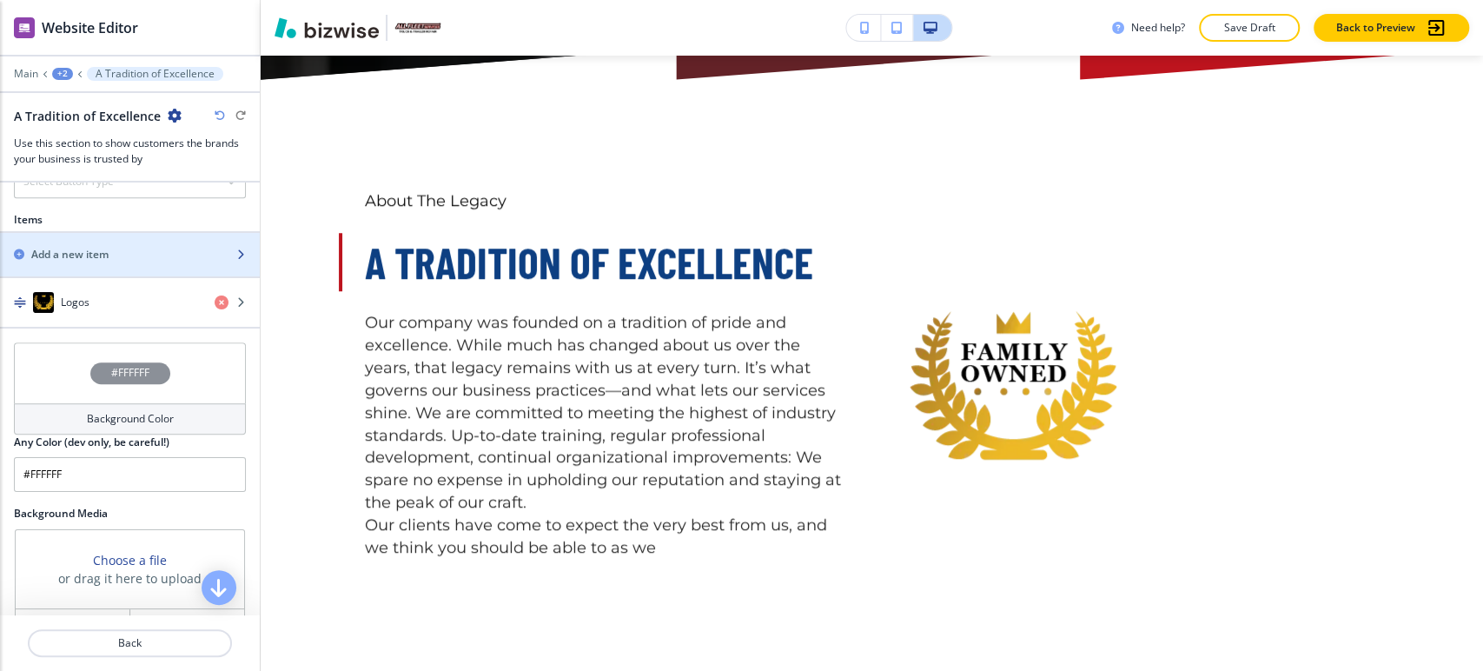
click at [143, 262] on div "button" at bounding box center [130, 269] width 260 height 14
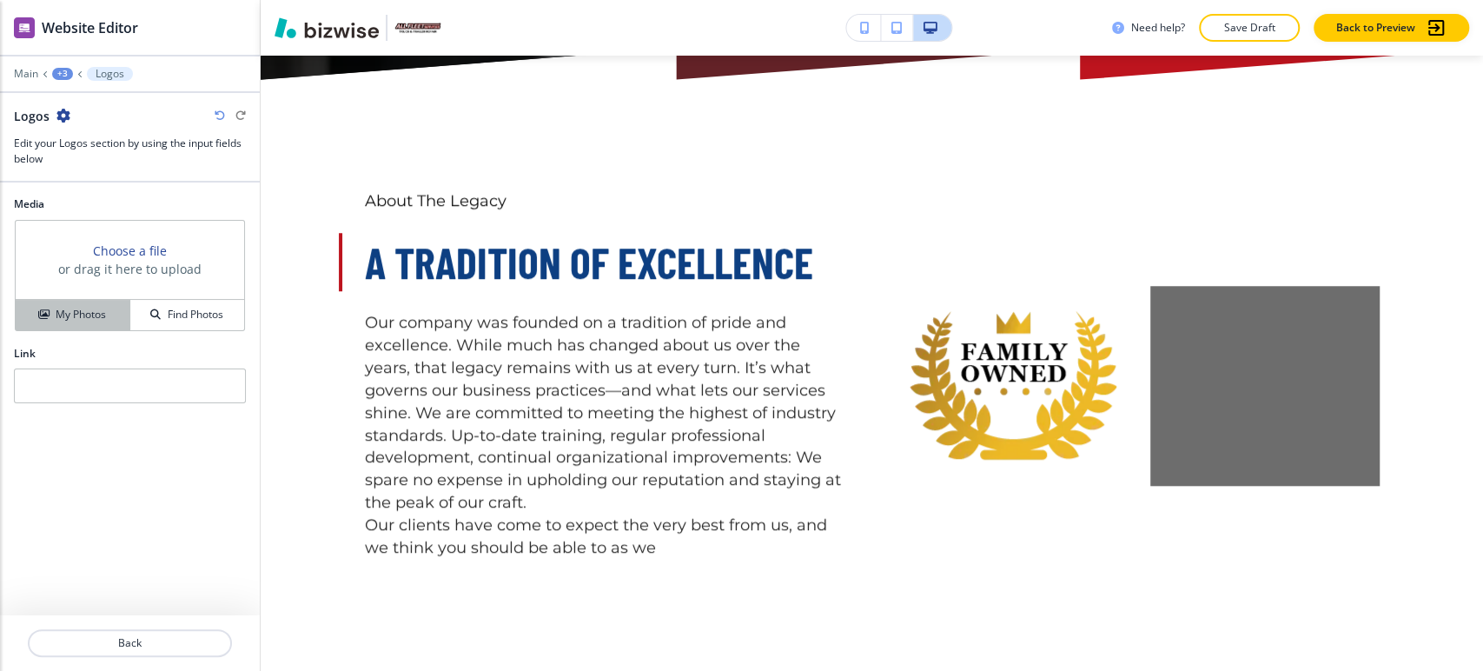
click at [93, 309] on h4 "My Photos" at bounding box center [81, 315] width 50 height 16
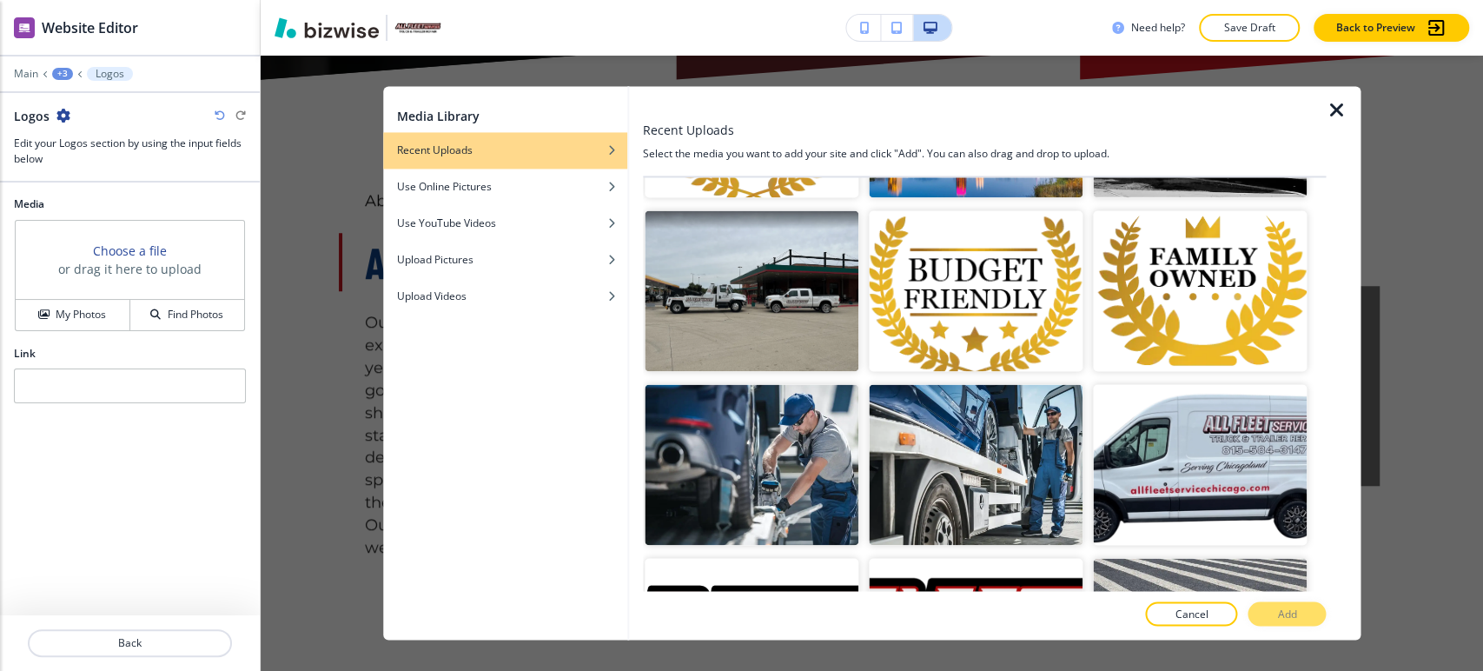
scroll to position [1544, 0]
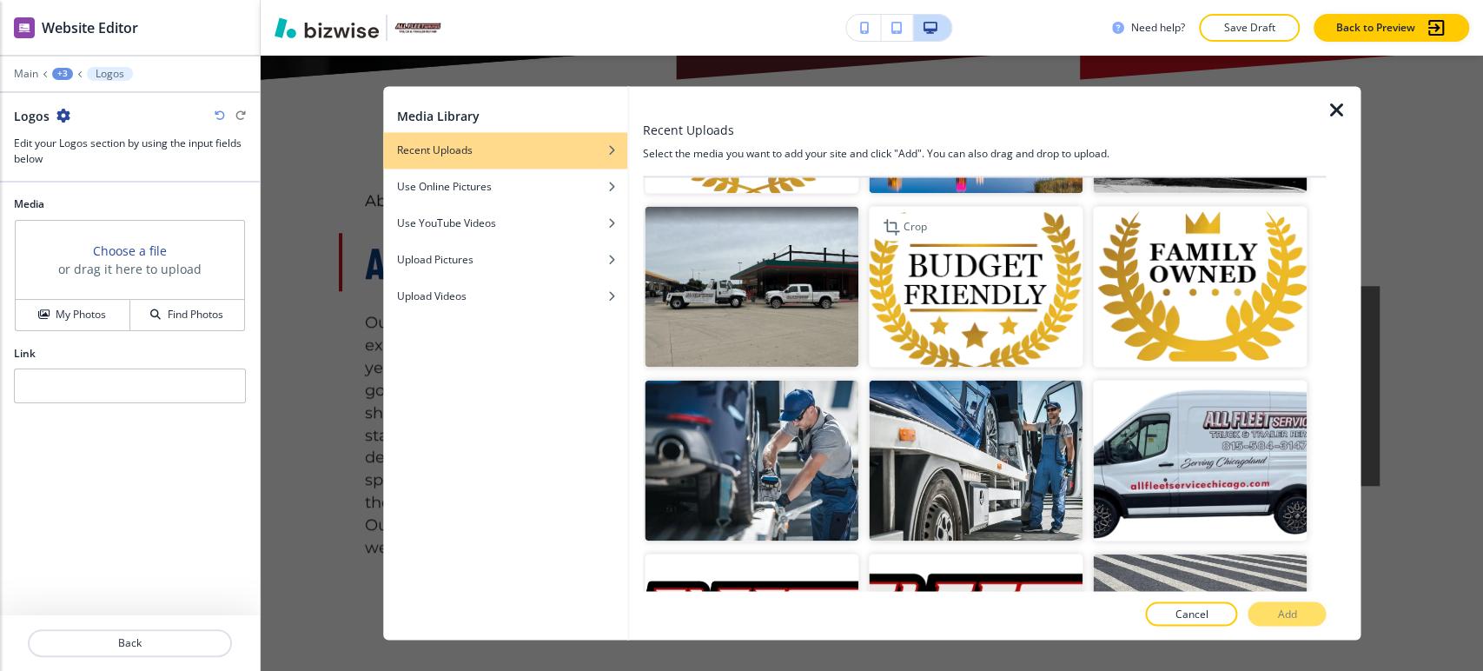
click at [914, 277] on img "button" at bounding box center [976, 287] width 214 height 161
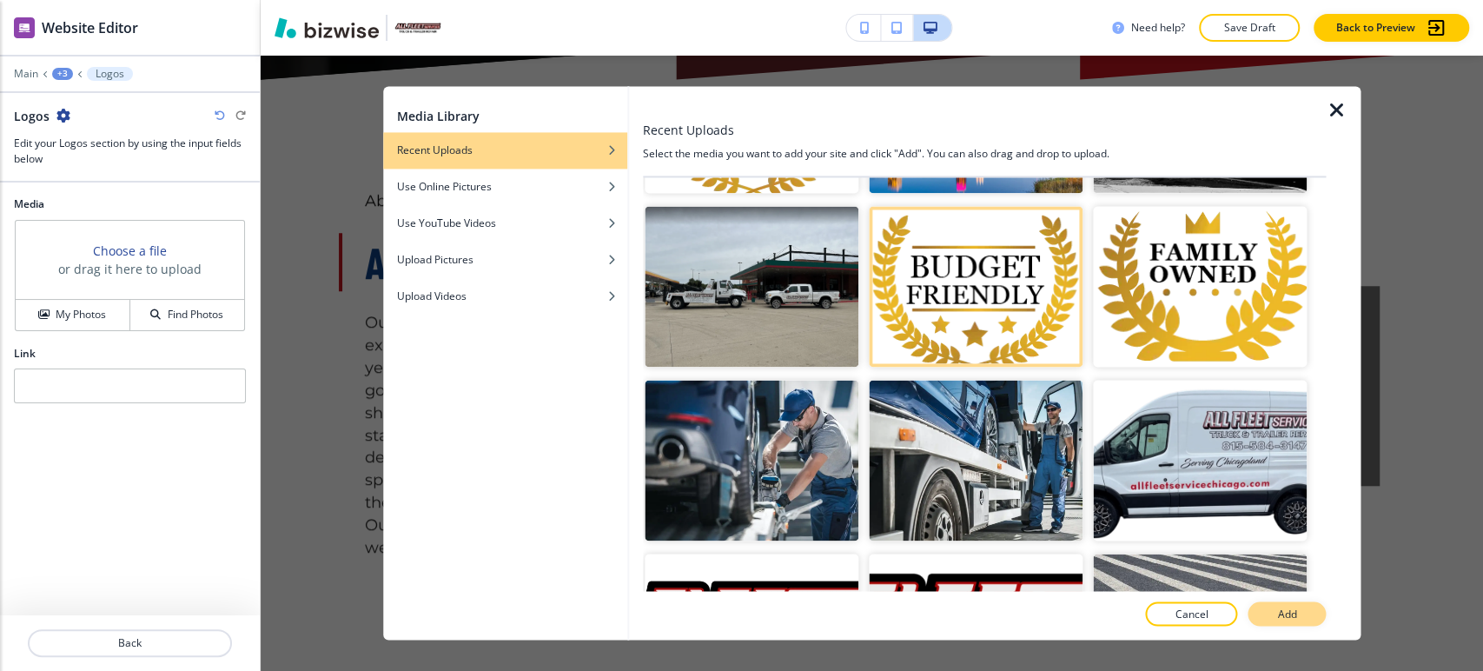
click at [1286, 610] on p "Add" at bounding box center [1286, 615] width 19 height 16
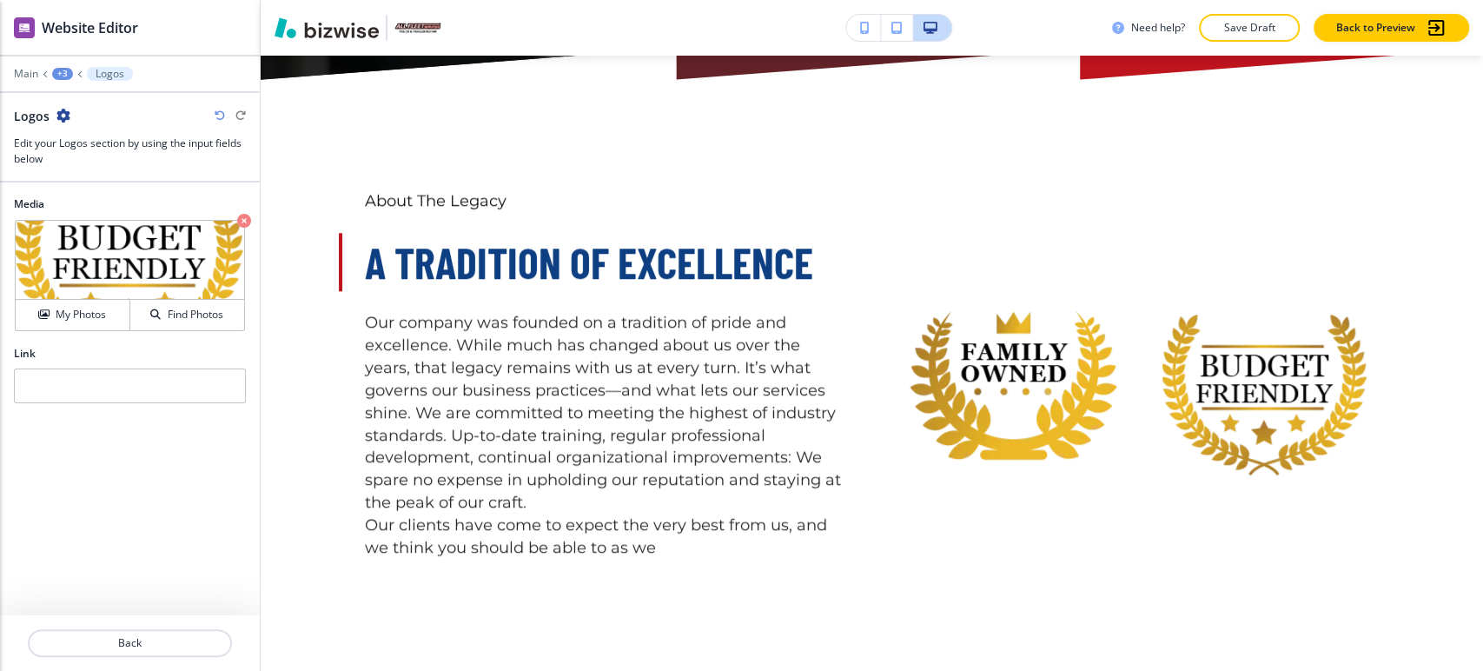
click at [56, 71] on div "+3" at bounding box center [62, 74] width 21 height 12
click at [90, 165] on p "A Tradition of Excellence" at bounding box center [107, 164] width 89 height 16
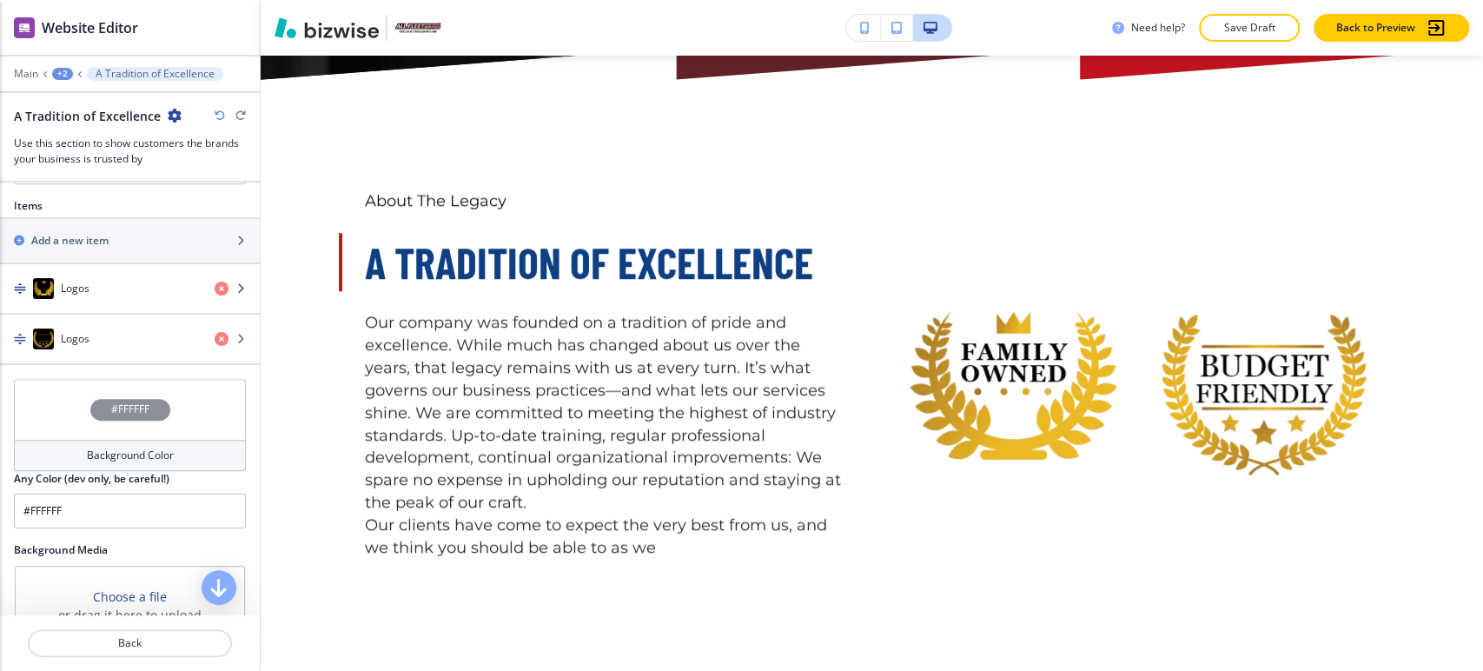
scroll to position [675, 0]
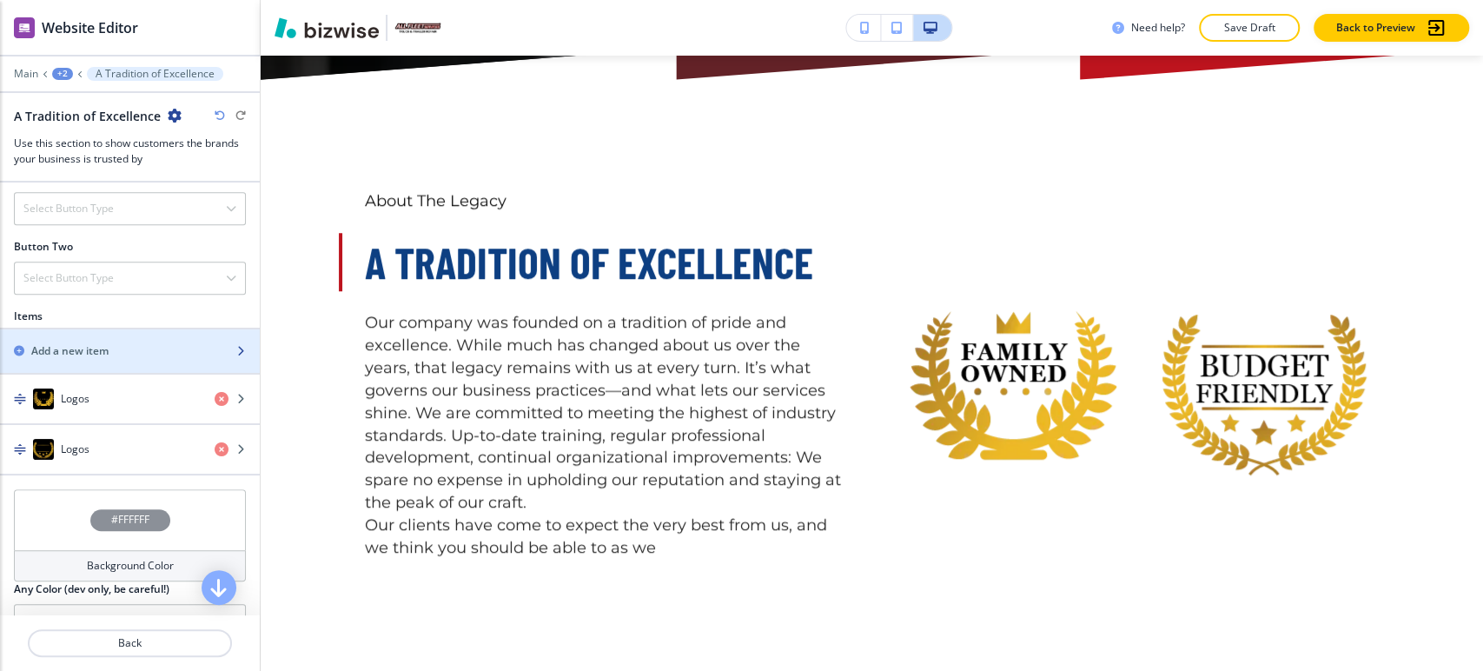
click at [123, 335] on div "button" at bounding box center [130, 336] width 260 height 14
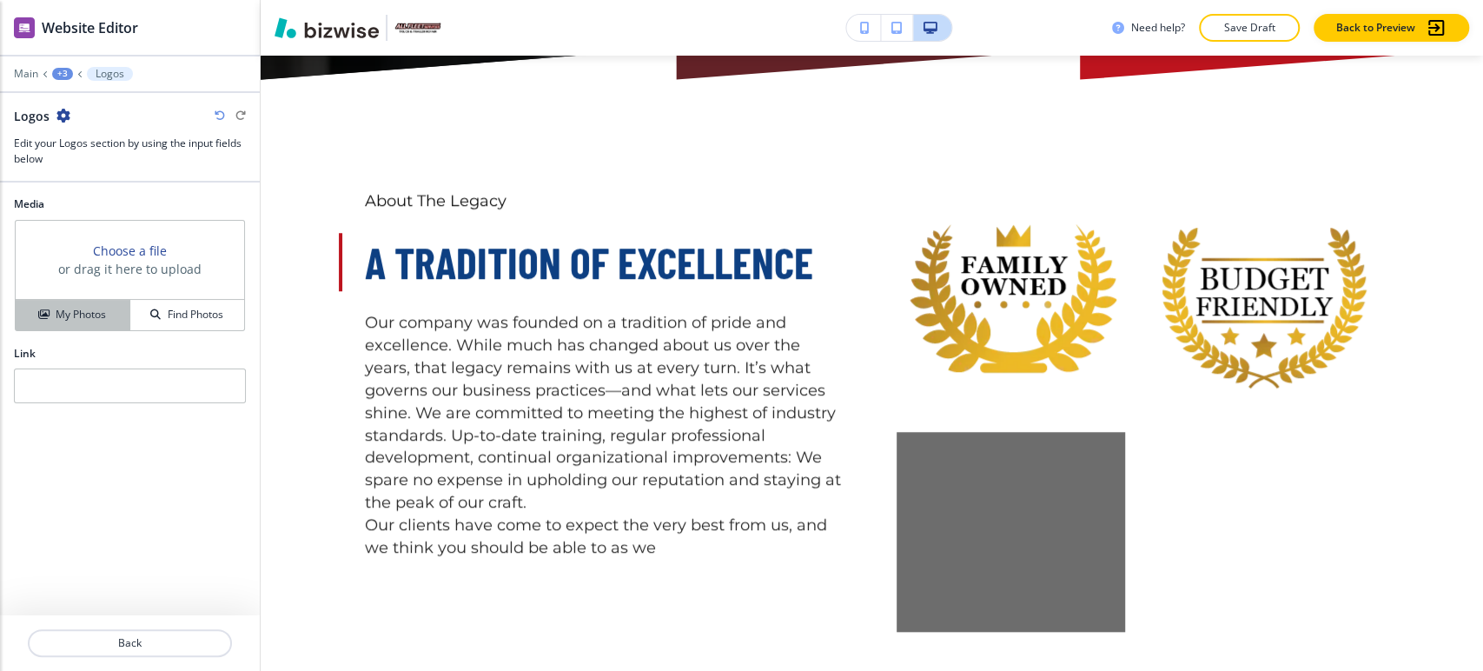
click at [113, 304] on button "My Photos" at bounding box center [73, 315] width 115 height 30
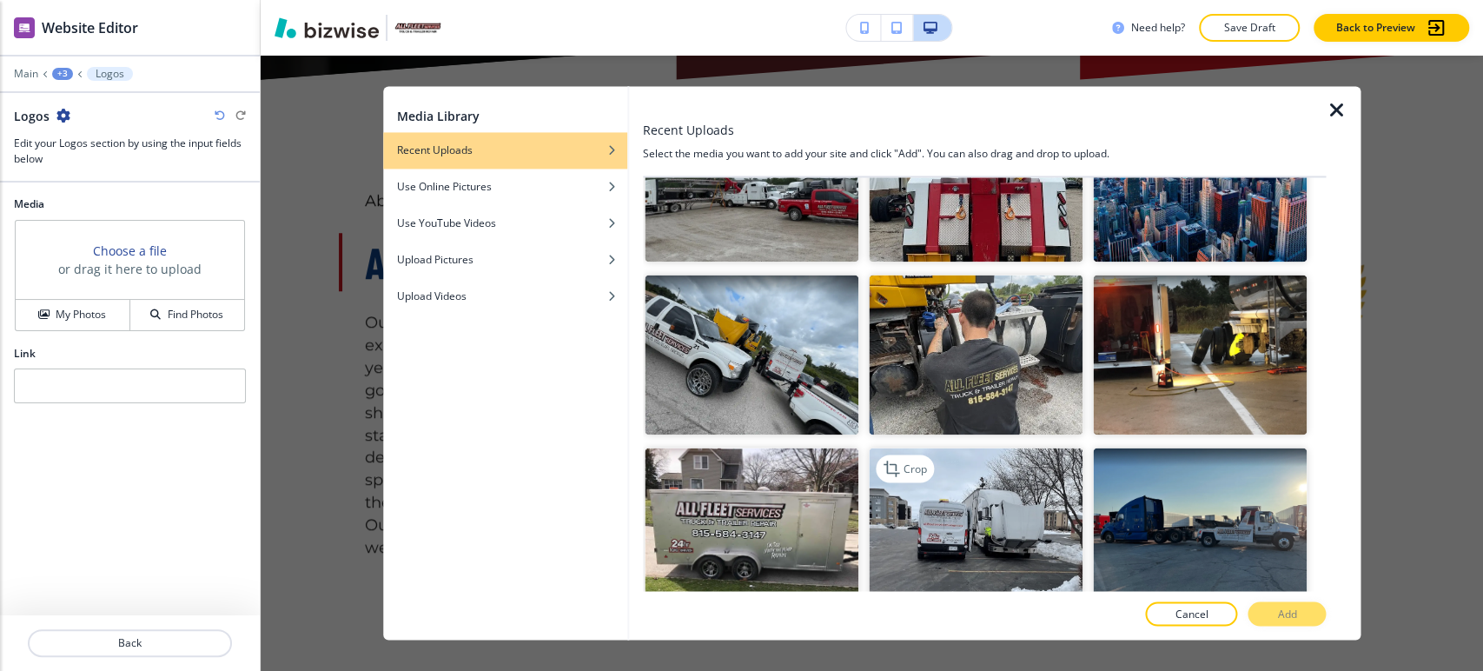
scroll to position [1158, 0]
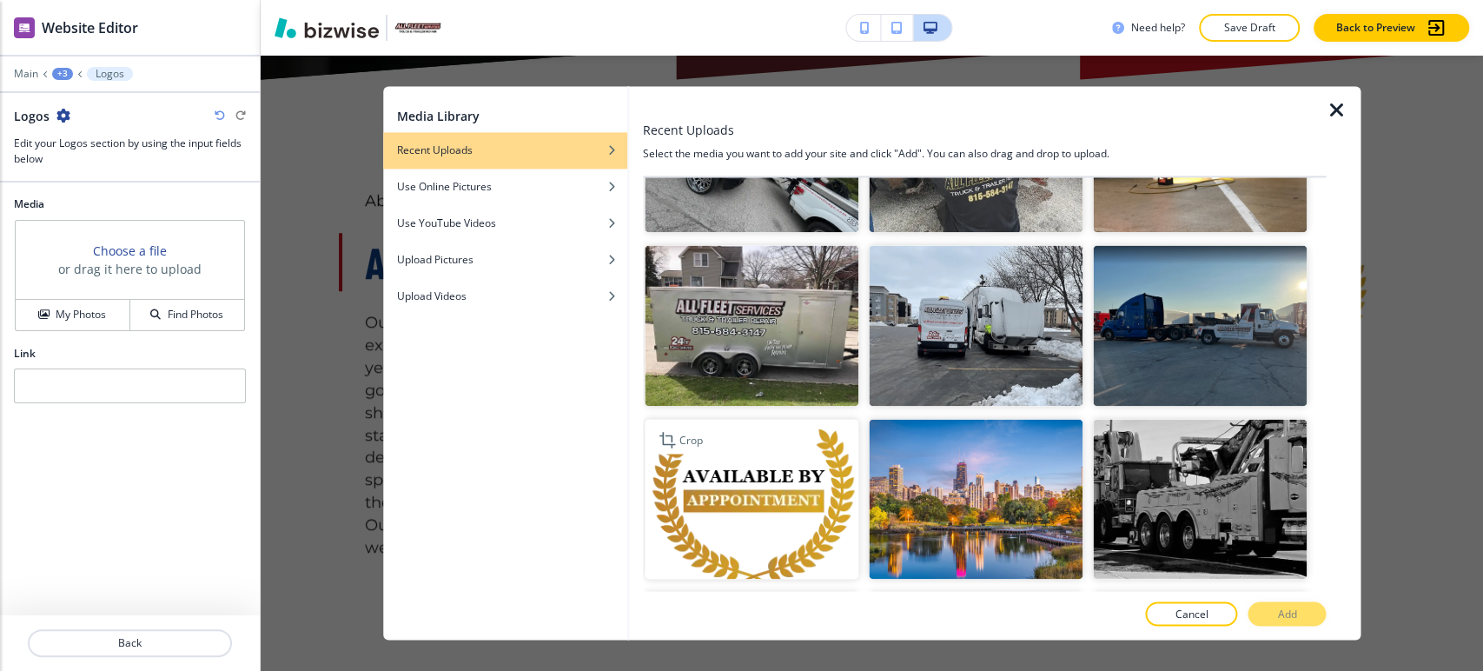
click at [741, 419] on img "button" at bounding box center [752, 499] width 214 height 161
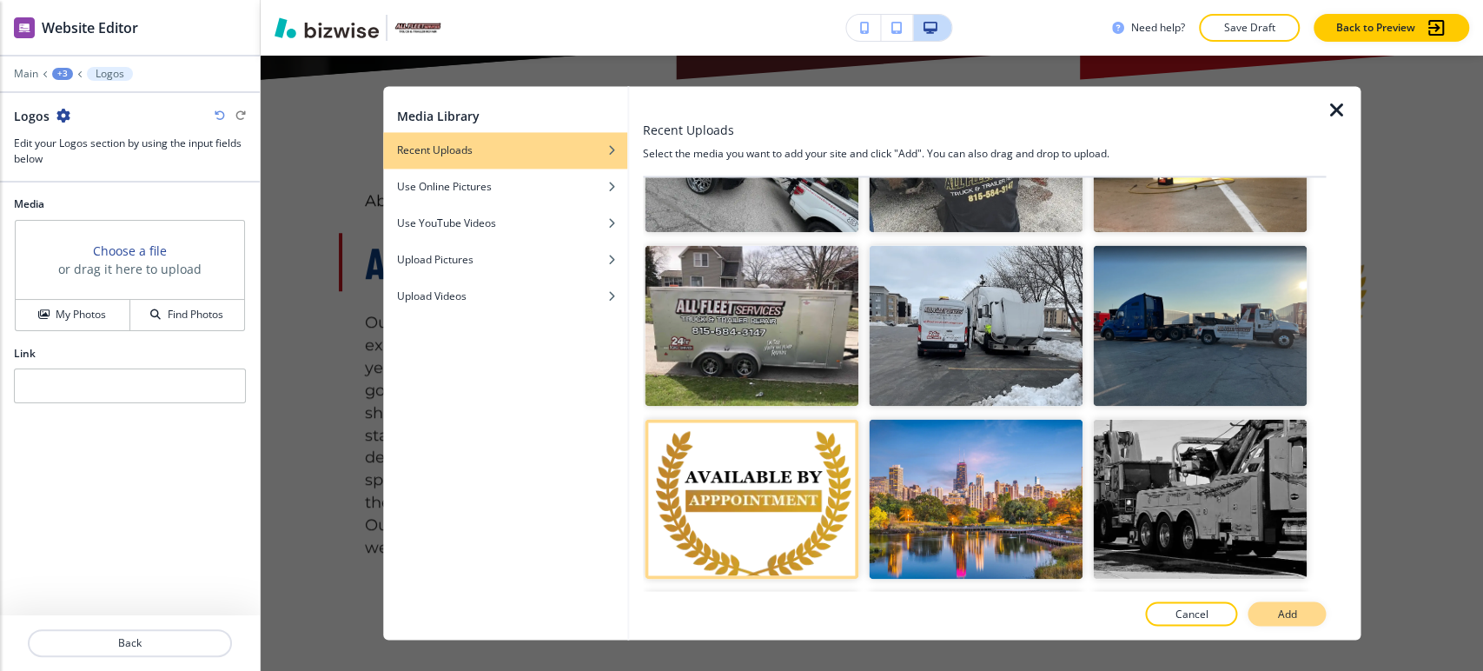
click at [1279, 611] on p "Add" at bounding box center [1286, 615] width 19 height 16
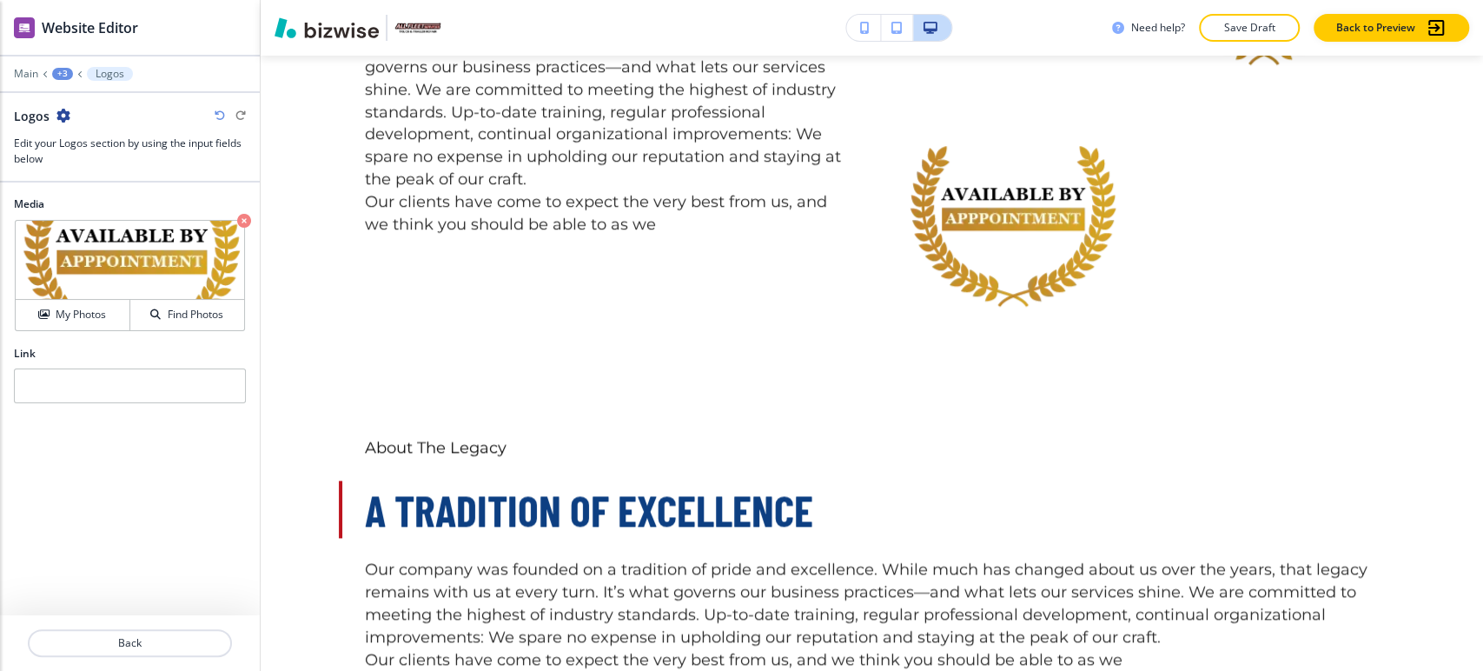
scroll to position [1154, 0]
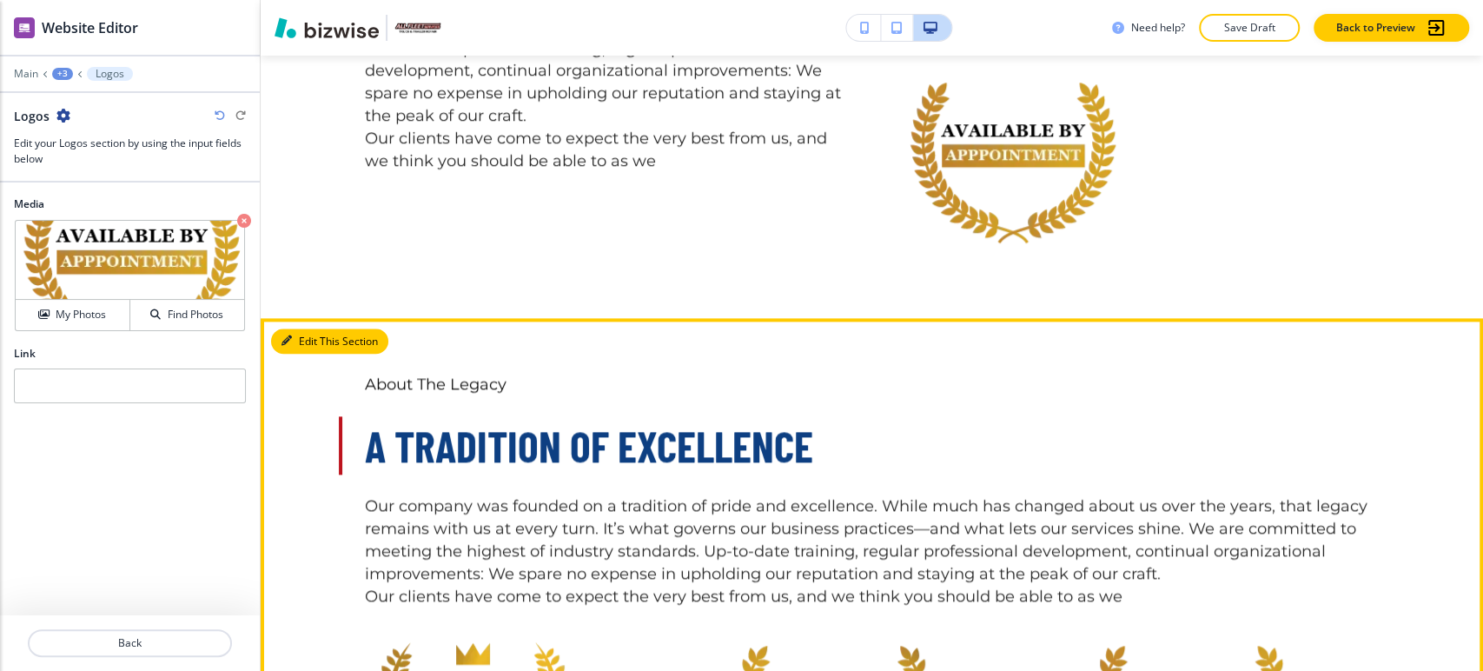
click at [311, 328] on button "Edit This Section" at bounding box center [329, 341] width 117 height 26
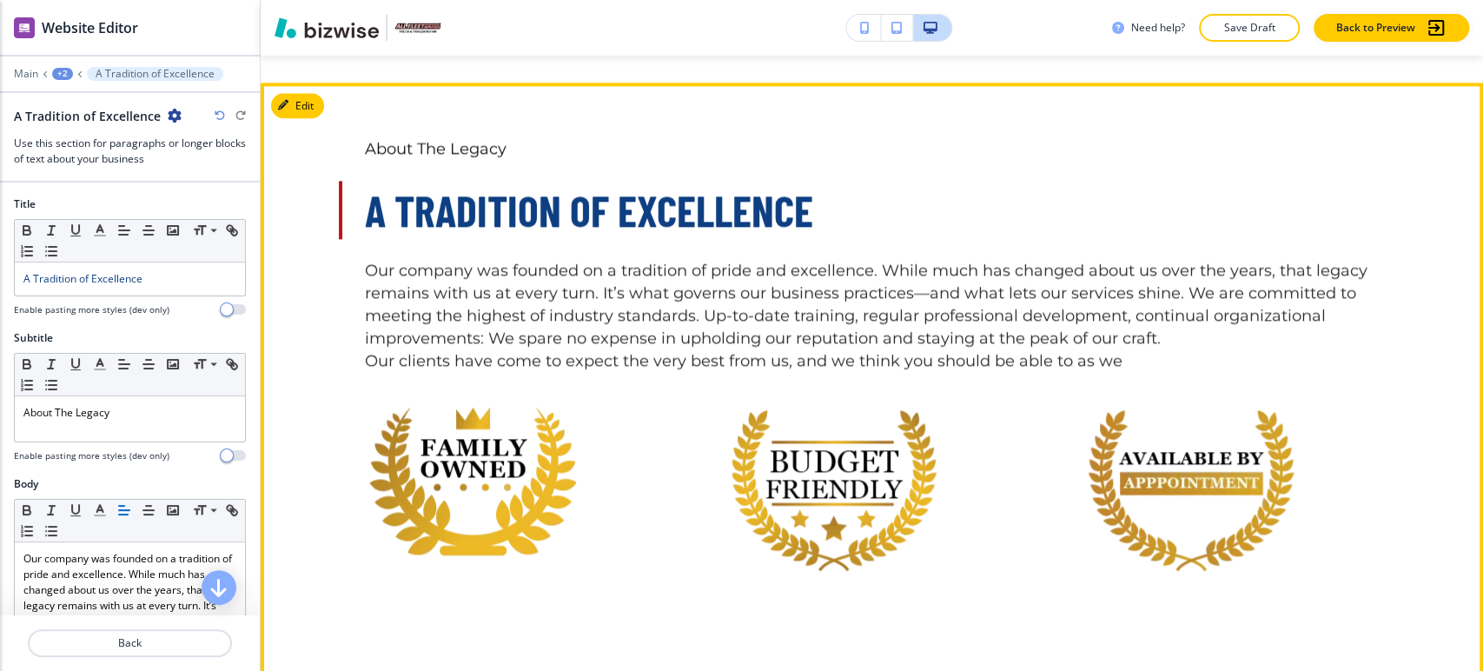
scroll to position [1393, 0]
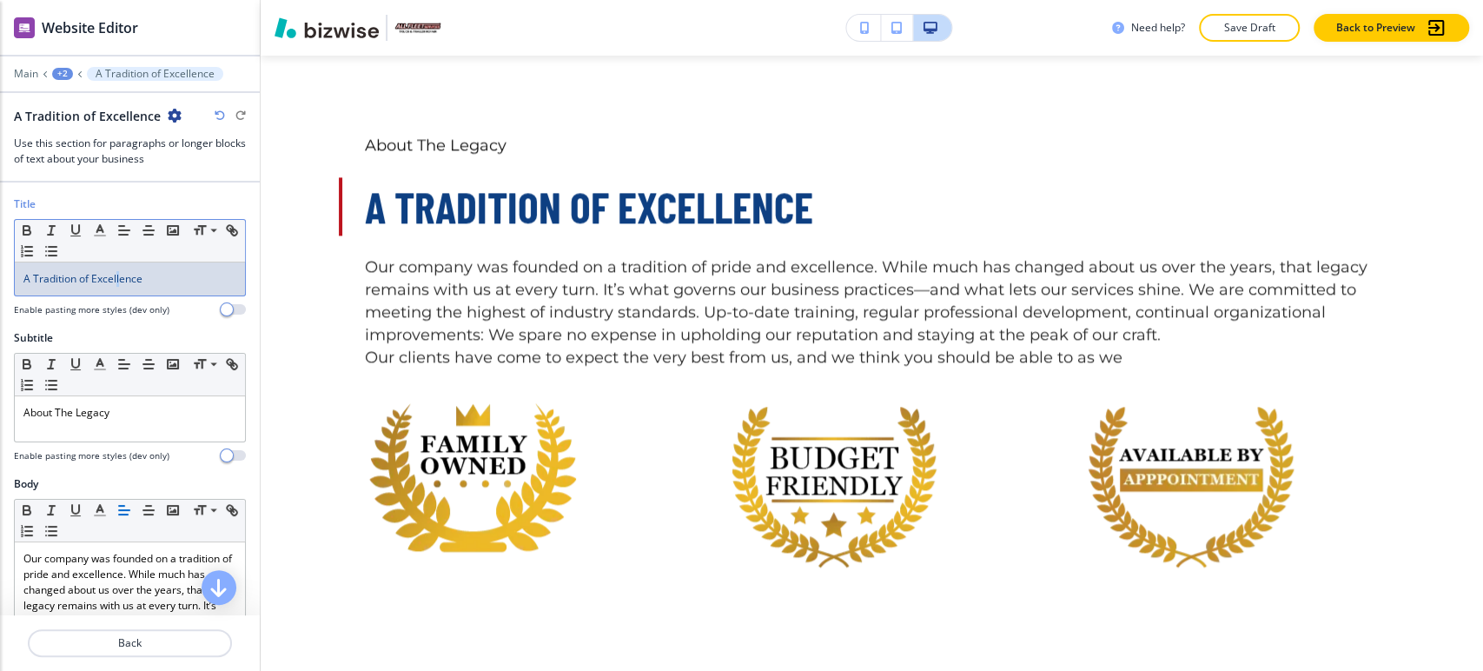
click at [118, 277] on span "A Tradition of Excellence" at bounding box center [82, 278] width 119 height 15
click at [116, 277] on span "A Tradition of Excellence" at bounding box center [82, 278] width 119 height 15
click at [111, 277] on span "A Tradition of Excellence" at bounding box center [82, 278] width 119 height 15
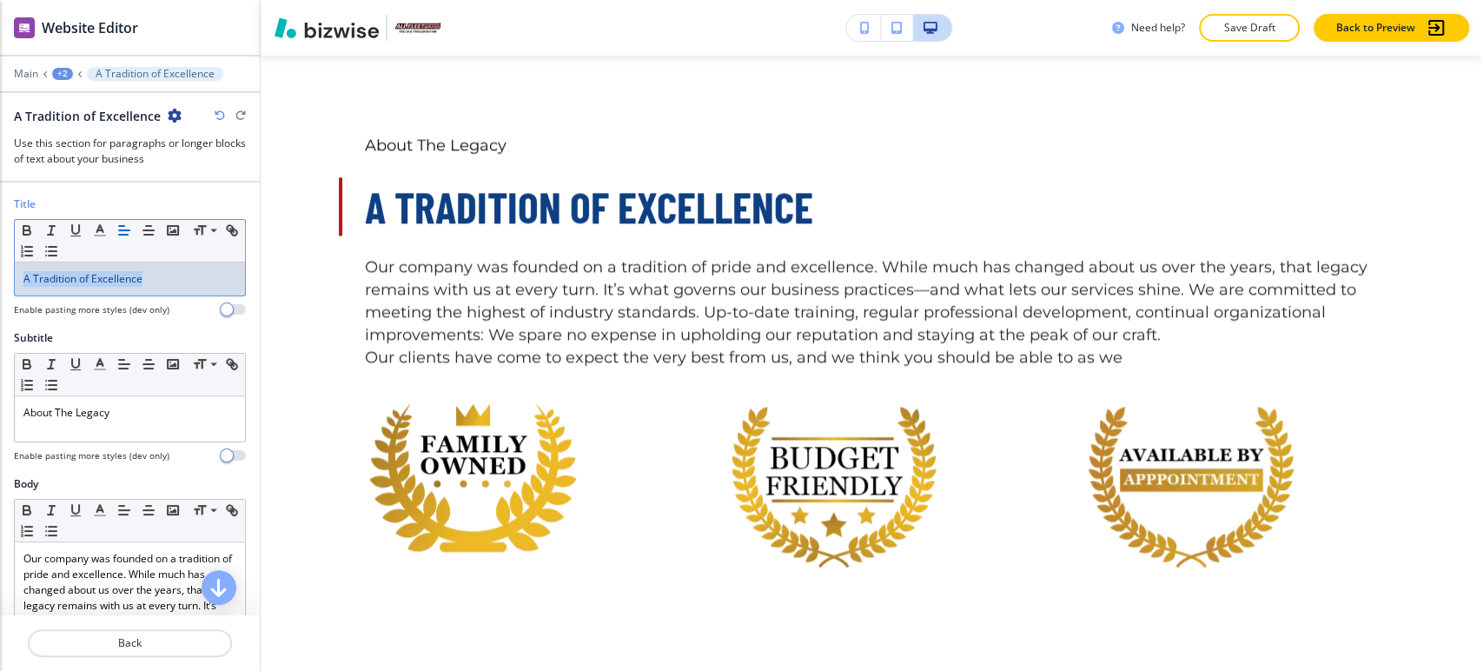
click at [111, 277] on span "A Tradition of Excellence" at bounding box center [82, 278] width 119 height 15
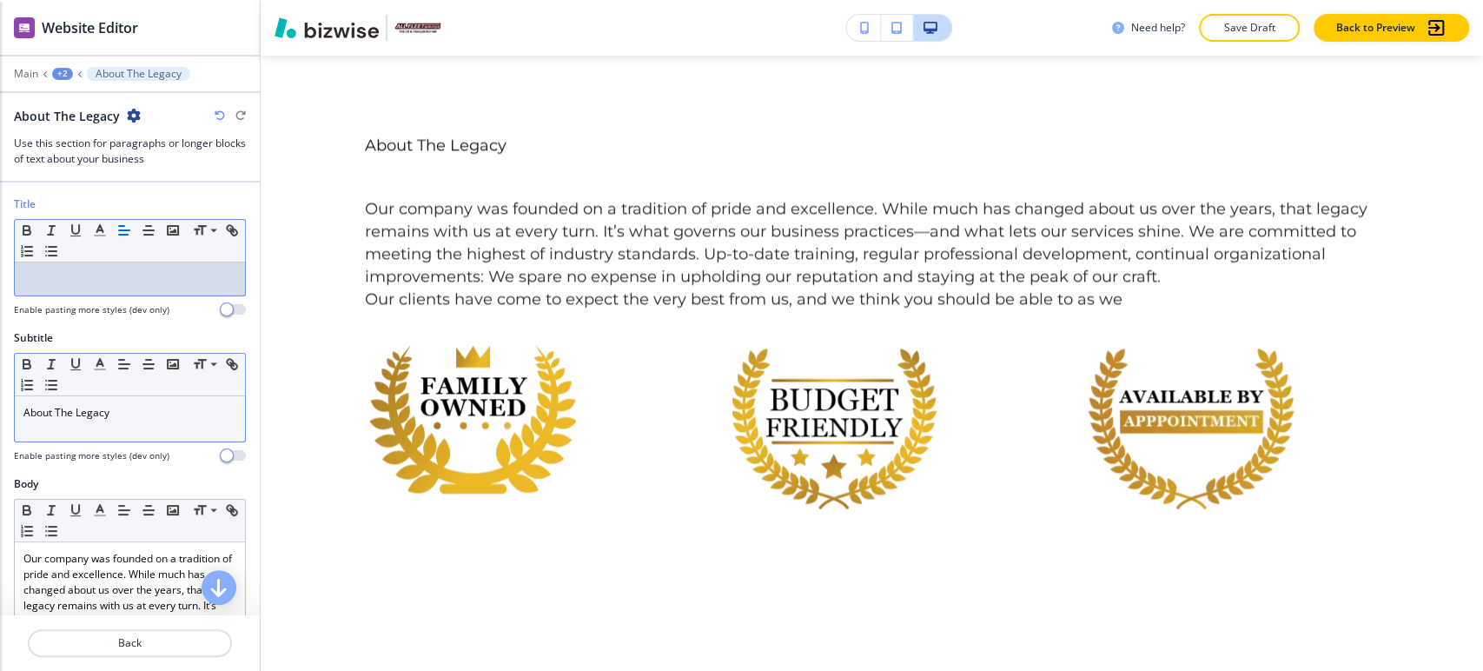
click at [90, 418] on span "About The Legacy" at bounding box center [66, 412] width 86 height 15
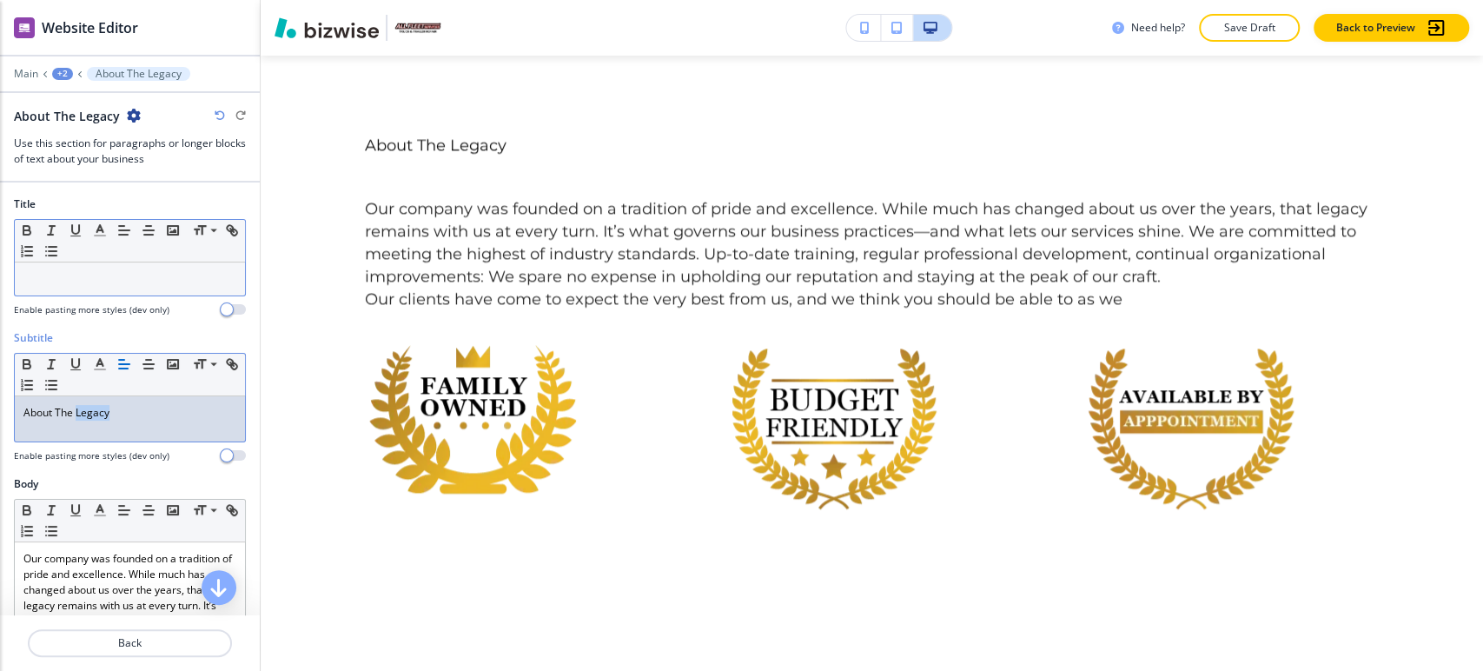
click at [90, 418] on span "About The Legacy" at bounding box center [66, 412] width 86 height 15
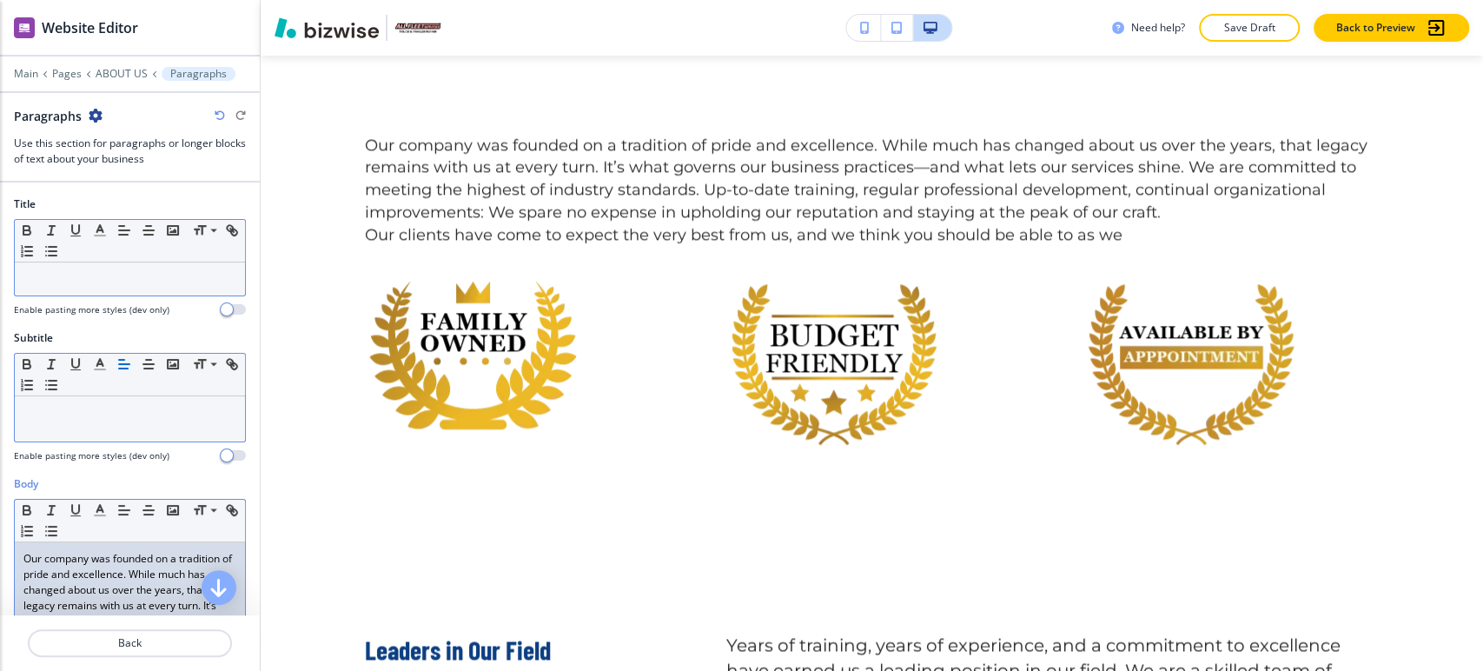
click at [90, 565] on p "Our company was founded on a tradition of pride and excellence. While much has …" at bounding box center [129, 652] width 213 height 203
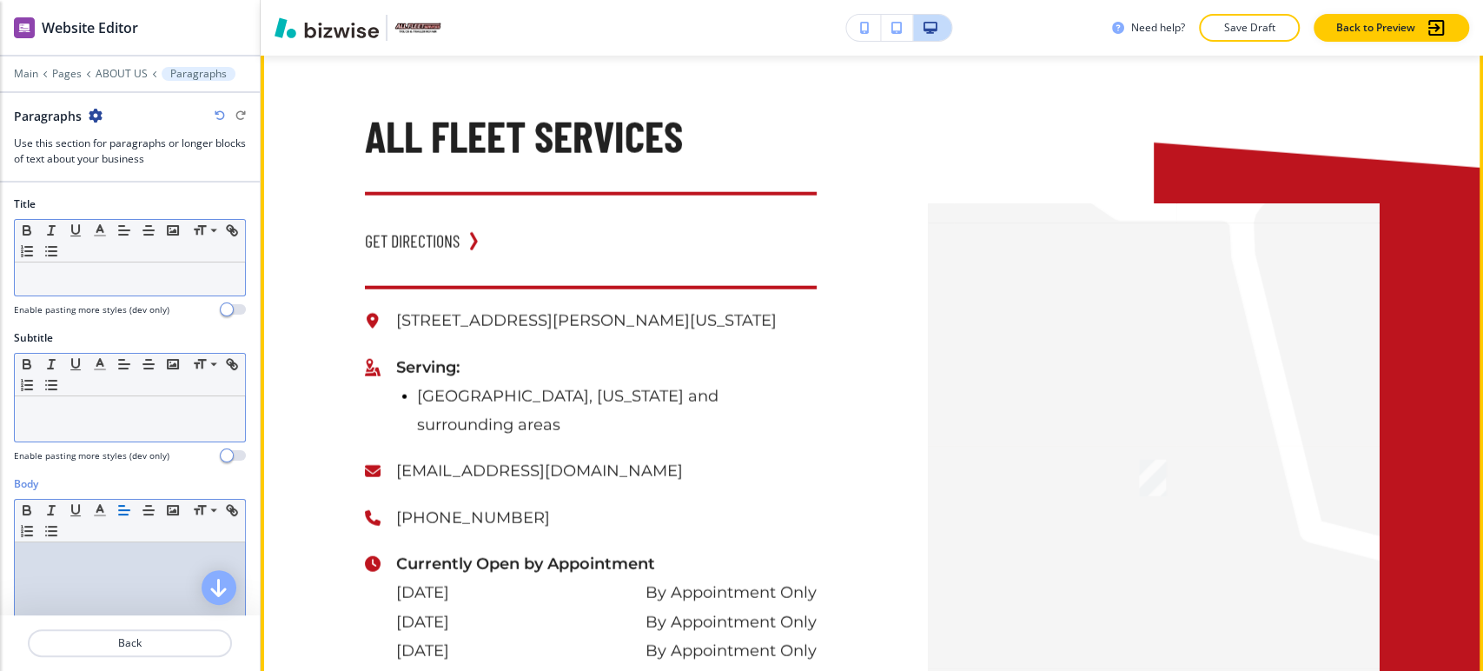
scroll to position [2842, 0]
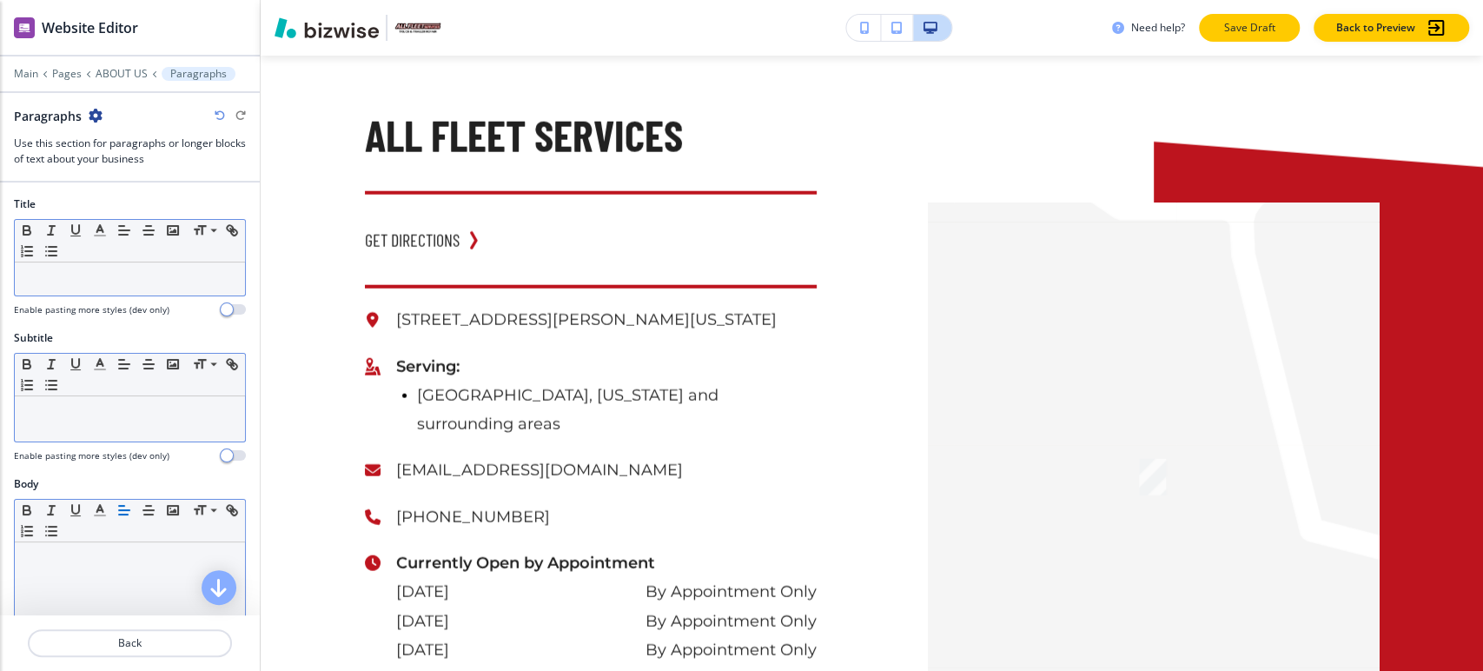
click at [1236, 29] on p "Save Draft" at bounding box center [1250, 28] width 56 height 16
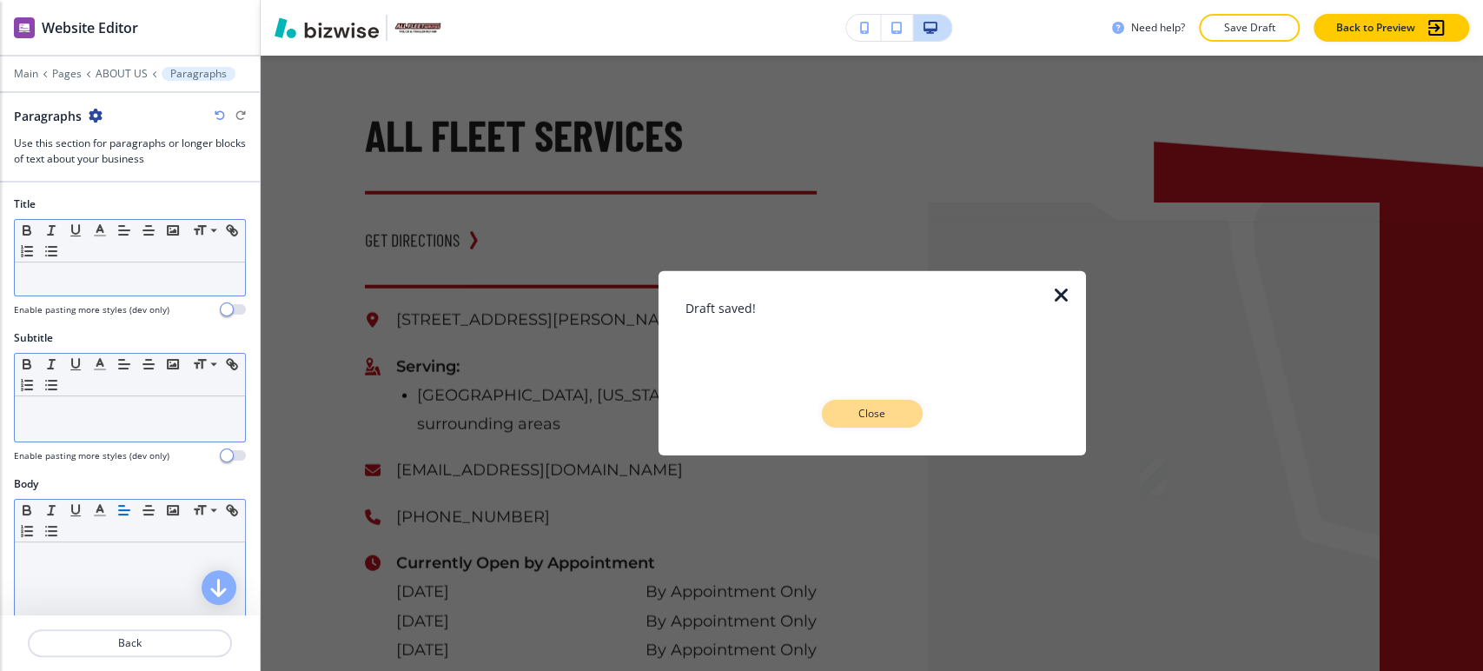
click at [881, 405] on button "Close" at bounding box center [872, 414] width 101 height 28
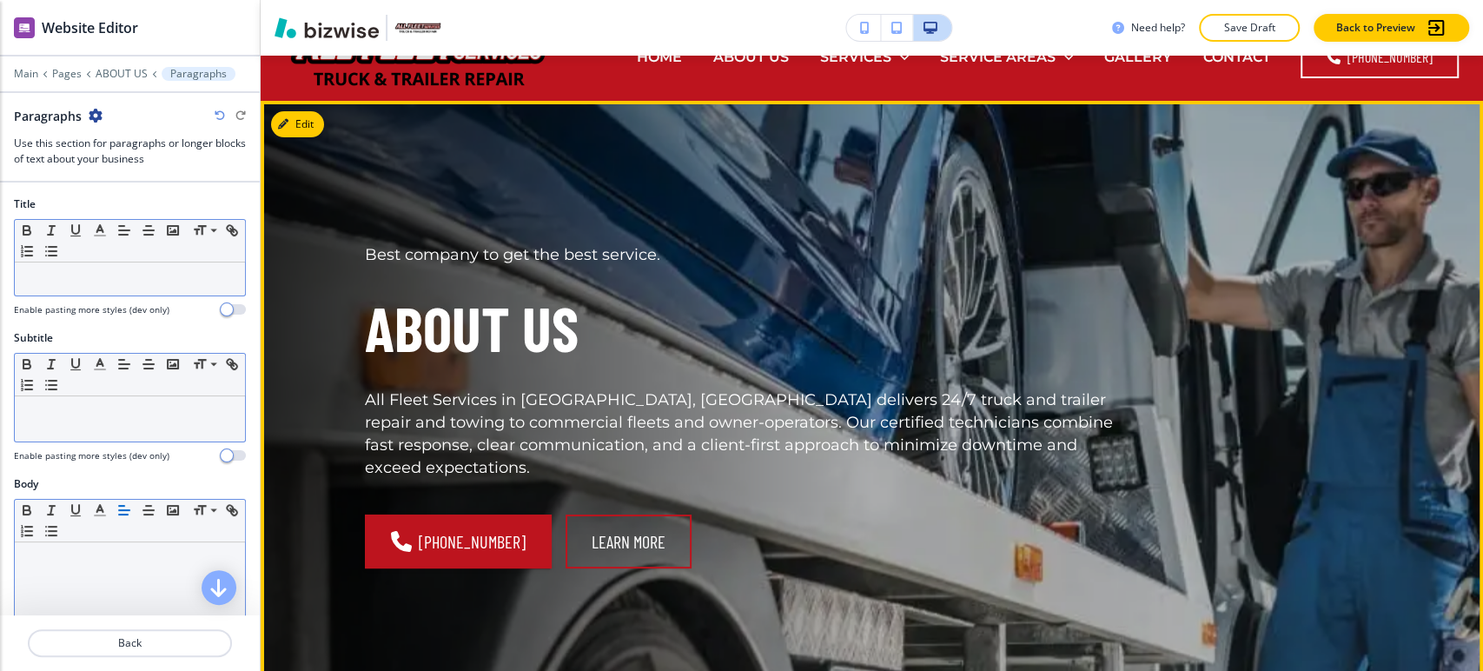
scroll to position [0, 0]
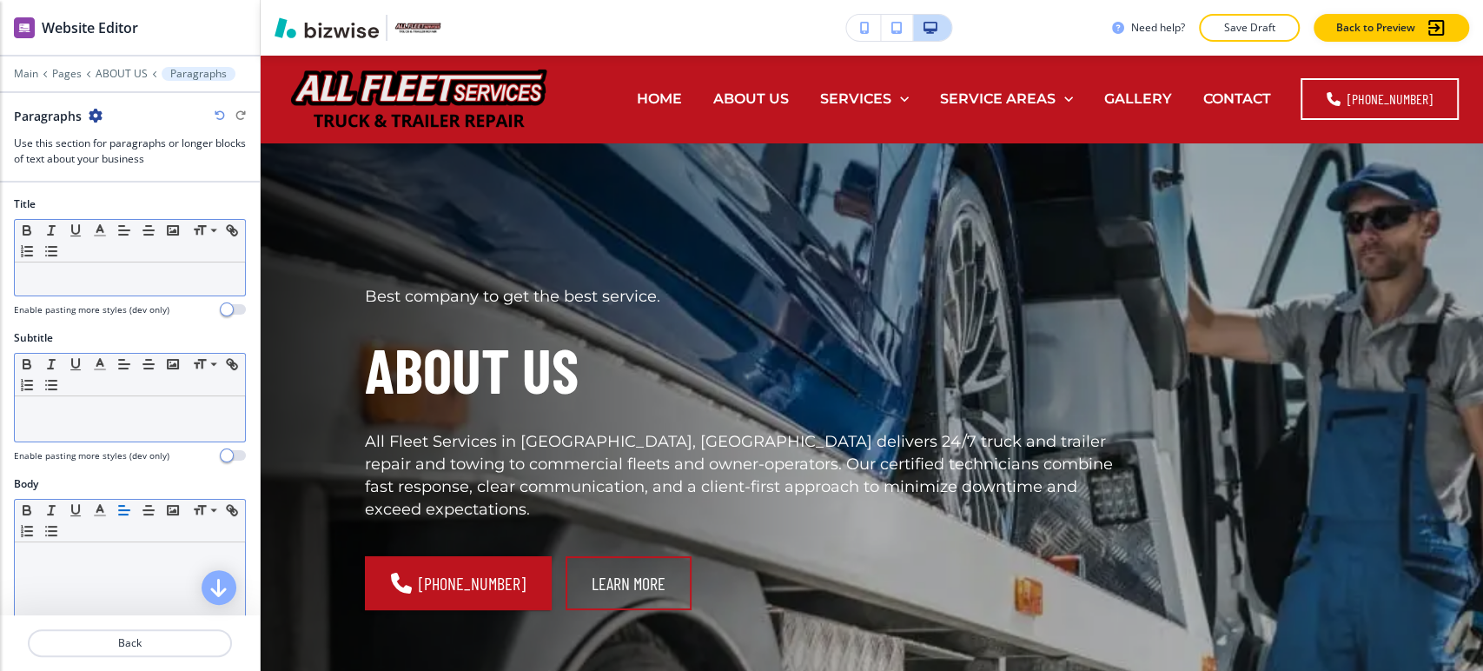
click at [1265, 35] on p "Save Draft" at bounding box center [1250, 28] width 56 height 16
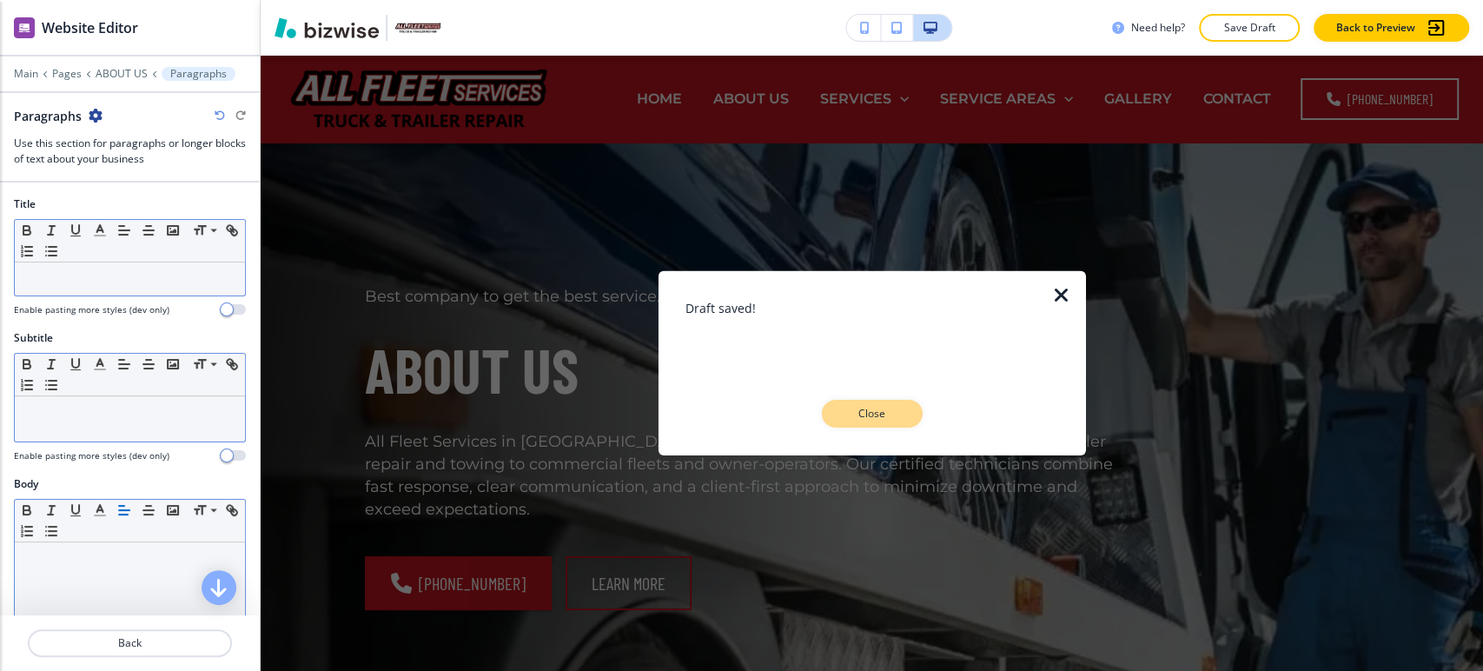
click at [853, 408] on p "Close" at bounding box center [873, 414] width 56 height 16
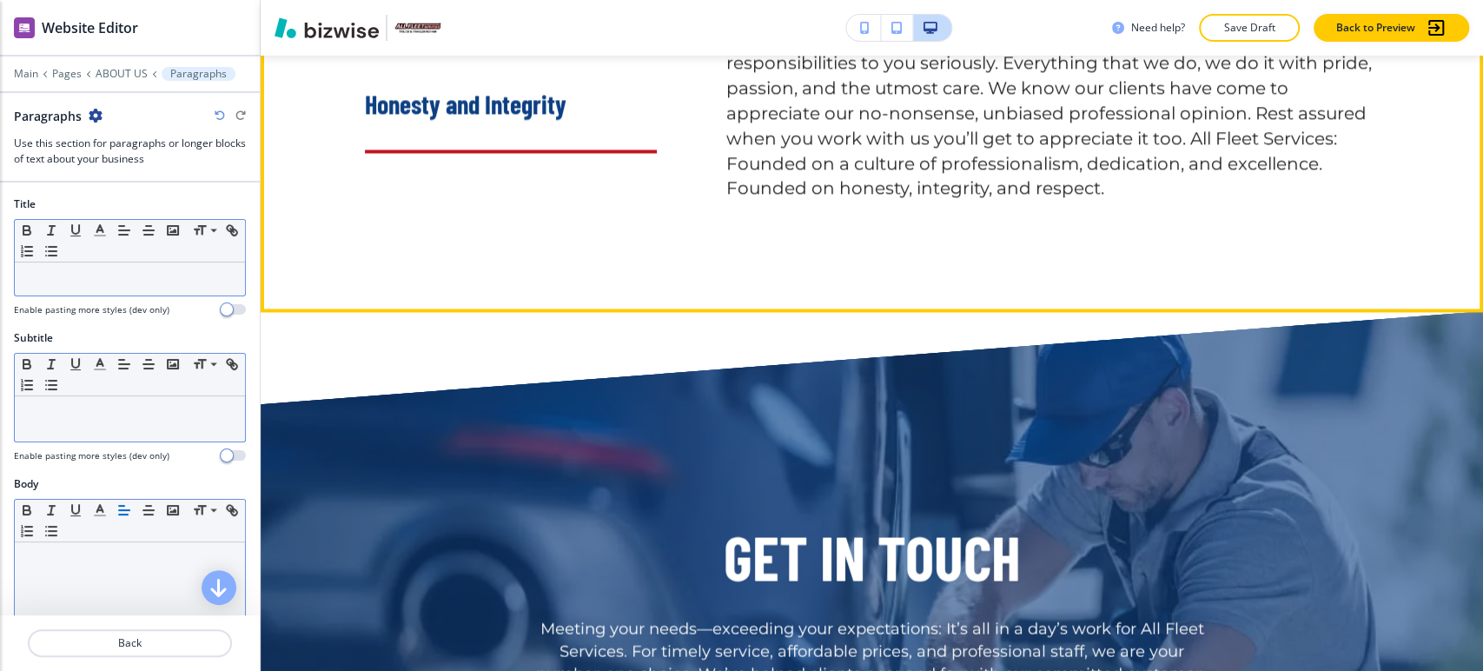
scroll to position [2027, 0]
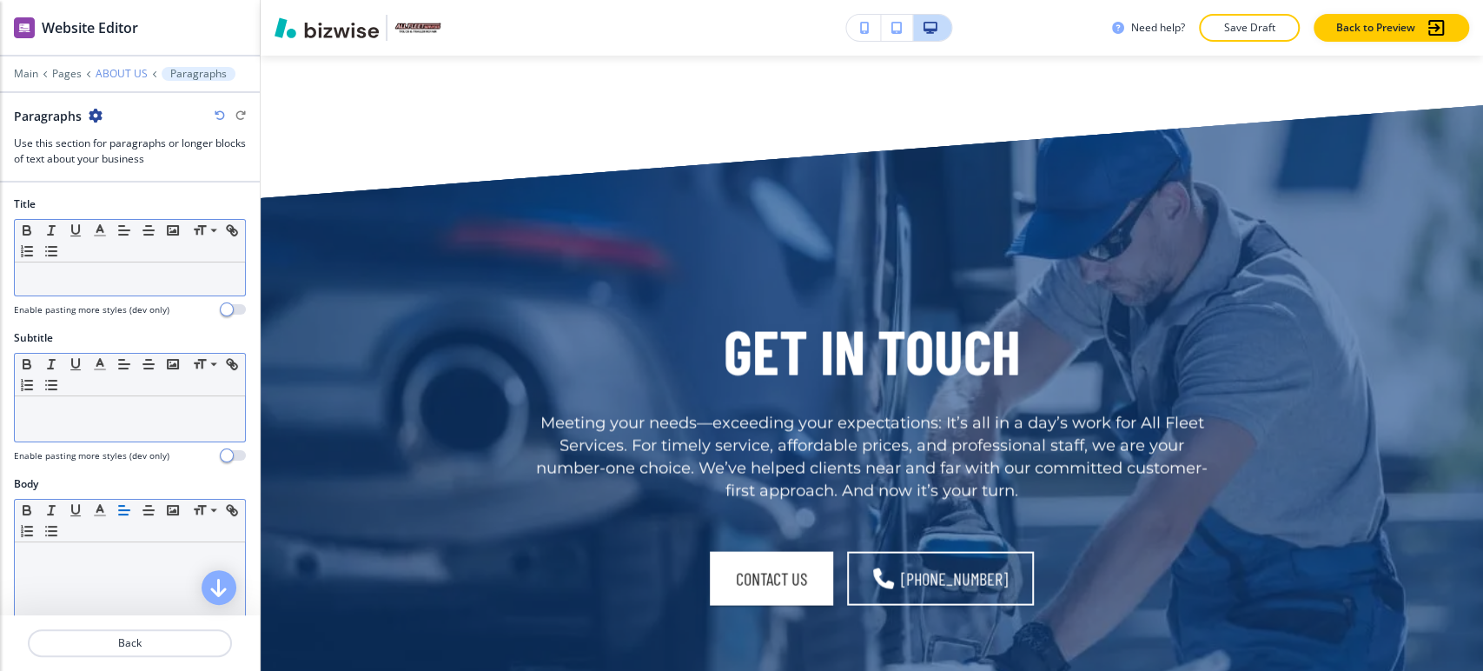
click at [129, 76] on p "ABOUT US" at bounding box center [122, 74] width 52 height 12
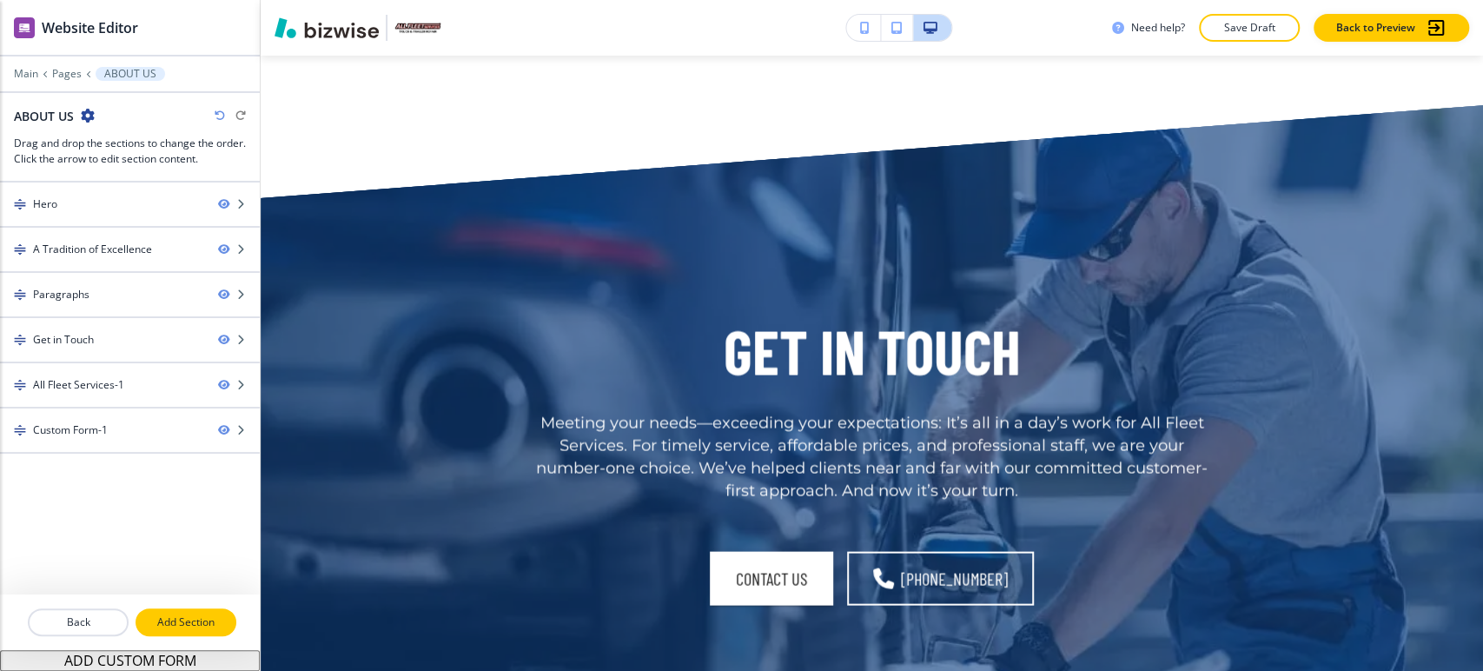
click at [179, 626] on p "Add Section" at bounding box center [185, 622] width 97 height 16
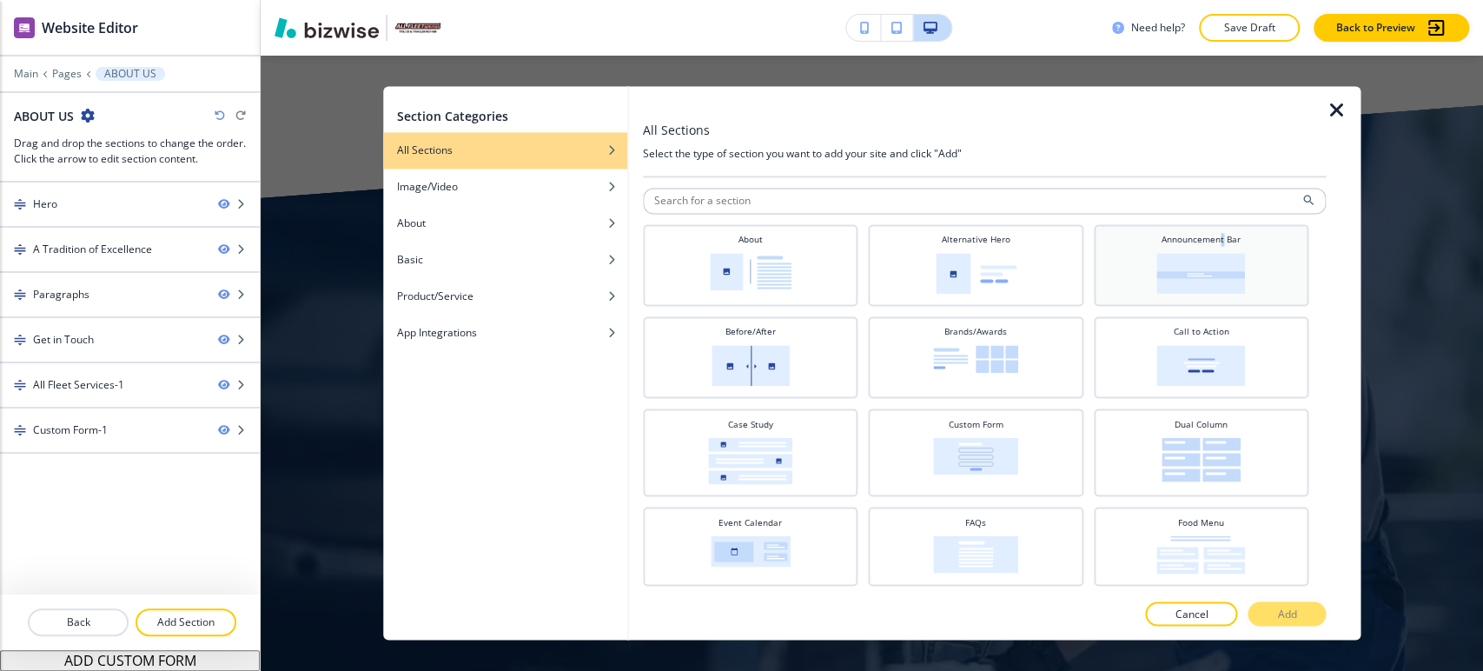
click at [1211, 235] on h4 "Announcement Bar" at bounding box center [1201, 239] width 79 height 13
click at [1299, 611] on button "Add" at bounding box center [1287, 614] width 78 height 24
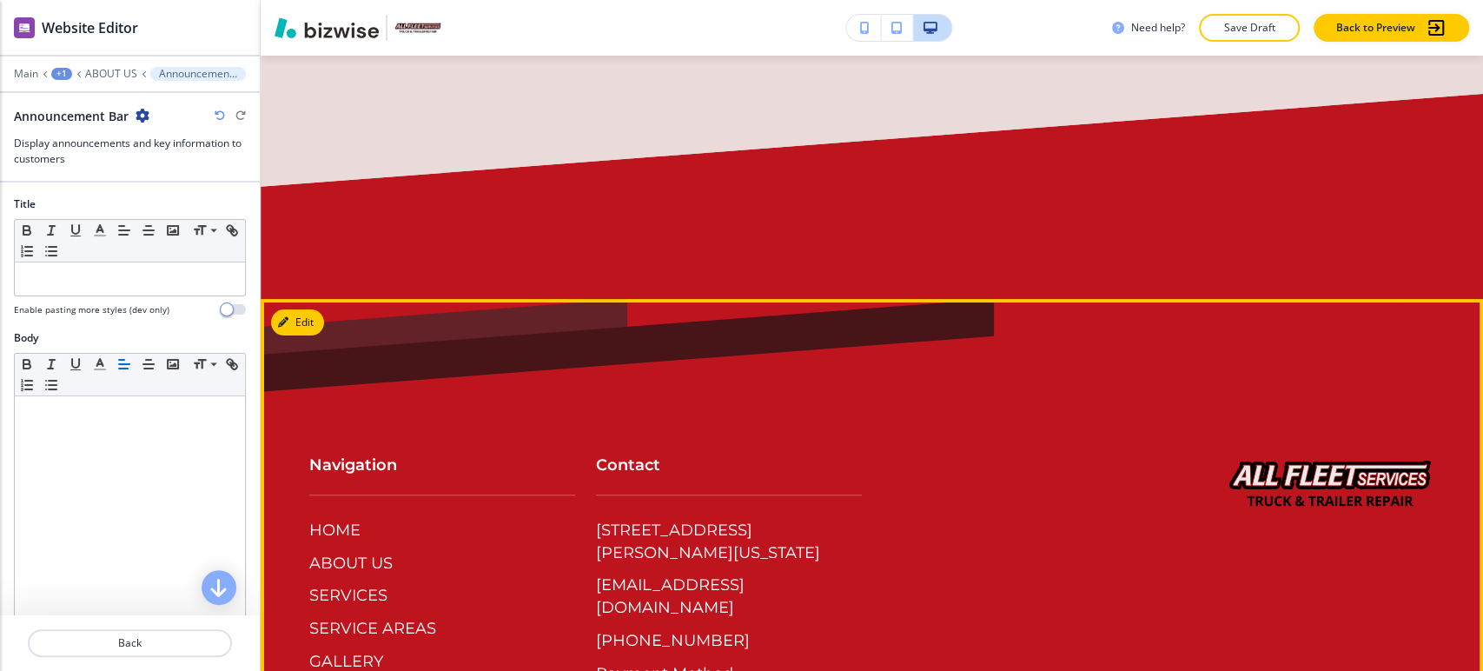
scroll to position [4602, 0]
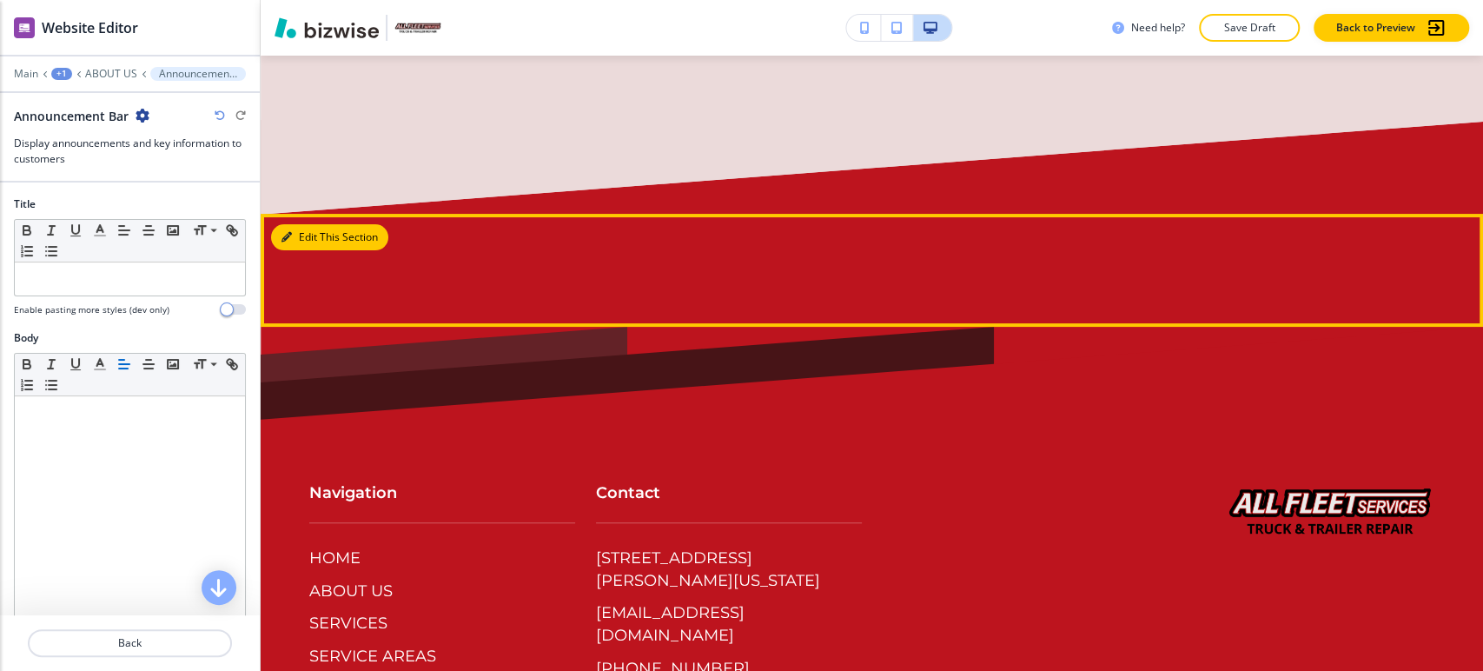
click at [302, 224] on button "Edit This Section" at bounding box center [329, 237] width 117 height 26
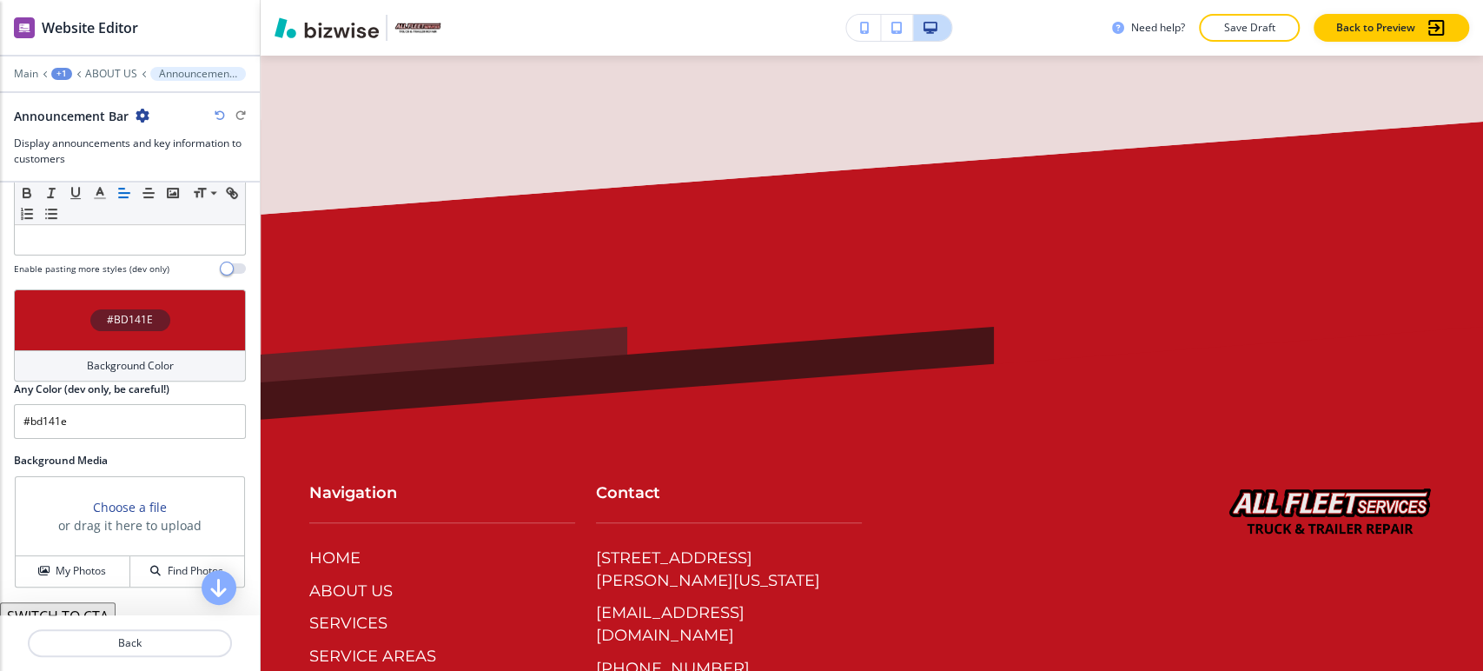
scroll to position [380, 0]
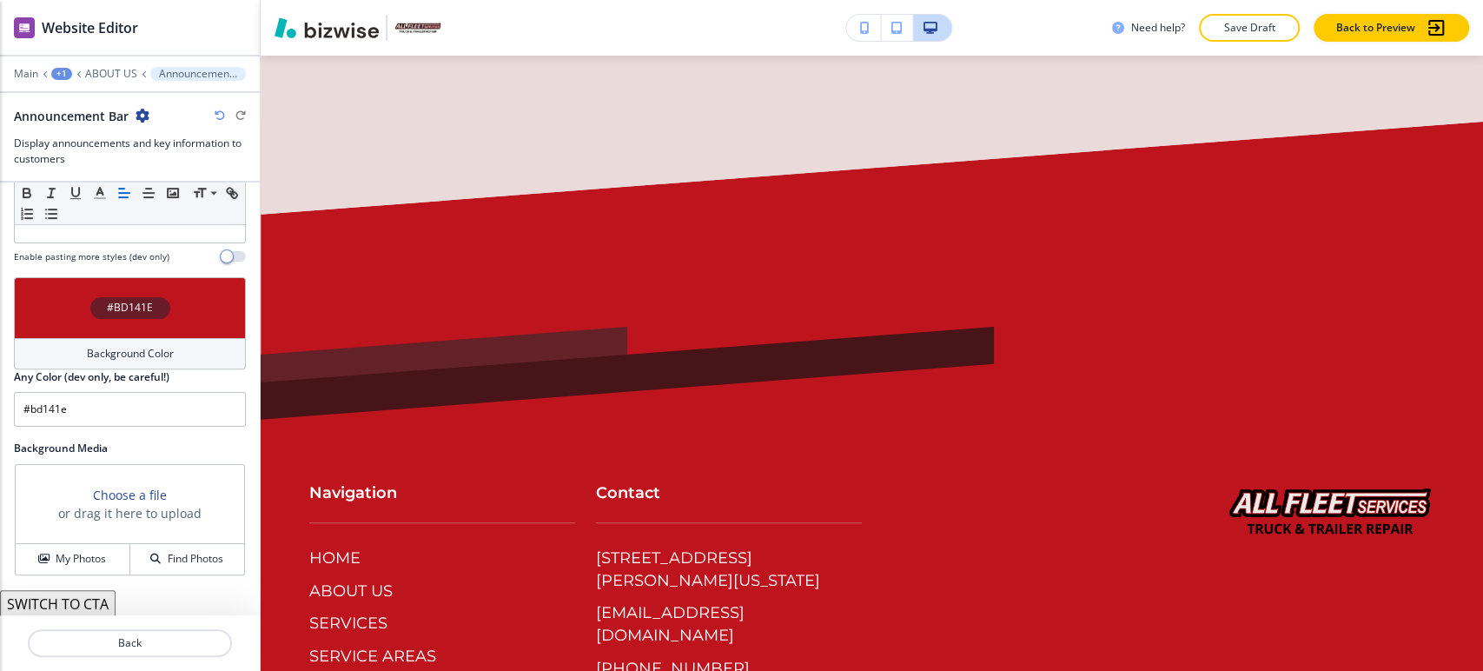
click at [129, 339] on div "Background Color" at bounding box center [130, 353] width 232 height 31
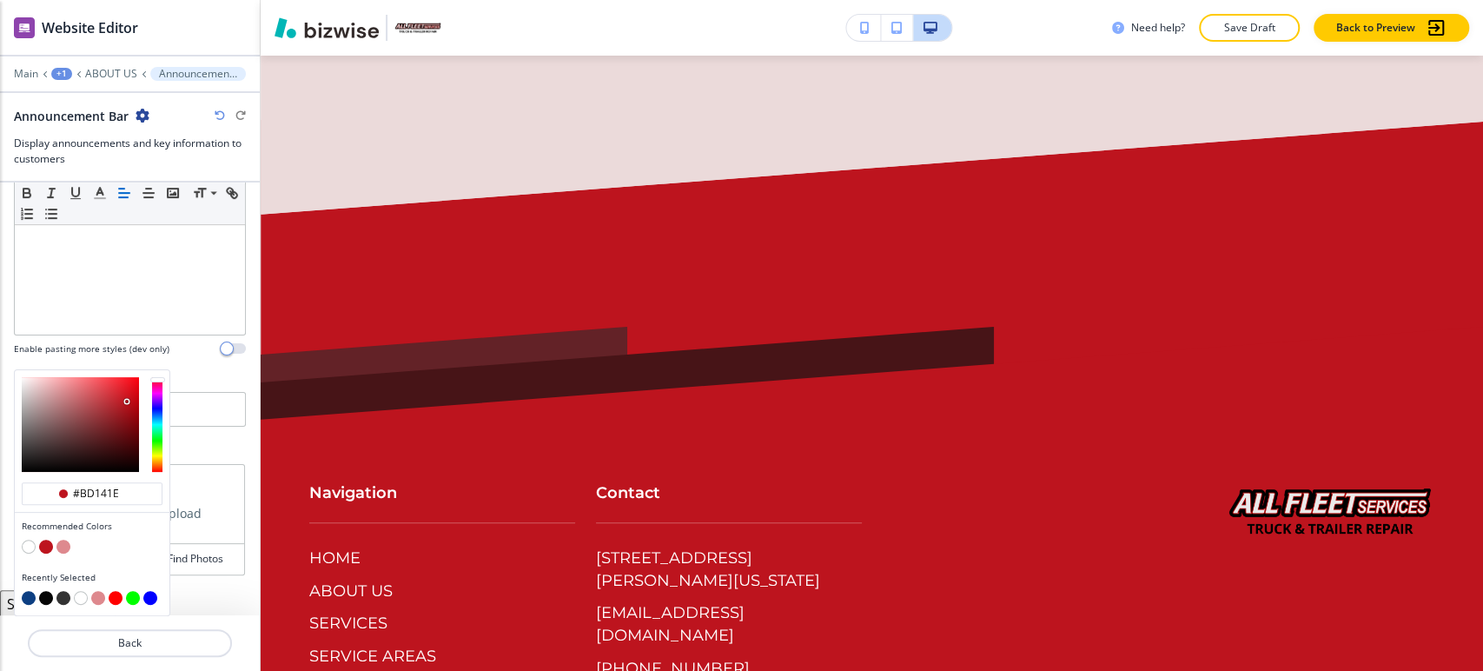
click at [23, 594] on button "button" at bounding box center [29, 598] width 14 height 14
type input "#0d3f82"
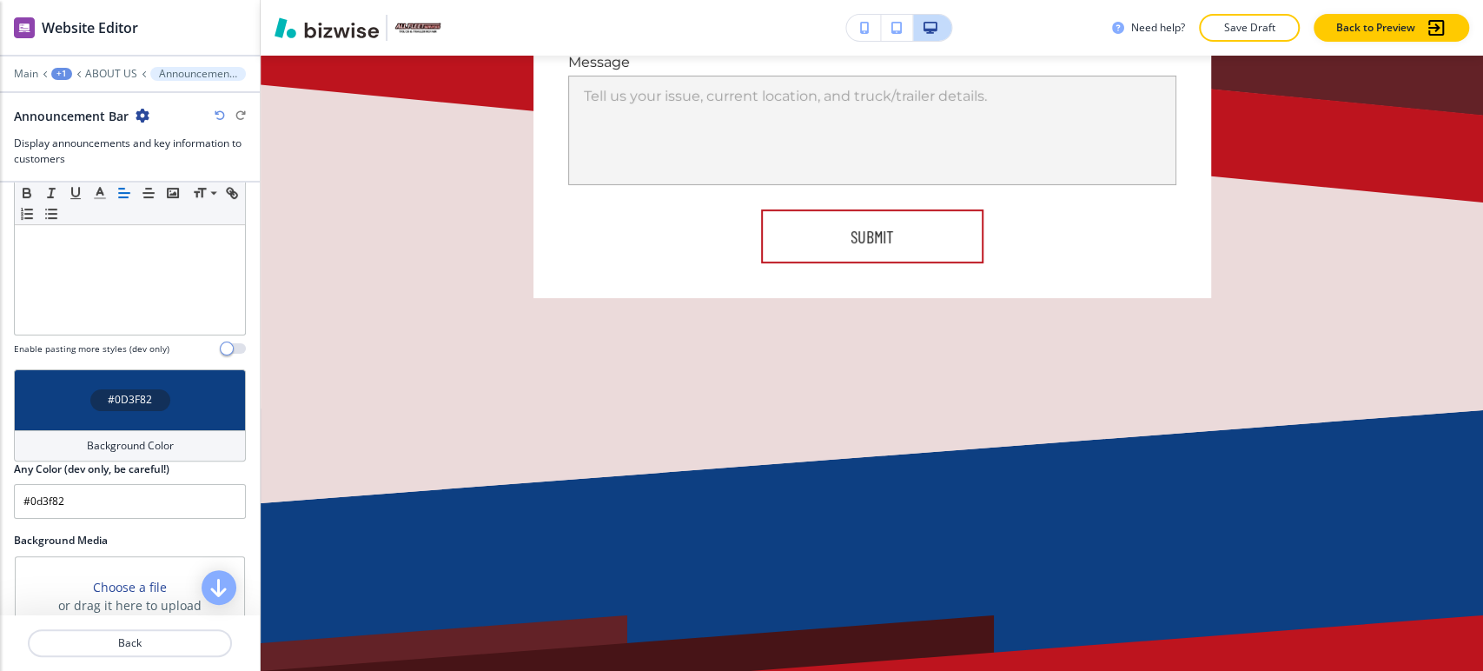
scroll to position [4312, 0]
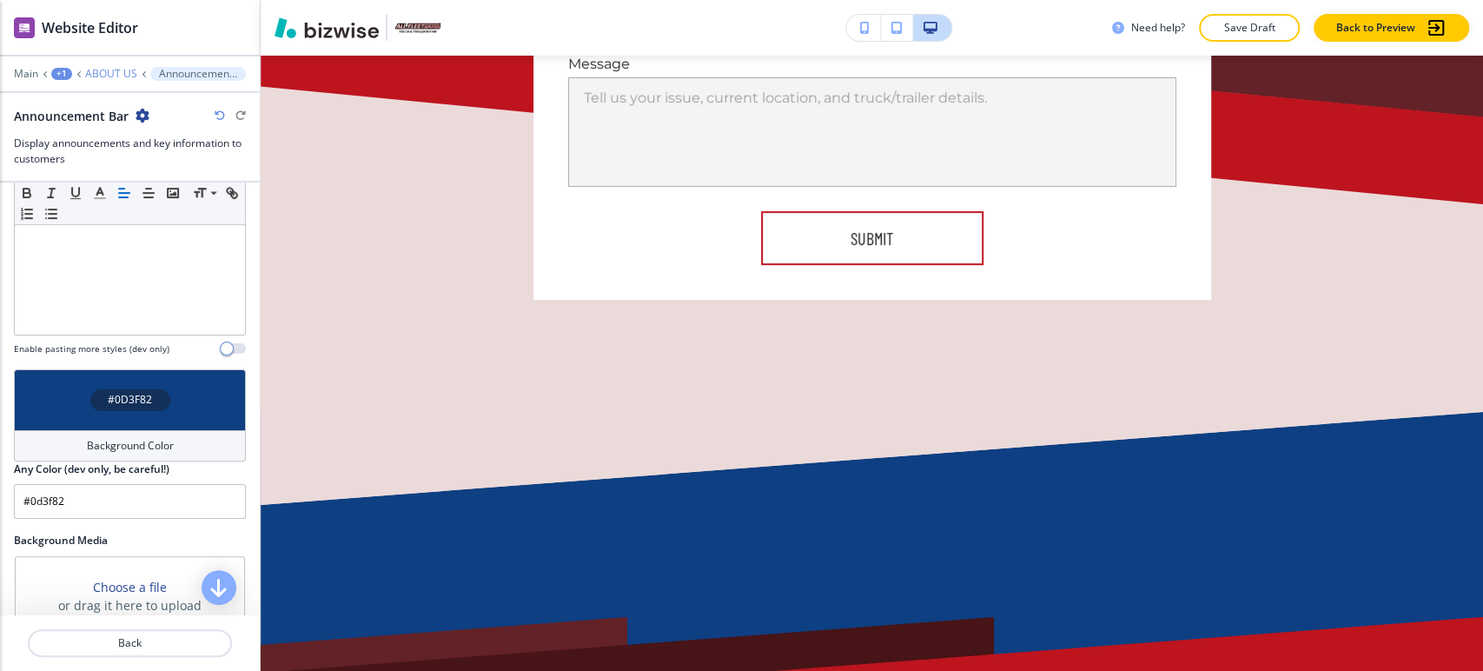
click at [128, 75] on p "ABOUT US" at bounding box center [111, 74] width 52 height 12
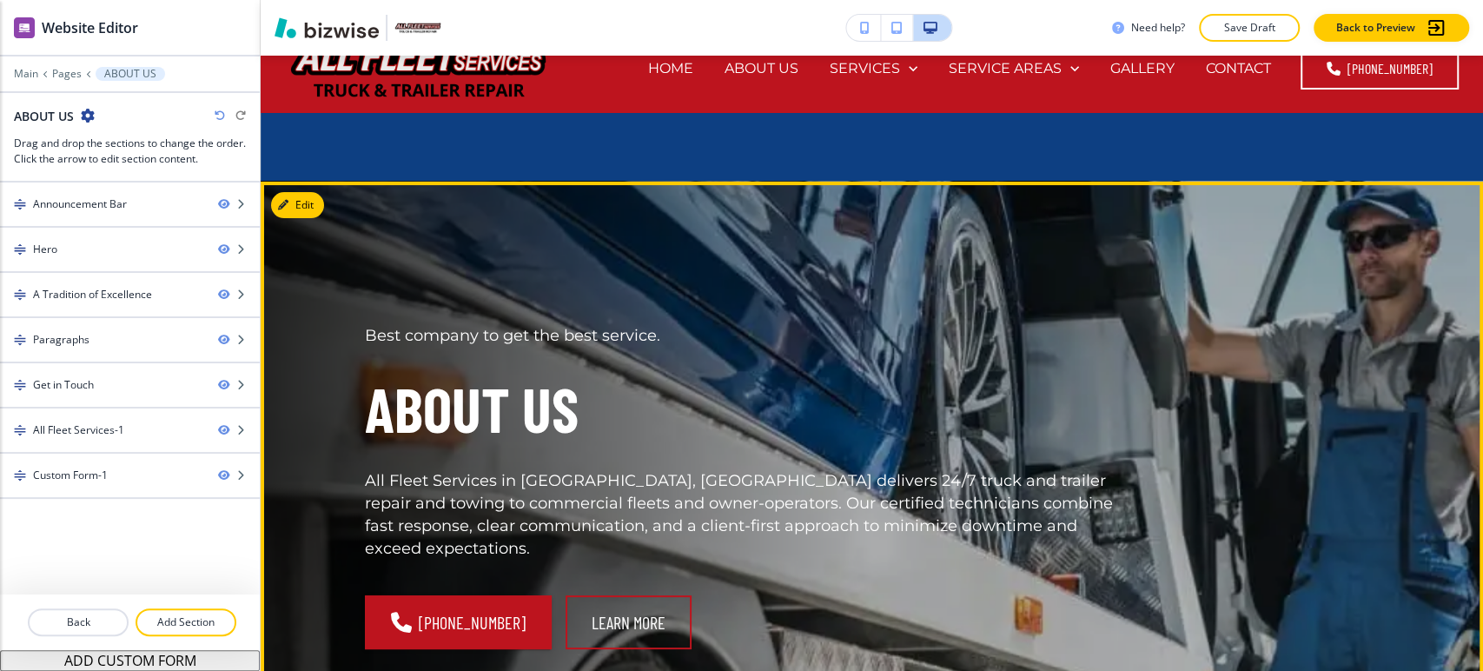
scroll to position [0, 0]
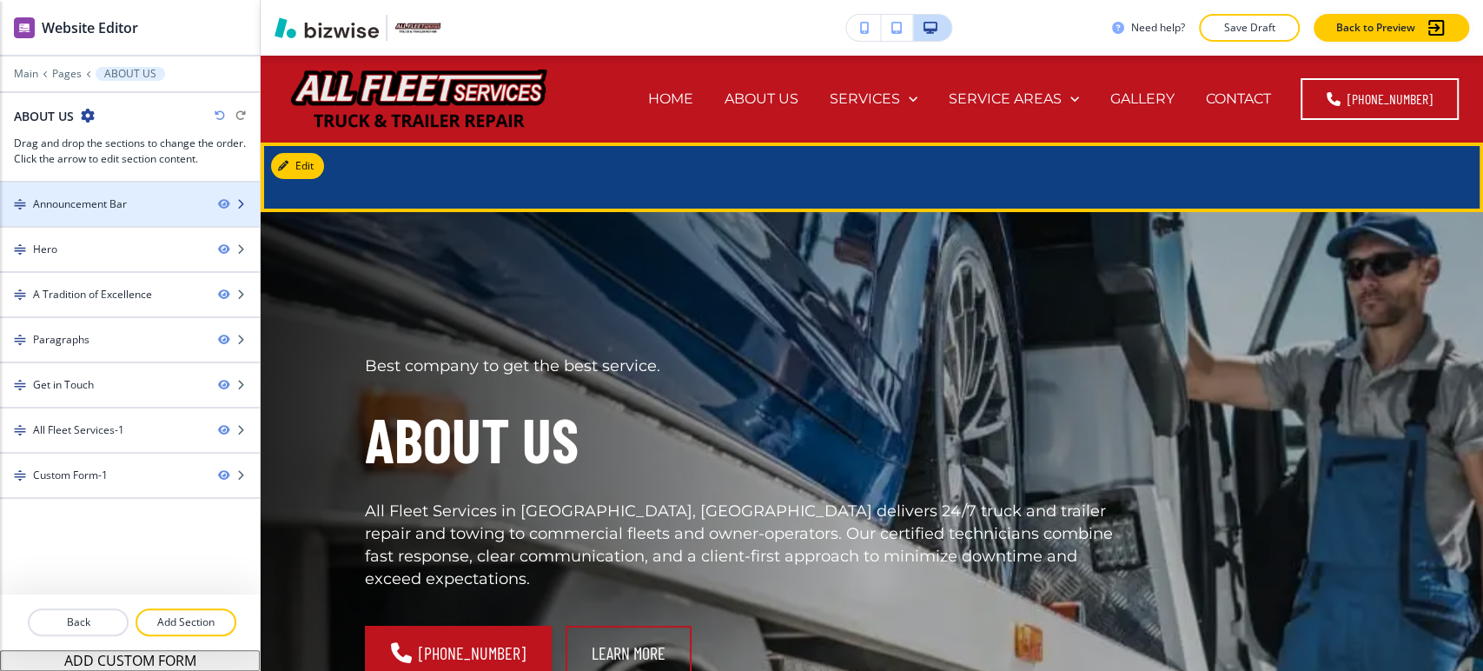
click at [102, 203] on div "Announcement Bar" at bounding box center [80, 204] width 94 height 16
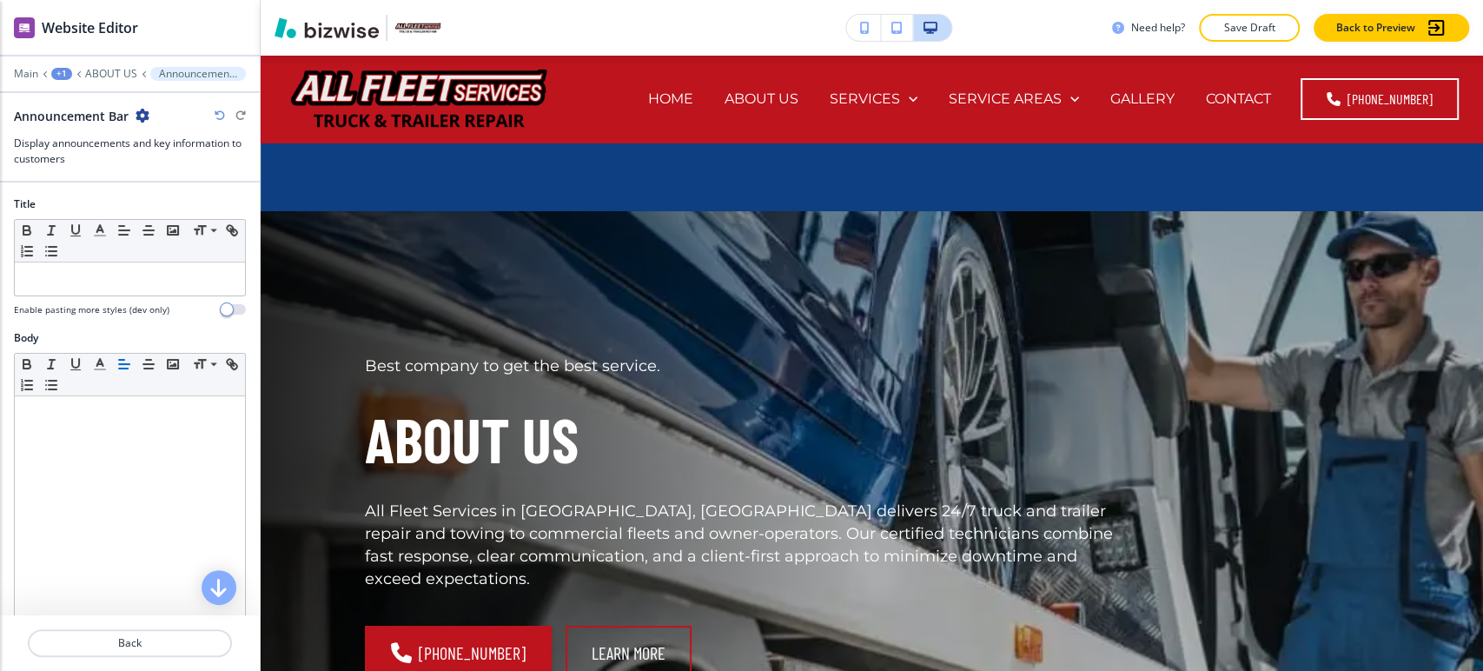
scroll to position [87, 0]
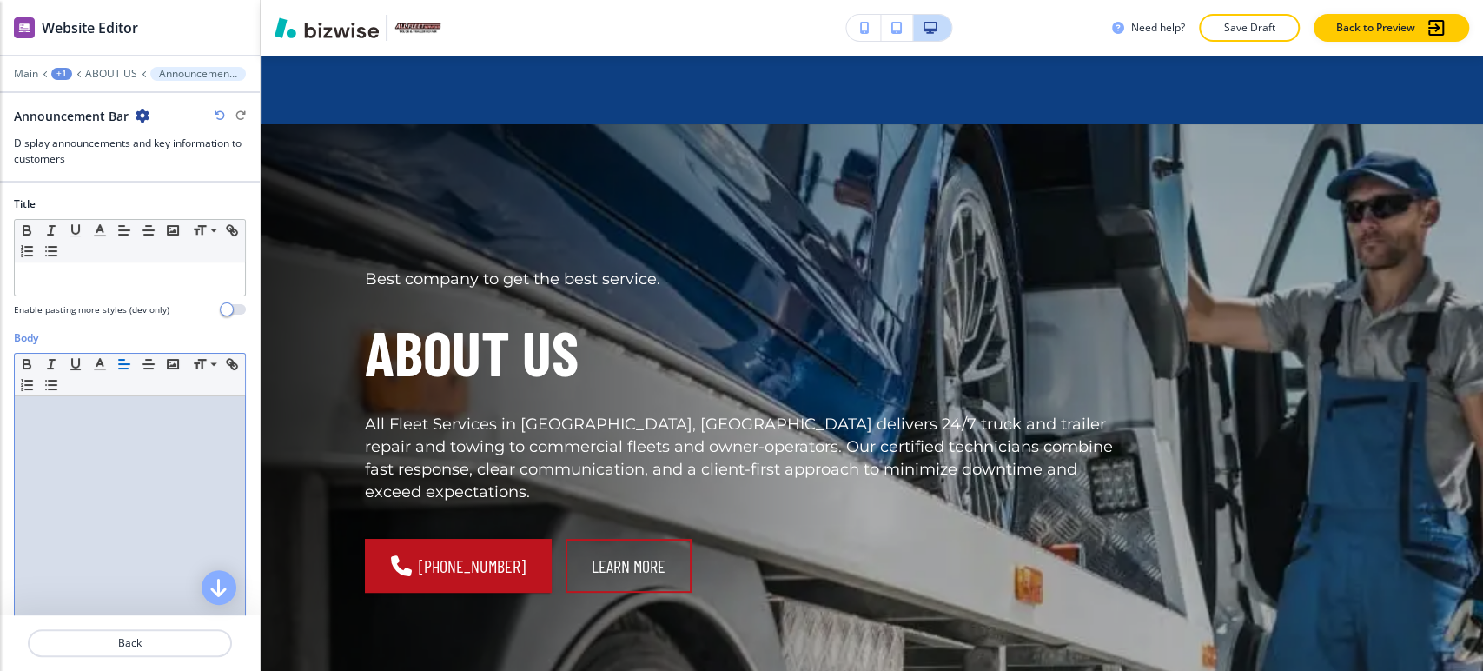
click at [116, 434] on div at bounding box center [130, 509] width 230 height 226
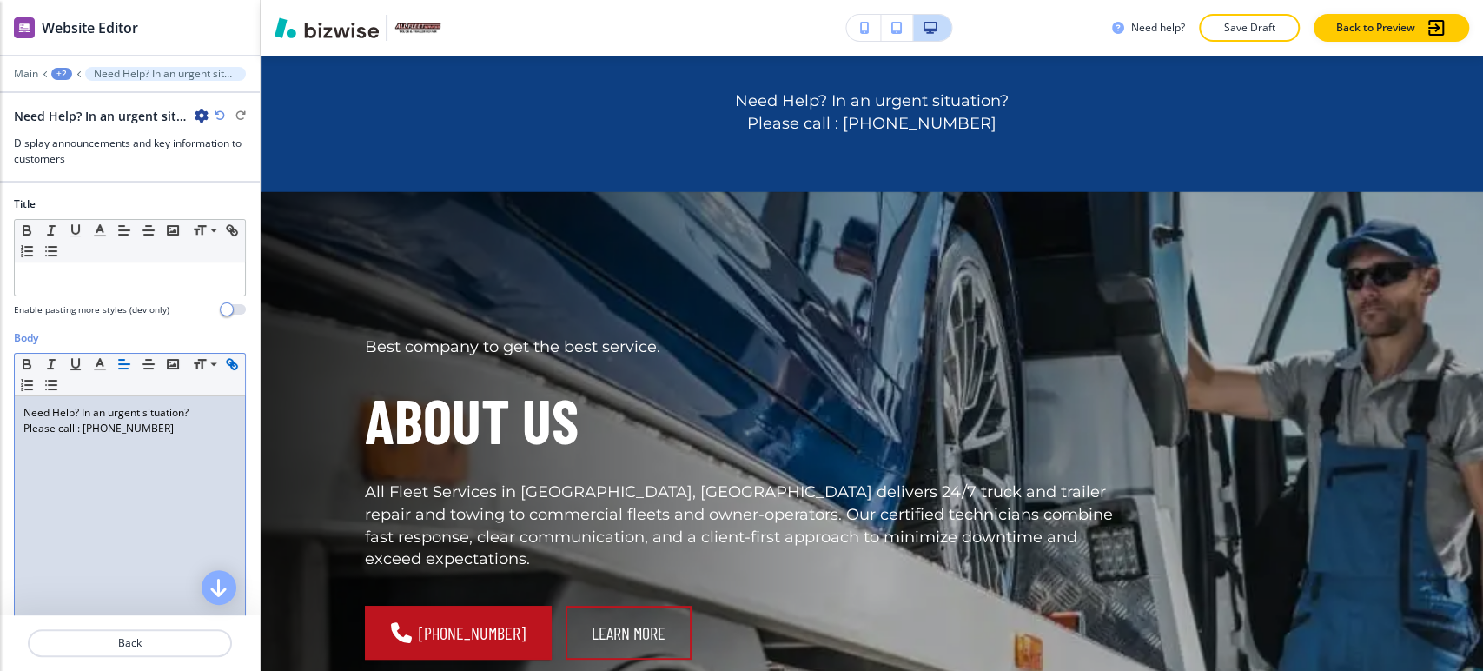
click at [95, 455] on div "Need Help? In an urgent situation? Please call : [PHONE_NUMBER]" at bounding box center [130, 509] width 230 height 226
click at [159, 441] on div "Need Help? In an urgent situation? Please call : [PHONE_NUMBER]" at bounding box center [130, 509] width 230 height 226
click at [120, 449] on div "Need Help? In an urgent situation? Please call : [PHONE_NUMBER]" at bounding box center [130, 509] width 230 height 226
click at [65, 467] on div "Need Help? In an urgent situation? Please call : [PHONE_NUMBER]" at bounding box center [130, 509] width 230 height 226
click at [60, 467] on div "Need Help? In an urgent situation? Please call : [PHONE_NUMBER]" at bounding box center [130, 509] width 230 height 226
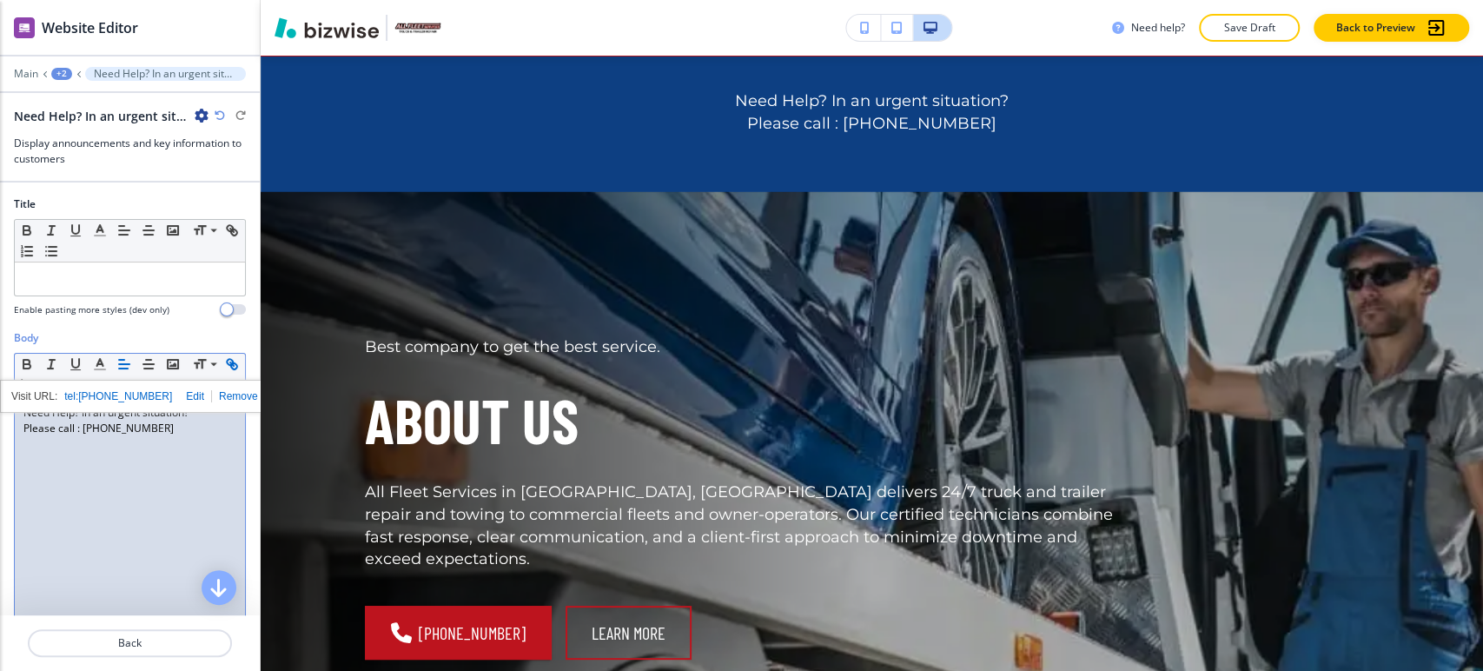
click at [33, 454] on div "Need Help? In an urgent situation? Please call : [PHONE_NUMBER]" at bounding box center [130, 509] width 230 height 226
click at [158, 452] on div "Need Help? In an urgent situation? Please call : [PHONE_NUMBER]" at bounding box center [130, 509] width 230 height 226
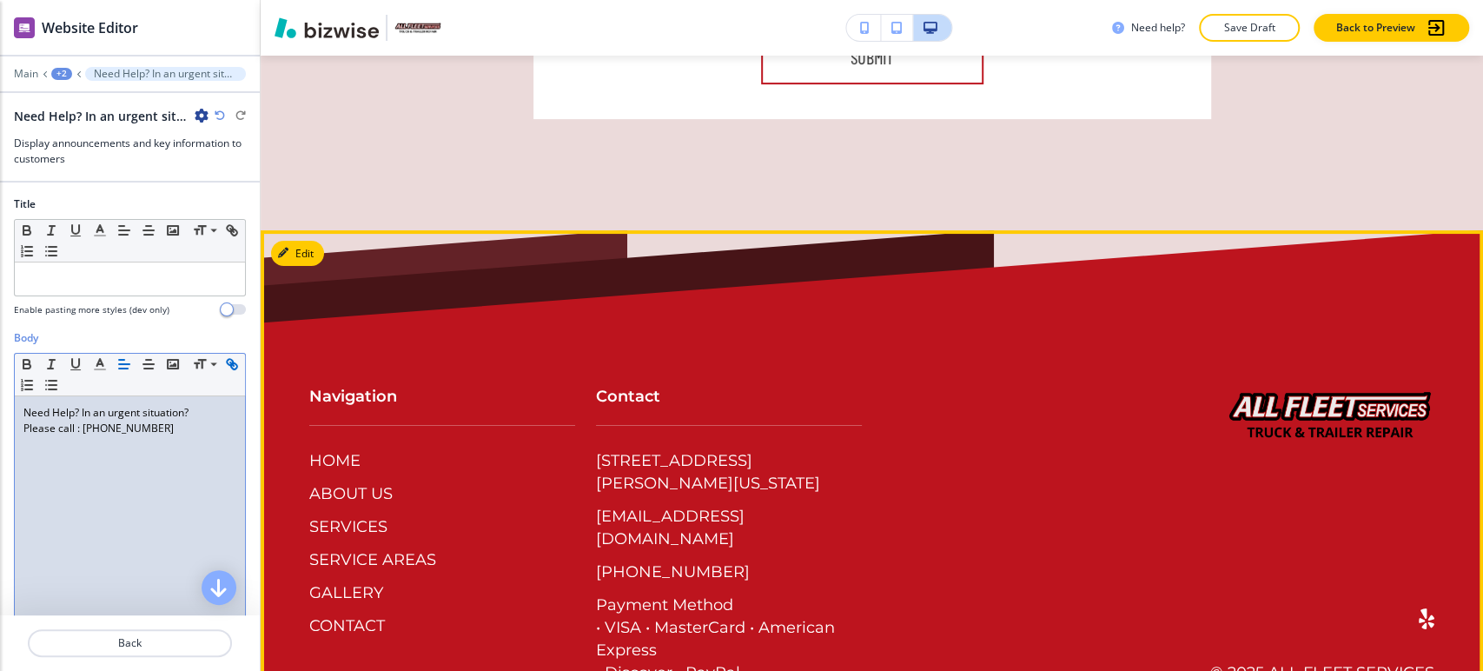
scroll to position [4436, 0]
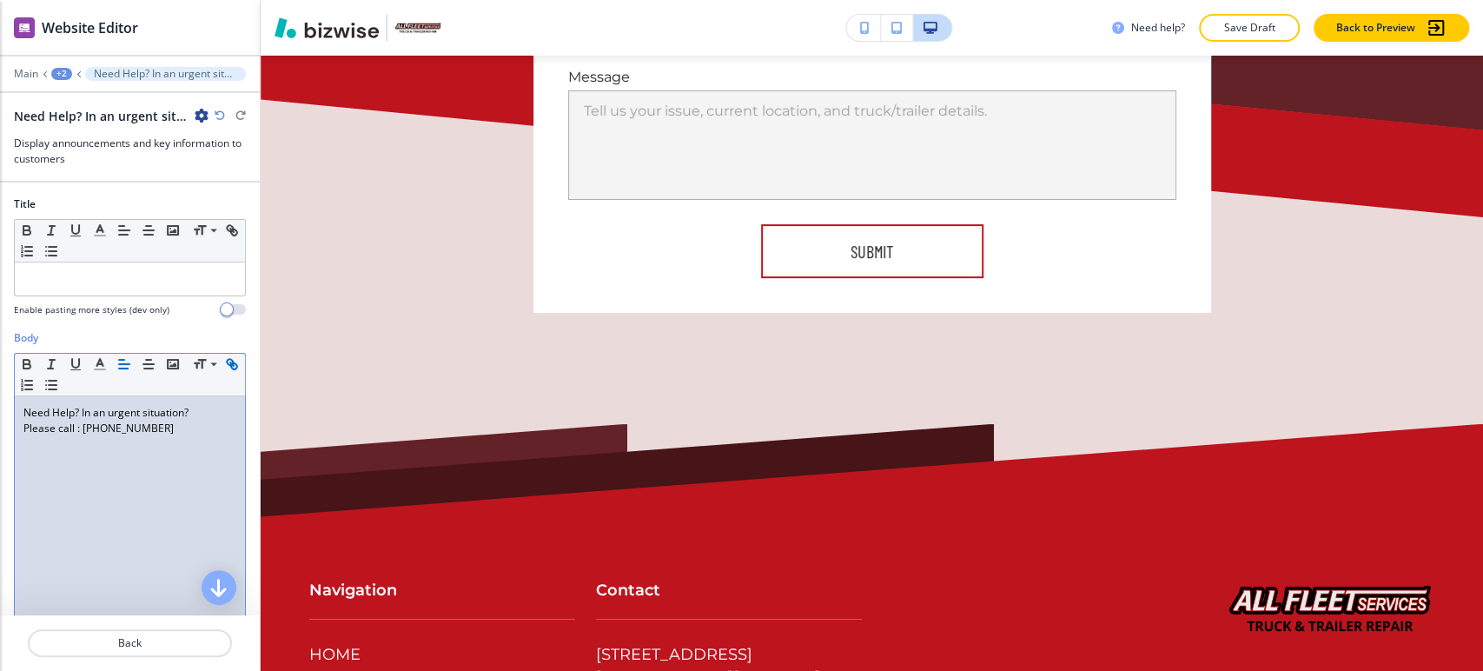
click at [63, 75] on div "+2" at bounding box center [61, 74] width 21 height 12
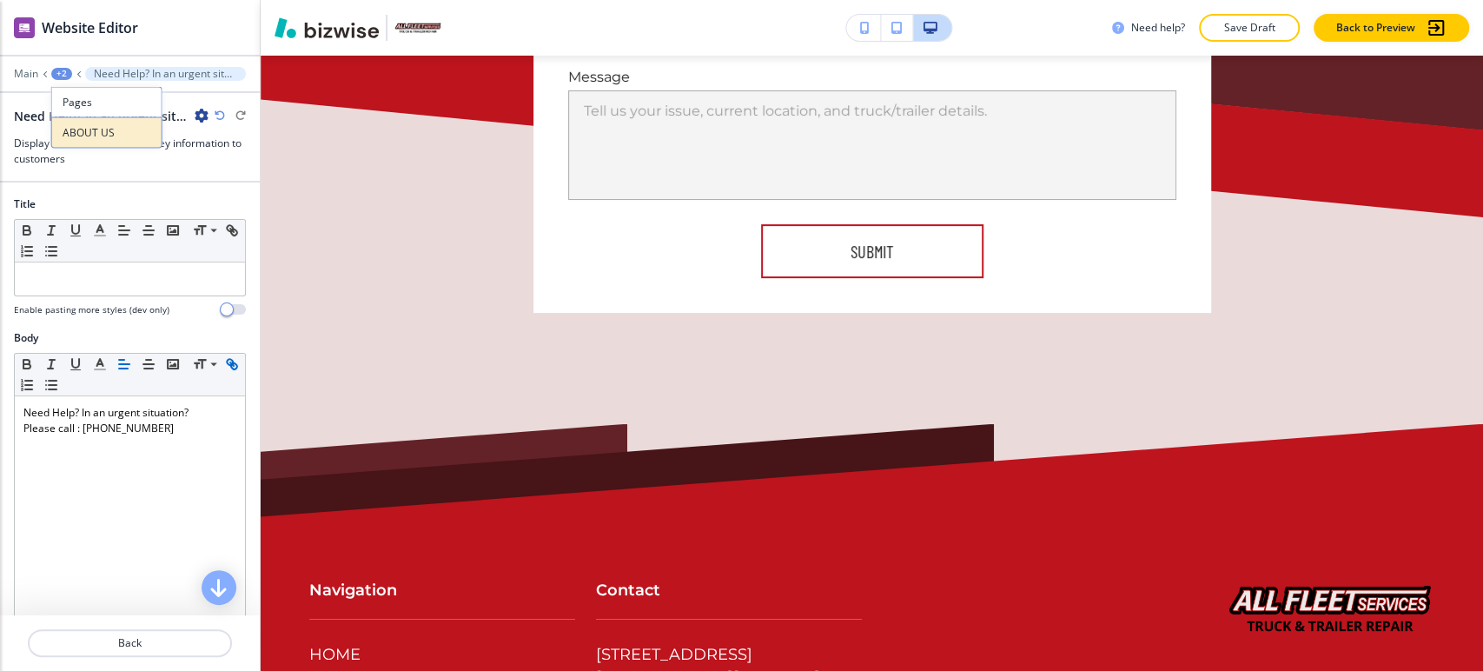
click at [100, 138] on p "ABOUT US" at bounding box center [107, 133] width 89 height 16
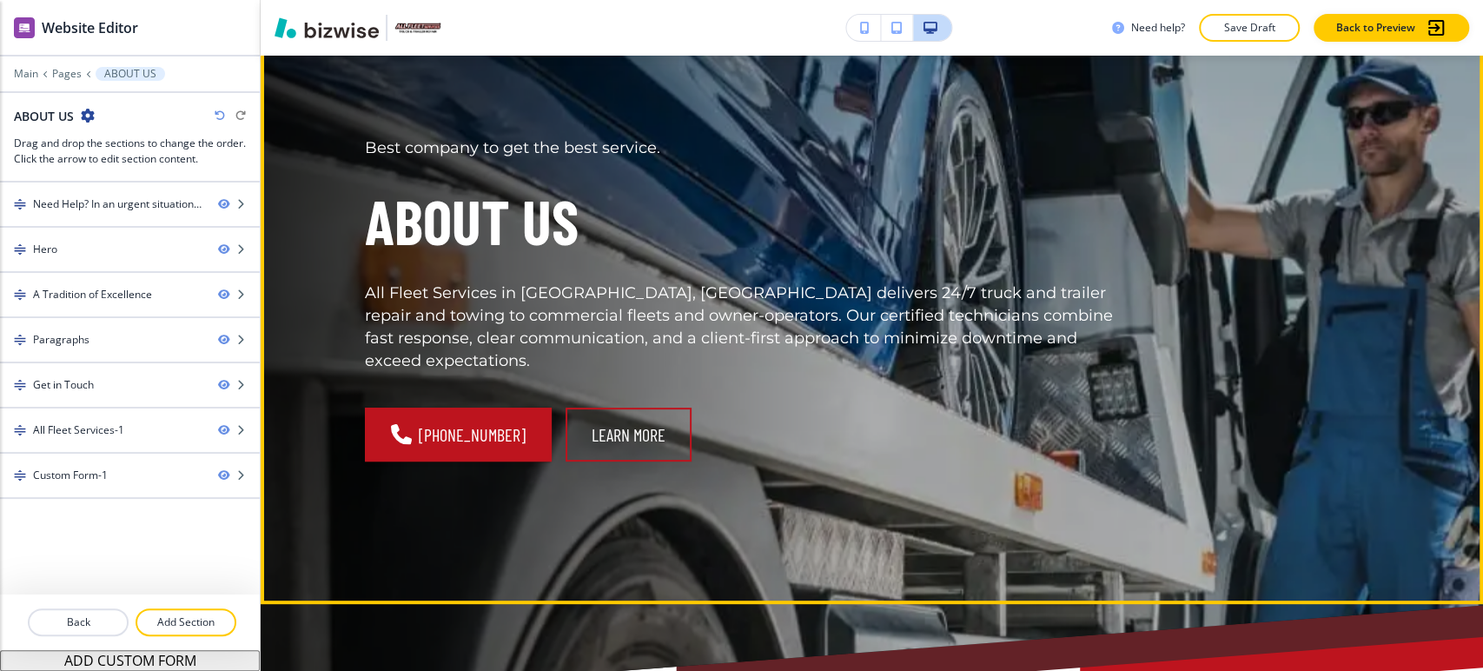
scroll to position [289, 0]
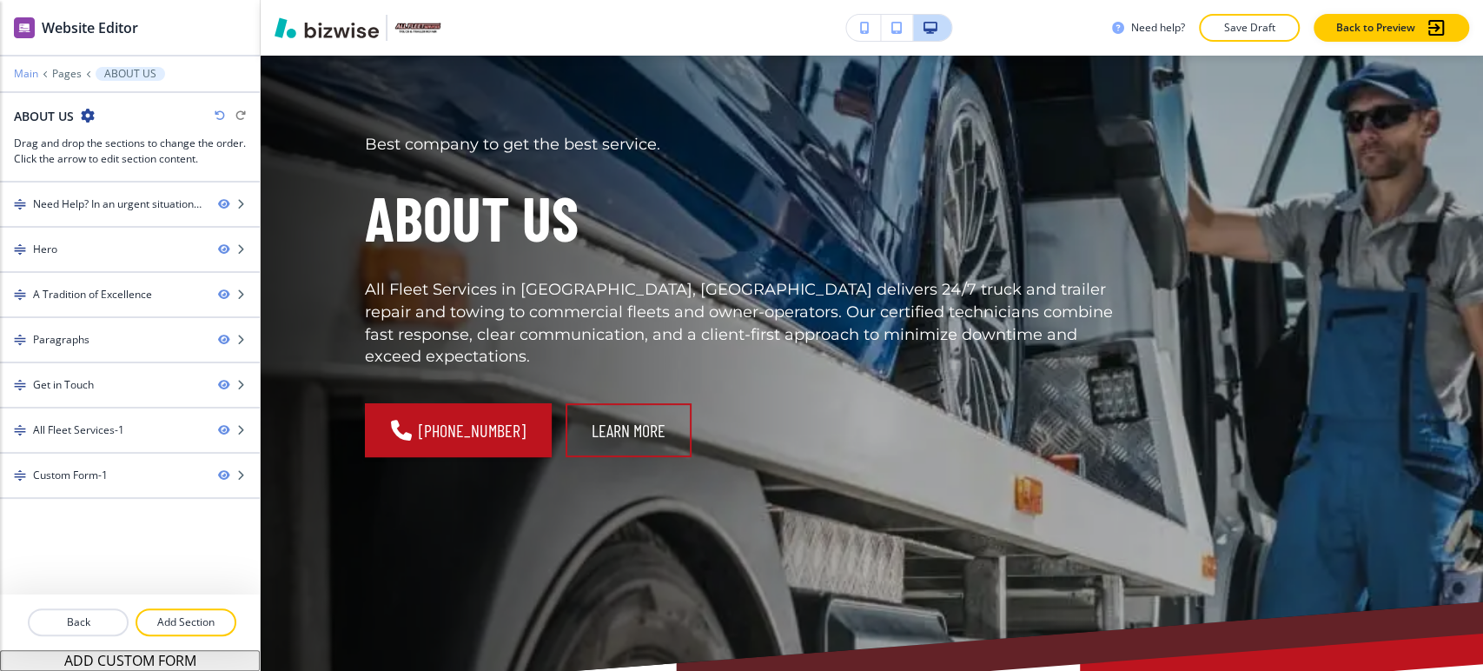
click at [30, 72] on p "Main" at bounding box center [26, 74] width 24 height 12
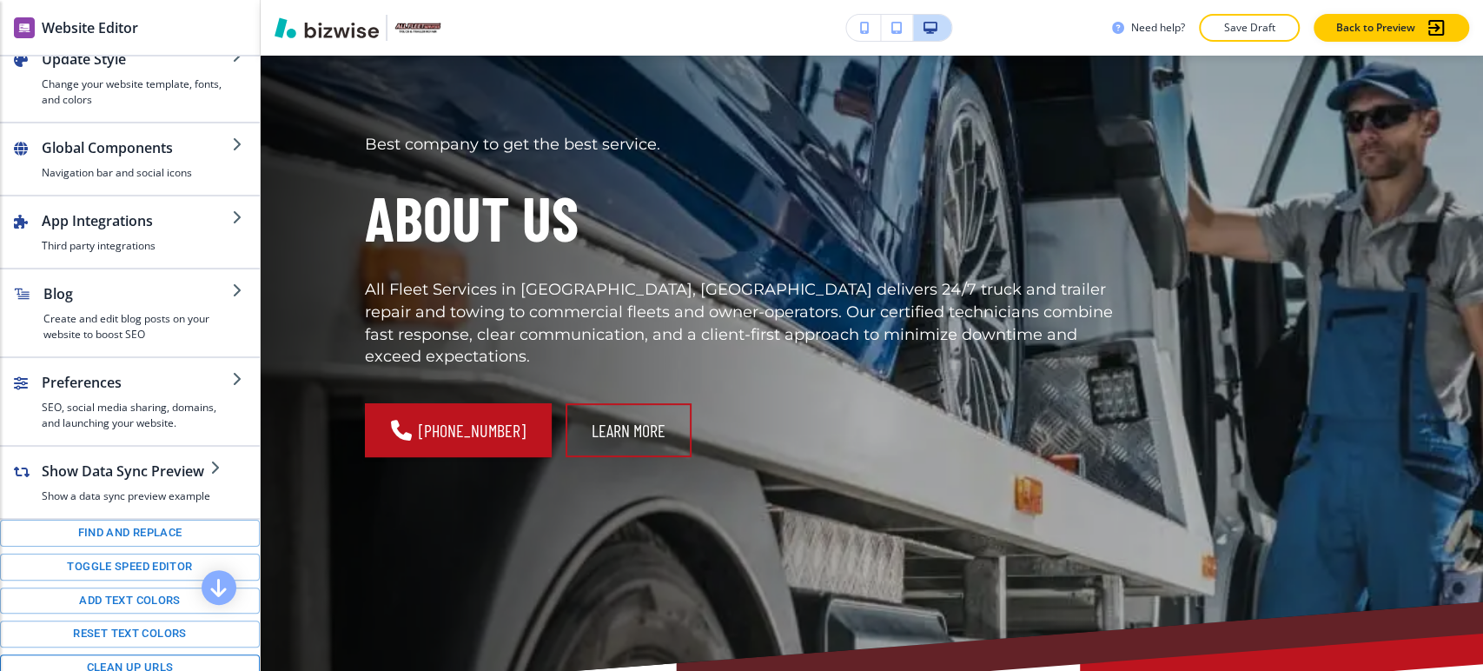
scroll to position [193, 0]
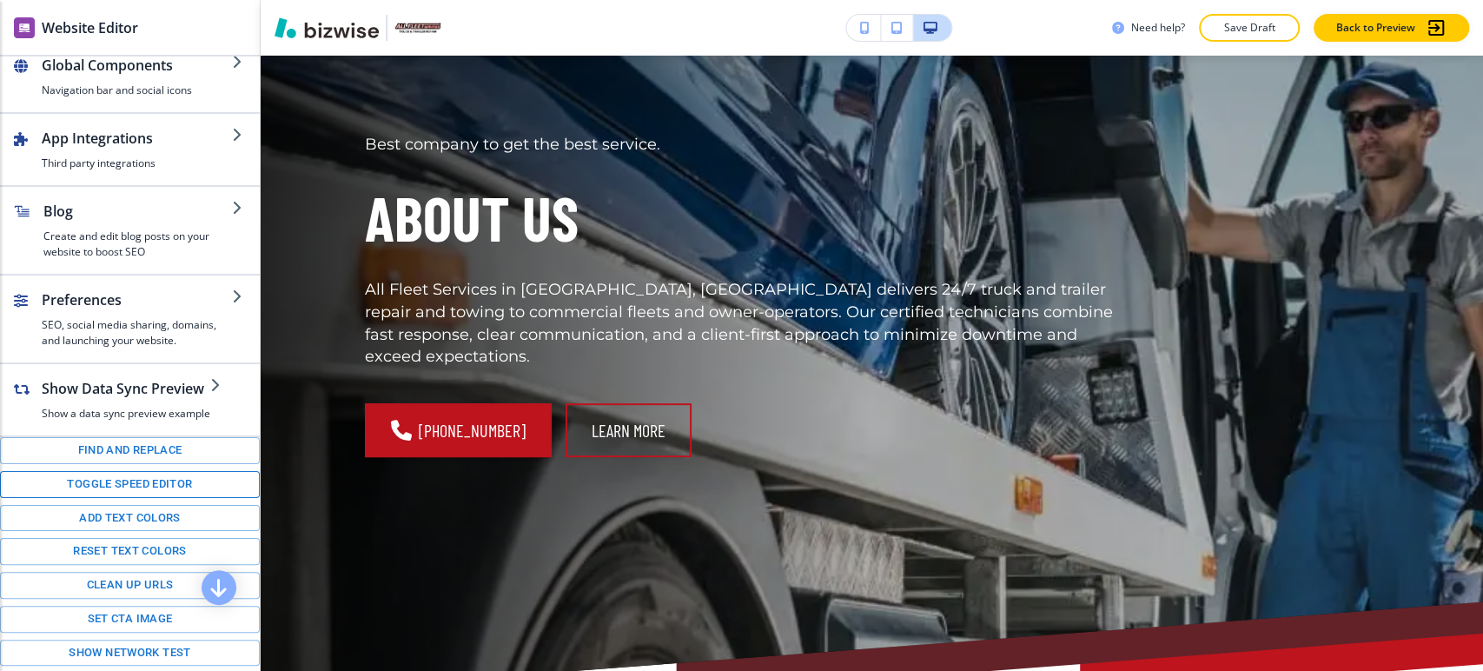
click at [148, 485] on button "Toggle speed editor" at bounding box center [130, 484] width 260 height 27
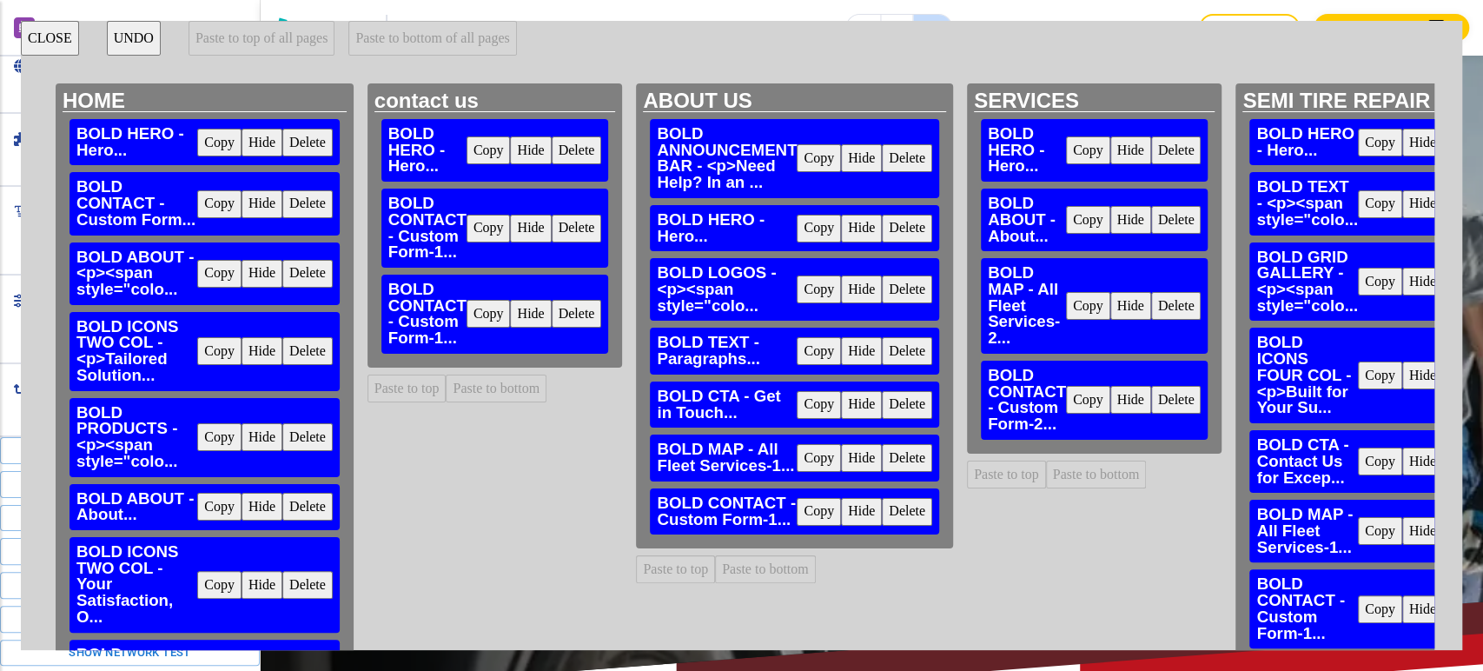
scroll to position [0, 111]
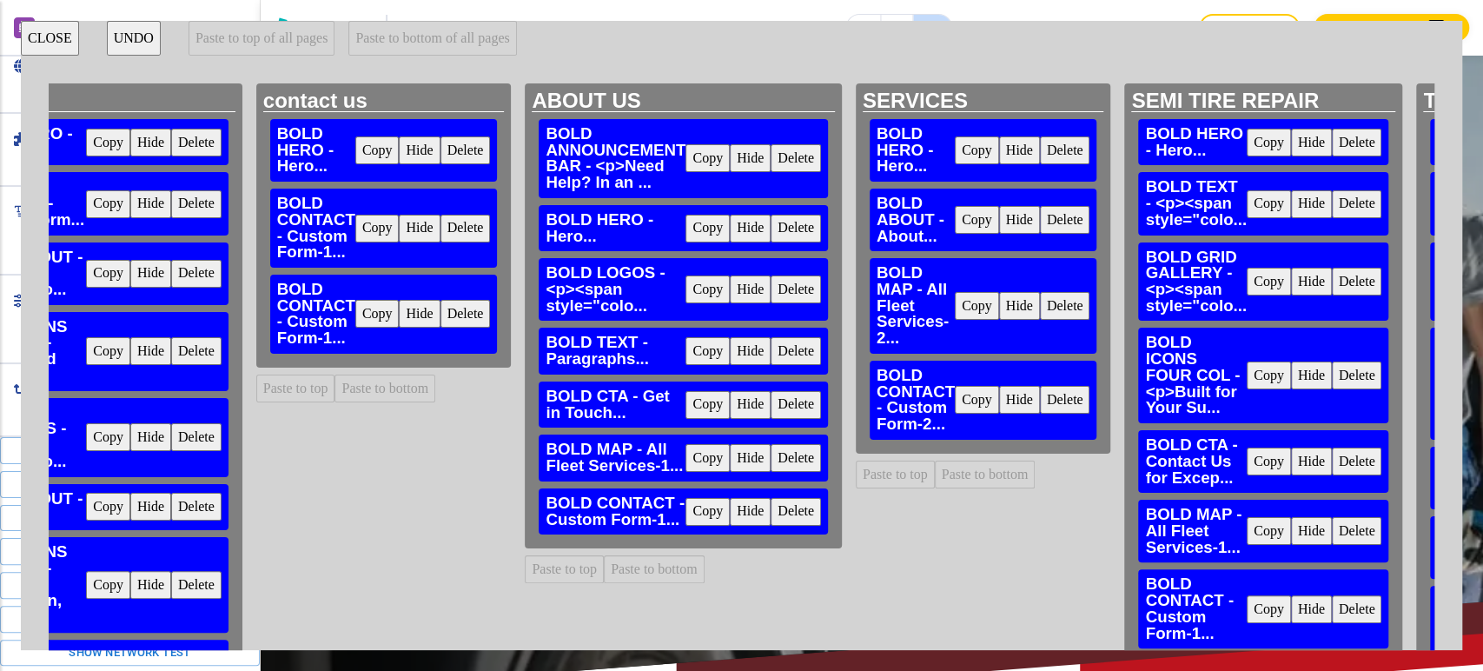
click at [707, 157] on button "Copy" at bounding box center [708, 158] width 44 height 28
click at [310, 39] on button "Paste to top of all pages" at bounding box center [262, 38] width 146 height 35
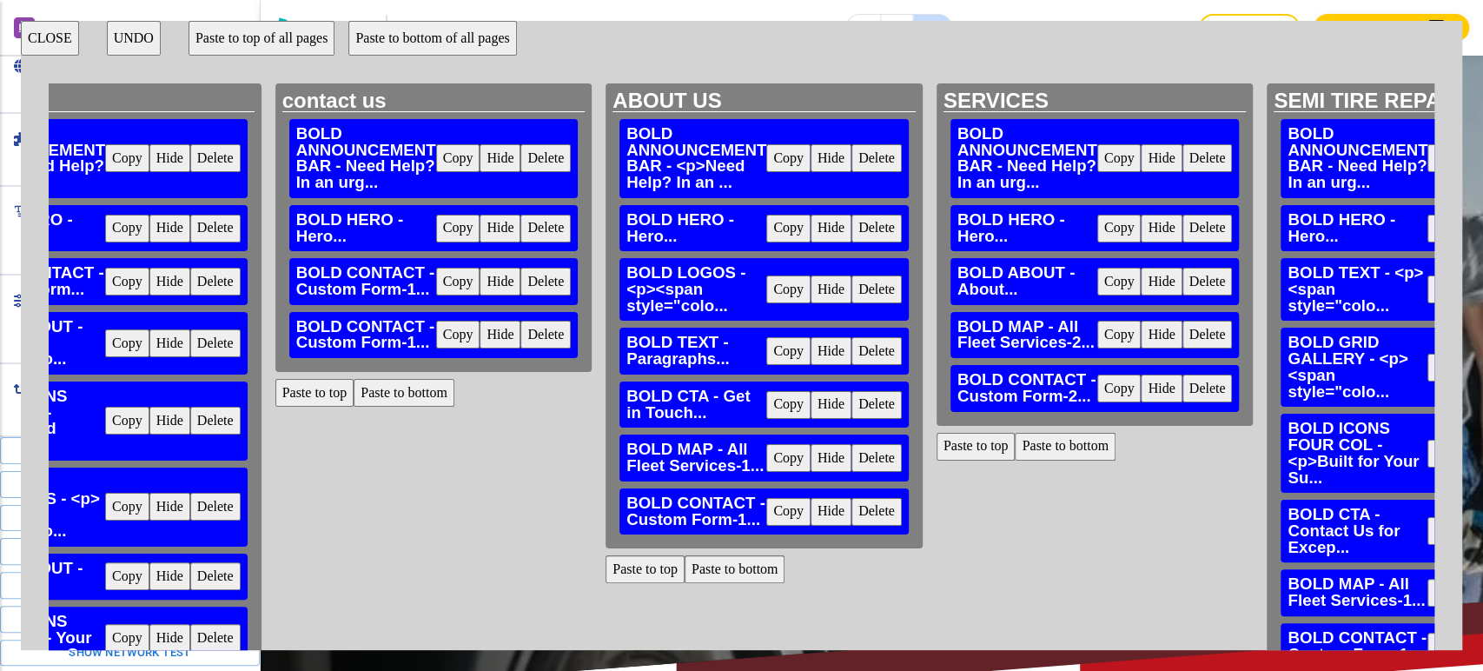
scroll to position [0, 0]
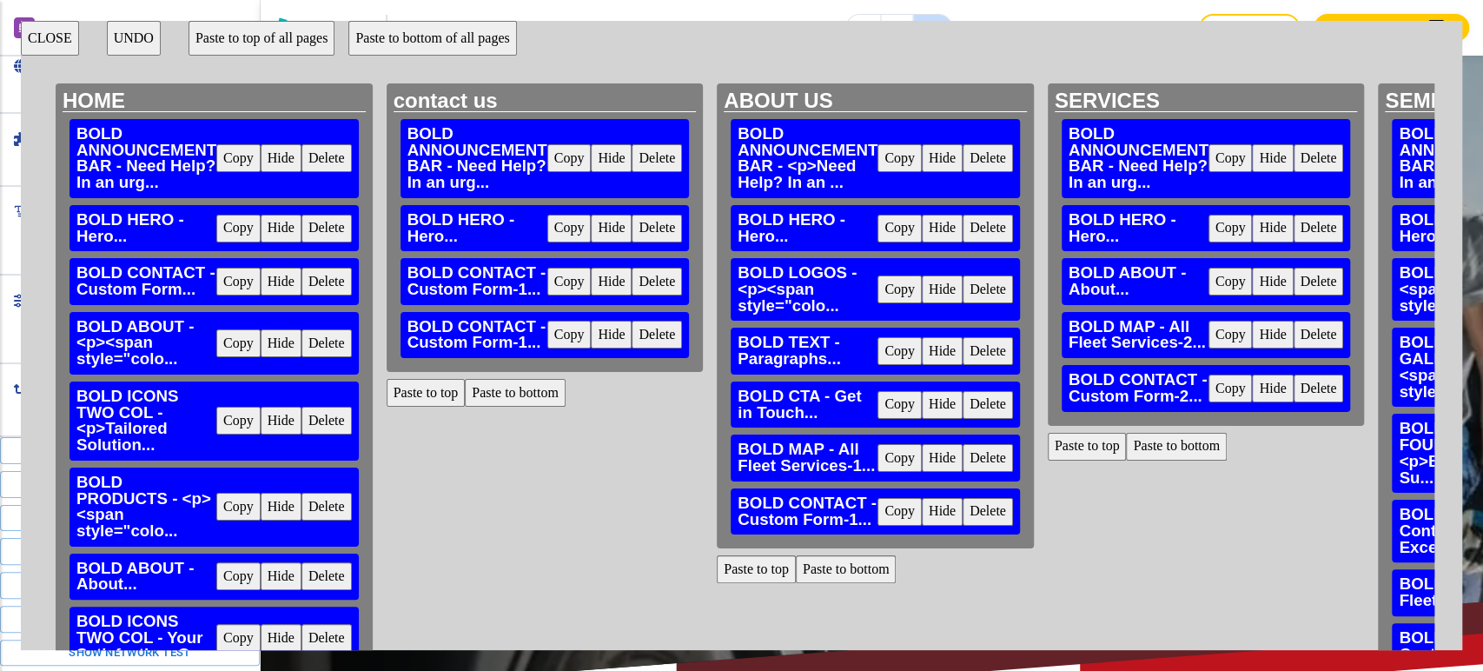
click at [71, 33] on button "CLOSE" at bounding box center [50, 38] width 58 height 35
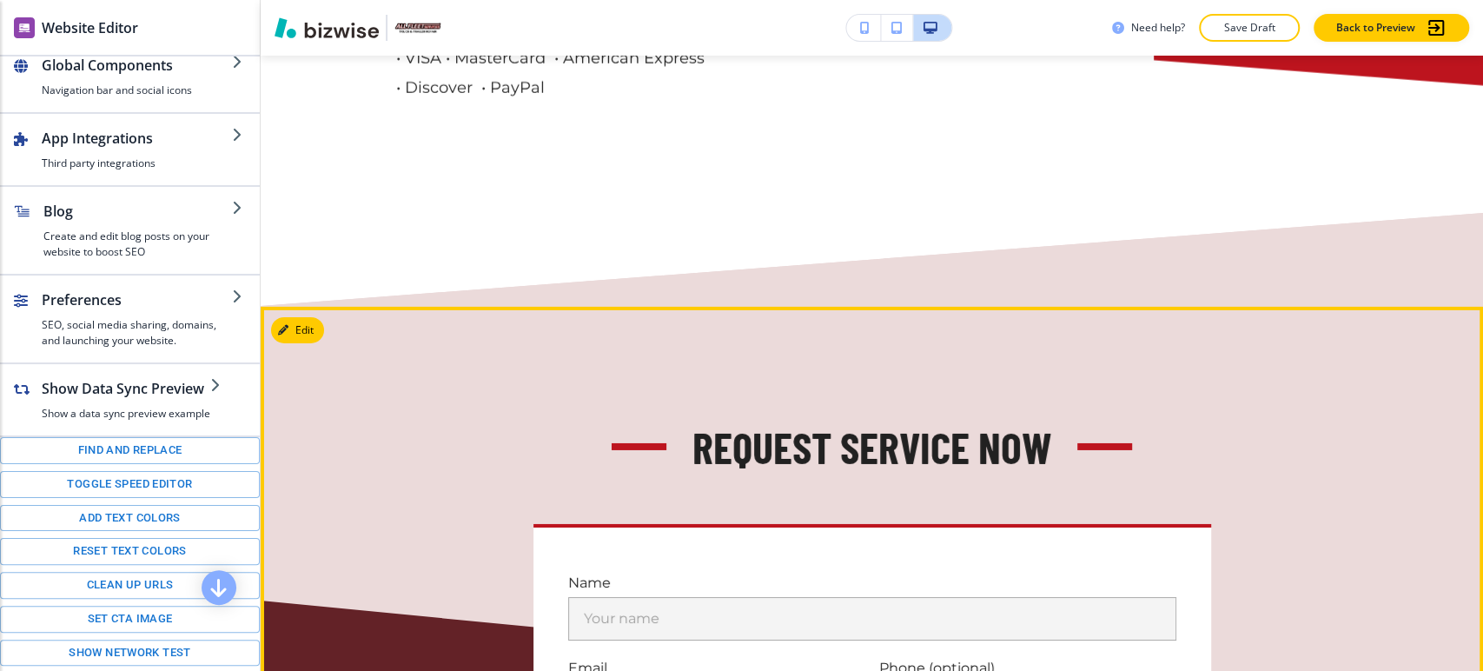
scroll to position [3766, 0]
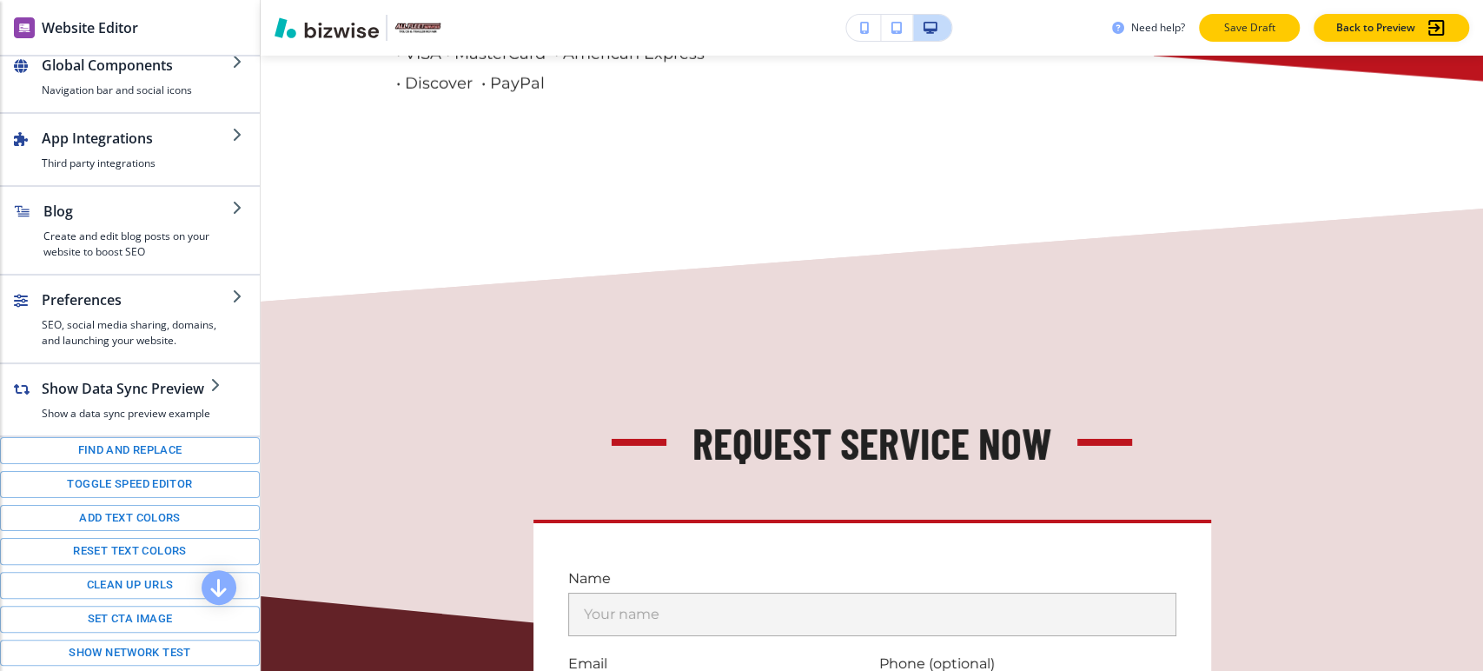
click at [1244, 27] on p "Save Draft" at bounding box center [1250, 28] width 56 height 16
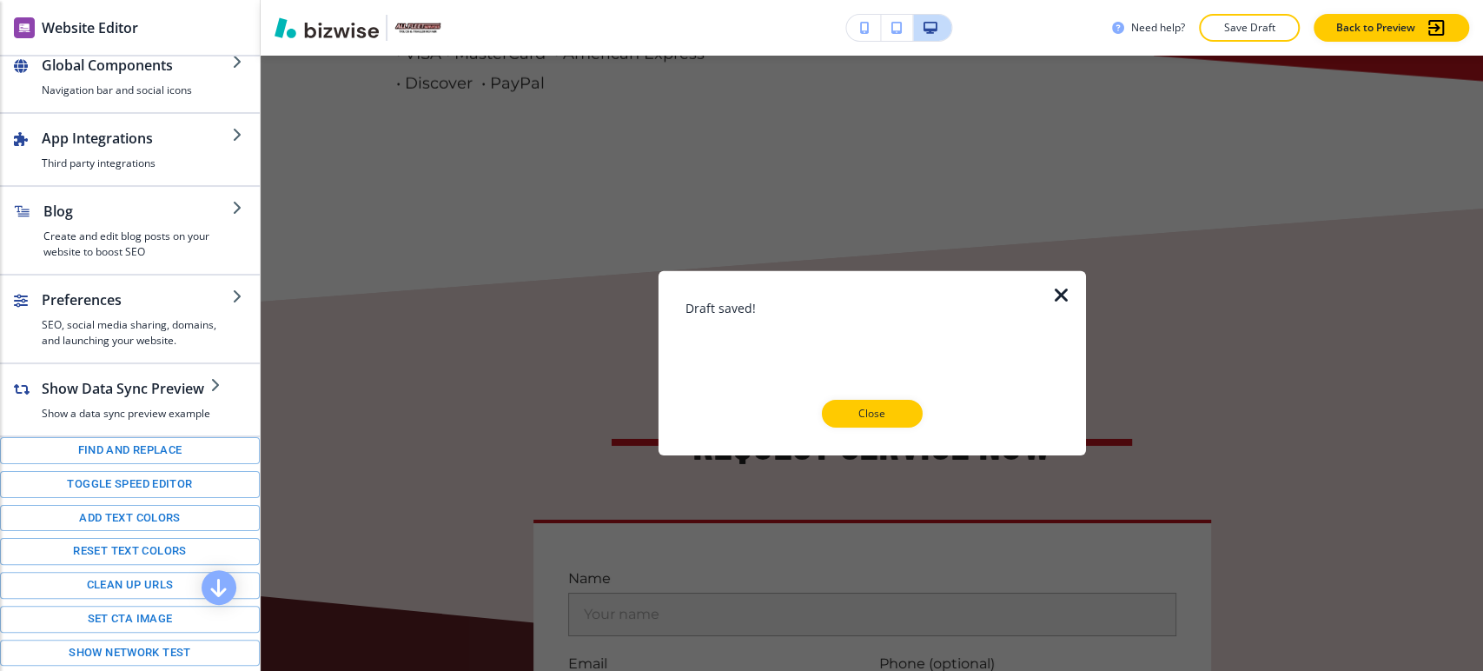
click at [873, 415] on p "Close" at bounding box center [873, 414] width 56 height 16
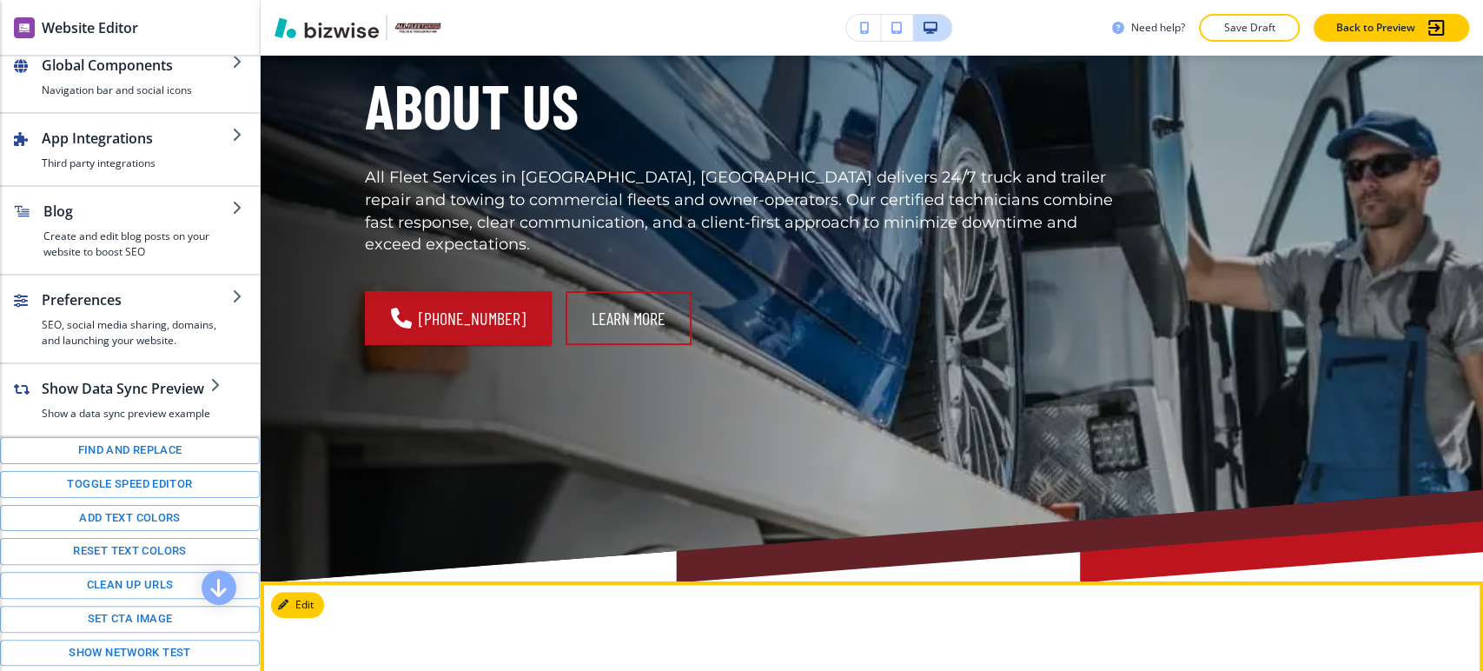
scroll to position [0, 0]
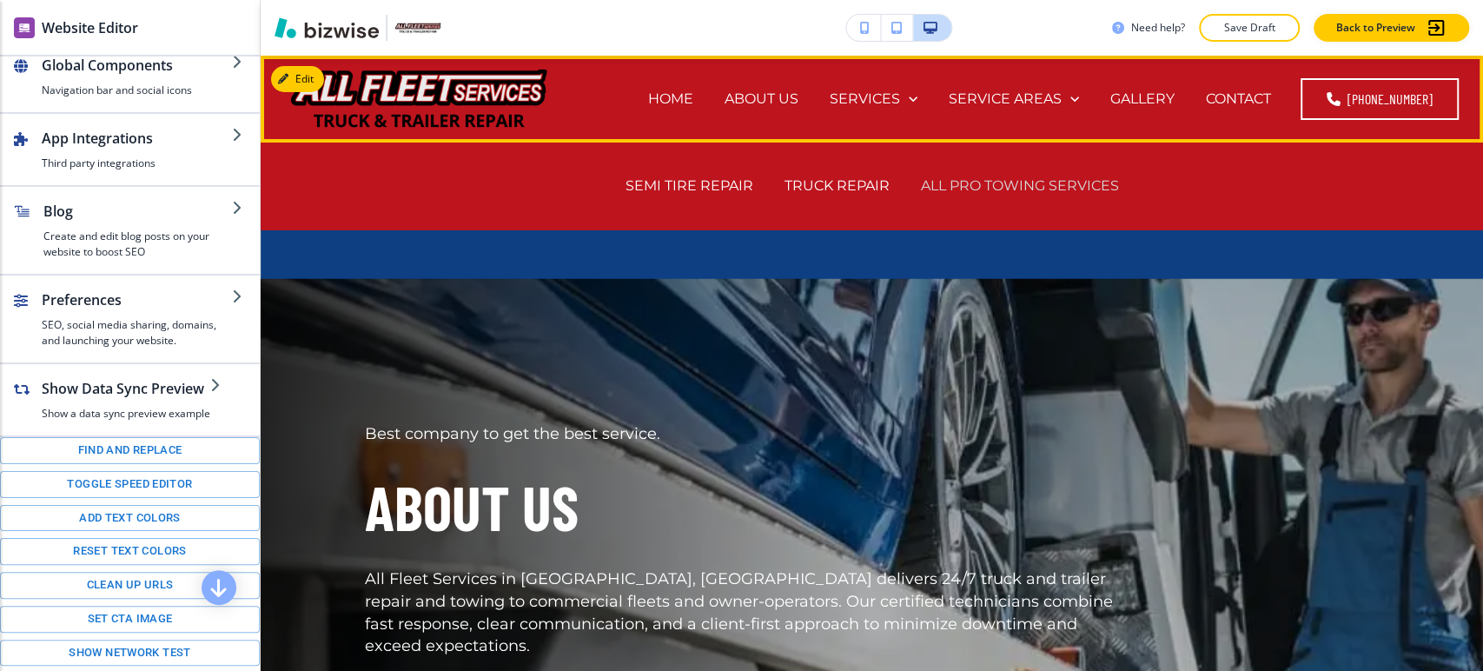
click at [1026, 190] on p "ALL PRO TOWING SERVICES" at bounding box center [1020, 186] width 198 height 20
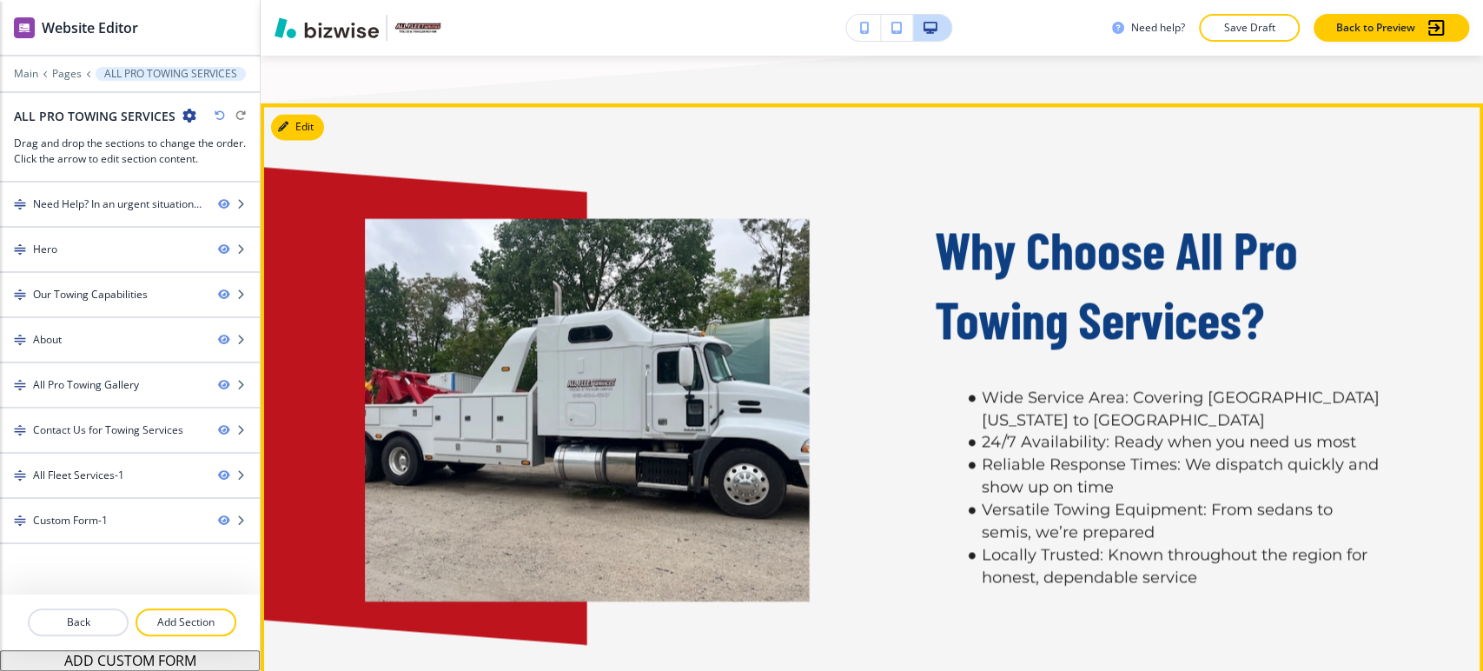
scroll to position [2124, 0]
click at [315, 115] on button "Edit This Section" at bounding box center [329, 128] width 117 height 26
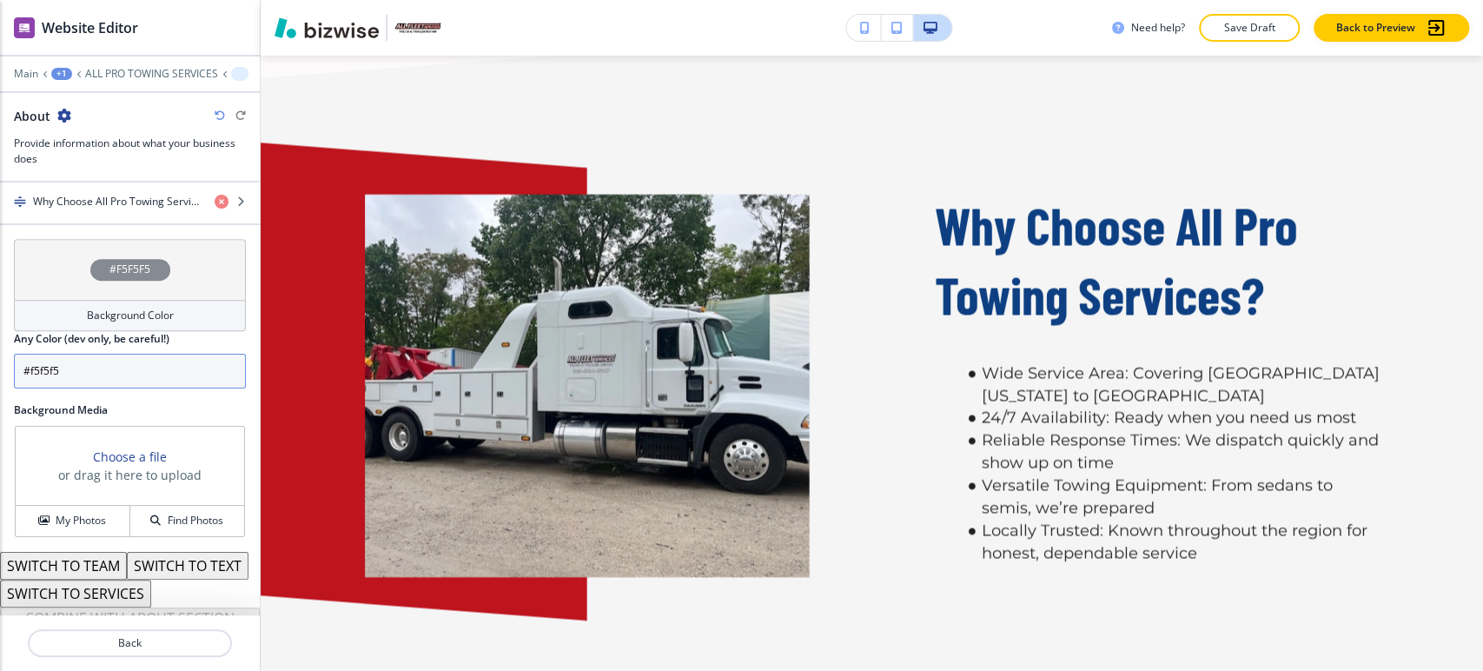
scroll to position [548, 0]
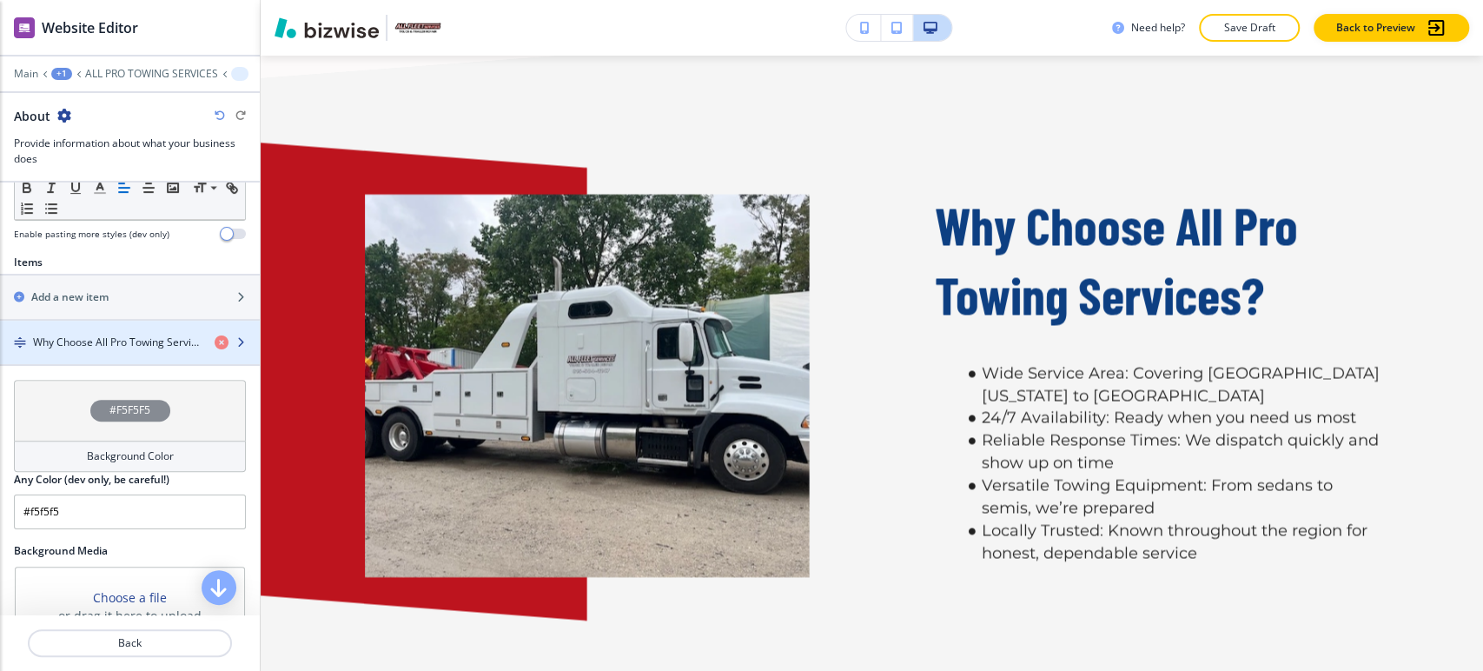
click at [103, 346] on h4 "Why Choose All Pro Towing Services?" at bounding box center [117, 343] width 168 height 16
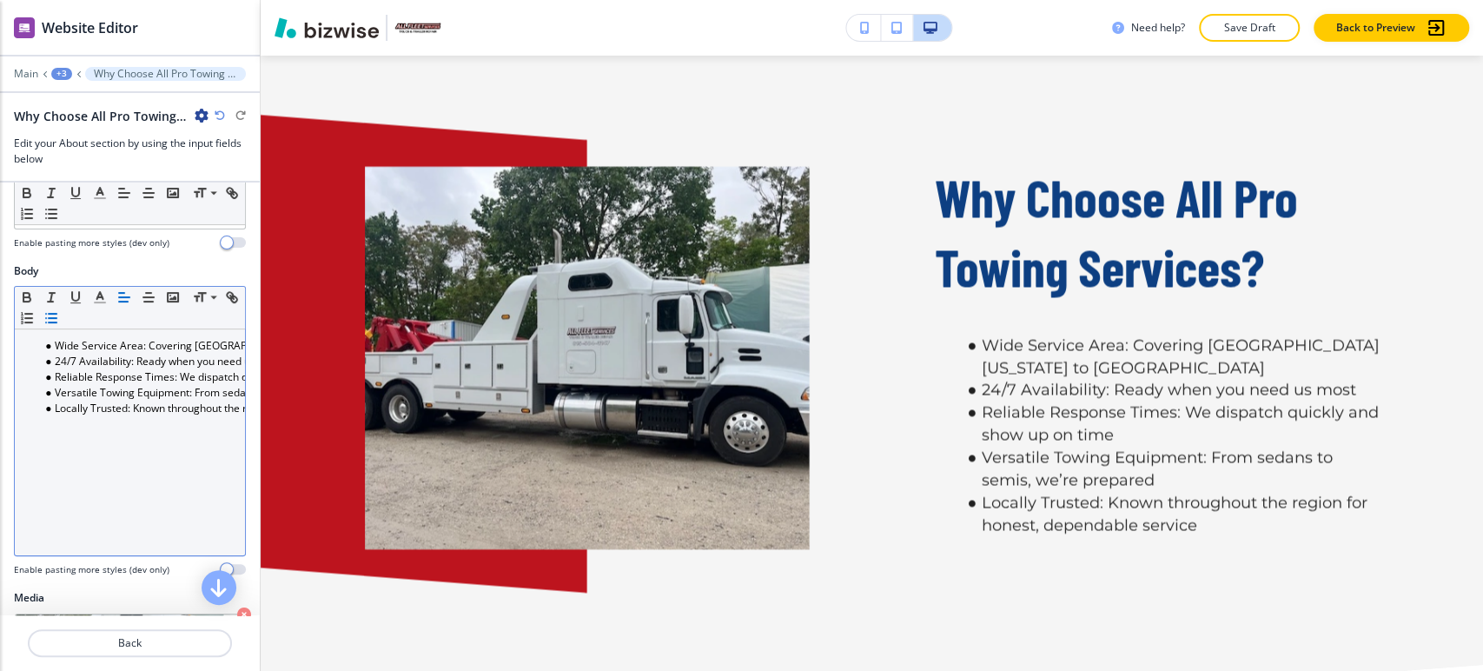
scroll to position [183, 0]
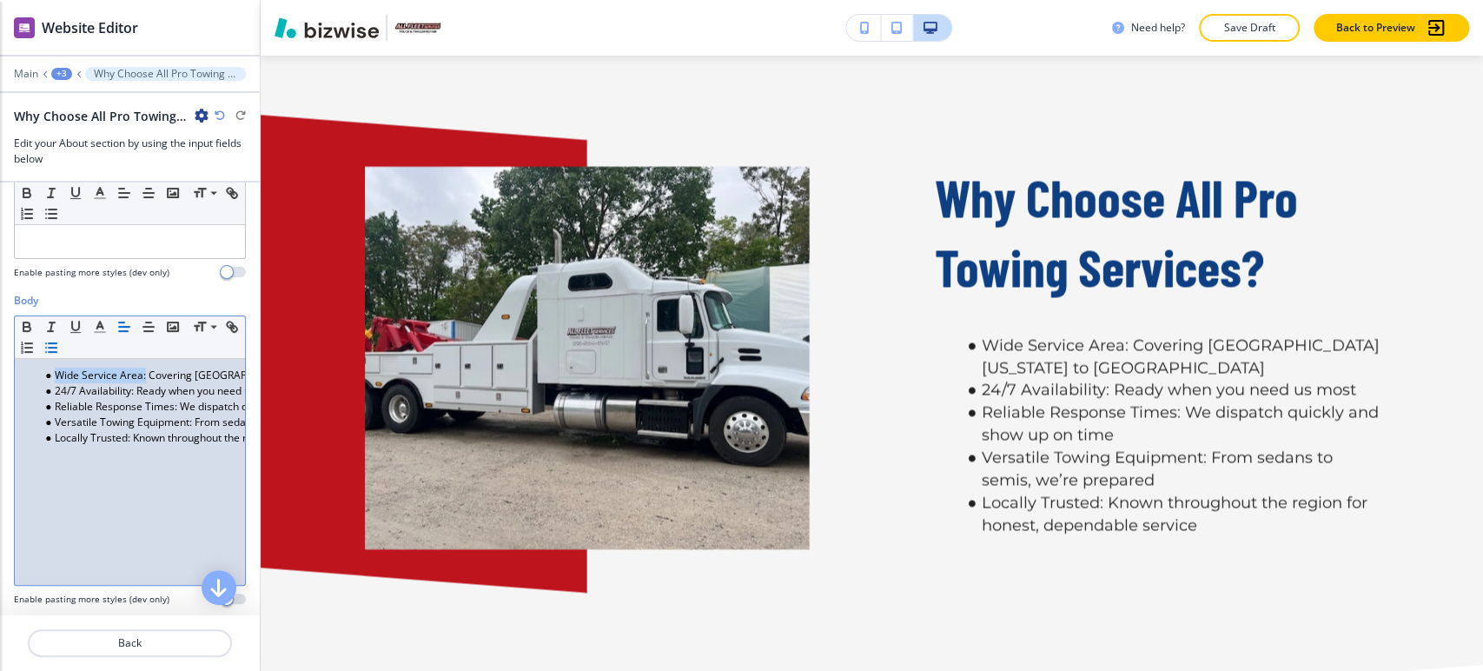
drag, startPoint x: 143, startPoint y: 372, endPoint x: 52, endPoint y: 372, distance: 90.4
click at [52, 372] on li "Wide Service Area: Covering [GEOGRAPHIC_DATA][US_STATE] to [GEOGRAPHIC_DATA]" at bounding box center [137, 376] width 197 height 16
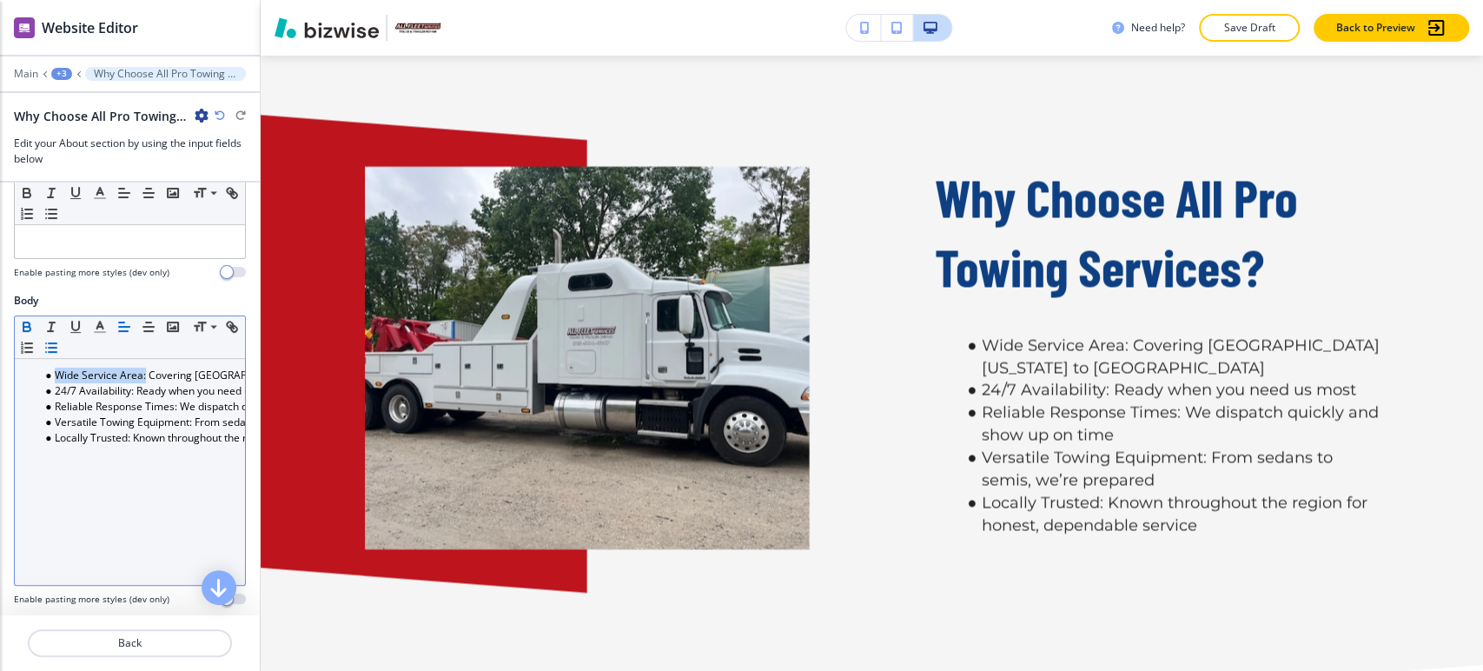
click at [23, 327] on icon "button" at bounding box center [26, 329] width 7 height 4
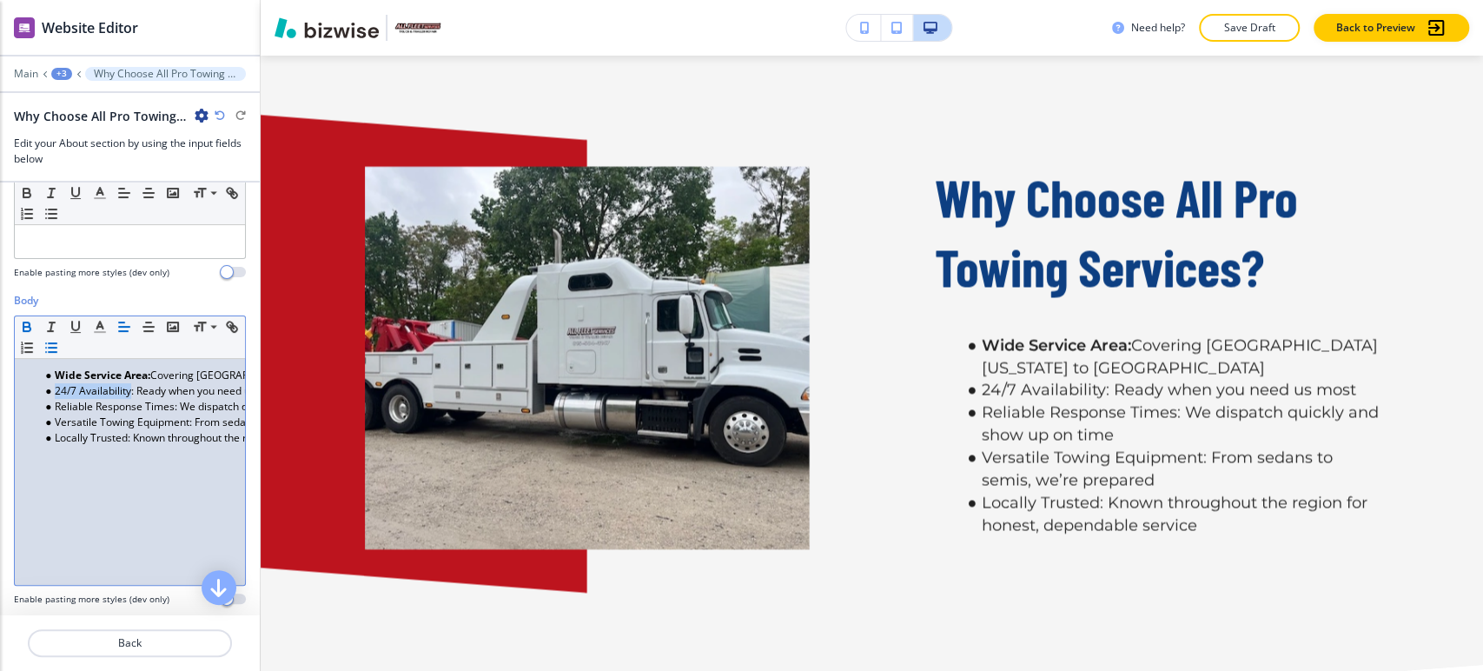
drag, startPoint x: 132, startPoint y: 389, endPoint x: 55, endPoint y: 389, distance: 77.3
click at [55, 389] on li "24/7 Availability: Ready when you need us most" at bounding box center [137, 391] width 197 height 16
click at [25, 325] on icon "button" at bounding box center [27, 327] width 16 height 16
drag, startPoint x: 177, startPoint y: 407, endPoint x: 54, endPoint y: 404, distance: 123.4
click at [54, 404] on li "Reliable Response Times: We dispatch quickly and show up on time" at bounding box center [137, 407] width 197 height 16
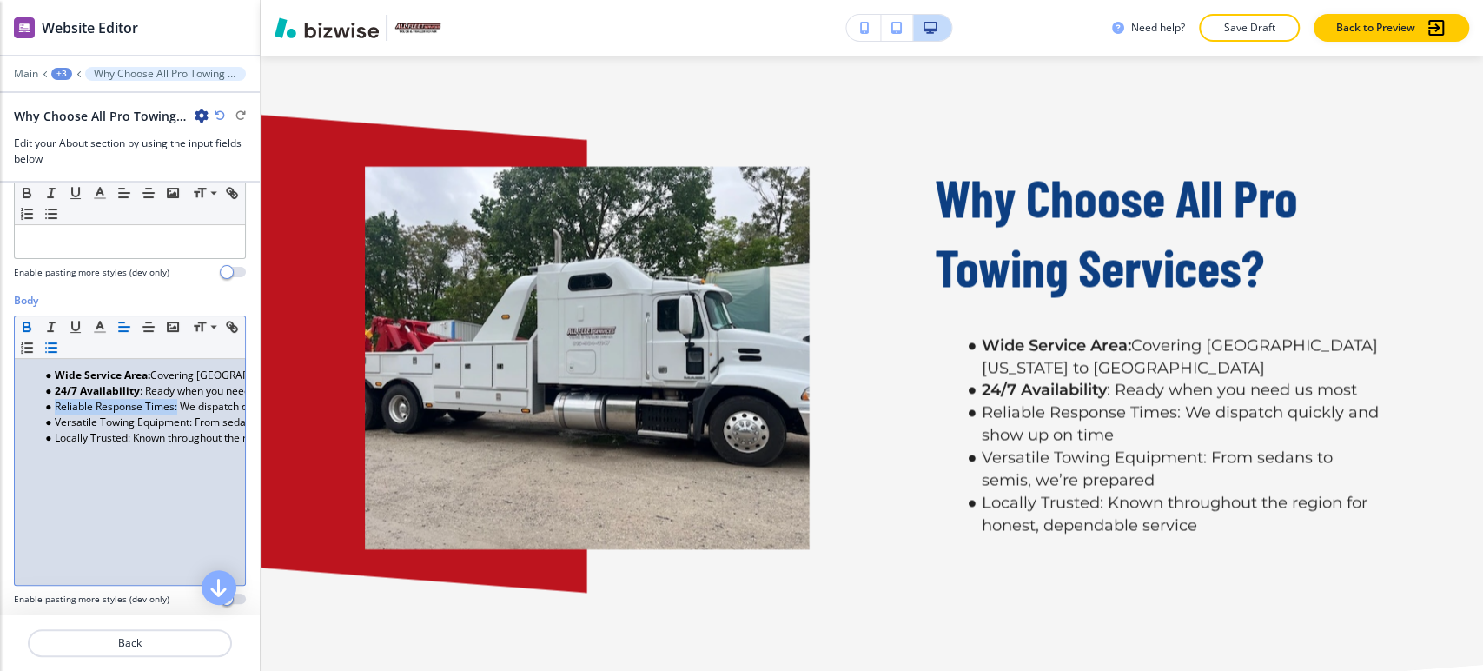
click at [26, 327] on icon "button" at bounding box center [26, 329] width 7 height 4
drag, startPoint x: 193, startPoint y: 418, endPoint x: 51, endPoint y: 419, distance: 141.7
click at [51, 419] on li "Versatile Towing Equipment: From sedans to semis, we’re prepared" at bounding box center [137, 423] width 197 height 16
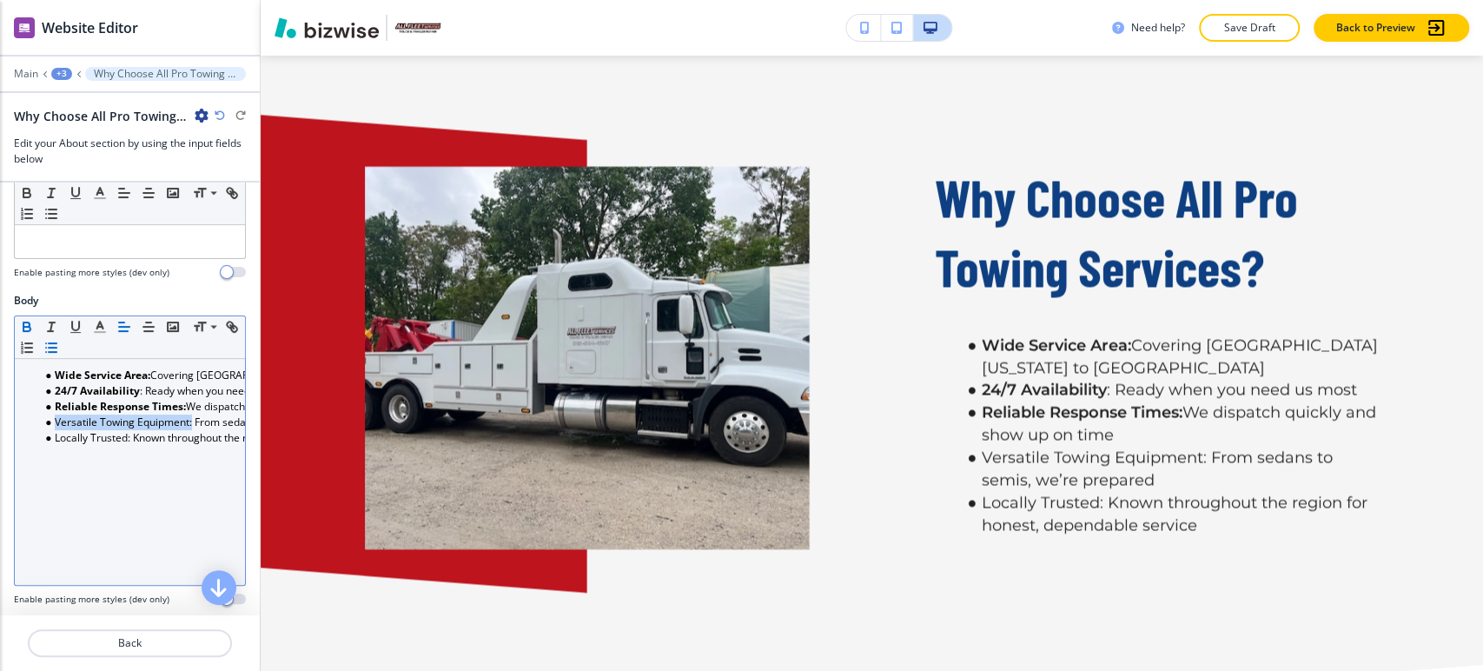
click at [28, 327] on icon "button" at bounding box center [26, 329] width 7 height 4
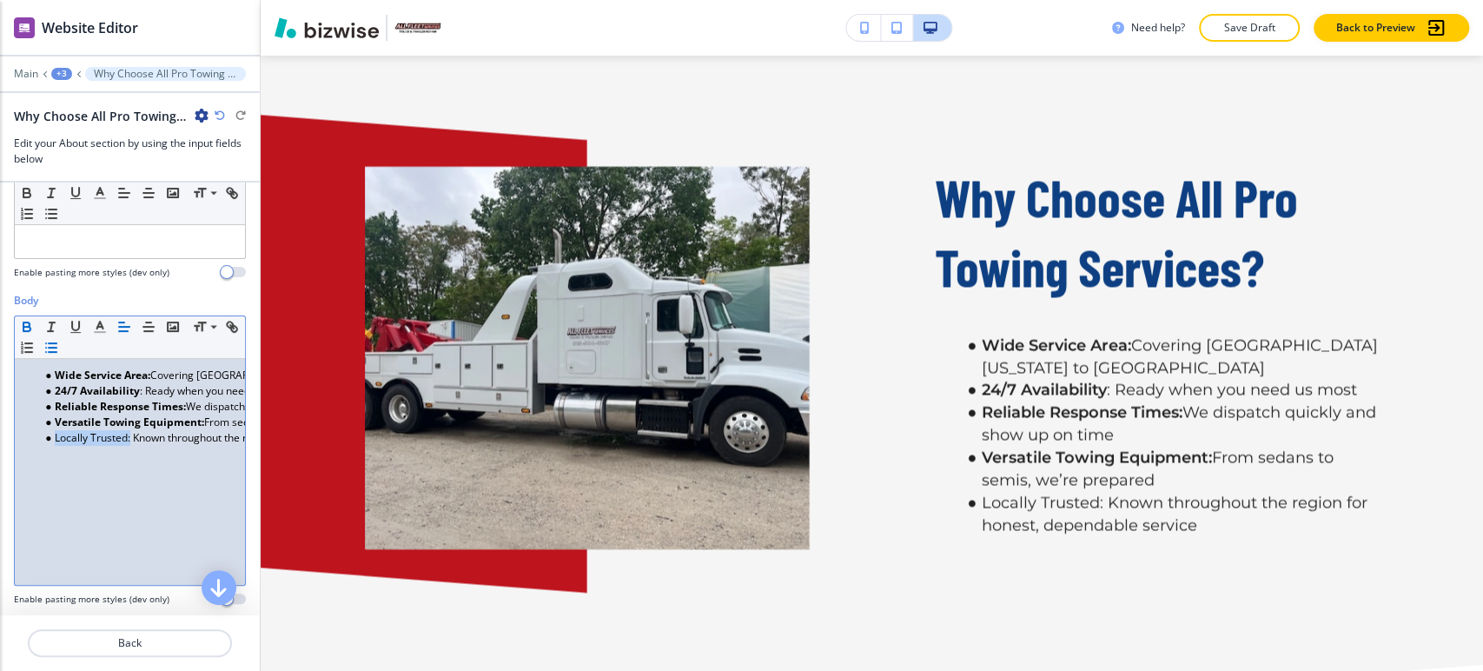
drag, startPoint x: 129, startPoint y: 432, endPoint x: 76, endPoint y: 426, distance: 53.4
click at [50, 432] on li "Locally Trusted: Known throughout the region for honest, dependable service" at bounding box center [137, 438] width 197 height 16
click at [21, 319] on icon "button" at bounding box center [27, 327] width 16 height 16
click at [104, 456] on div "Wide Service Area: Covering [GEOGRAPHIC_DATA][US_STATE] to [GEOGRAPHIC_DATA] 24…" at bounding box center [130, 472] width 230 height 226
click at [1224, 30] on p "Save Draft" at bounding box center [1250, 28] width 56 height 16
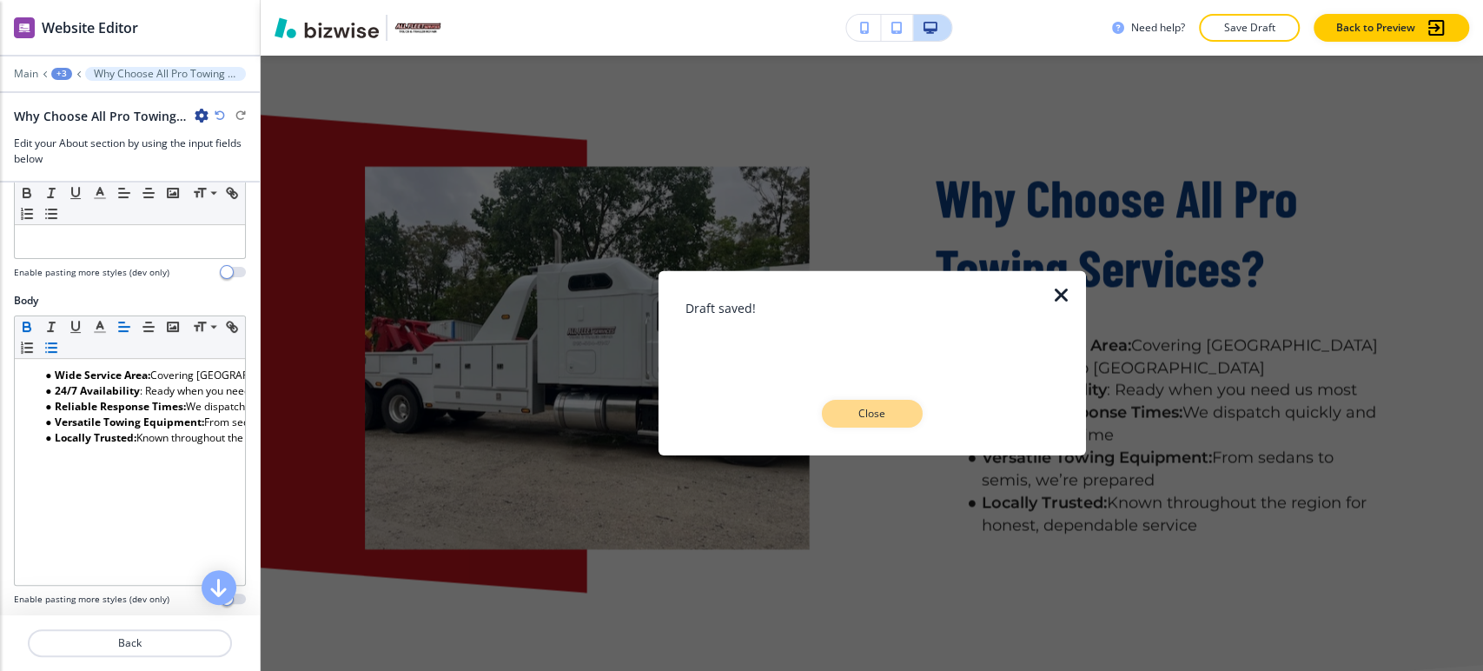
click at [904, 409] on button "Close" at bounding box center [872, 414] width 101 height 28
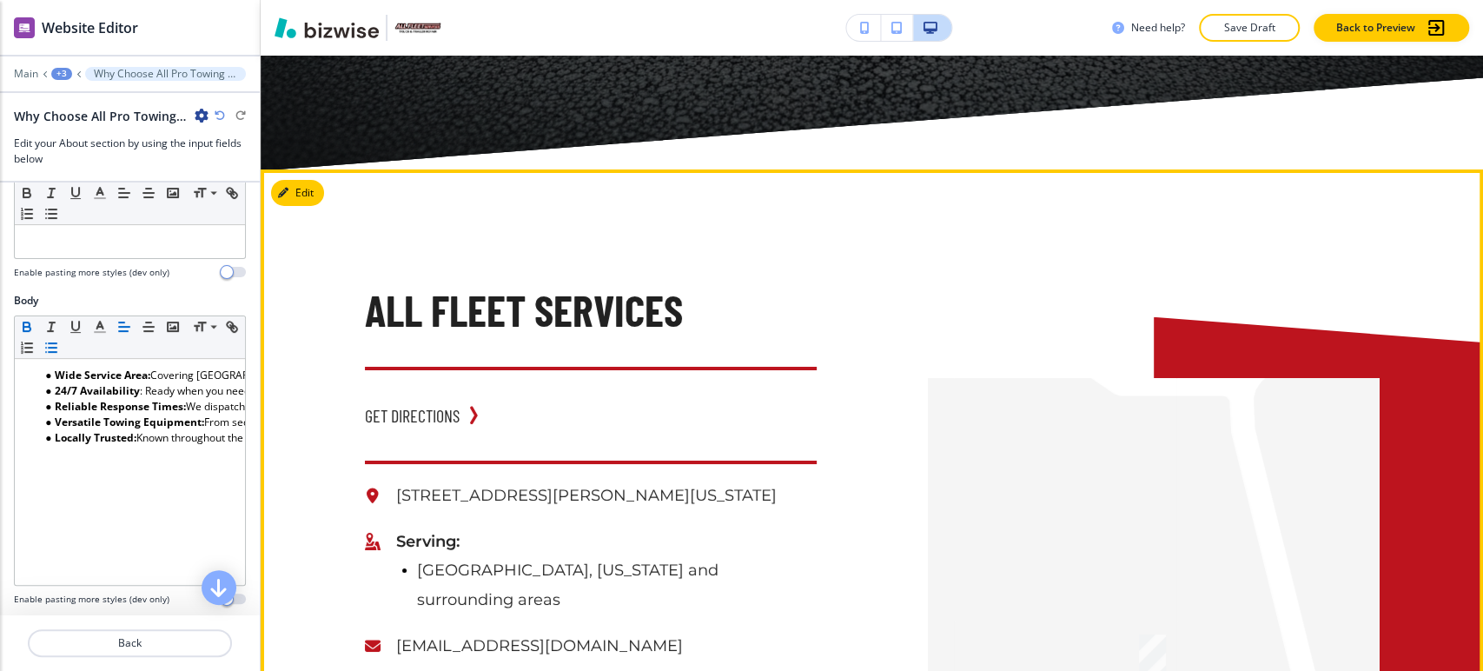
scroll to position [3529, 0]
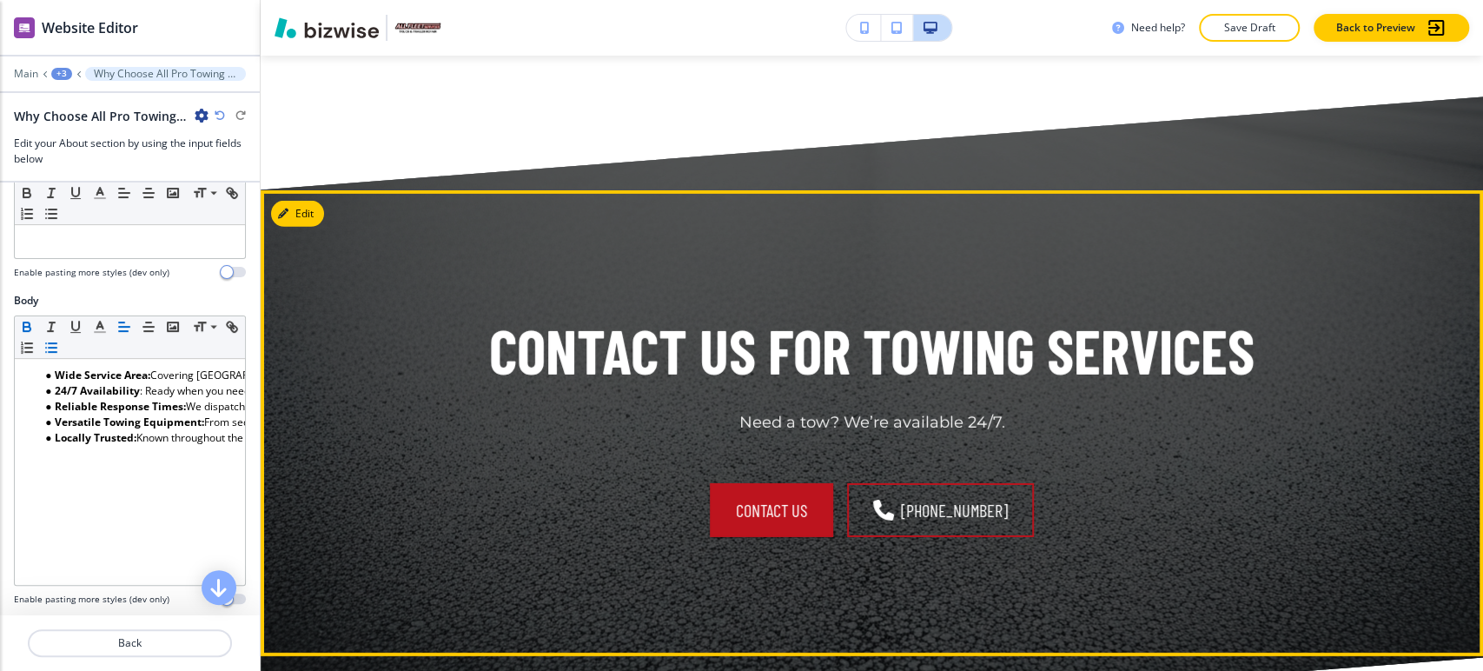
click at [312, 205] on div "Contact Us for Towing Services Need a tow? We’re available 24/7. Contact us [PH…" at bounding box center [872, 423] width 1223 height 466
click at [320, 201] on button "Edit This Section" at bounding box center [329, 214] width 117 height 26
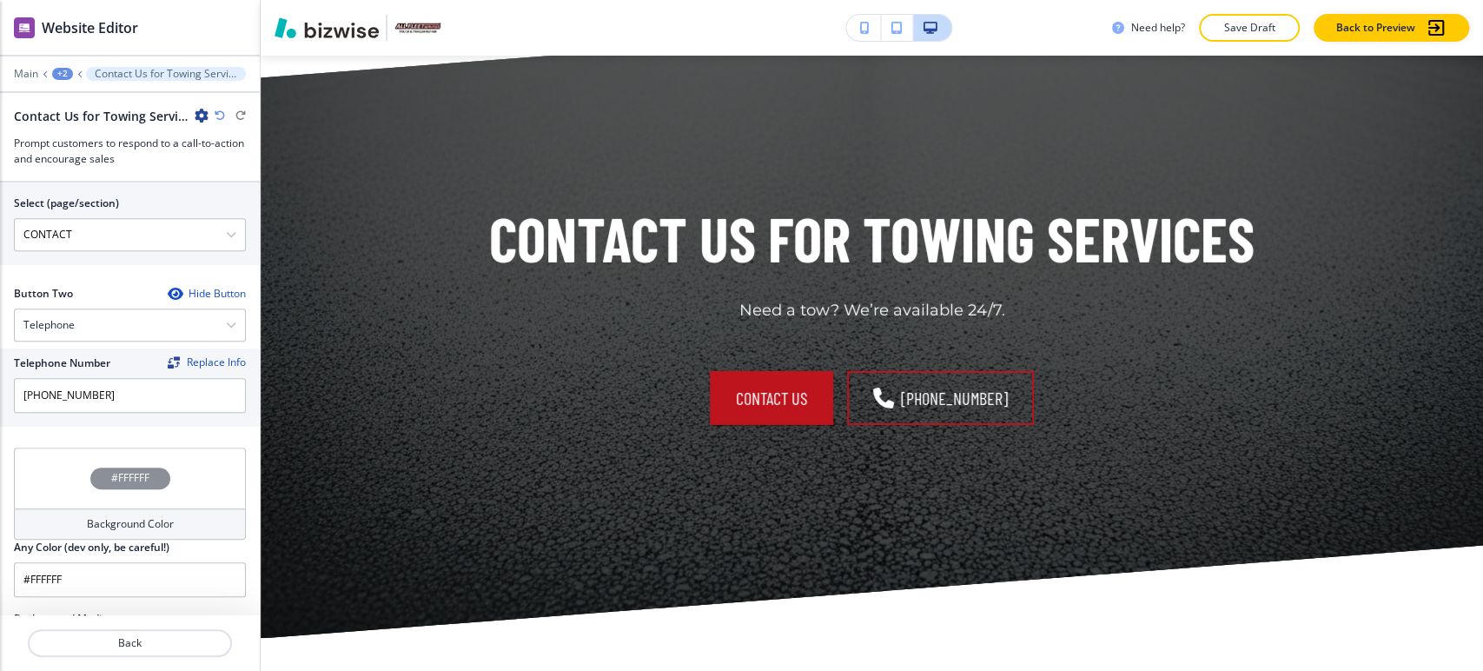
scroll to position [946, 0]
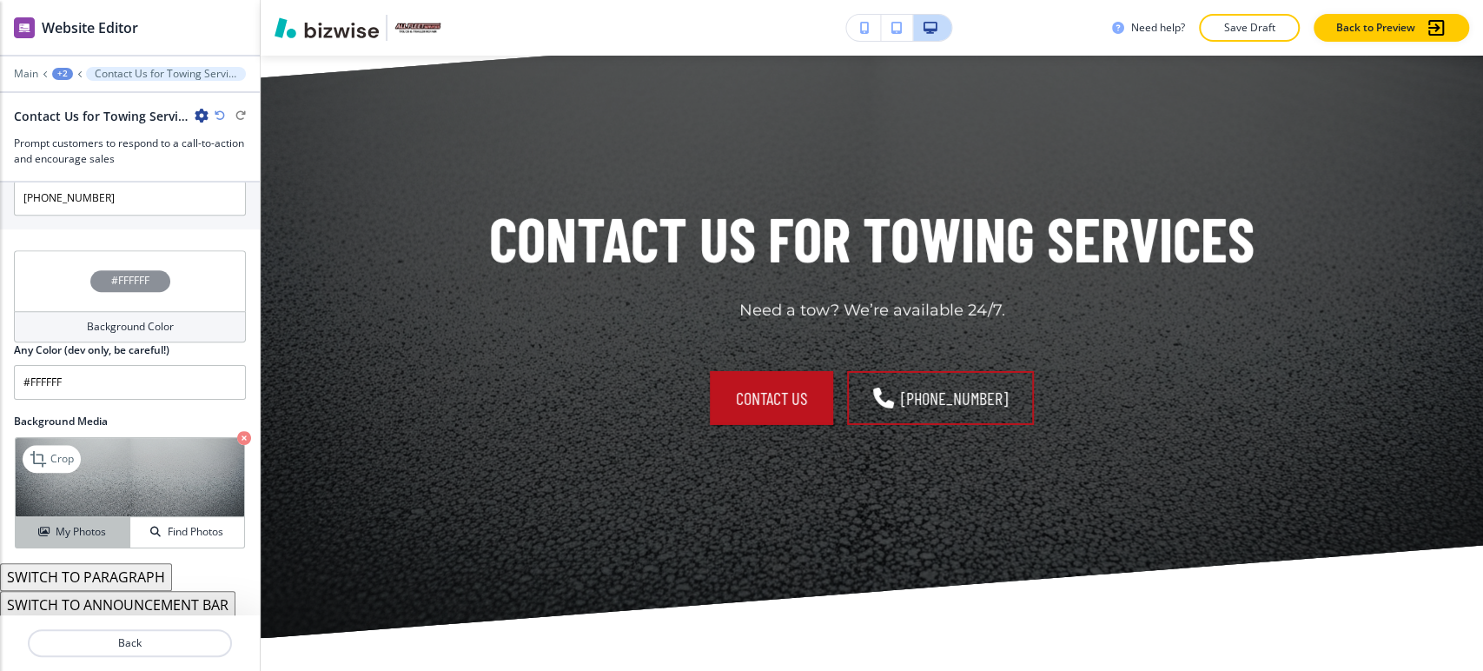
click at [85, 524] on h4 "My Photos" at bounding box center [81, 532] width 50 height 16
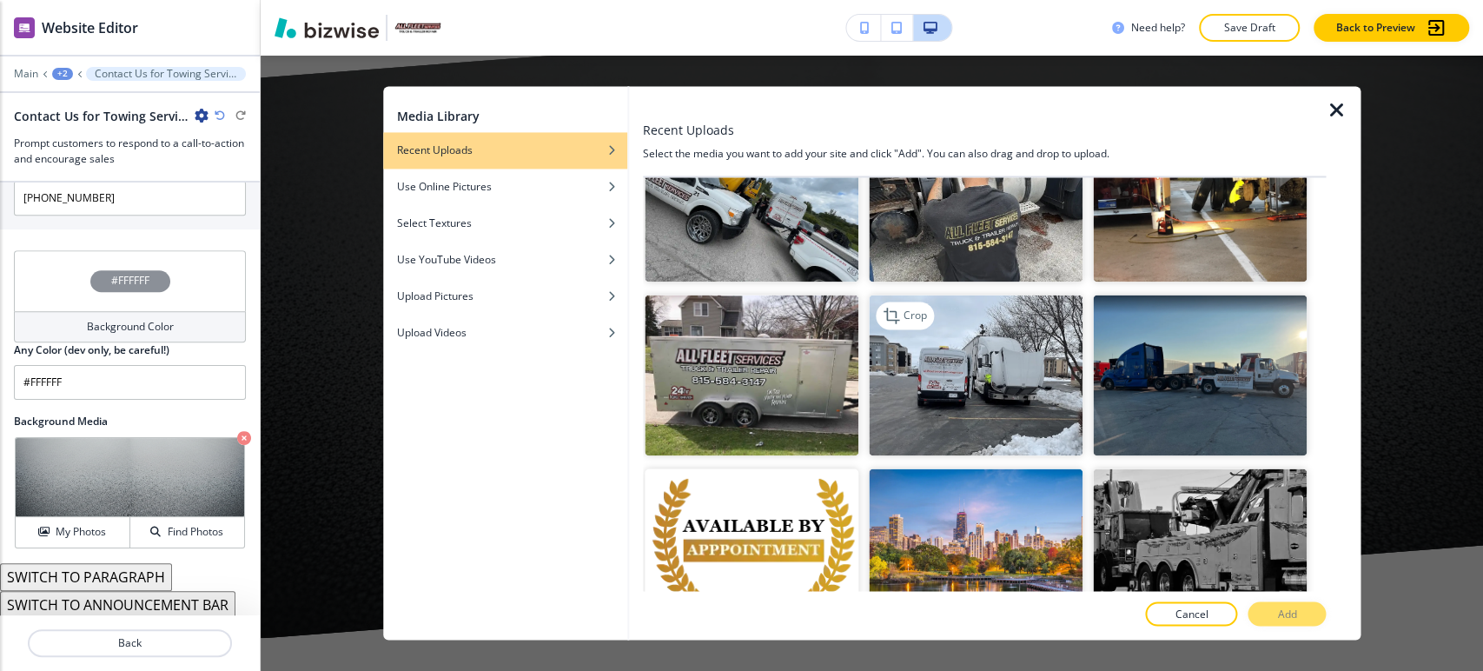
scroll to position [1062, 0]
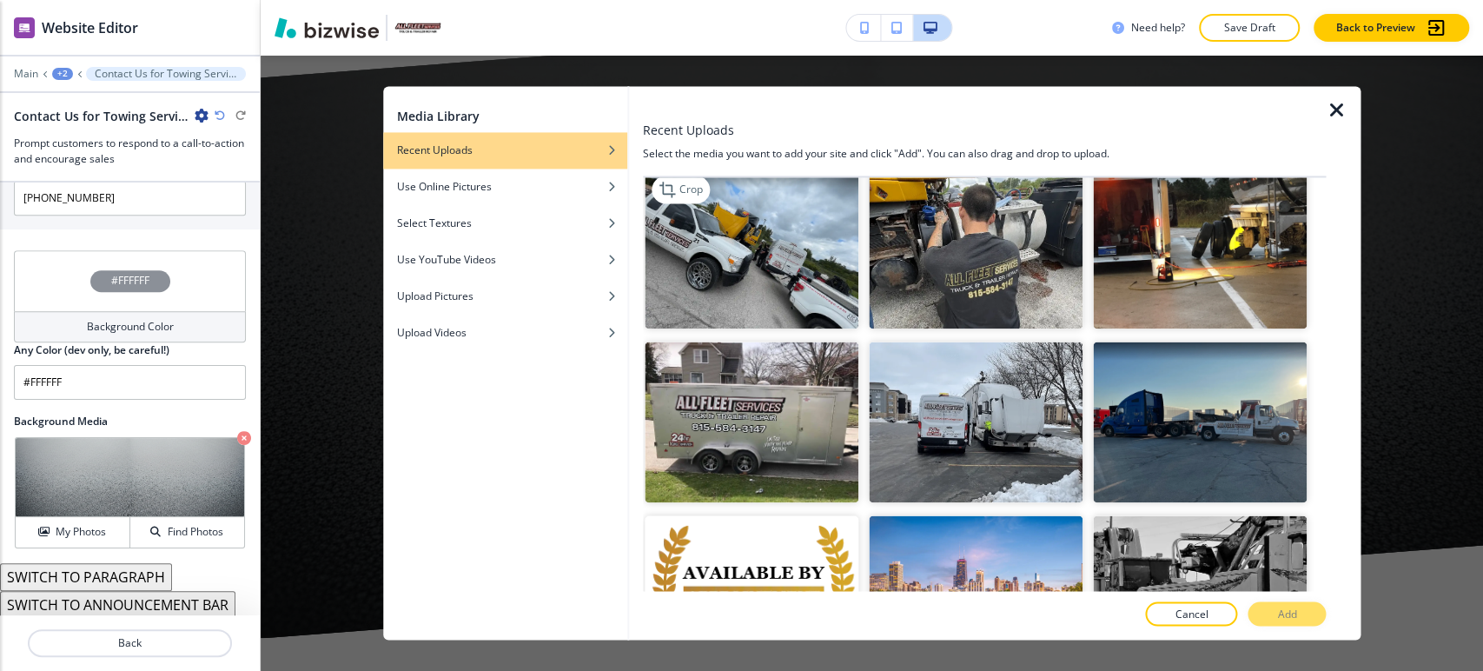
click at [822, 272] on img "button" at bounding box center [752, 249] width 214 height 161
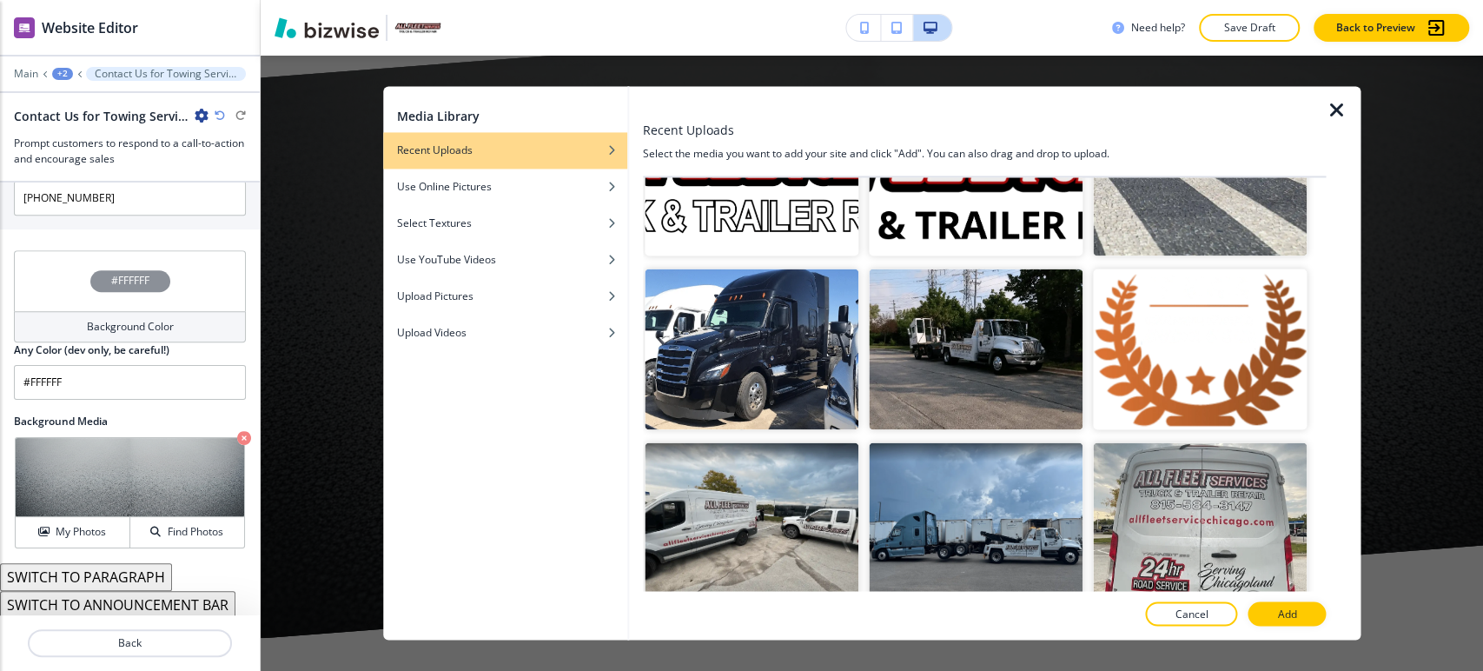
scroll to position [2027, 0]
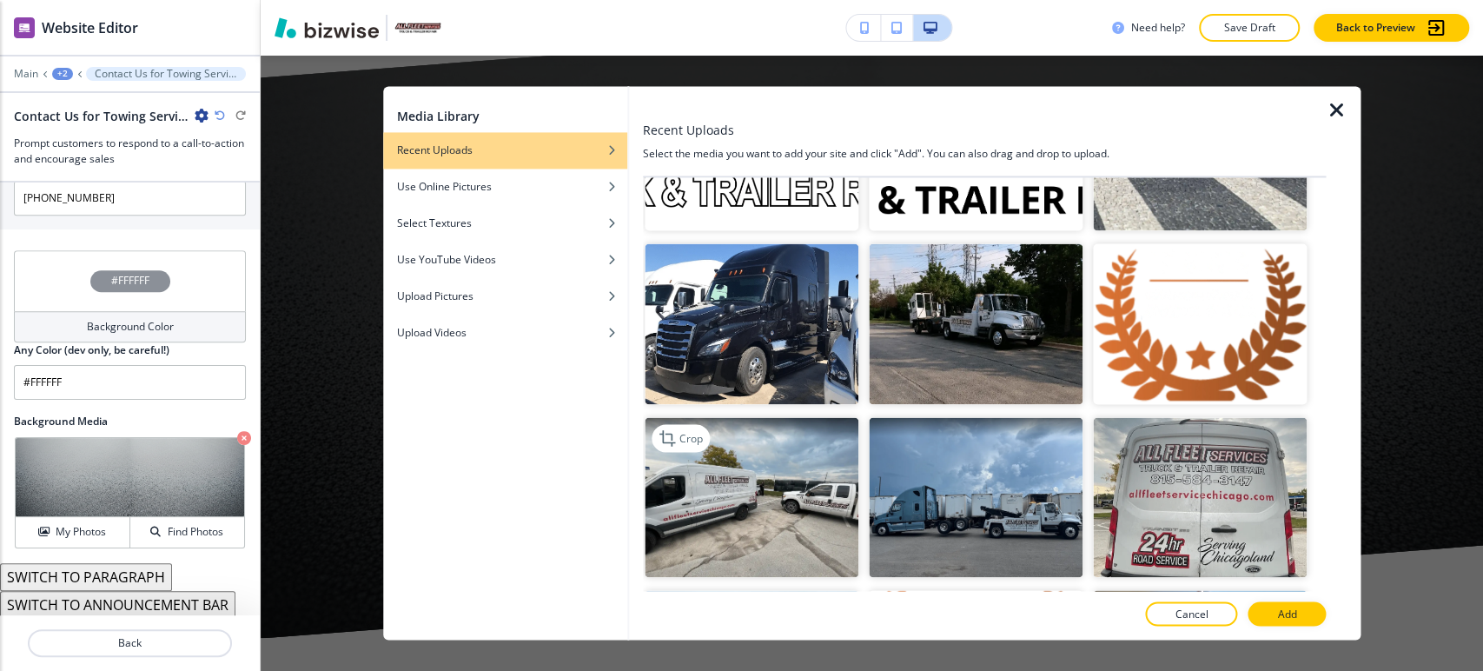
click at [702, 461] on img "button" at bounding box center [752, 497] width 214 height 161
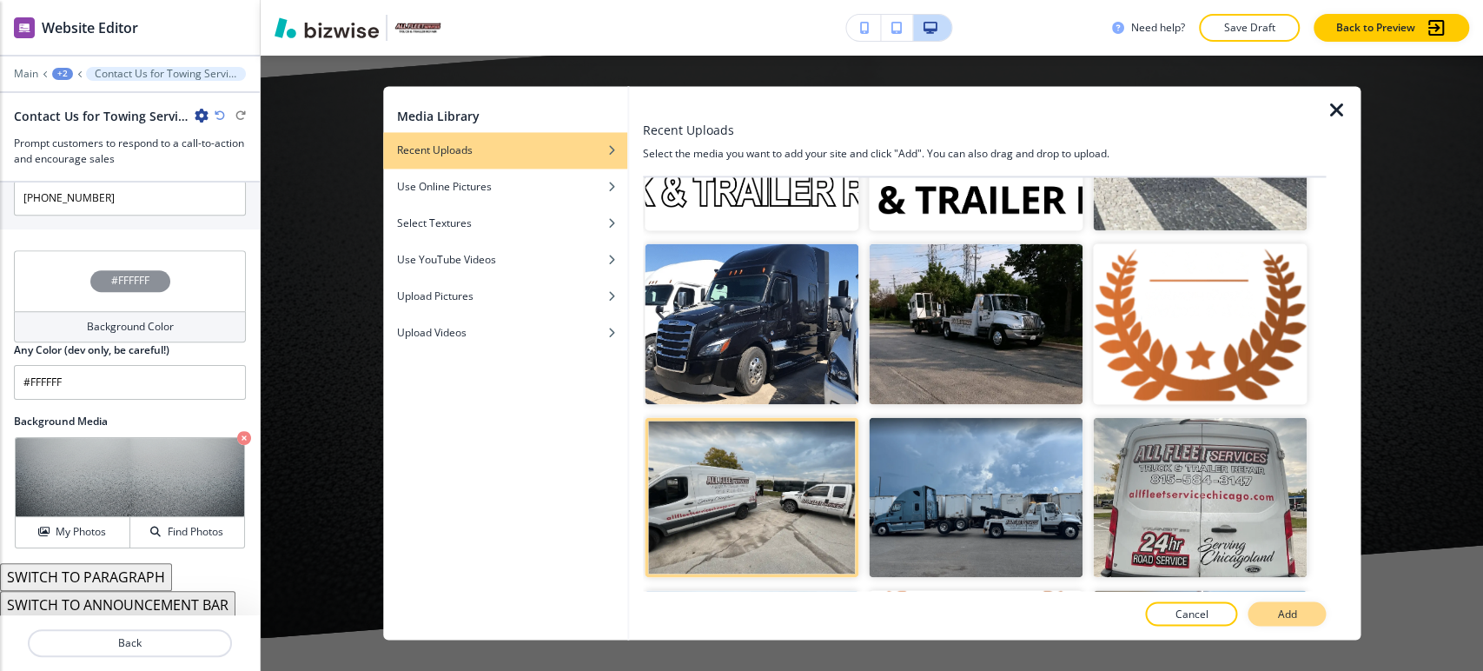
click at [1266, 607] on button "Add" at bounding box center [1287, 614] width 78 height 24
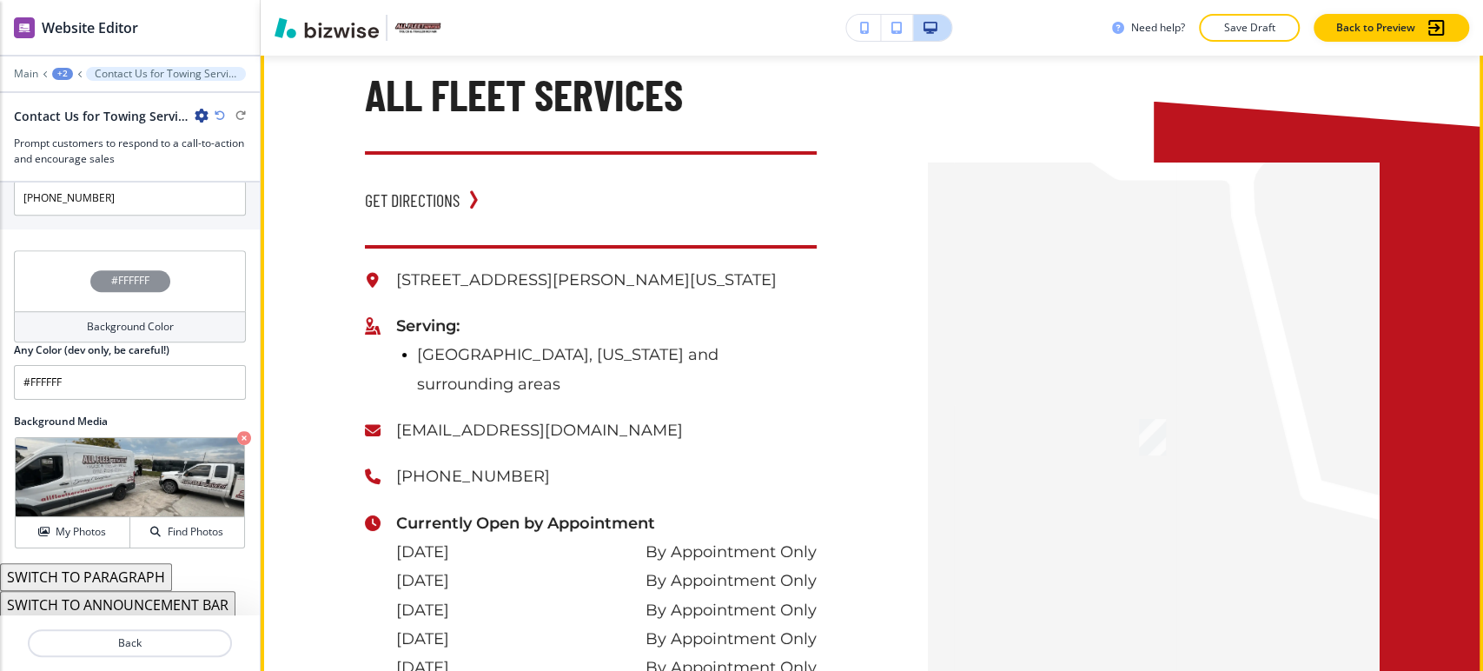
scroll to position [4607, 0]
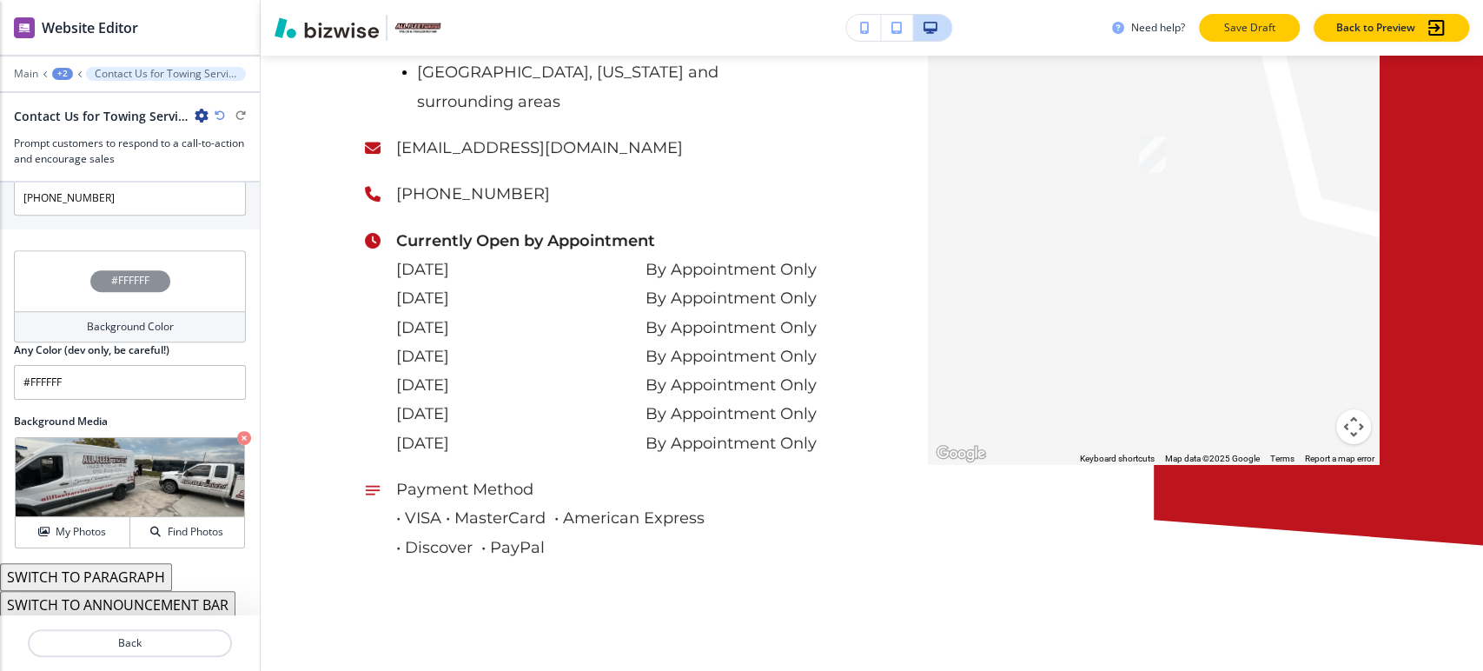
click at [1247, 30] on p "Save Draft" at bounding box center [1250, 28] width 56 height 16
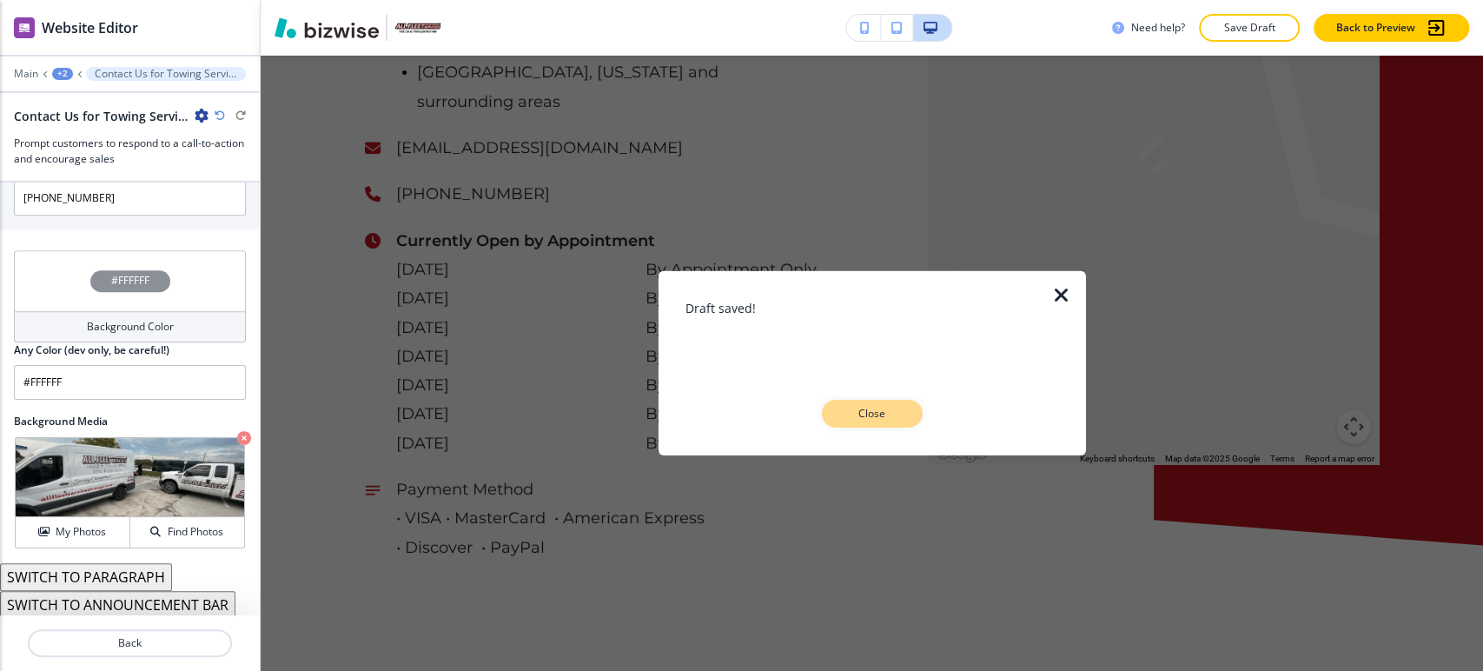
click at [889, 419] on p "Close" at bounding box center [873, 414] width 56 height 16
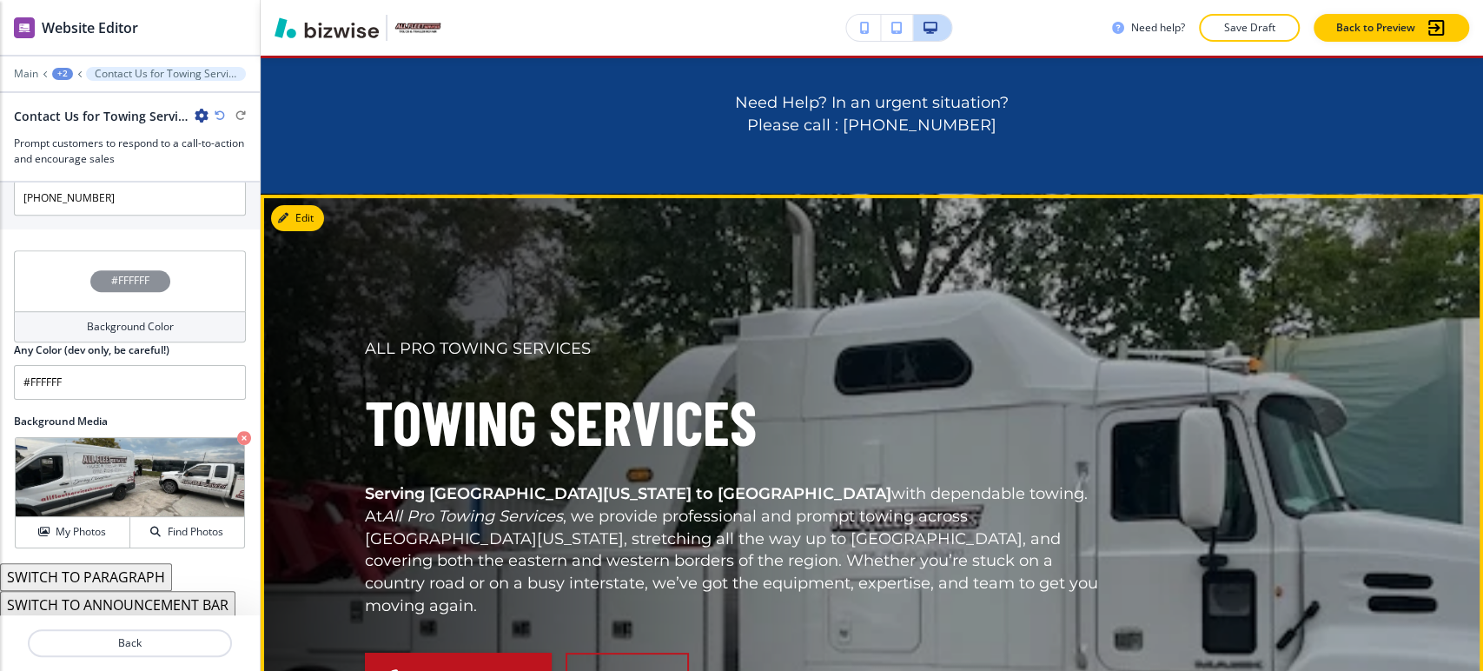
scroll to position [0, 0]
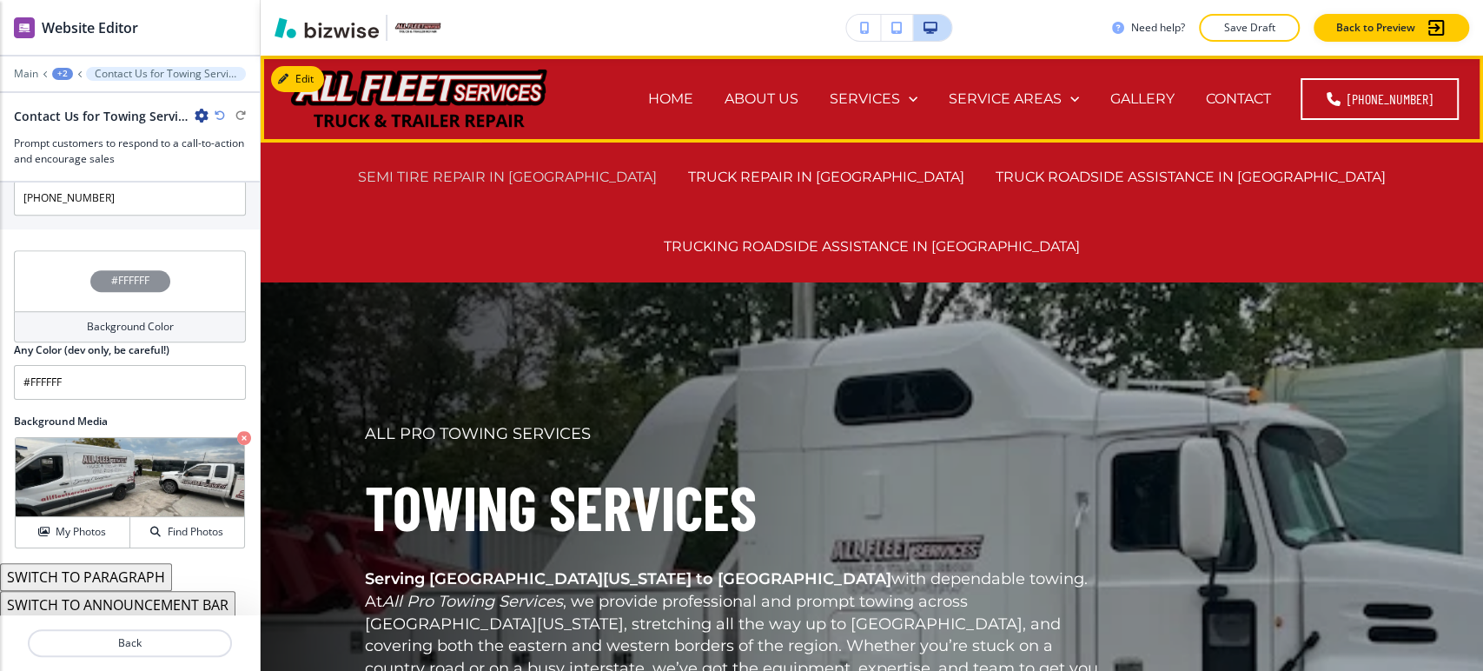
click at [657, 167] on p "SEMI TIRE REPAIR IN [GEOGRAPHIC_DATA]" at bounding box center [507, 177] width 299 height 20
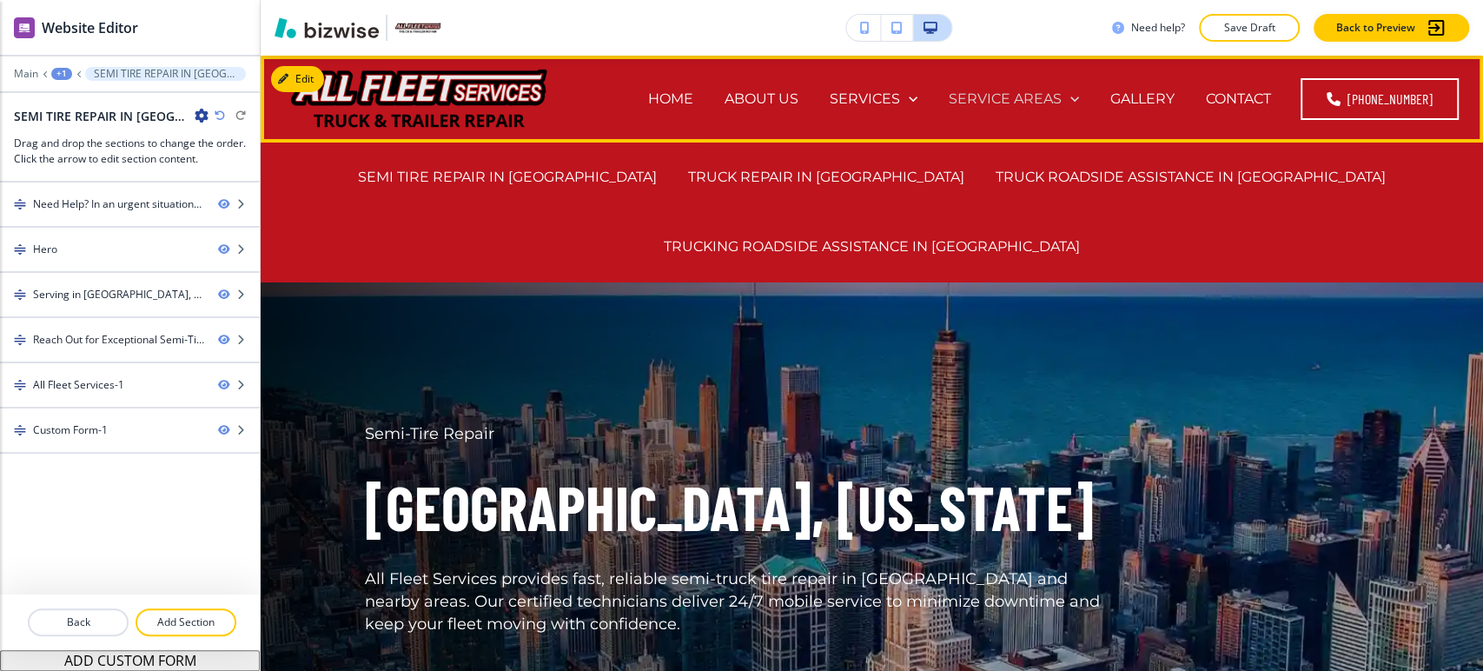
click at [991, 96] on p "SERVICE AREAS" at bounding box center [1005, 99] width 113 height 20
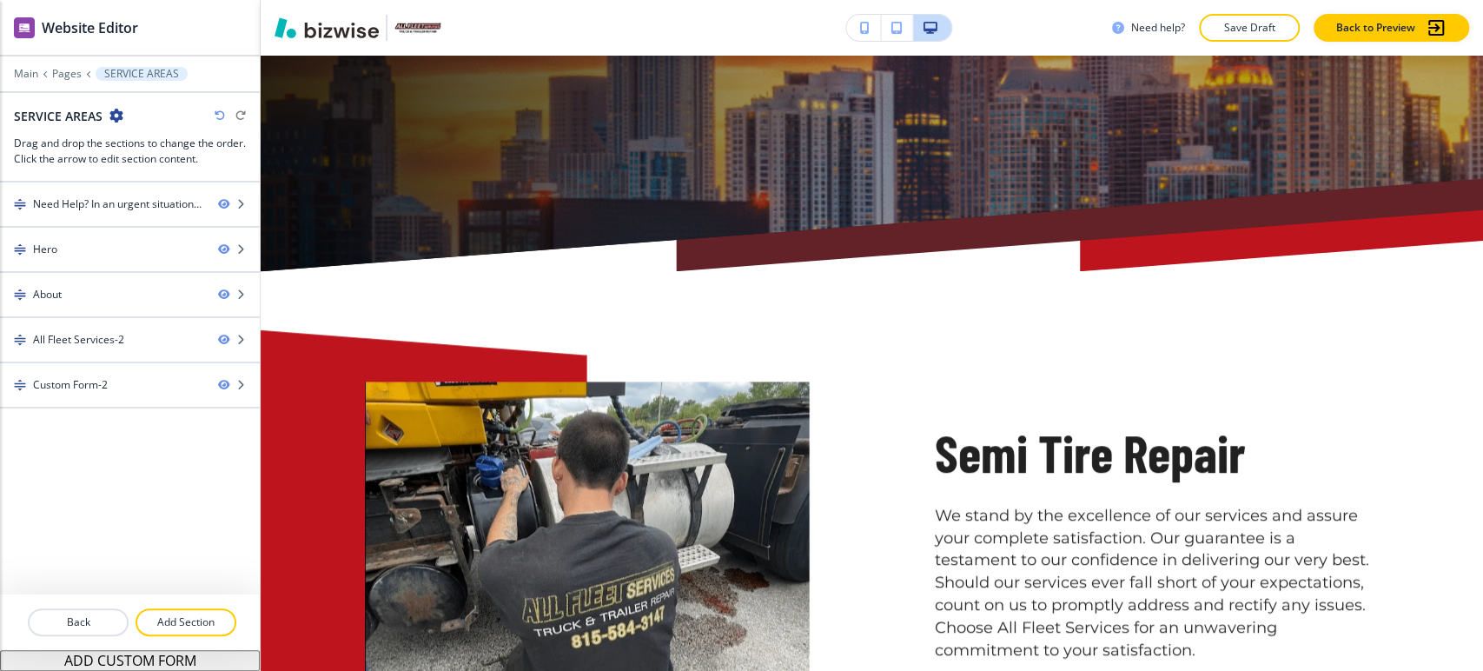
scroll to position [772, 0]
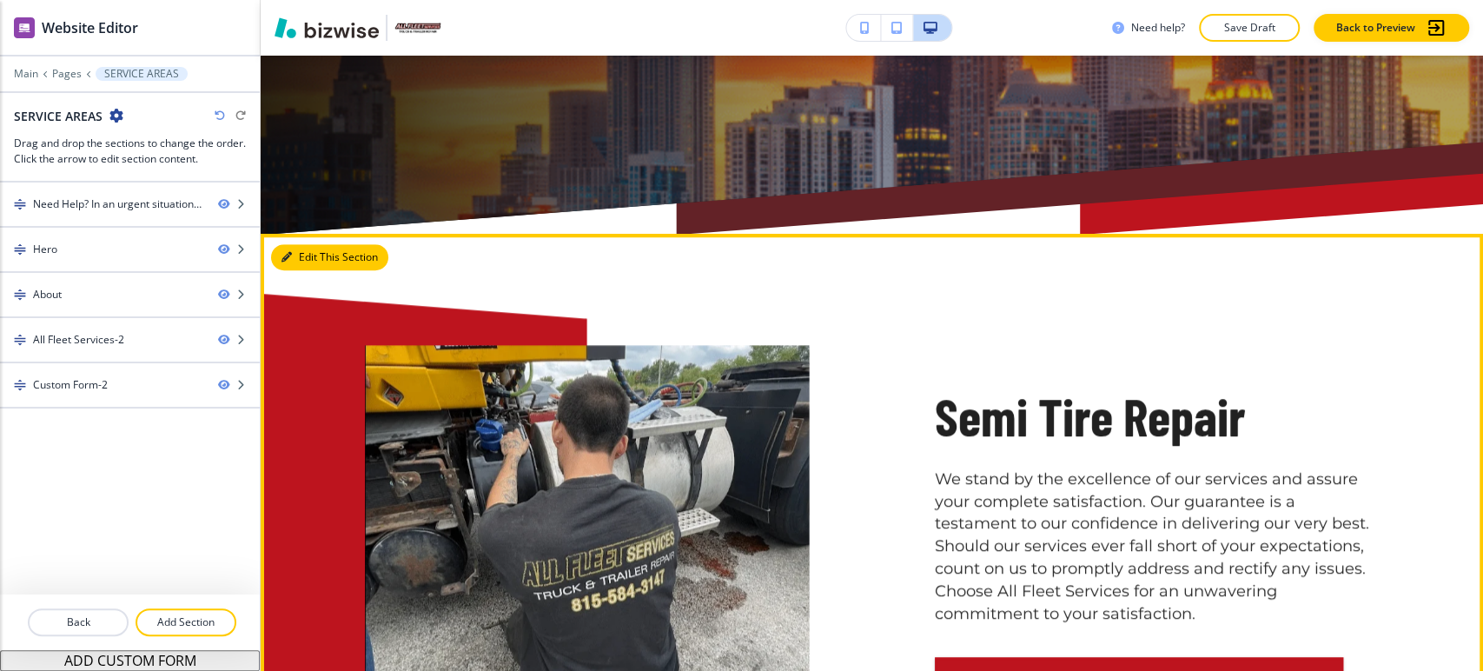
click at [288, 252] on icon "button" at bounding box center [287, 257] width 10 height 10
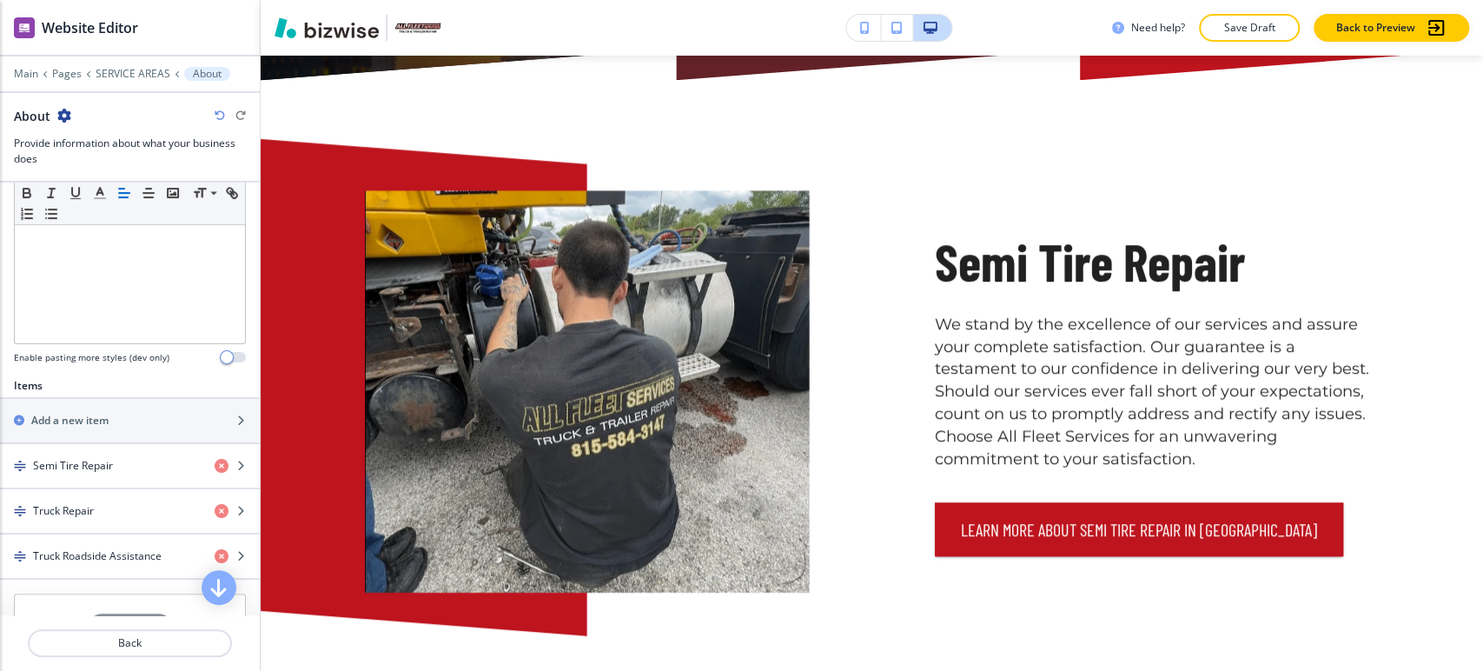
scroll to position [675, 0]
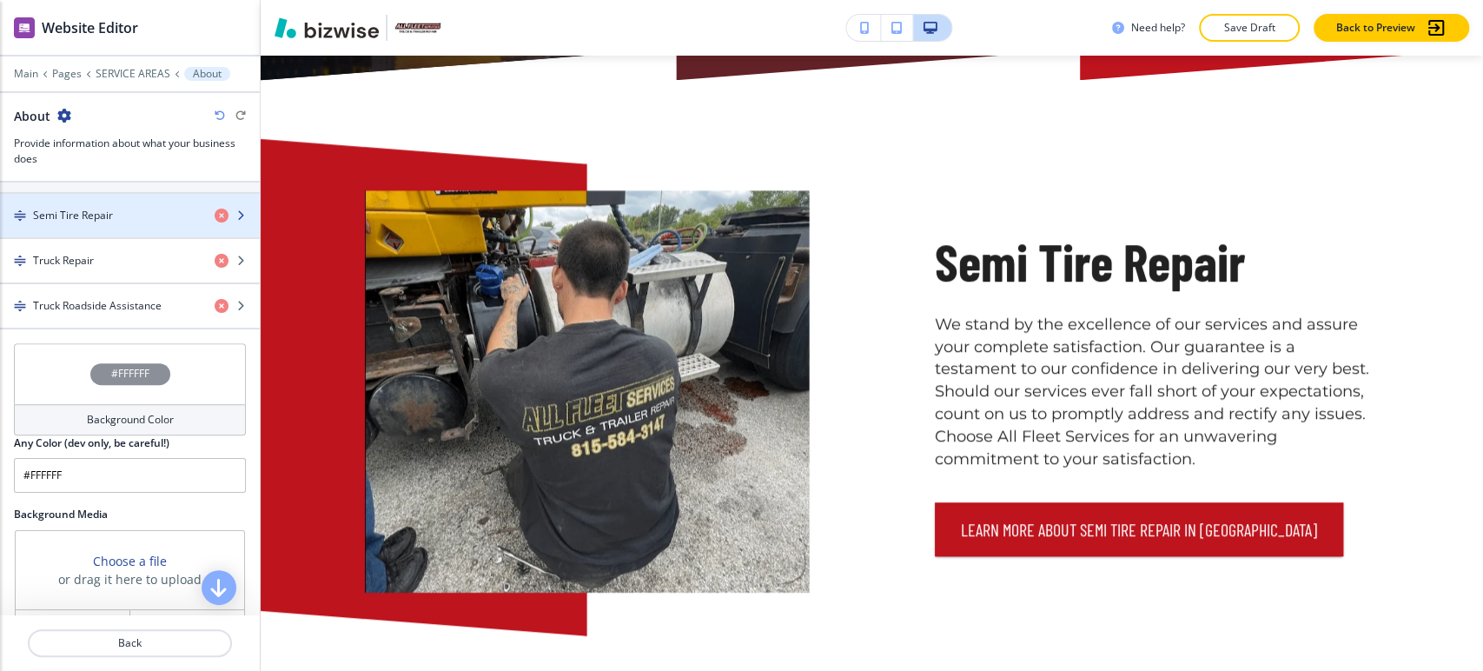
click at [131, 224] on div "button" at bounding box center [130, 230] width 260 height 14
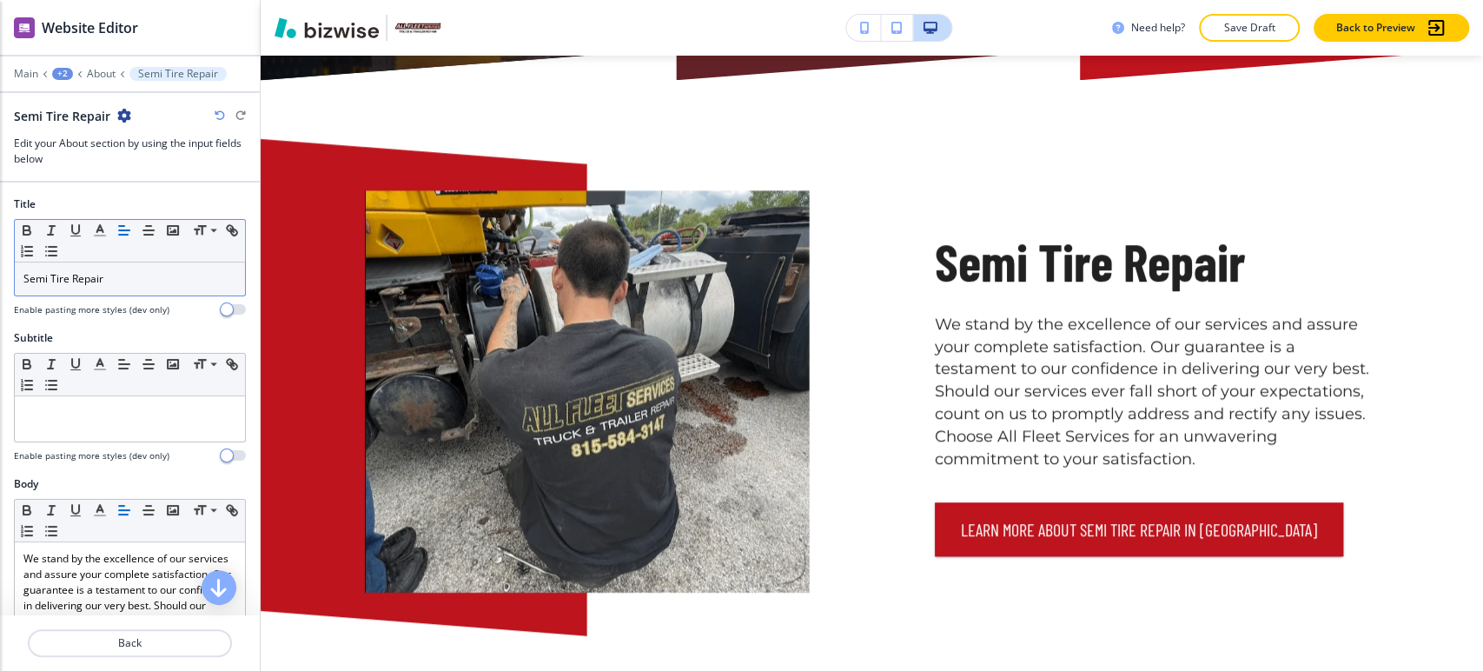
scroll to position [954, 0]
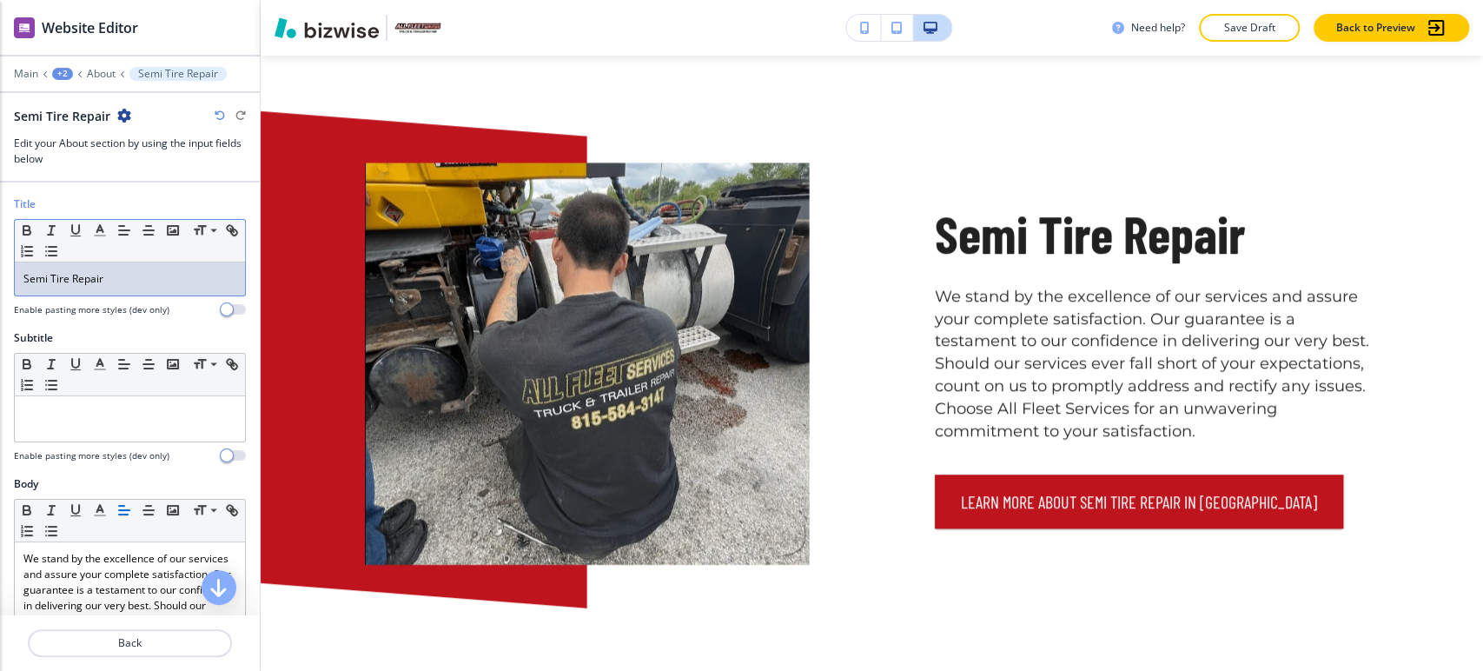
click at [51, 281] on p "Semi Tire Repair" at bounding box center [129, 279] width 213 height 16
click at [104, 236] on line "button" at bounding box center [100, 236] width 10 height 0
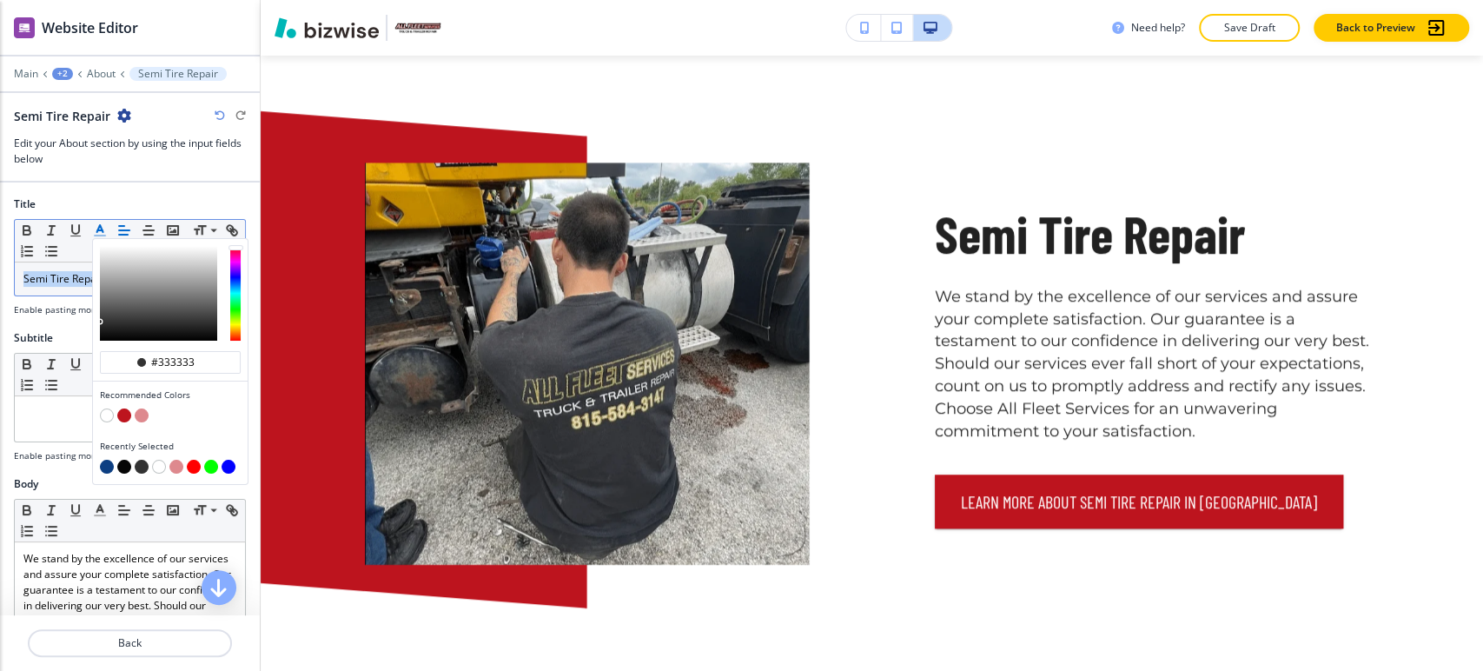
click at [109, 461] on button "button" at bounding box center [107, 467] width 14 height 14
type input "#0d3f82"
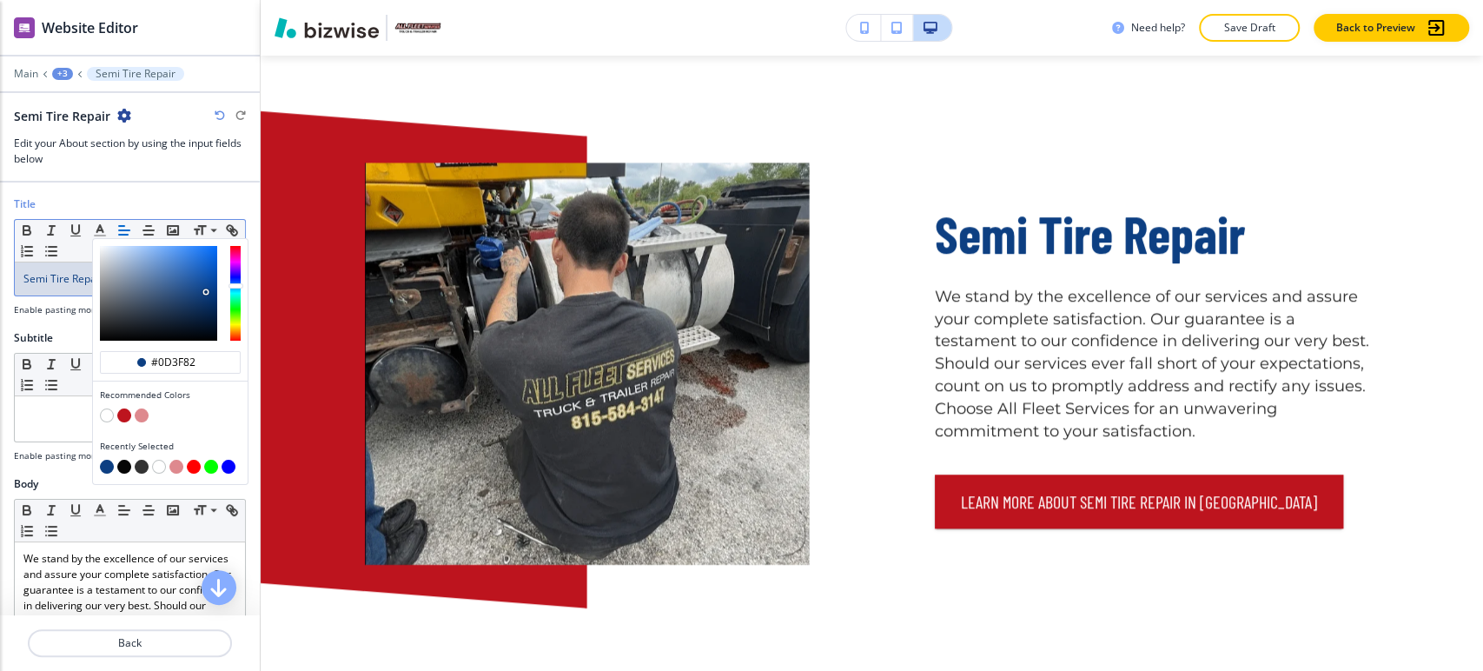
click at [64, 75] on div "+3" at bounding box center [62, 74] width 21 height 12
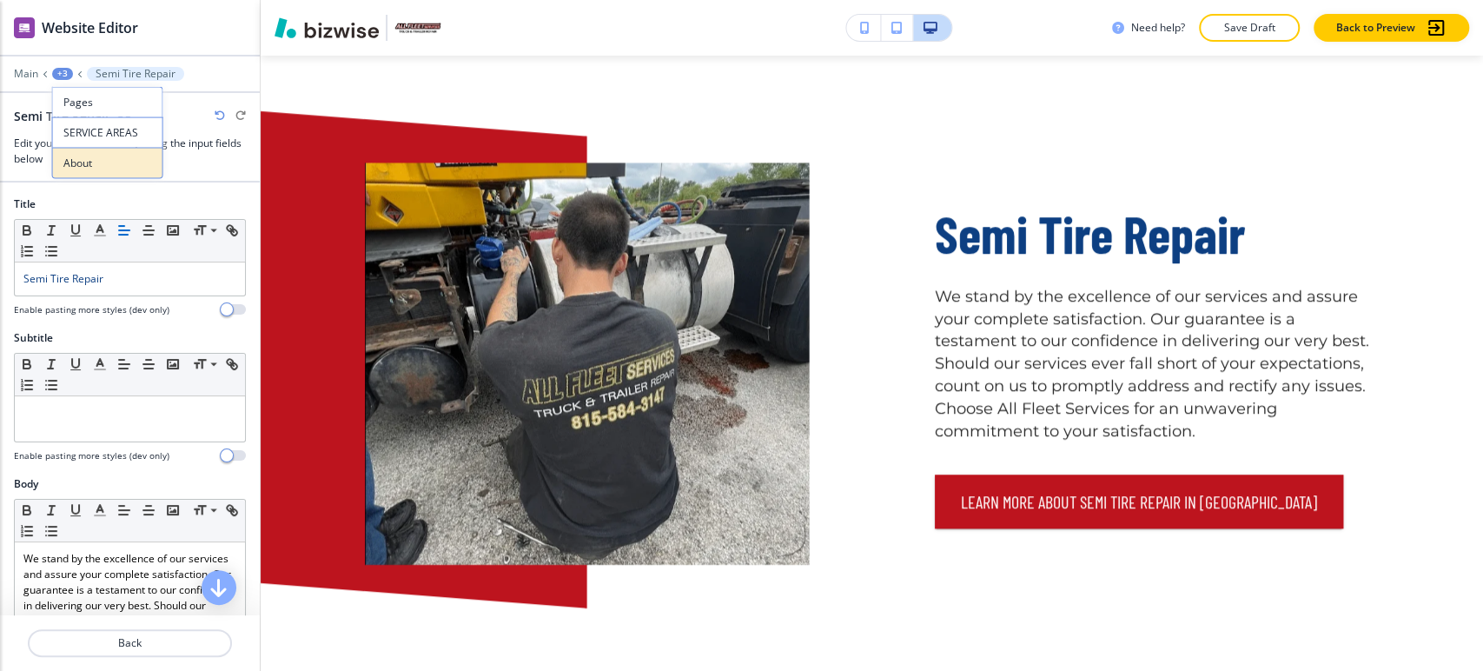
click at [89, 156] on p "About" at bounding box center [107, 164] width 89 height 16
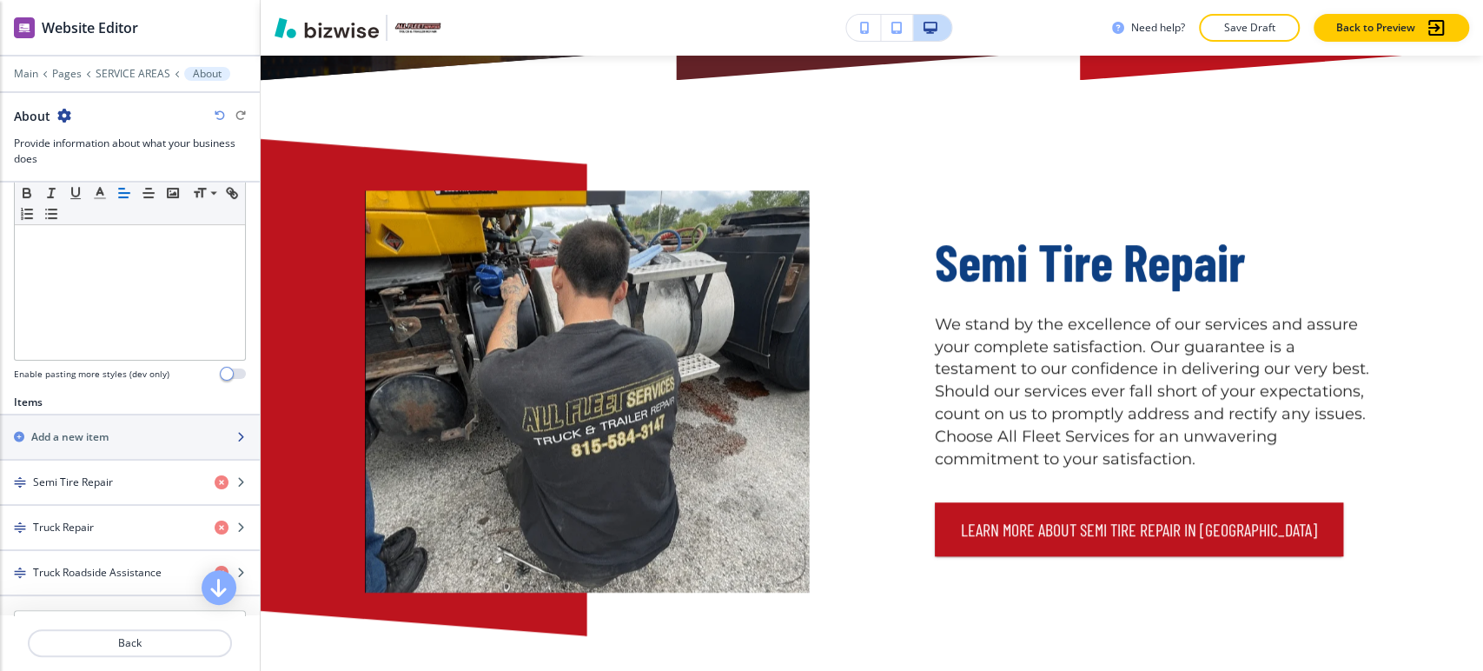
scroll to position [482, 0]
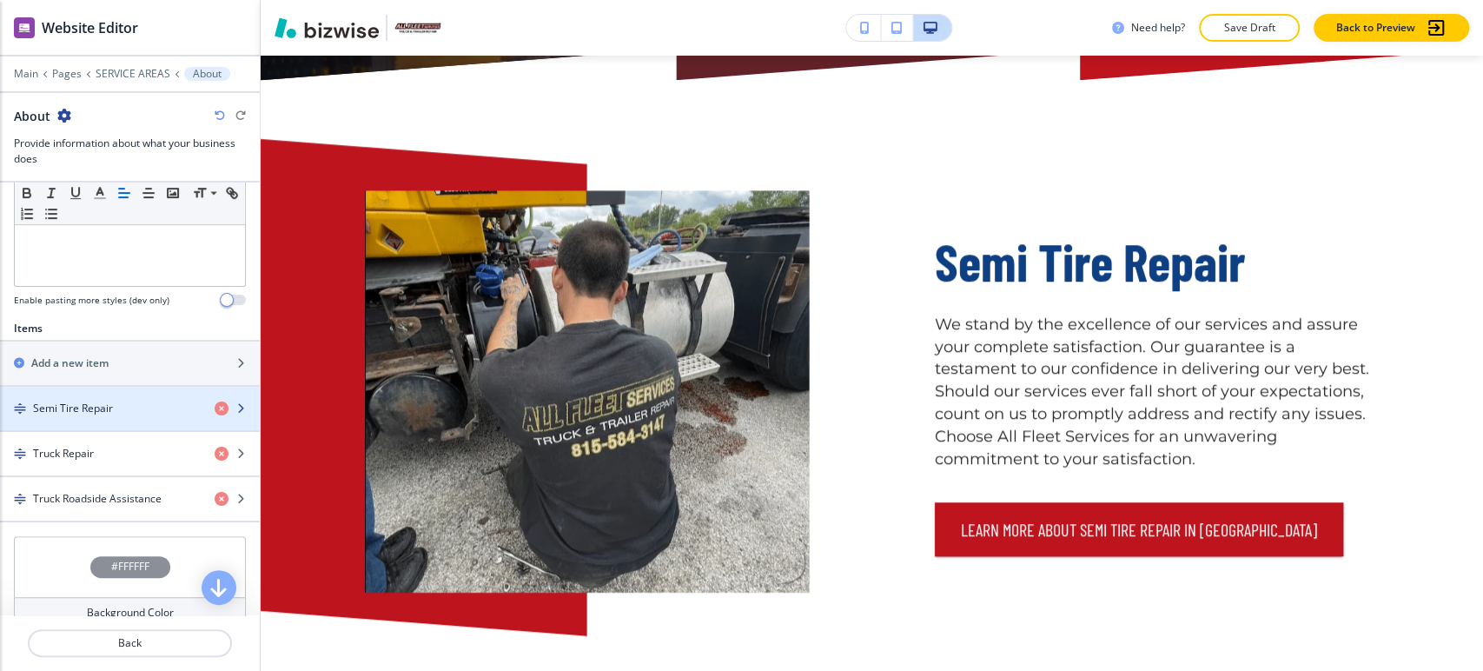
click at [120, 408] on div "Semi Tire Repair" at bounding box center [100, 409] width 201 height 16
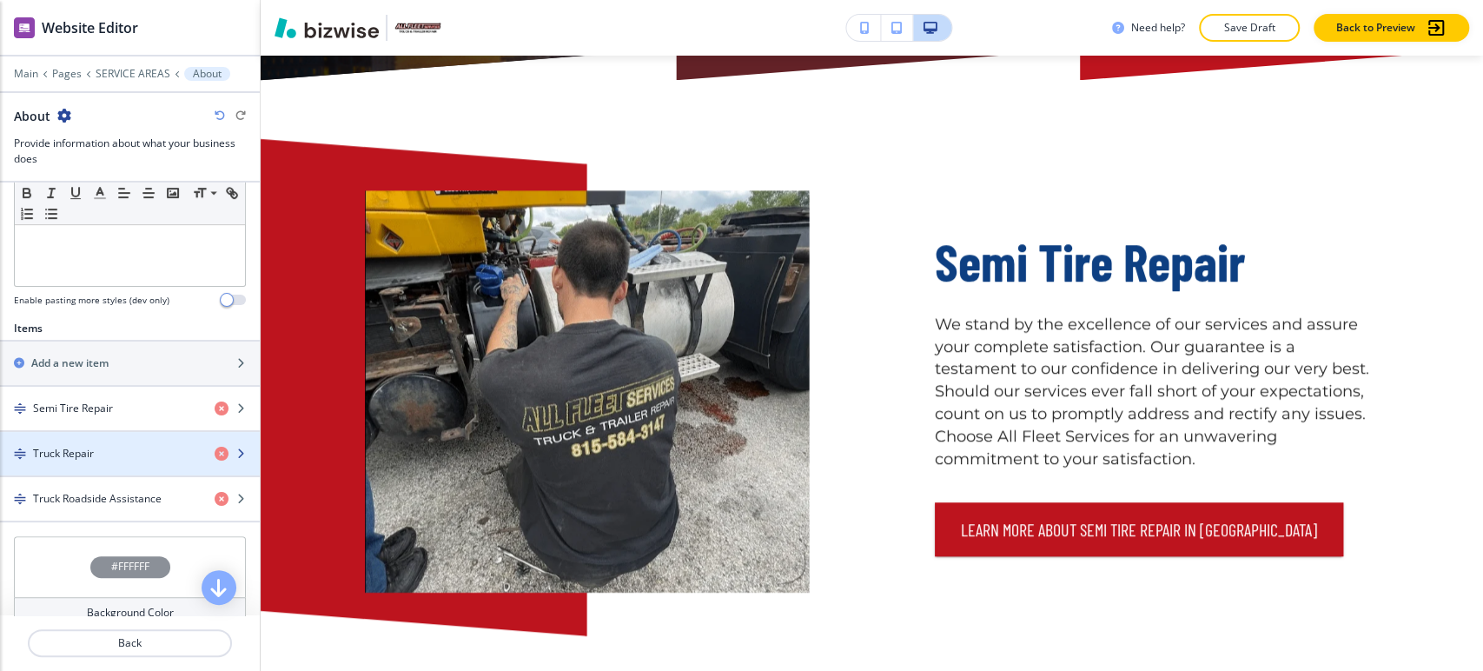
click at [102, 457] on div "Truck Repair" at bounding box center [100, 454] width 201 height 16
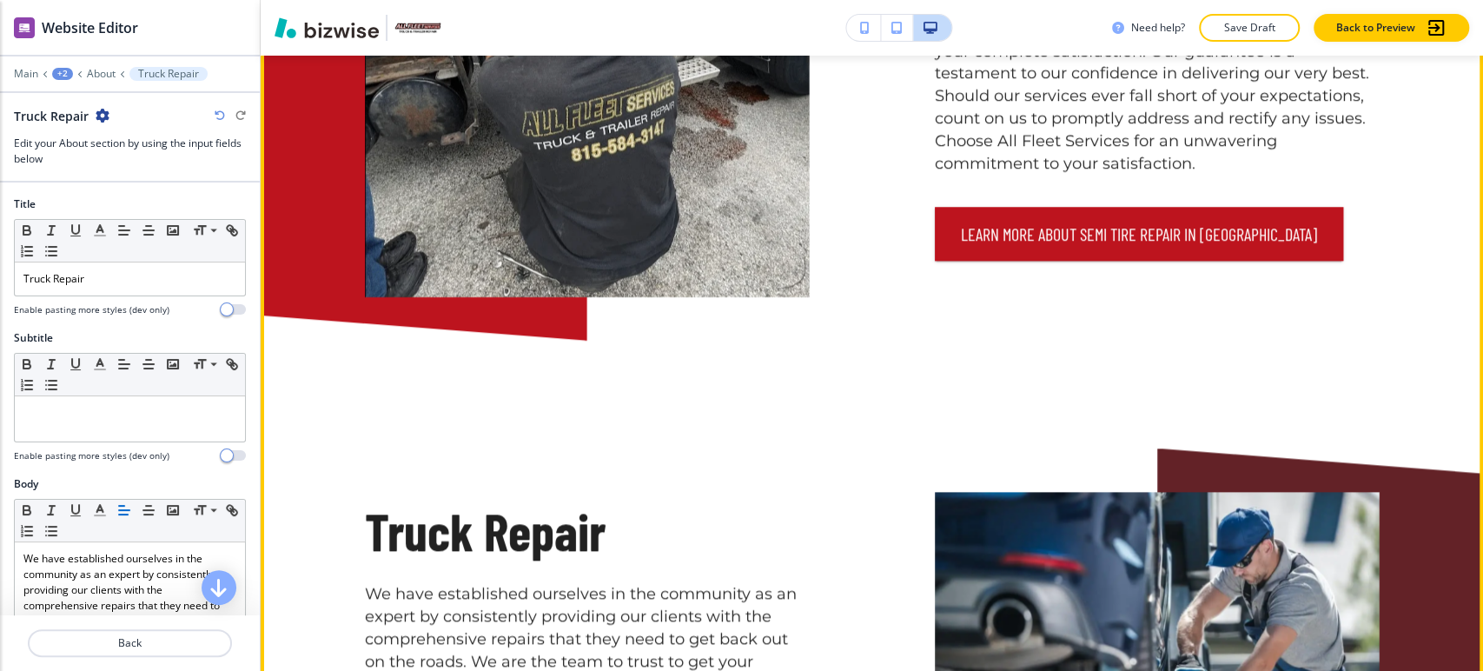
scroll to position [1210, 0]
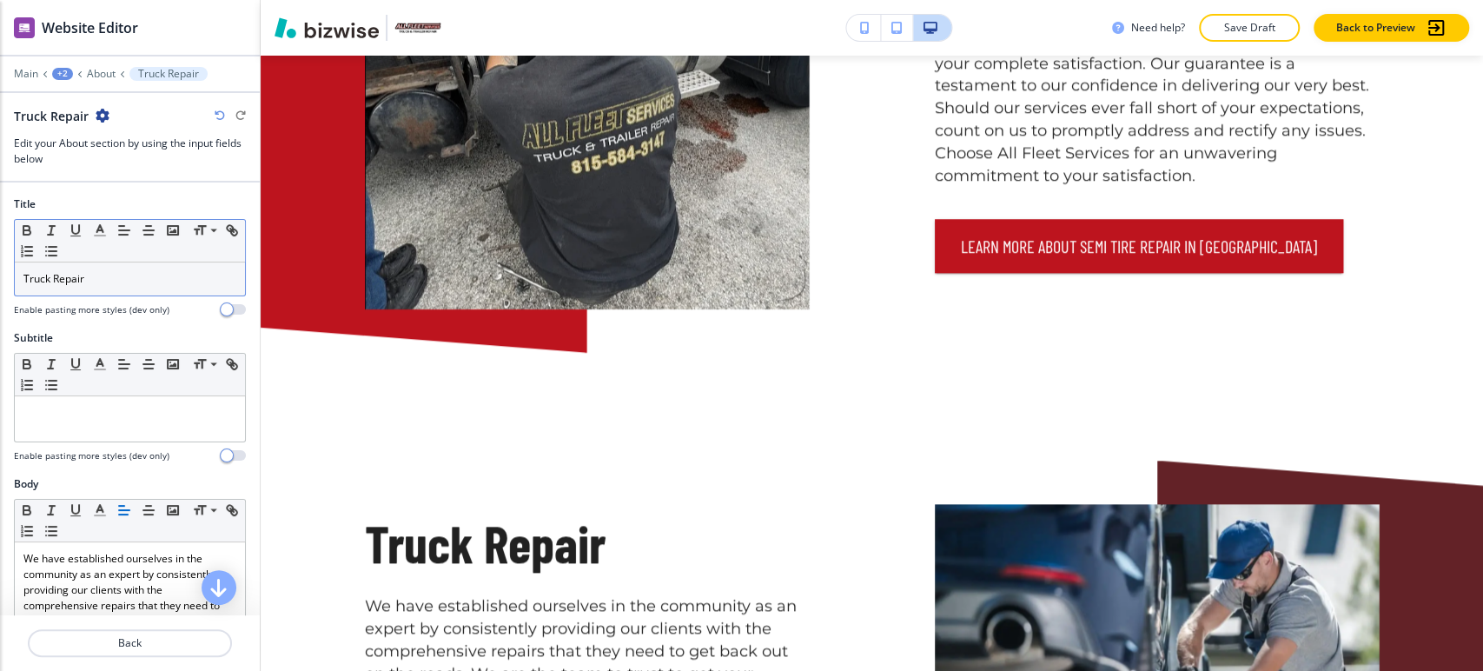
click at [72, 275] on p "Truck Repair" at bounding box center [129, 279] width 213 height 16
click at [102, 236] on icon "button" at bounding box center [100, 230] width 16 height 16
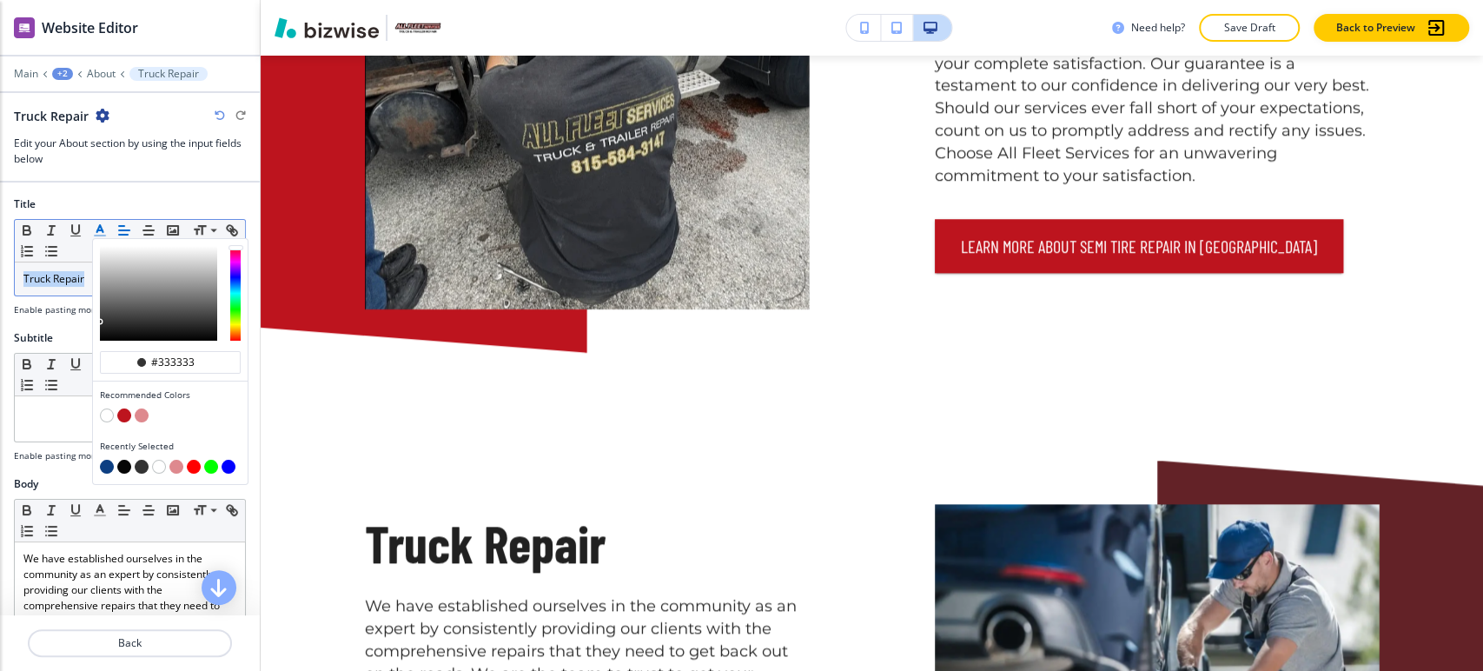
click at [106, 464] on button "button" at bounding box center [107, 467] width 14 height 14
type input "#0d3f82"
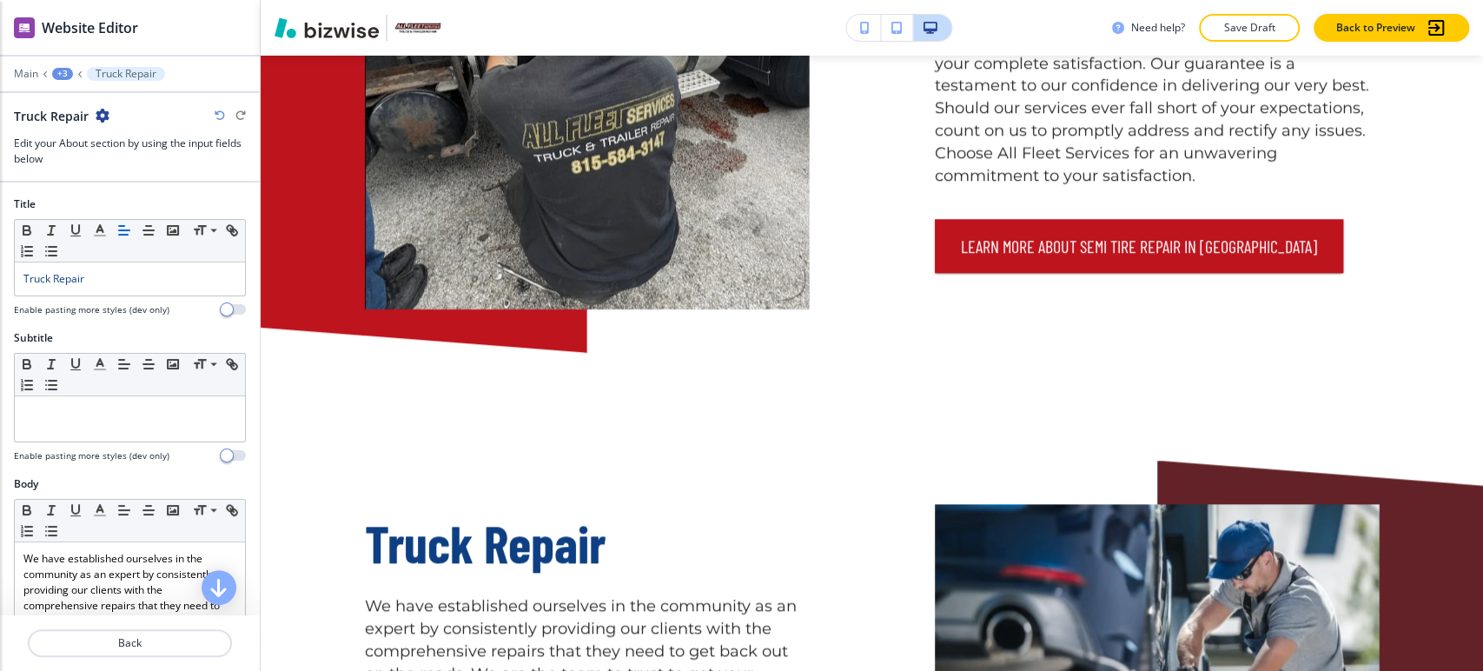
click at [62, 69] on div "+3" at bounding box center [62, 74] width 21 height 12
click at [78, 174] on button "About" at bounding box center [107, 163] width 111 height 31
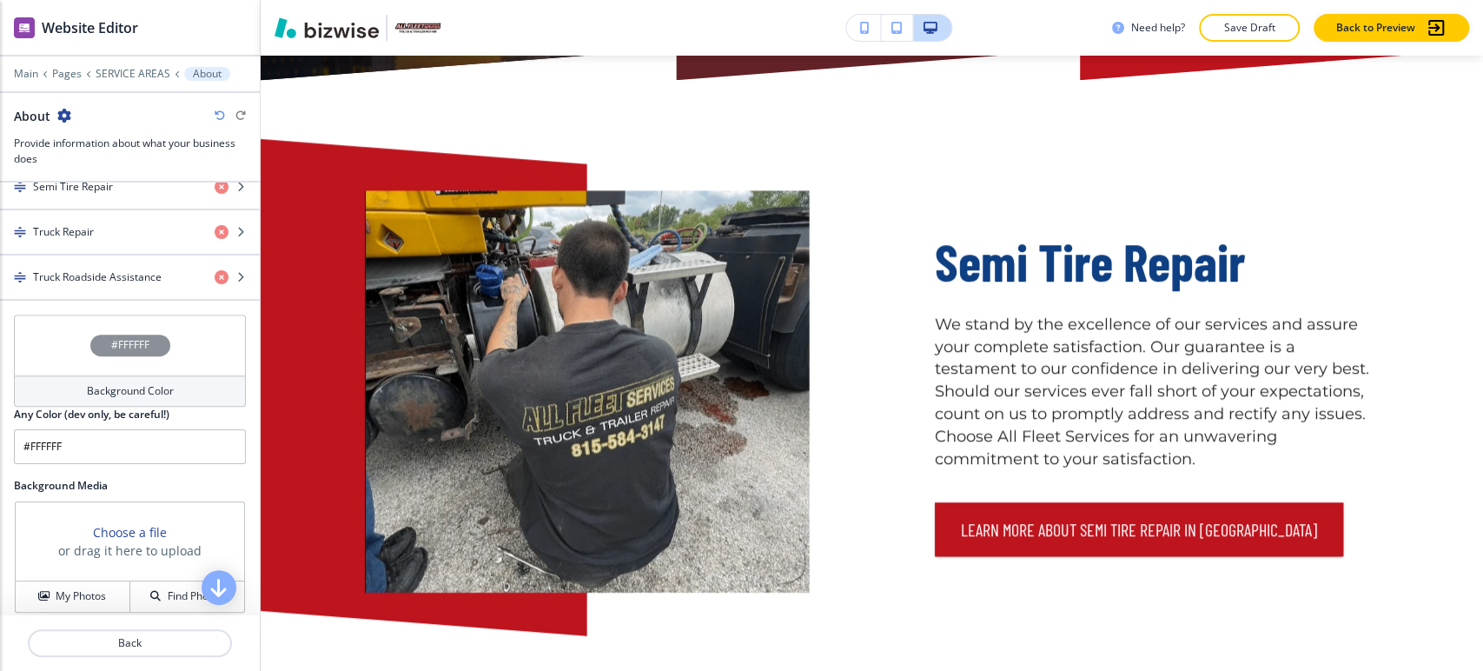
scroll to position [638, 0]
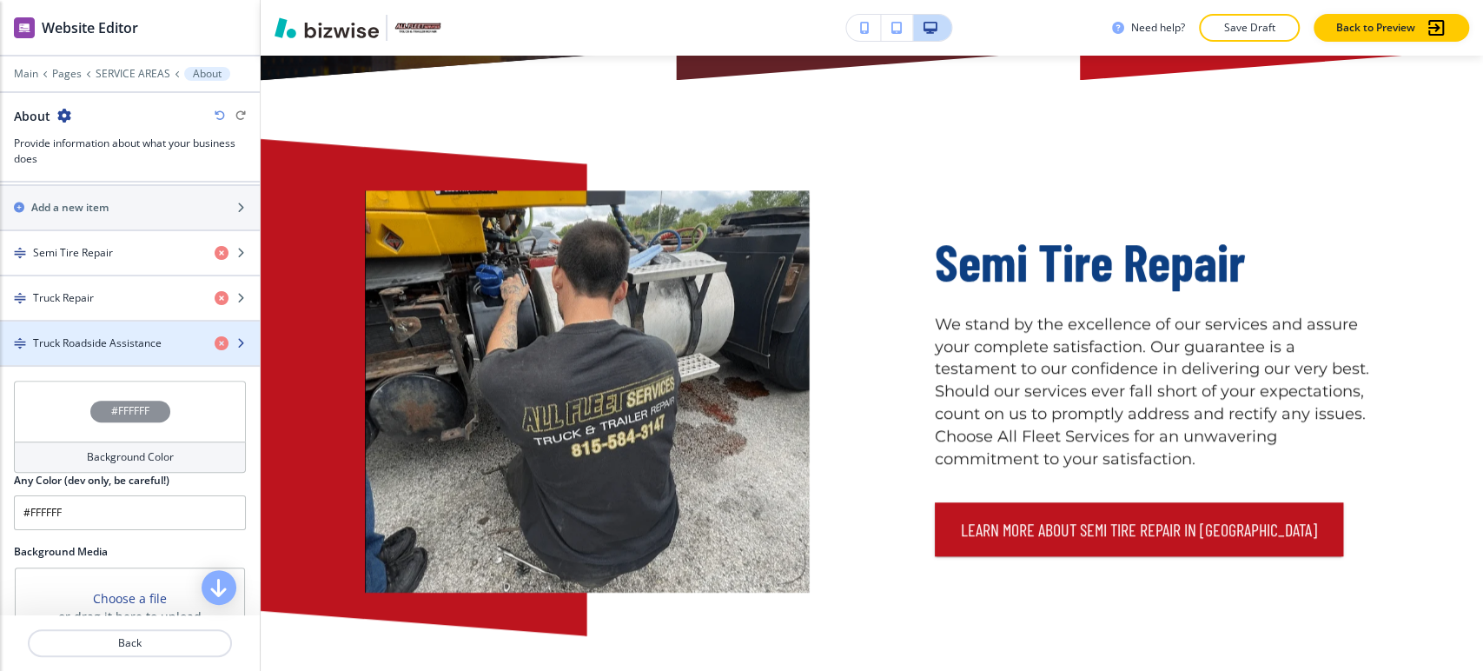
click at [114, 341] on h4 "Truck Roadside Assistance" at bounding box center [97, 343] width 129 height 16
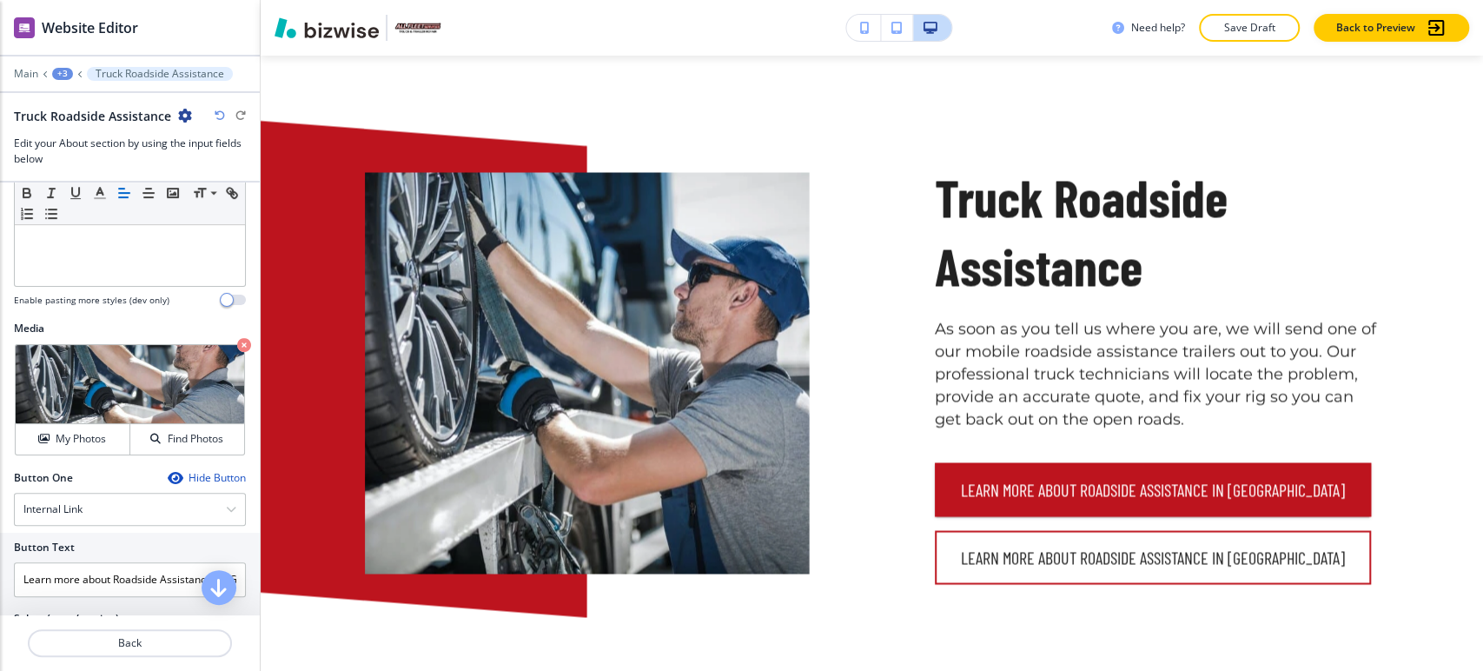
scroll to position [0, 0]
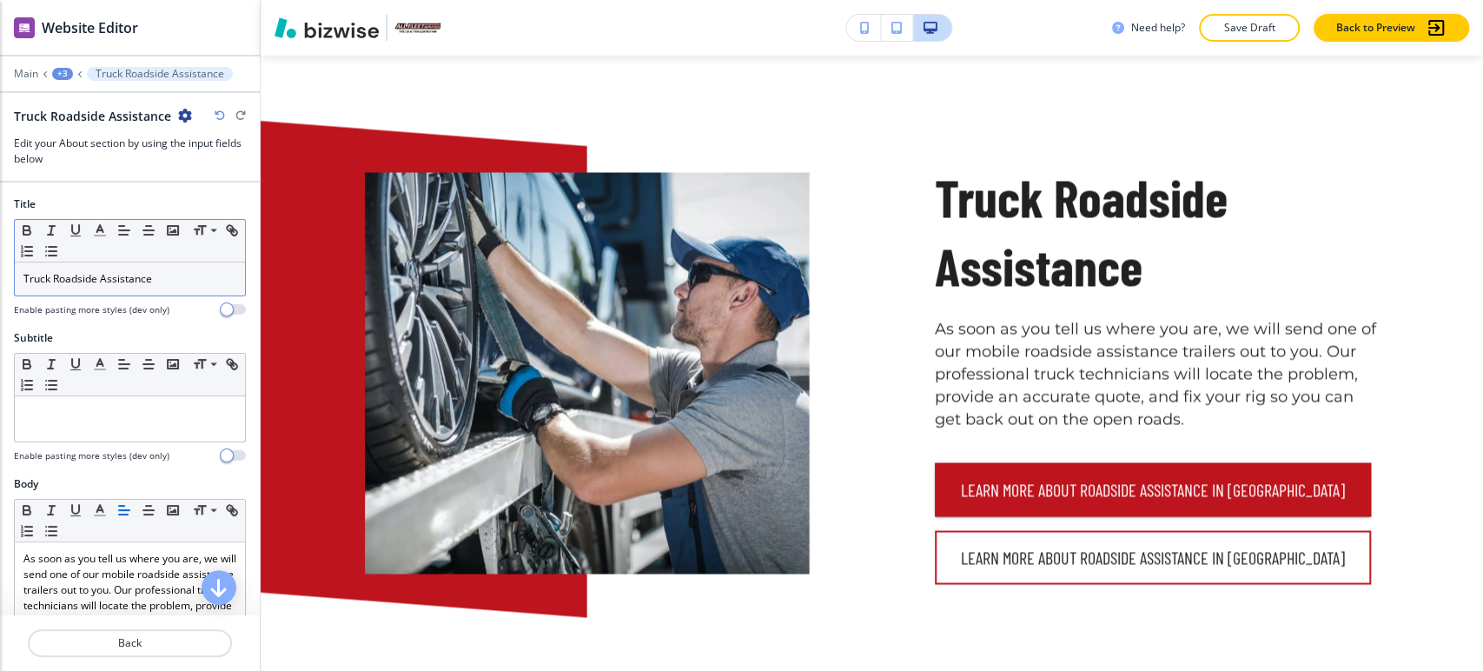
click at [114, 281] on p "Truck Roadside Assistance" at bounding box center [129, 279] width 213 height 16
click at [100, 230] on icon "button" at bounding box center [100, 230] width 16 height 16
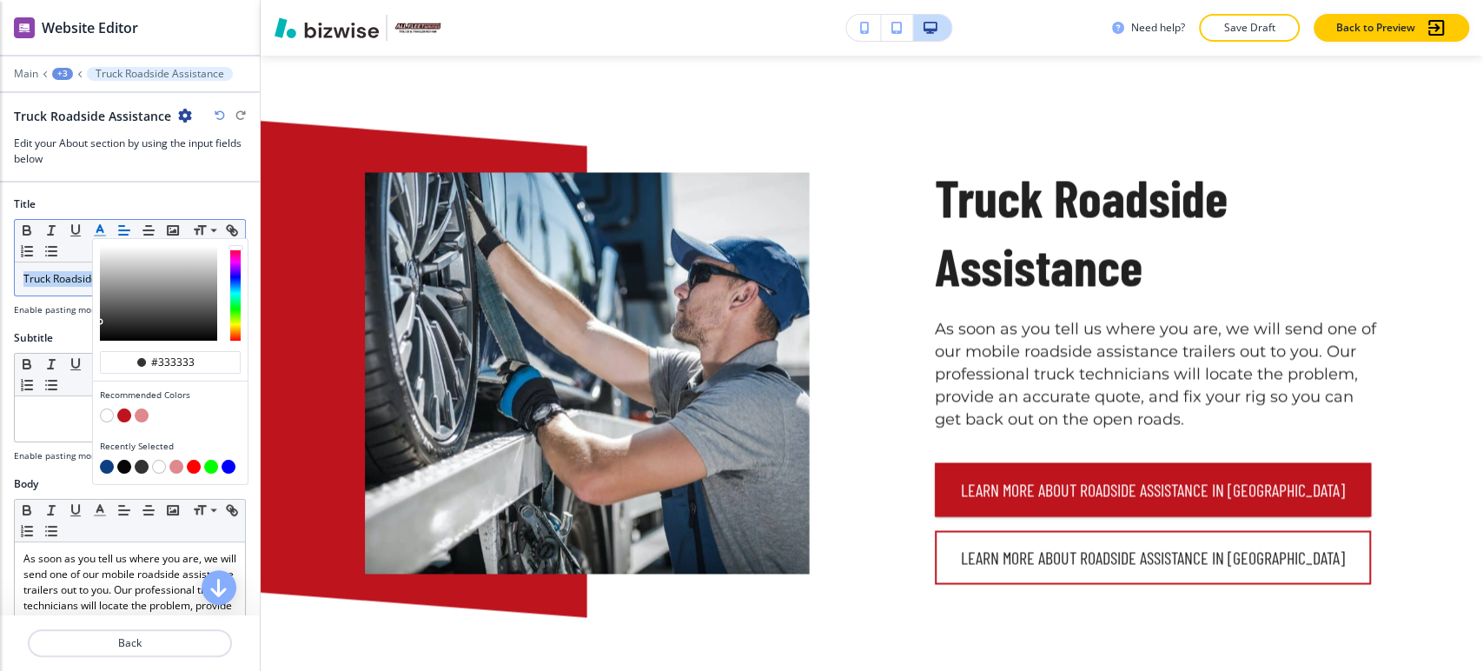
click at [107, 461] on button "button" at bounding box center [107, 467] width 14 height 14
type input "#0d3f82"
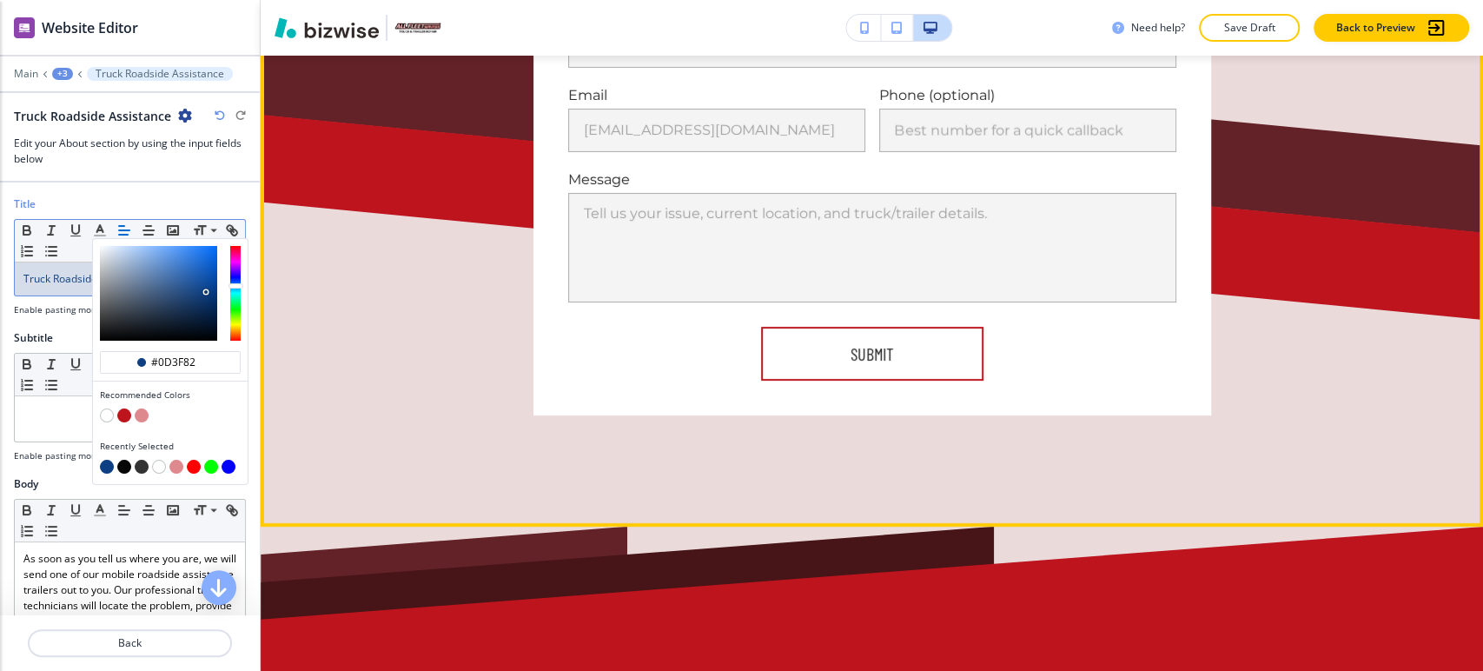
scroll to position [4336, 0]
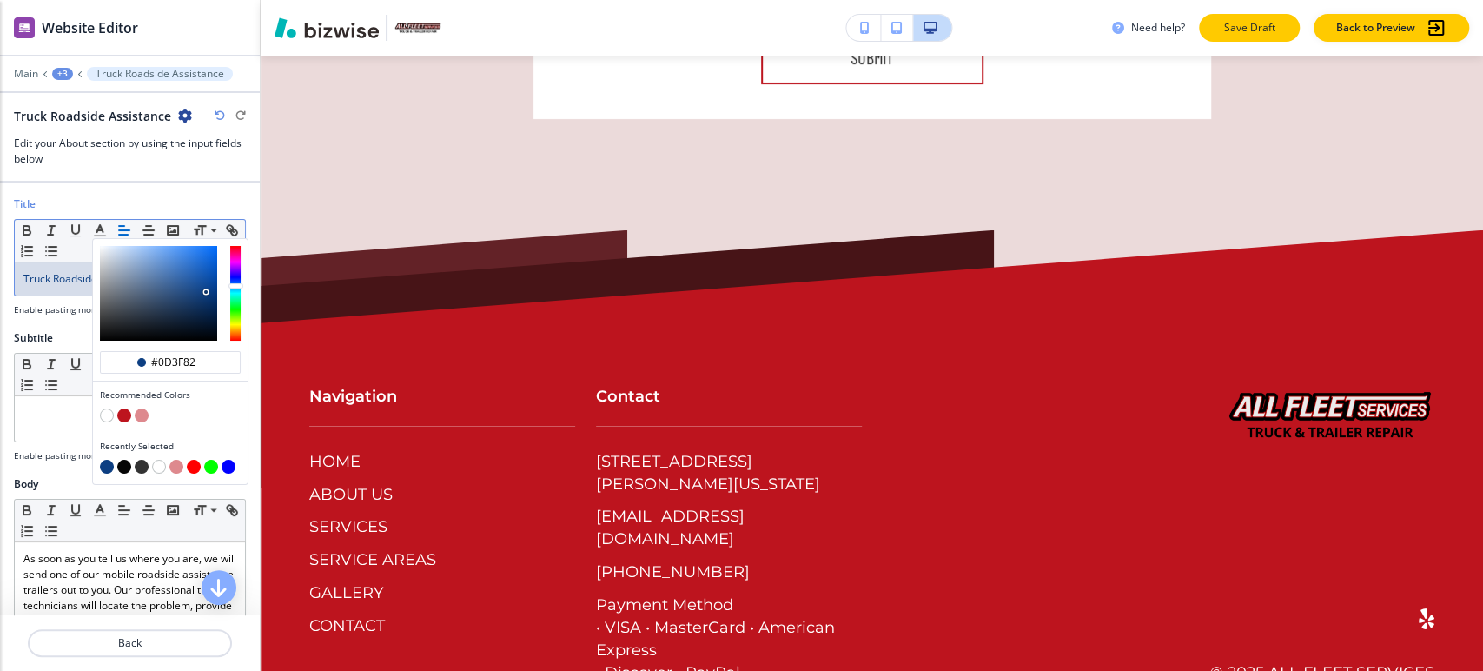
click at [1237, 28] on p "Save Draft" at bounding box center [1250, 28] width 56 height 16
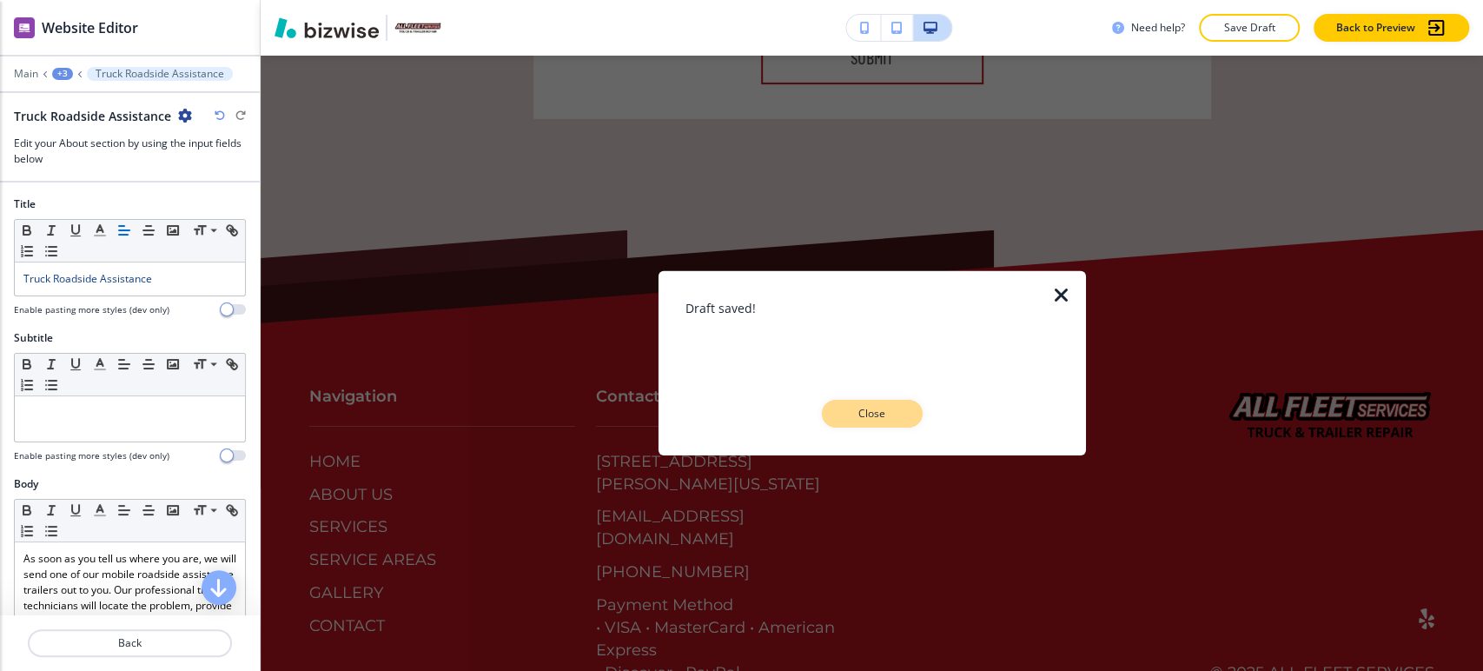
click at [889, 408] on p "Close" at bounding box center [873, 414] width 56 height 16
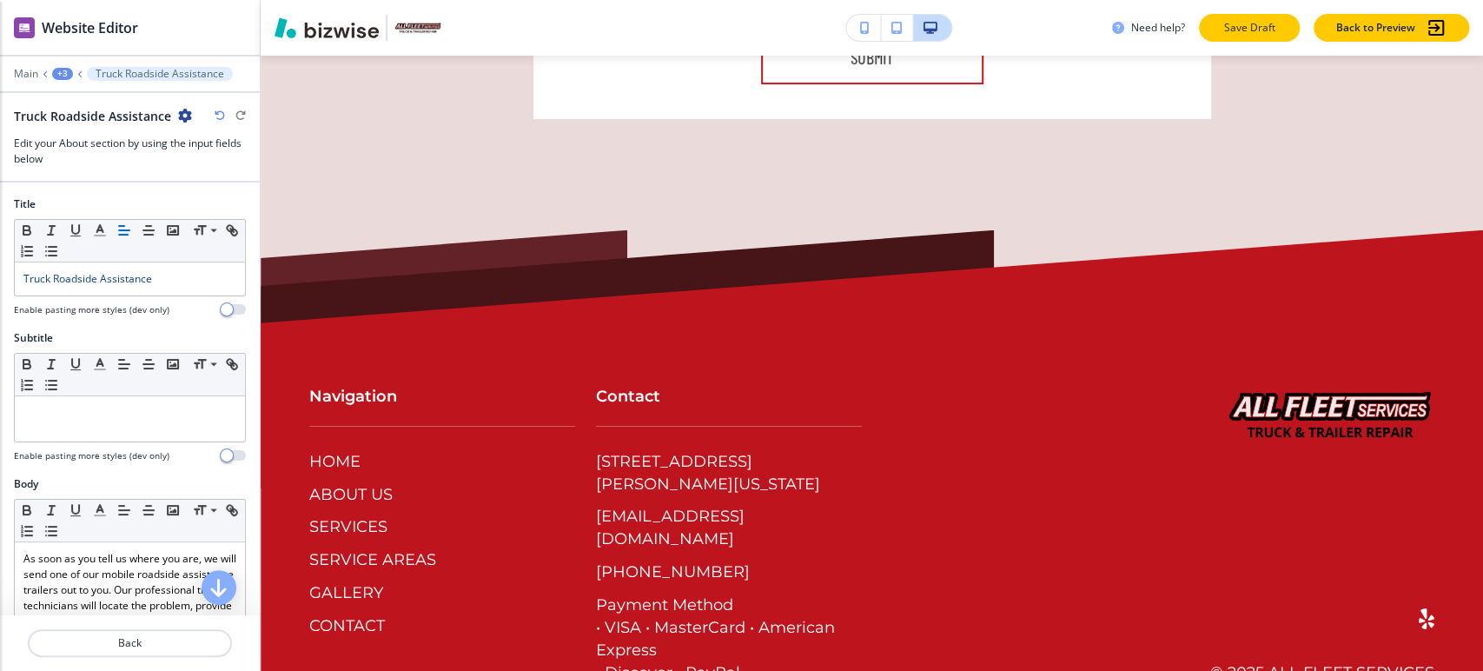
click at [1245, 33] on p "Save Draft" at bounding box center [1250, 28] width 56 height 16
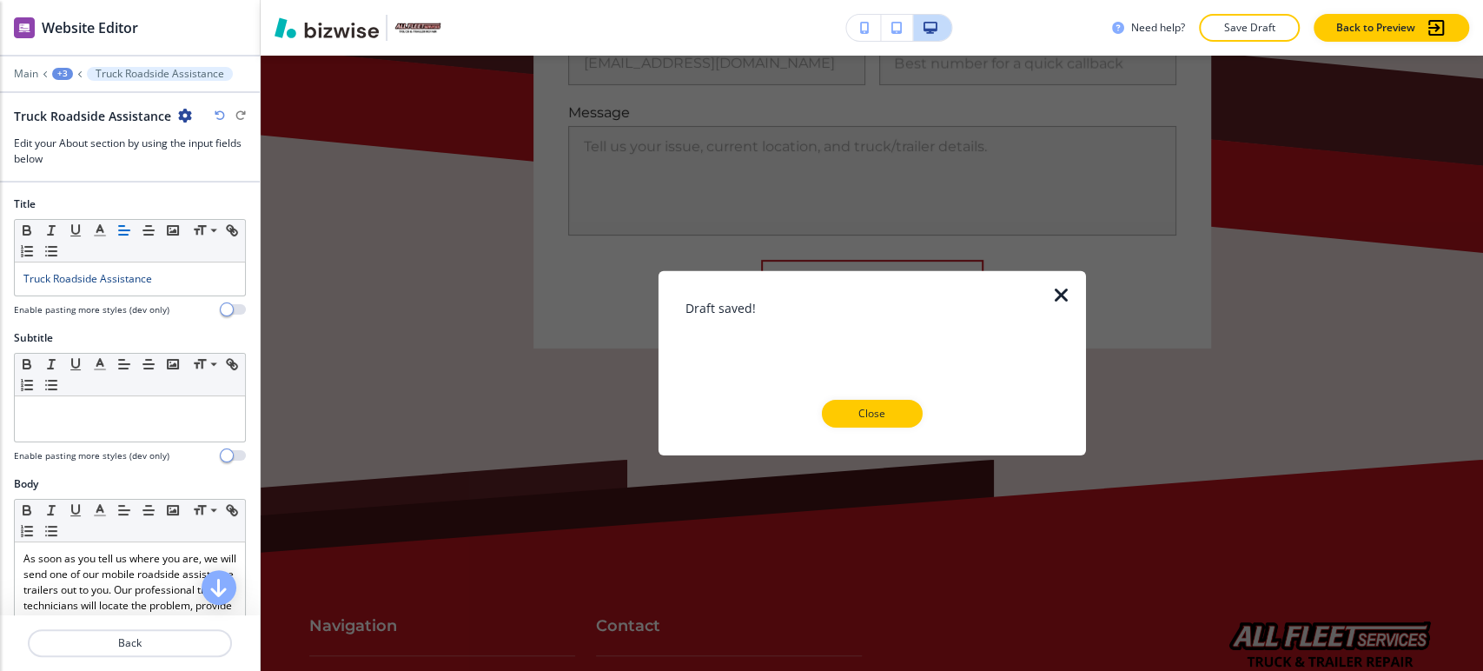
scroll to position [3853, 0]
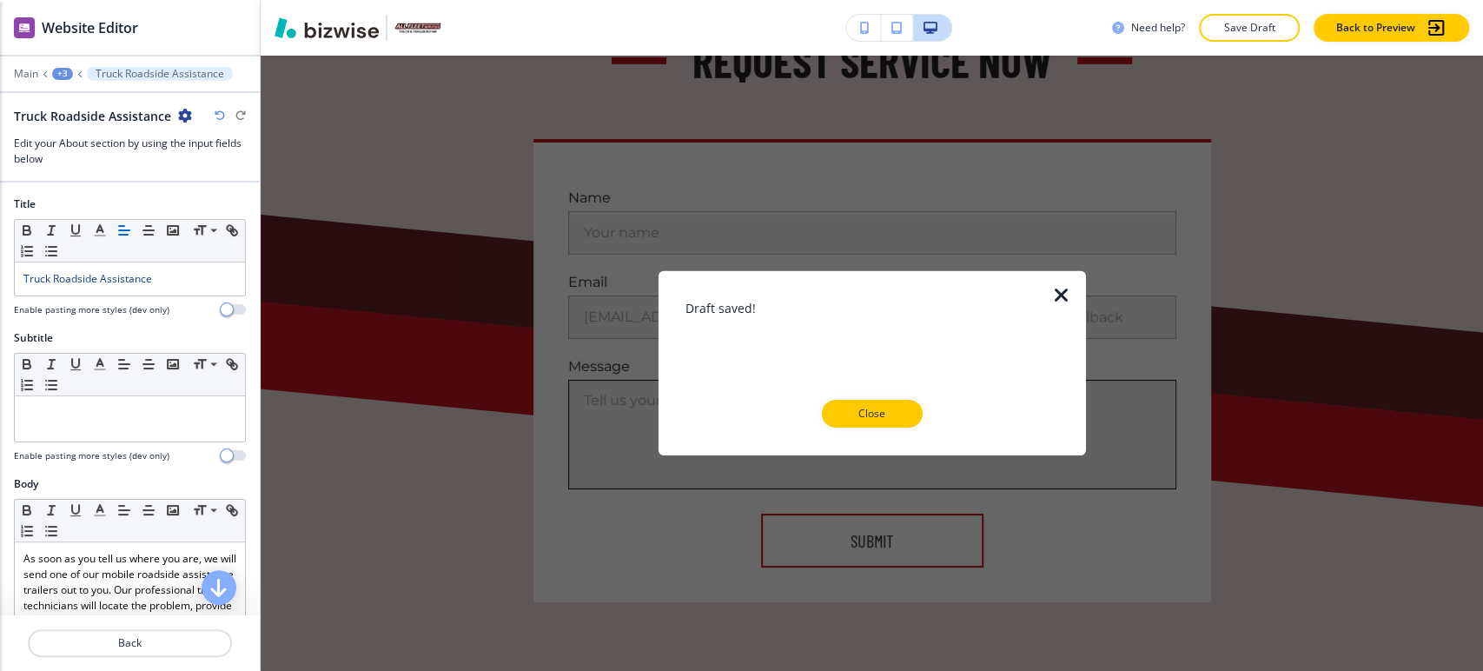
click at [892, 401] on button "Close" at bounding box center [872, 414] width 101 height 28
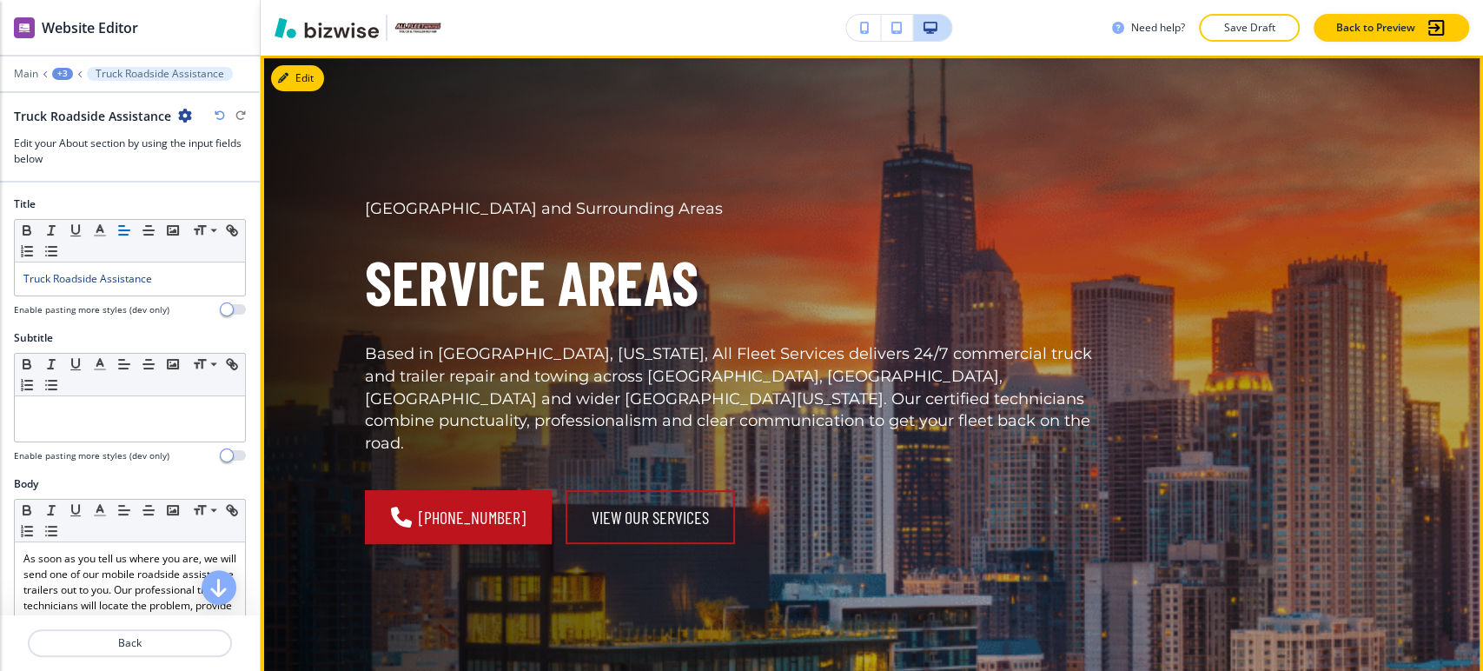
scroll to position [0, 0]
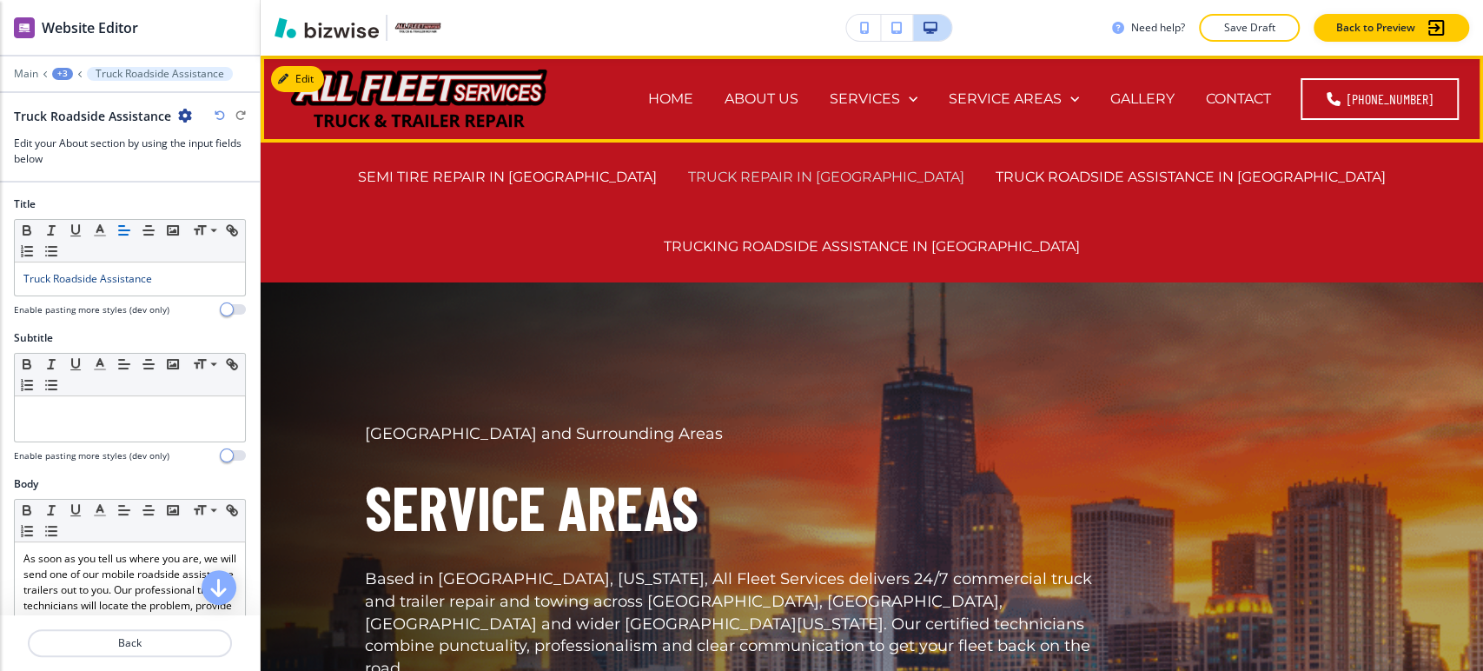
click at [935, 171] on p "TRUCK REPAIR IN [GEOGRAPHIC_DATA]" at bounding box center [826, 177] width 276 height 20
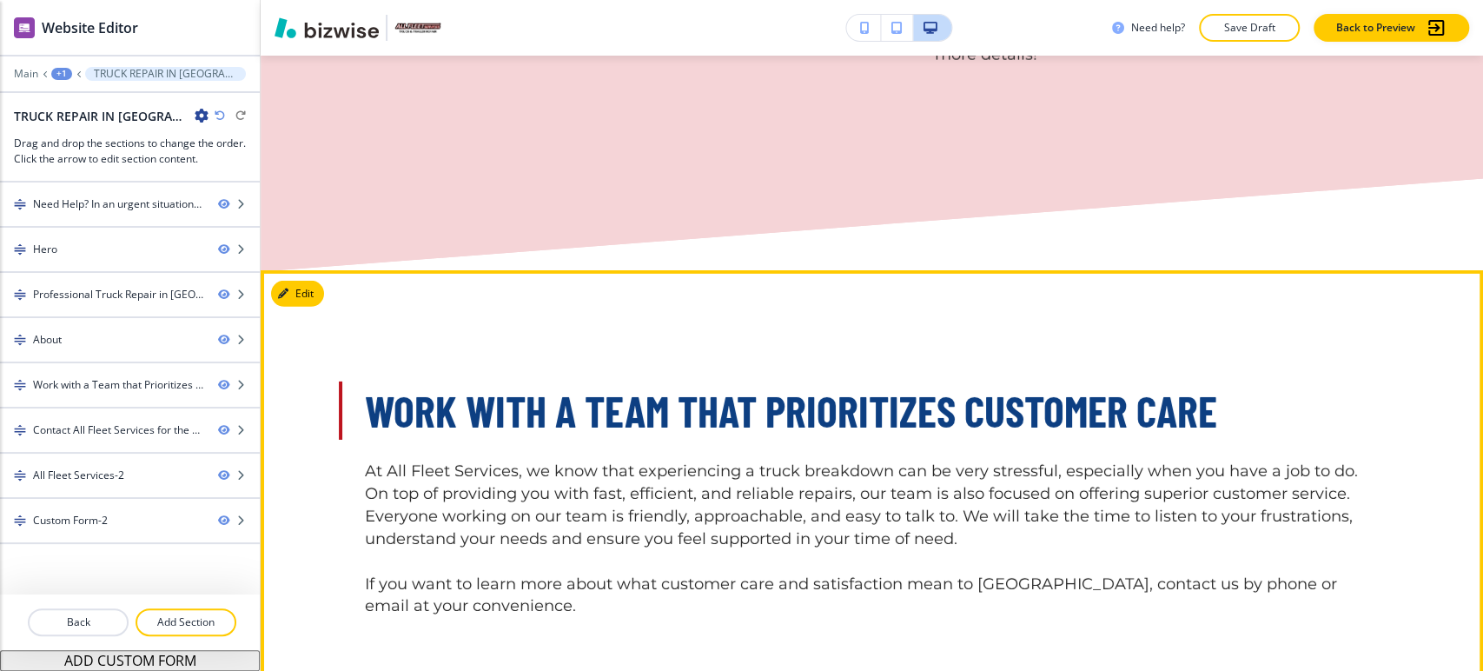
scroll to position [3573, 0]
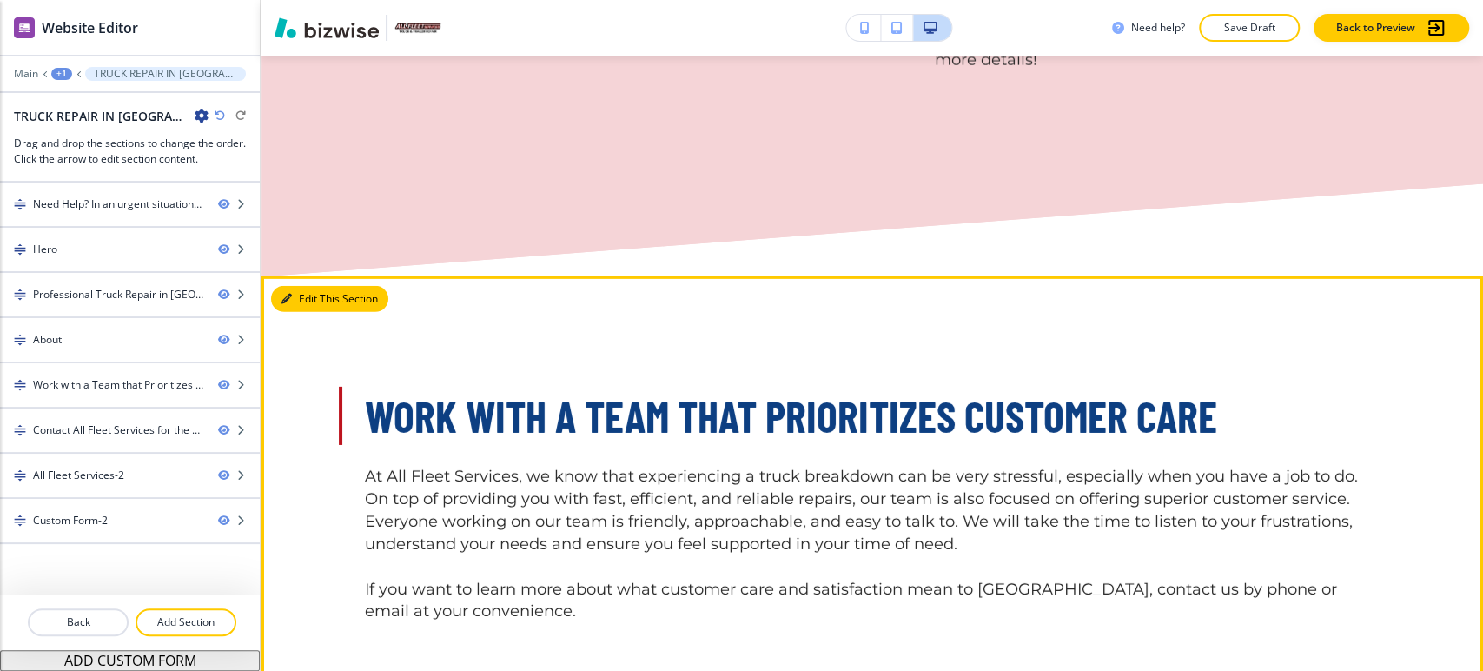
click at [320, 290] on button "Edit This Section" at bounding box center [329, 299] width 117 height 26
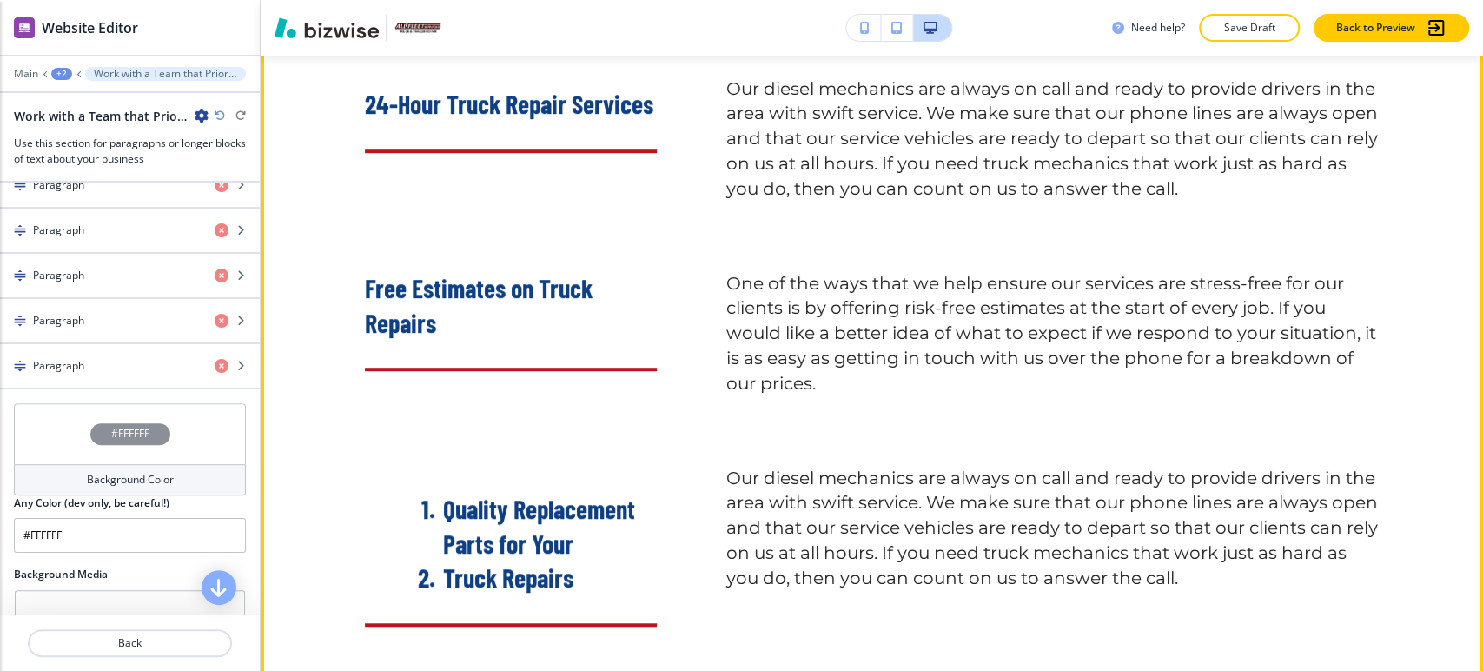
scroll to position [4854, 0]
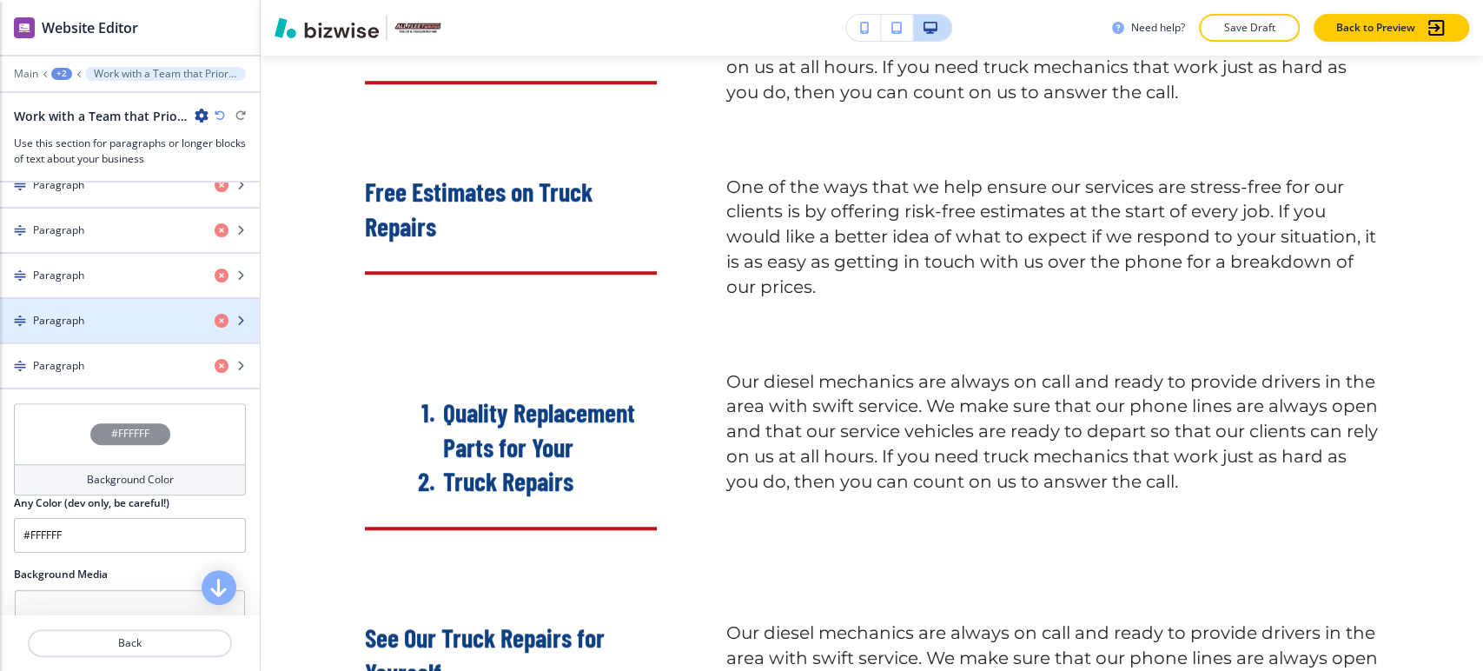
click at [148, 328] on div "Paragraph" at bounding box center [100, 321] width 201 height 16
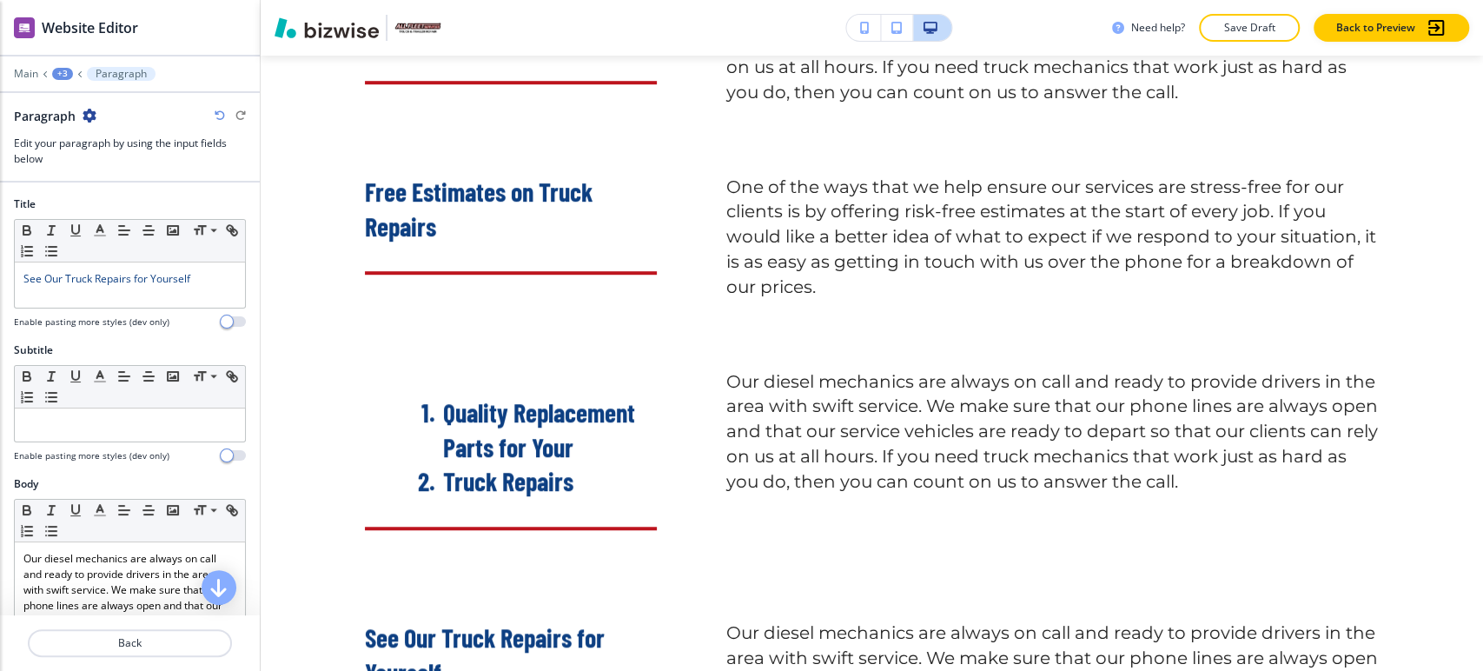
click at [63, 68] on div "+3" at bounding box center [62, 74] width 21 height 12
click at [85, 156] on p "Work with a Team that Prioritizes Customer Care" at bounding box center [107, 164] width 89 height 16
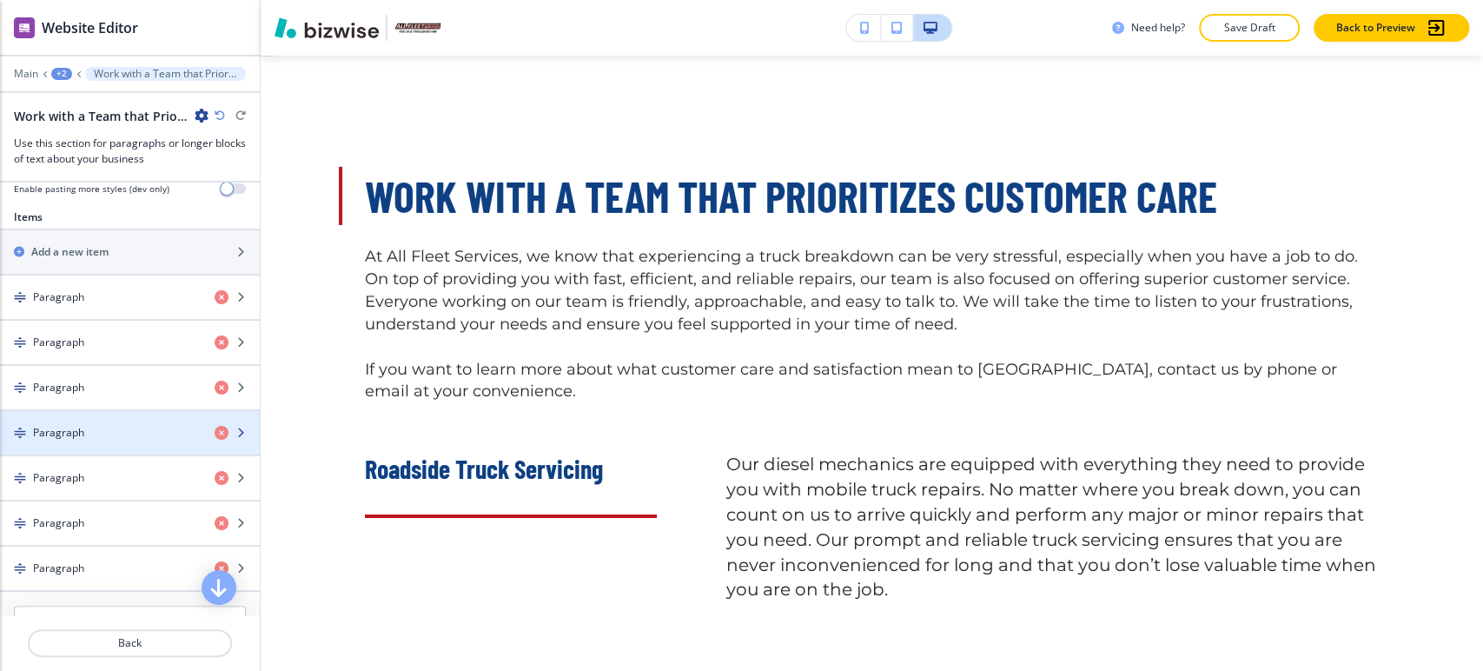
scroll to position [675, 0]
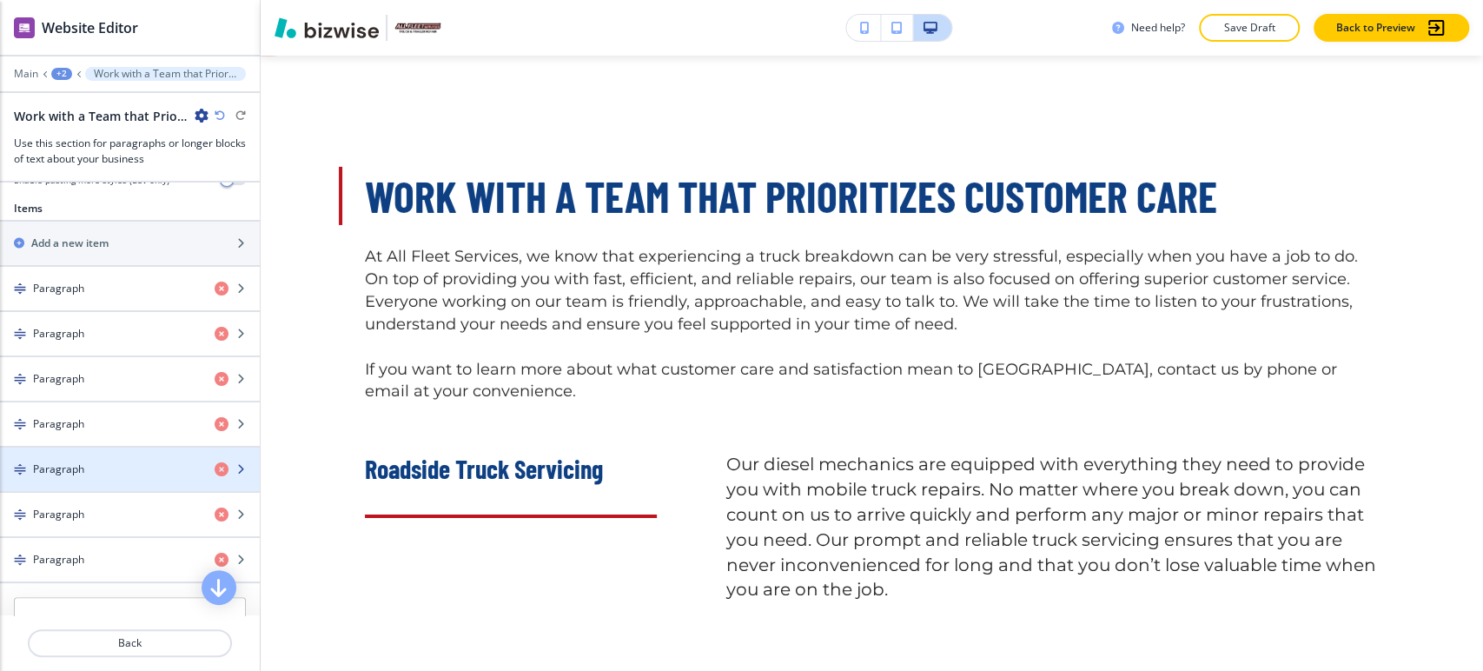
click at [146, 477] on div "Paragraph" at bounding box center [100, 469] width 201 height 16
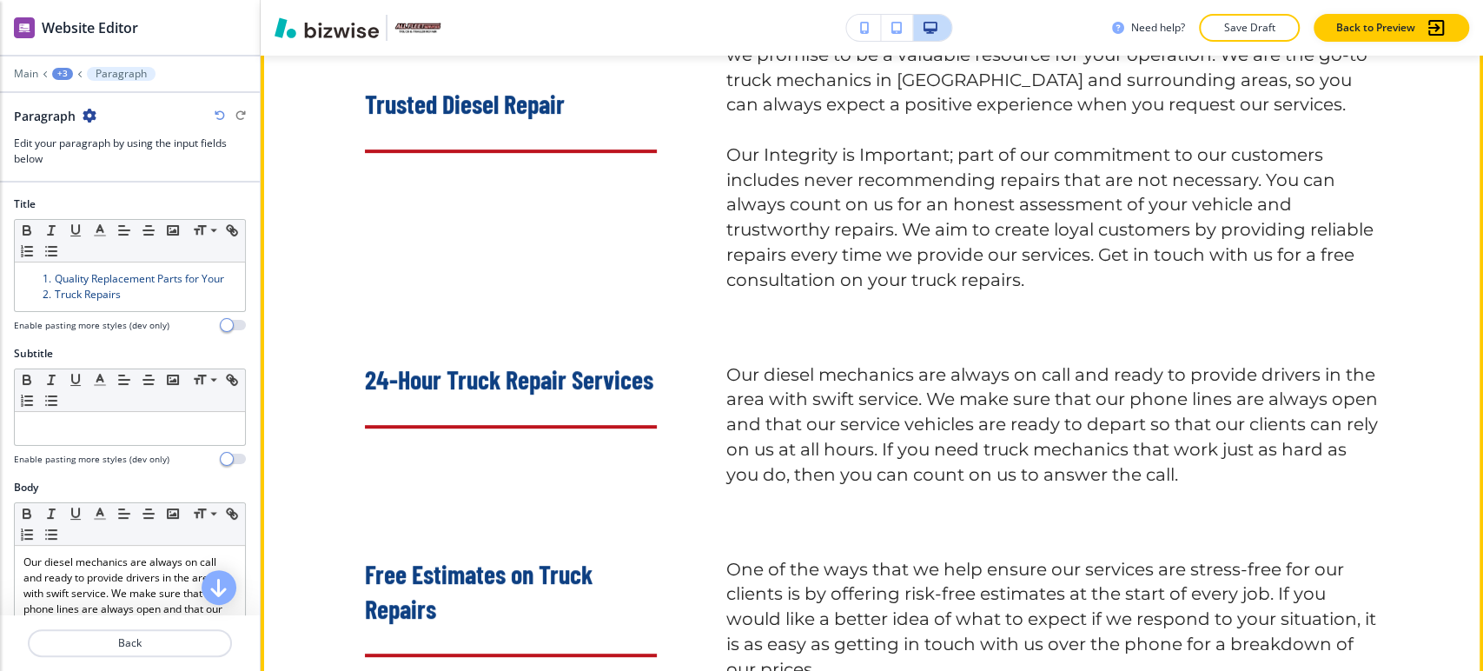
scroll to position [4565, 0]
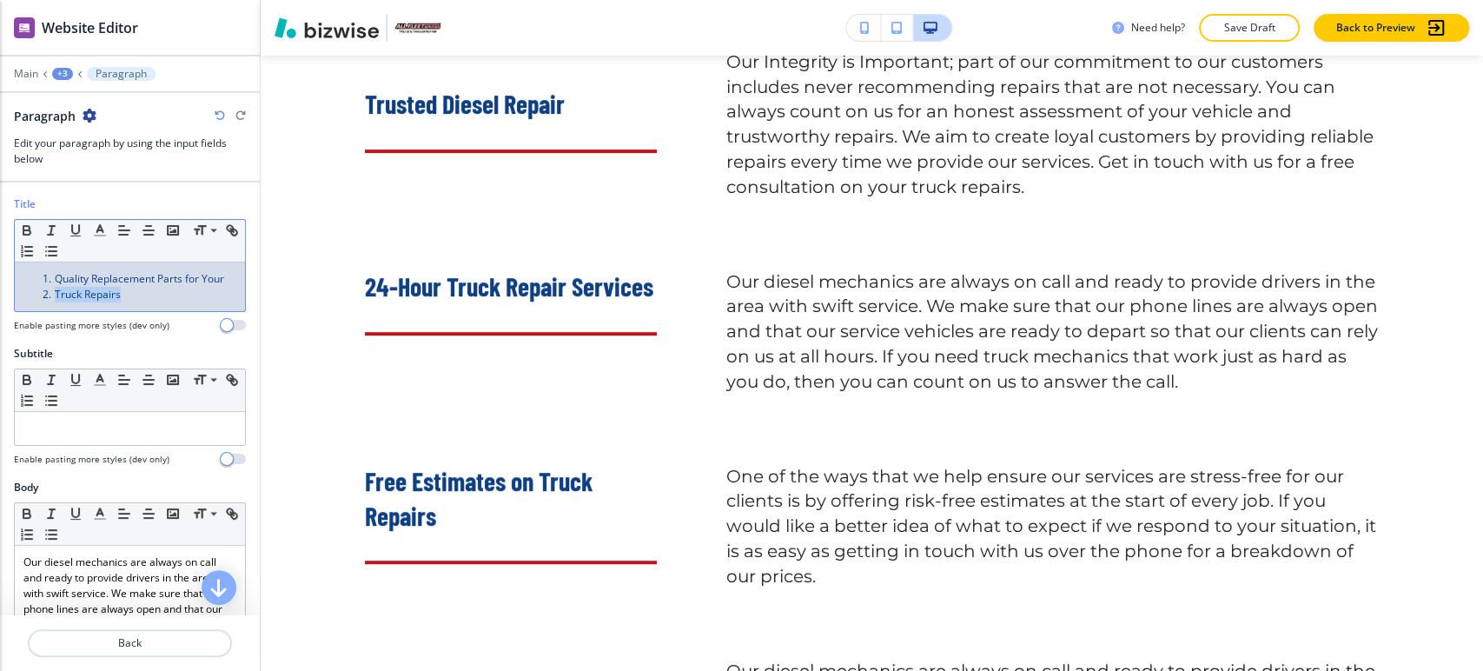
drag, startPoint x: 128, startPoint y: 296, endPoint x: 42, endPoint y: 287, distance: 86.6
click at [40, 287] on li "Truck Repairs" at bounding box center [137, 295] width 197 height 16
click at [51, 274] on li "Quality Replacement Parts for Your" at bounding box center [137, 279] width 197 height 16
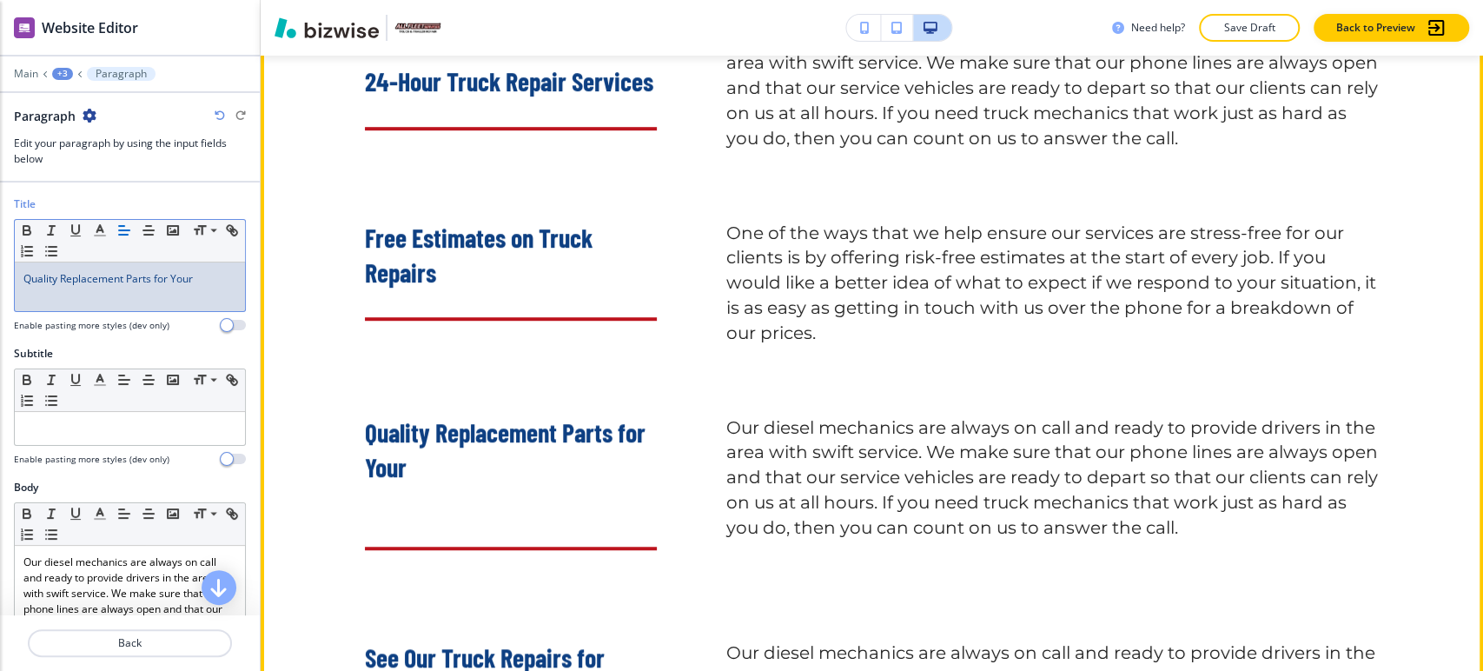
scroll to position [4854, 0]
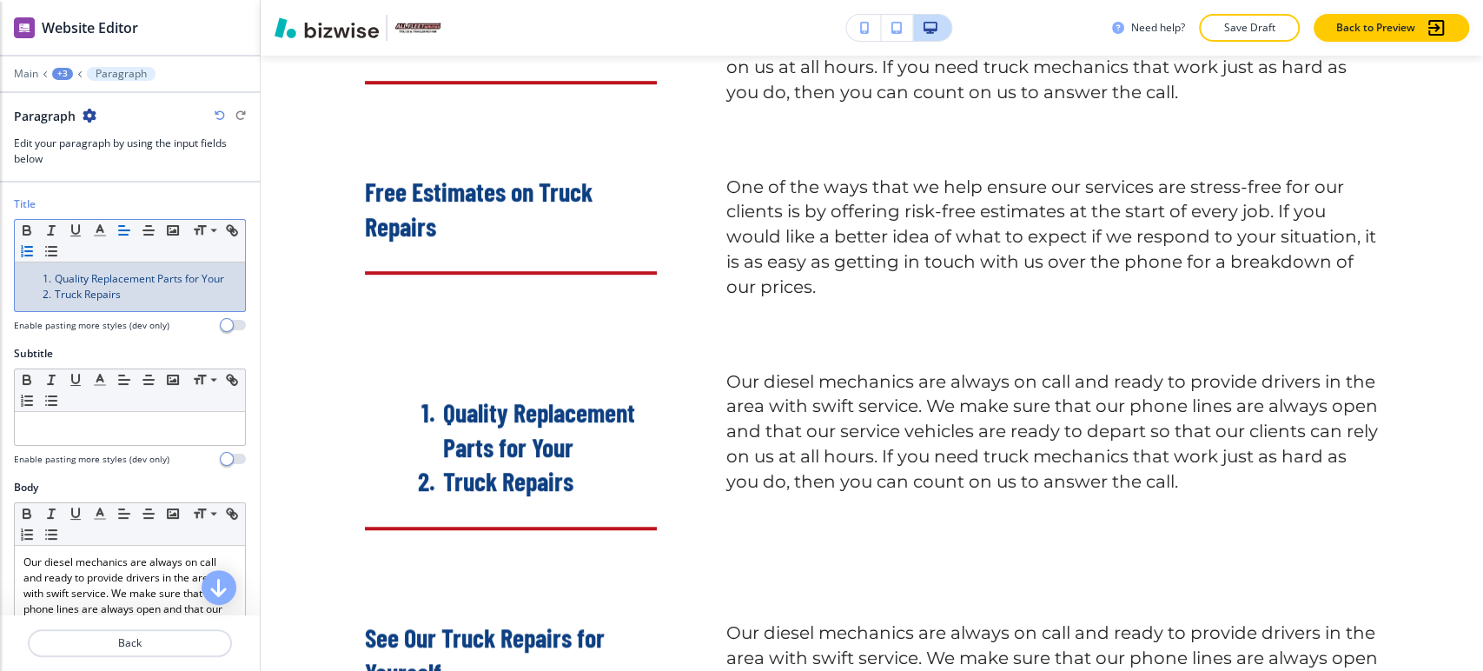
click at [57, 297] on span "Truck Repairs" at bounding box center [88, 294] width 66 height 15
click at [53, 292] on li "Truck Repairs" at bounding box center [137, 295] width 197 height 16
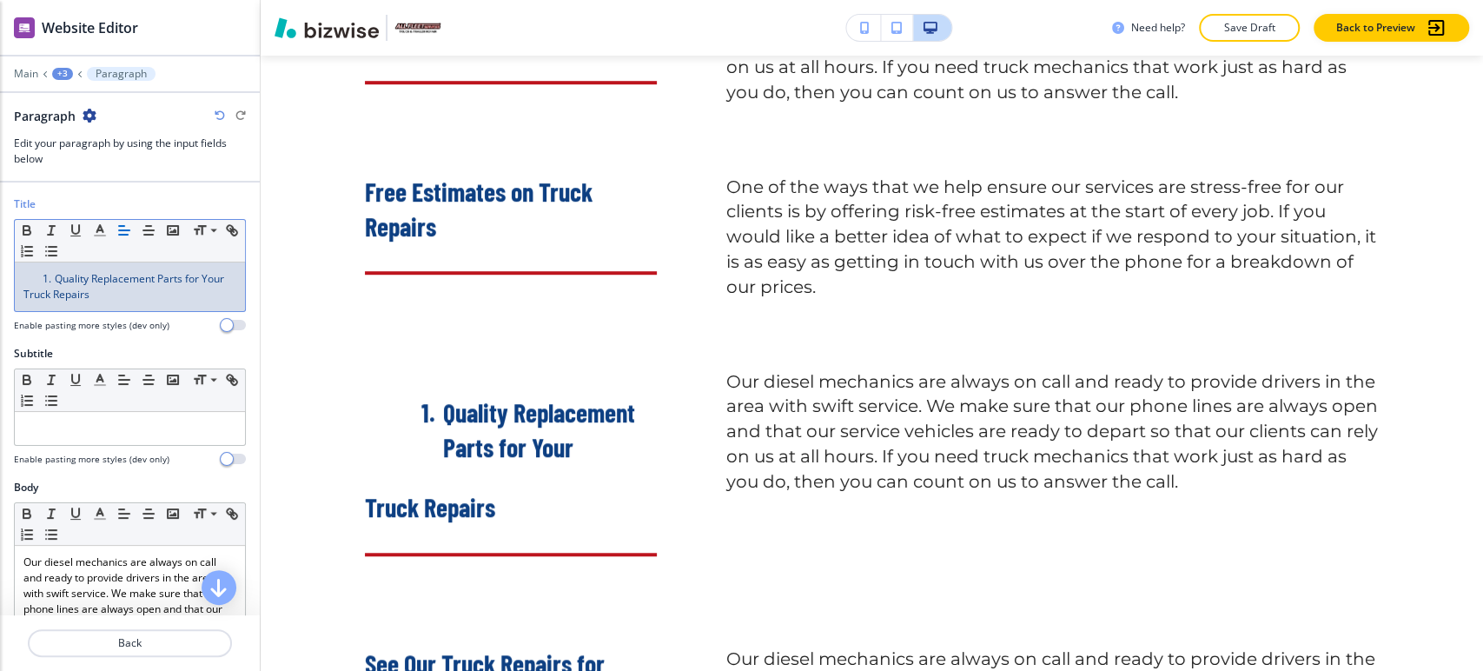
click at [55, 273] on span "Quality Replacement Parts for Your" at bounding box center [139, 278] width 169 height 15
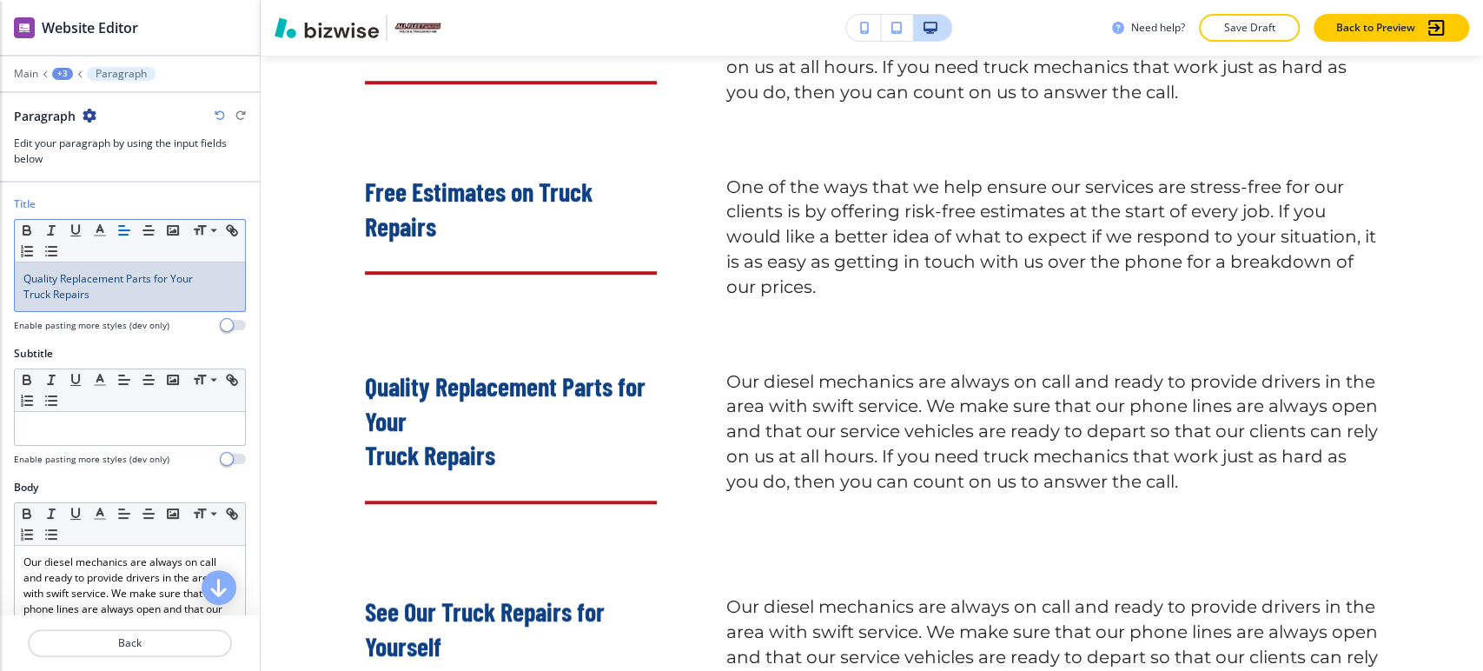
click at [17, 297] on div "Quality Replacement Parts for Your Truck Repairs" at bounding box center [130, 286] width 230 height 49
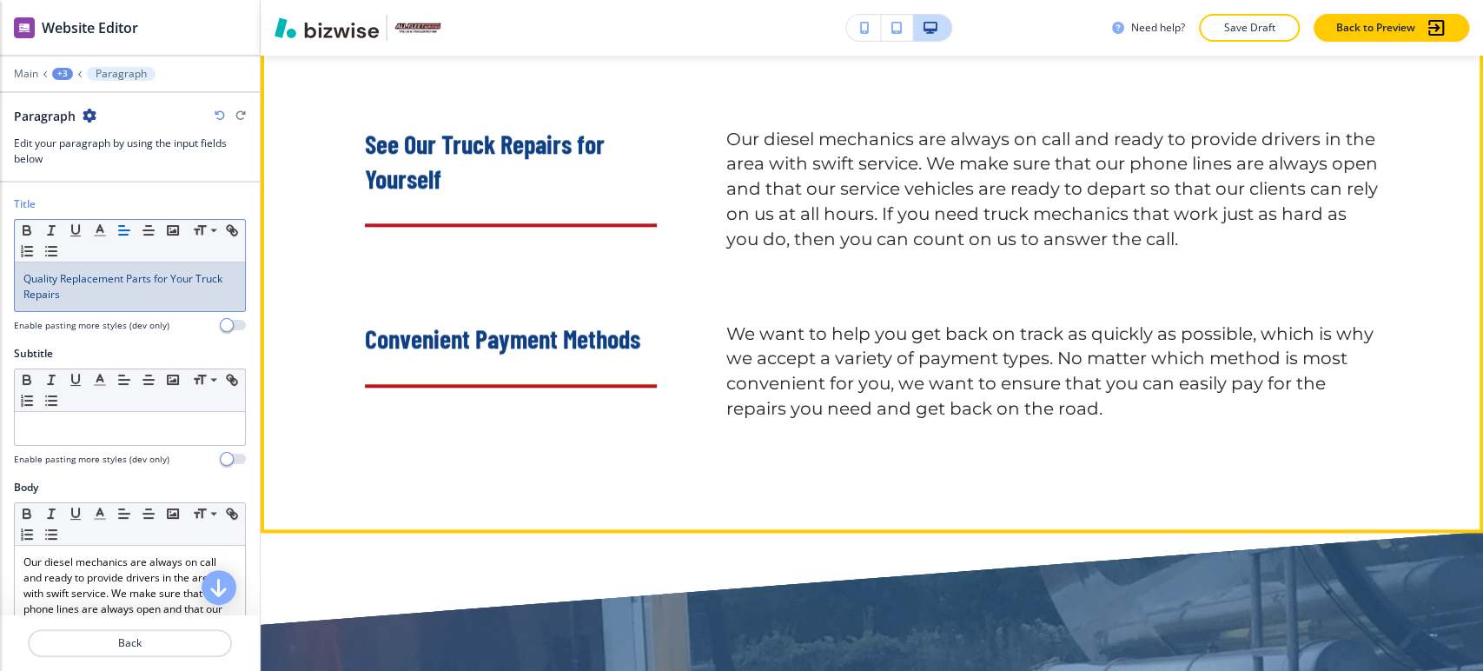
scroll to position [5338, 0]
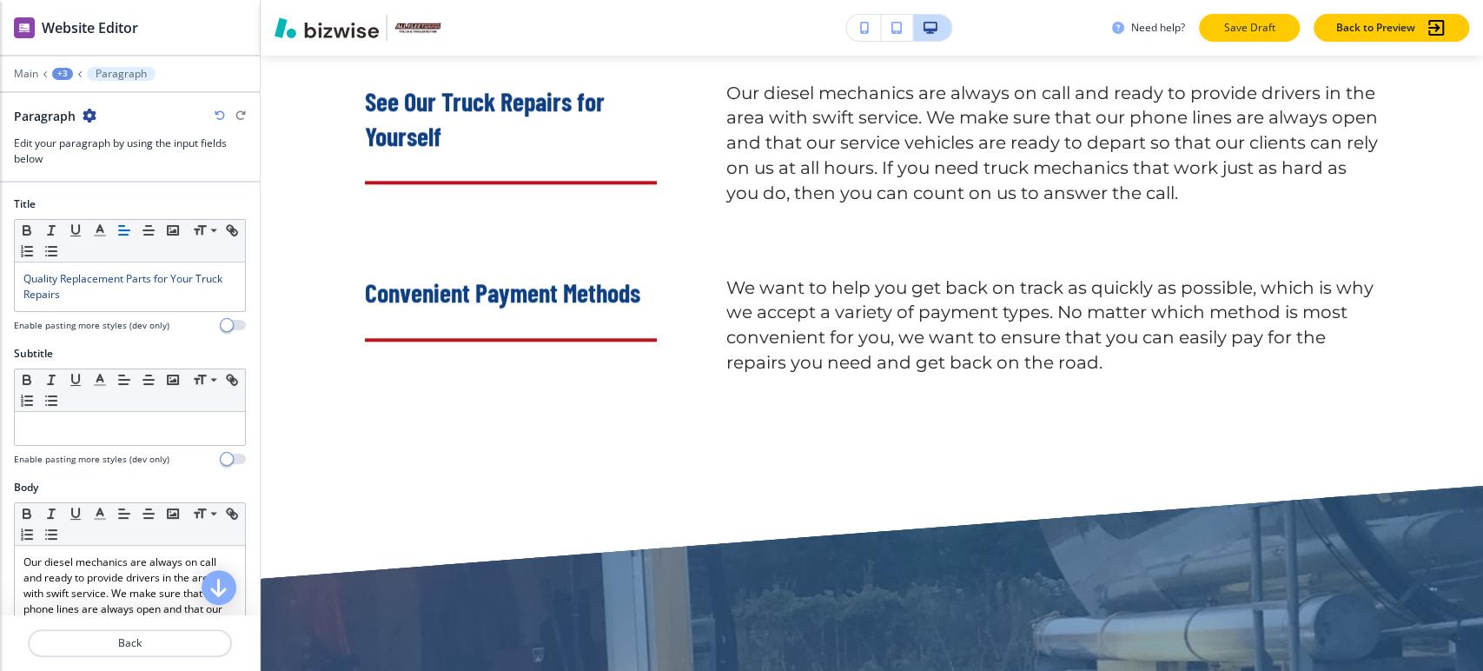
click at [1236, 26] on p "Save Draft" at bounding box center [1250, 28] width 56 height 16
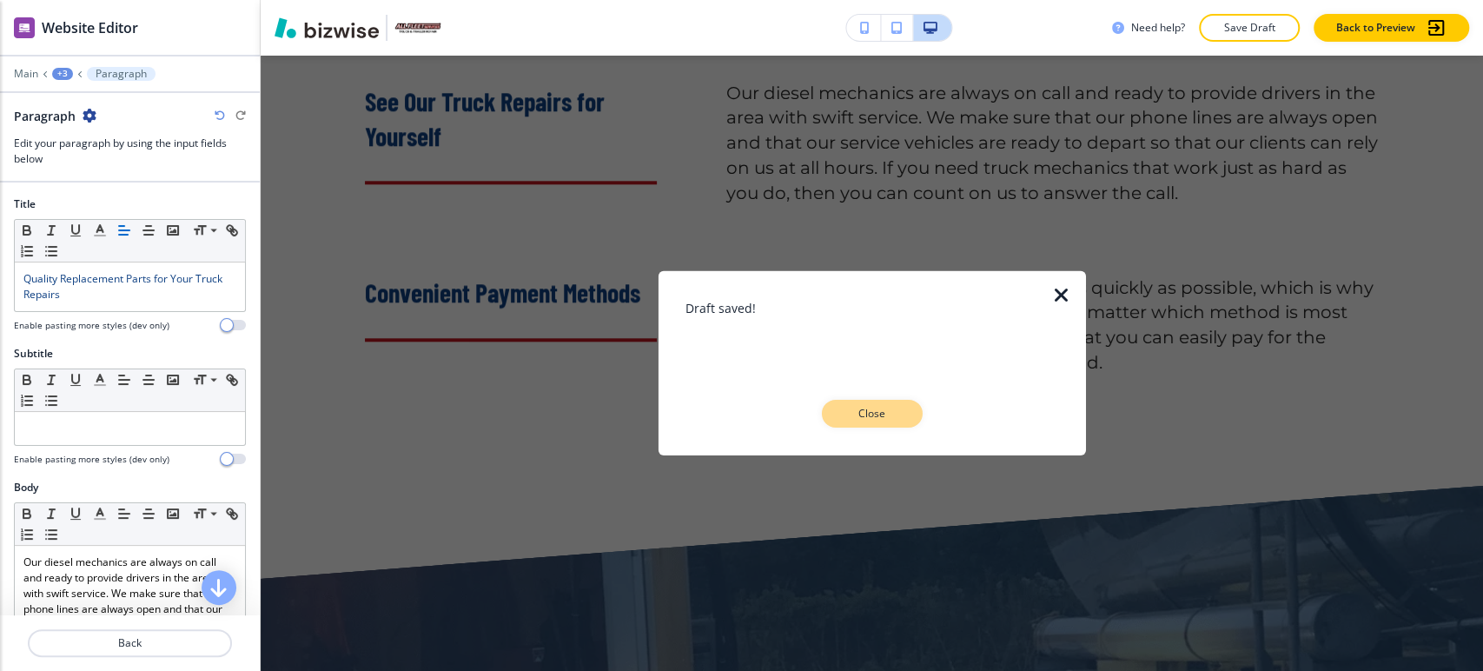
click at [869, 408] on p "Close" at bounding box center [873, 414] width 56 height 16
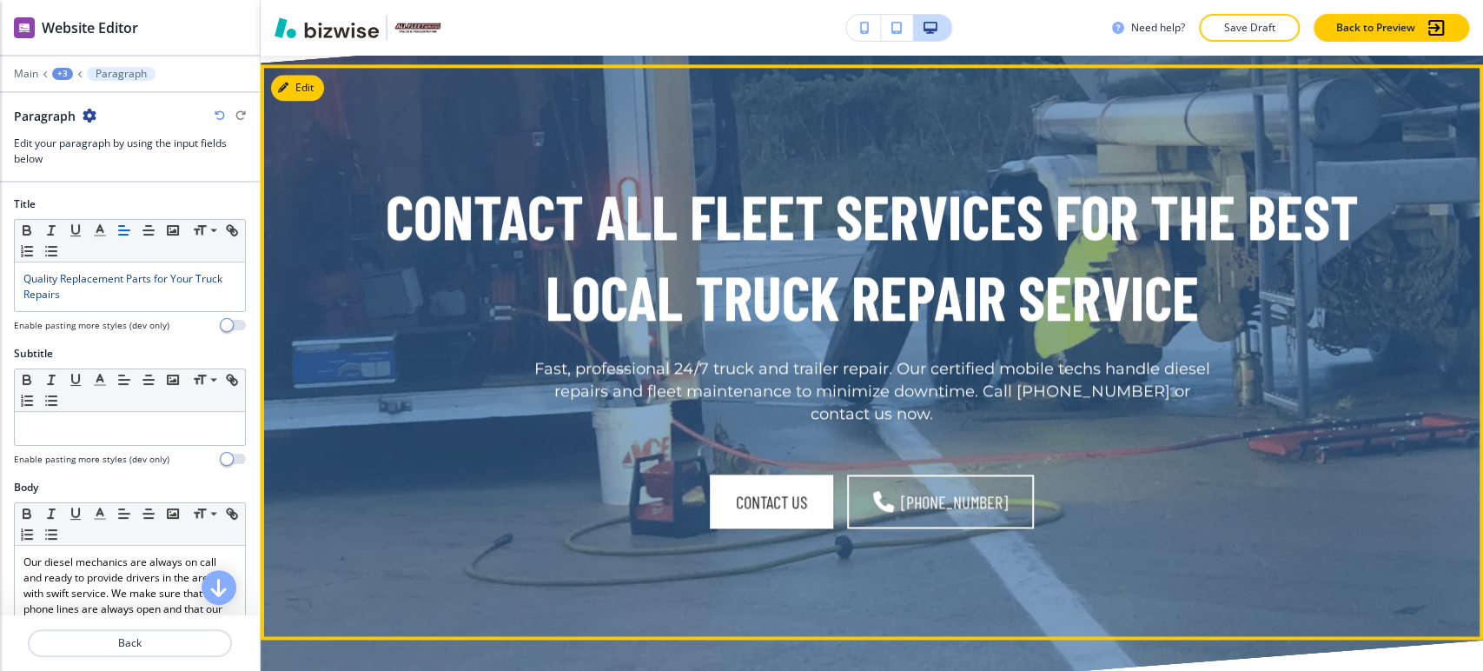
scroll to position [5820, 0]
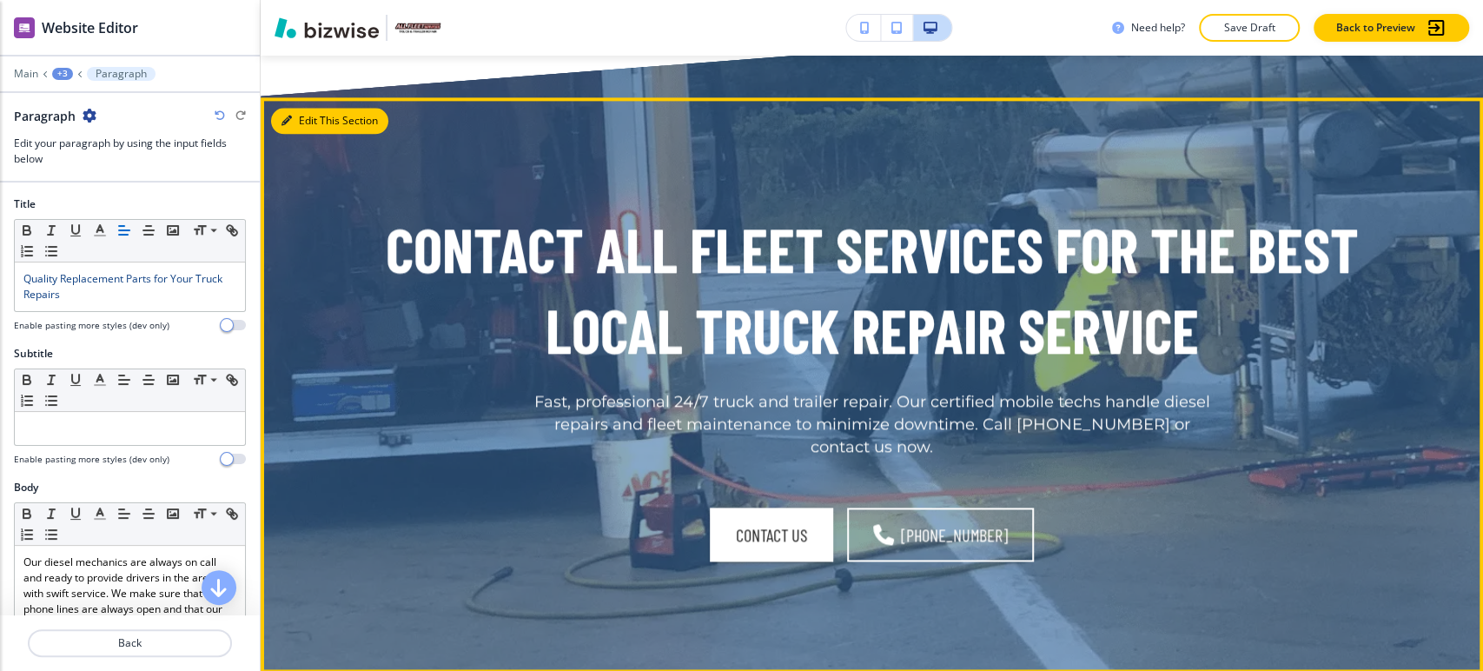
click at [306, 123] on button "Edit This Section" at bounding box center [329, 121] width 117 height 26
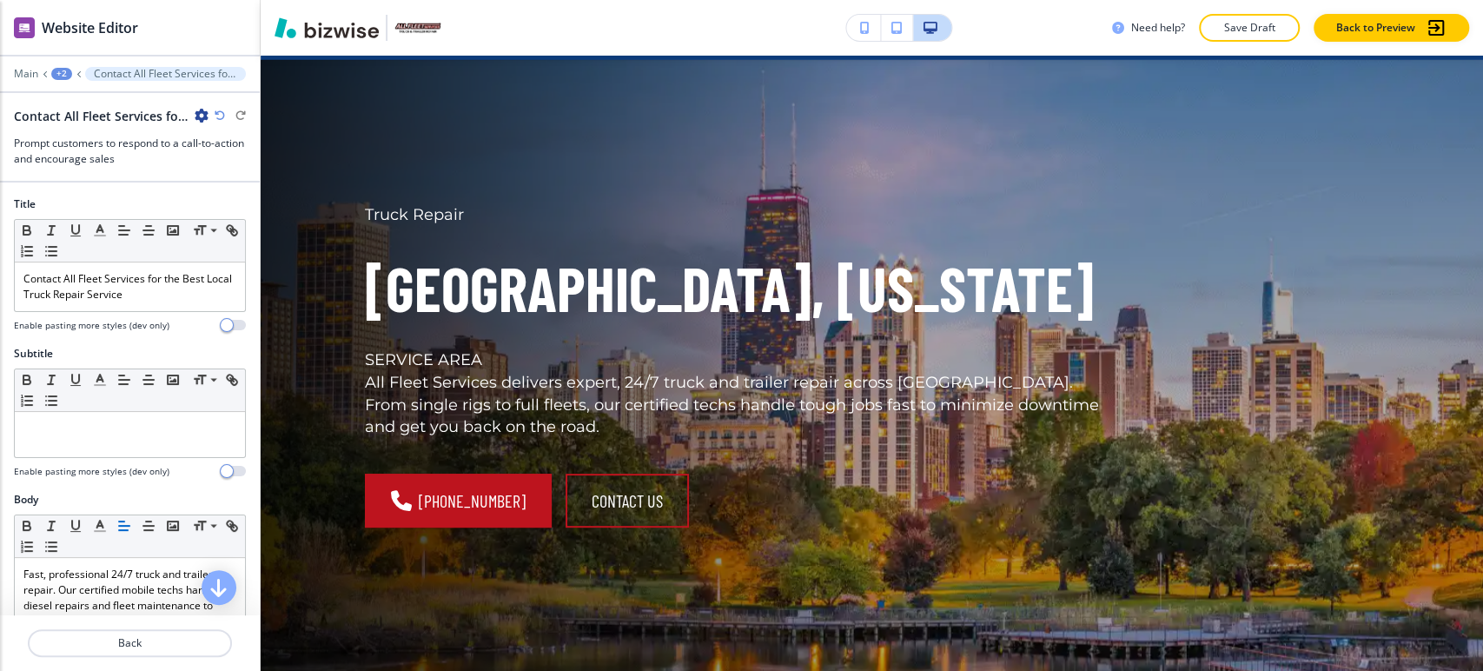
scroll to position [0, 0]
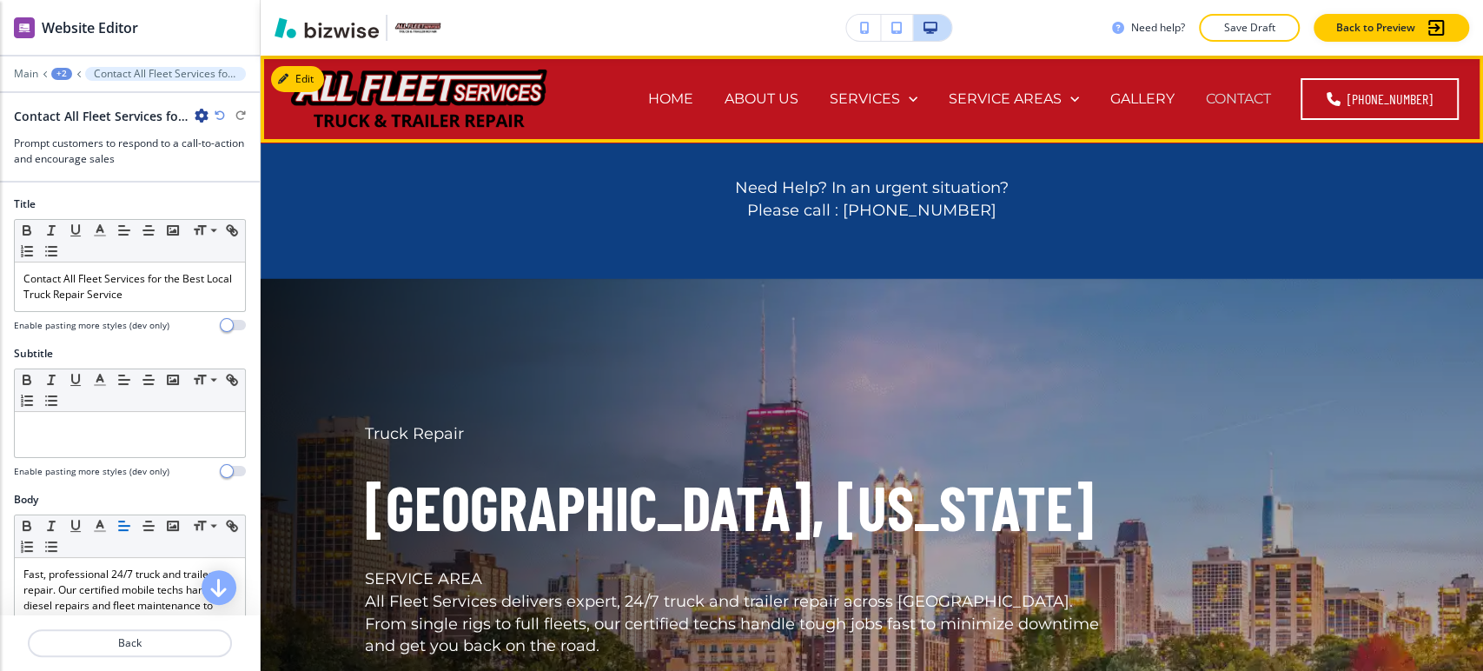
click at [1244, 93] on p "CONTACT" at bounding box center [1238, 99] width 65 height 20
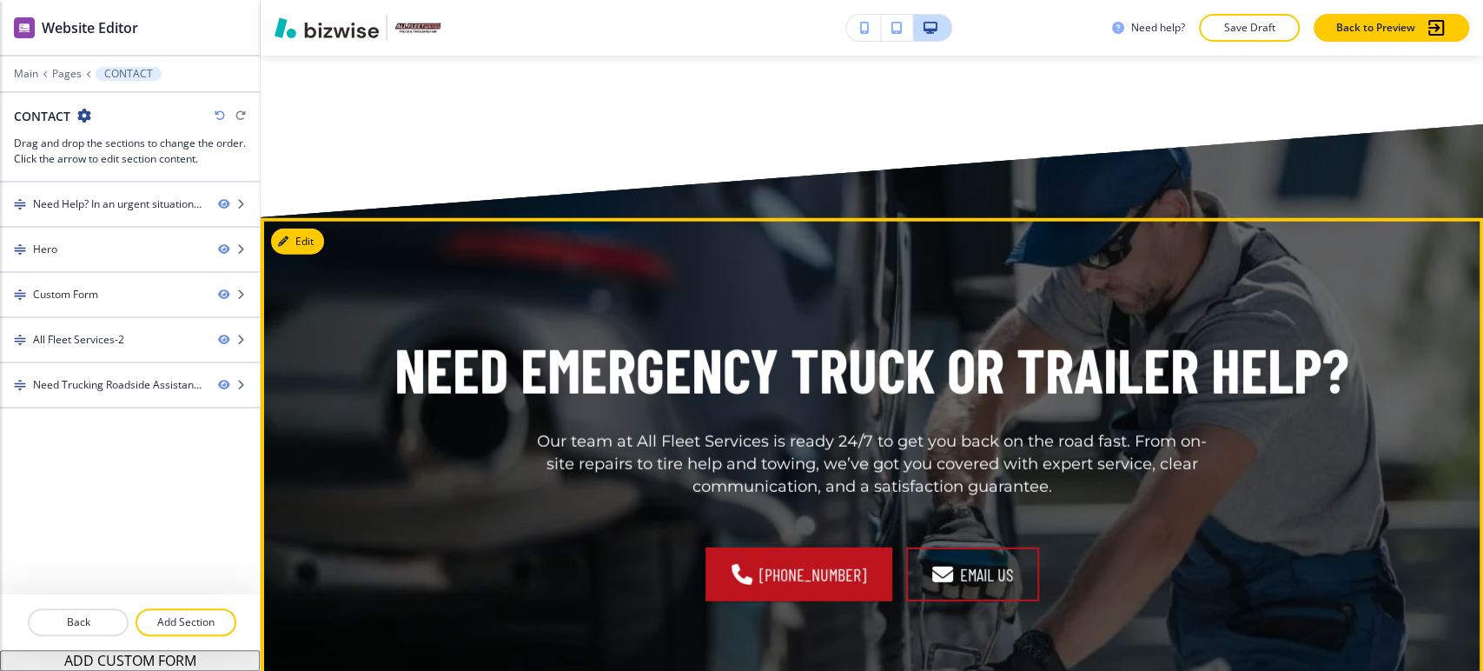
scroll to position [3292, 0]
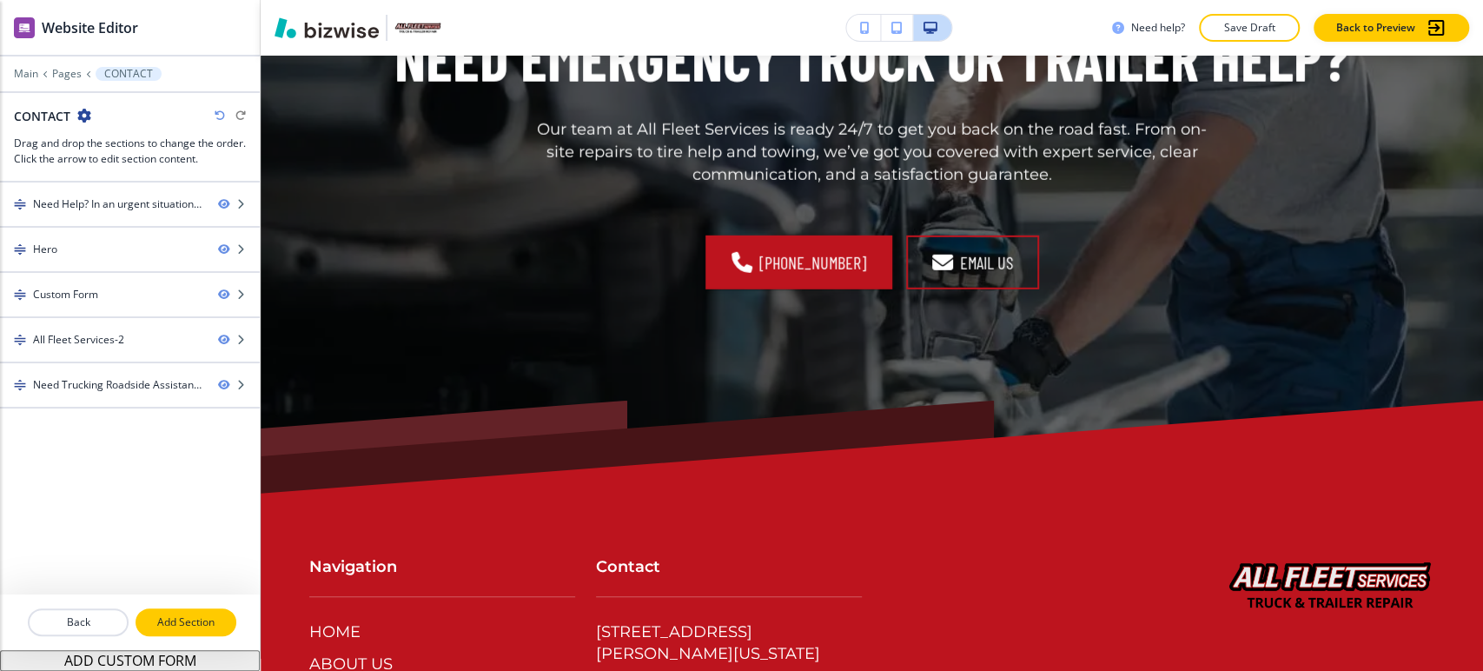
click at [172, 629] on p "Add Section" at bounding box center [185, 622] width 97 height 16
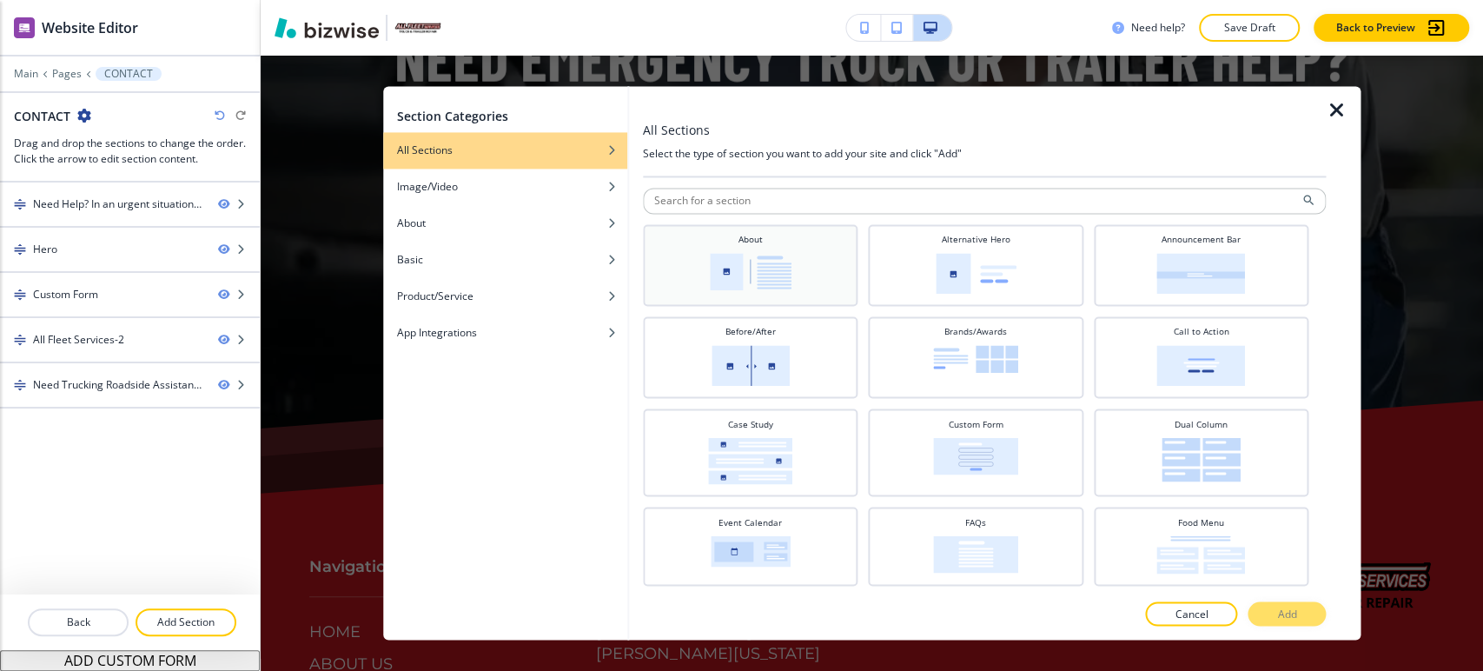
click at [744, 266] on img at bounding box center [751, 271] width 82 height 37
click at [1270, 617] on button "Add" at bounding box center [1287, 614] width 78 height 24
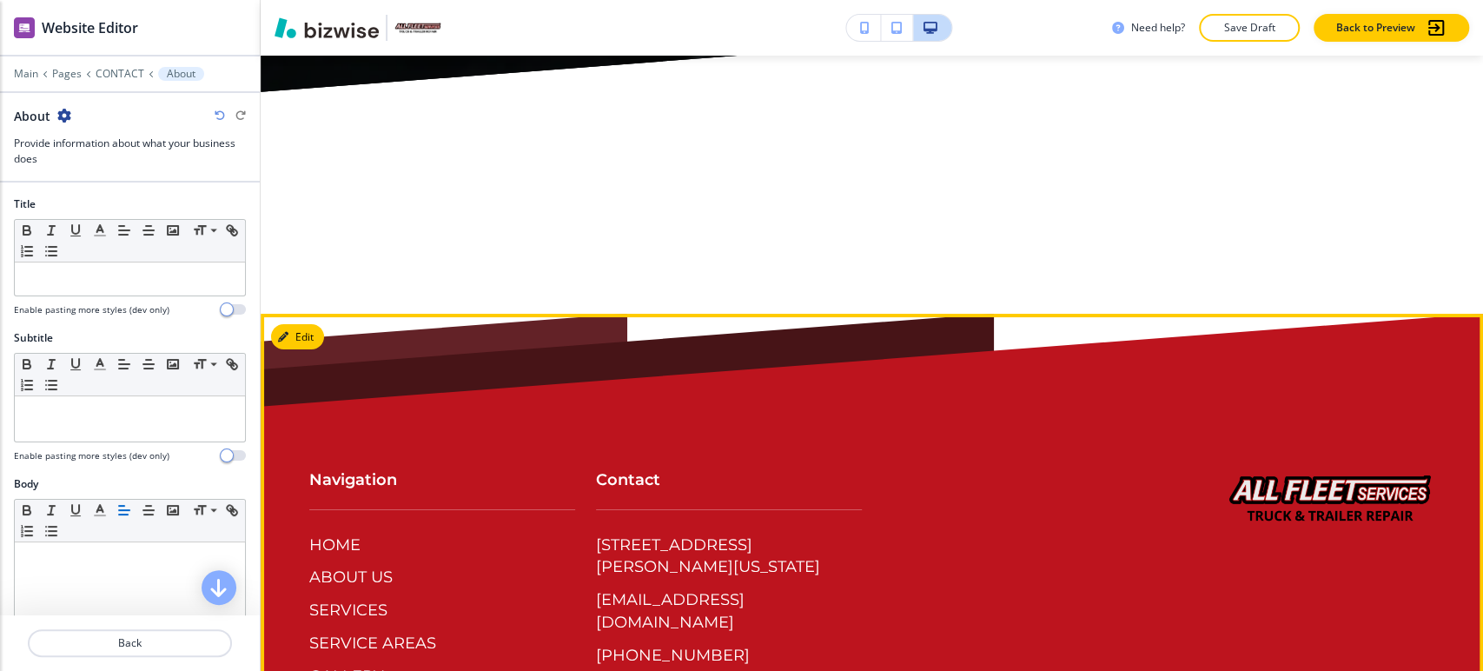
scroll to position [3699, 0]
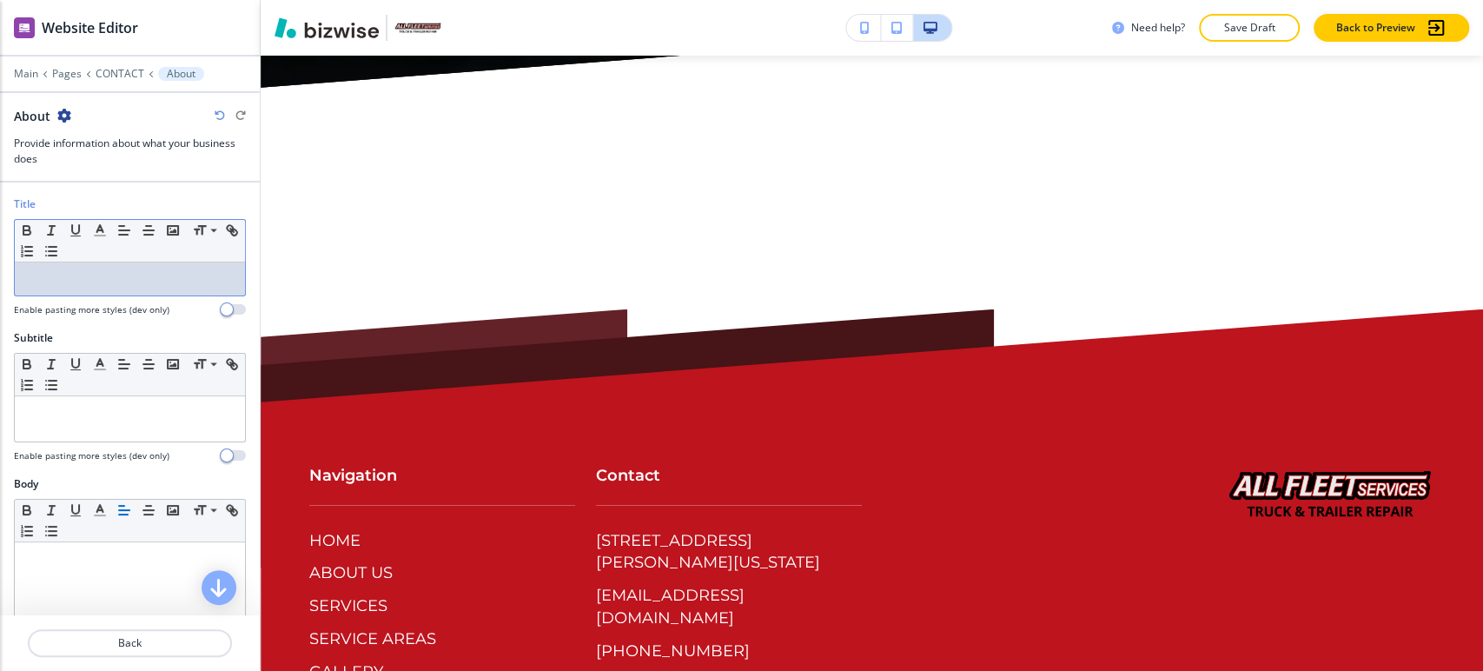
click at [149, 287] on div at bounding box center [130, 278] width 230 height 33
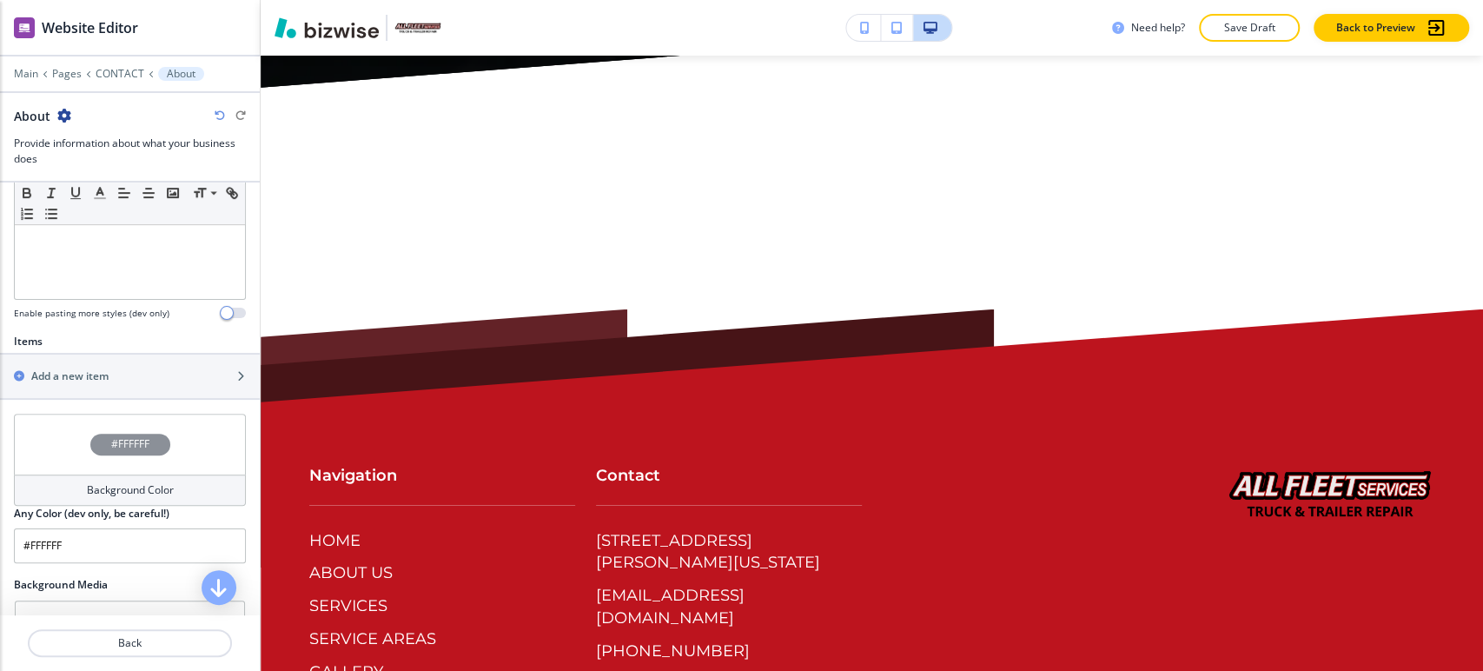
scroll to position [482, 0]
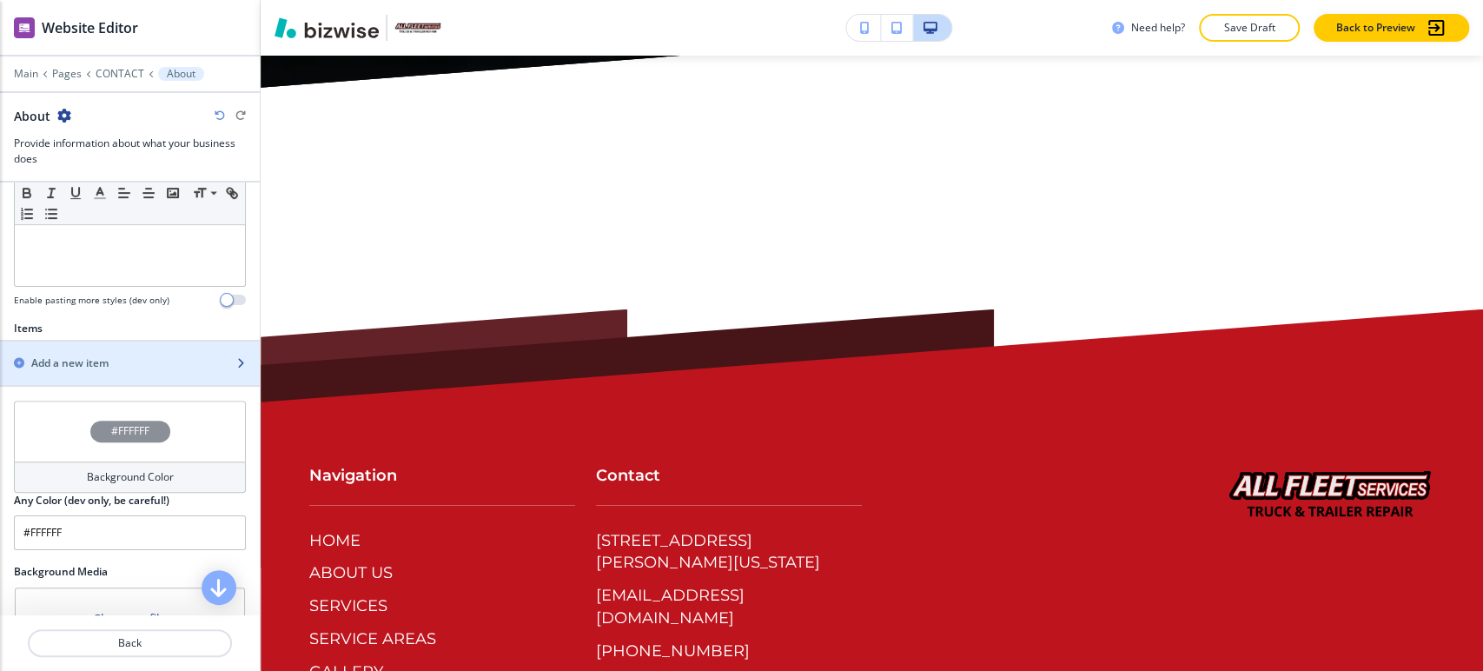
click at [142, 371] on div "button" at bounding box center [130, 378] width 260 height 14
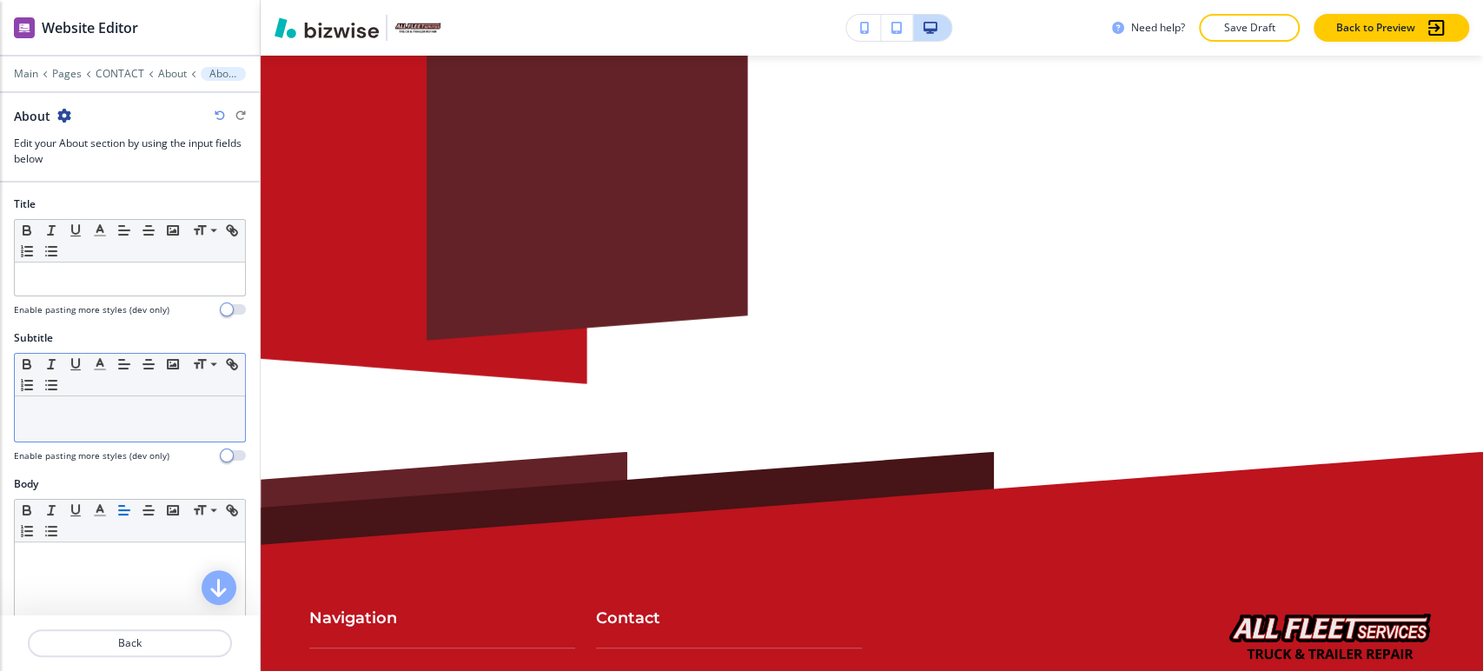
scroll to position [3878, 0]
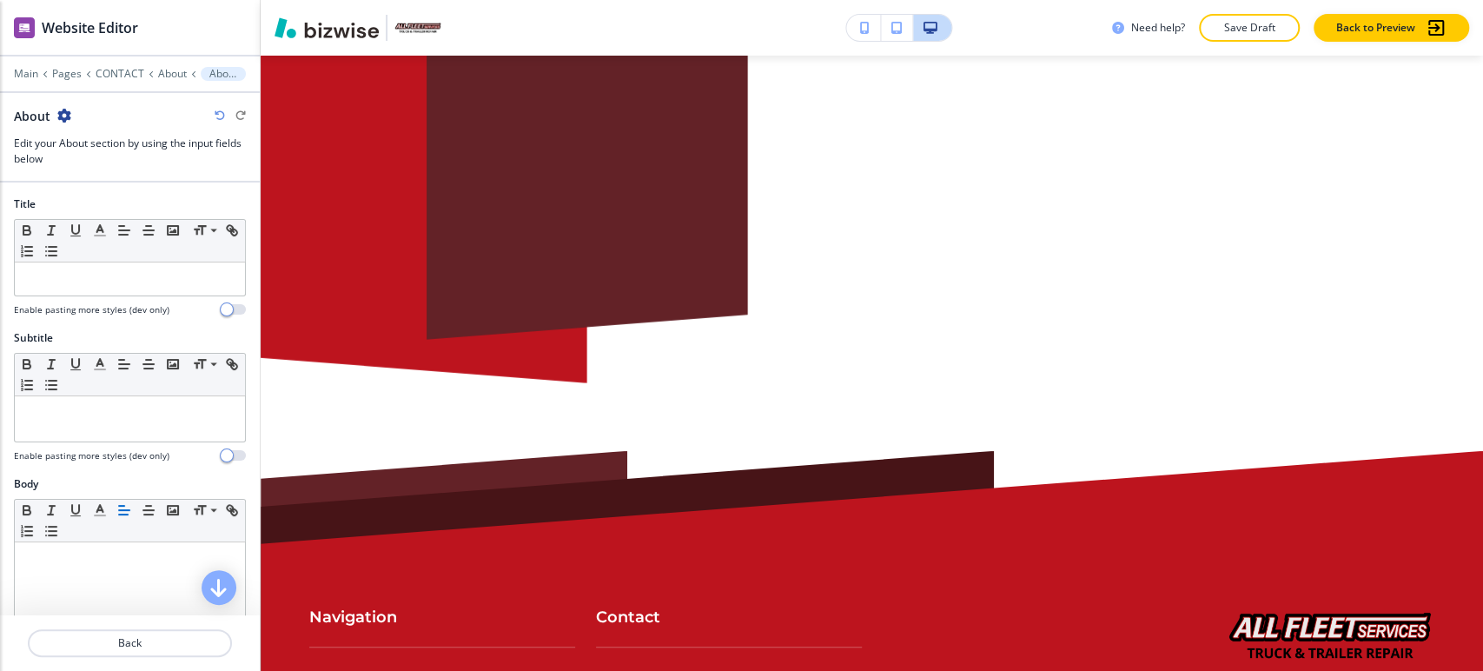
drag, startPoint x: 118, startPoint y: 300, endPoint x: 113, endPoint y: 283, distance: 17.3
click at [117, 298] on div at bounding box center [130, 299] width 232 height 7
click at [113, 282] on p at bounding box center [129, 279] width 213 height 16
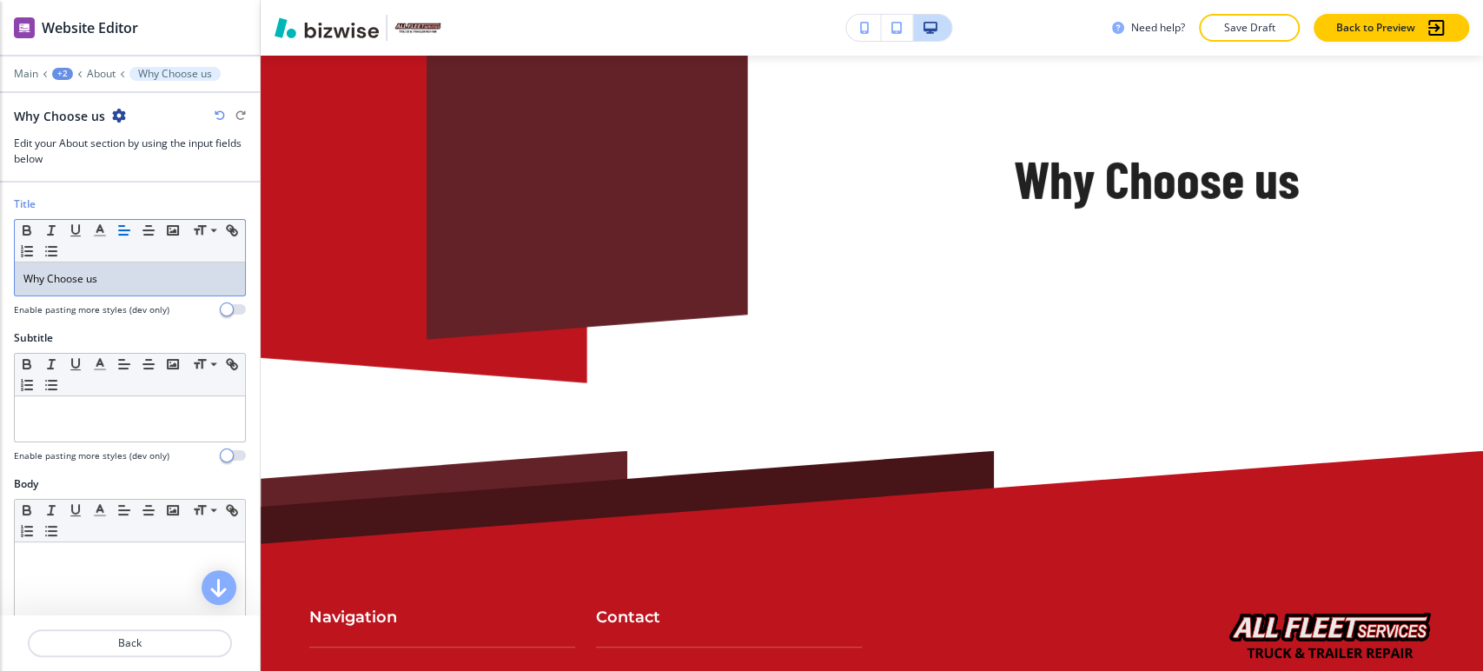
click at [96, 281] on p "Why Choose us" at bounding box center [129, 279] width 213 height 16
click at [102, 230] on line "button" at bounding box center [99, 230] width 4 height 0
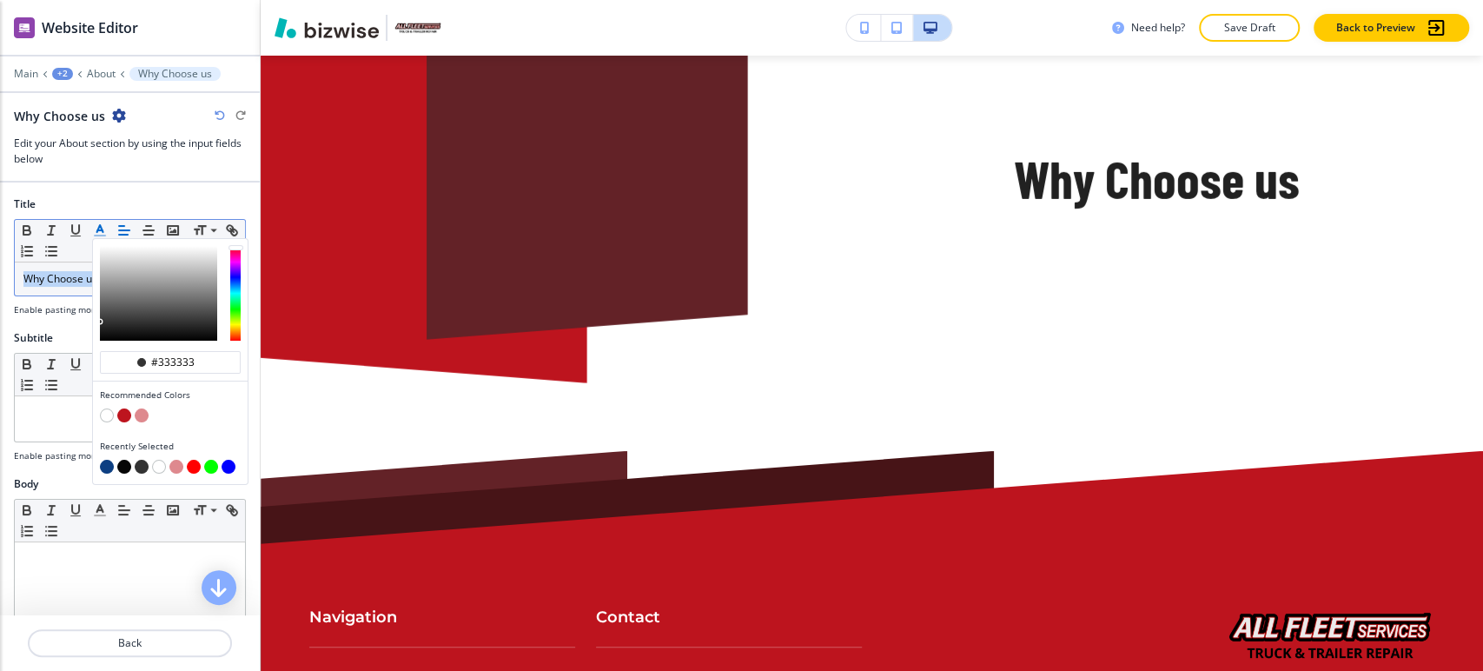
click at [107, 461] on button "button" at bounding box center [107, 467] width 14 height 14
type input "#0d3f82"
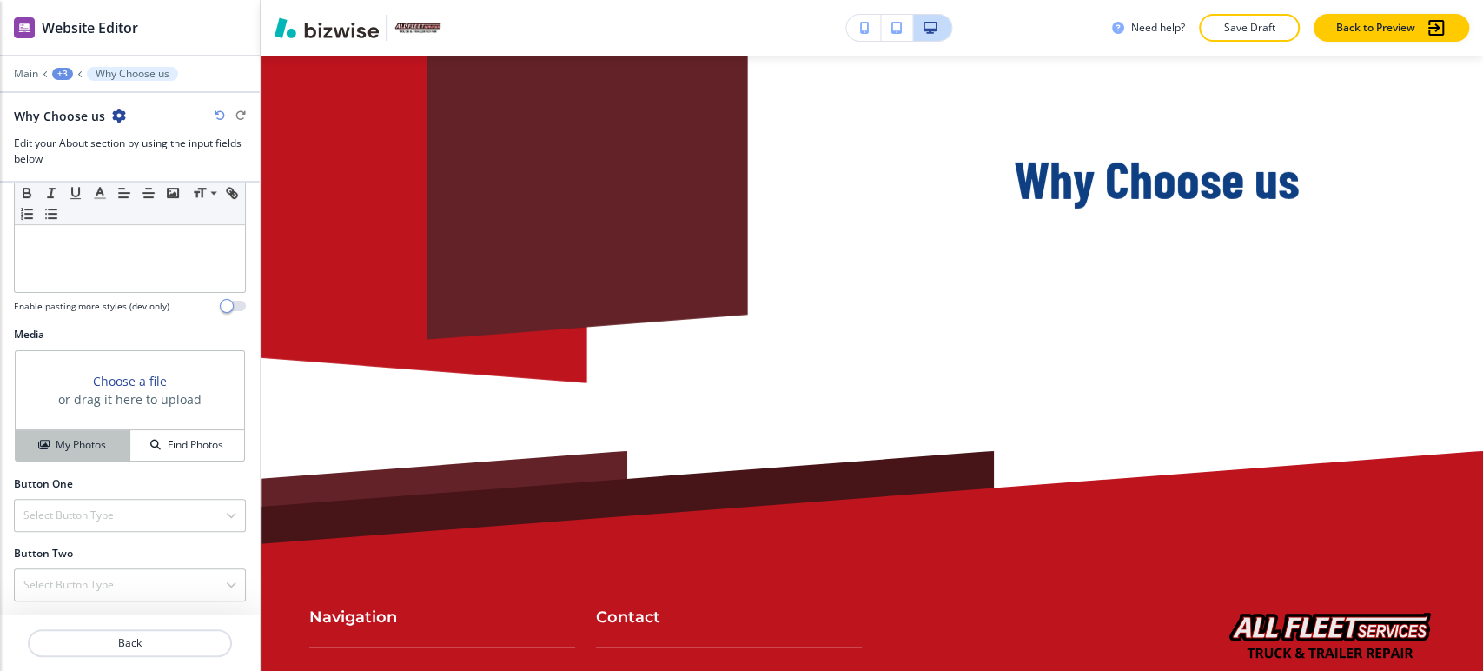
click at [56, 434] on button "My Photos" at bounding box center [73, 445] width 115 height 30
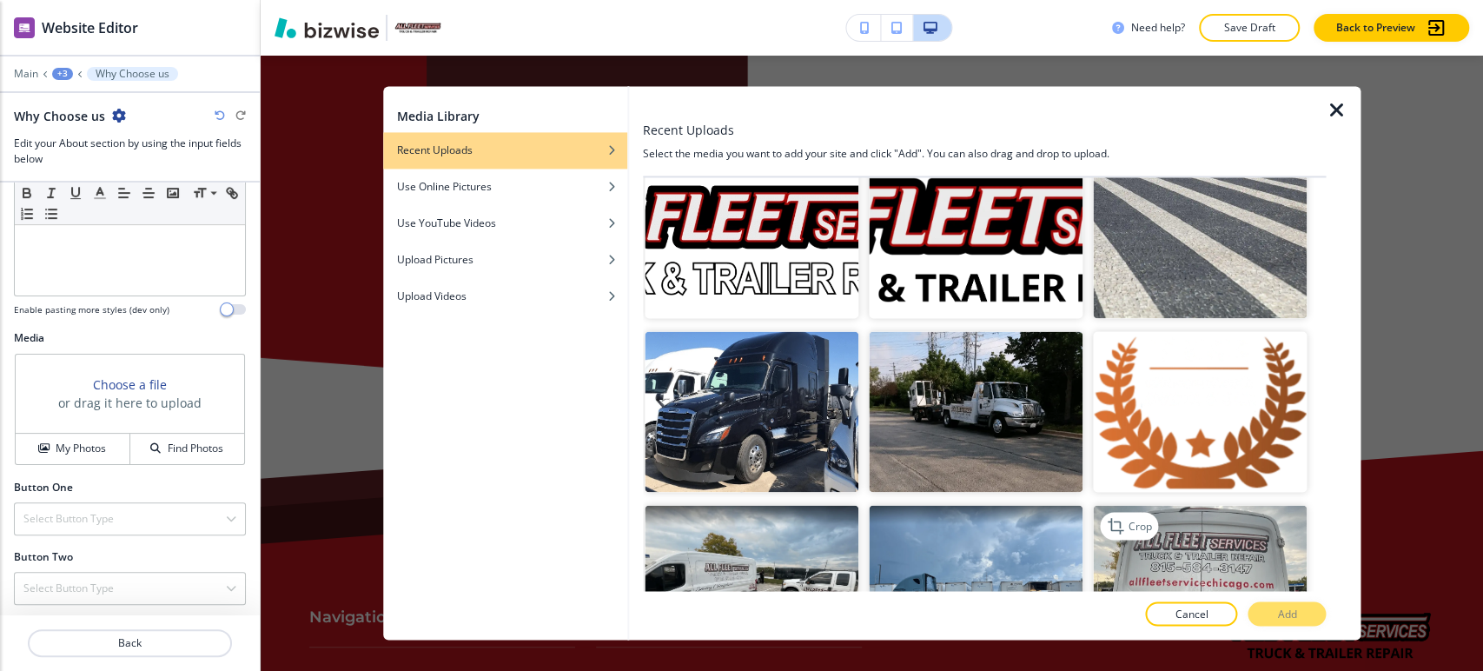
scroll to position [2220, 0]
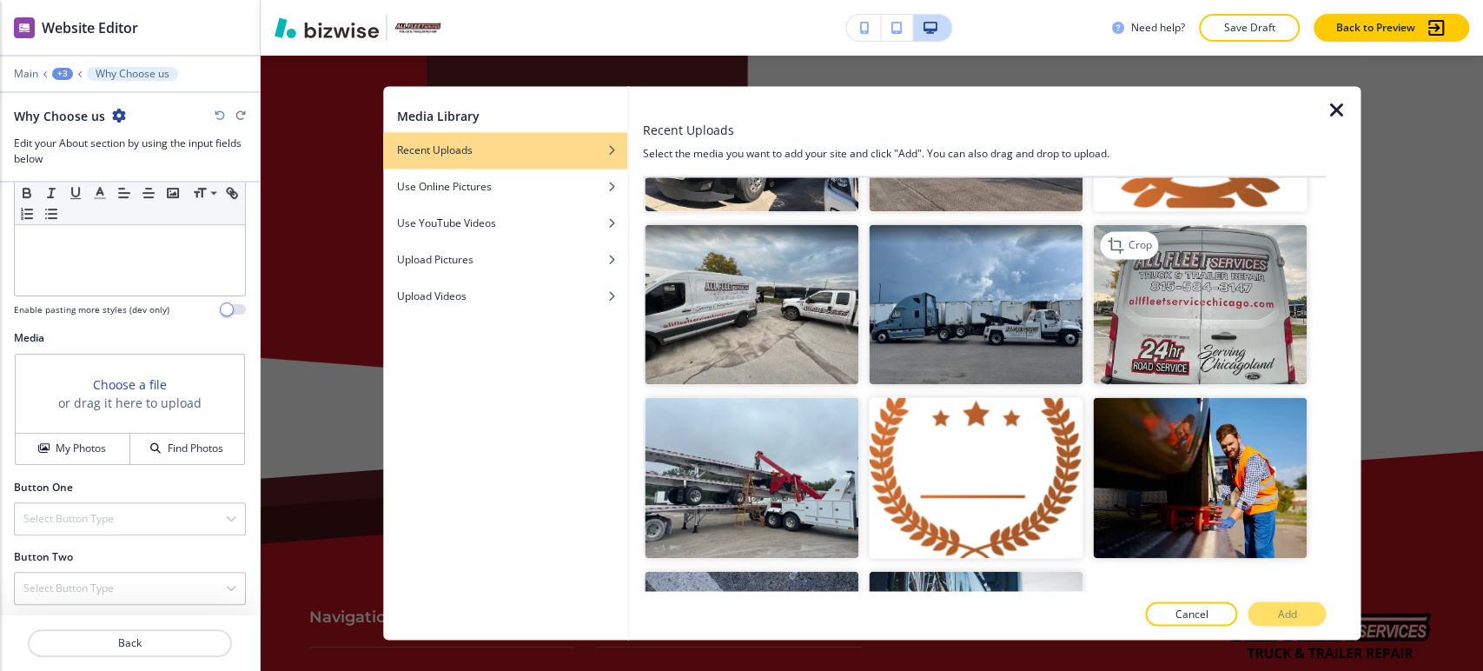
click at [1190, 294] on img "button" at bounding box center [1200, 304] width 214 height 161
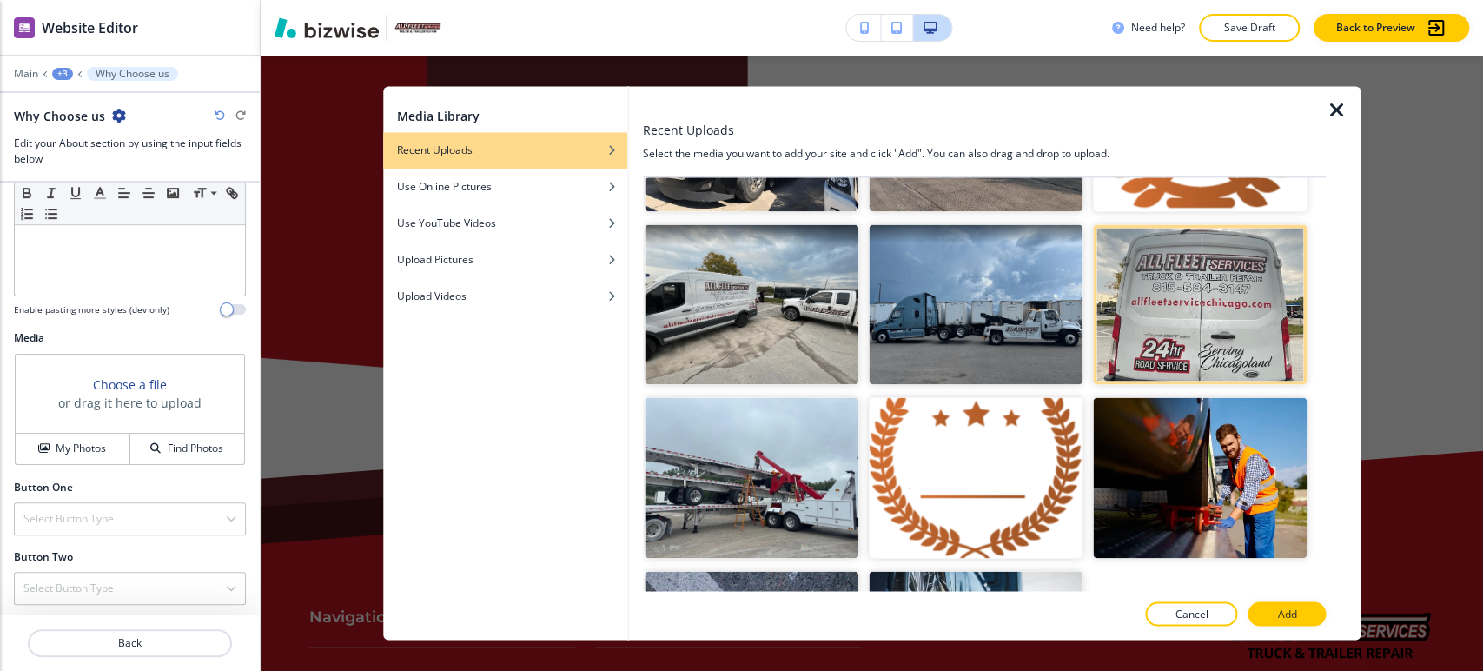
click at [1286, 614] on p "Add" at bounding box center [1286, 615] width 19 height 16
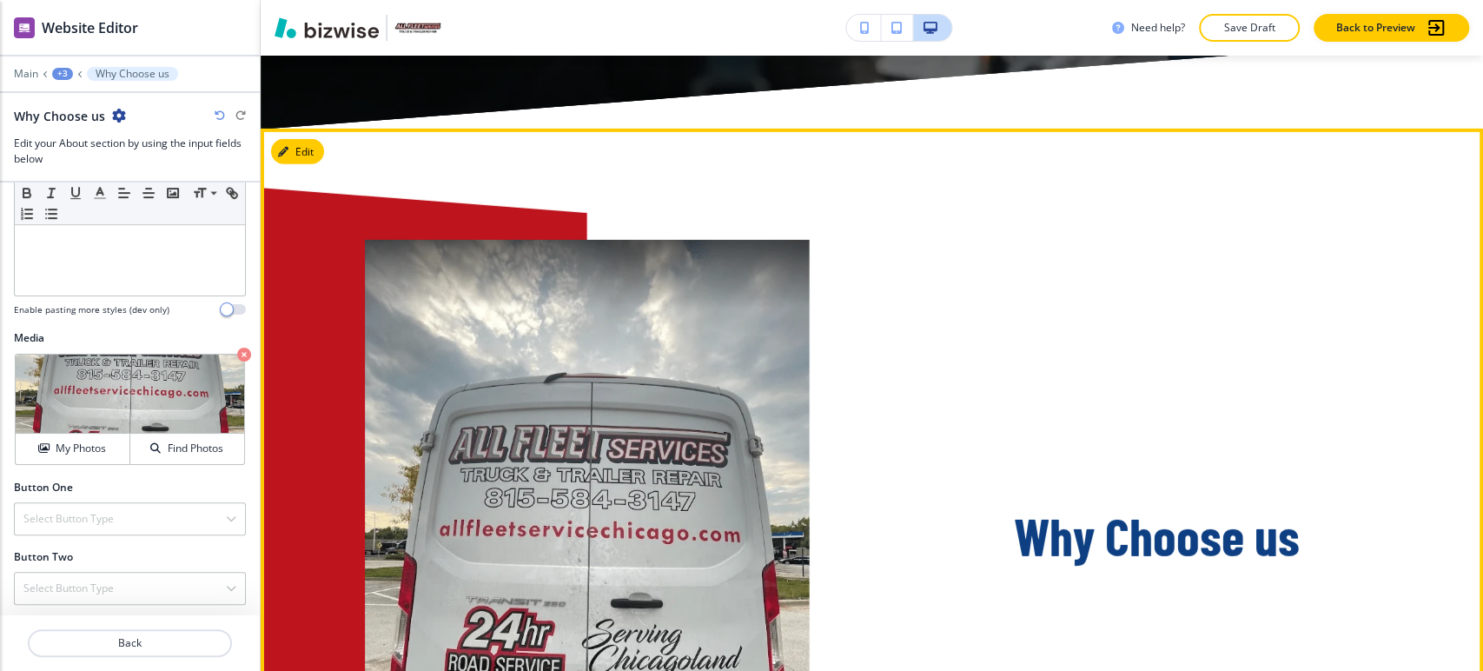
scroll to position [3685, 0]
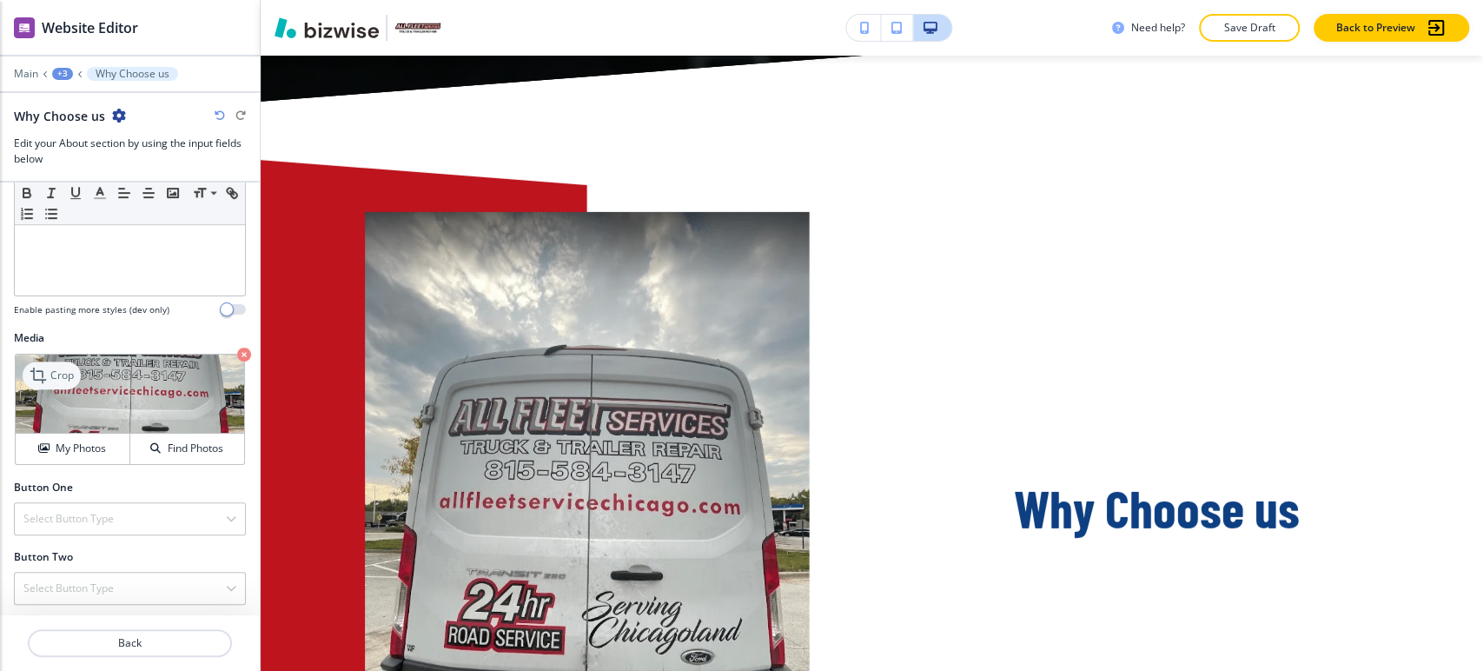
click at [51, 371] on p "Crop" at bounding box center [61, 376] width 23 height 16
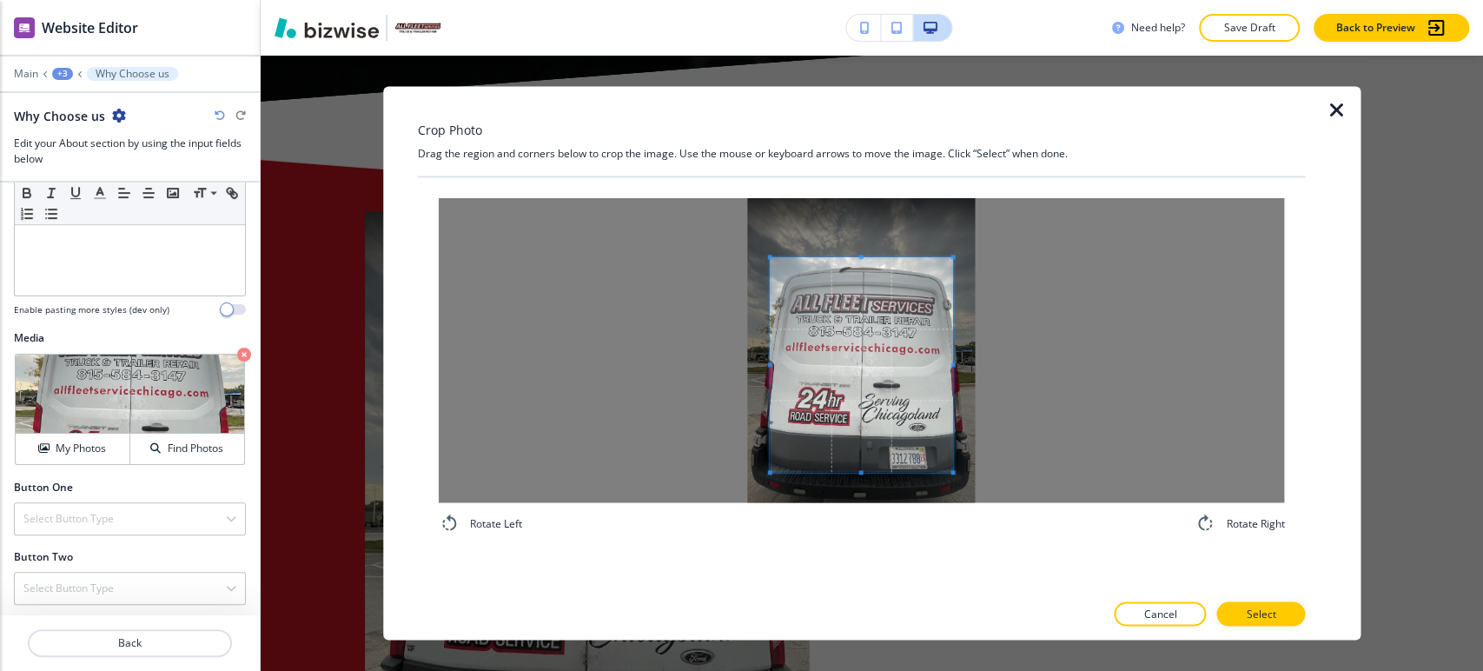
click at [854, 257] on div at bounding box center [861, 364] width 182 height 215
click at [1026, 386] on div at bounding box center [862, 350] width 846 height 304
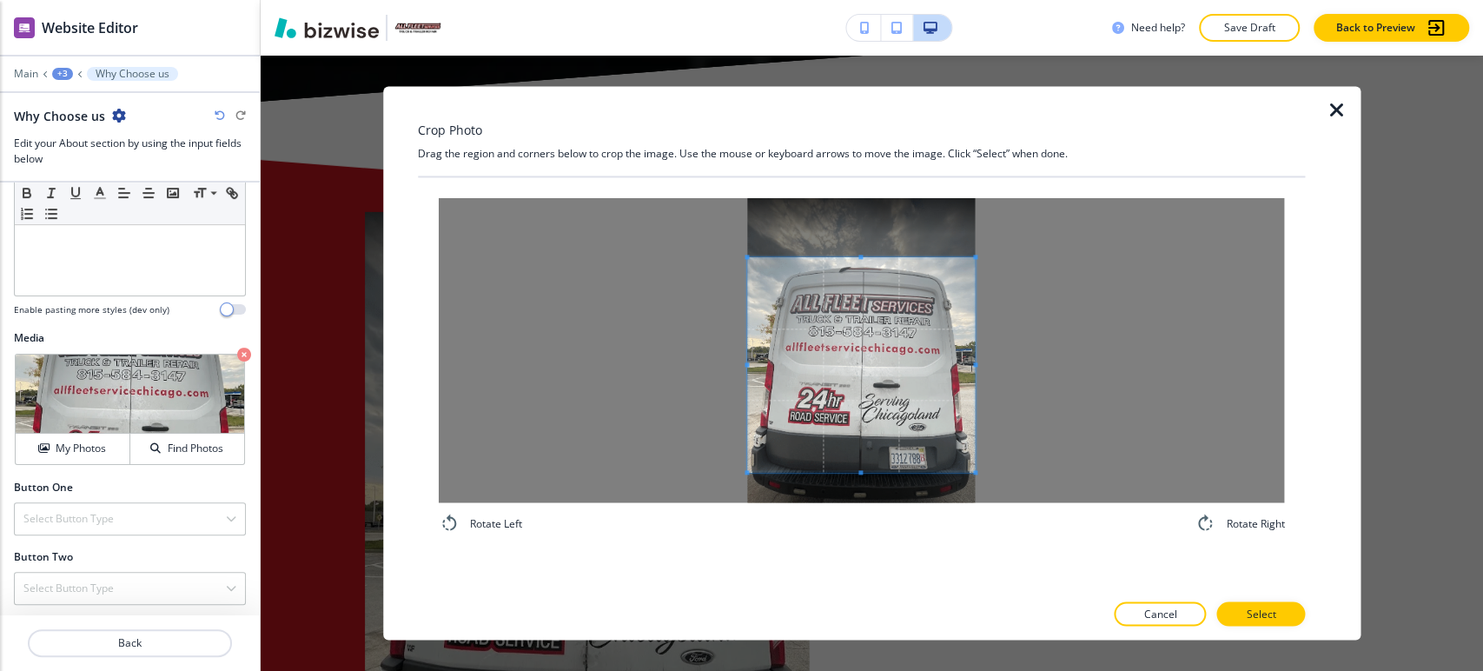
click at [672, 361] on div at bounding box center [862, 350] width 846 height 304
click at [1261, 606] on button "Select" at bounding box center [1261, 614] width 89 height 24
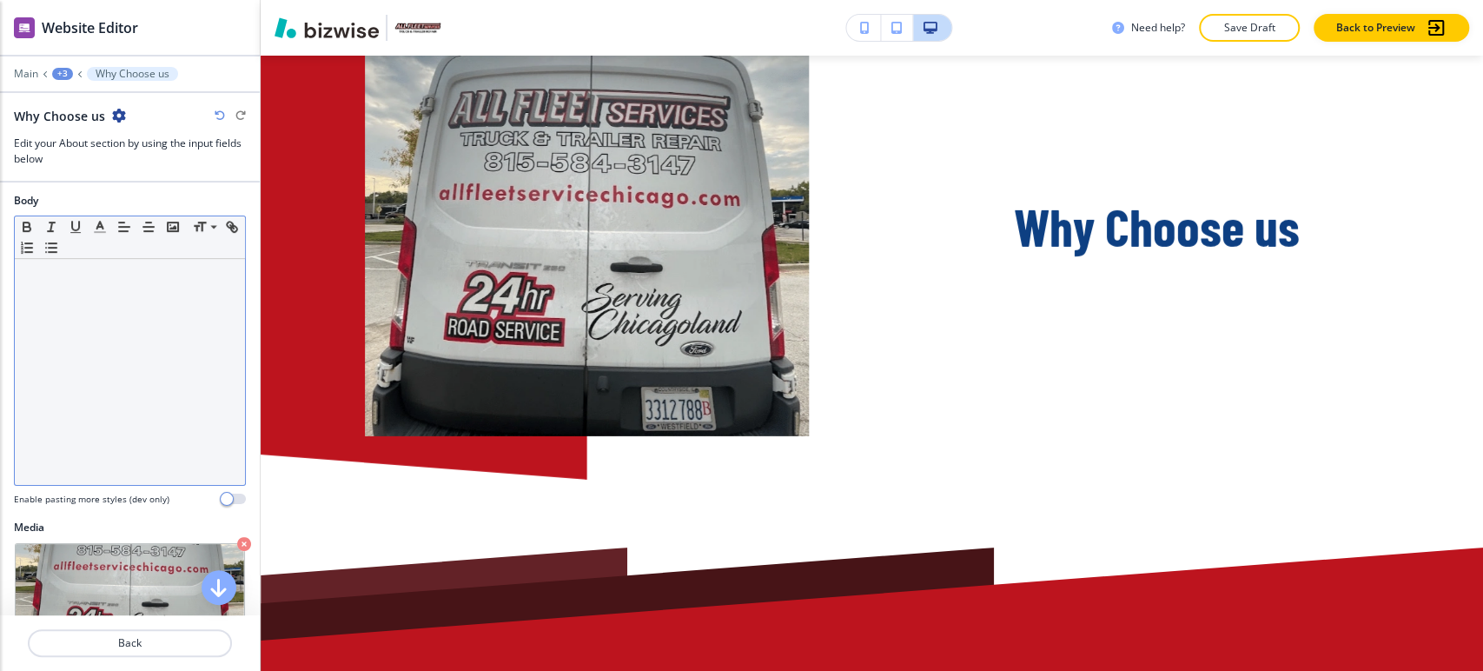
scroll to position [280, 0]
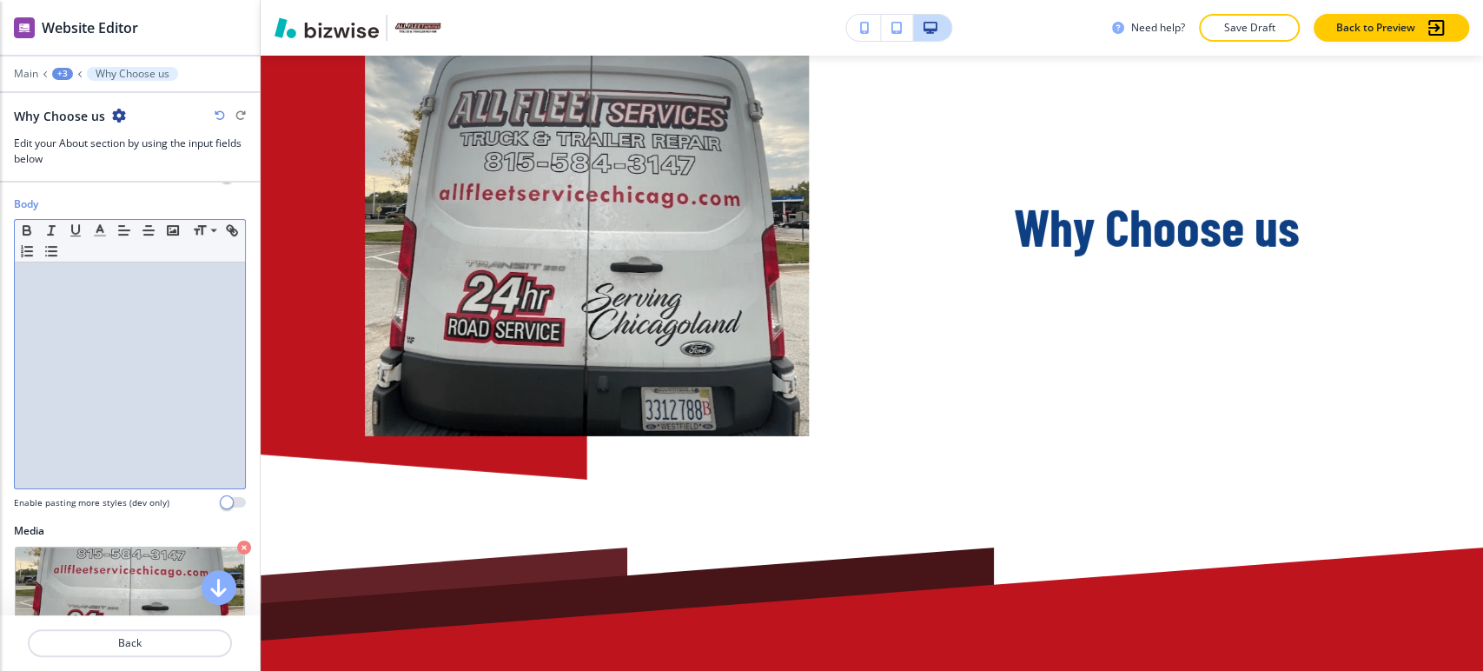
click at [81, 264] on div at bounding box center [130, 375] width 230 height 226
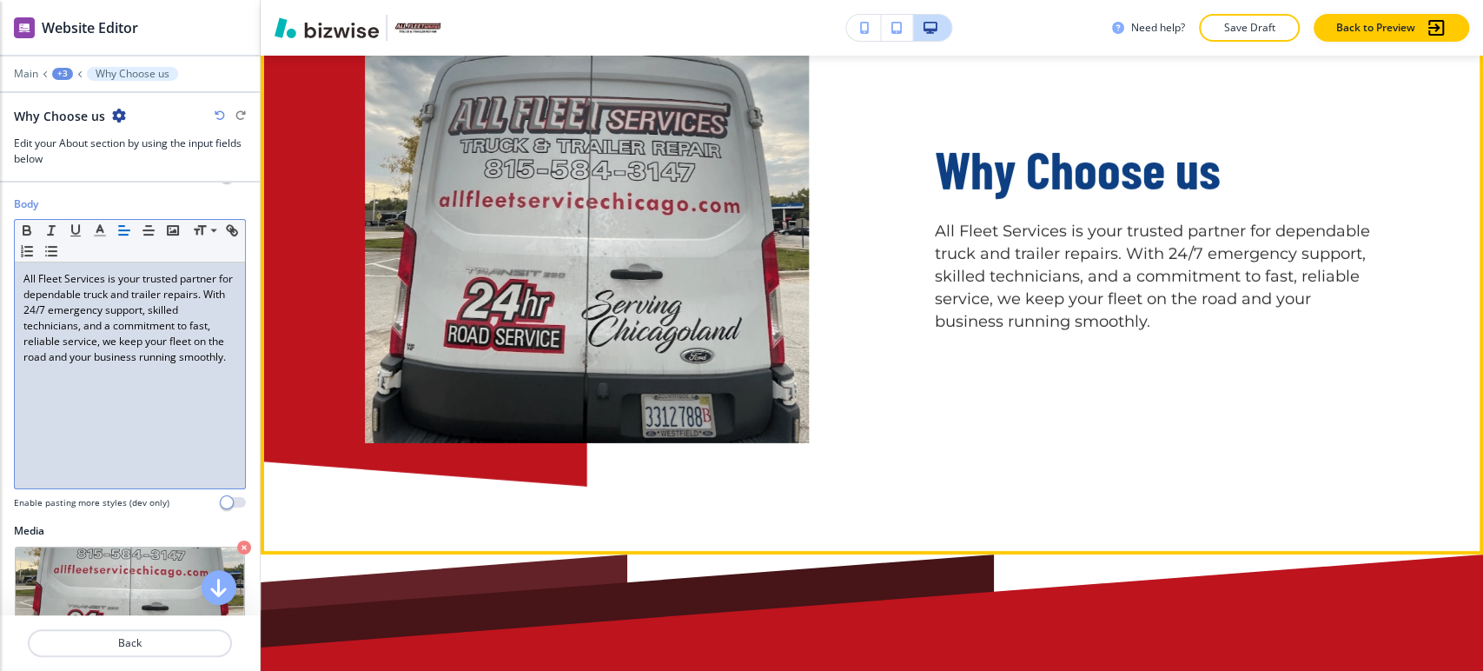
scroll to position [3878, 0]
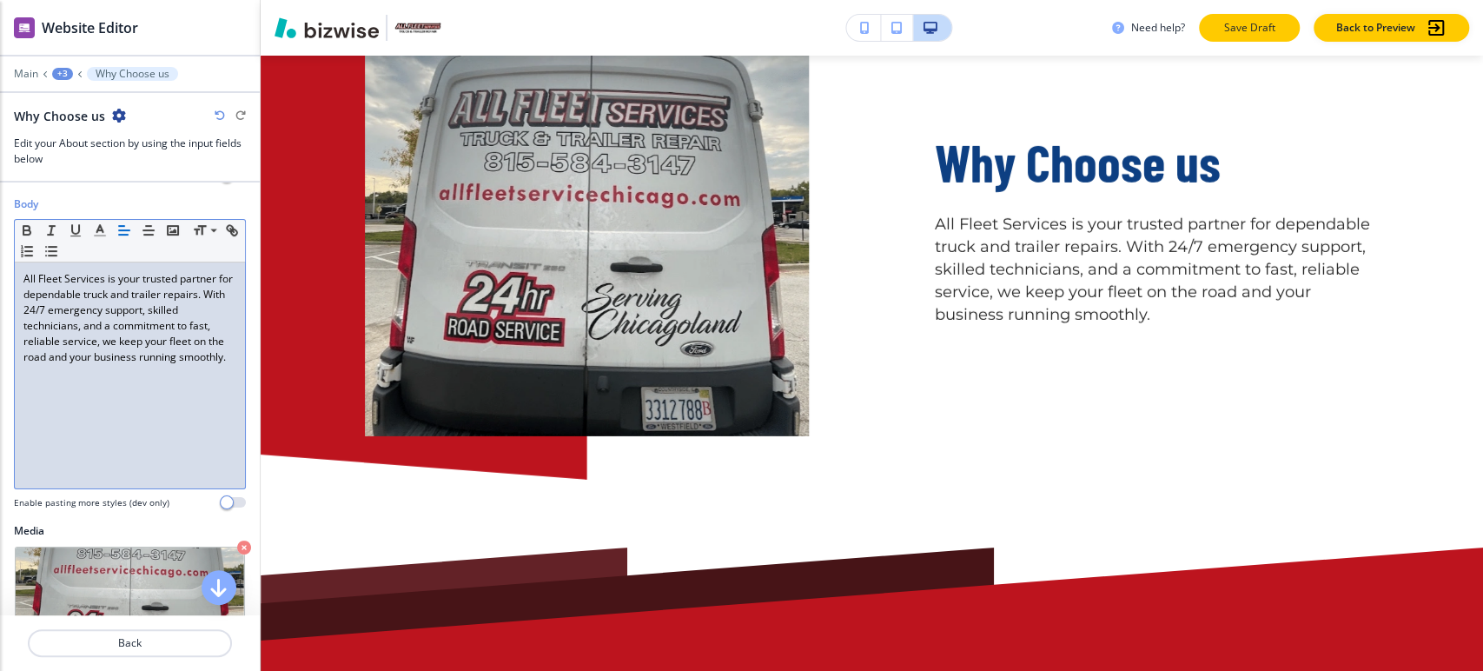
click at [1236, 25] on p "Save Draft" at bounding box center [1250, 28] width 56 height 16
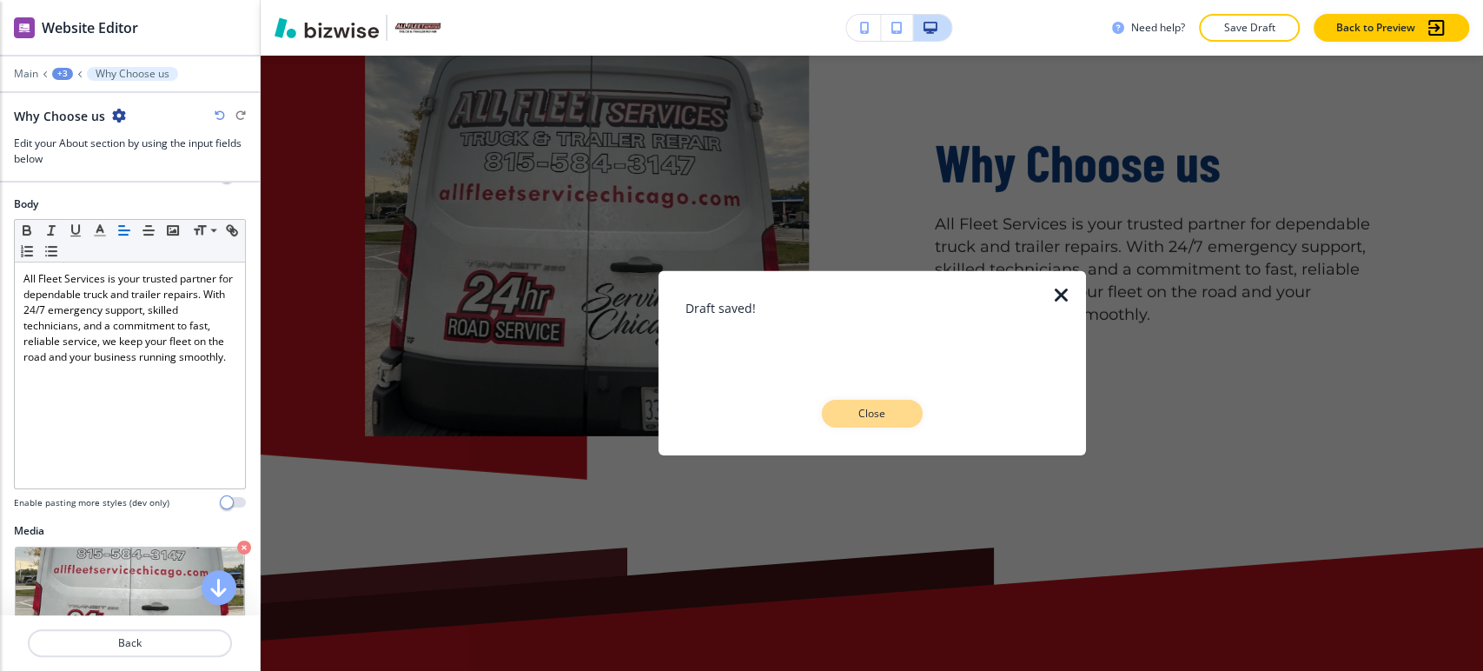
click at [883, 413] on p "Close" at bounding box center [873, 414] width 56 height 16
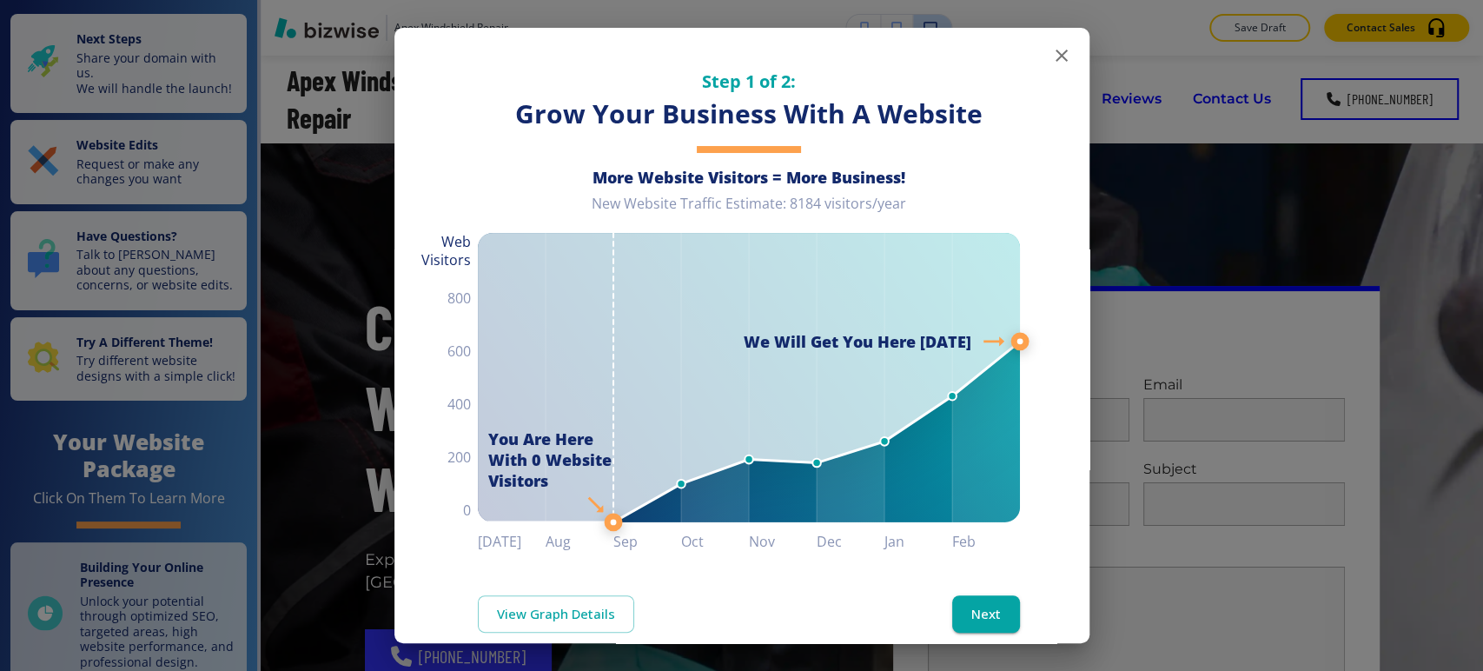
click at [1057, 61] on icon "button" at bounding box center [1062, 55] width 21 height 21
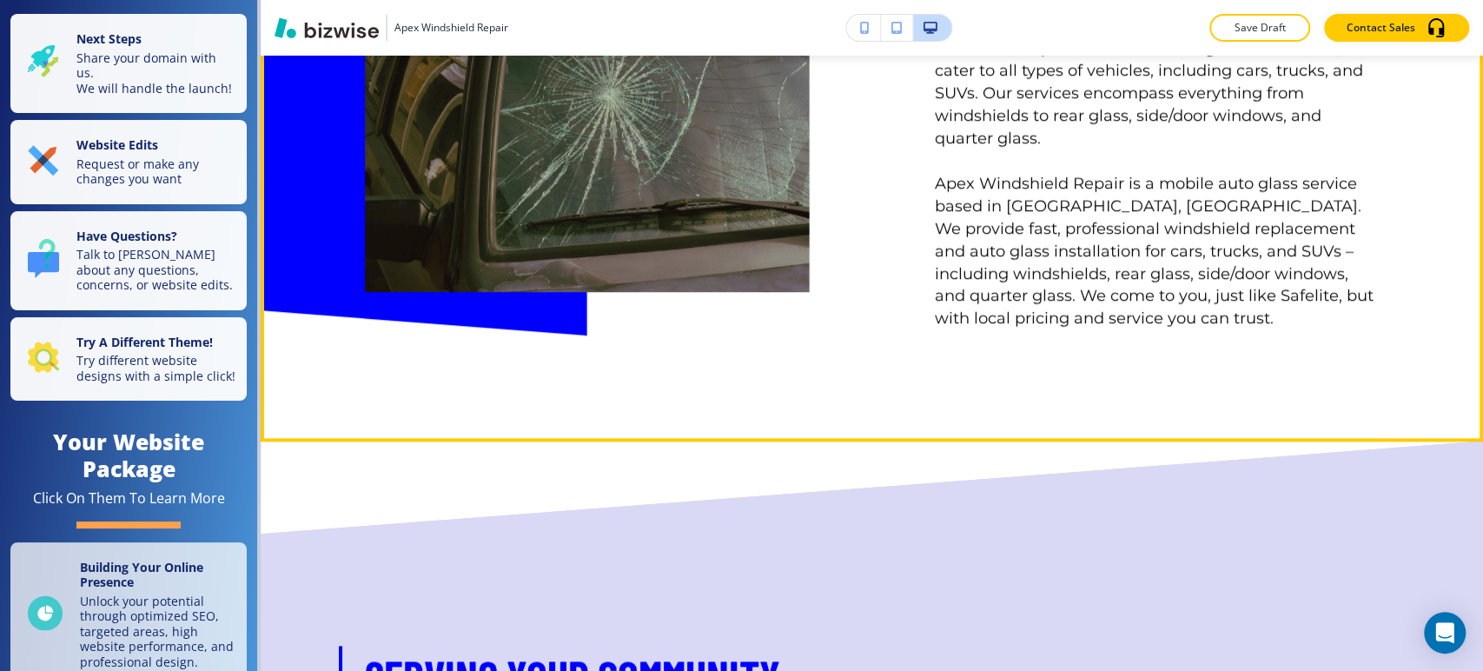
scroll to position [1448, 0]
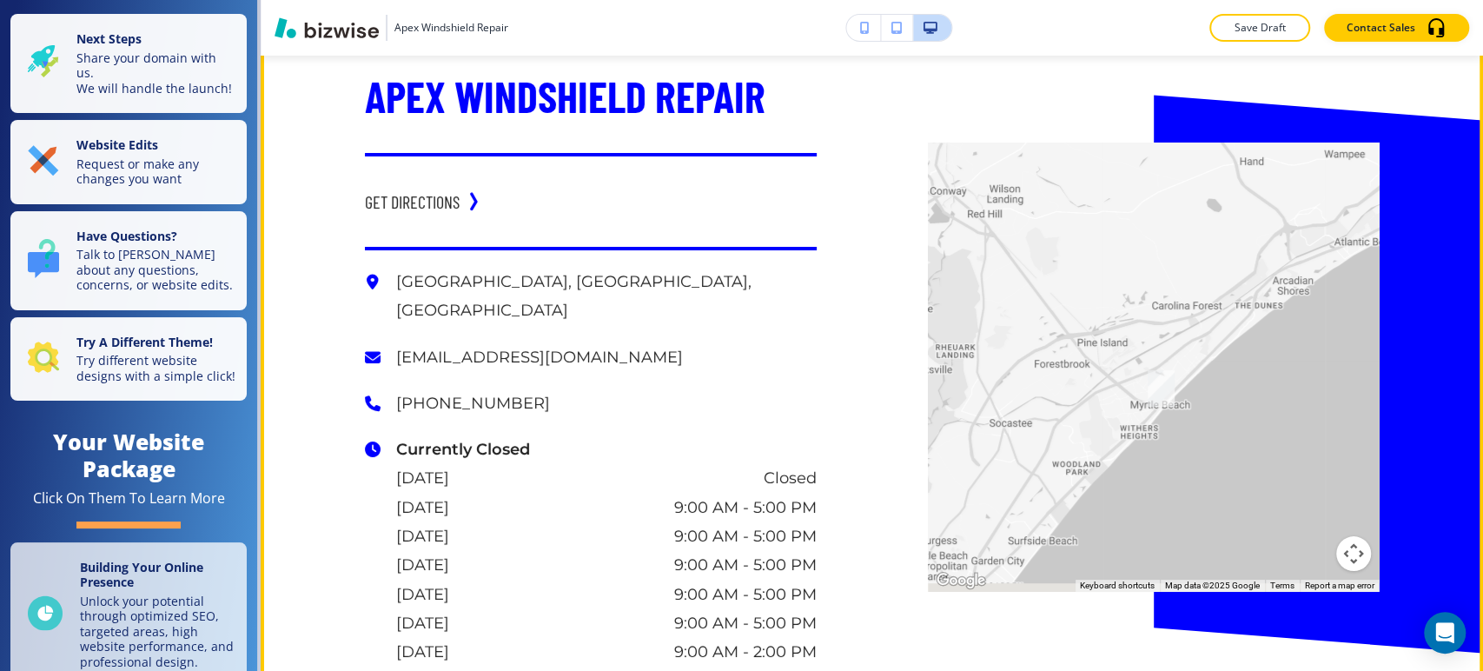
scroll to position [8883, 0]
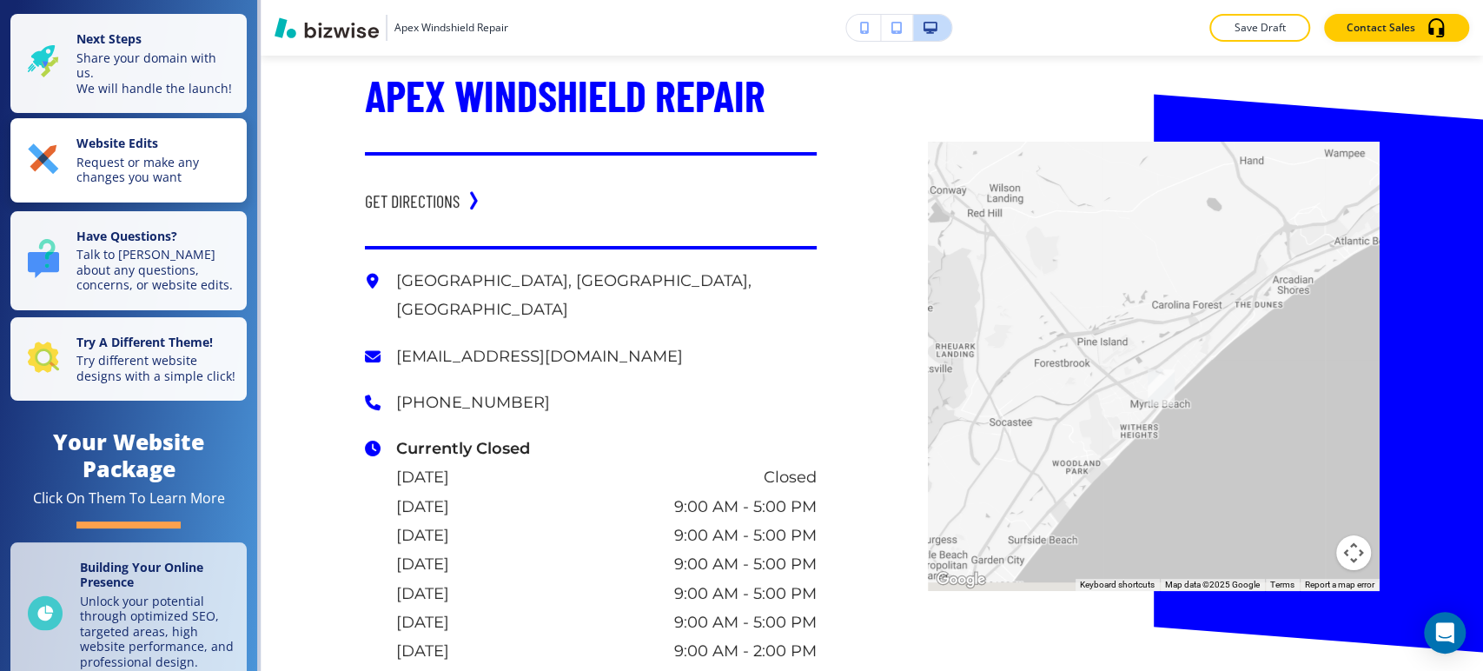
click at [118, 169] on p "Request or make any changes you want" at bounding box center [156, 170] width 160 height 30
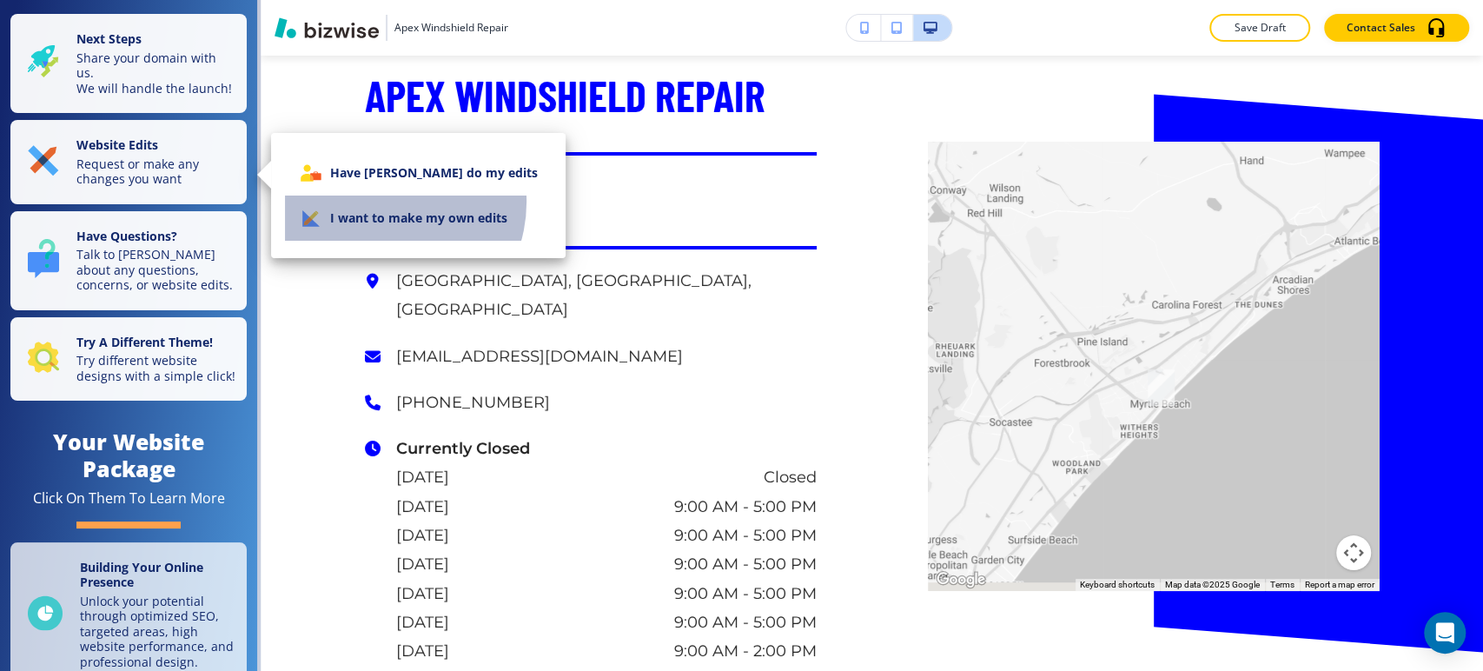
click at [382, 202] on li "I want to make my own edits" at bounding box center [418, 218] width 267 height 45
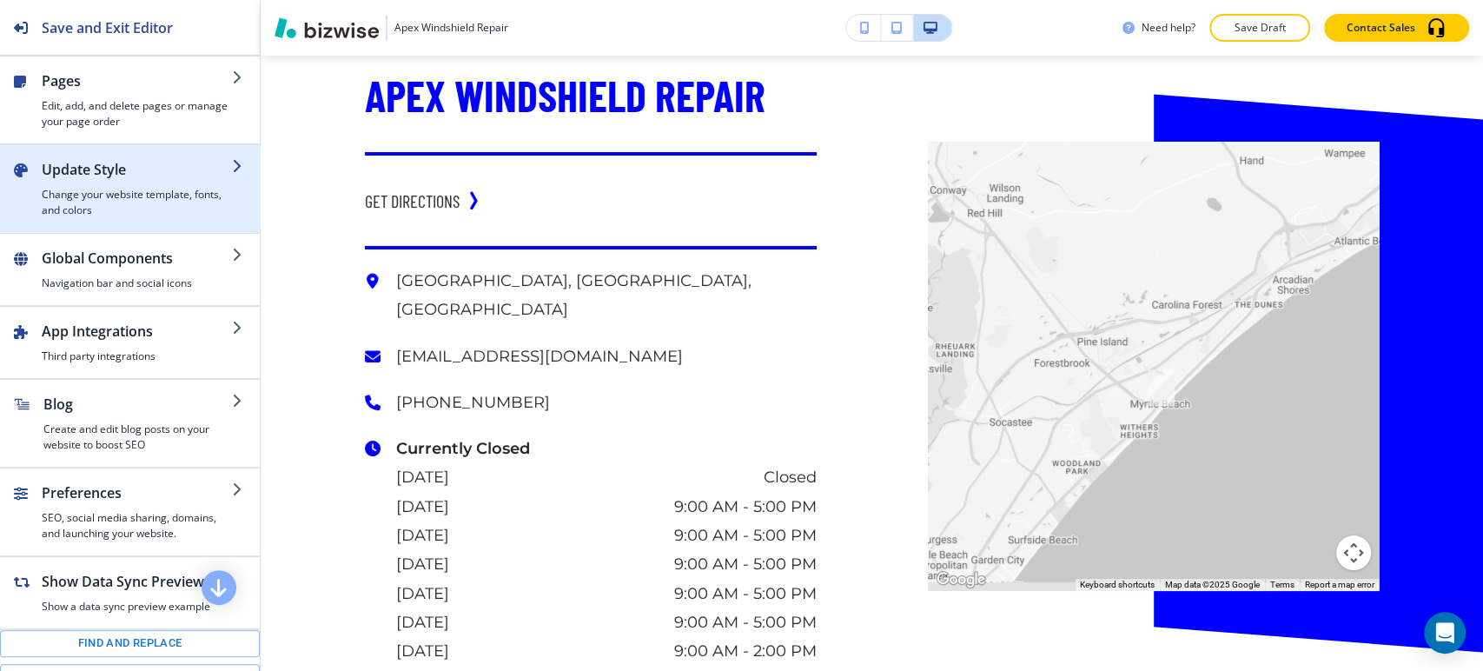
click at [152, 202] on h4 "Change your website template, fonts, and colors" at bounding box center [137, 202] width 190 height 31
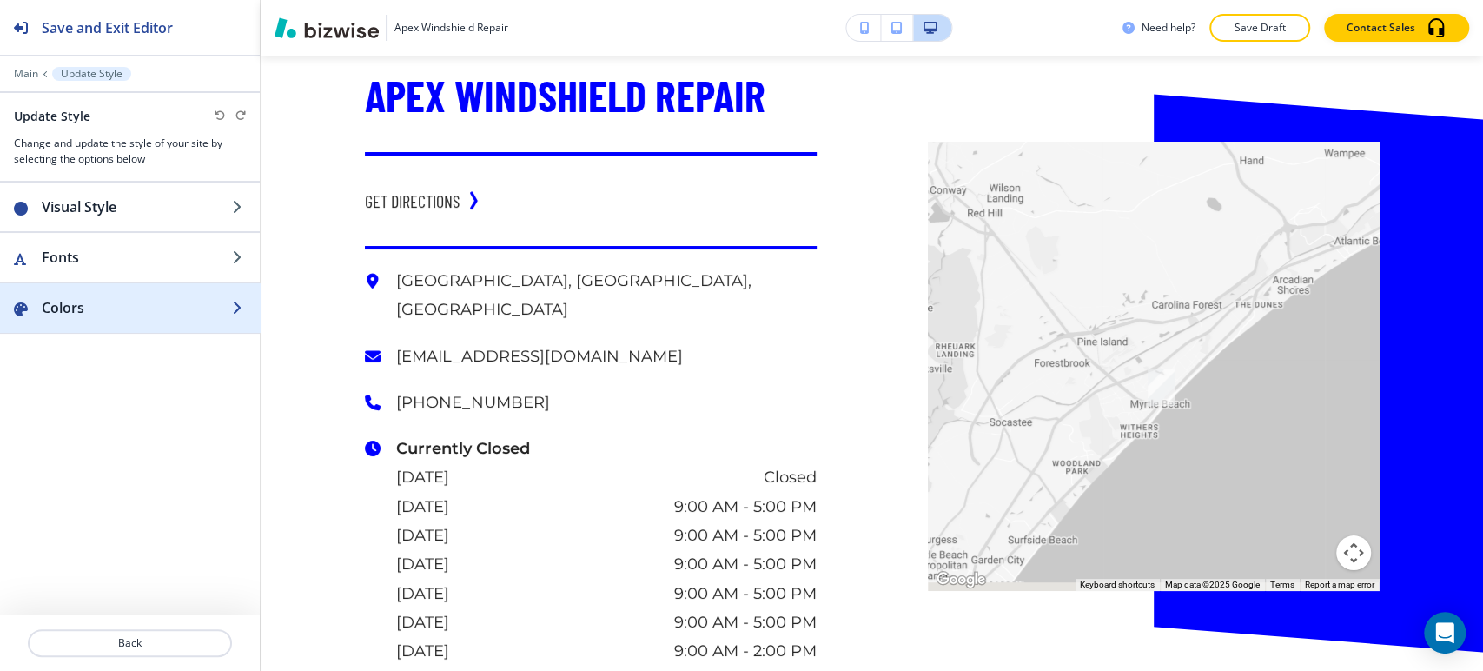
click at [153, 291] on div "button" at bounding box center [130, 290] width 260 height 14
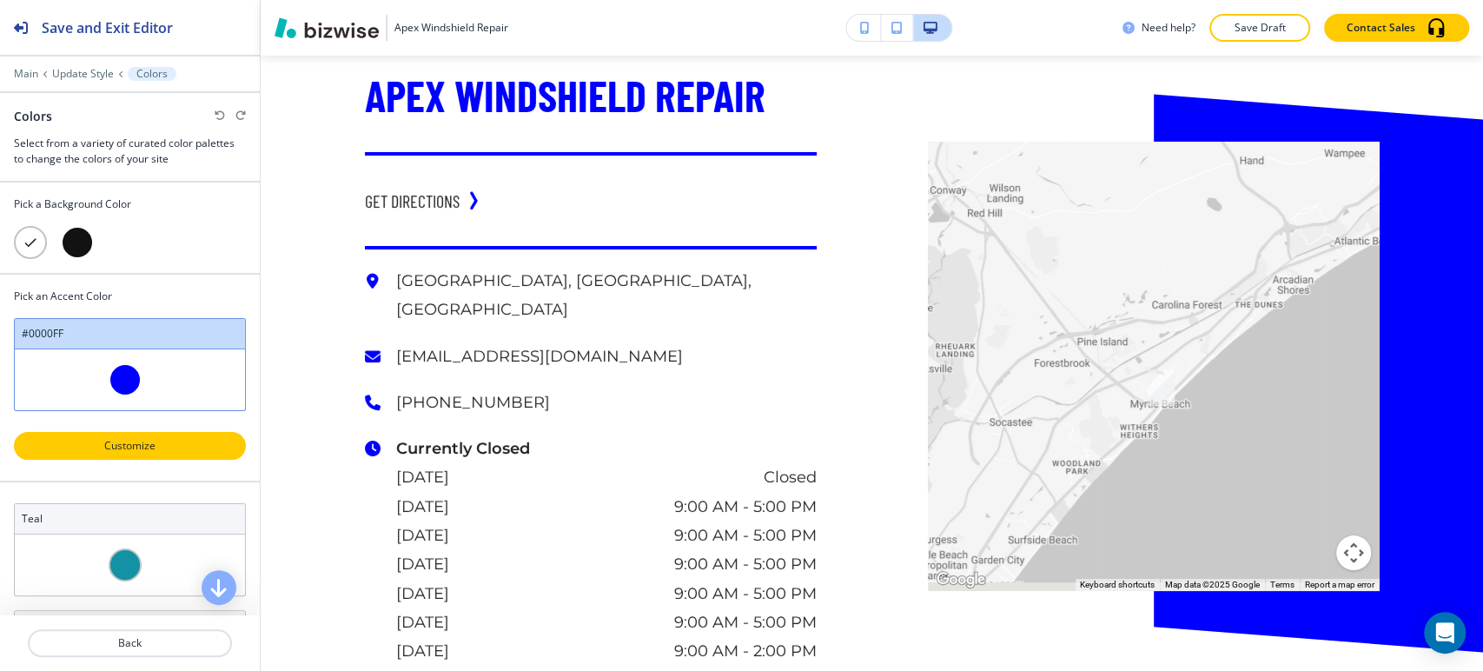
click at [124, 432] on button "Customize" at bounding box center [130, 446] width 232 height 28
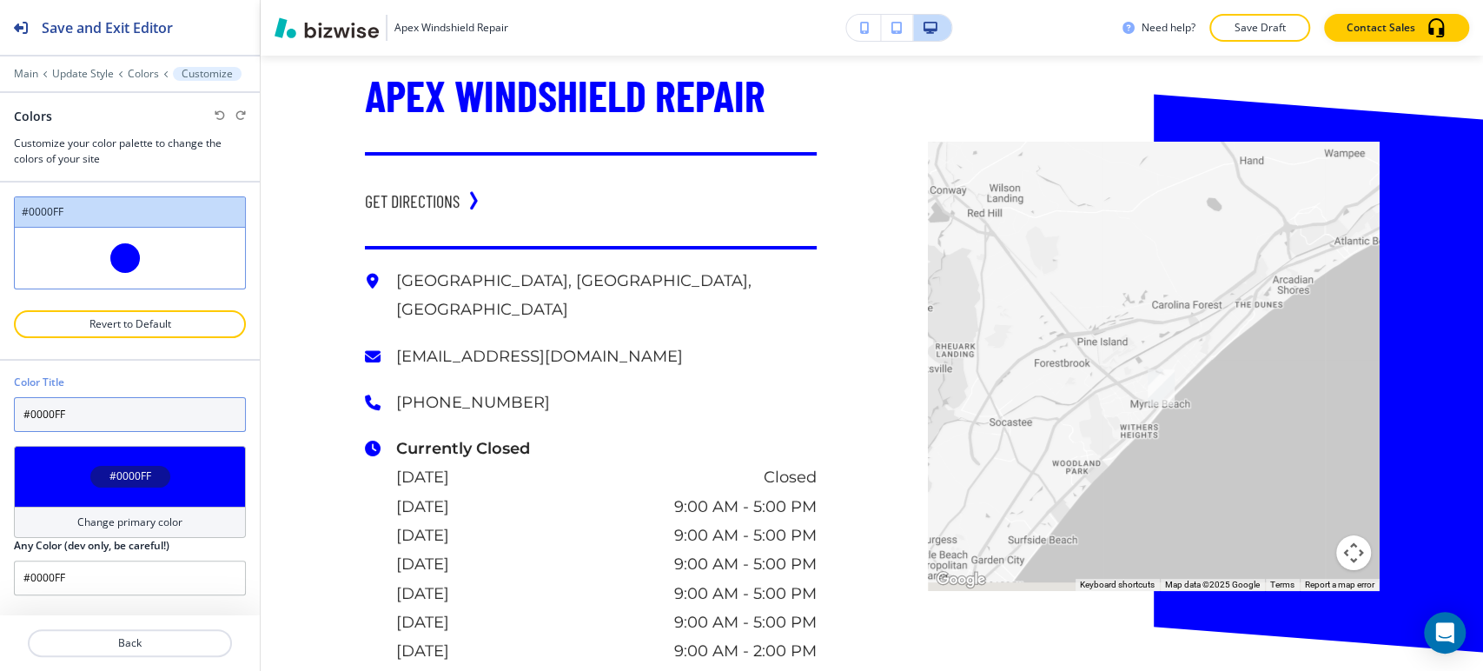
click at [163, 417] on input "#0000FF" at bounding box center [130, 414] width 232 height 35
paste input "111827"
type input "#111827"
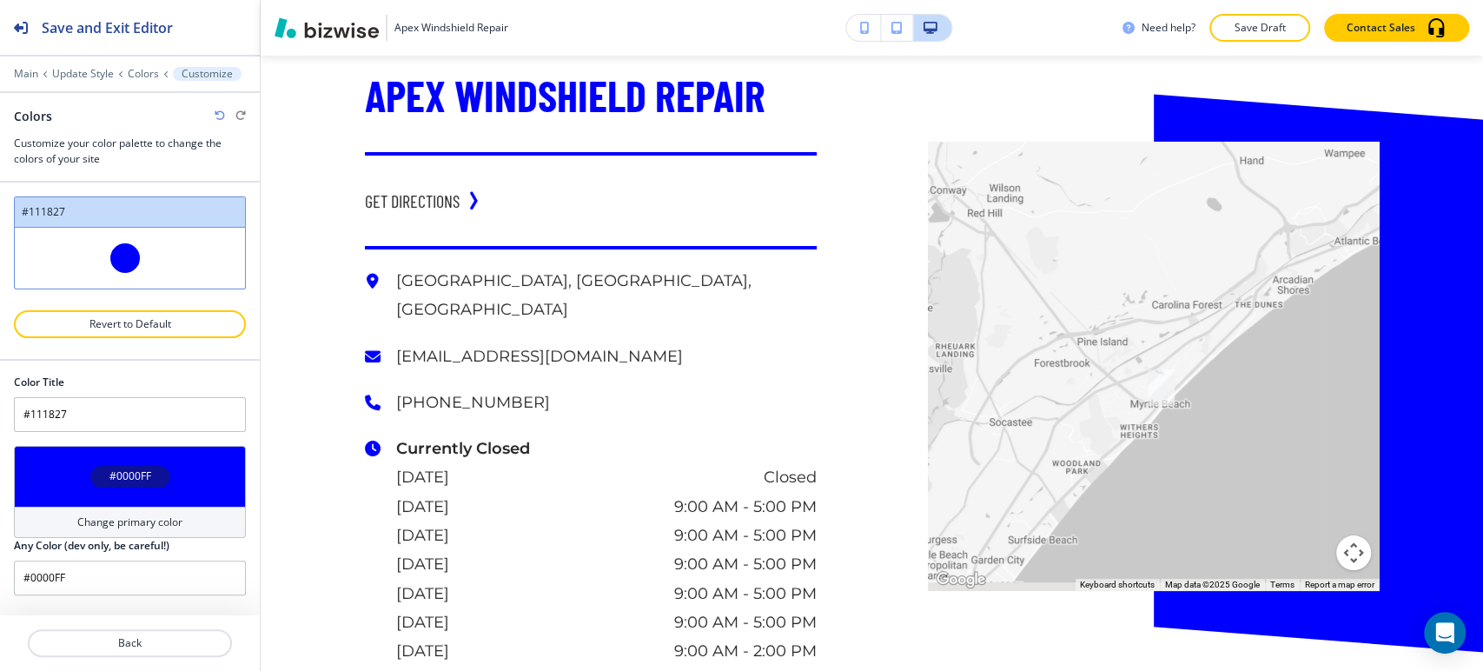
click at [177, 376] on div "Color Title" at bounding box center [130, 383] width 232 height 16
click at [160, 408] on input "#111827" at bounding box center [130, 414] width 232 height 35
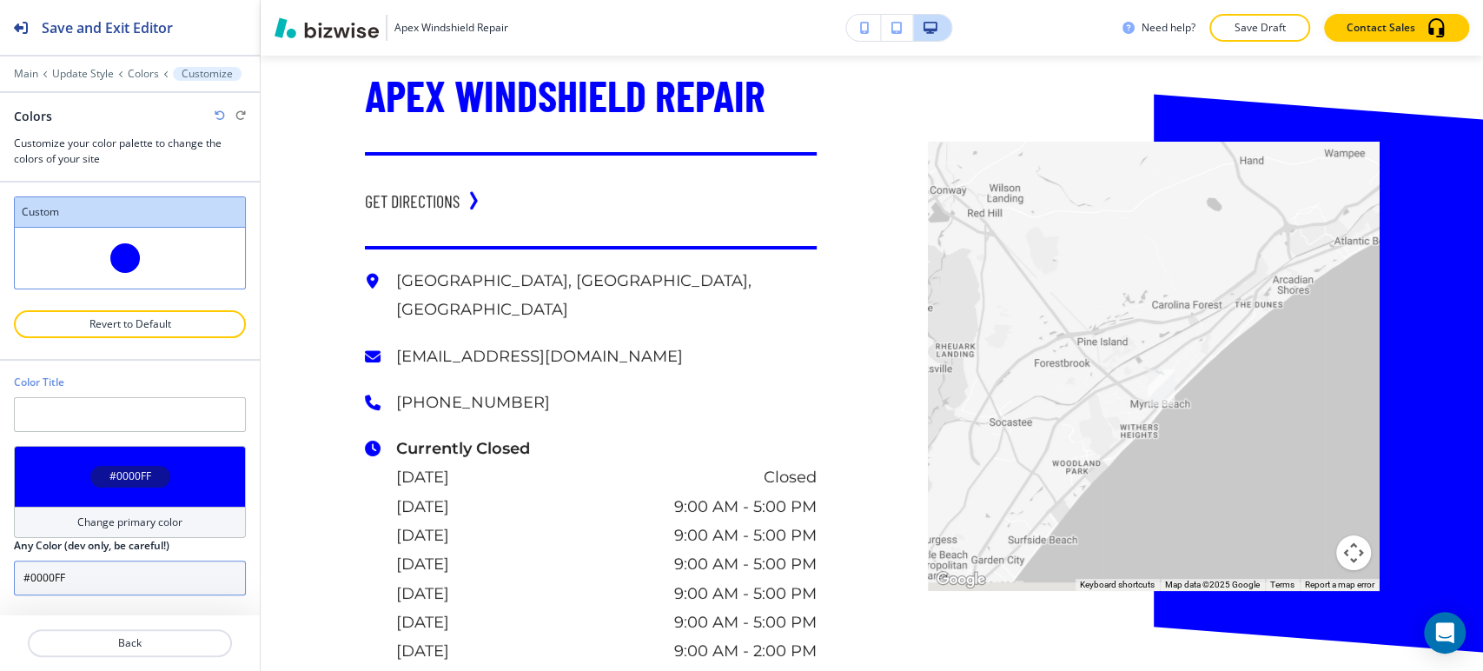
click at [152, 574] on input "#0000FF" at bounding box center [130, 578] width 232 height 35
click at [152, 575] on input "#0000FF" at bounding box center [130, 578] width 232 height 35
click at [152, 576] on input "#0000FF" at bounding box center [130, 578] width 232 height 35
drag, startPoint x: 152, startPoint y: 577, endPoint x: 118, endPoint y: 577, distance: 33.9
click at [120, 577] on input "#0000FF" at bounding box center [130, 578] width 232 height 35
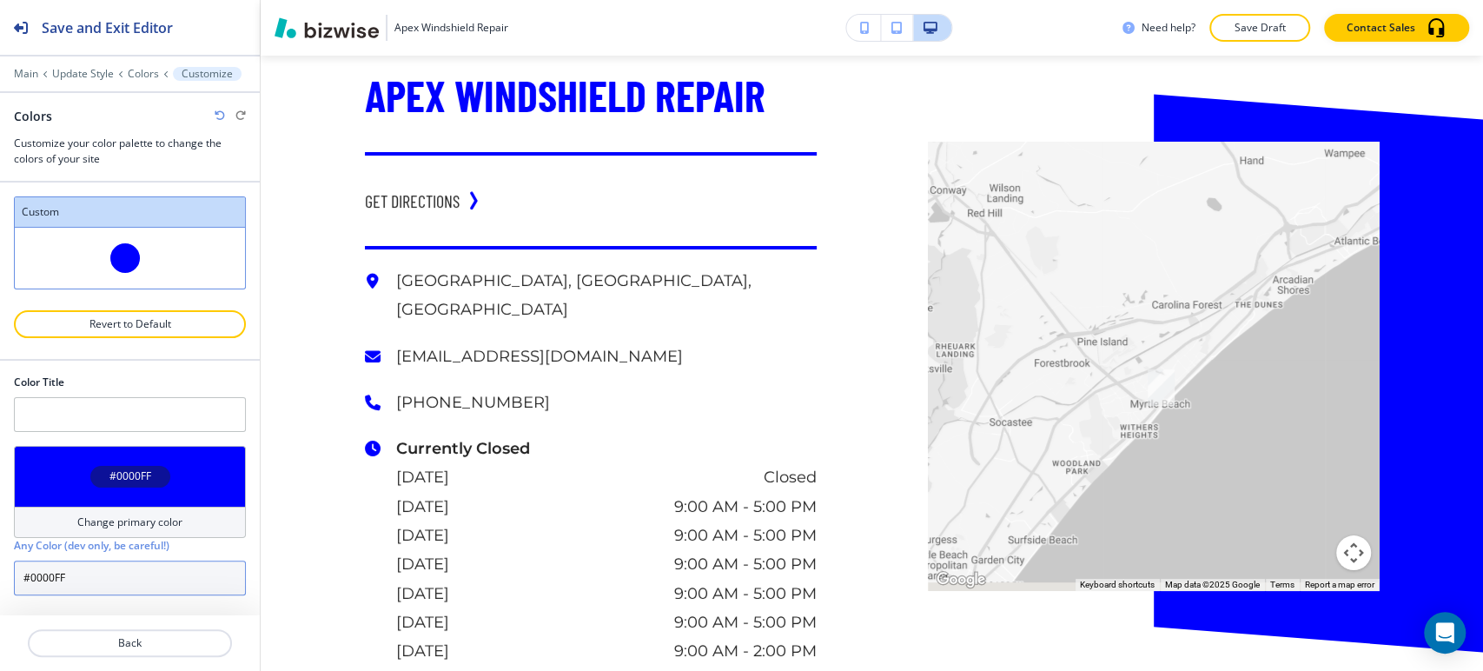
click at [118, 577] on input "#0000FF" at bounding box center [130, 578] width 232 height 35
paste input "111827"
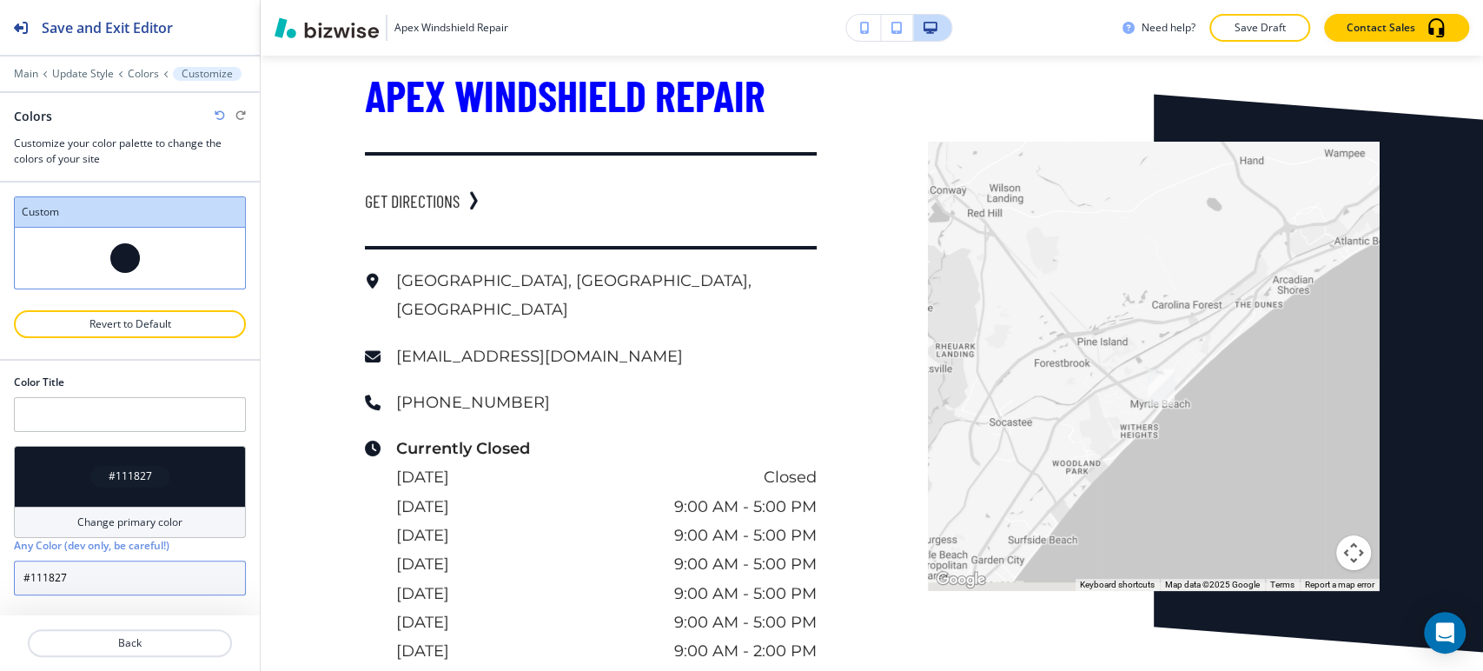
type input "#111827"
click at [184, 387] on div "Color Title" at bounding box center [130, 383] width 232 height 16
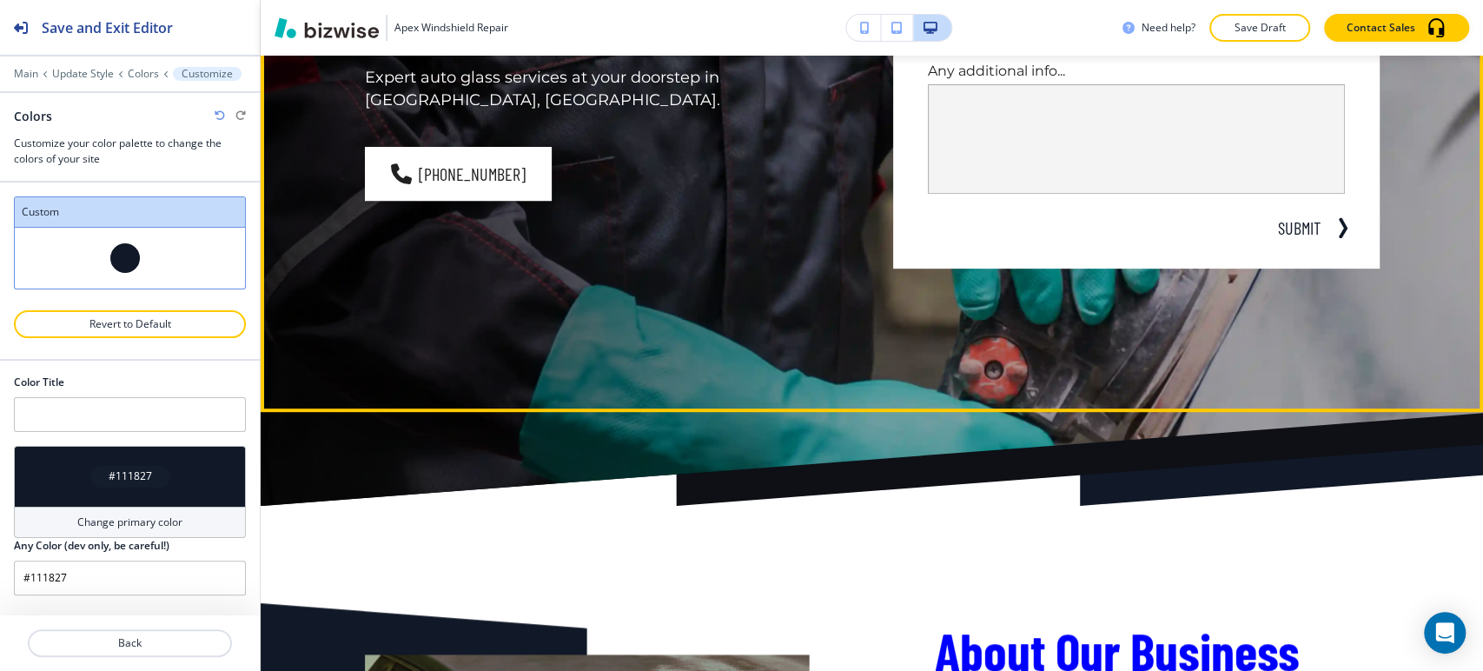
scroll to position [0, 0]
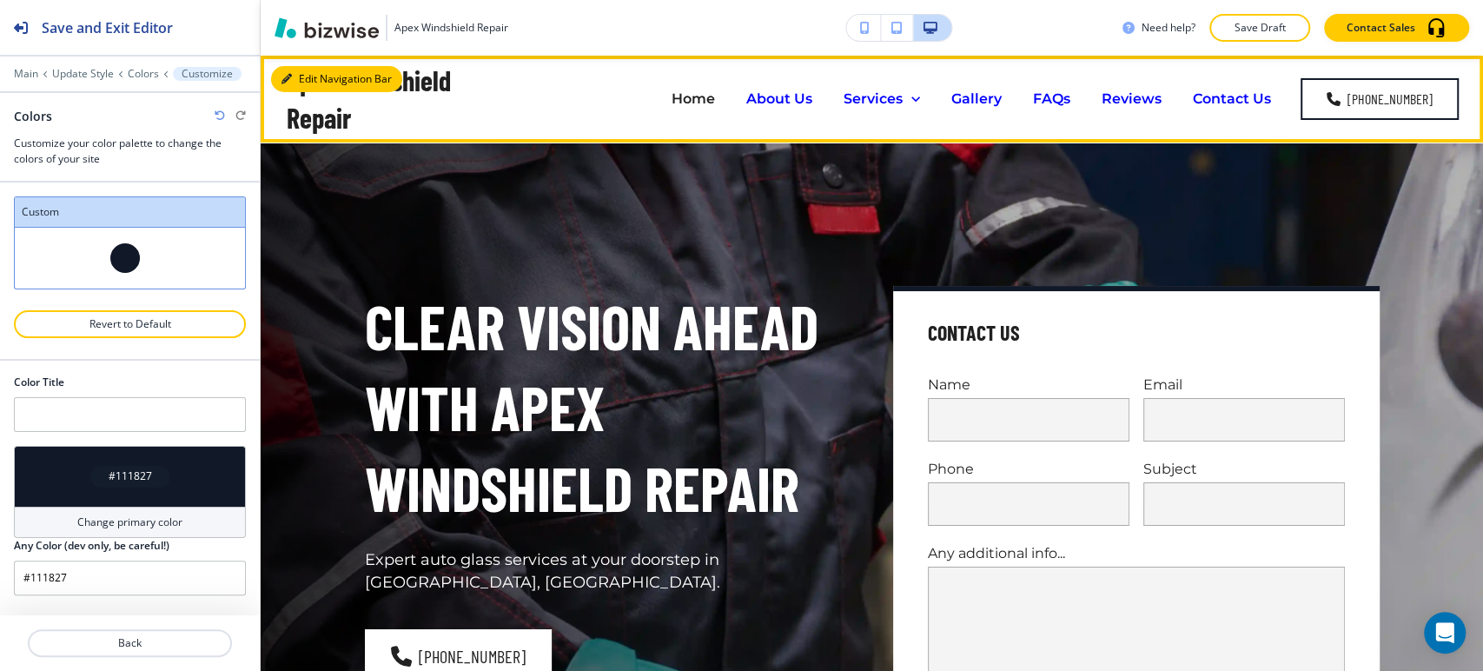
click at [304, 76] on button "Edit Navigation Bar" at bounding box center [336, 79] width 131 height 26
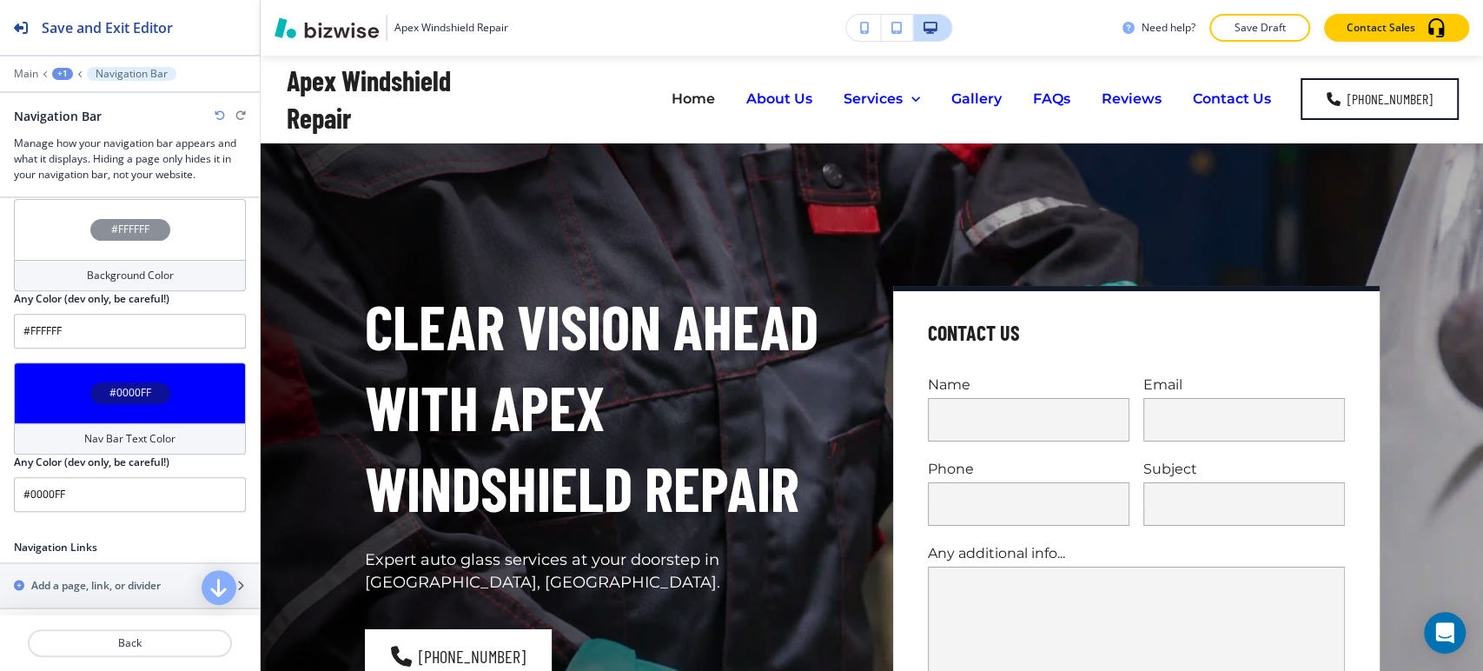
scroll to position [482, 0]
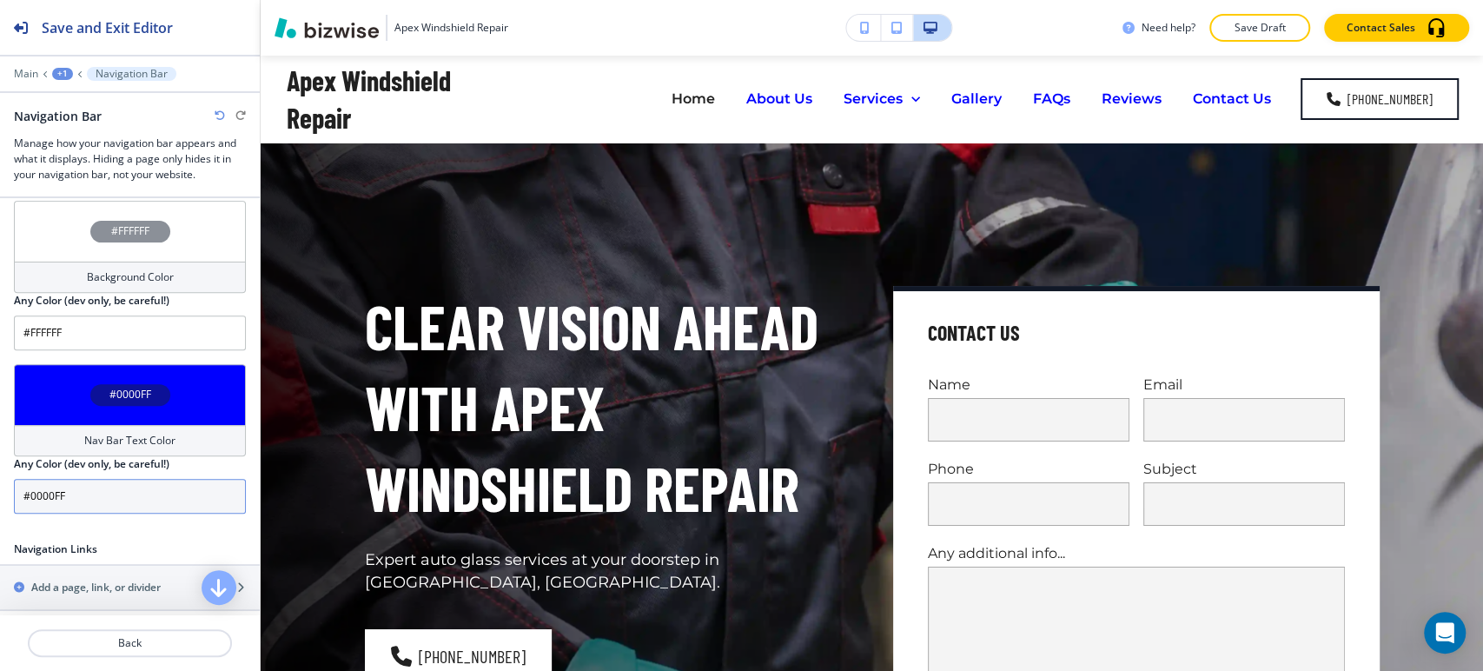
click at [133, 479] on input "#0000FF" at bounding box center [130, 496] width 232 height 35
click at [134, 495] on input "#0000FF" at bounding box center [130, 496] width 232 height 35
click at [135, 495] on input "#0000FF" at bounding box center [130, 496] width 232 height 35
click at [136, 494] on input "#0000FF" at bounding box center [130, 496] width 232 height 35
paste input "111827"
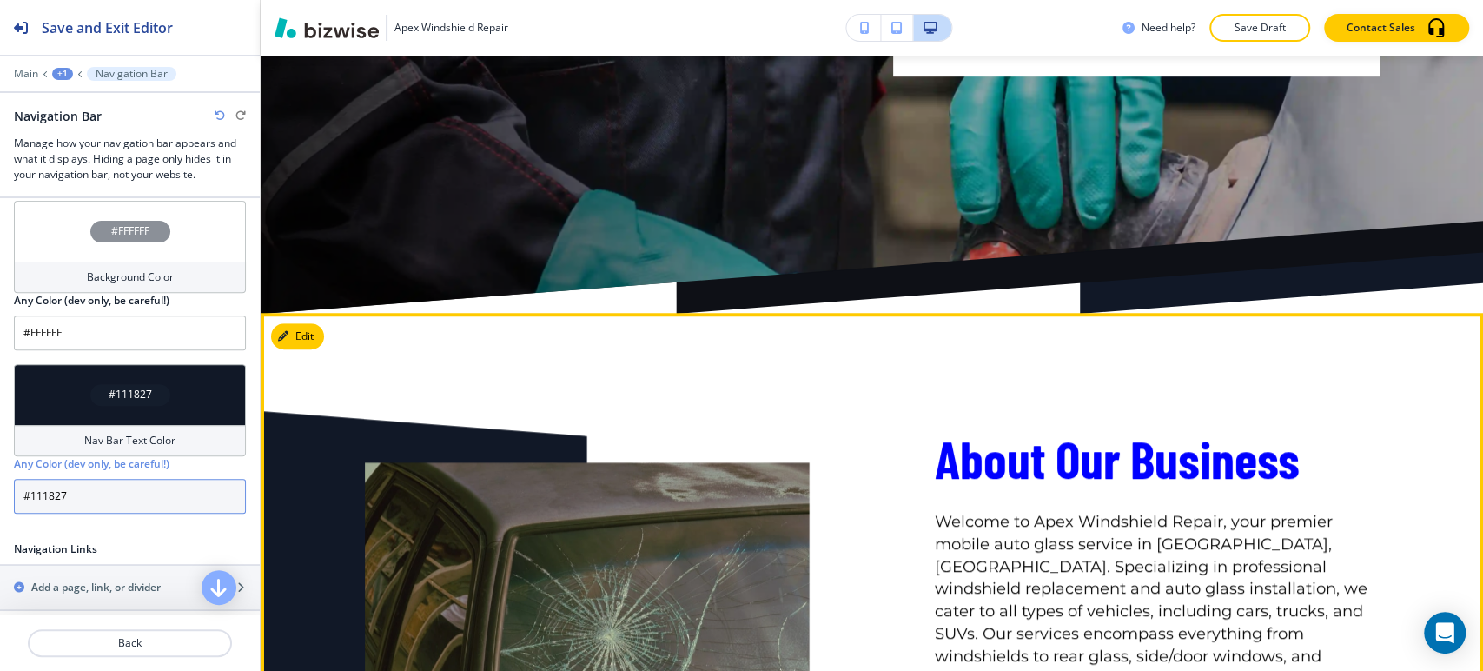
scroll to position [675, 0]
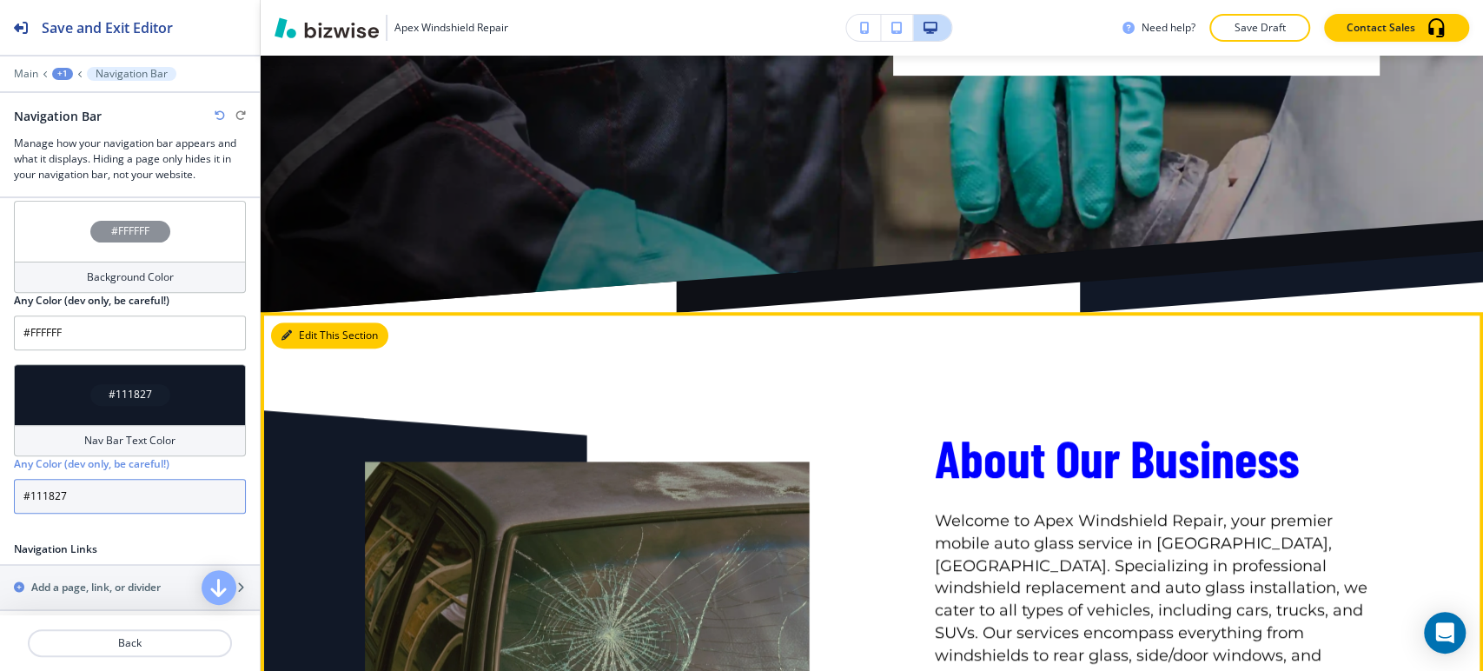
type input "#111827"
click at [282, 327] on button "Edit This Section" at bounding box center [329, 335] width 117 height 26
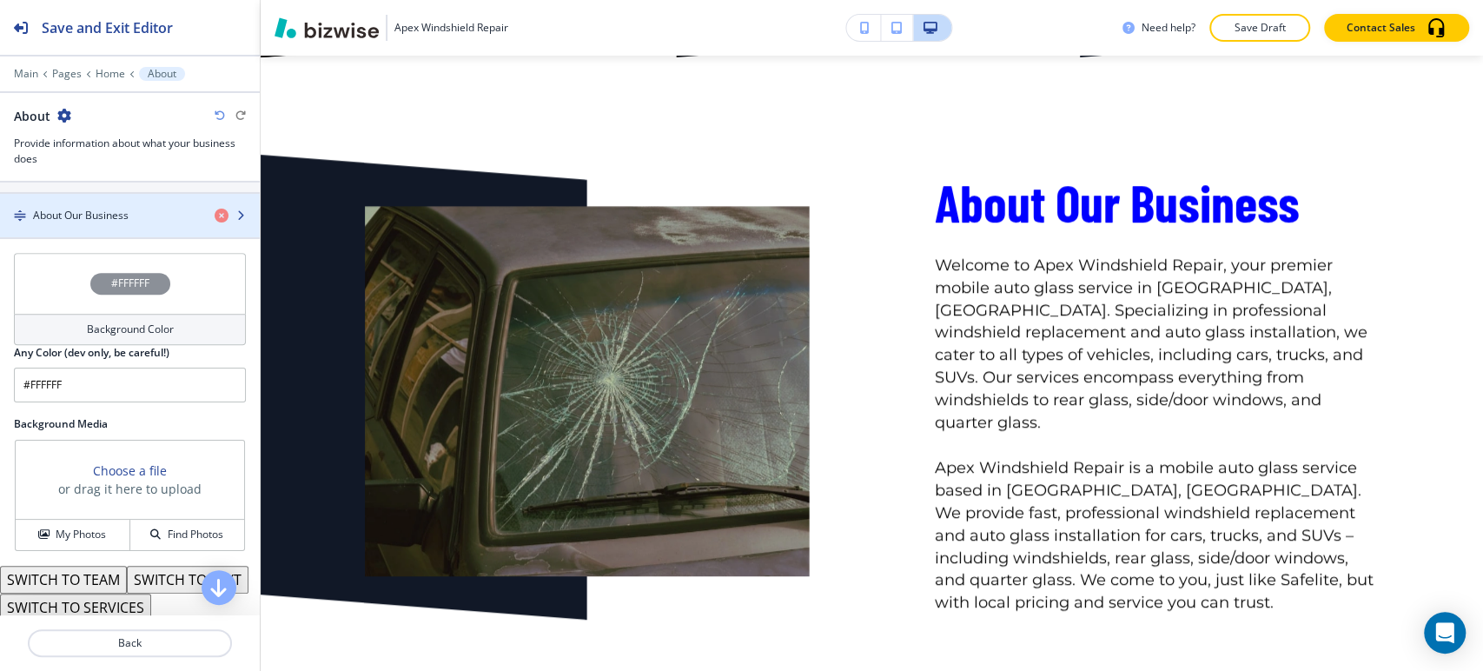
click at [126, 217] on h4 "About Our Business" at bounding box center [81, 216] width 96 height 16
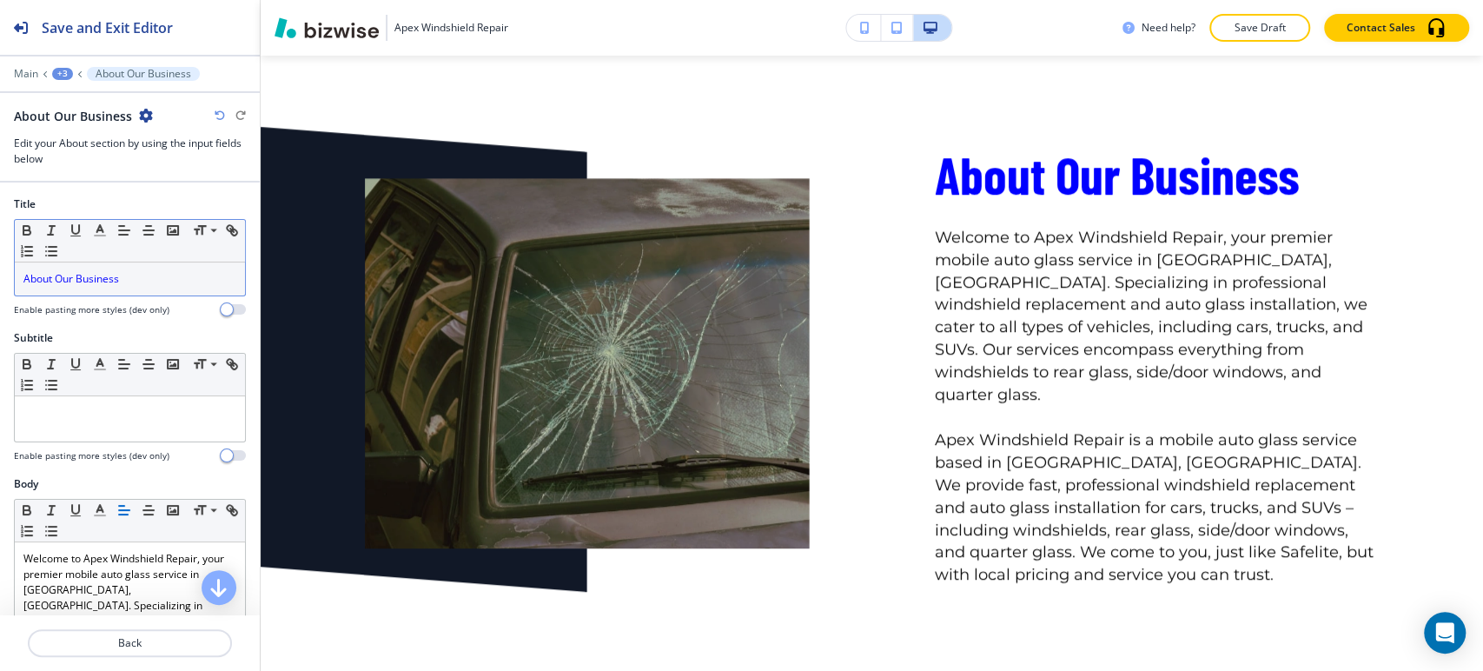
click at [113, 269] on div "About Our Business" at bounding box center [130, 278] width 230 height 33
click at [105, 229] on icon "button" at bounding box center [100, 230] width 16 height 16
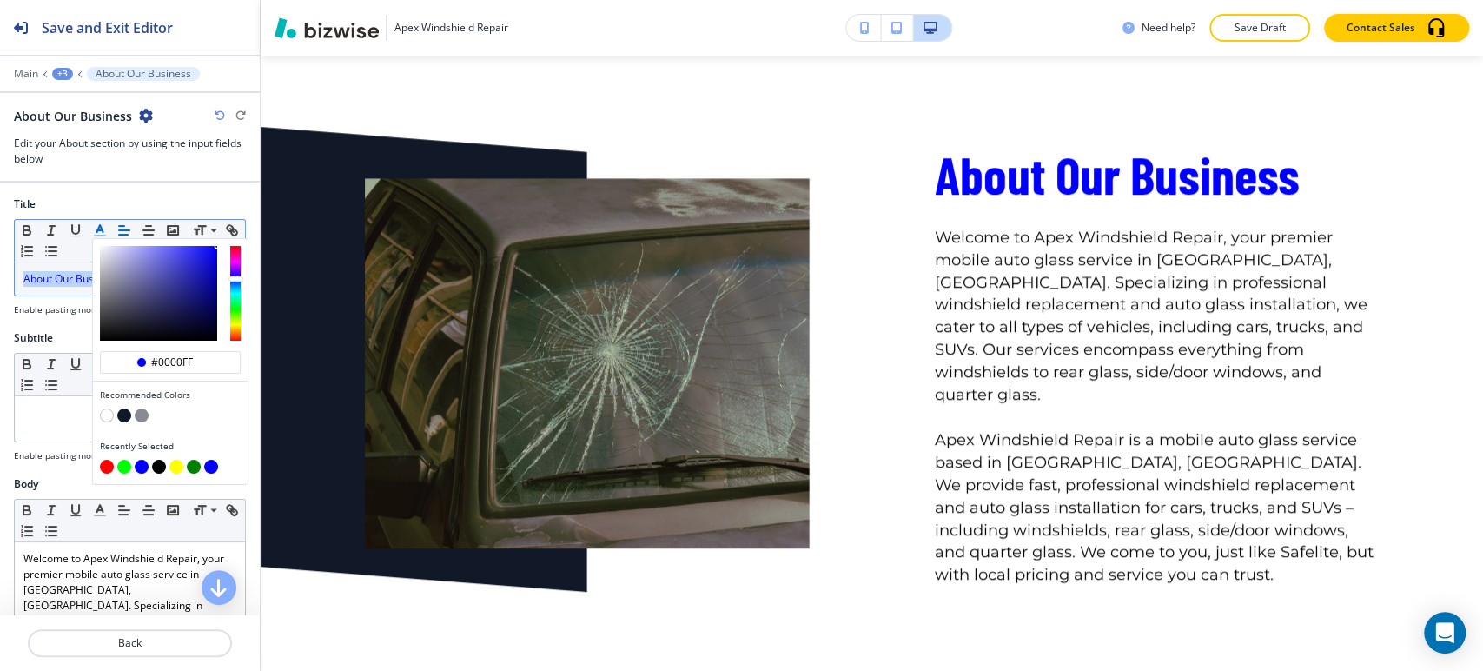
click at [125, 414] on button "button" at bounding box center [124, 415] width 14 height 14
type input "#111827"
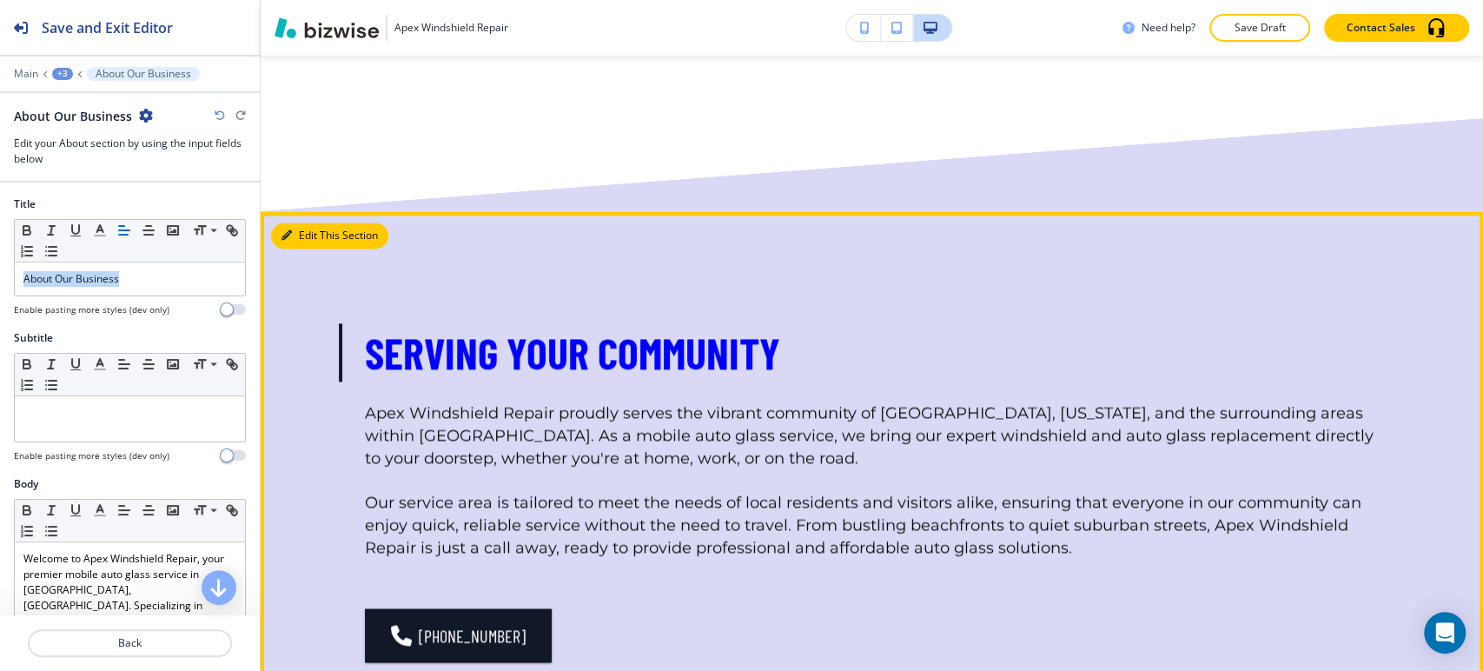
click at [289, 230] on icon "button" at bounding box center [287, 235] width 10 height 10
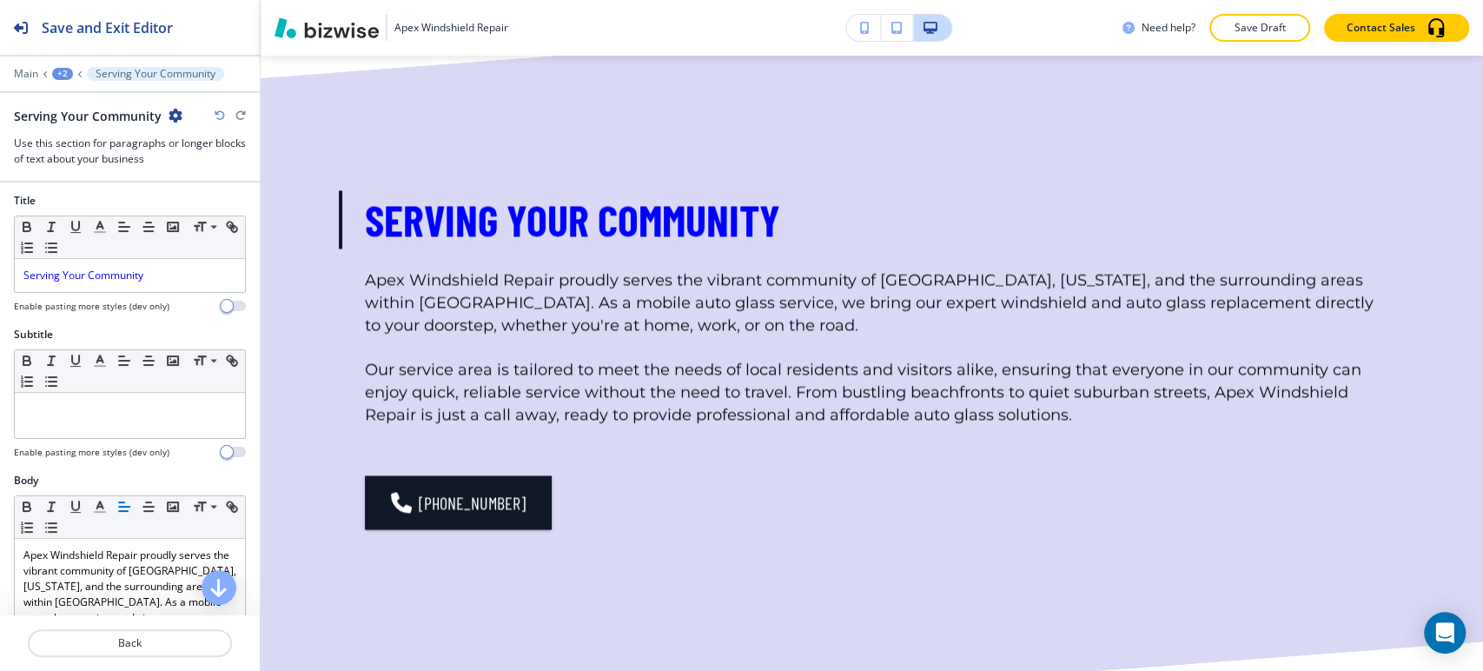
scroll to position [0, 0]
click at [169, 274] on p "Serving Your Community" at bounding box center [129, 279] width 213 height 16
click at [169, 273] on p "Serving Your Community" at bounding box center [129, 279] width 213 height 16
click at [97, 236] on line "button" at bounding box center [100, 236] width 10 height 0
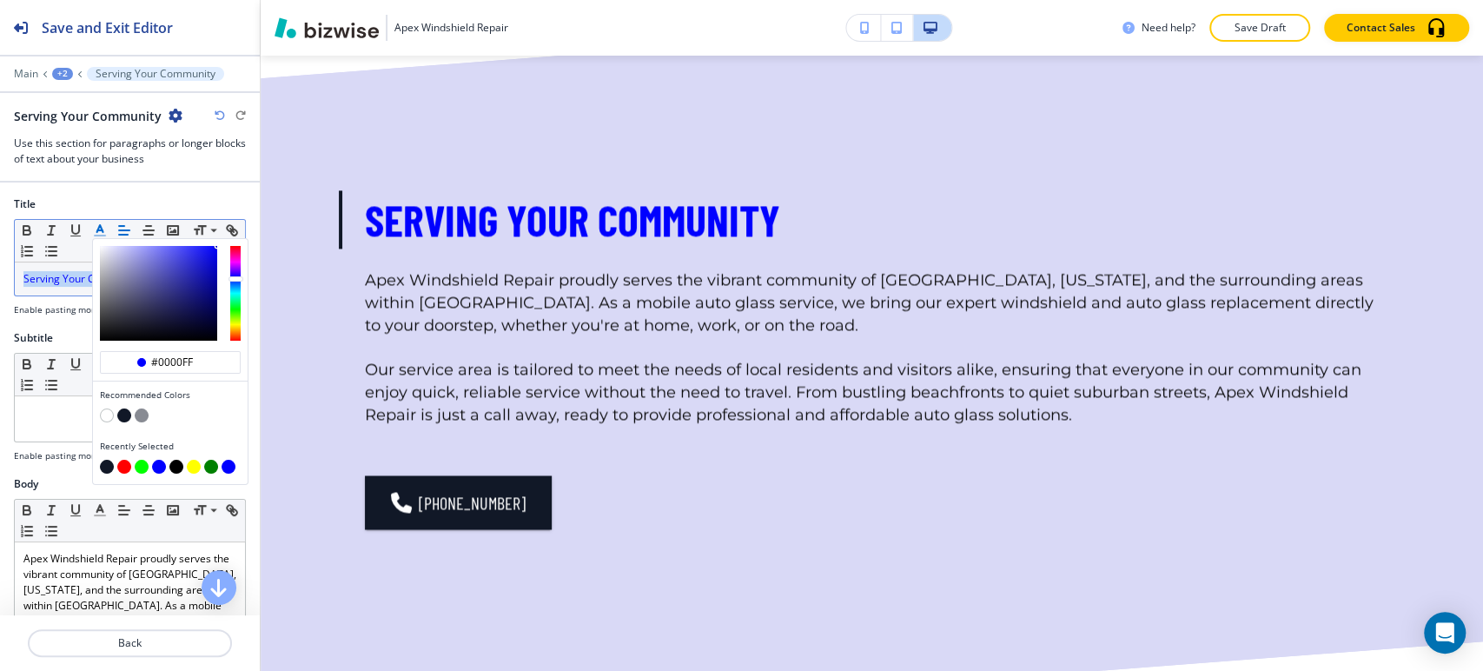
click at [129, 411] on button "button" at bounding box center [124, 415] width 14 height 14
type input "#111827"
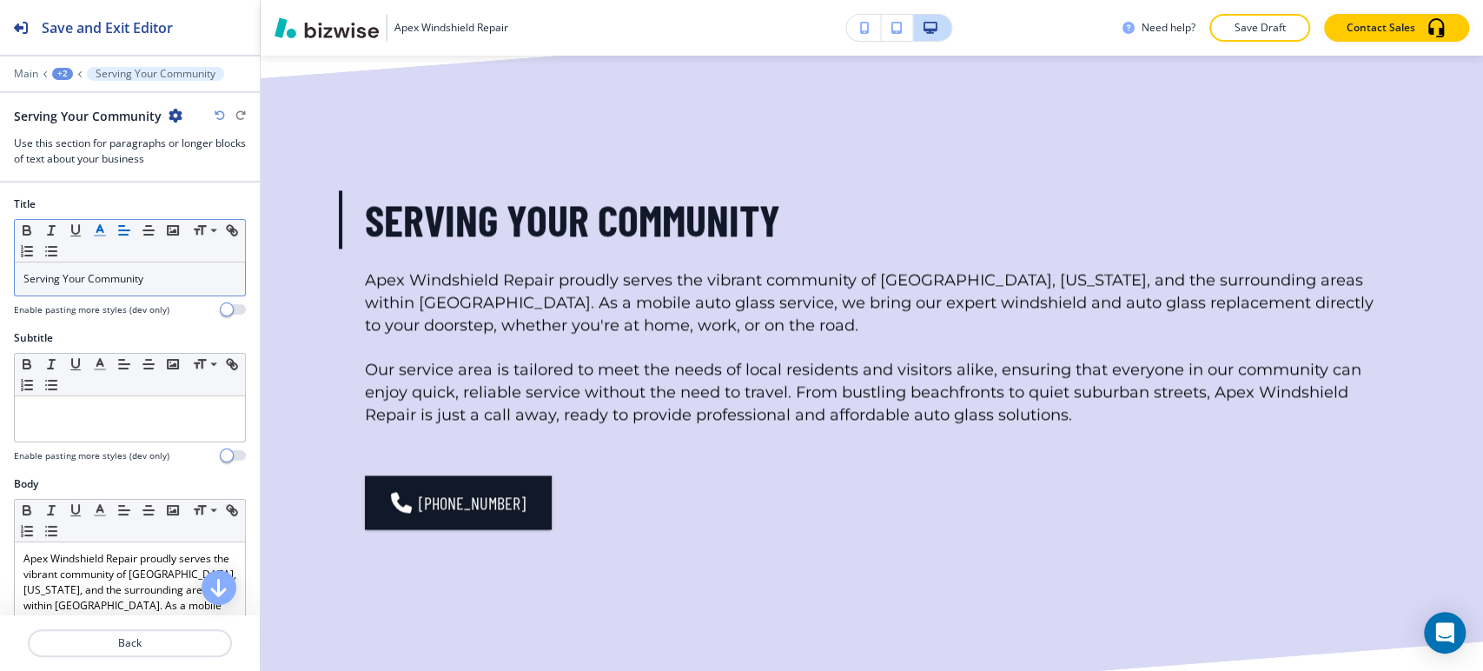
click at [28, 341] on h2 "Subtitle" at bounding box center [33, 338] width 39 height 16
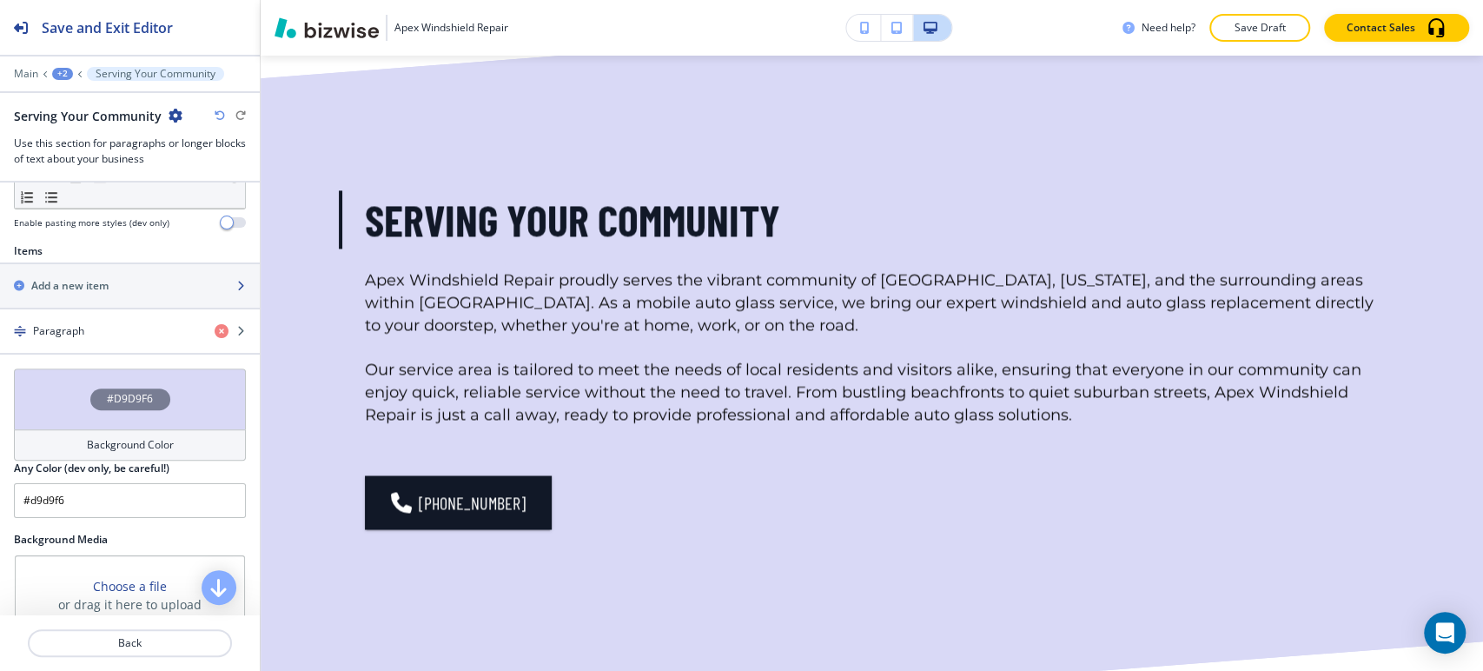
scroll to position [675, 0]
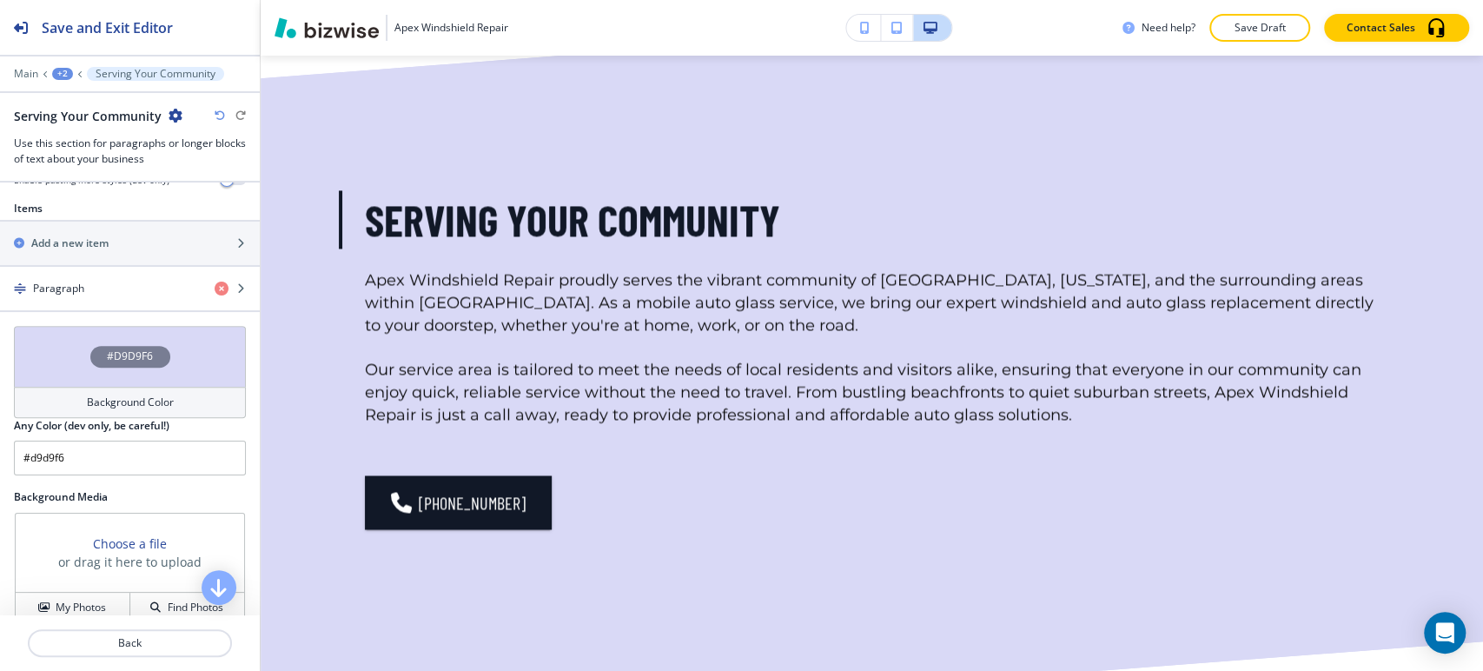
click at [122, 403] on h4 "Background Color" at bounding box center [130, 403] width 87 height 16
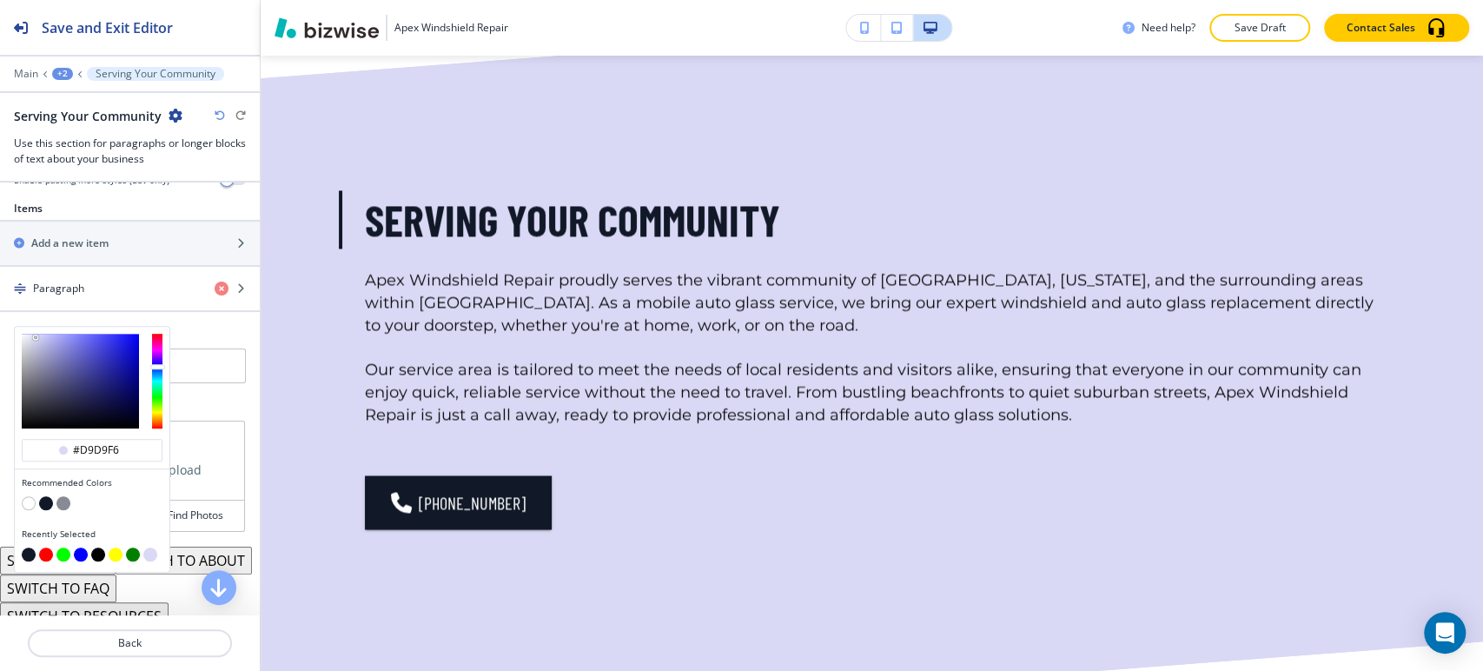
click at [64, 498] on button "button" at bounding box center [63, 503] width 14 height 14
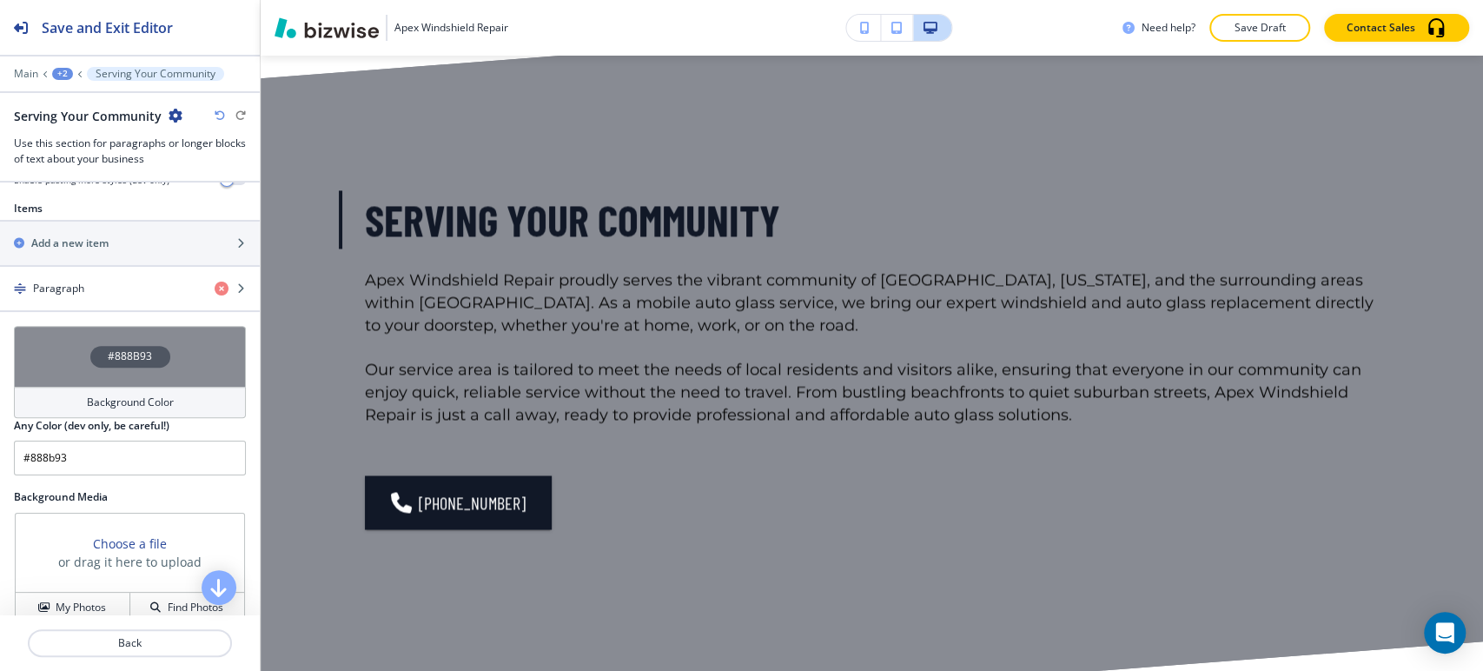
click at [128, 381] on div "#888B93" at bounding box center [130, 356] width 232 height 61
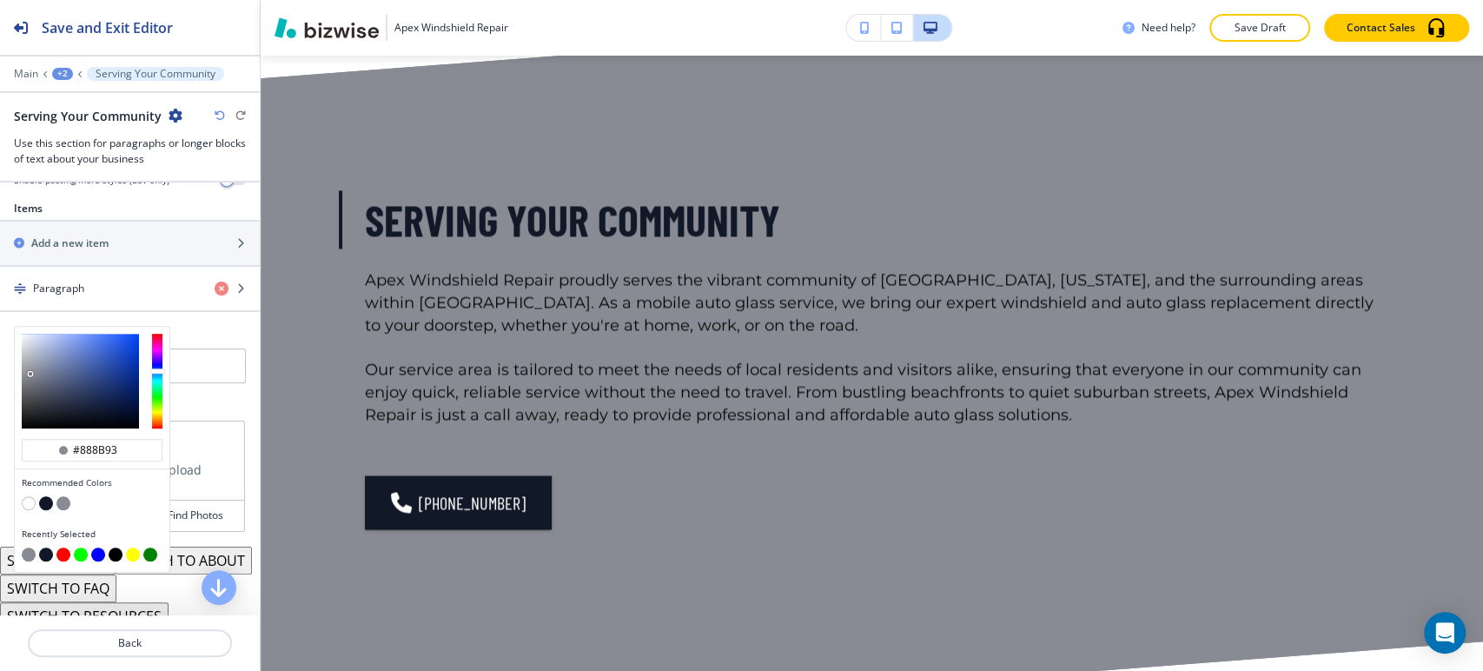
click at [214, 109] on div "Serving Your Community" at bounding box center [130, 116] width 232 height 18
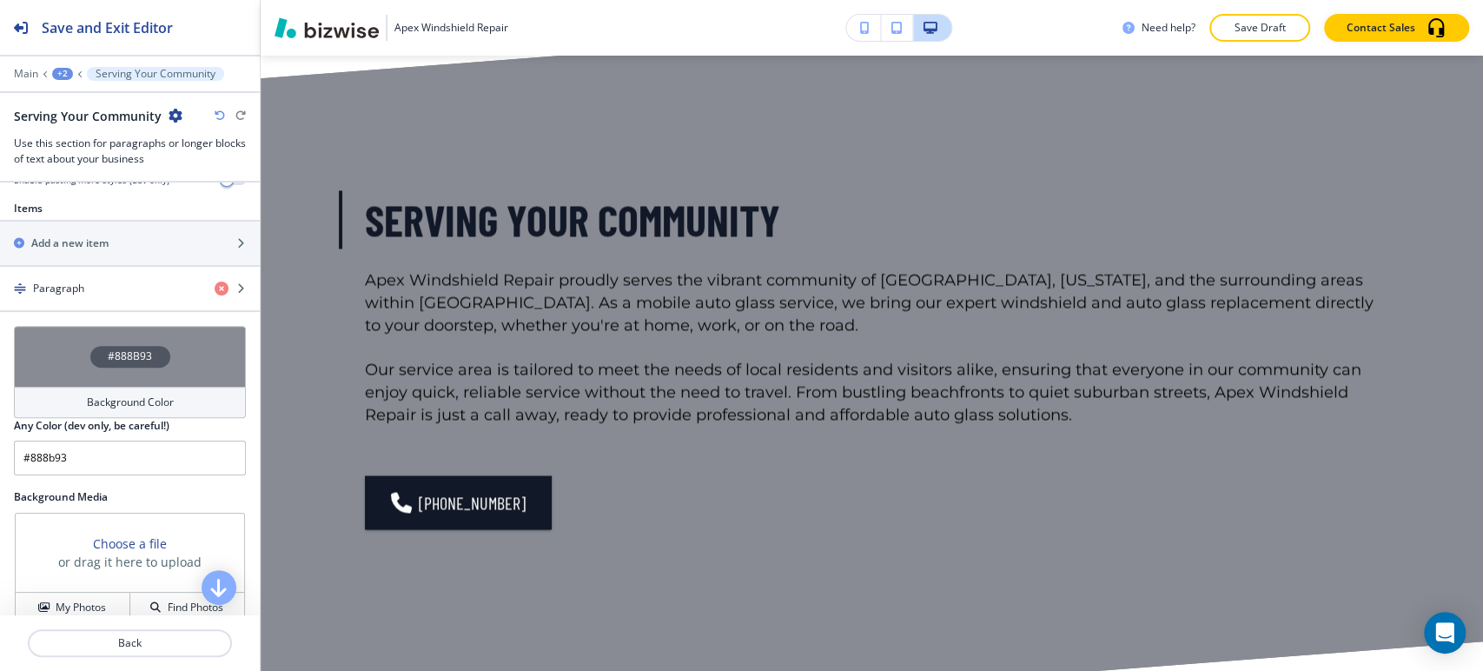
click at [217, 110] on icon "button" at bounding box center [220, 115] width 10 height 10
type input "#d9d9f6"
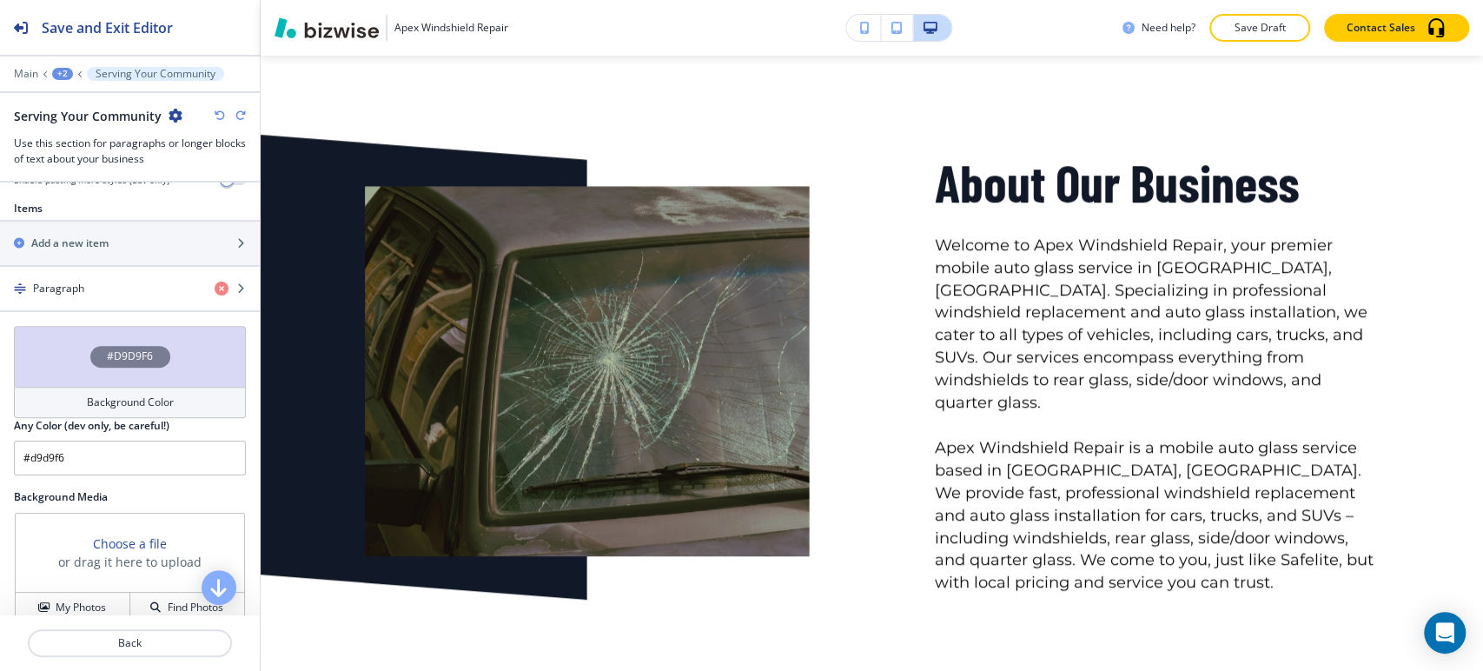
scroll to position [965, 0]
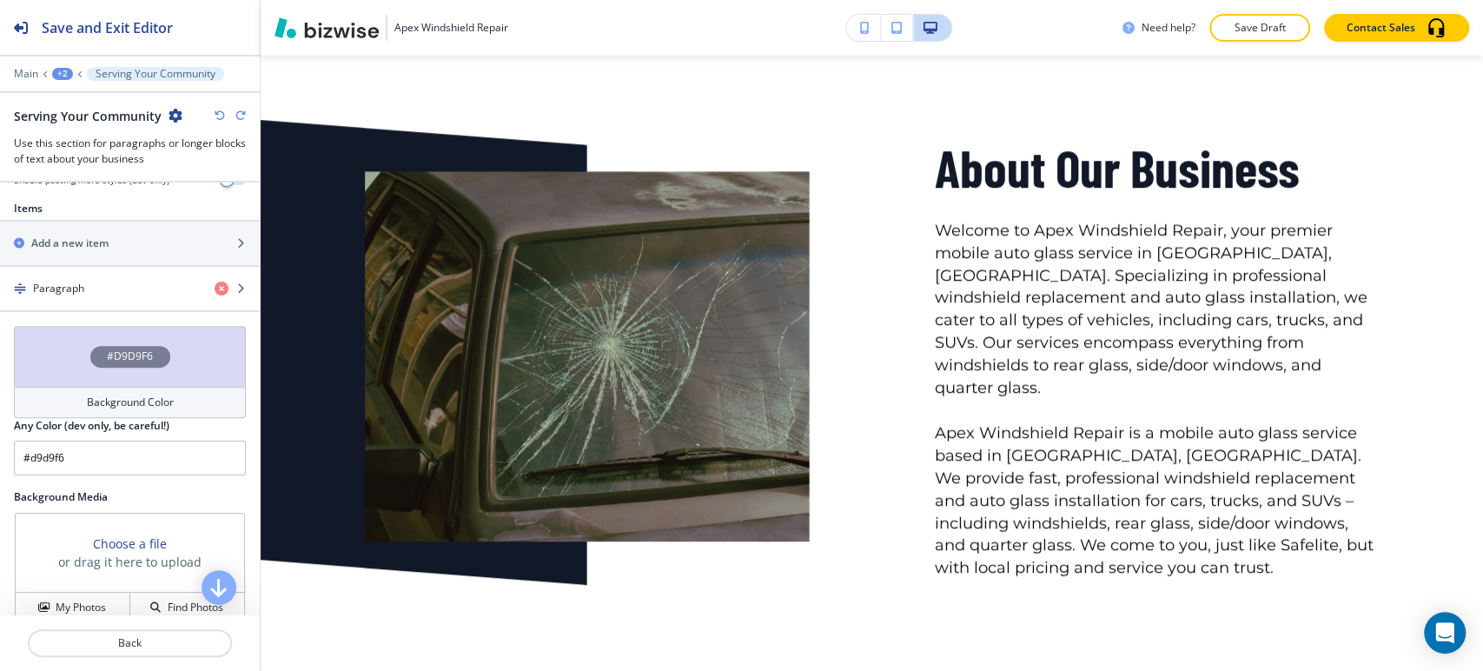
click at [62, 72] on div "+2" at bounding box center [62, 74] width 21 height 12
click at [39, 74] on div "Main +2 Serving Your Community" at bounding box center [130, 74] width 232 height 14
click at [30, 72] on p "Main" at bounding box center [26, 74] width 24 height 12
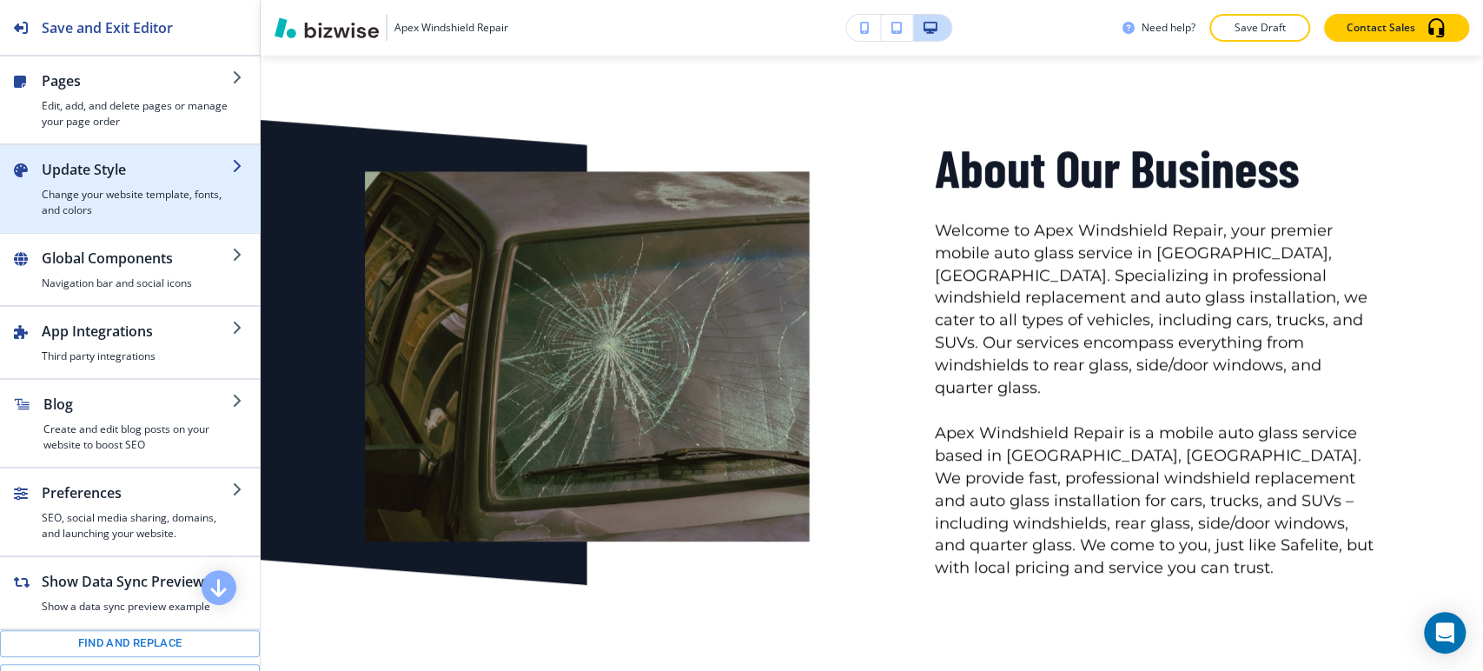
click at [85, 187] on h4 "Change your website template, fonts, and colors" at bounding box center [137, 202] width 190 height 31
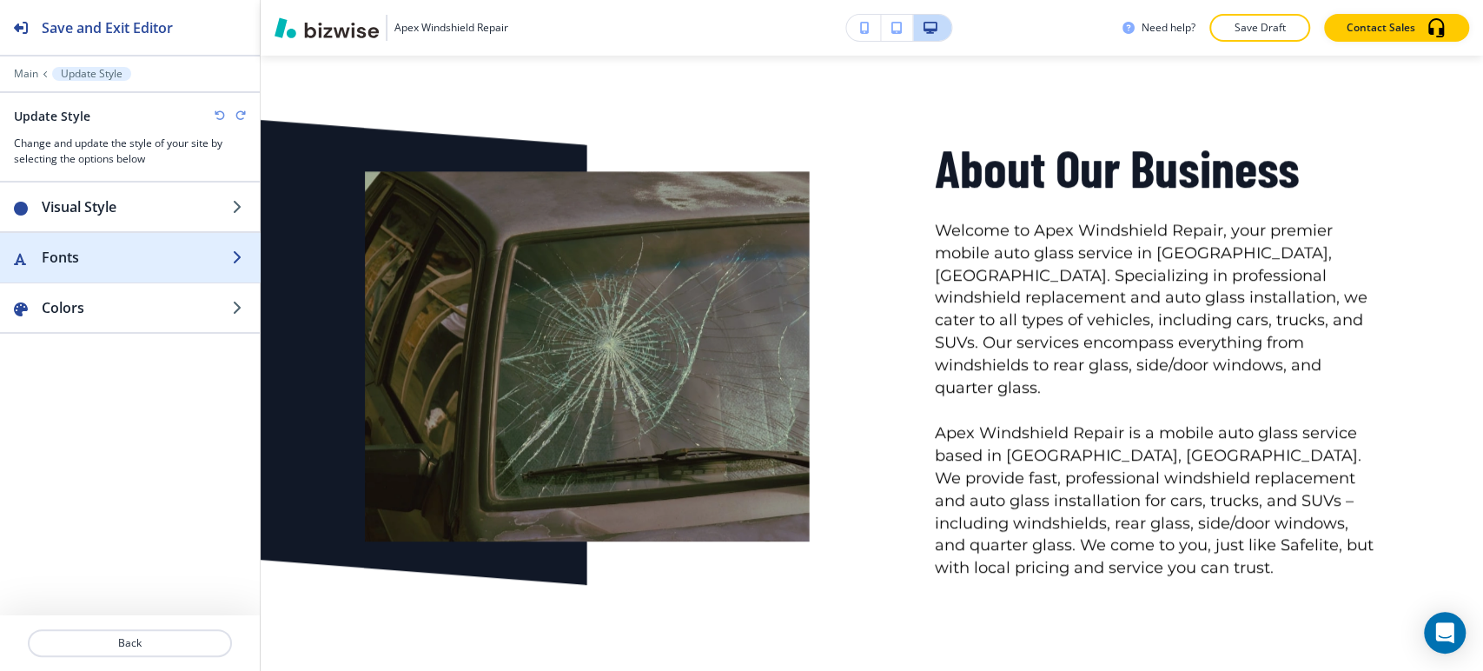
click at [76, 243] on div "button" at bounding box center [130, 240] width 260 height 14
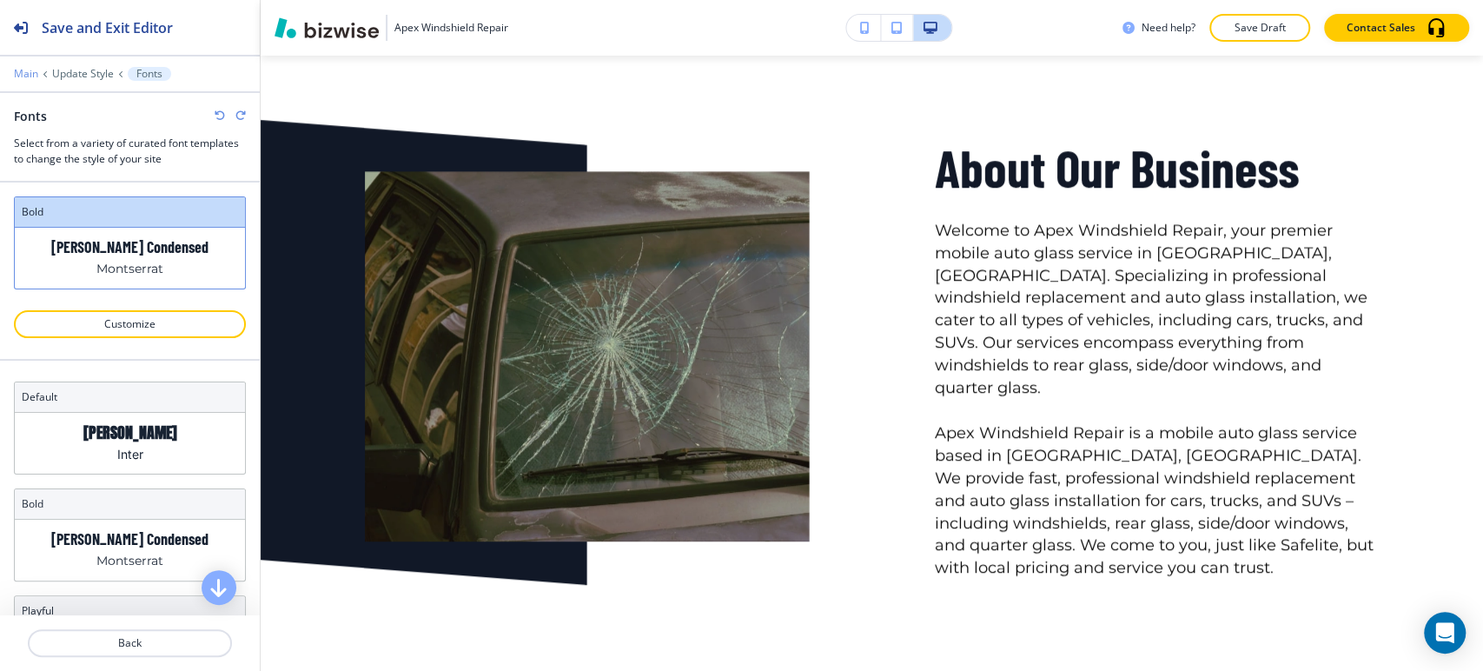
click at [36, 68] on p "Main" at bounding box center [26, 74] width 24 height 12
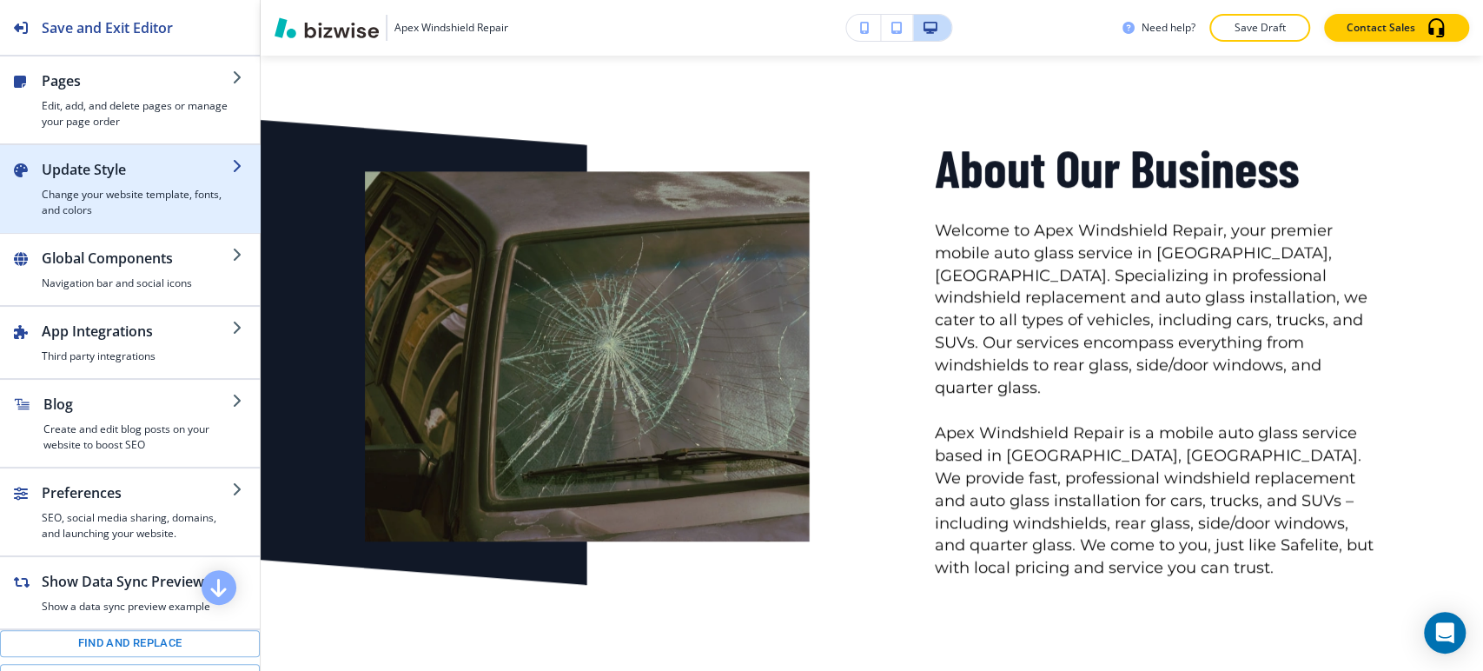
click at [103, 187] on h4 "Change your website template, fonts, and colors" at bounding box center [137, 202] width 190 height 31
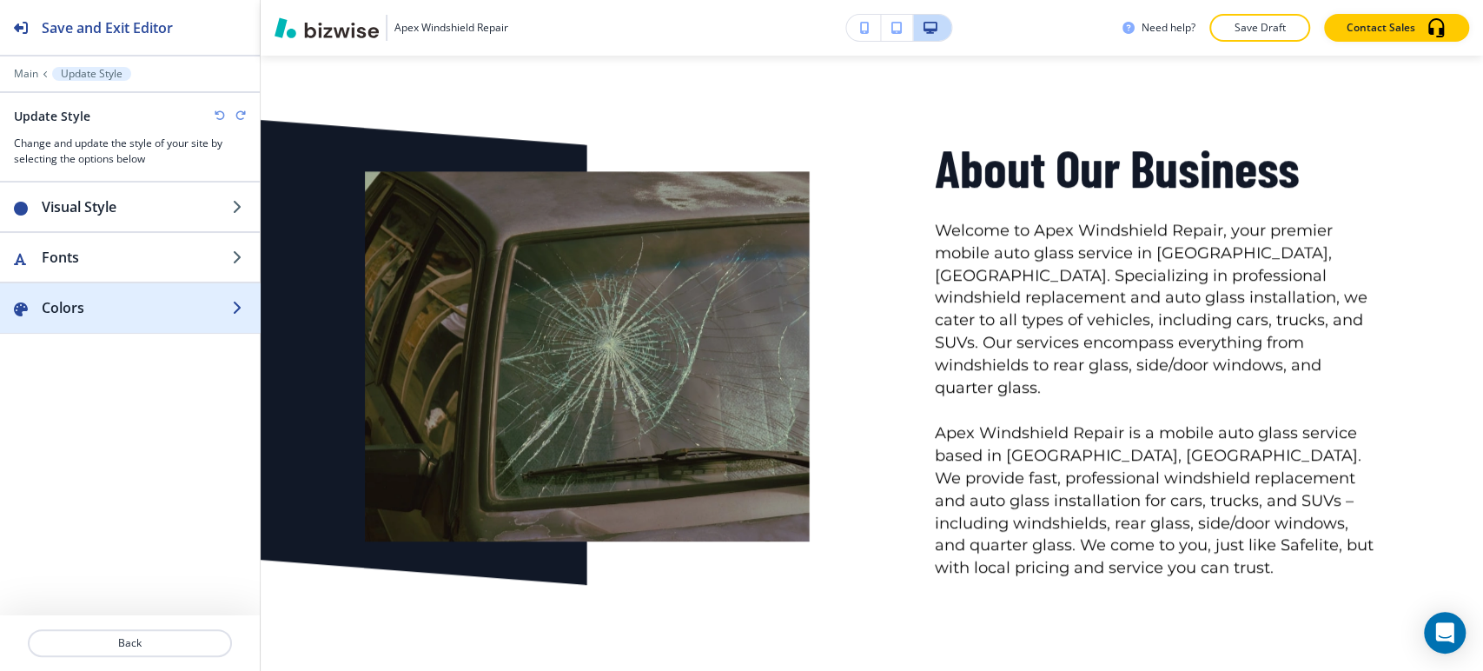
click at [116, 307] on h2 "Colors" at bounding box center [137, 307] width 190 height 21
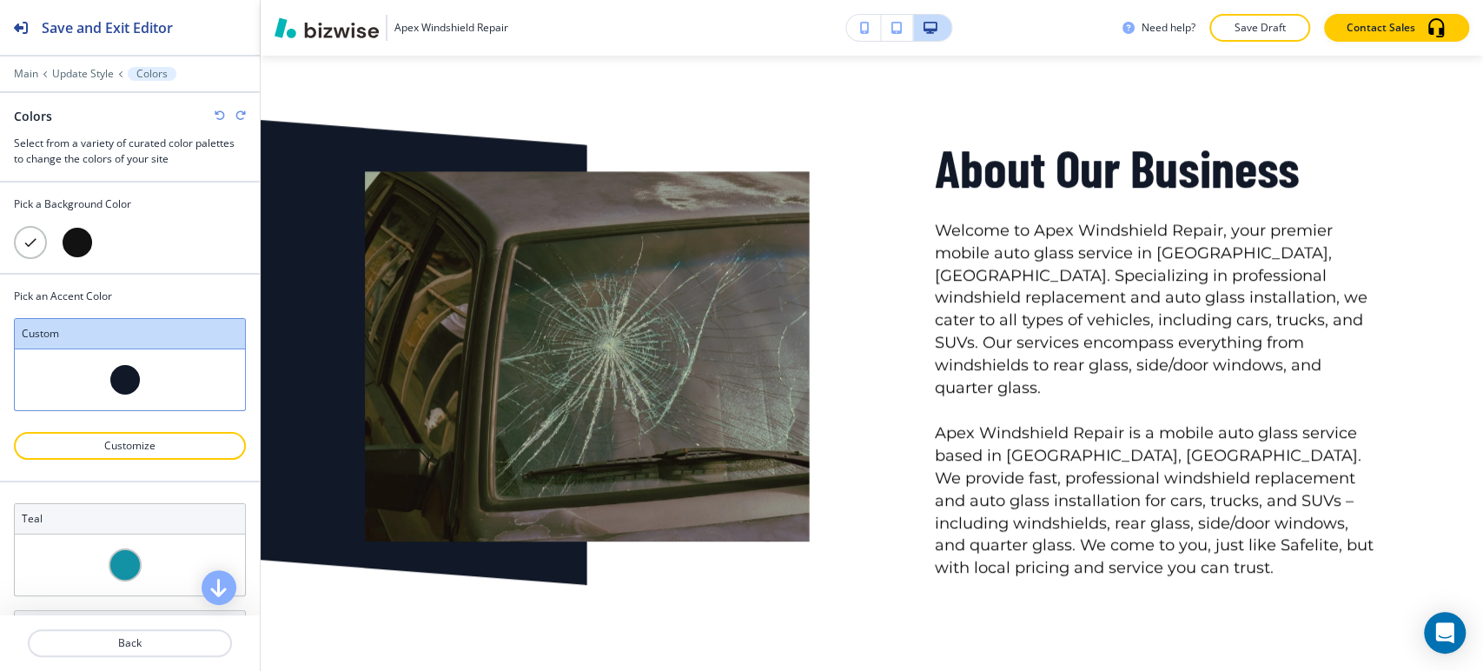
click at [115, 460] on div at bounding box center [130, 470] width 232 height 21
click at [116, 450] on p "Customize" at bounding box center [129, 446] width 187 height 16
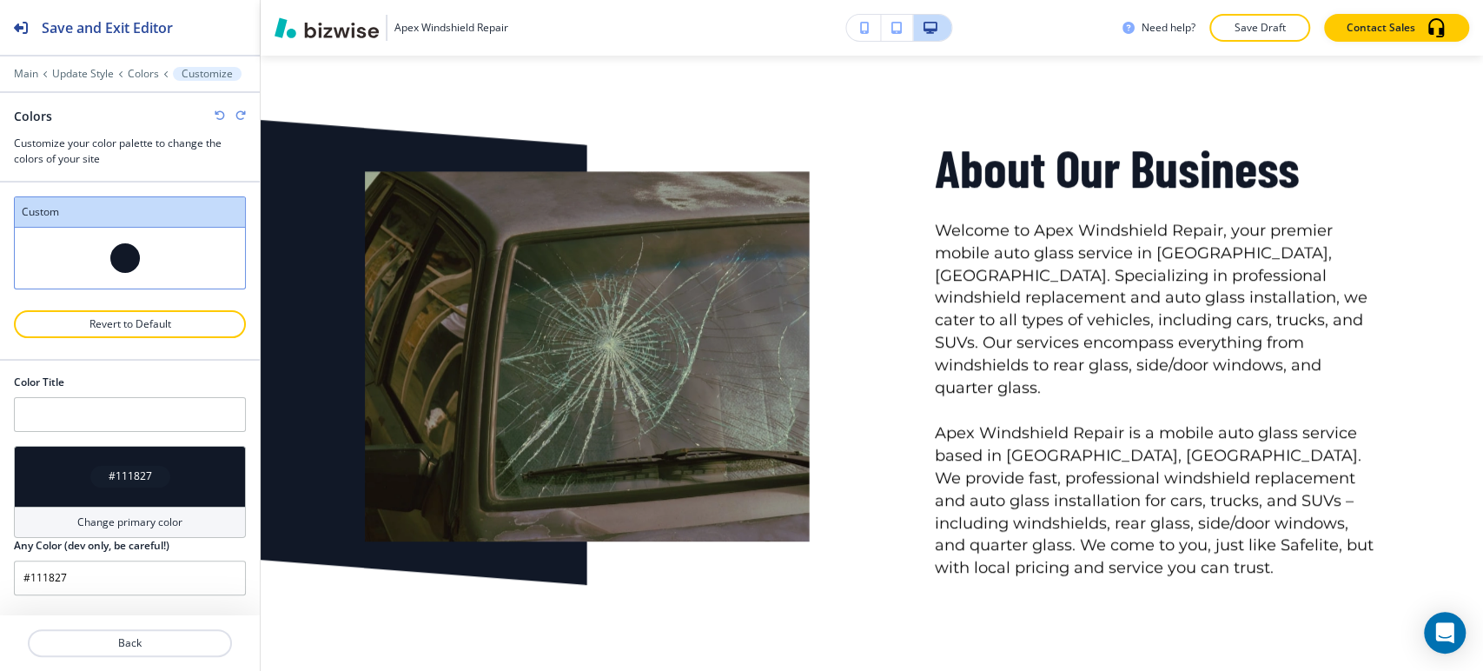
click at [101, 480] on div "#111827" at bounding box center [130, 477] width 80 height 22
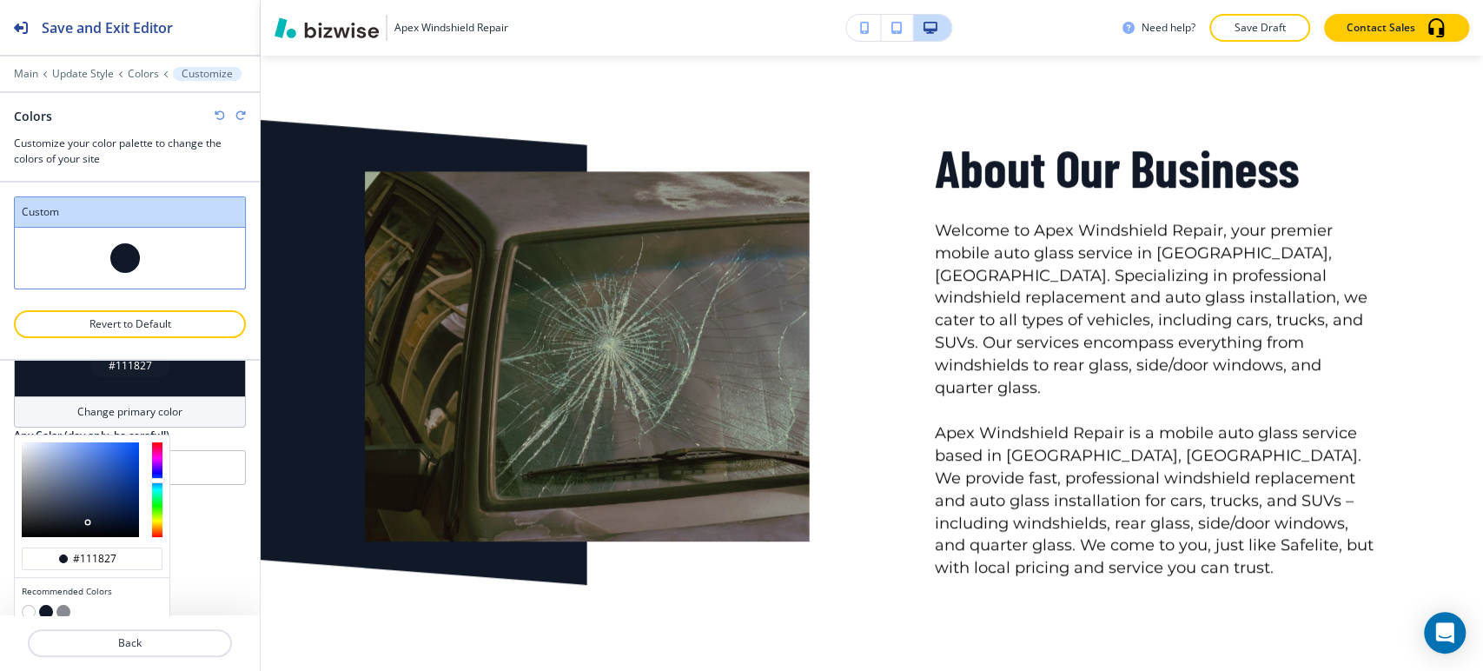
scroll to position [76, 0]
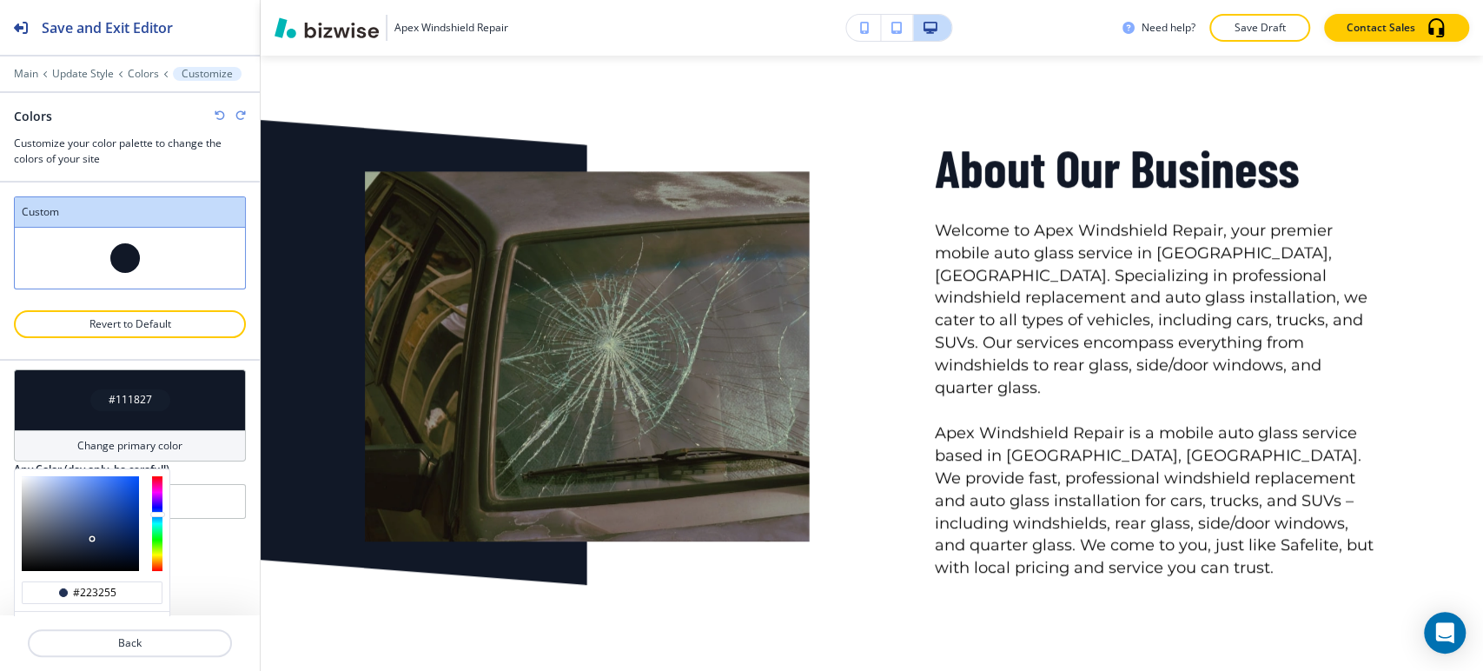
type input "#233457"
drag, startPoint x: 88, startPoint y: 547, endPoint x: 92, endPoint y: 536, distance: 12.1
click at [92, 536] on div at bounding box center [80, 523] width 117 height 95
type input "#233457"
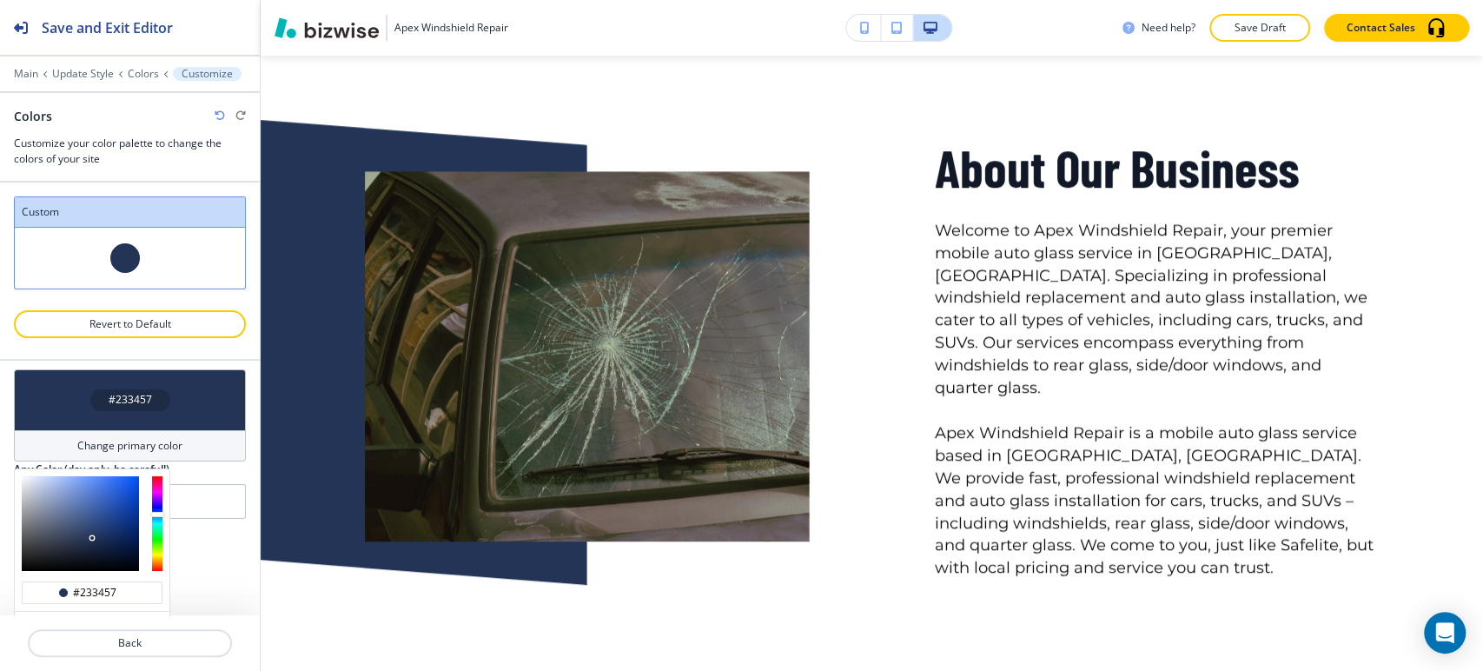
scroll to position [0, 0]
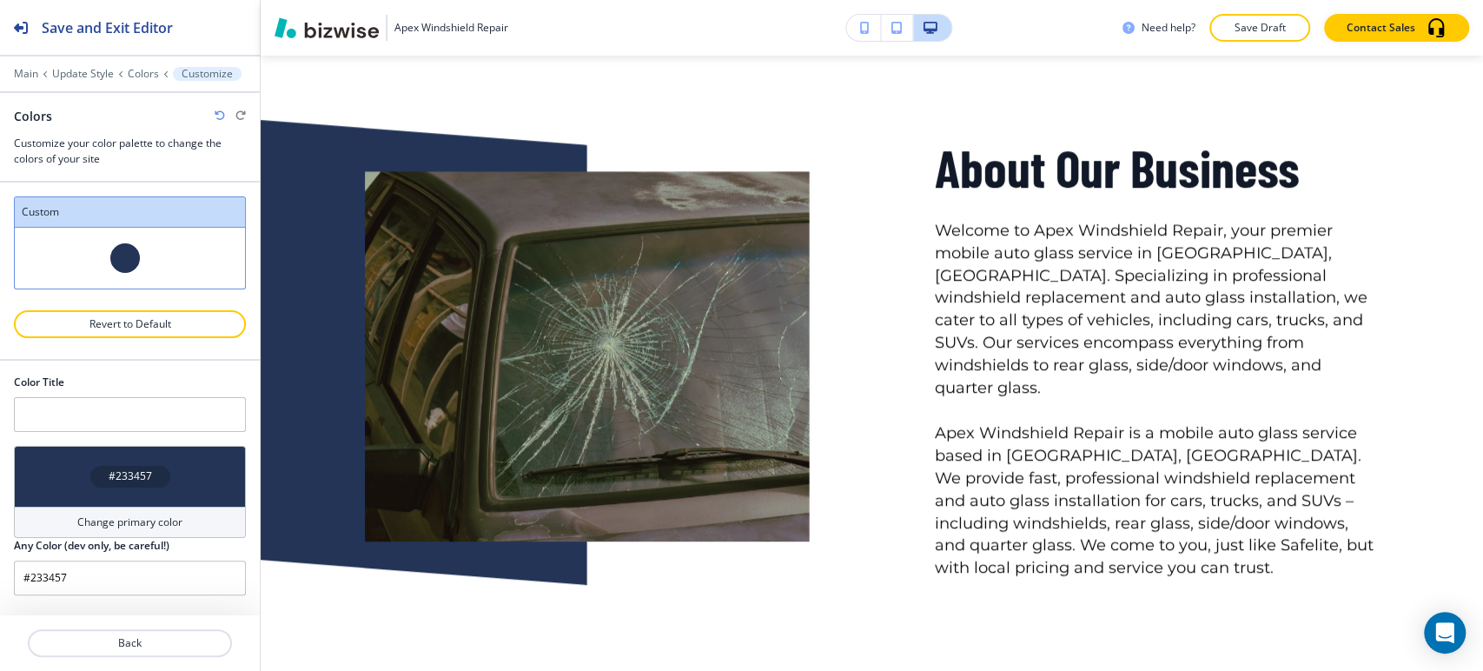
click at [216, 561] on div "Color Title #233457 Change primary color Any Color (dev only, be careful!) #233…" at bounding box center [130, 488] width 260 height 255
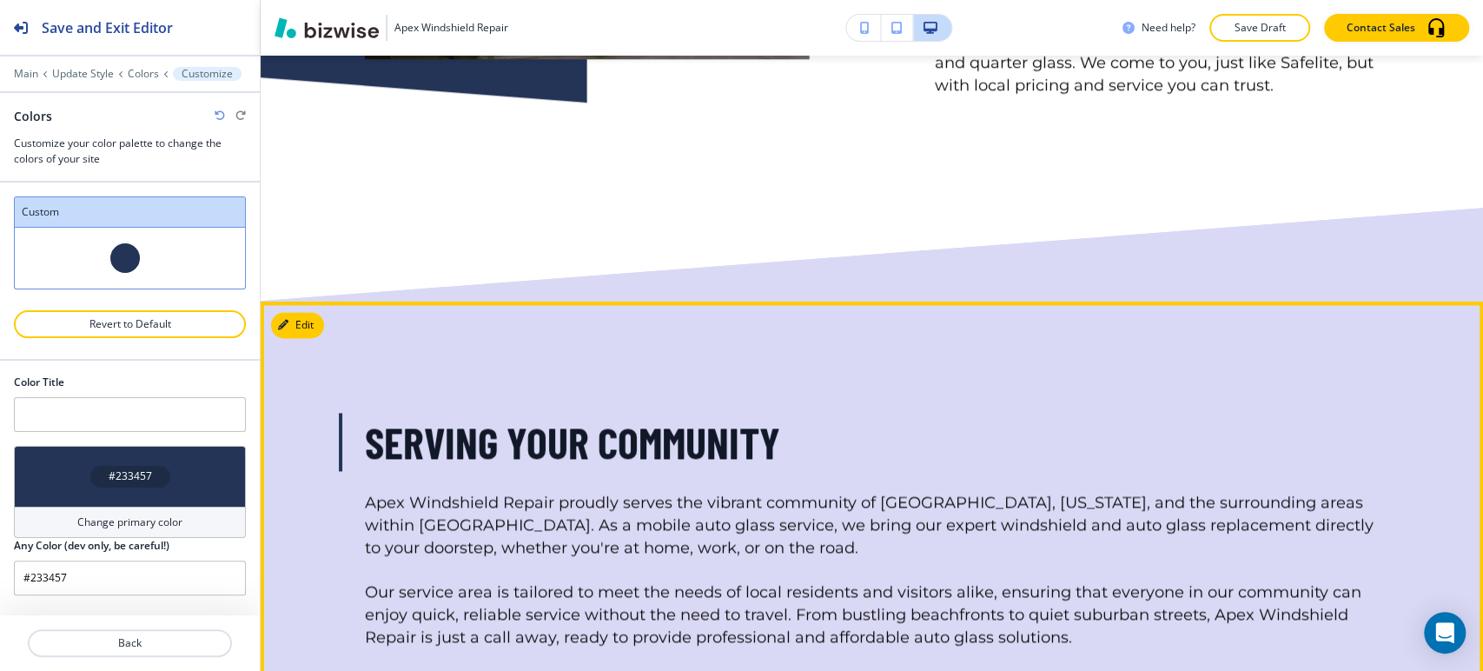
scroll to position [869, 0]
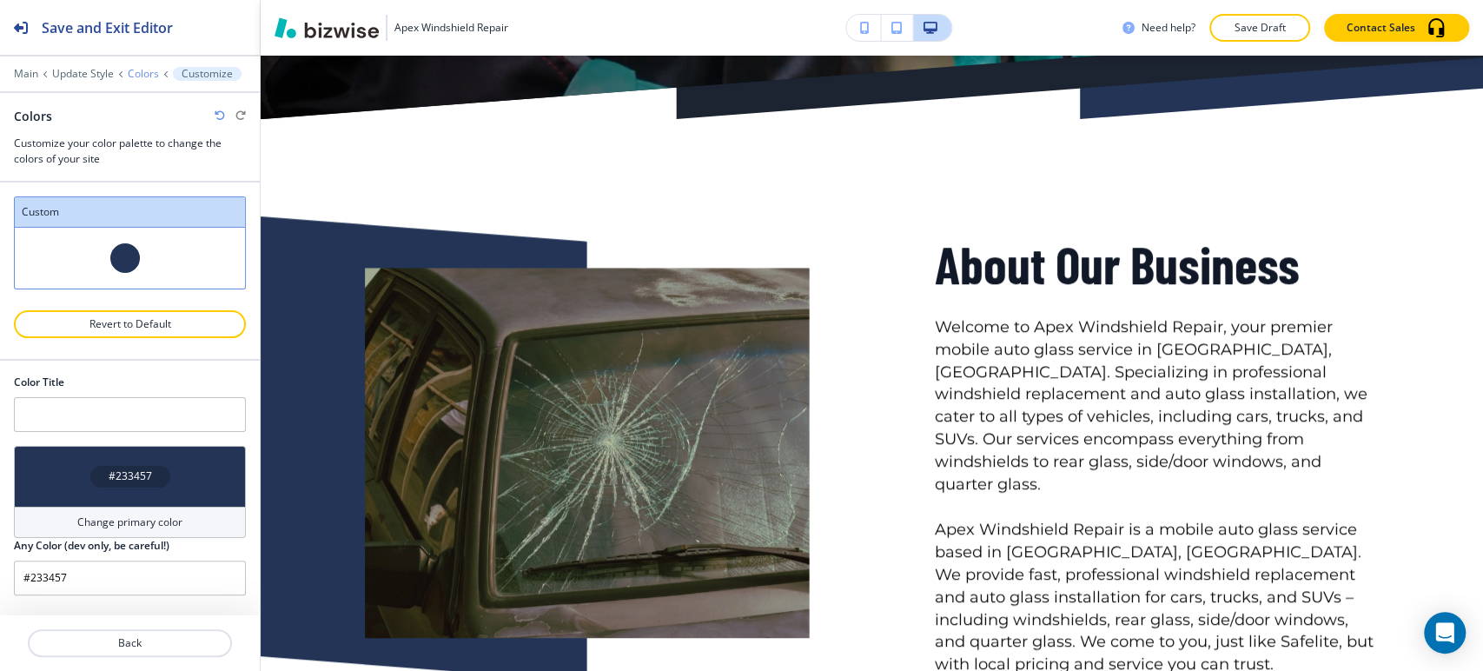
click at [144, 78] on p "Colors" at bounding box center [143, 74] width 31 height 12
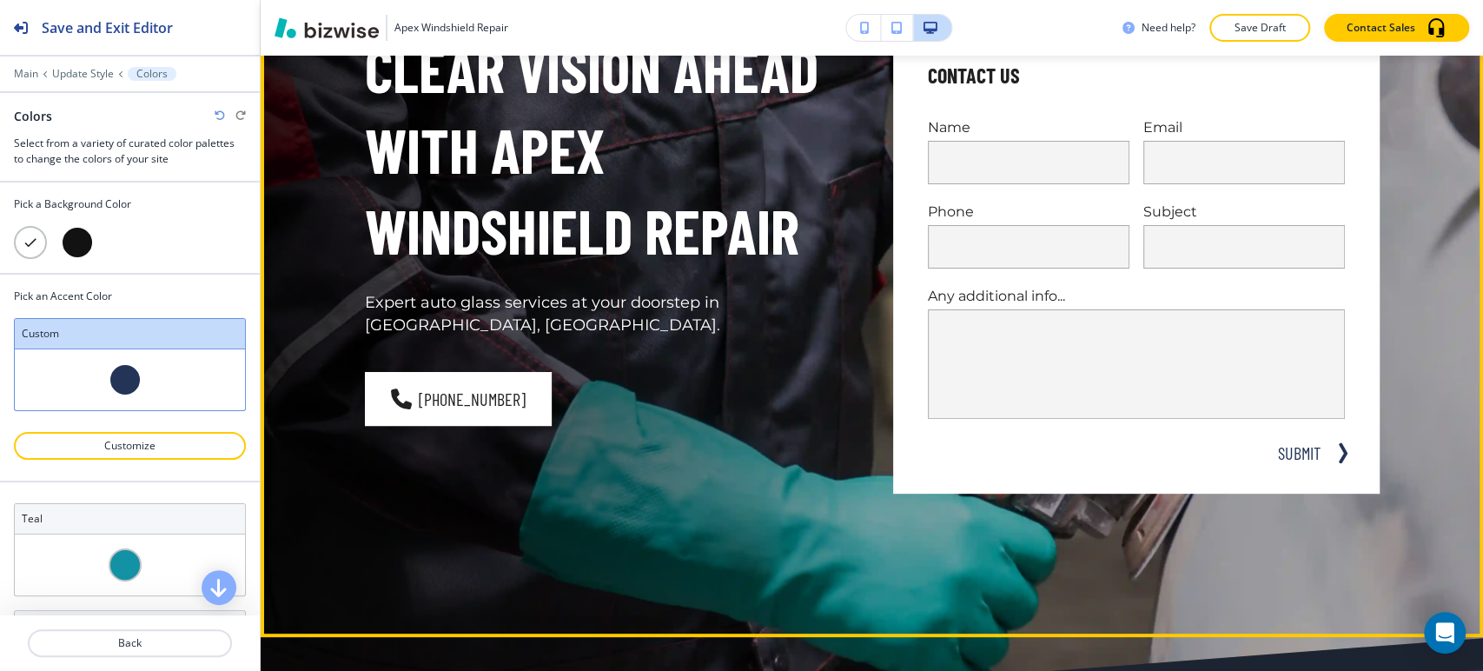
scroll to position [0, 0]
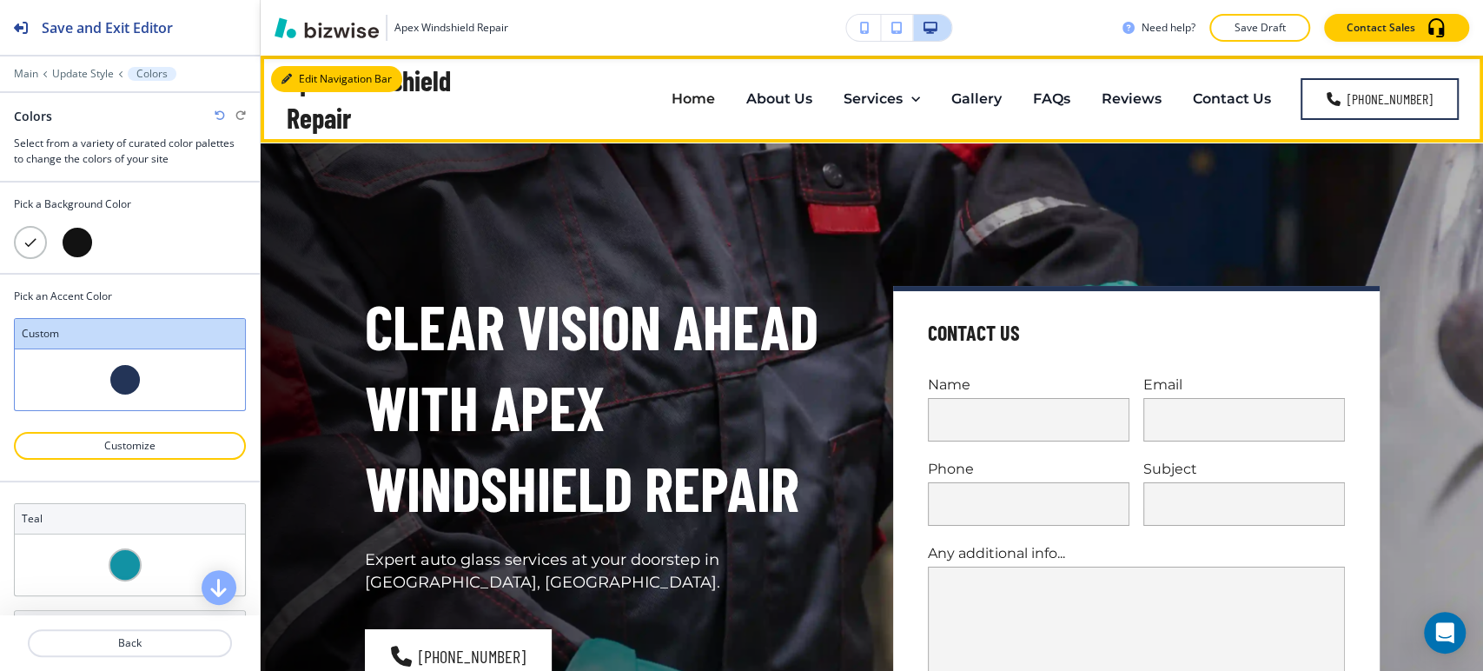
click at [296, 75] on button "Edit Navigation Bar" at bounding box center [336, 79] width 131 height 26
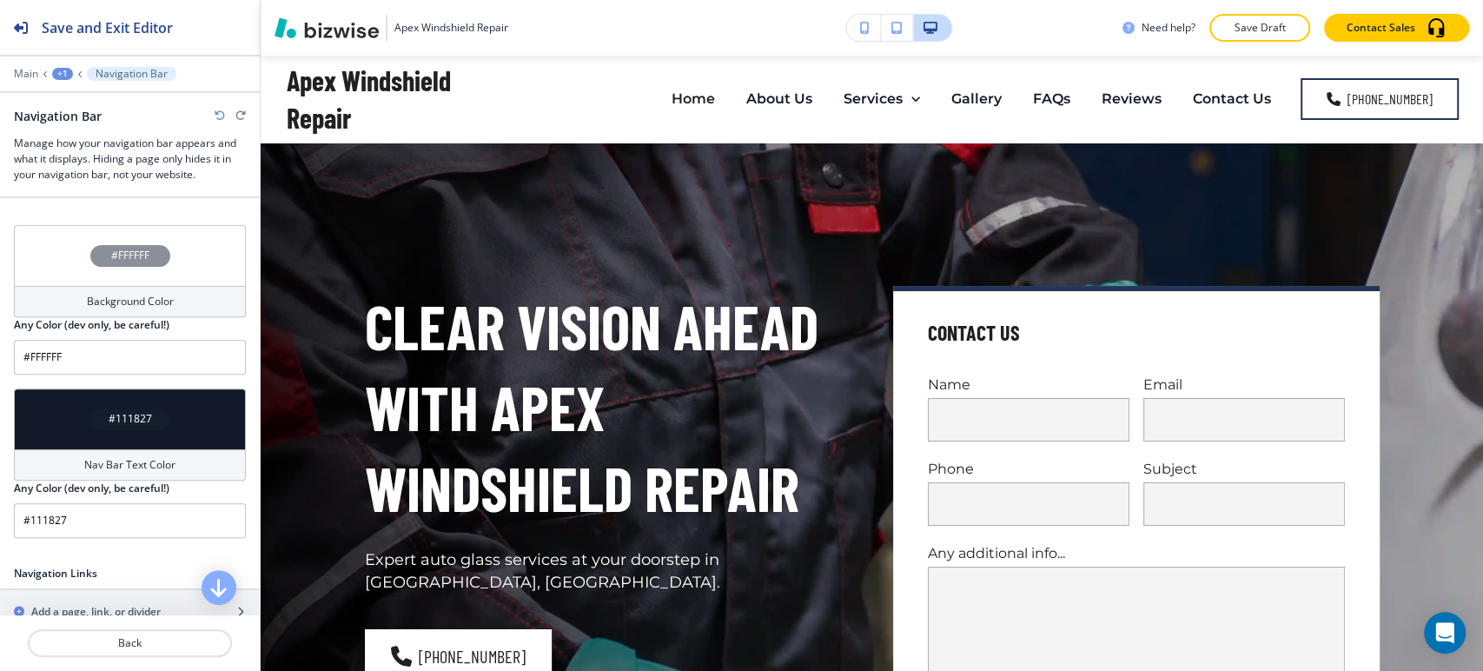
scroll to position [482, 0]
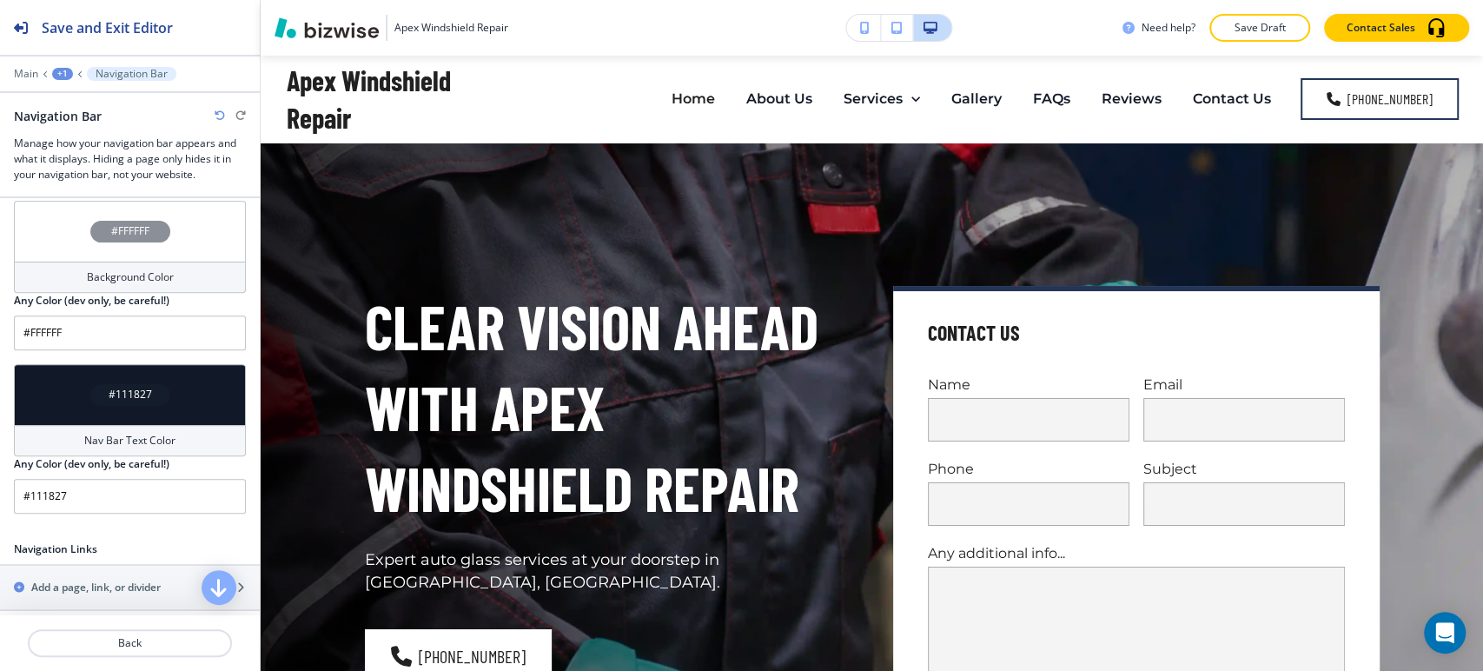
click at [128, 433] on h4 "Nav Bar Text Color" at bounding box center [129, 441] width 91 height 16
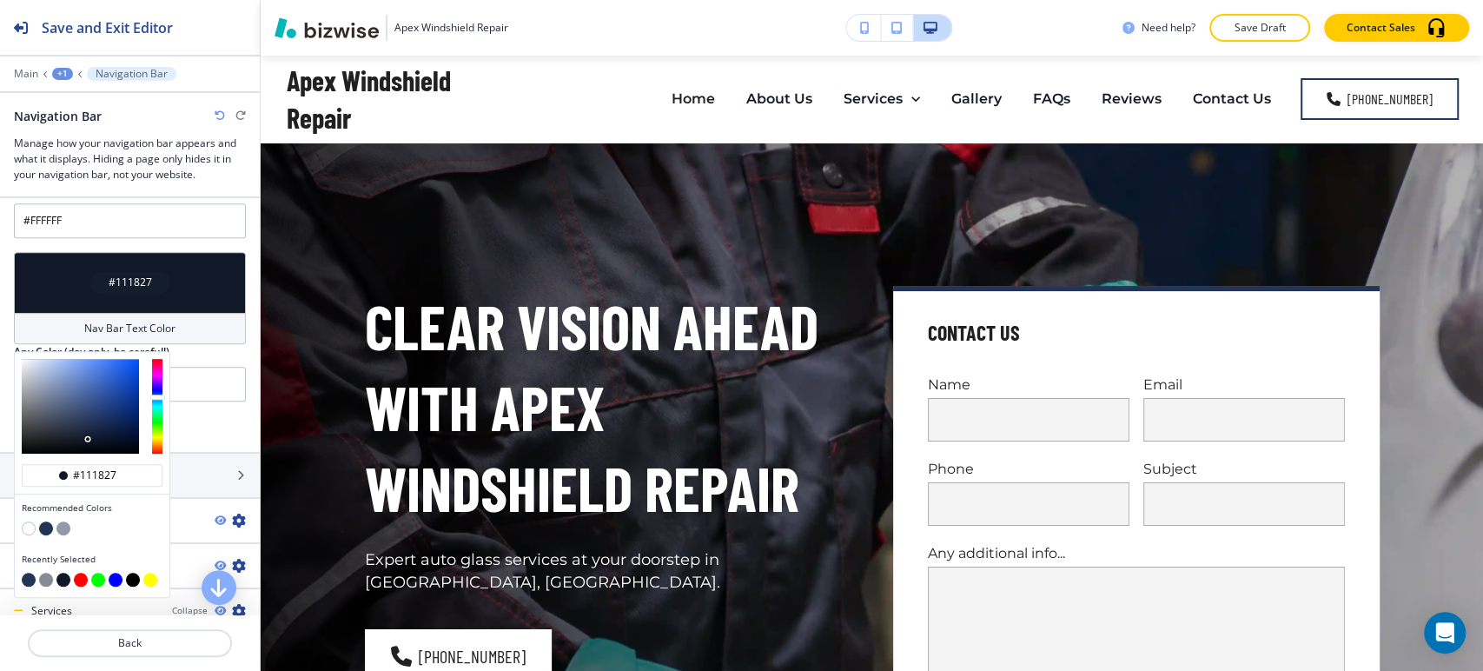
scroll to position [675, 0]
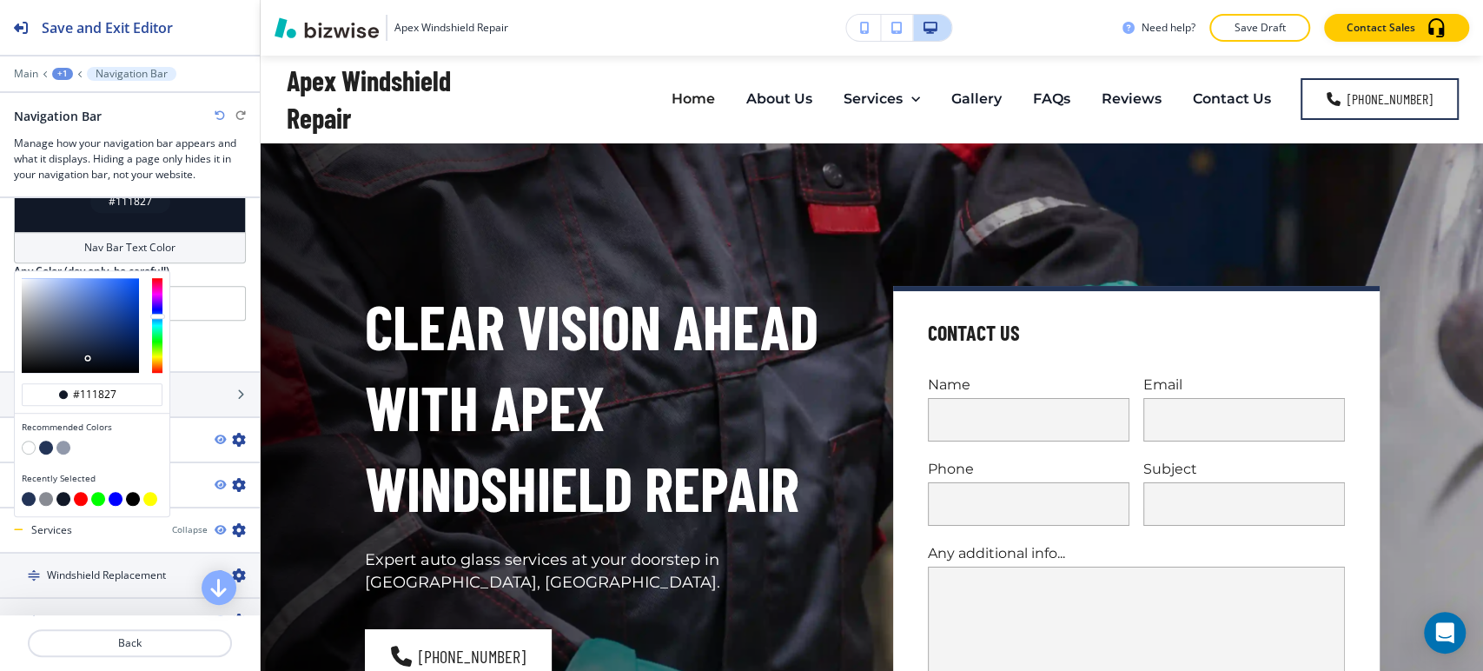
click at [28, 494] on button "button" at bounding box center [29, 499] width 14 height 14
type input "#233457"
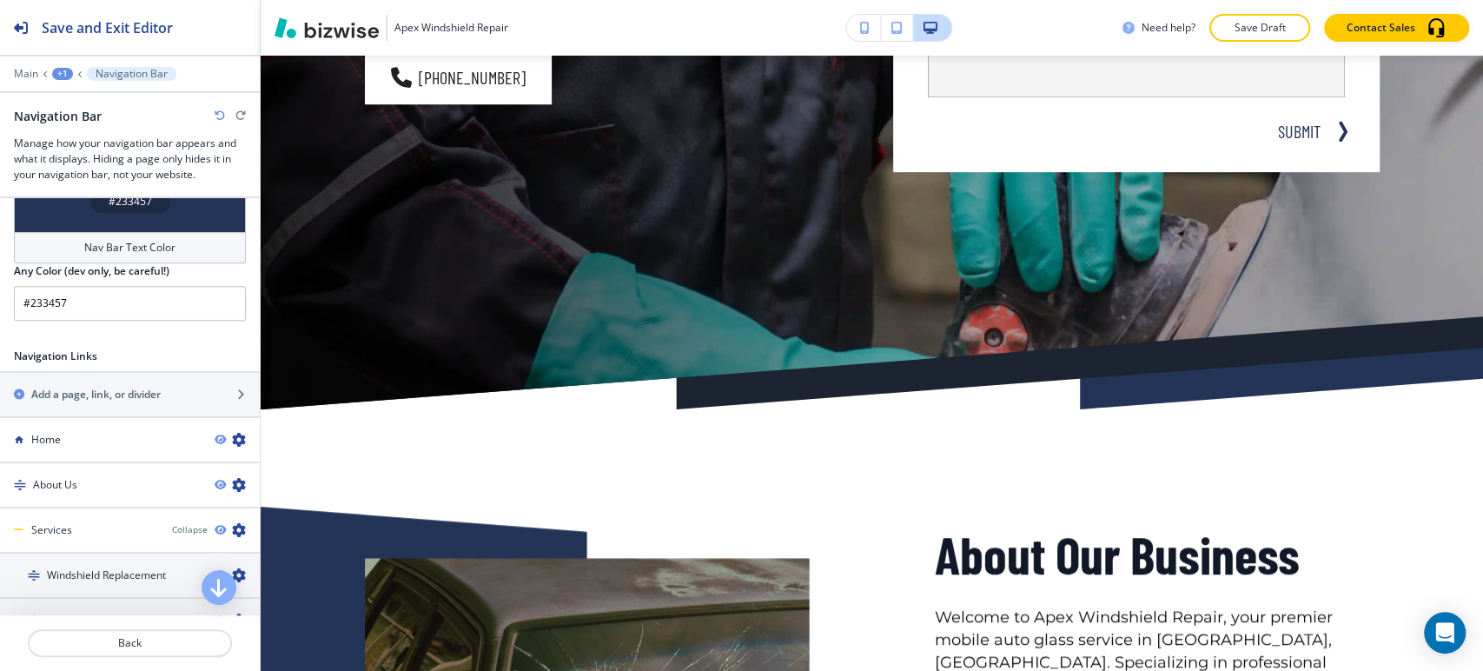
scroll to position [772, 0]
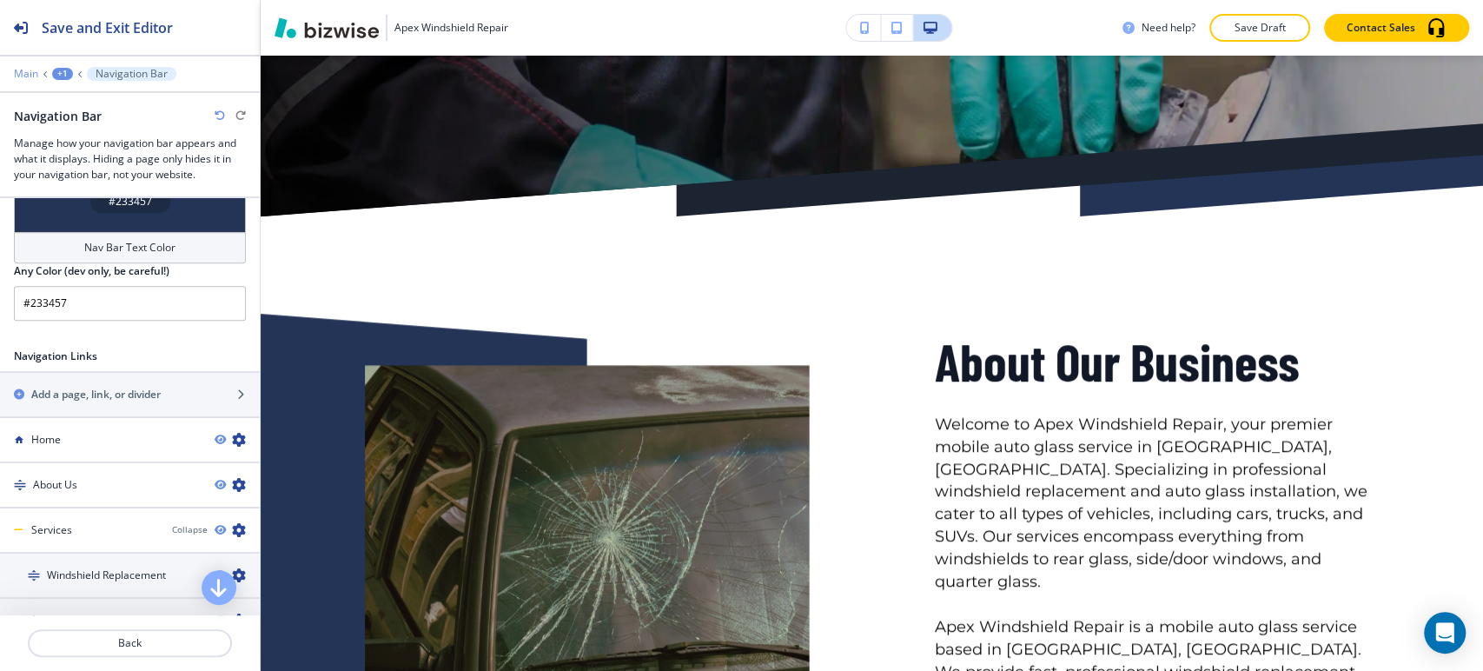
click at [28, 74] on p "Main" at bounding box center [26, 74] width 24 height 12
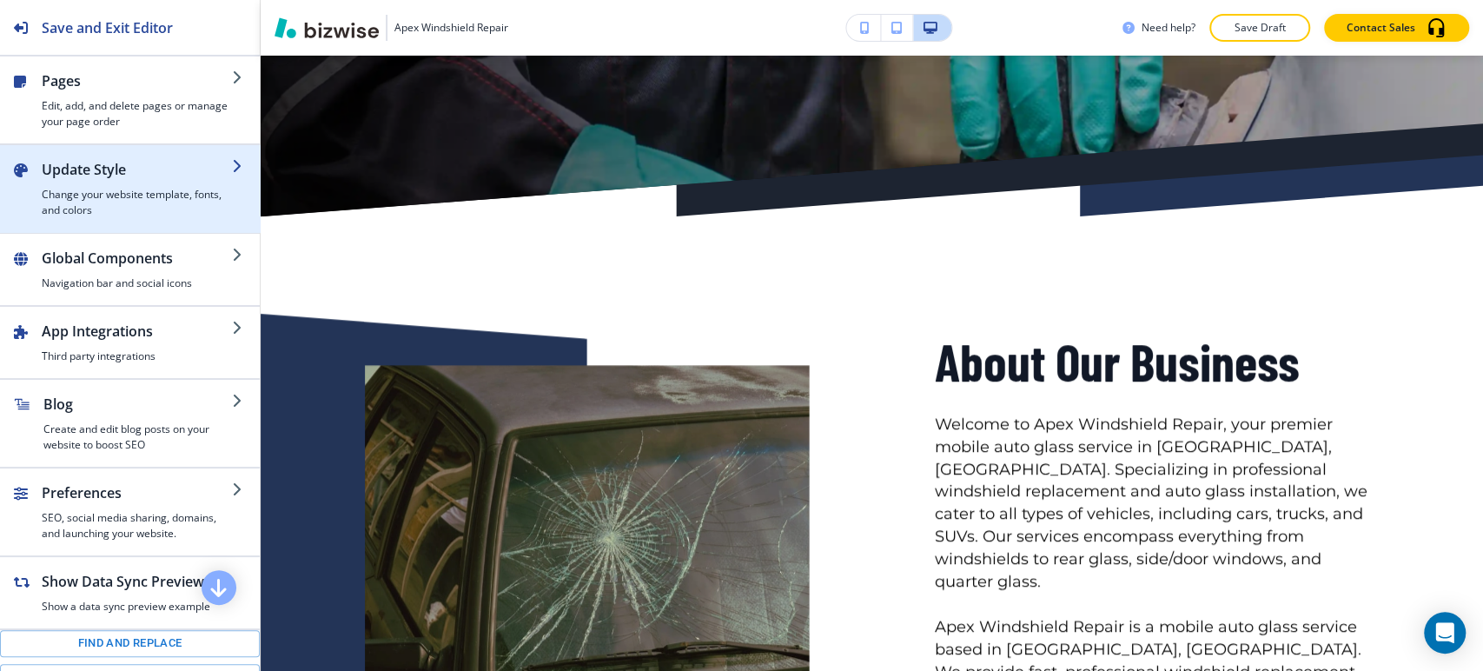
click at [138, 216] on h4 "Change your website template, fonts, and colors" at bounding box center [137, 202] width 190 height 31
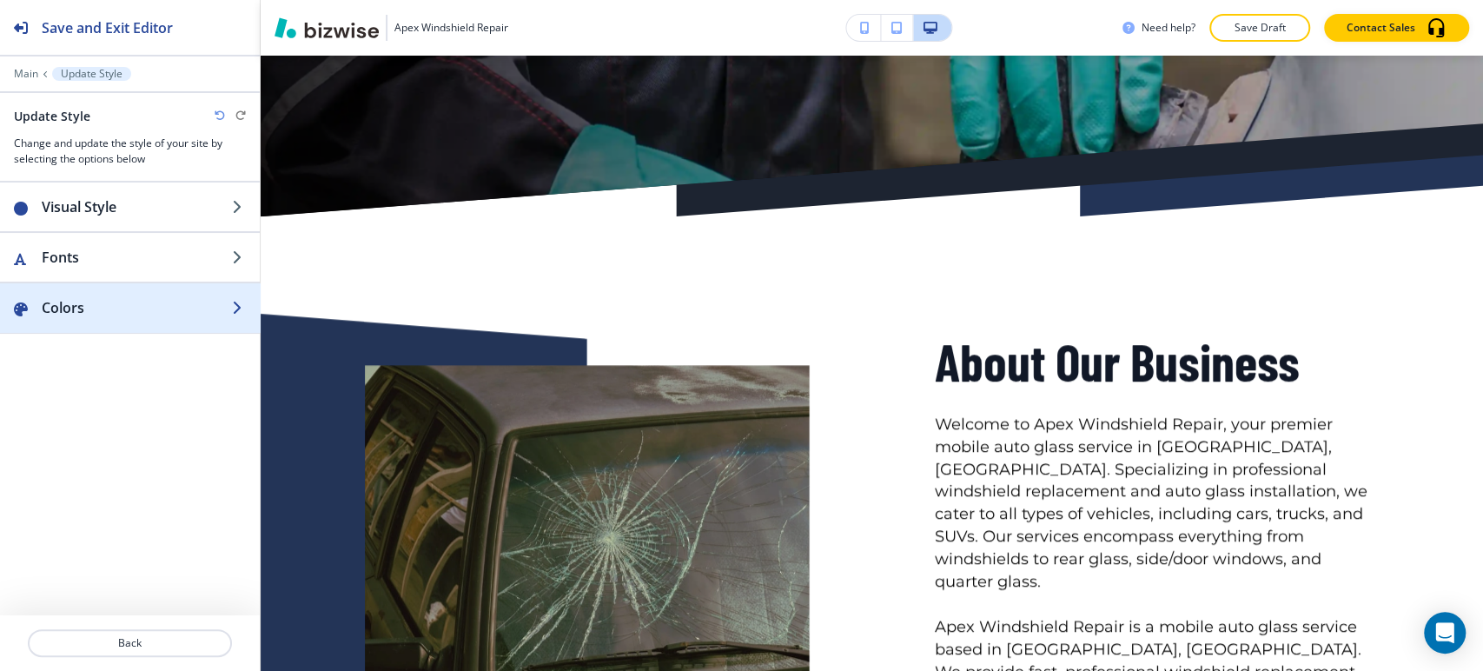
click at [126, 307] on h2 "Colors" at bounding box center [137, 307] width 190 height 21
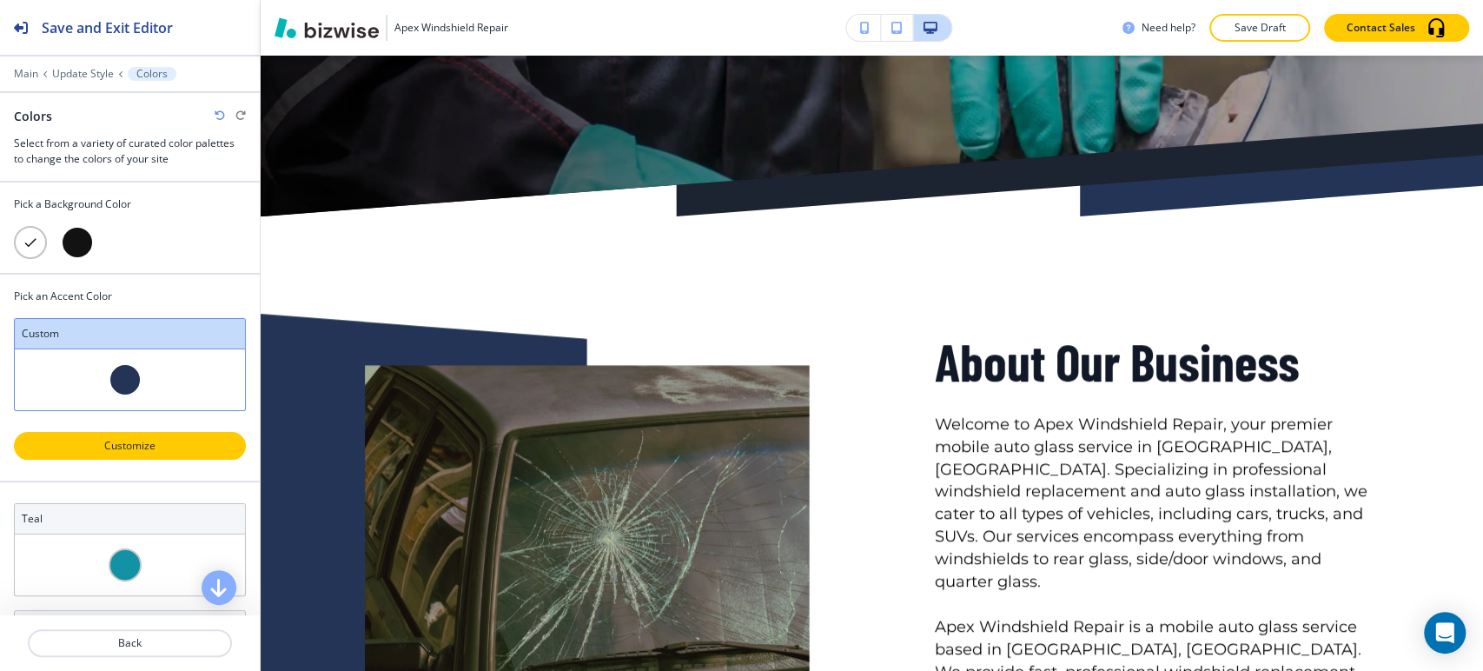
click at [119, 443] on p "Customize" at bounding box center [129, 446] width 187 height 16
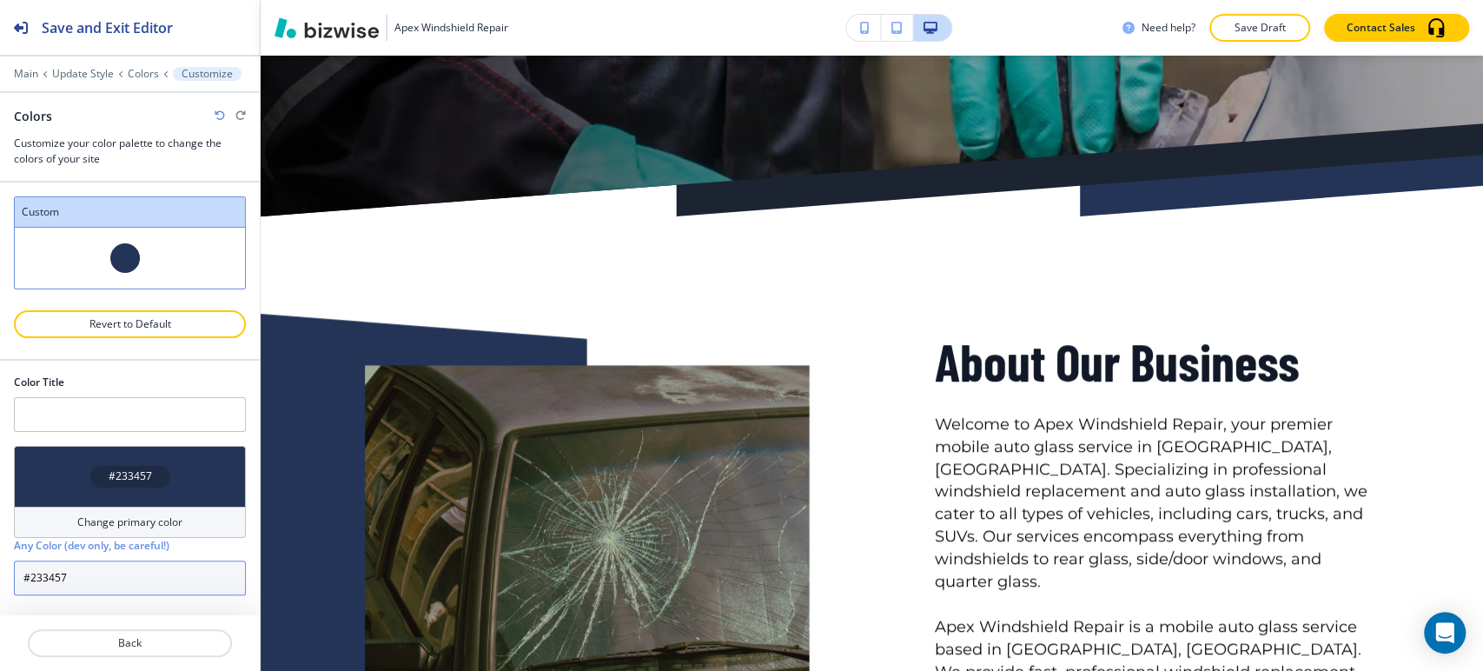
click at [82, 573] on input "#233457" at bounding box center [130, 578] width 232 height 35
click at [81, 573] on input "#233457" at bounding box center [130, 578] width 232 height 35
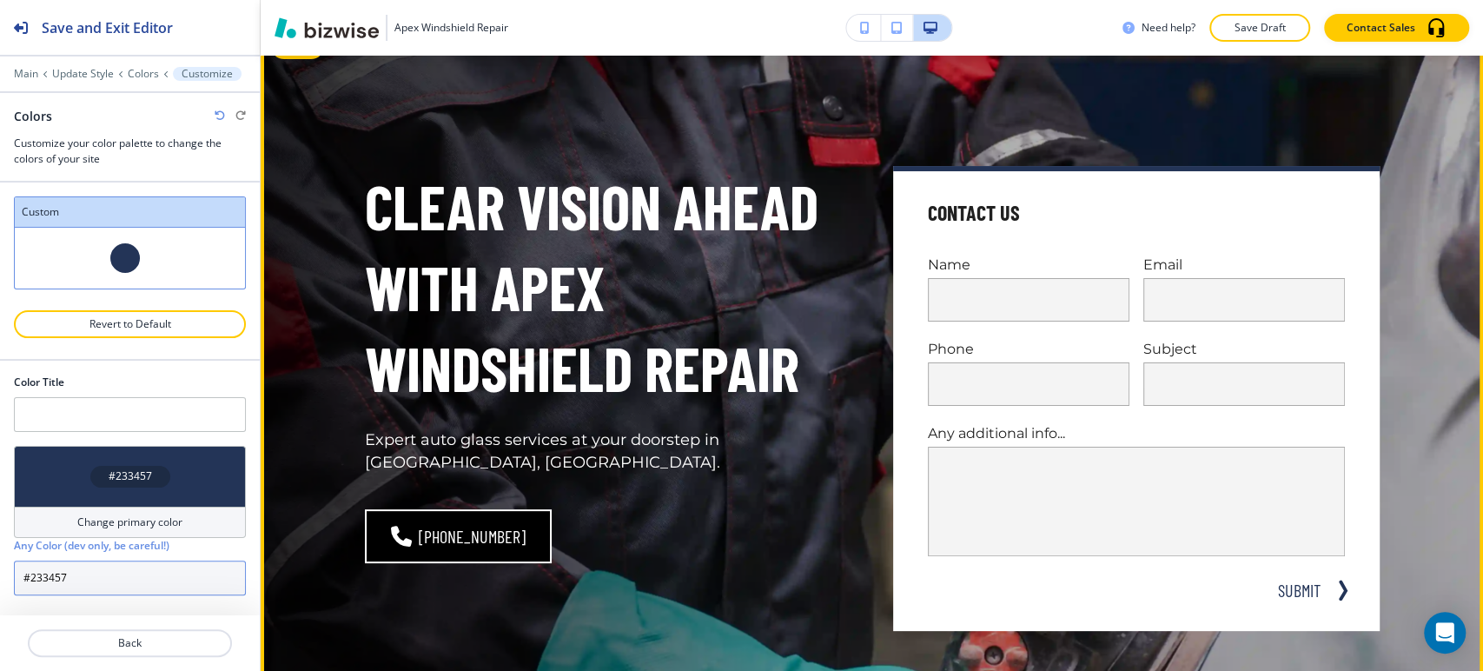
scroll to position [0, 0]
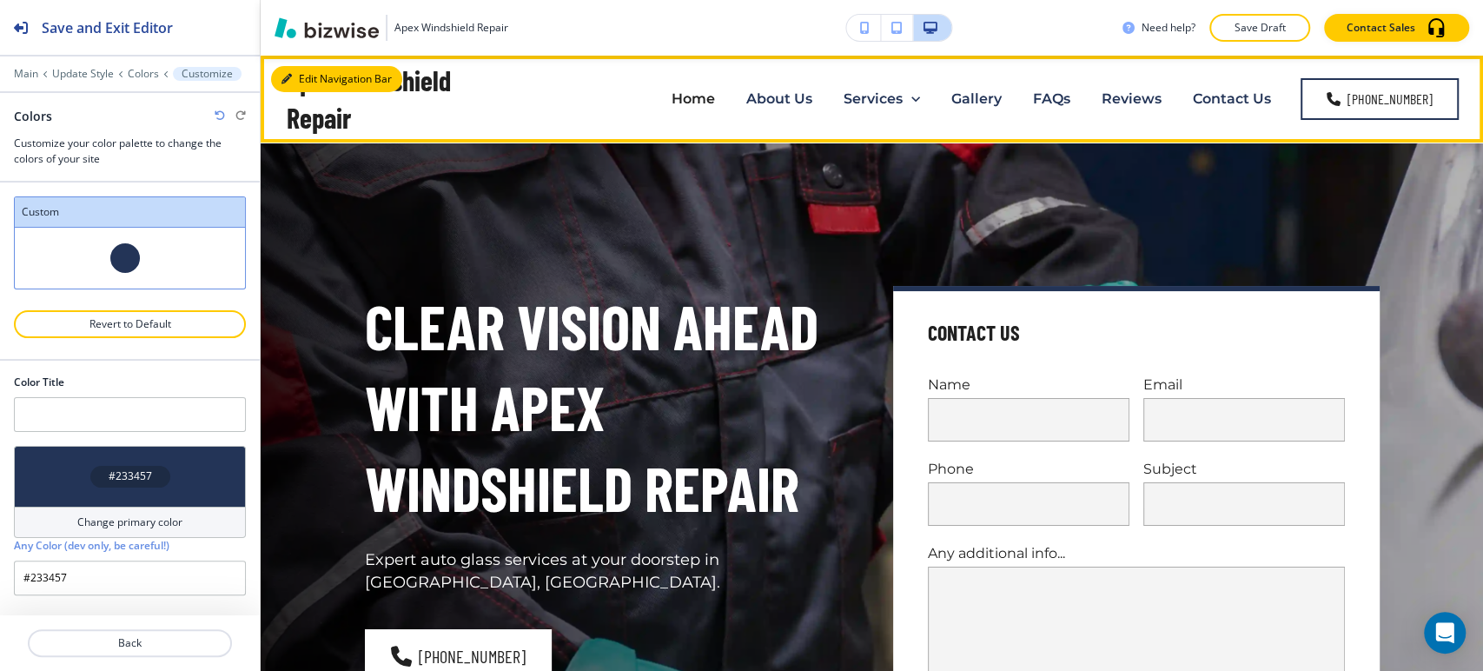
click at [303, 68] on button "Edit Navigation Bar" at bounding box center [336, 79] width 131 height 26
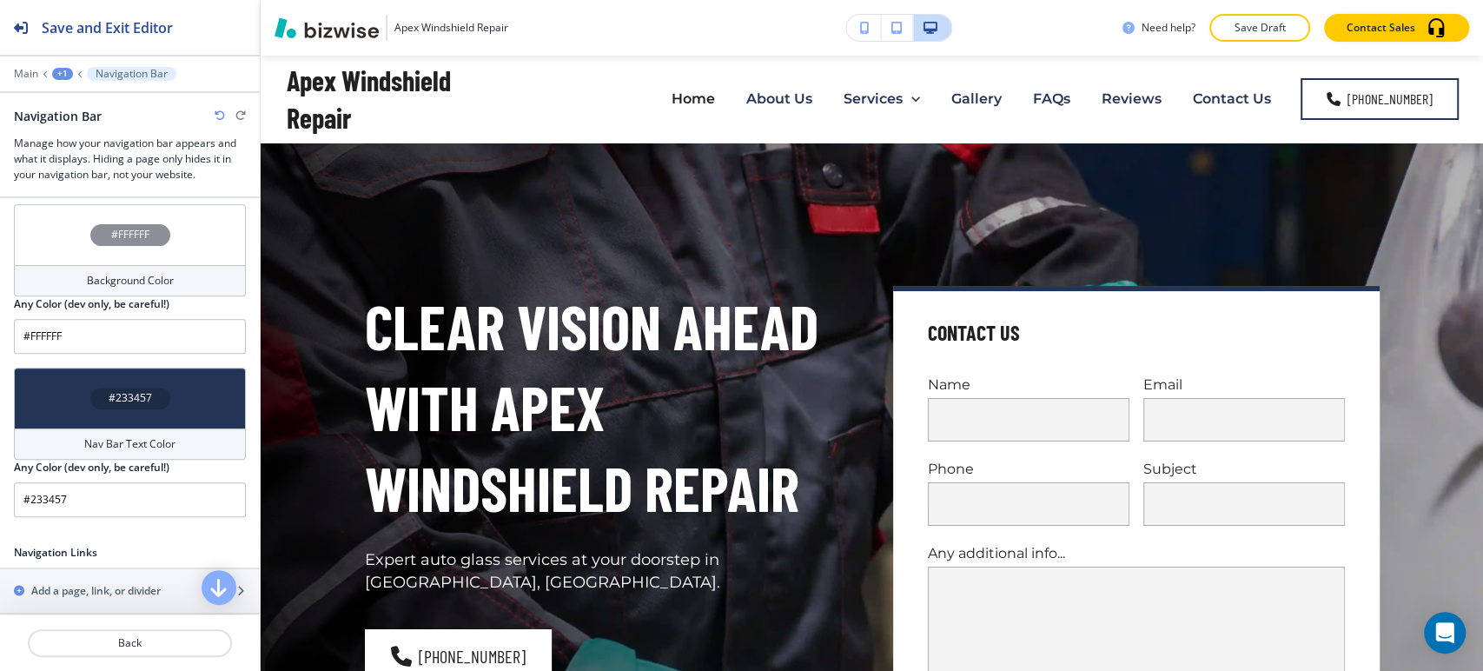
scroll to position [482, 0]
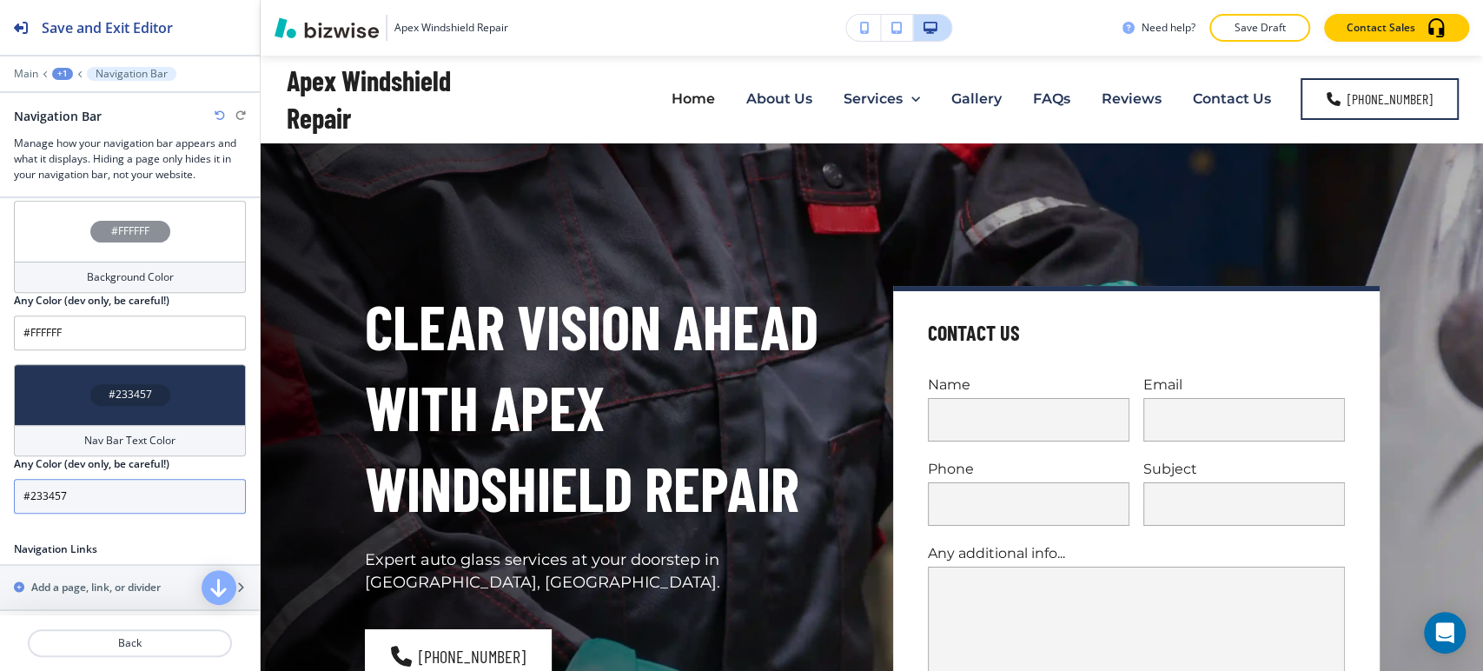
click at [111, 491] on input "#233457" at bounding box center [130, 496] width 232 height 35
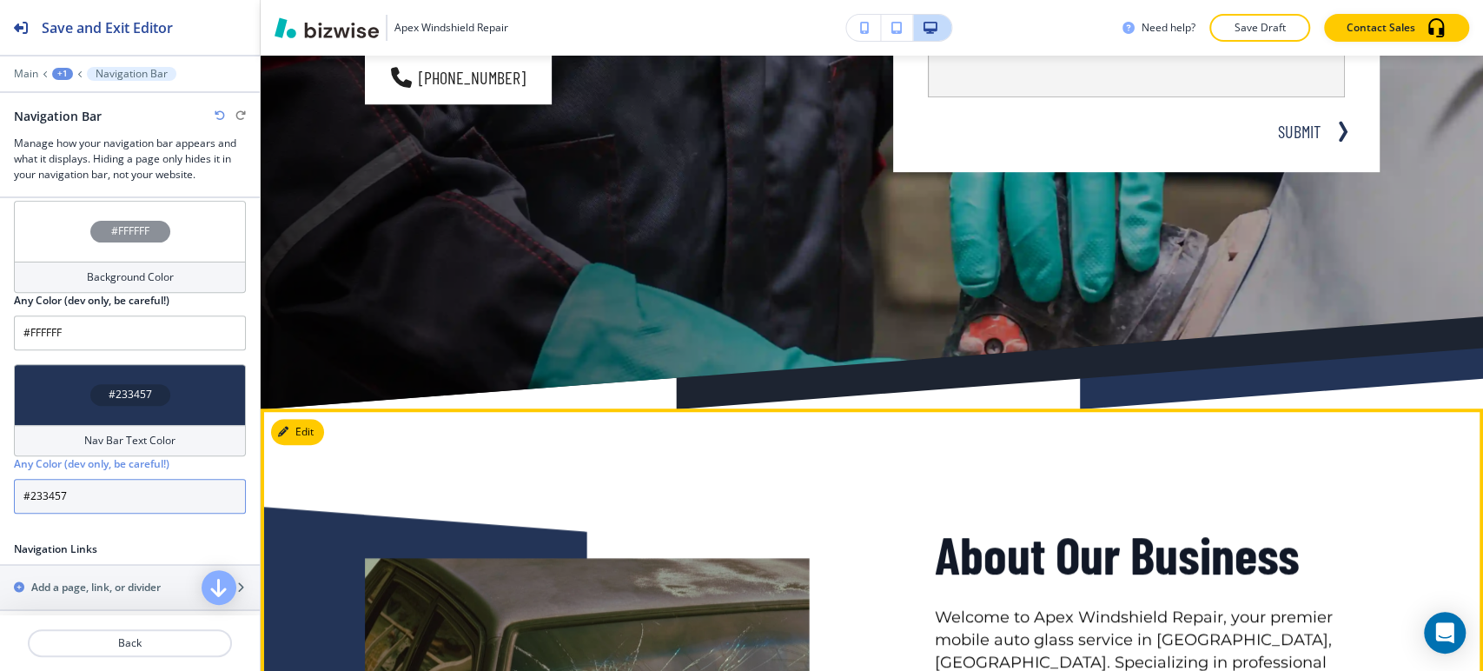
scroll to position [772, 0]
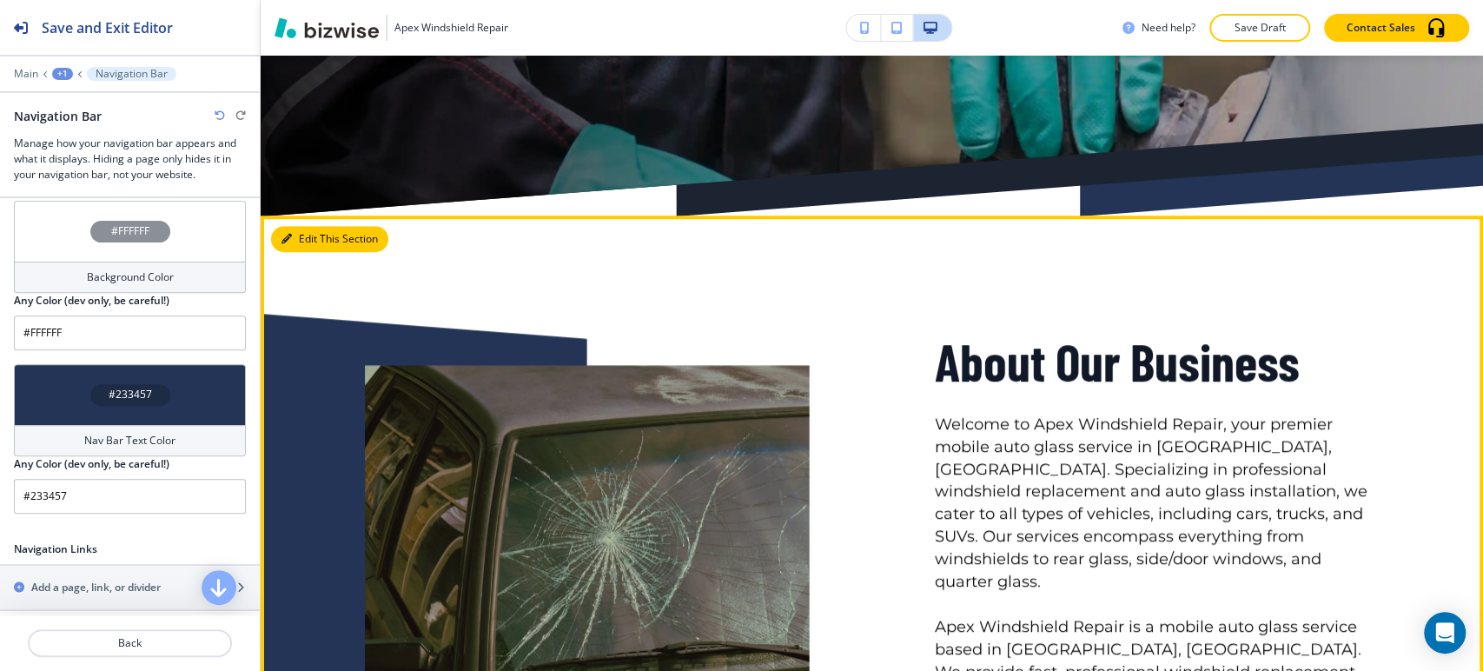
click at [298, 244] on button "Edit This Section" at bounding box center [329, 239] width 117 height 26
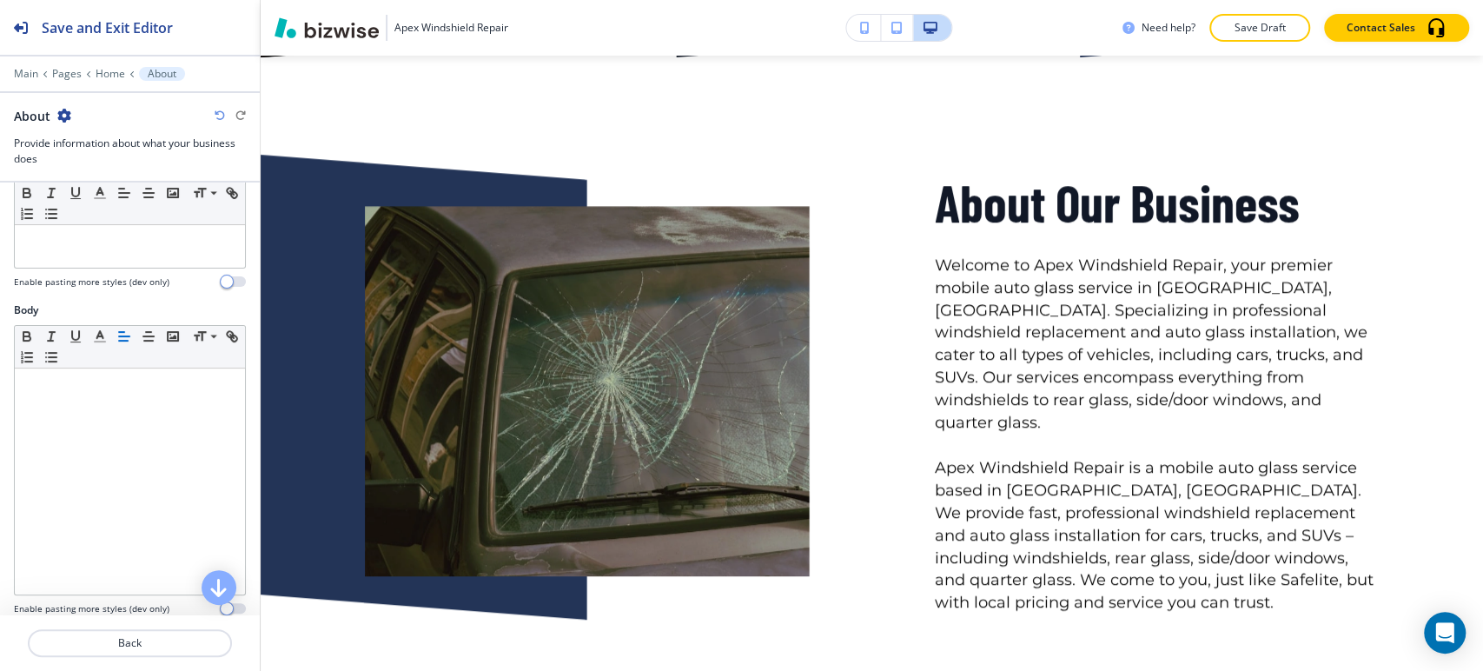
scroll to position [579, 0]
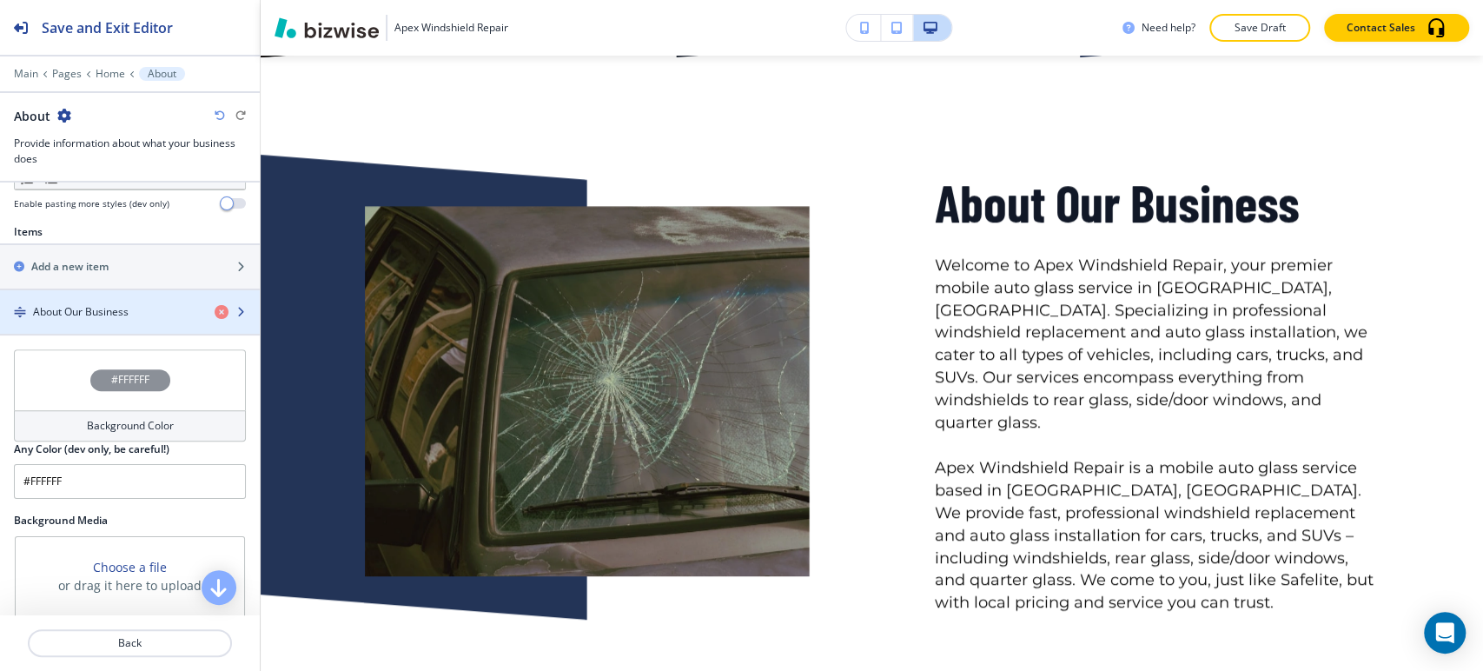
click at [121, 322] on div "button" at bounding box center [130, 327] width 260 height 14
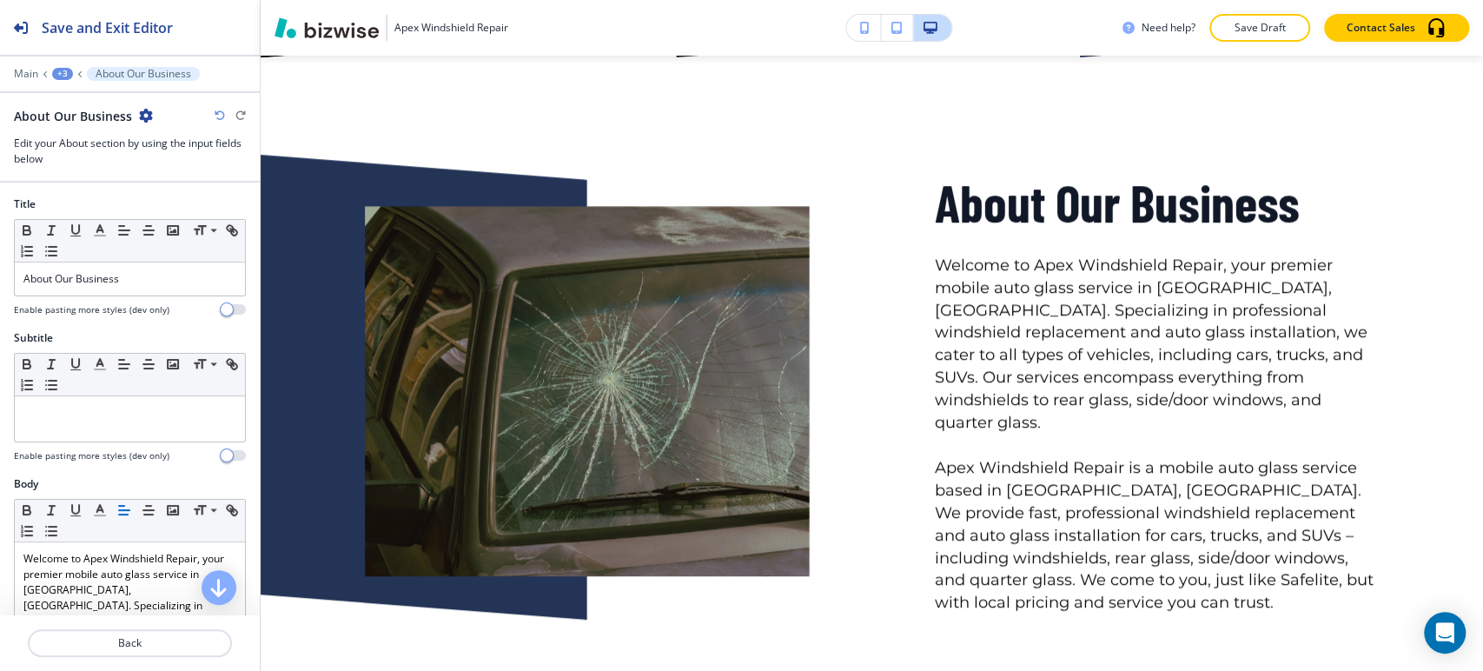
scroll to position [959, 0]
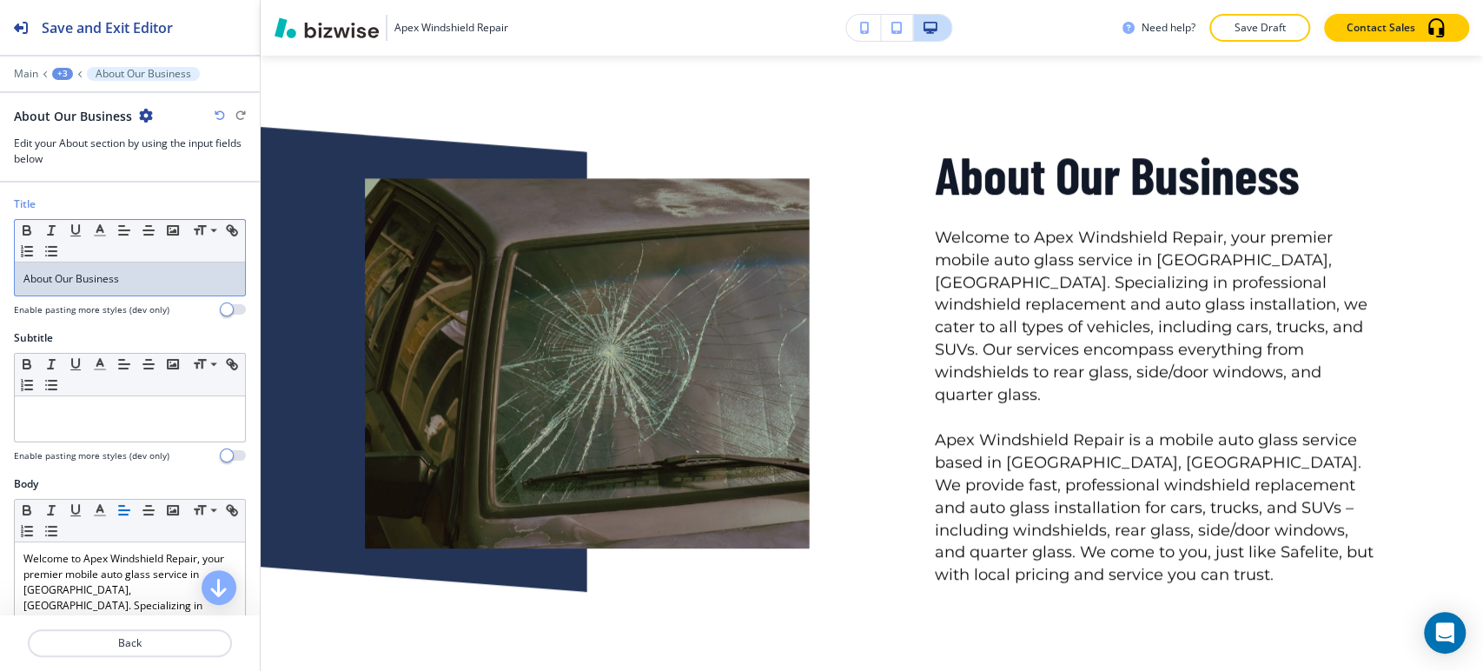
click at [111, 282] on span "About Our Business" at bounding box center [71, 278] width 96 height 15
click at [96, 236] on icon "button" at bounding box center [100, 230] width 16 height 16
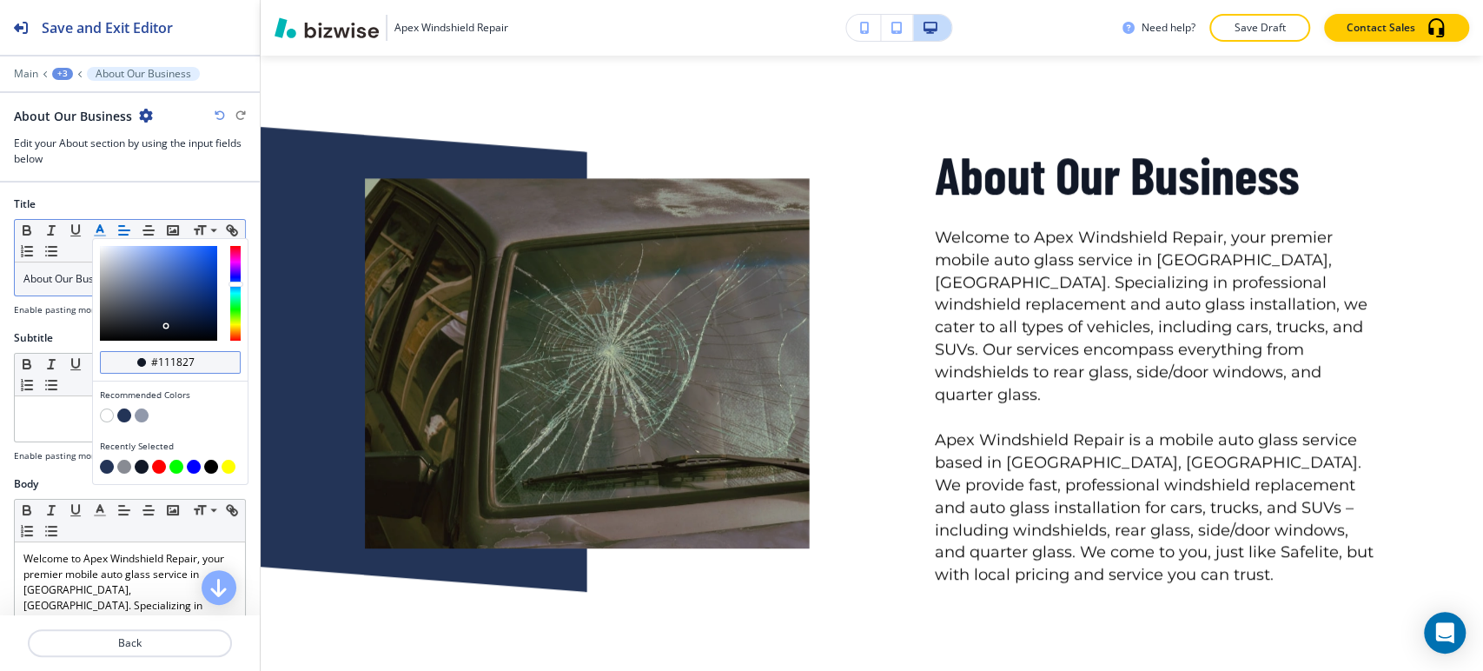
click at [174, 359] on input "#111827" at bounding box center [179, 362] width 61 height 14
paste input "23345"
type input "#233457"
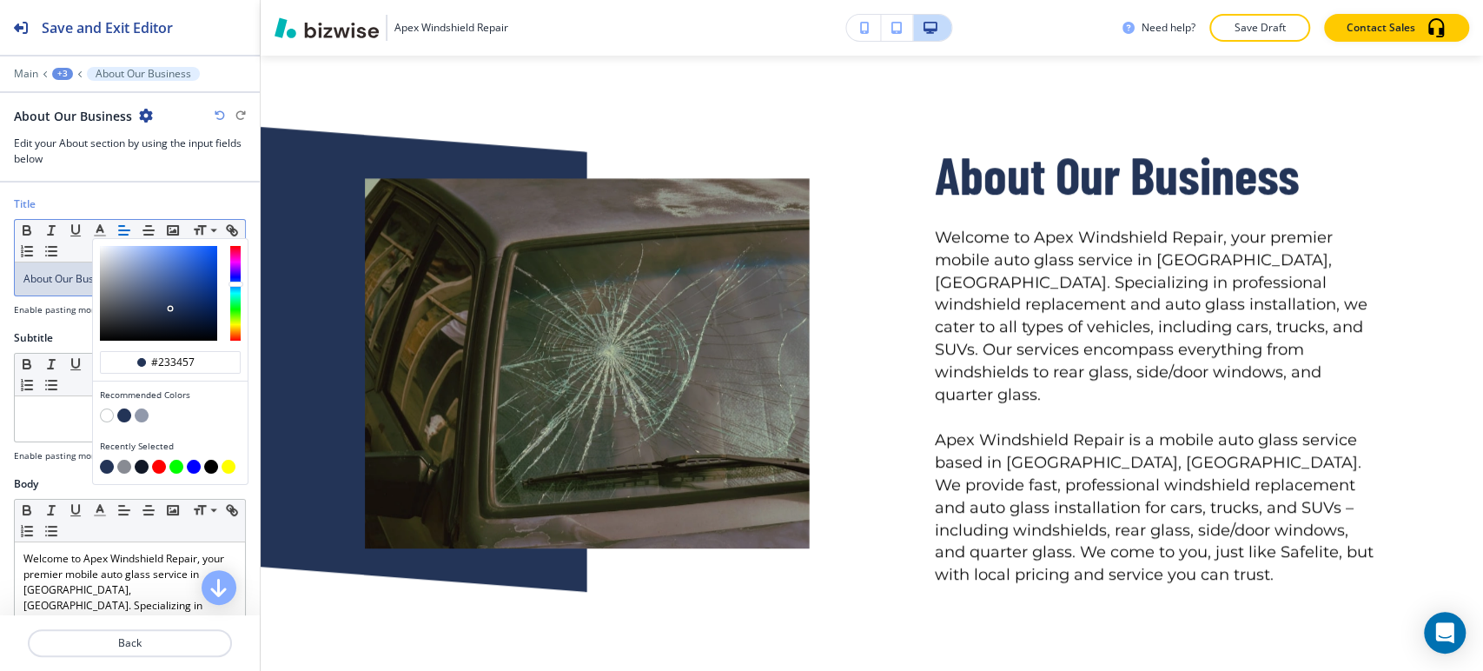
click at [183, 193] on div at bounding box center [130, 189] width 260 height 14
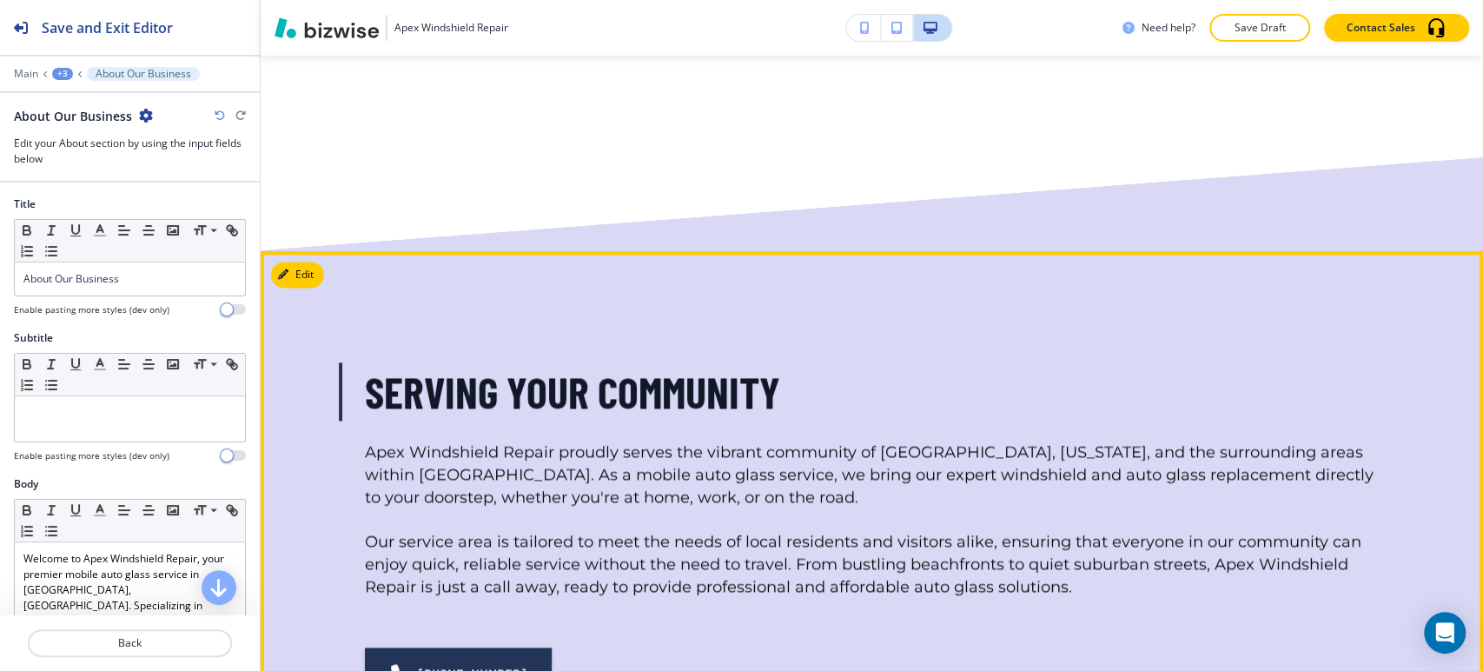
scroll to position [1537, 0]
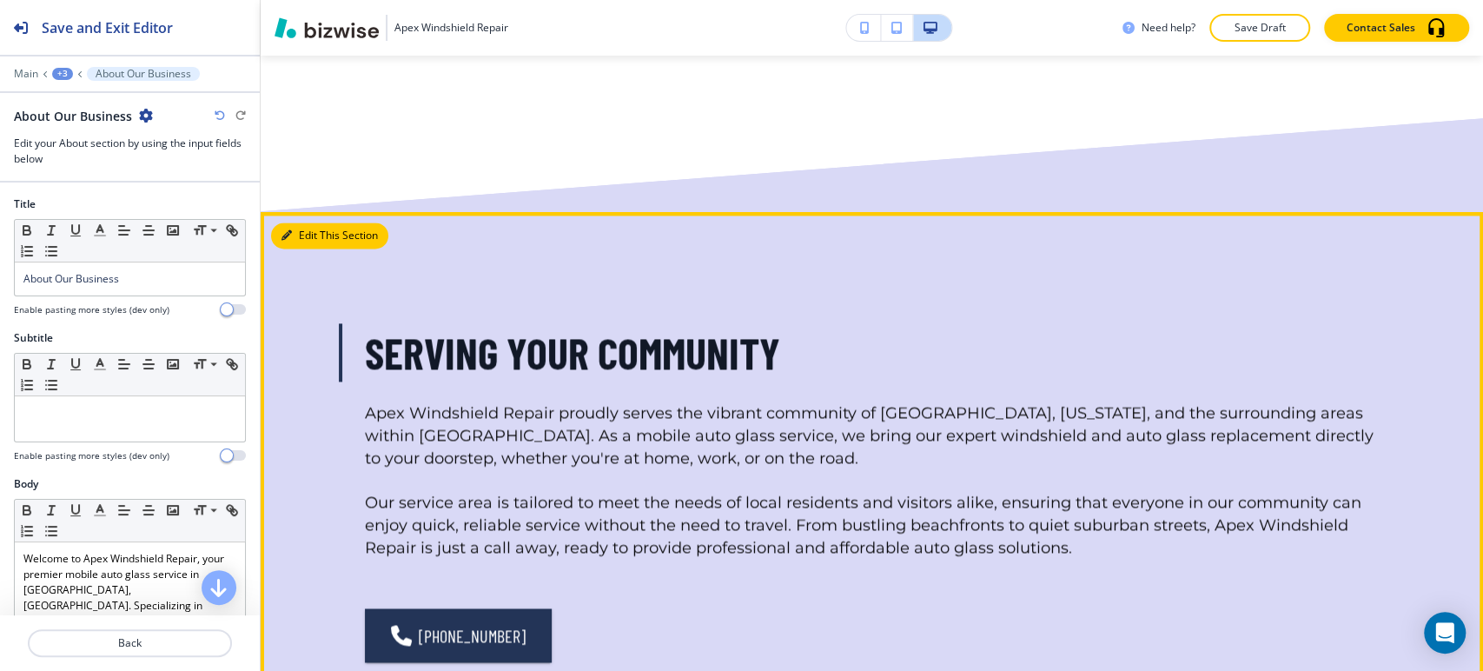
click at [309, 222] on button "Edit This Section" at bounding box center [329, 235] width 117 height 26
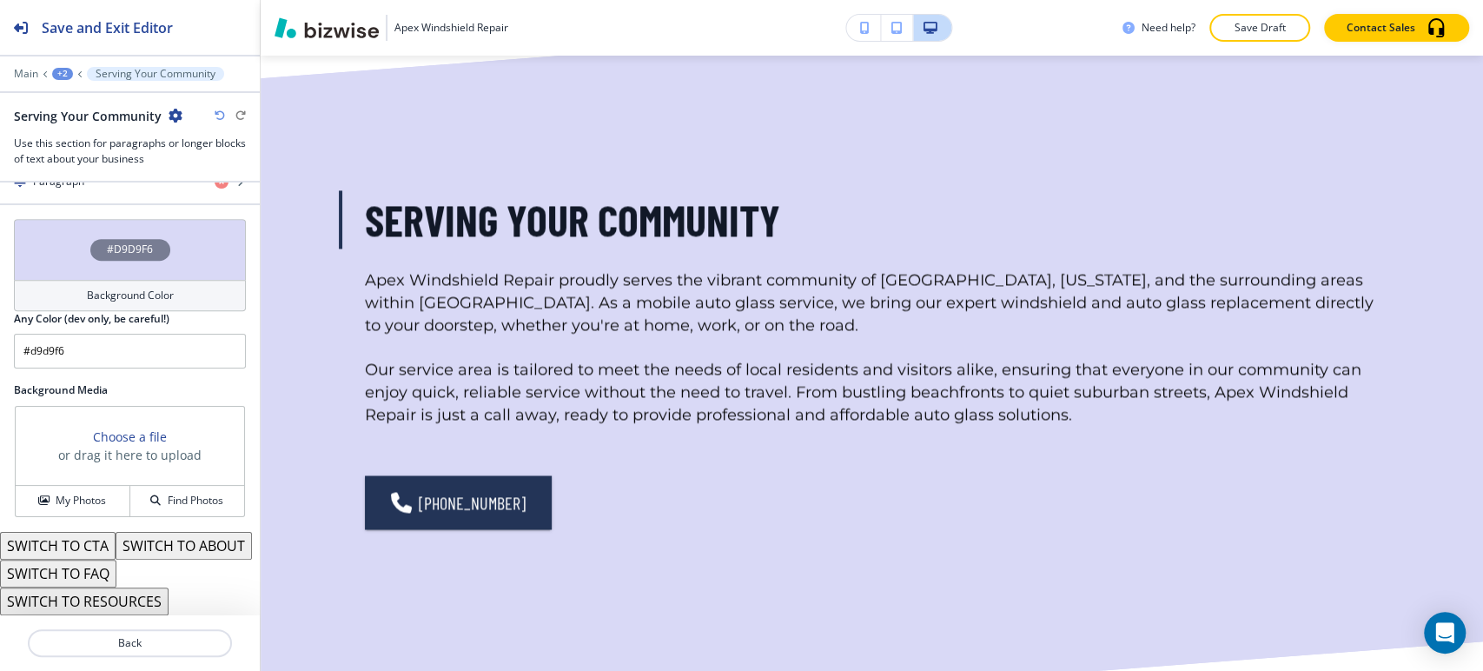
scroll to position [806, 0]
click at [146, 288] on h4 "Background Color" at bounding box center [130, 296] width 87 height 16
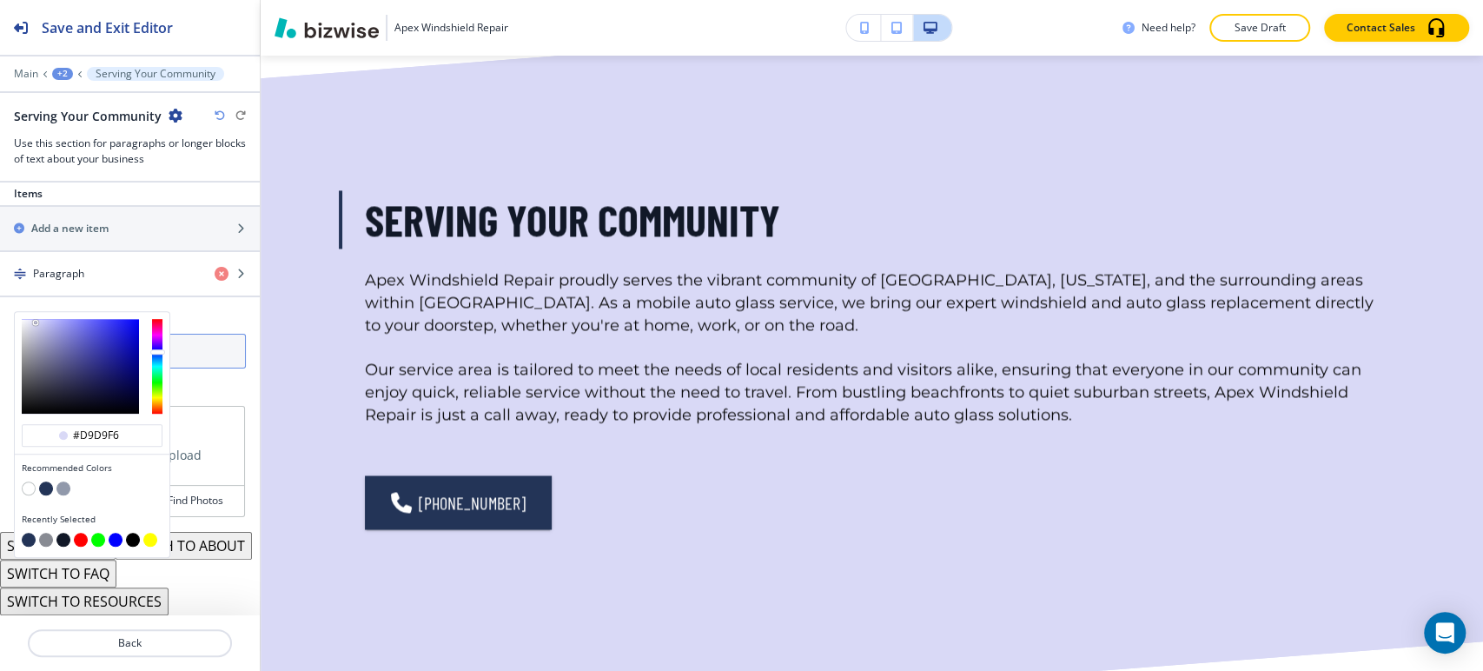
click at [187, 334] on input "#d9d9f6" at bounding box center [130, 351] width 232 height 35
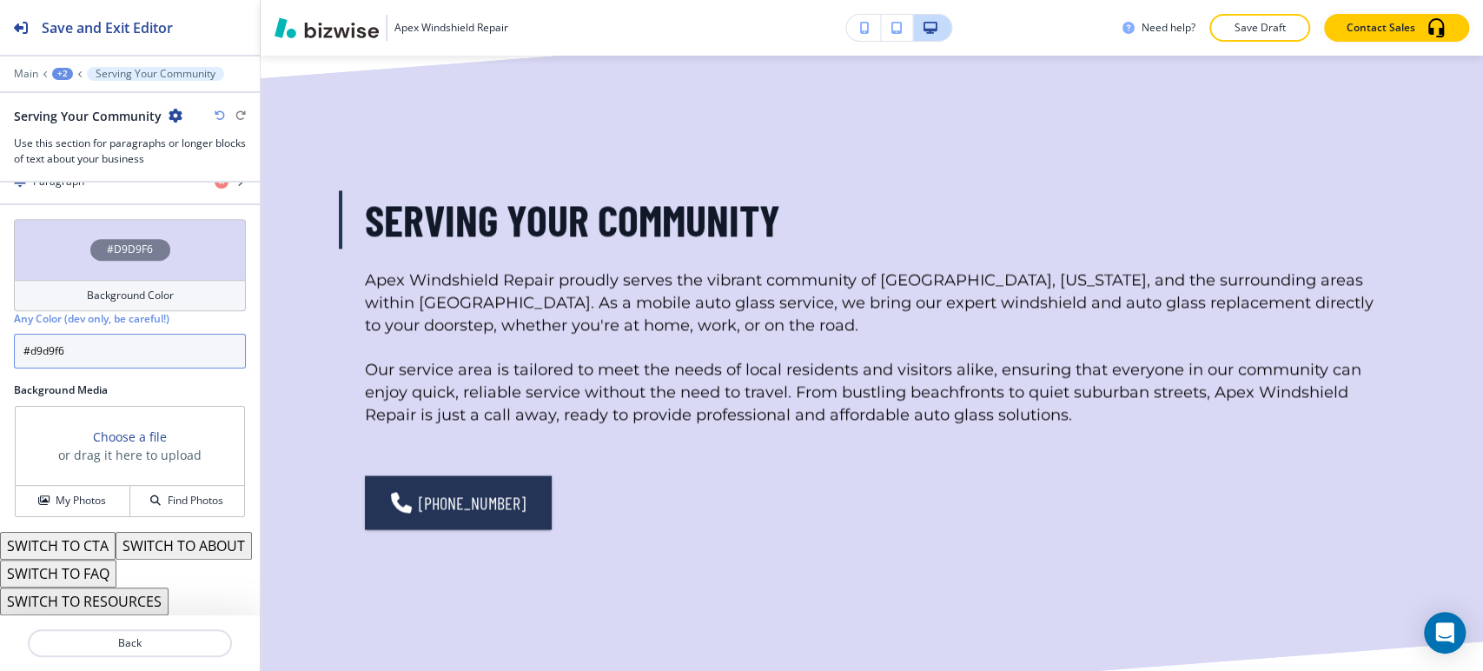
click at [185, 334] on input "#d9d9f6" at bounding box center [130, 351] width 232 height 35
click at [184, 334] on input "#d9d9f6" at bounding box center [130, 351] width 232 height 35
paste input "233457"
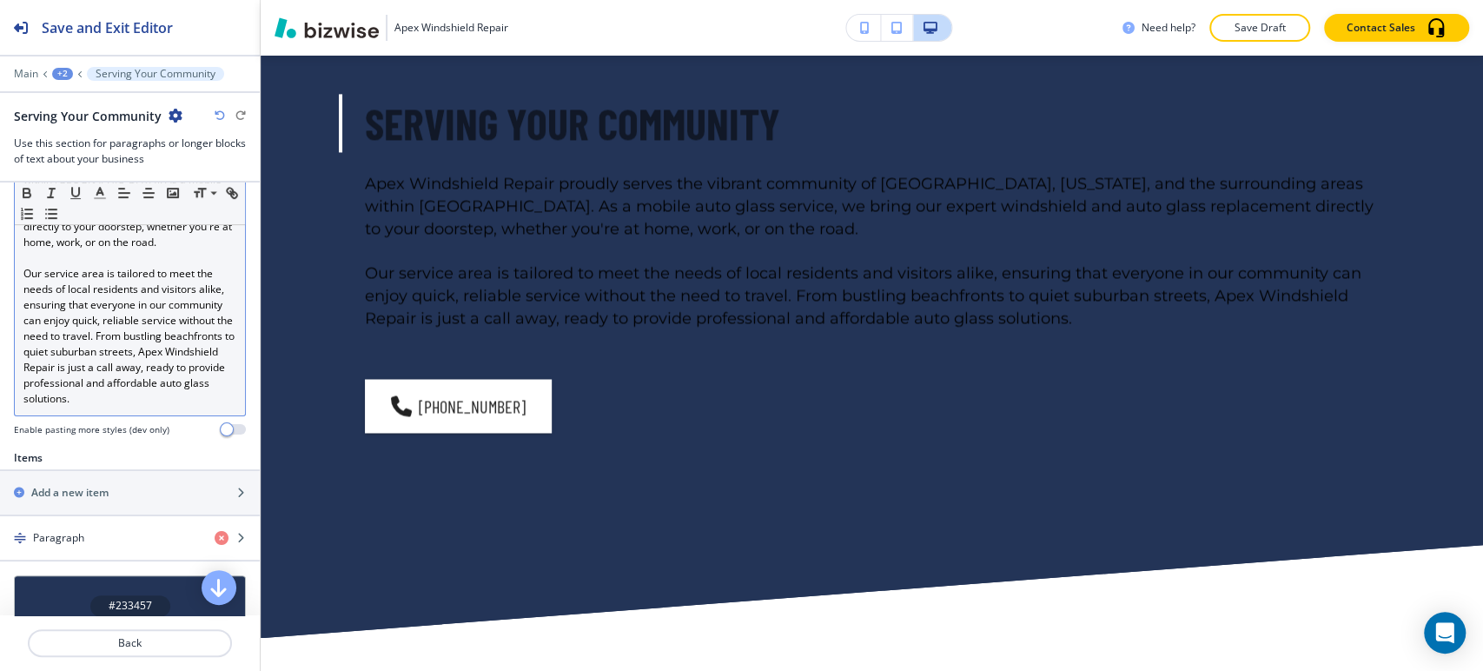
scroll to position [420, 0]
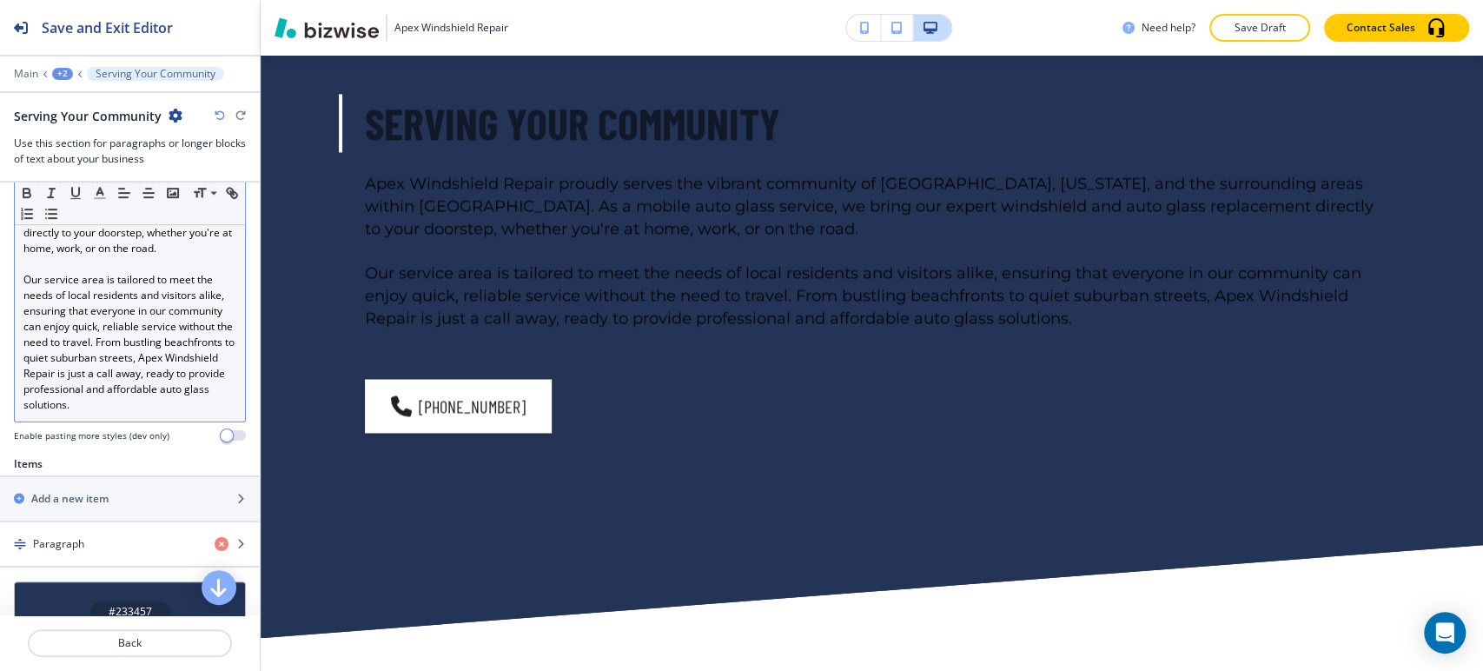
type input "#233457"
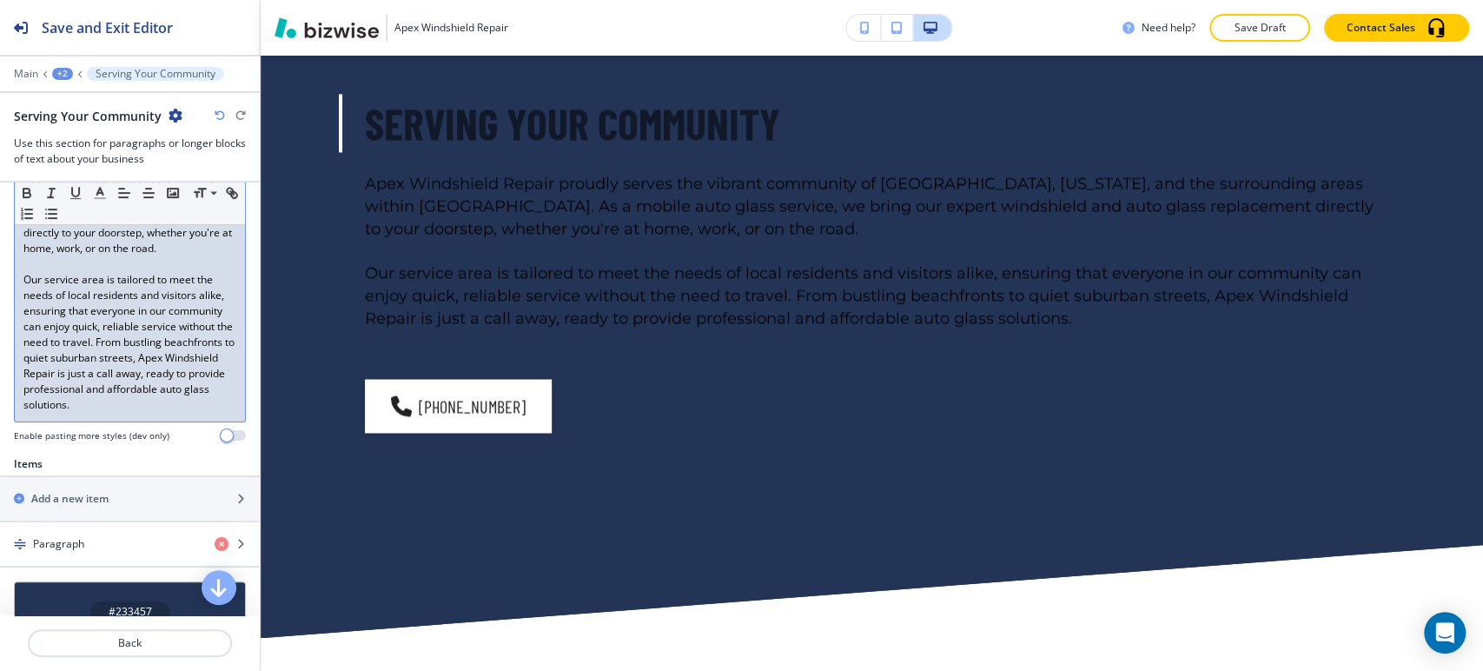
click at [132, 382] on span "Our service area is tailored to meet the needs of local residents and visitors …" at bounding box center [130, 342] width 214 height 140
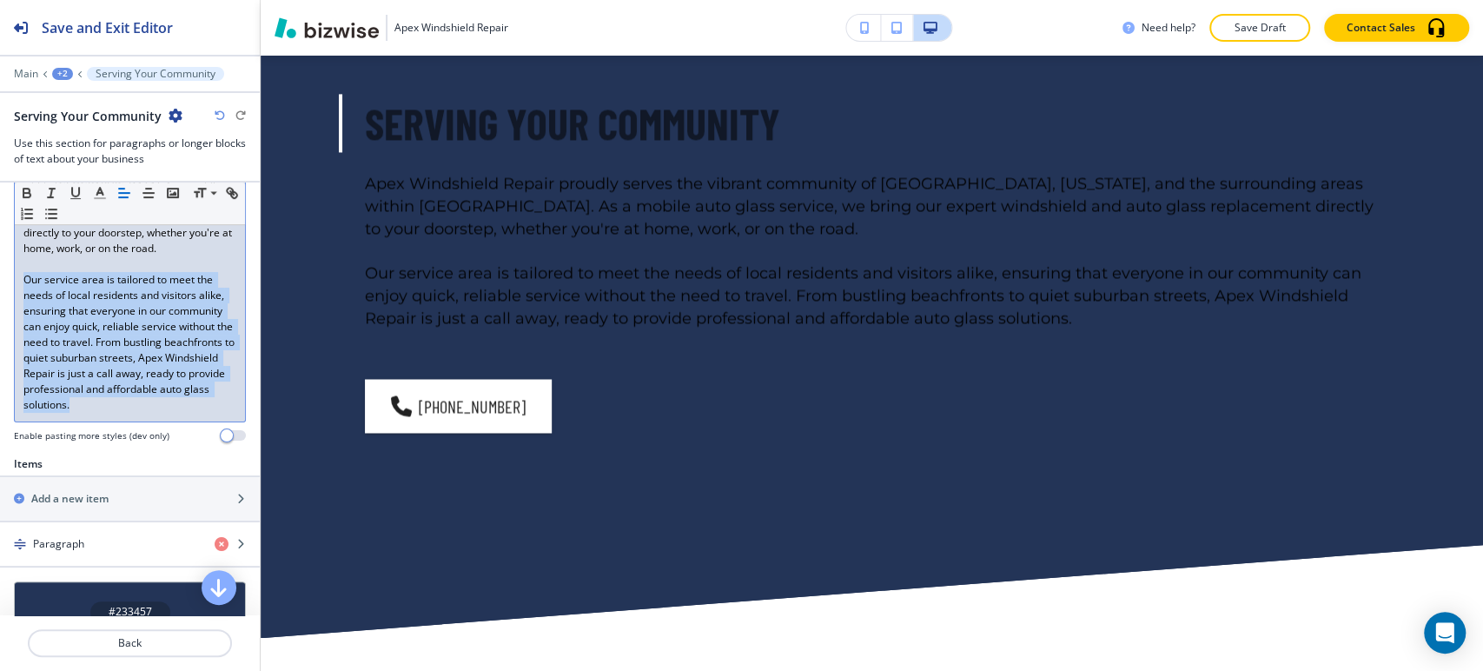
click at [132, 382] on span "Our service area is tailored to meet the needs of local residents and visitors …" at bounding box center [130, 342] width 214 height 140
drag, startPoint x: 132, startPoint y: 382, endPoint x: 144, endPoint y: 368, distance: 18.5
click at [132, 381] on span "Our service area is tailored to meet the needs of local residents and visitors …" at bounding box center [130, 342] width 214 height 140
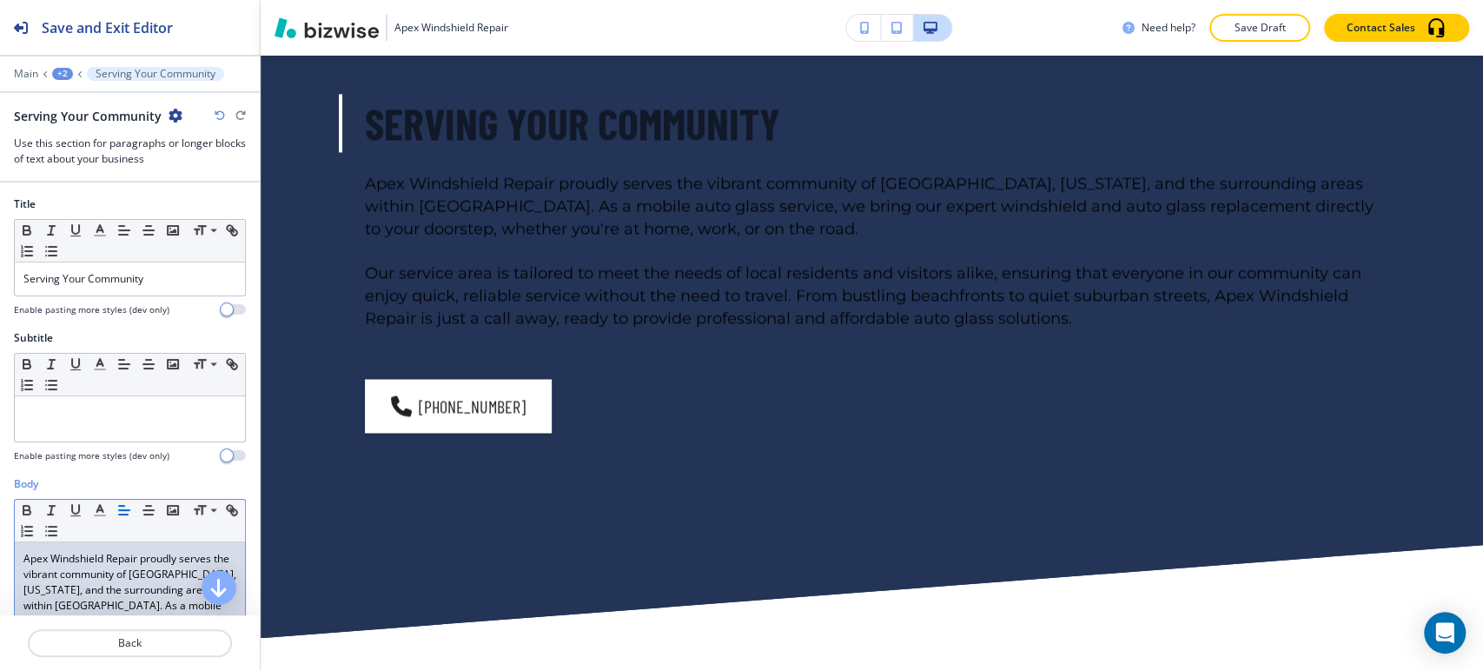
scroll to position [0, 0]
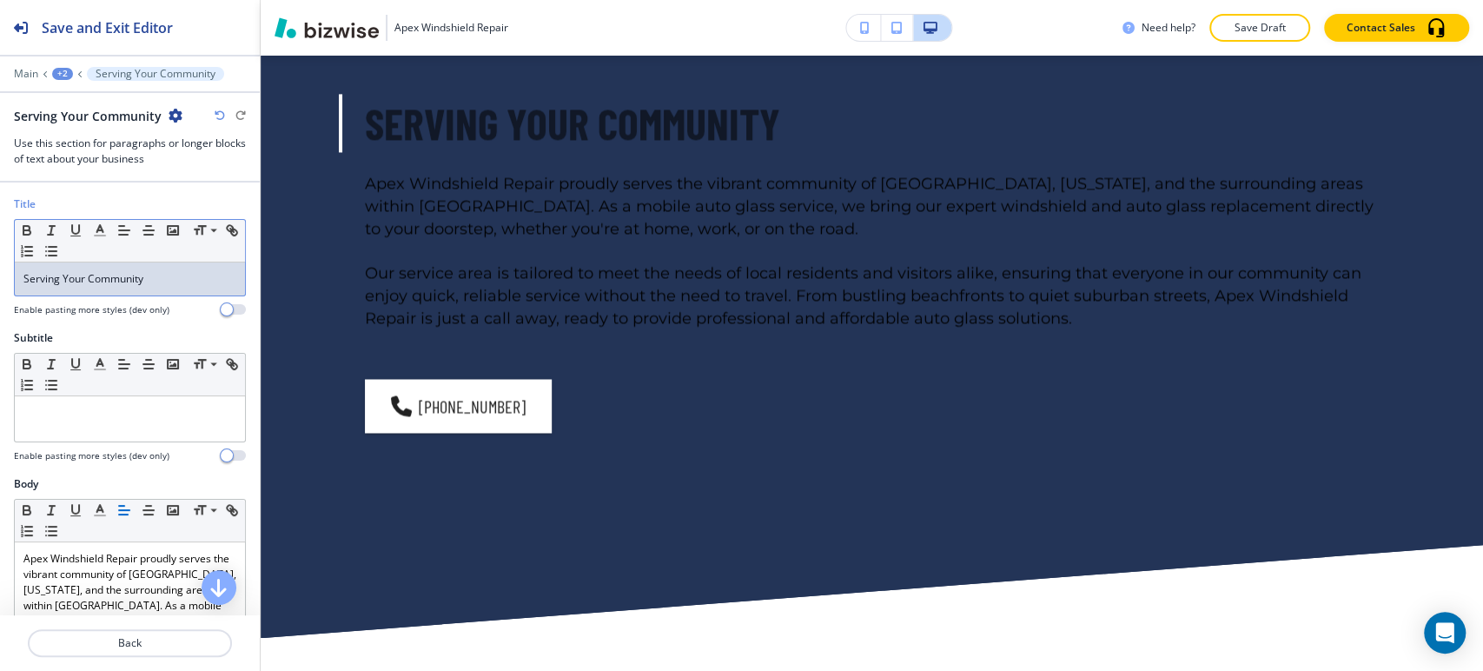
click at [125, 287] on div "Serving Your Community" at bounding box center [130, 278] width 230 height 33
click at [125, 286] on div "Serving Your Community" at bounding box center [130, 278] width 230 height 33
click at [123, 289] on div "Serving Your Community" at bounding box center [130, 278] width 230 height 33
click at [122, 289] on div "Serving Your Community" at bounding box center [130, 278] width 230 height 33
copy span "Serving Your Community"
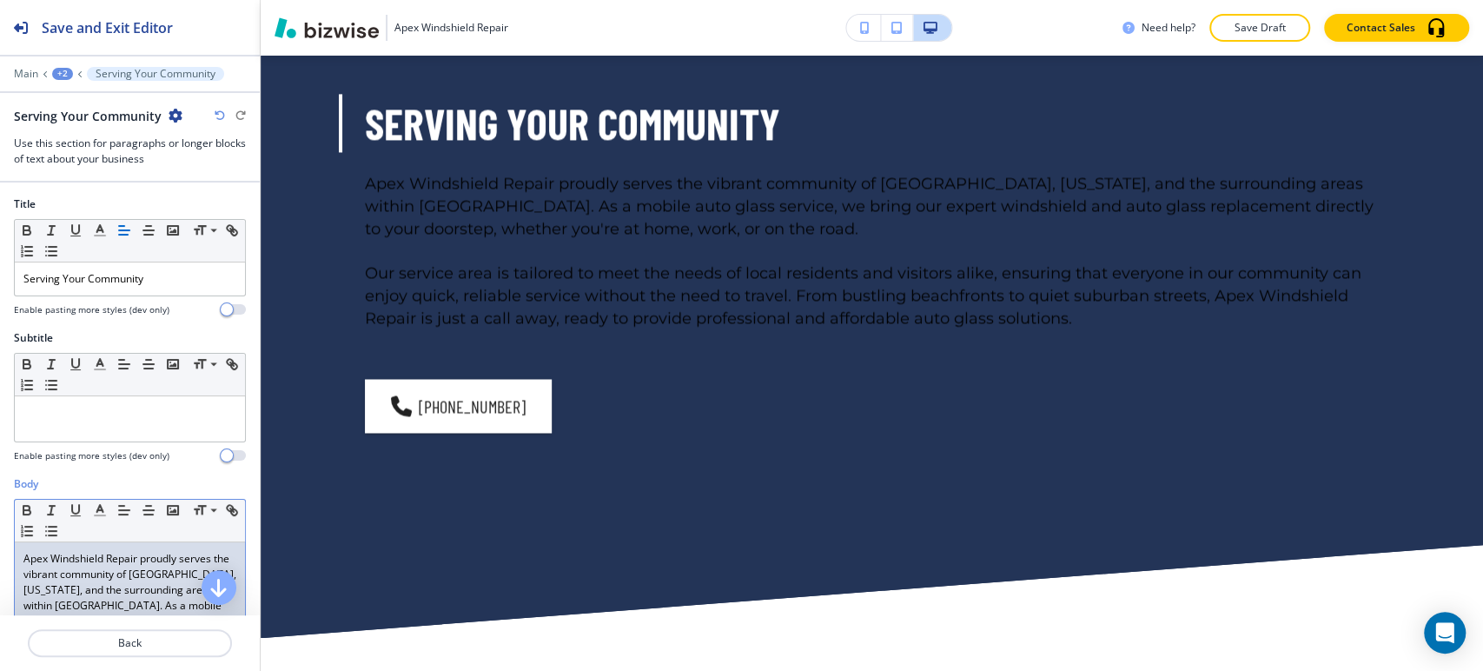
click at [132, 562] on span "Apex Windshield Repair proudly serves the vibrant community of Myrtle Beach, So…" at bounding box center [131, 613] width 216 height 124
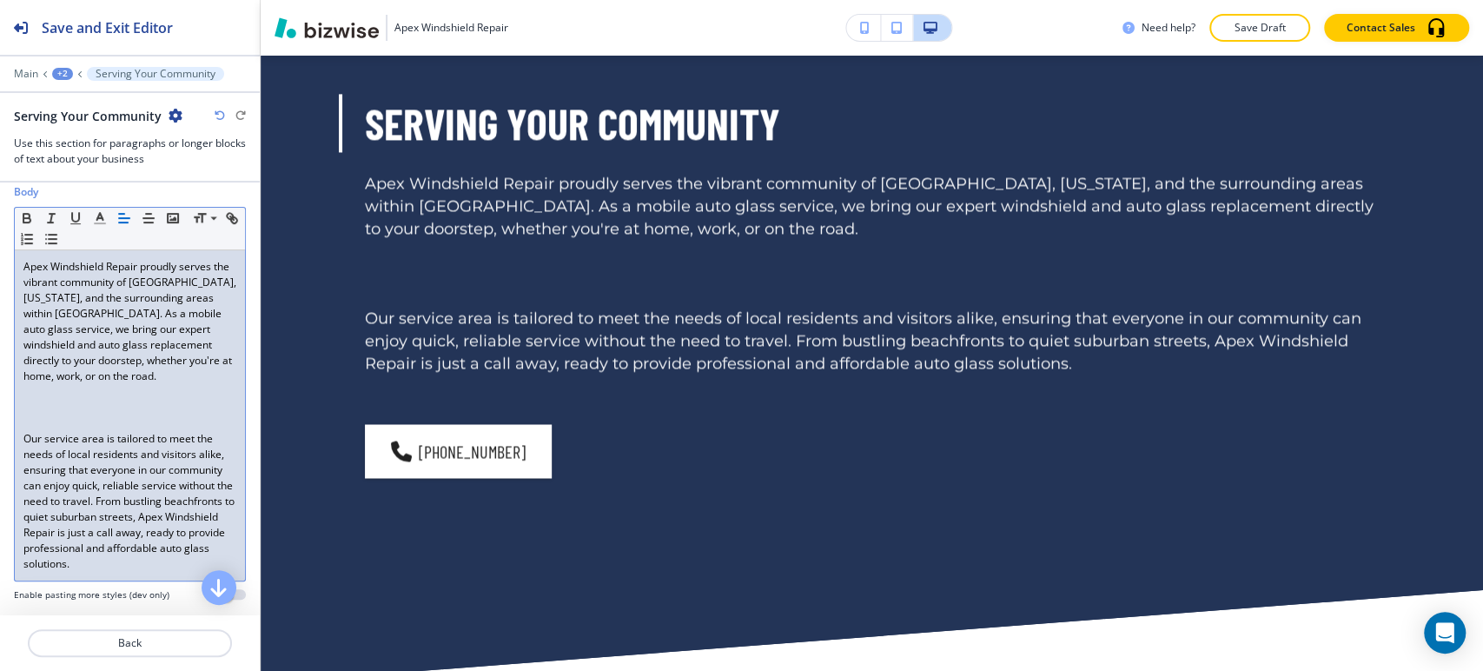
click at [112, 413] on p at bounding box center [129, 408] width 213 height 16
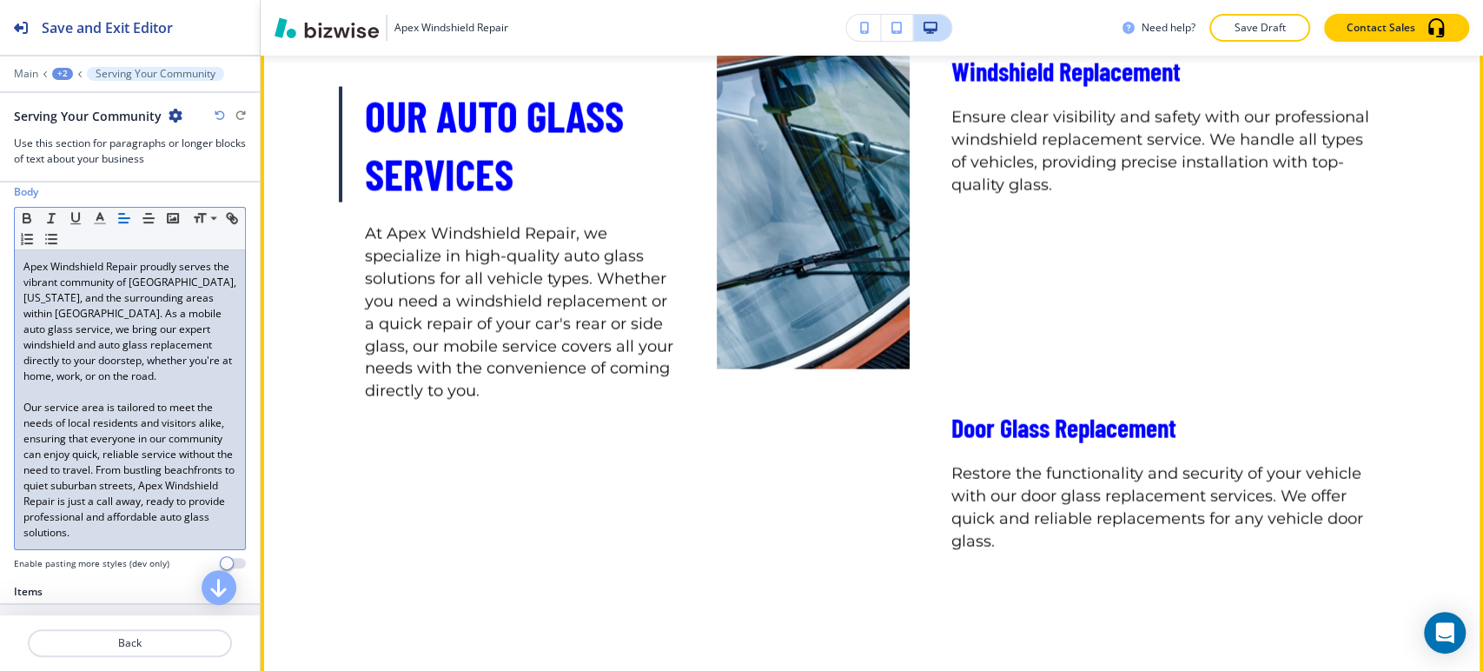
scroll to position [2346, 0]
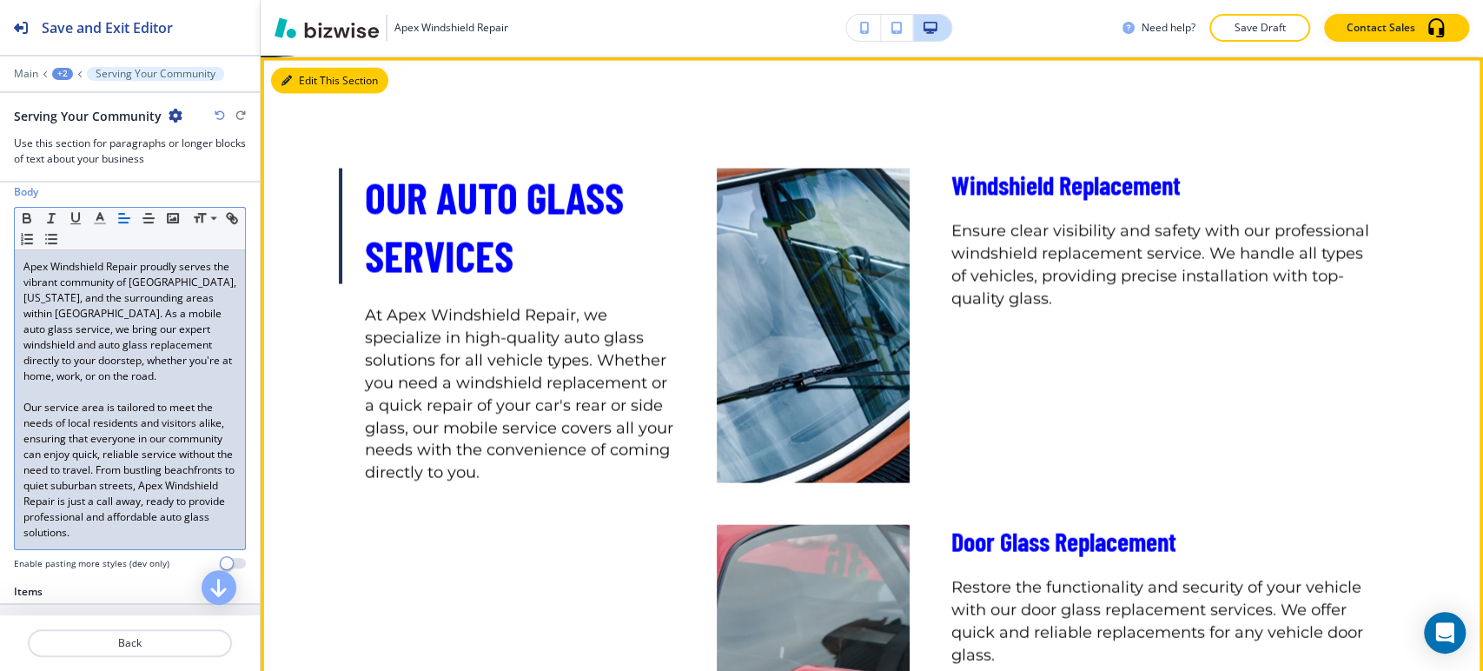
click at [319, 68] on button "Edit This Section" at bounding box center [329, 81] width 117 height 26
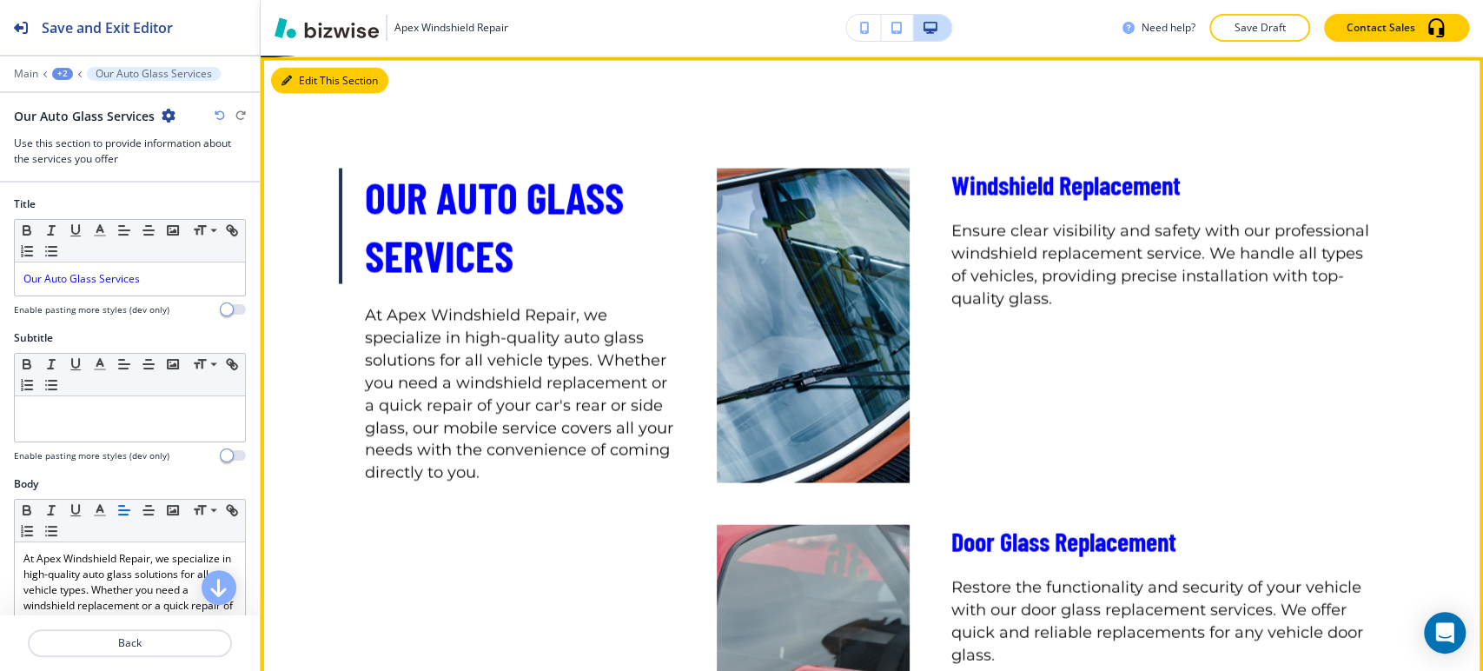
scroll to position [2325, 0]
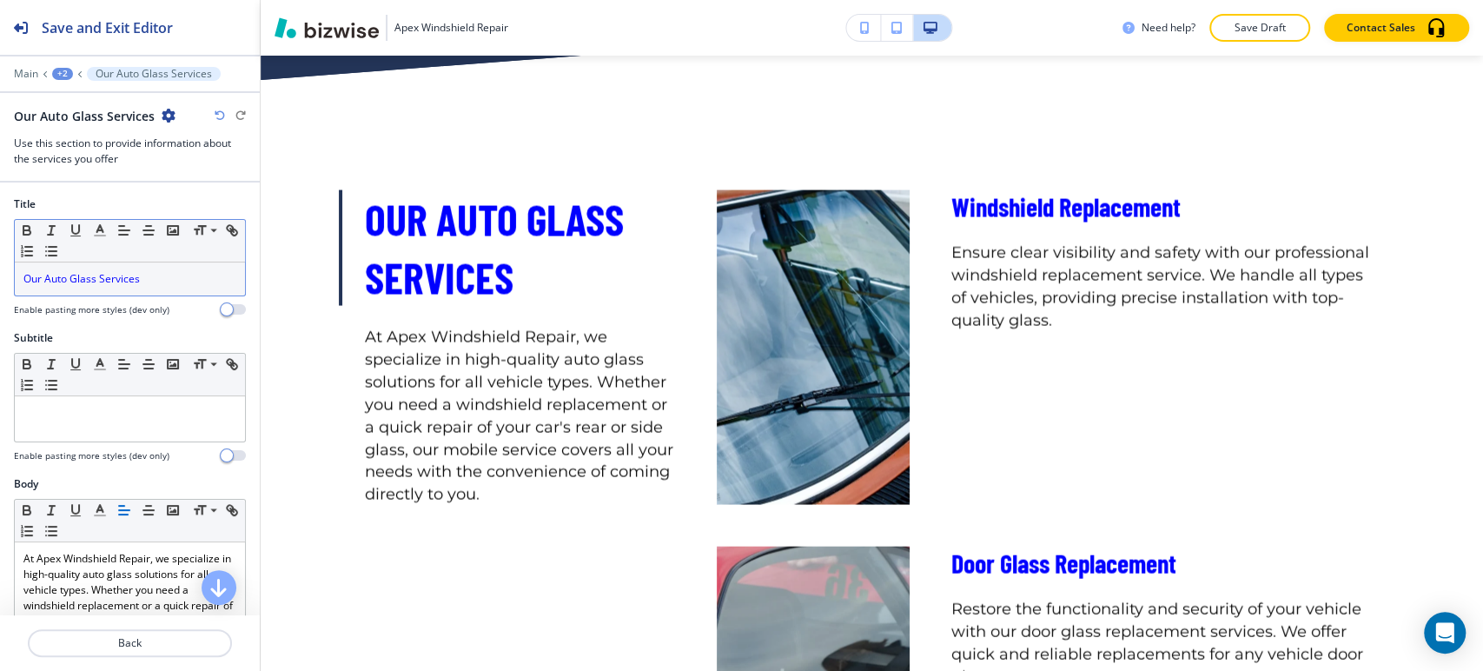
click at [133, 276] on span "Our Auto Glass Services" at bounding box center [81, 278] width 116 height 15
click at [92, 242] on div "Small Normal Large Huge" at bounding box center [130, 241] width 230 height 43
click at [97, 230] on icon "button" at bounding box center [100, 230] width 16 height 16
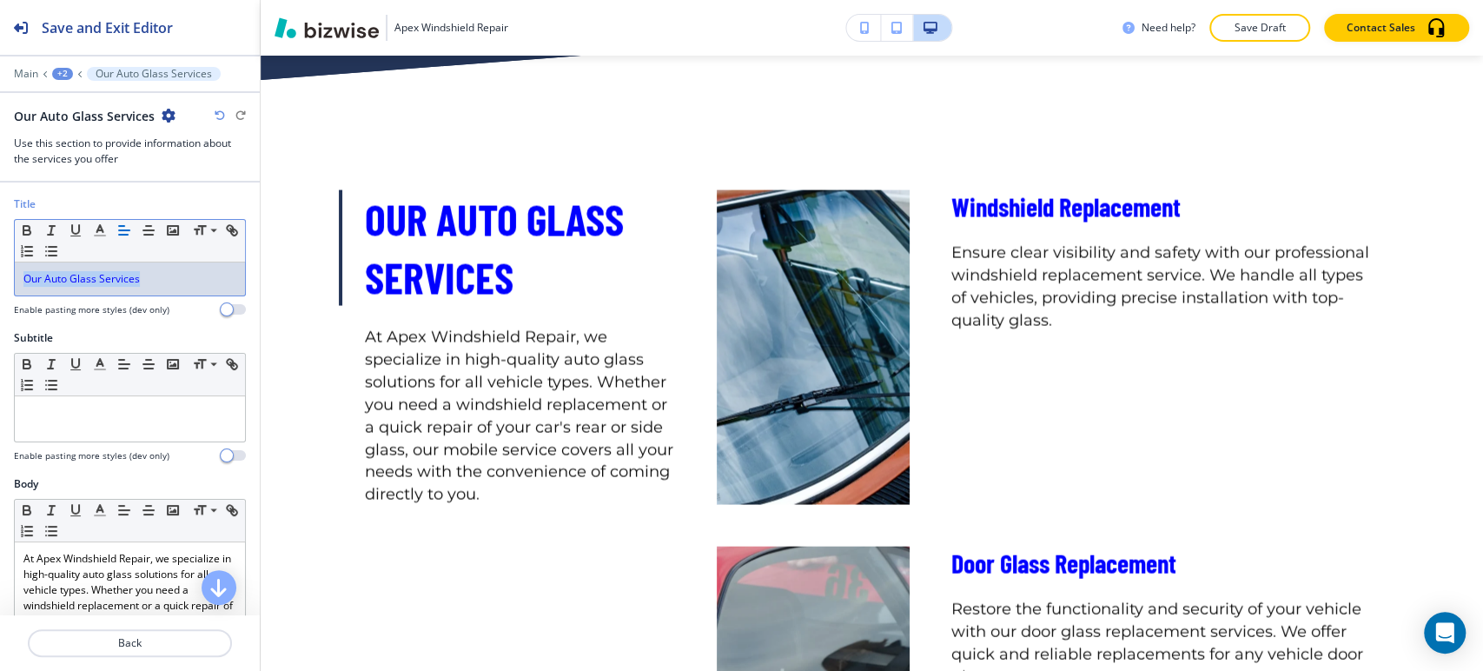
click at [68, 289] on div "Our Auto Glass Services" at bounding box center [130, 278] width 230 height 33
click at [104, 222] on icon "button" at bounding box center [100, 230] width 16 height 16
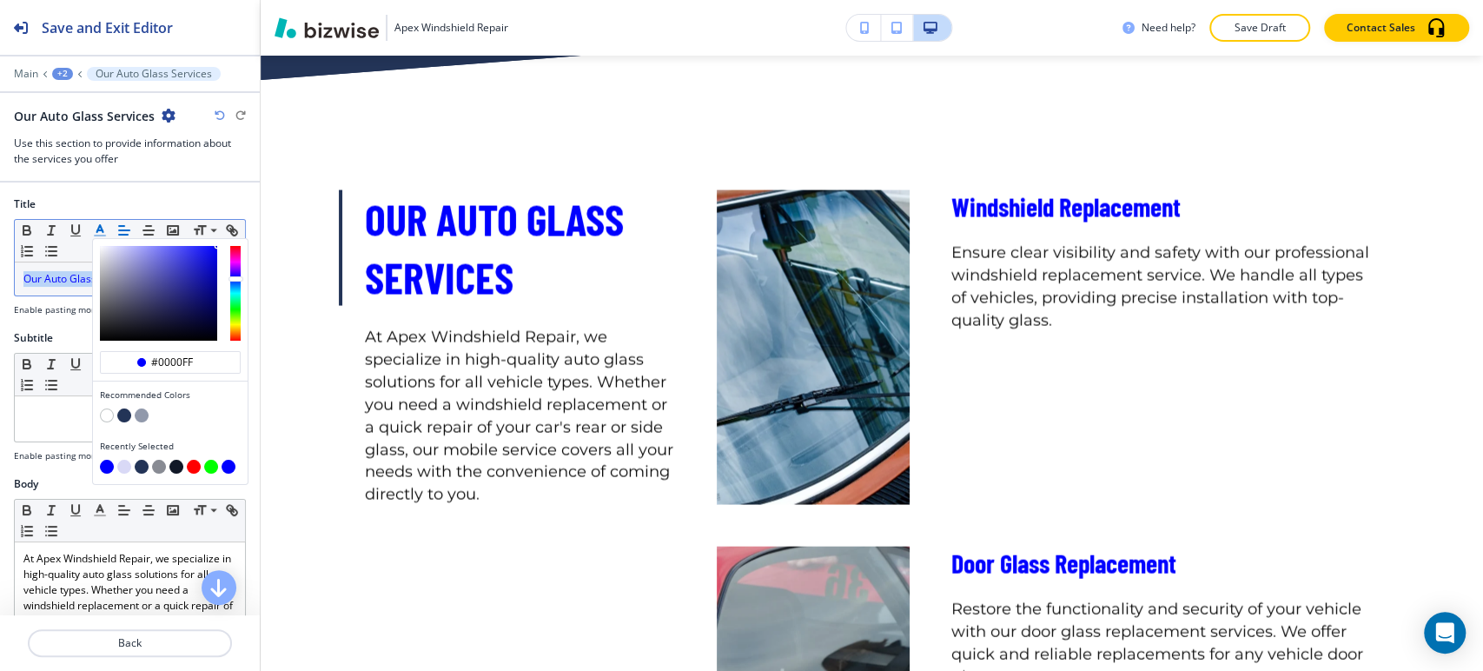
click at [129, 415] on button "button" at bounding box center [124, 415] width 14 height 14
type input "#233457"
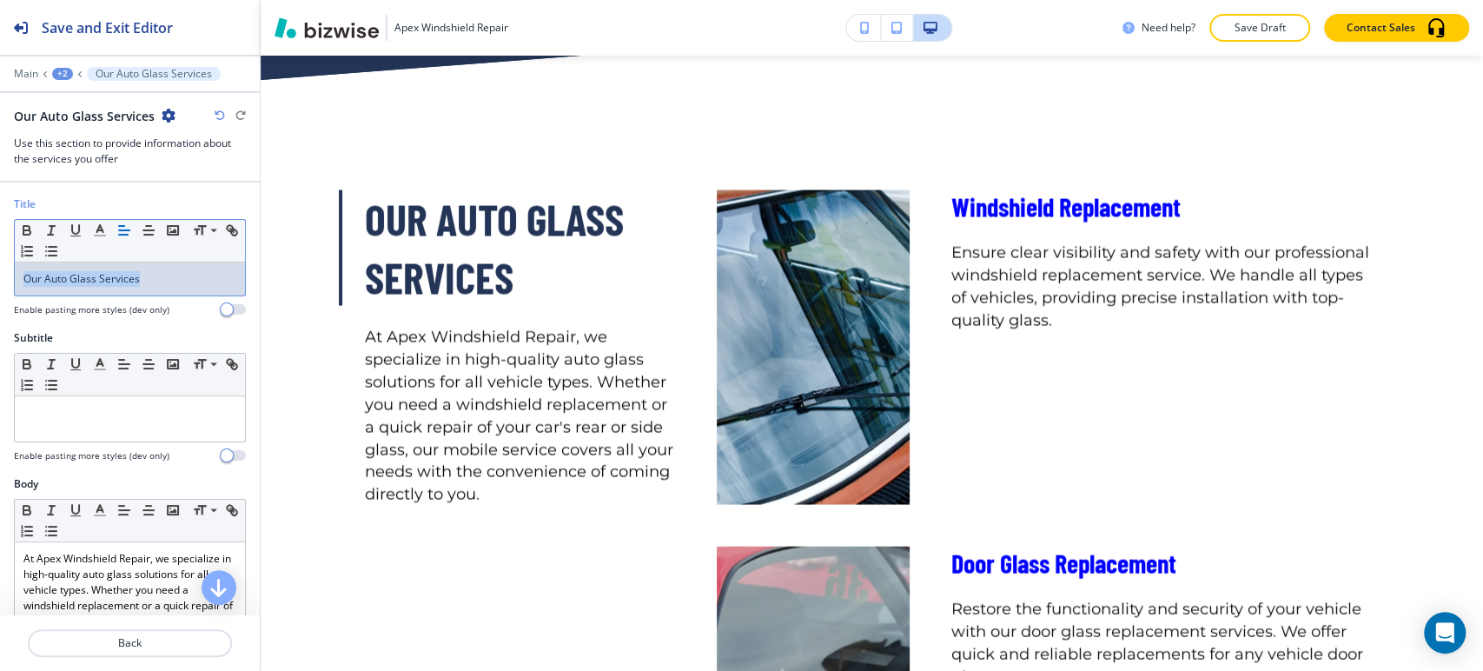
click at [70, 283] on span "Our Auto Glass Services" at bounding box center [81, 278] width 116 height 15
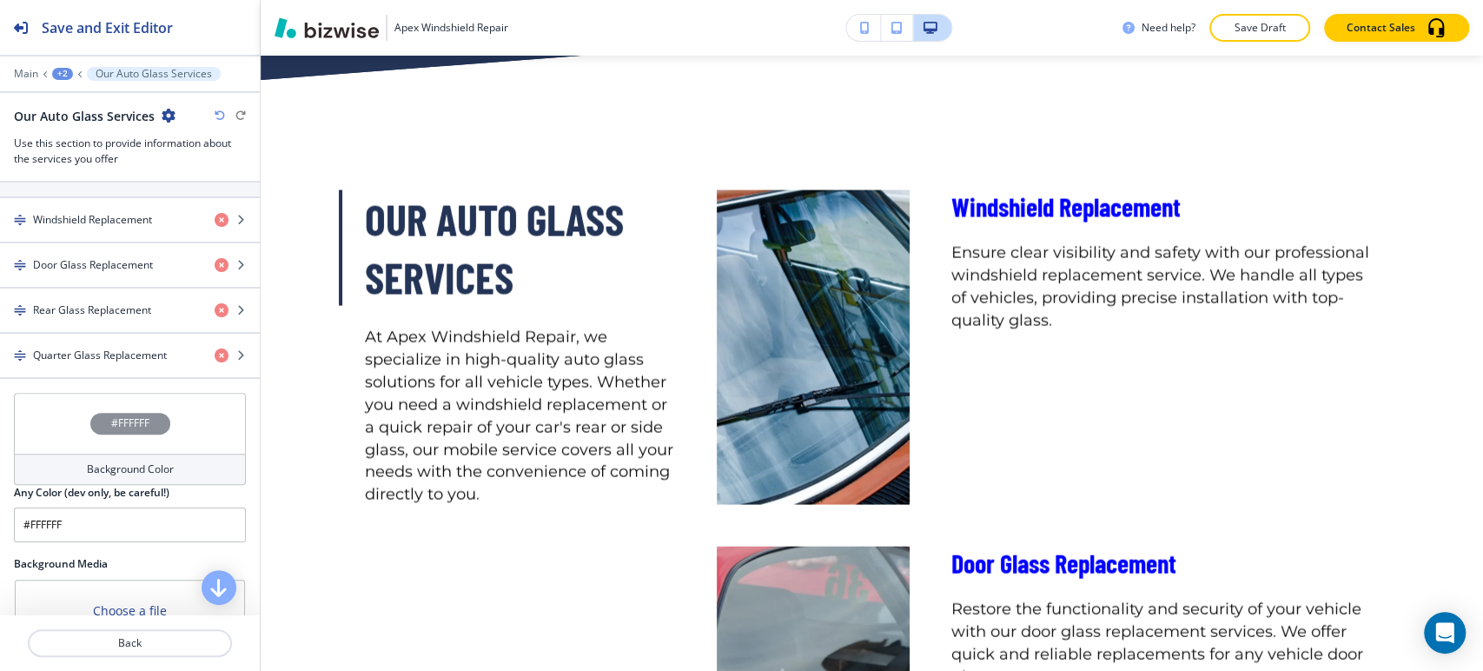
scroll to position [675, 0]
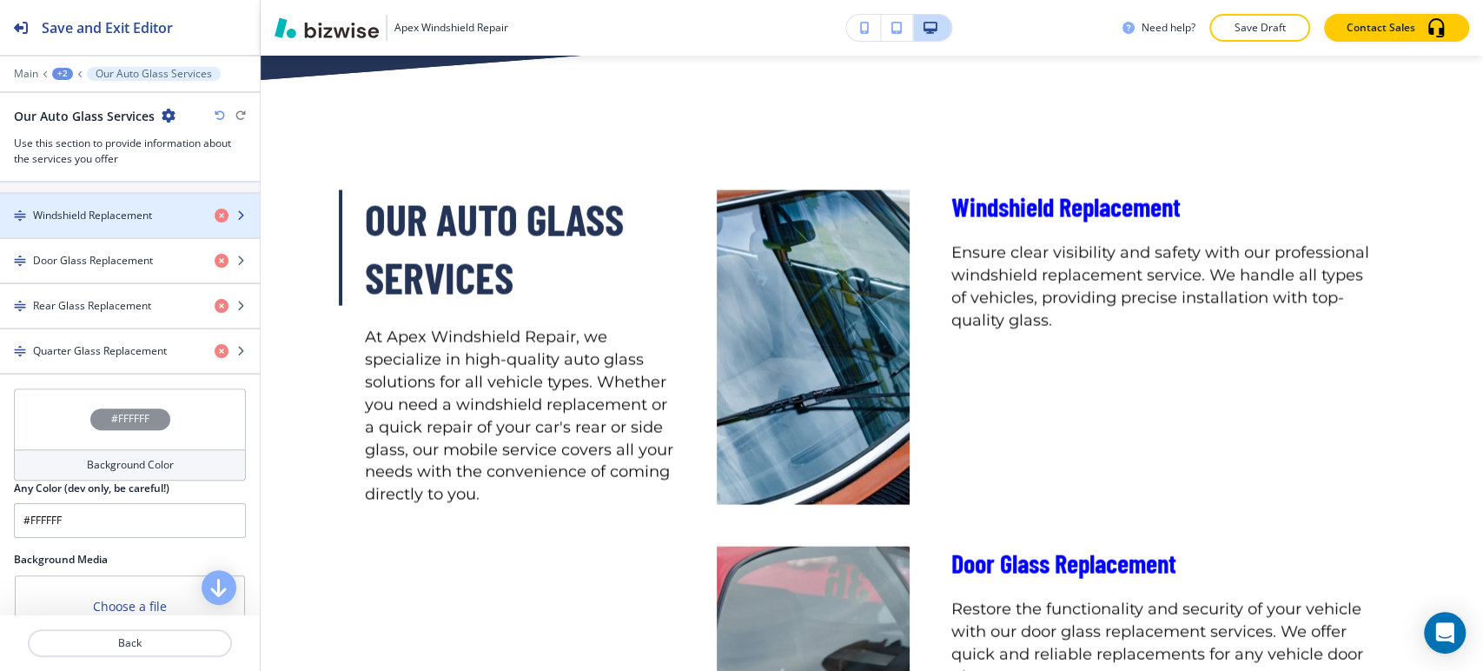
click at [116, 225] on div "button" at bounding box center [130, 230] width 260 height 14
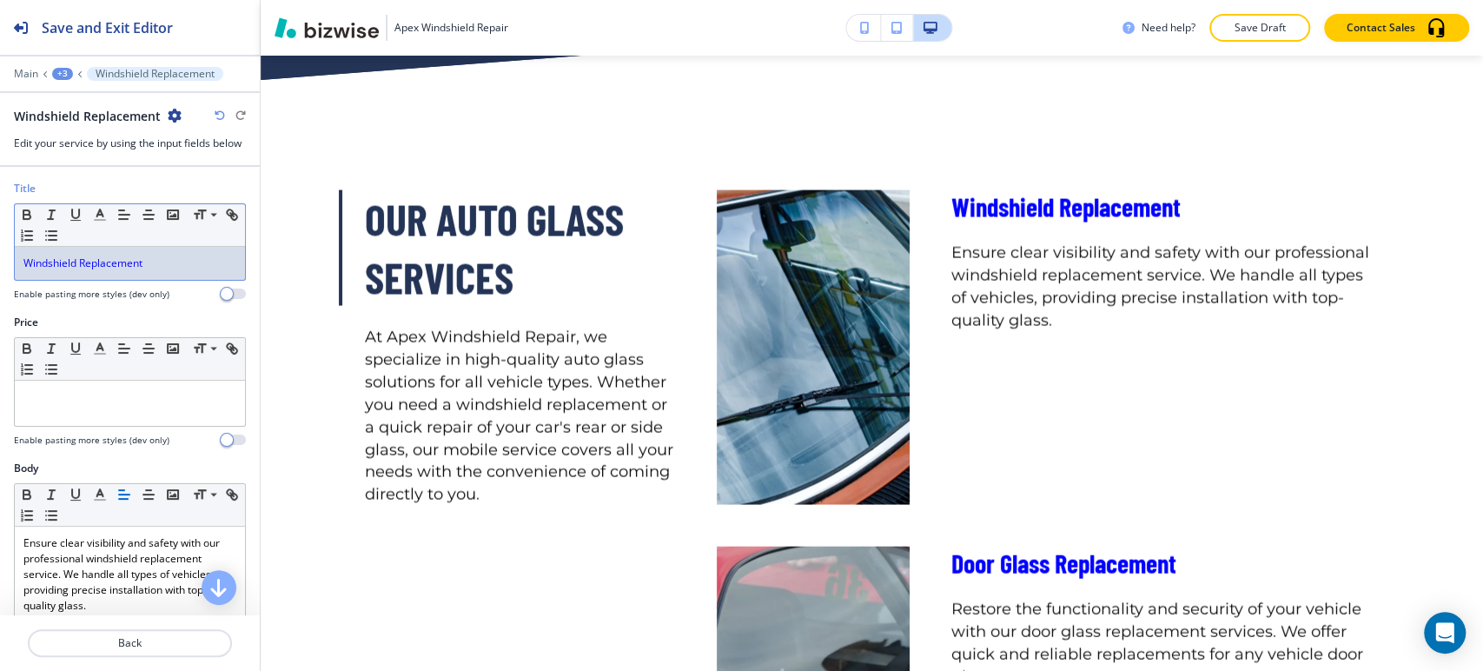
click at [103, 264] on span "Windshield Replacement" at bounding box center [82, 262] width 119 height 15
click at [103, 220] on line "button" at bounding box center [100, 220] width 10 height 0
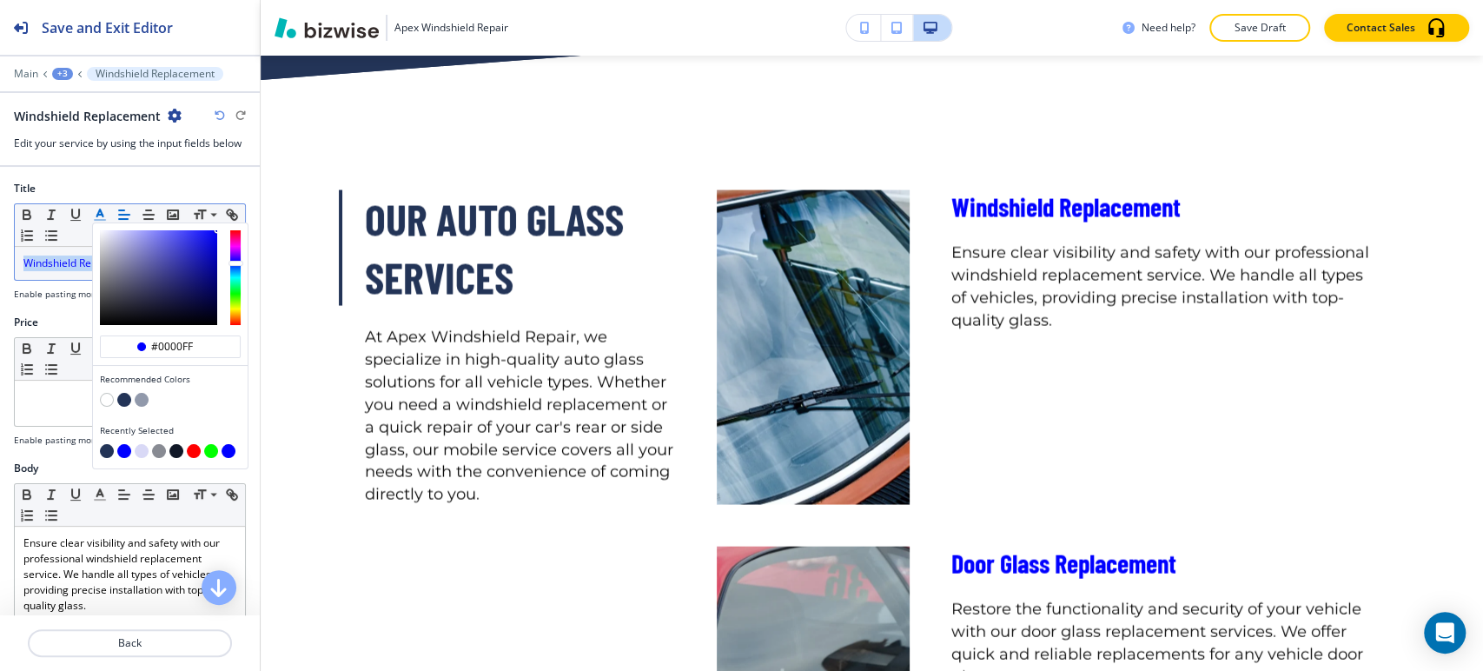
click at [122, 395] on button "button" at bounding box center [124, 400] width 14 height 14
type input "#233457"
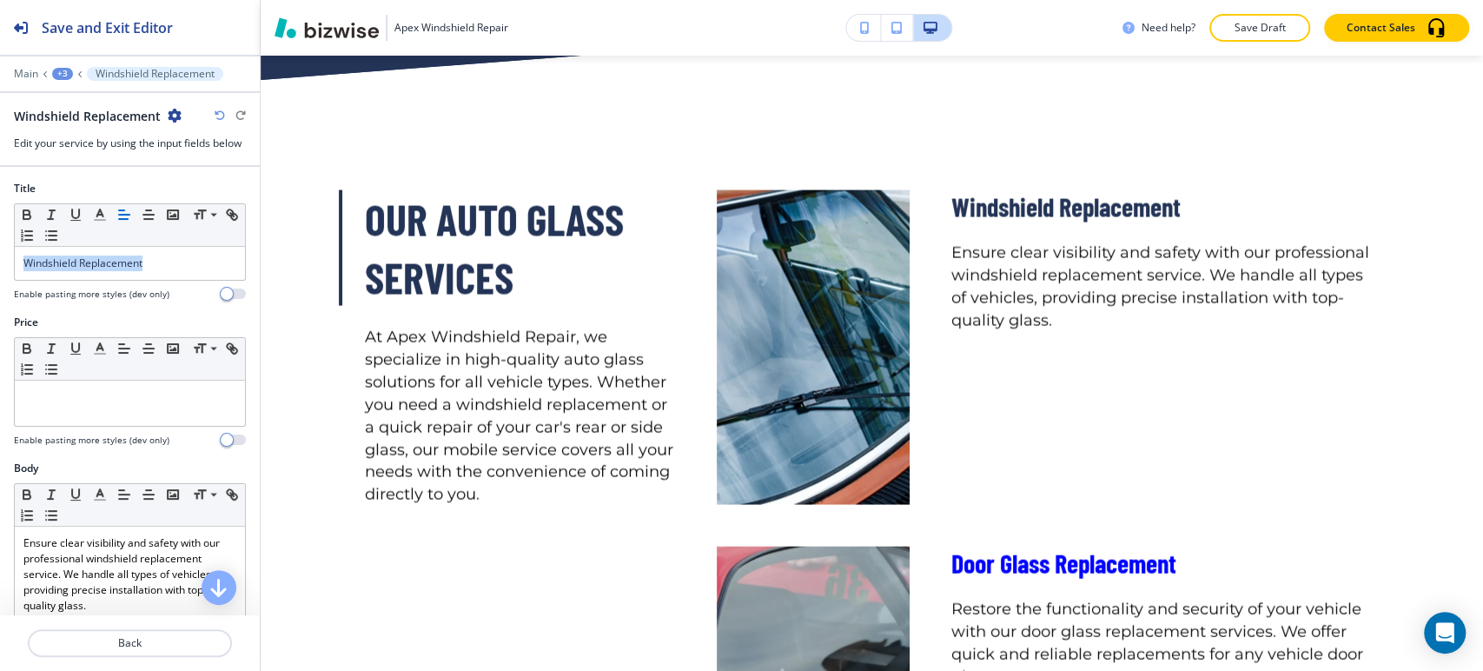
click at [61, 75] on div "+3" at bounding box center [62, 74] width 21 height 12
click at [80, 160] on p "Our Auto Glass Services" at bounding box center [107, 164] width 89 height 16
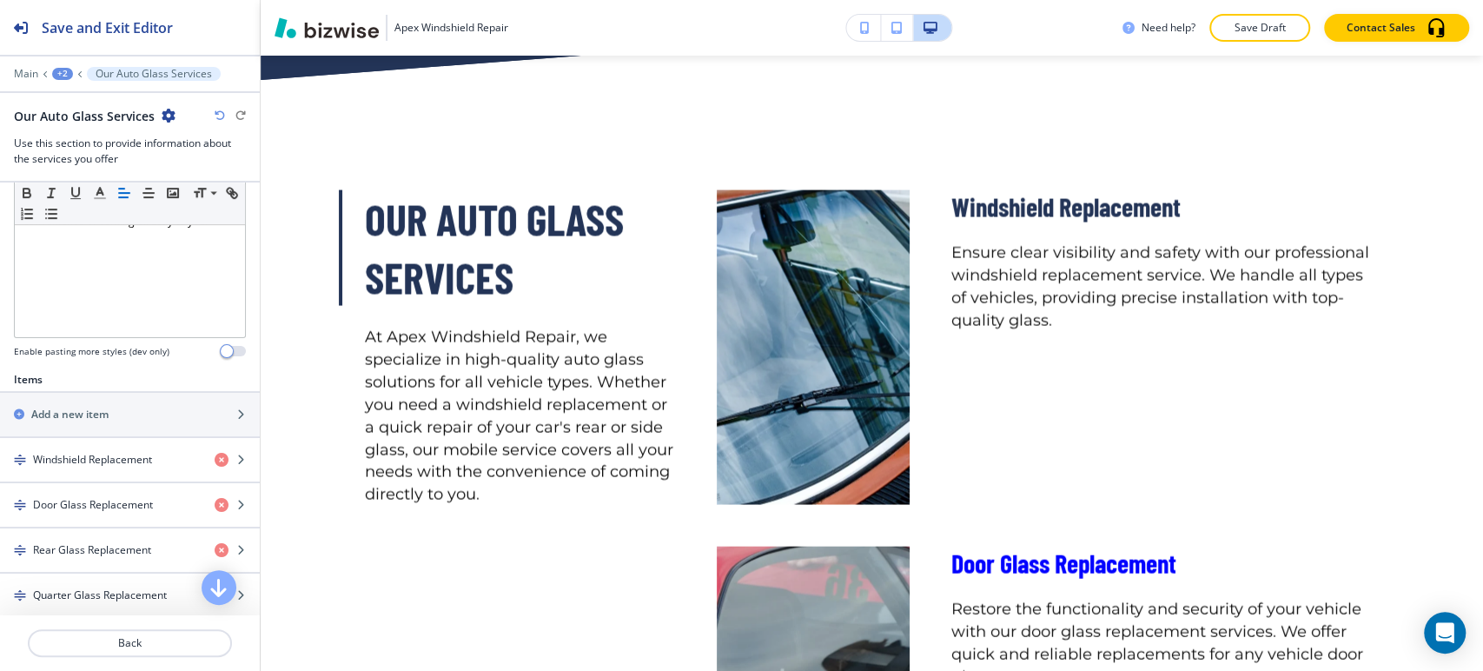
scroll to position [482, 0]
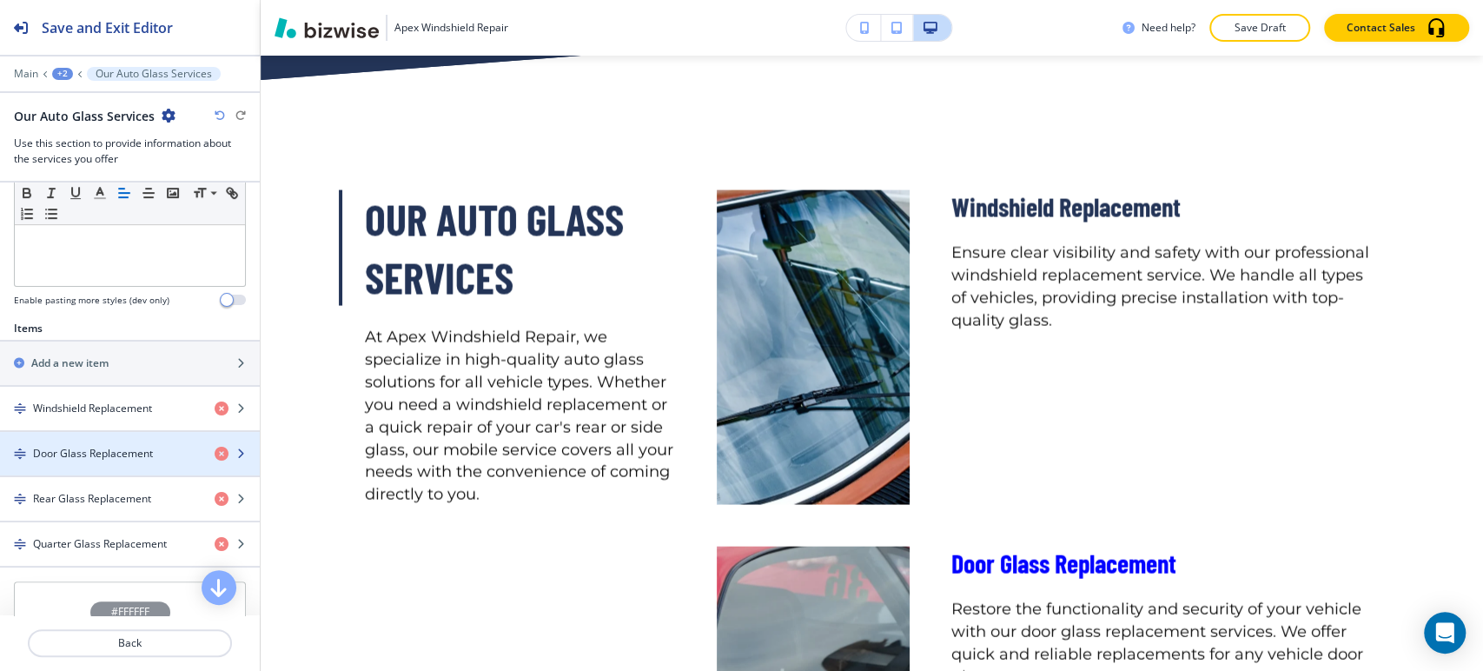
click at [107, 461] on div "button" at bounding box center [130, 468] width 260 height 14
click at [107, 454] on h4 "Door Glass Replacement" at bounding box center [93, 454] width 120 height 16
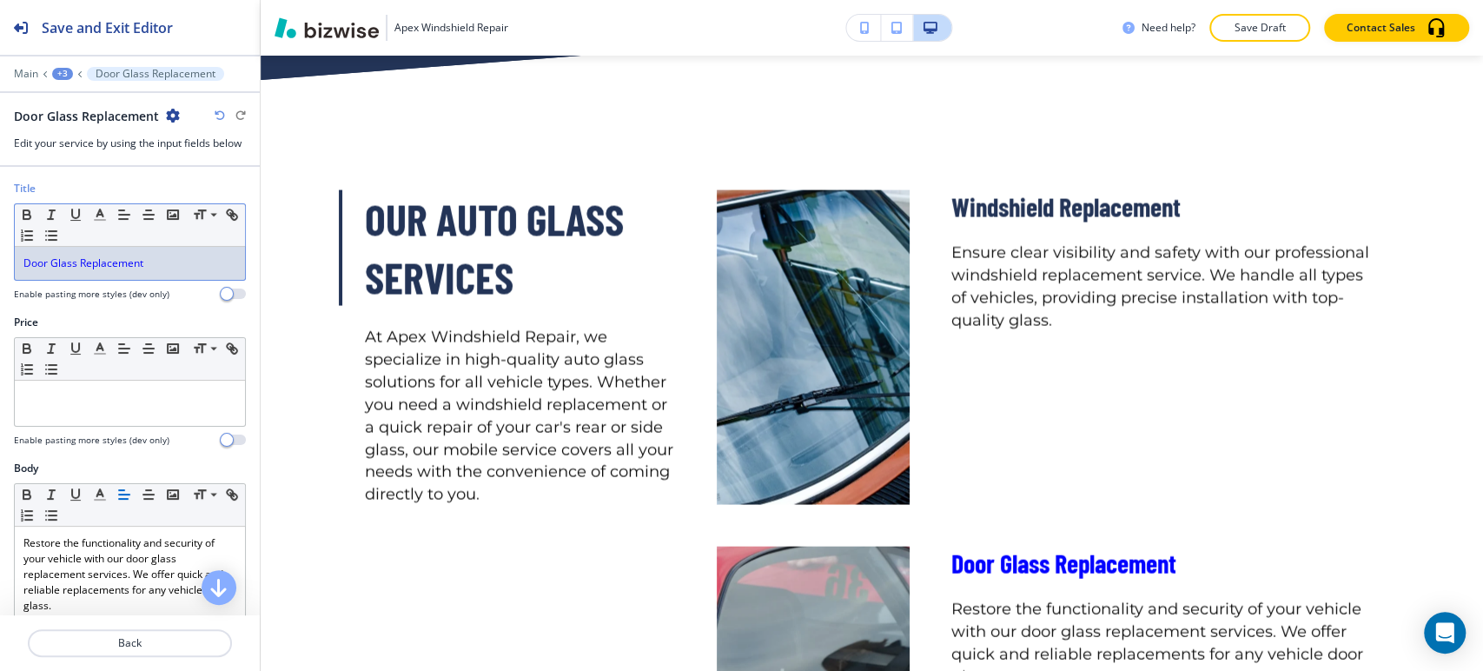
click at [97, 262] on span "Door Glass Replacement" at bounding box center [83, 262] width 120 height 15
click at [97, 216] on polyline "button" at bounding box center [100, 212] width 6 height 7
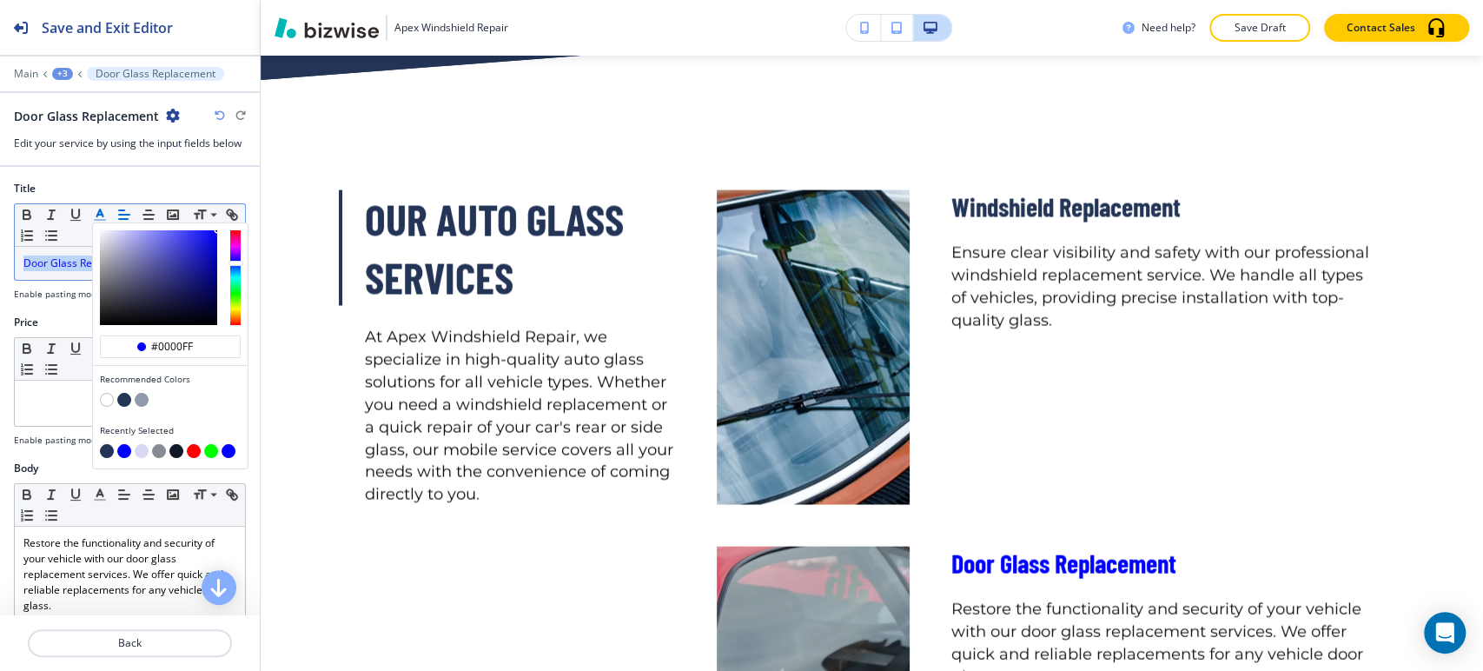
click at [125, 401] on button "button" at bounding box center [124, 400] width 14 height 14
type input "#233457"
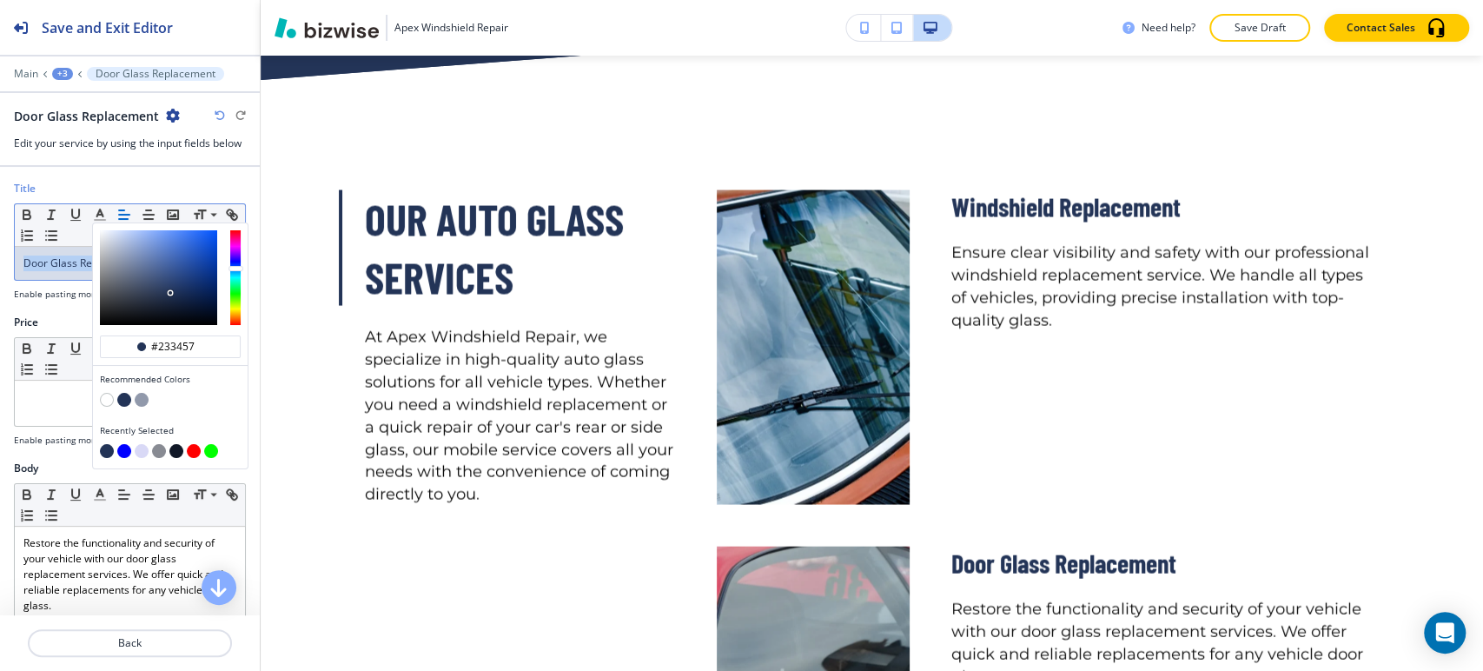
click at [77, 271] on div "Door Glass Replacement" at bounding box center [130, 263] width 230 height 33
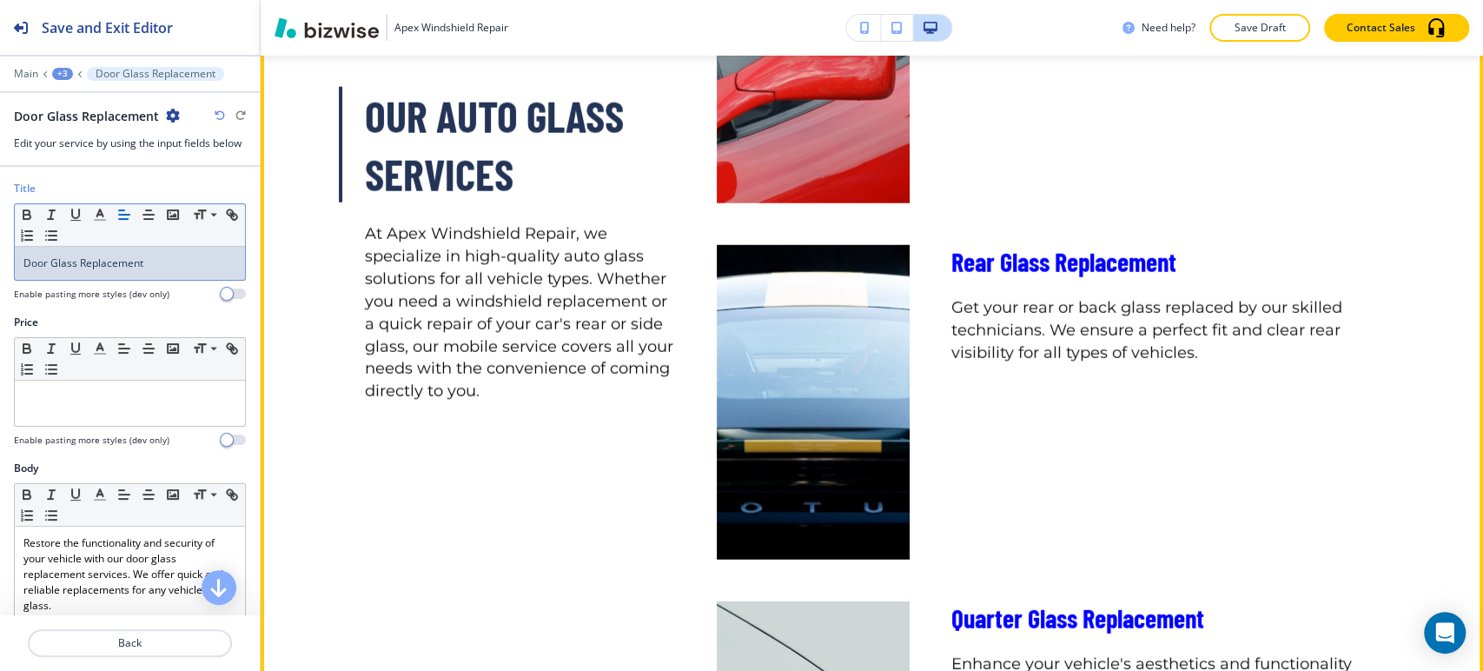
scroll to position [3097, 0]
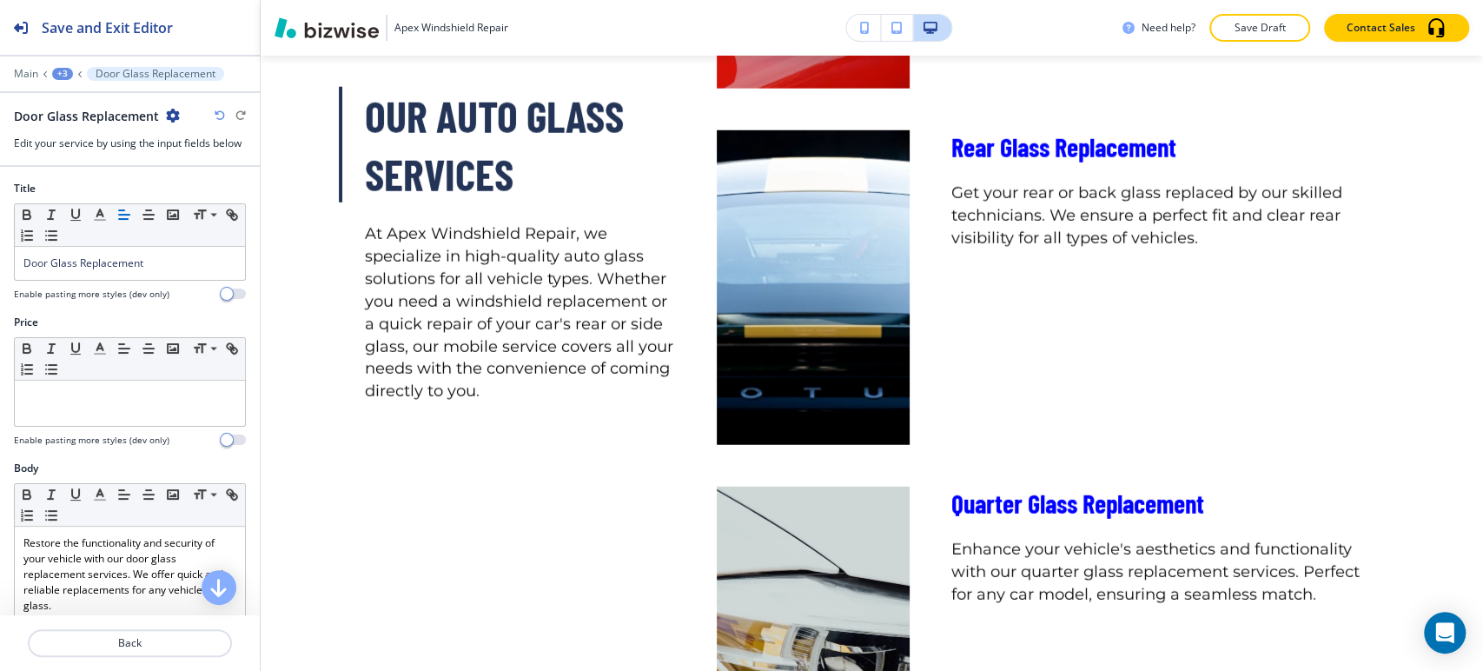
click at [56, 76] on div "+3" at bounding box center [62, 74] width 21 height 12
click at [91, 156] on p "Our Auto Glass Services" at bounding box center [107, 164] width 89 height 16
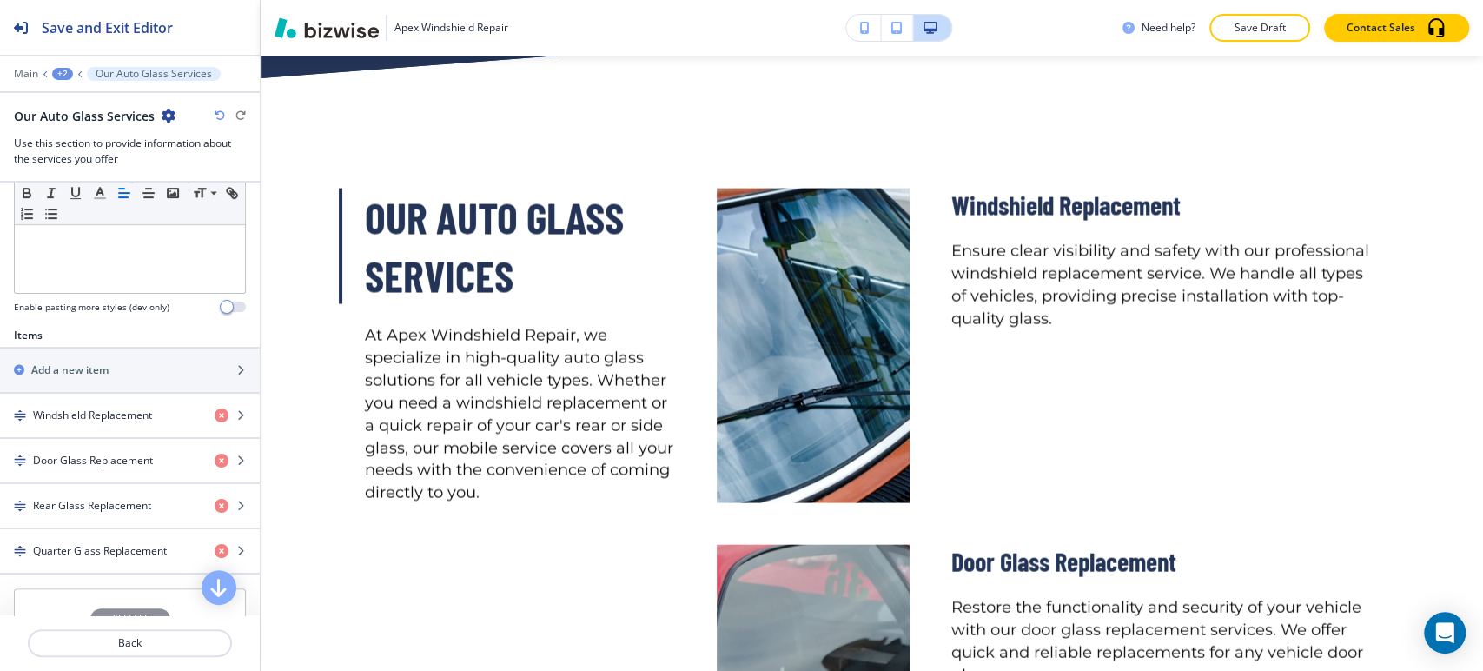
scroll to position [2325, 0]
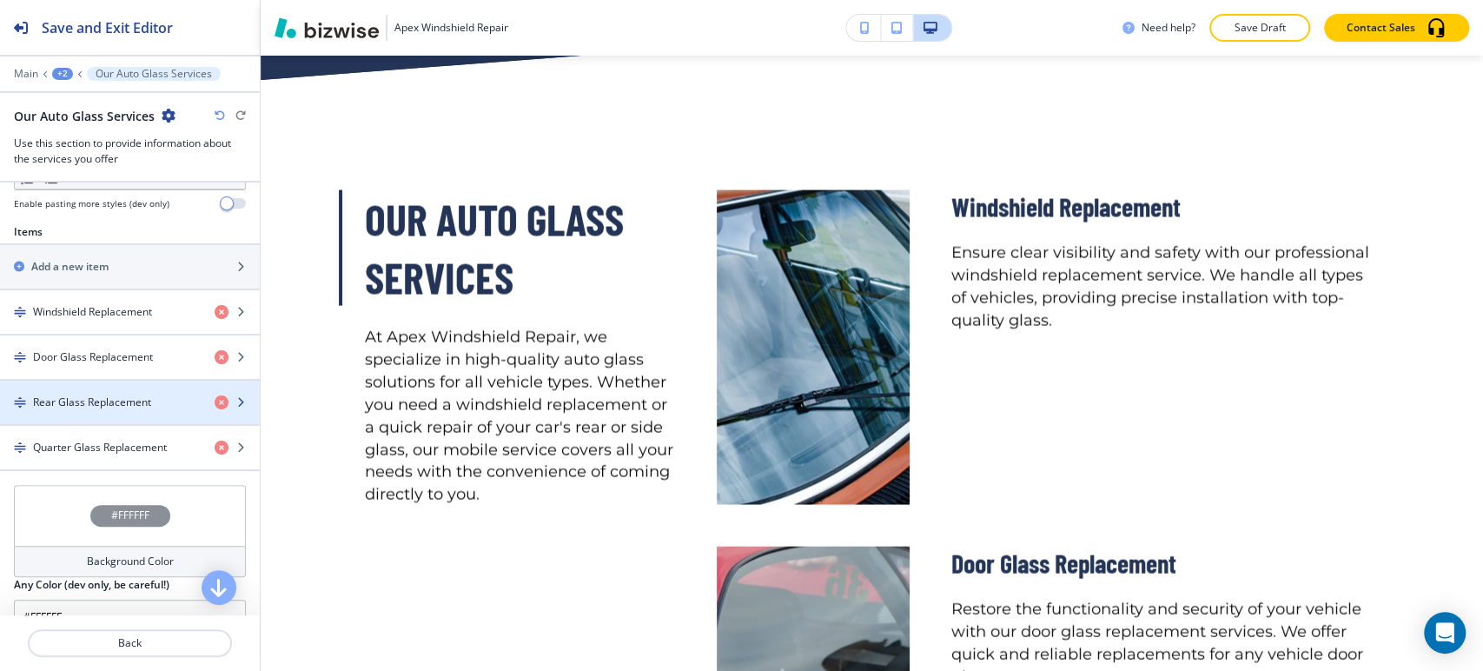
click at [130, 395] on h4 "Rear Glass Replacement" at bounding box center [92, 403] width 118 height 16
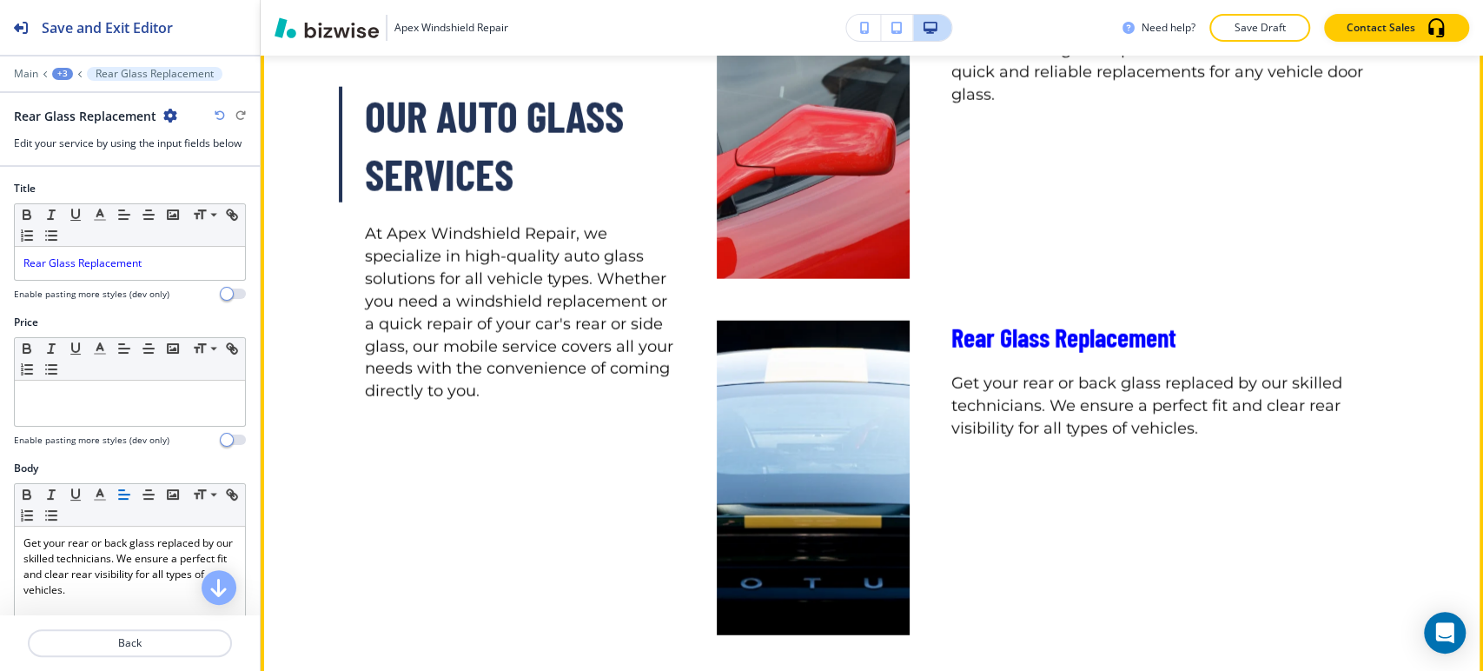
scroll to position [2904, 0]
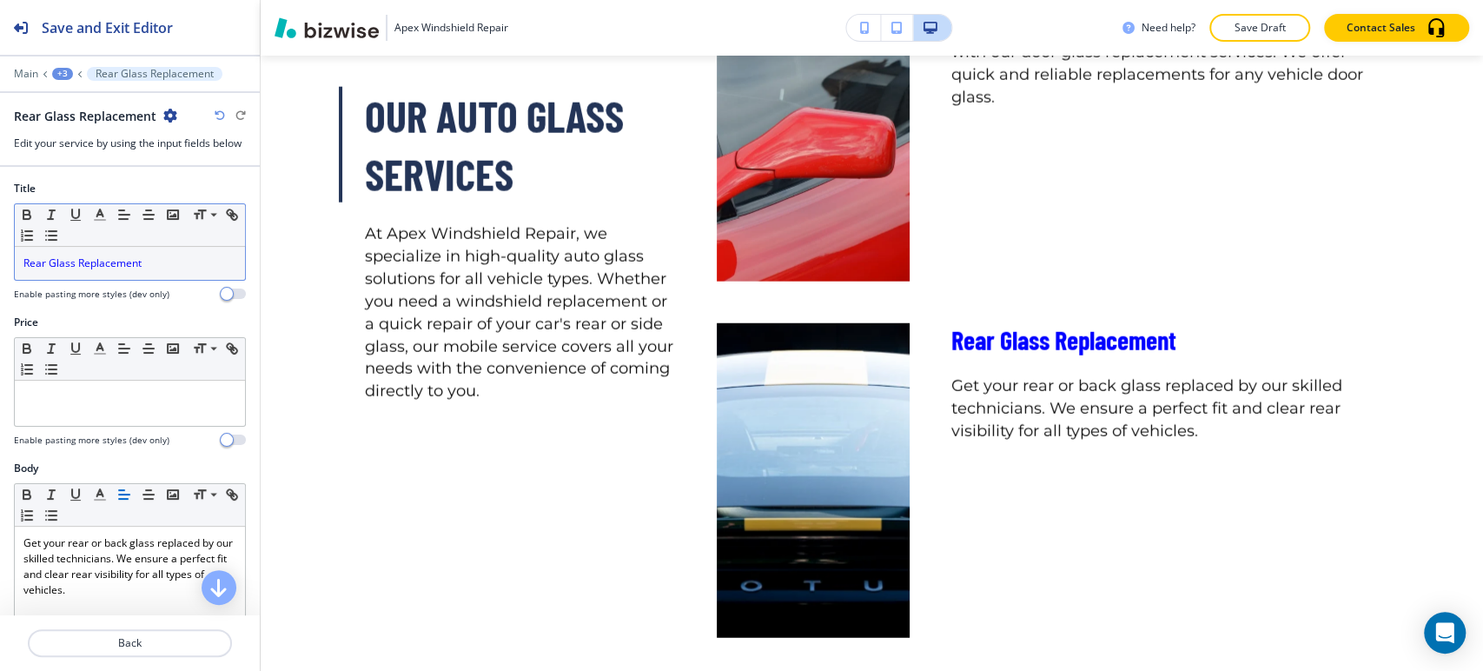
click at [123, 260] on span "Rear Glass Replacement" at bounding box center [82, 262] width 118 height 15
click at [102, 217] on icon "button" at bounding box center [100, 215] width 16 height 16
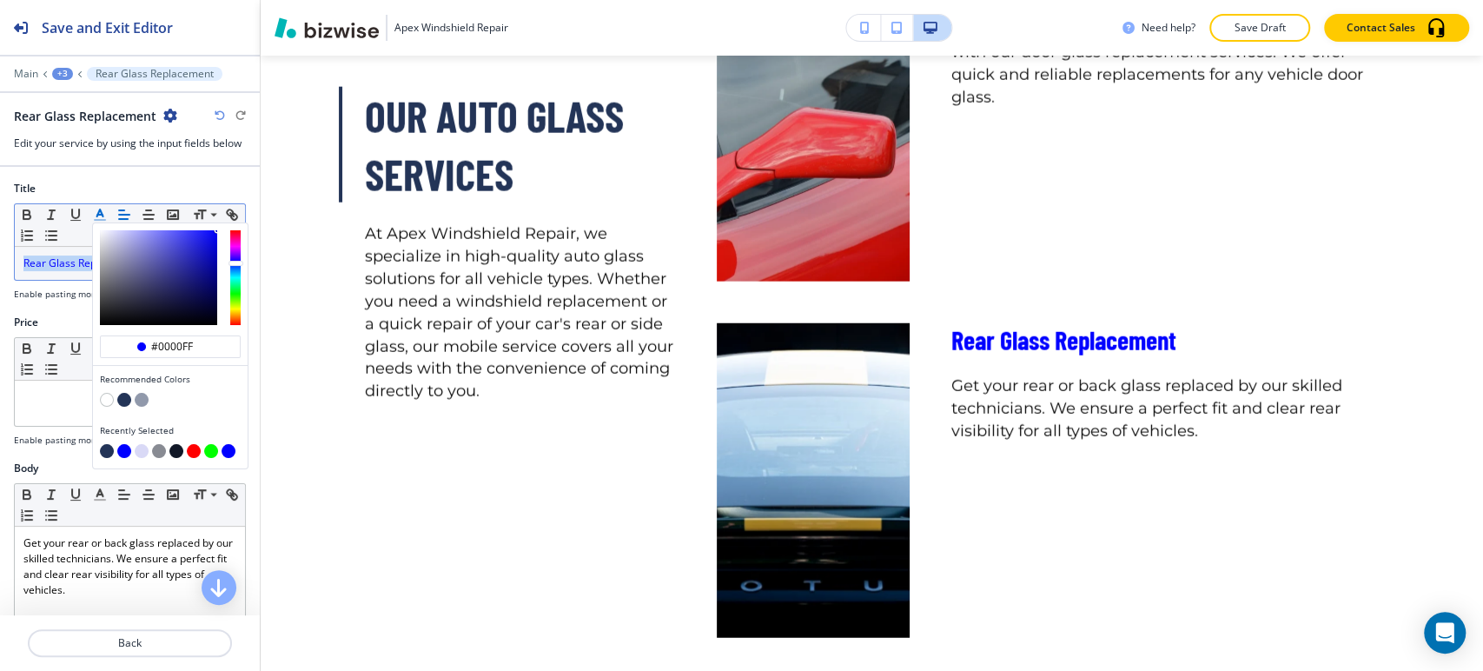
click at [128, 397] on button "button" at bounding box center [124, 400] width 14 height 14
type input "#233457"
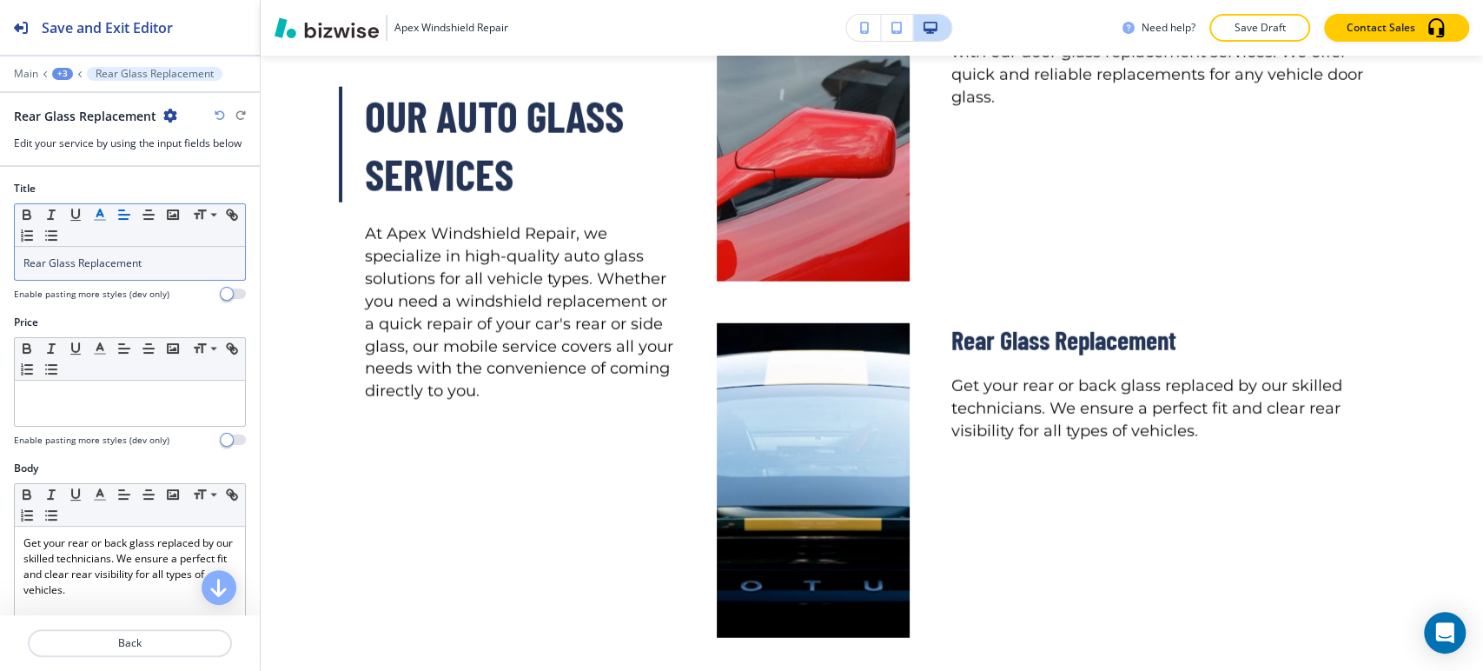
click at [48, 292] on h4 "Enable pasting more styles (dev only)" at bounding box center [92, 294] width 156 height 13
click at [68, 70] on div "+3" at bounding box center [62, 74] width 21 height 12
click at [73, 151] on button "Our Auto Glass Services" at bounding box center [107, 163] width 111 height 31
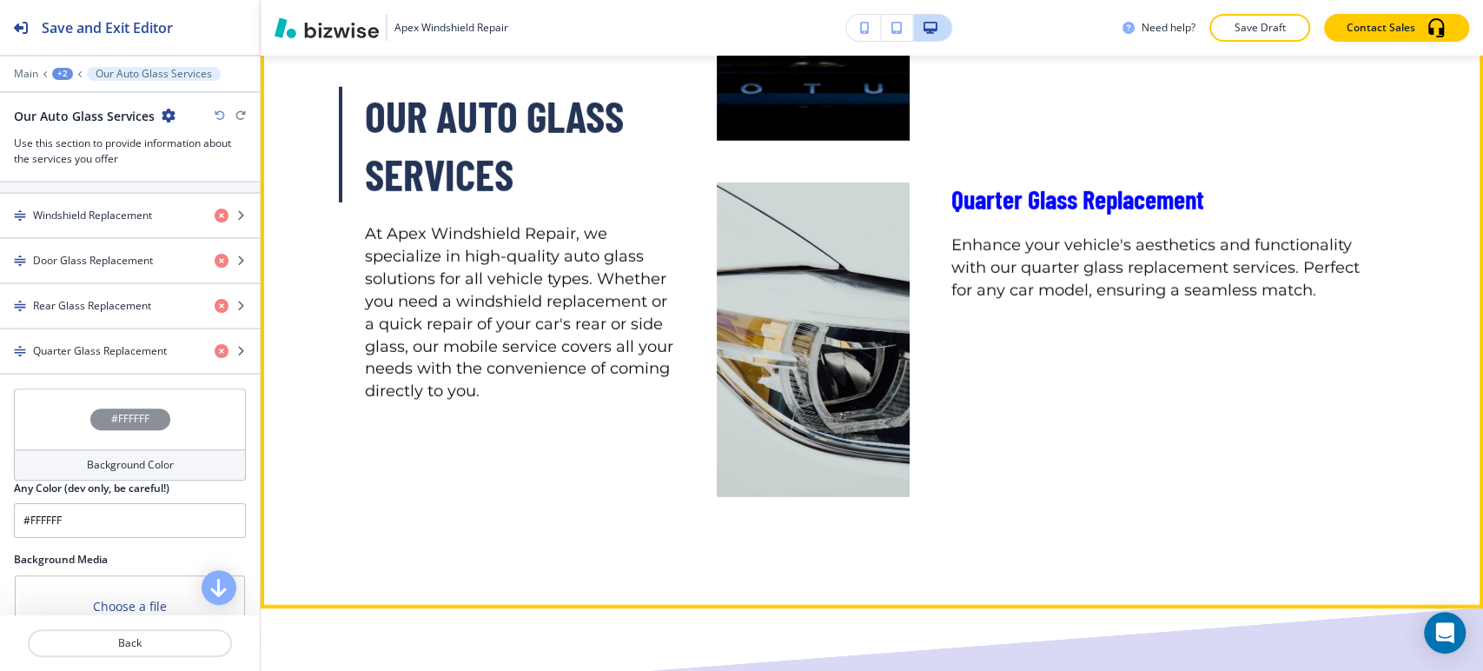
scroll to position [3483, 0]
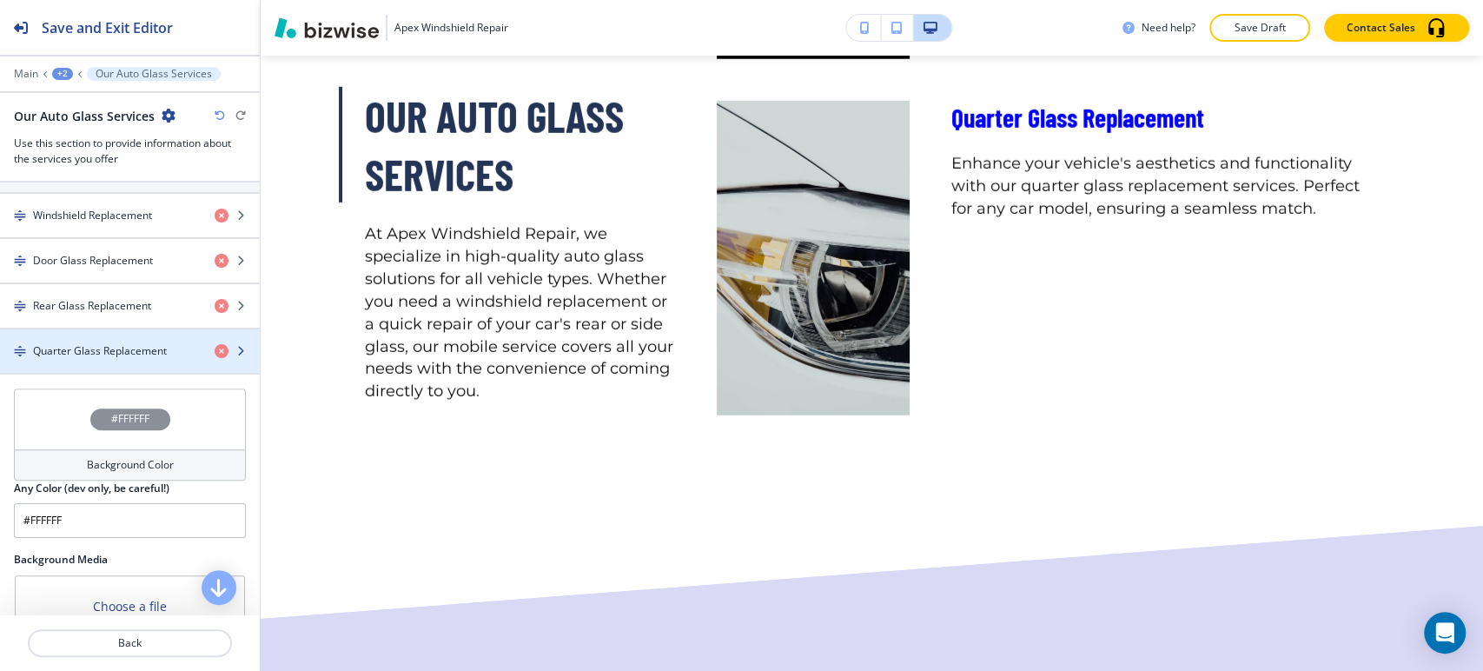
click at [107, 354] on h4 "Quarter Glass Replacement" at bounding box center [100, 351] width 134 height 16
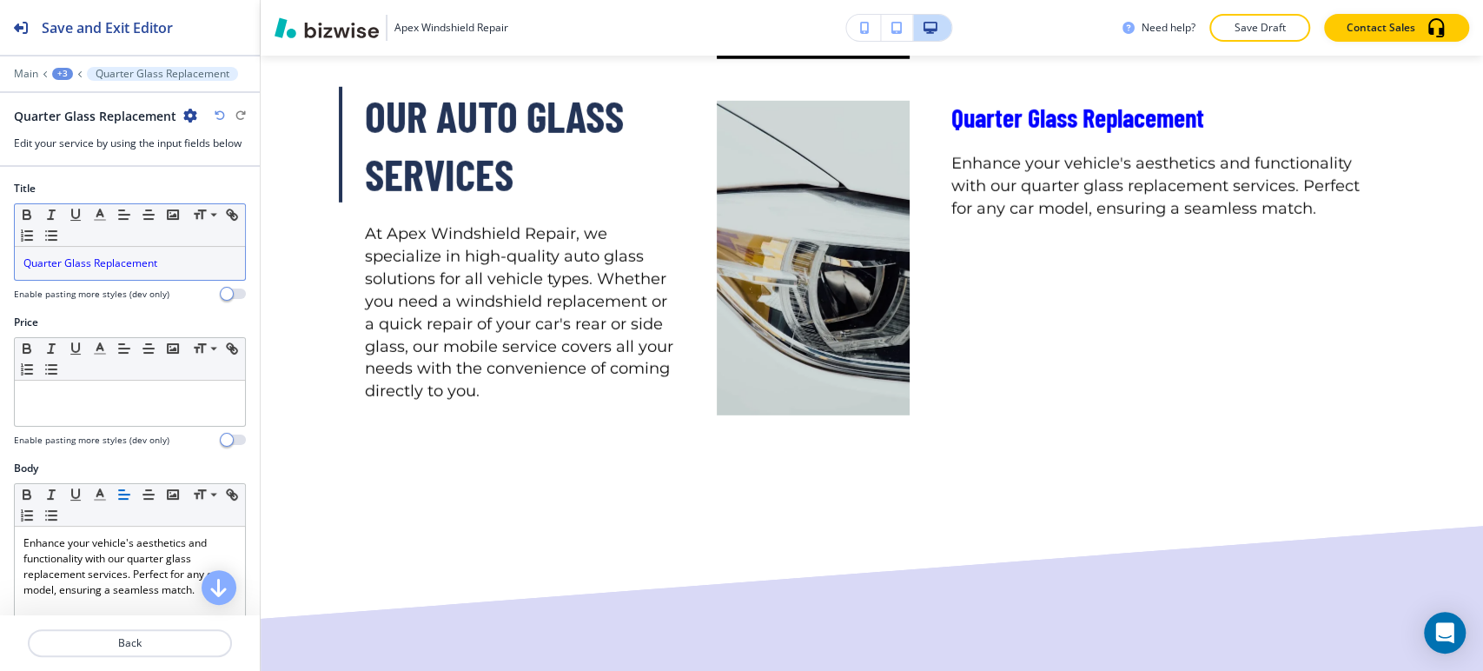
click at [104, 263] on span "Quarter Glass Replacement" at bounding box center [90, 262] width 134 height 15
click at [104, 215] on icon "button" at bounding box center [100, 215] width 16 height 16
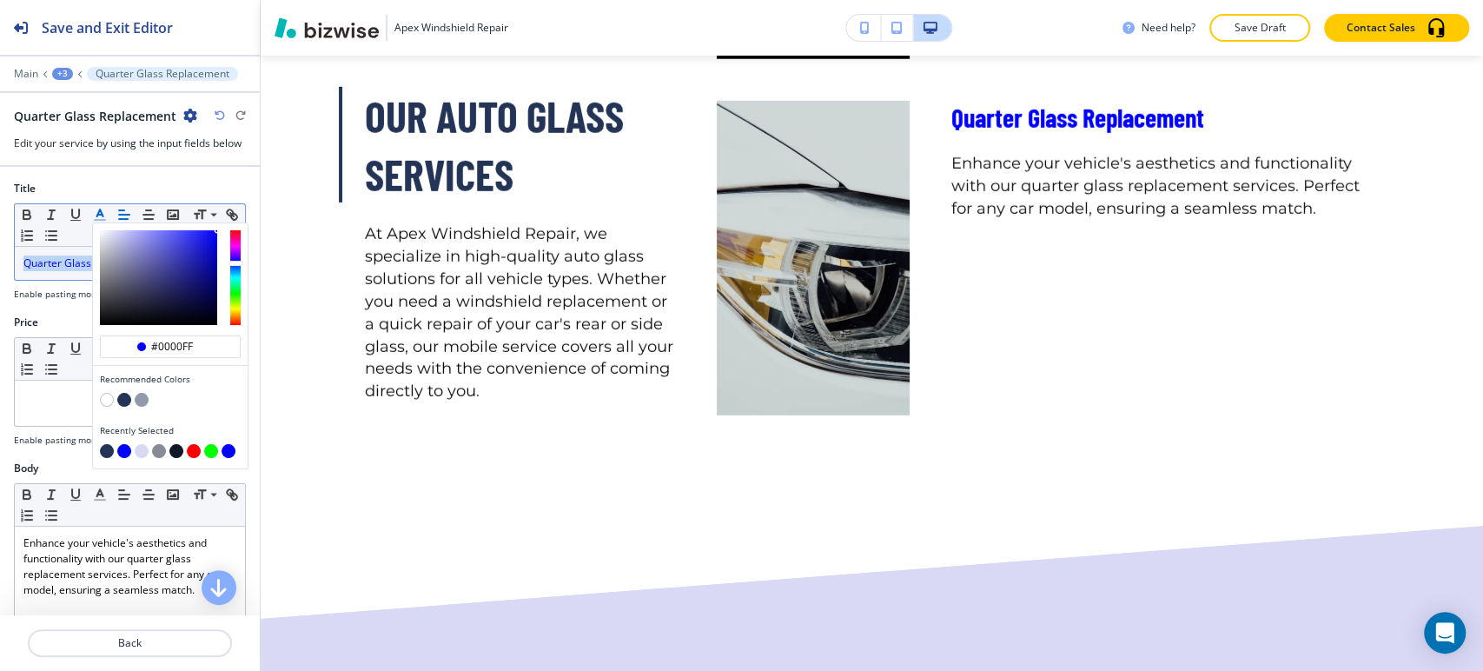
click at [128, 399] on button "button" at bounding box center [124, 400] width 14 height 14
type input "#233457"
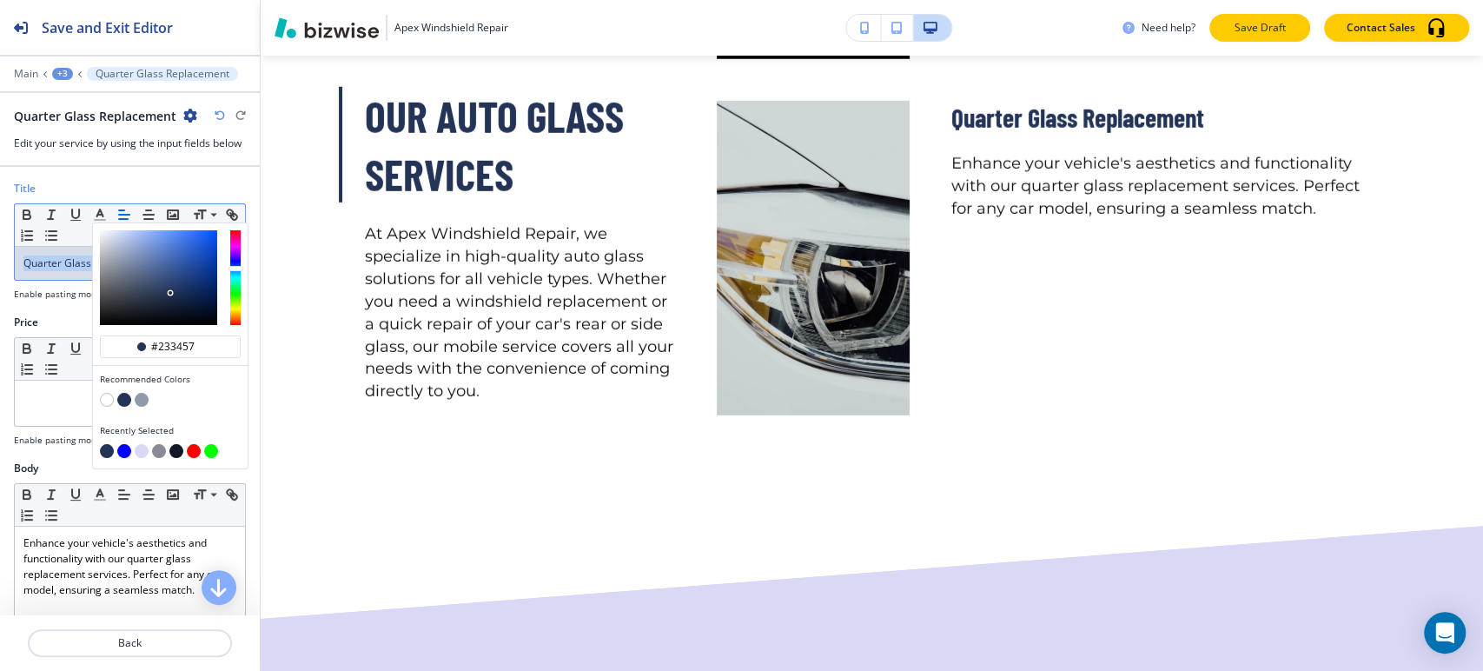
click at [1251, 32] on p "Save Draft" at bounding box center [1260, 28] width 56 height 16
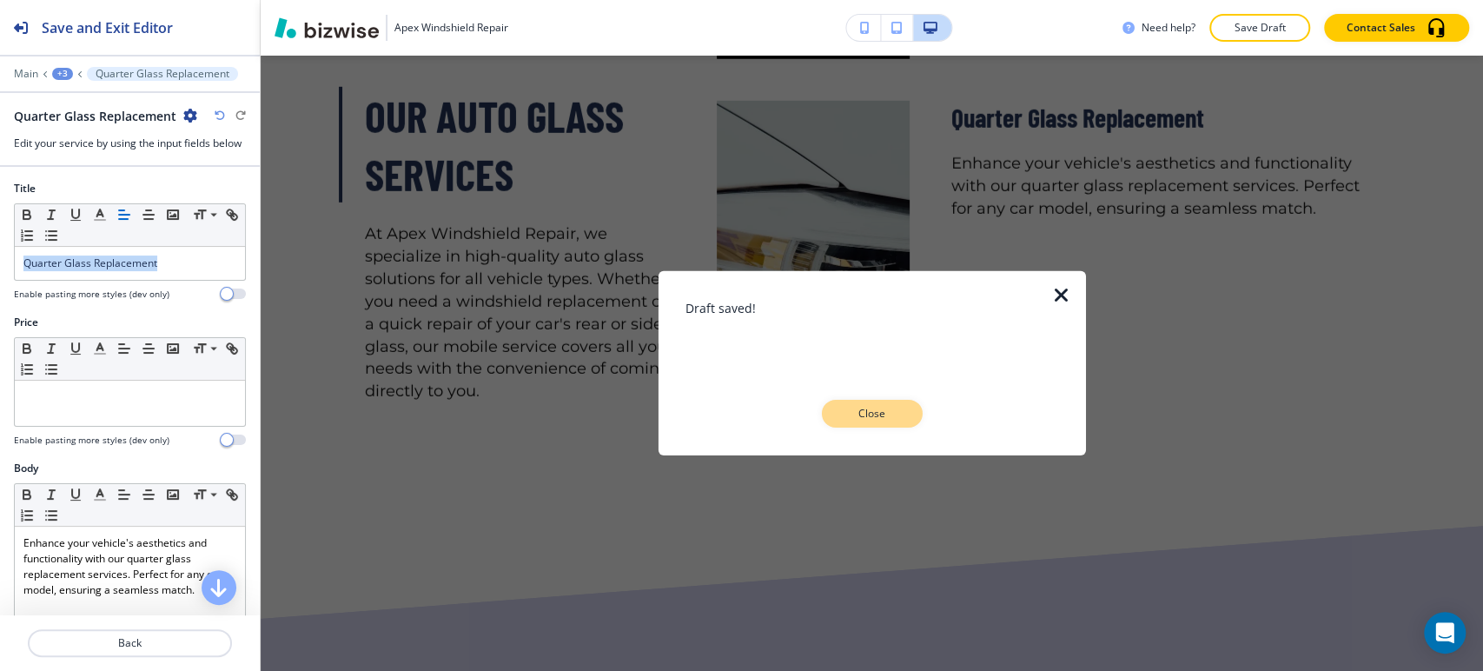
click at [880, 406] on p "Close" at bounding box center [873, 414] width 56 height 16
